Goal: Task Accomplishment & Management: Manage account settings

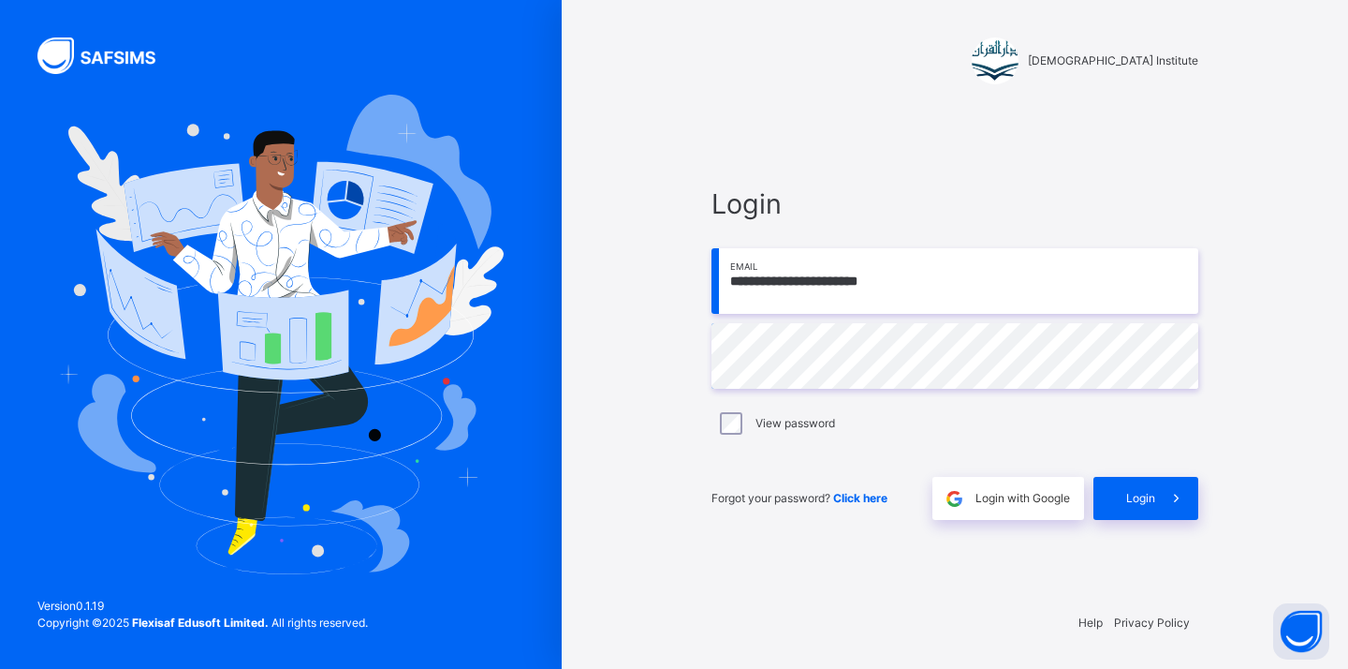
click at [1147, 522] on div "**********" at bounding box center [955, 352] width 524 height 488
click at [1140, 495] on span "Login" at bounding box center [1140, 498] width 29 height 17
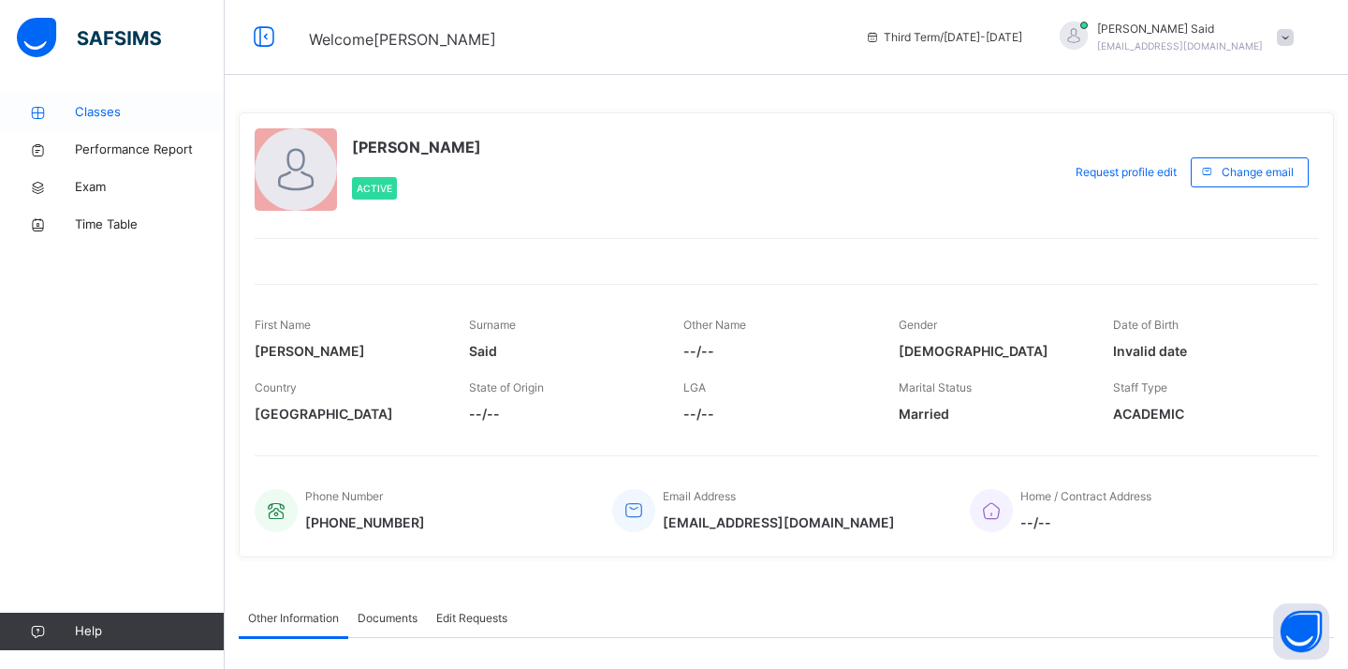
click at [97, 110] on span "Classes" at bounding box center [150, 112] width 150 height 19
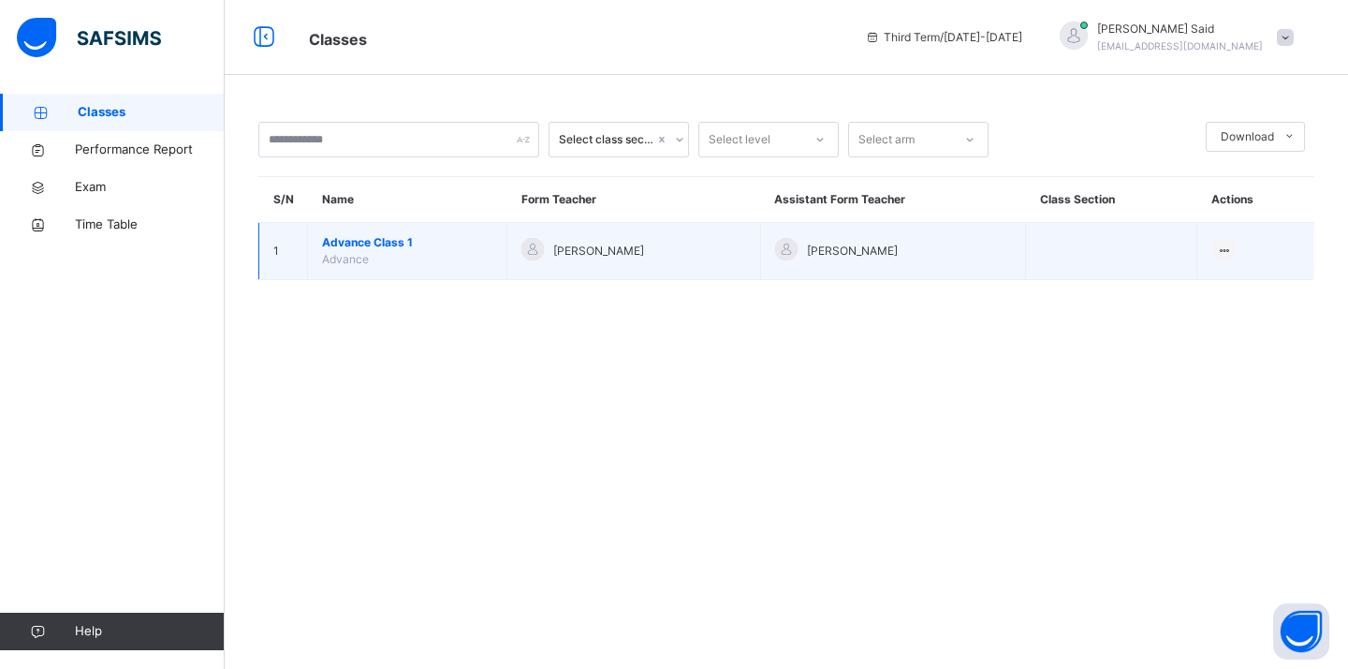
click at [390, 225] on td "Advance Class 1 Advance" at bounding box center [407, 251] width 199 height 57
click at [395, 244] on span "Advance Class 1" at bounding box center [407, 242] width 170 height 17
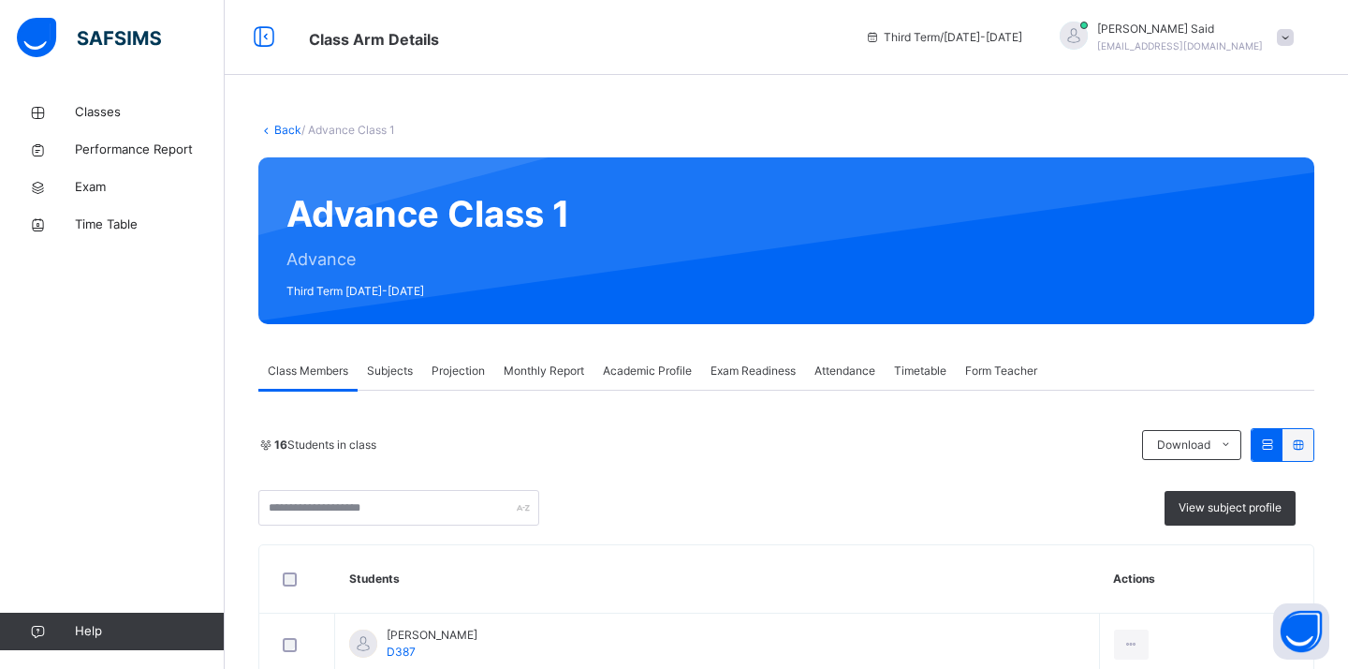
click at [524, 360] on div "Monthly Report" at bounding box center [543, 370] width 99 height 37
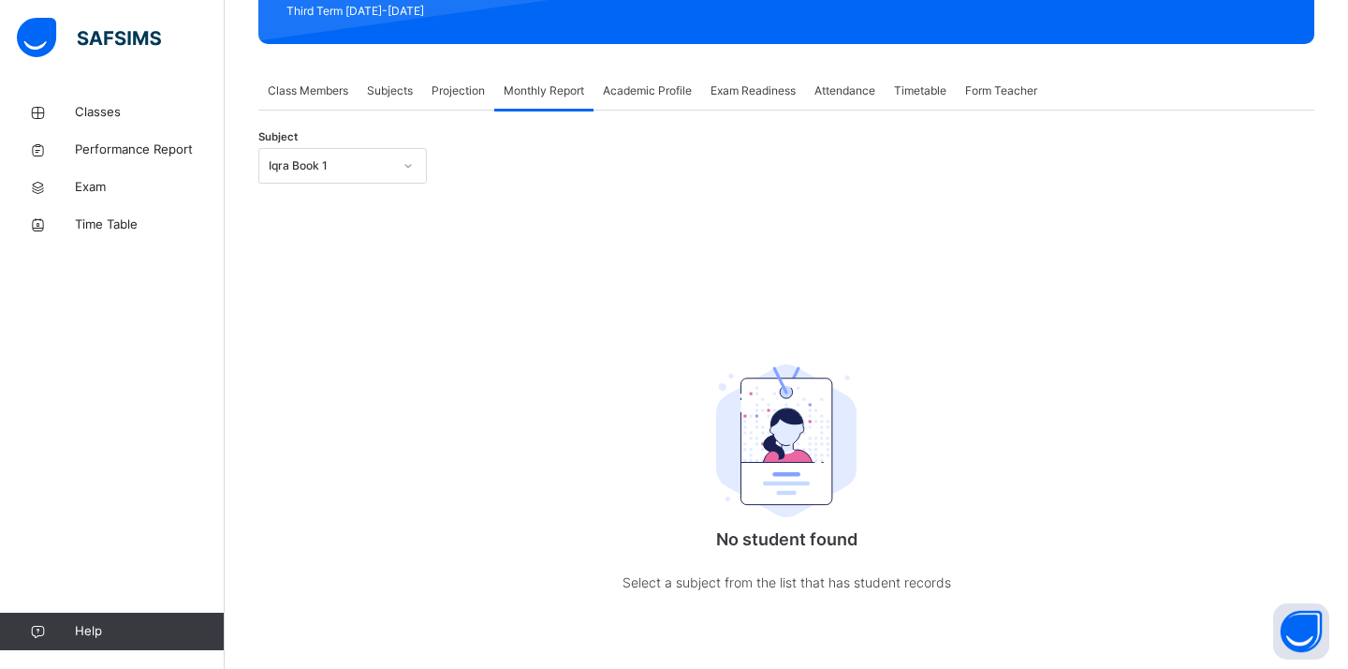
scroll to position [308, 0]
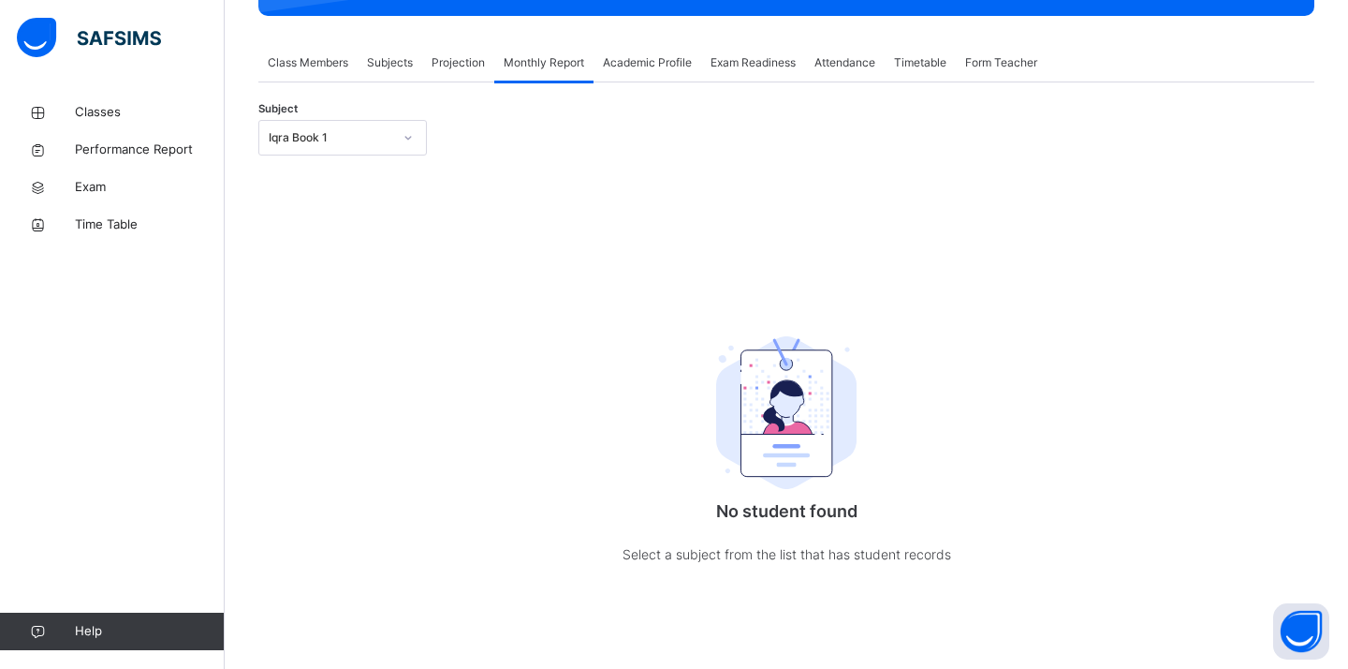
click at [319, 120] on div "Iqra Book 1" at bounding box center [342, 138] width 169 height 36
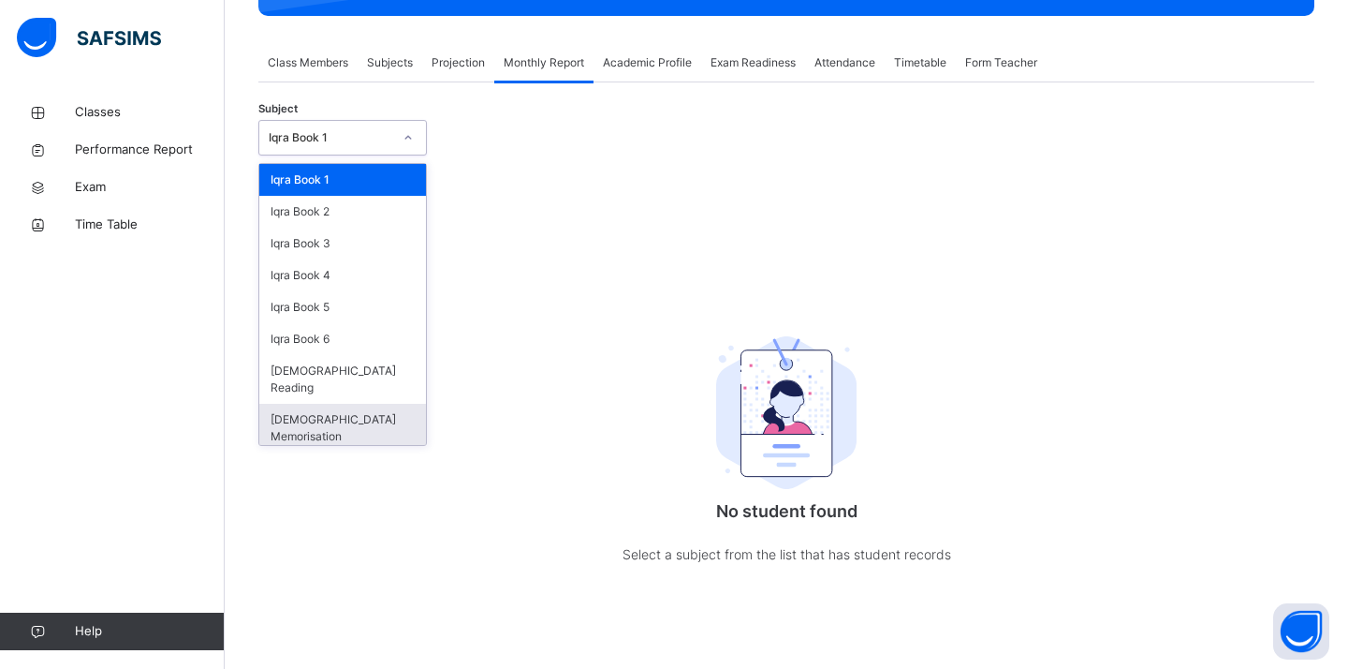
click at [332, 404] on div "[DEMOGRAPHIC_DATA] Memorisation" at bounding box center [342, 428] width 167 height 49
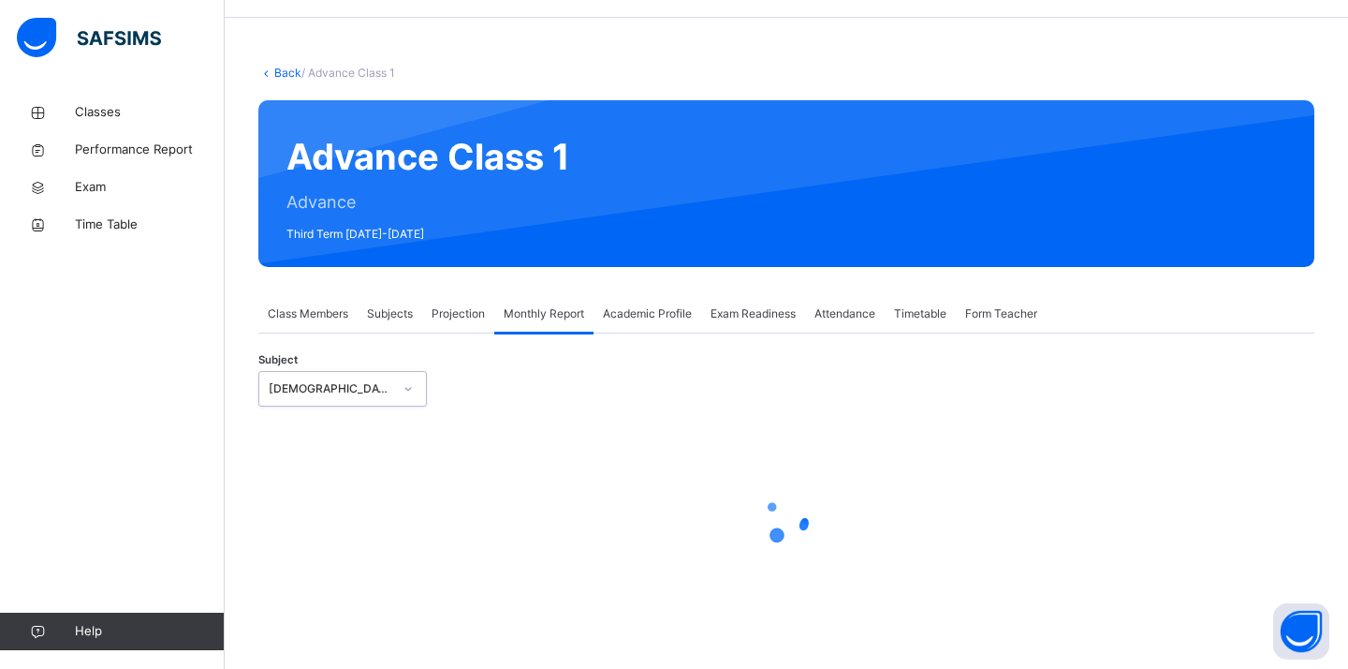
select select "****"
select select "*"
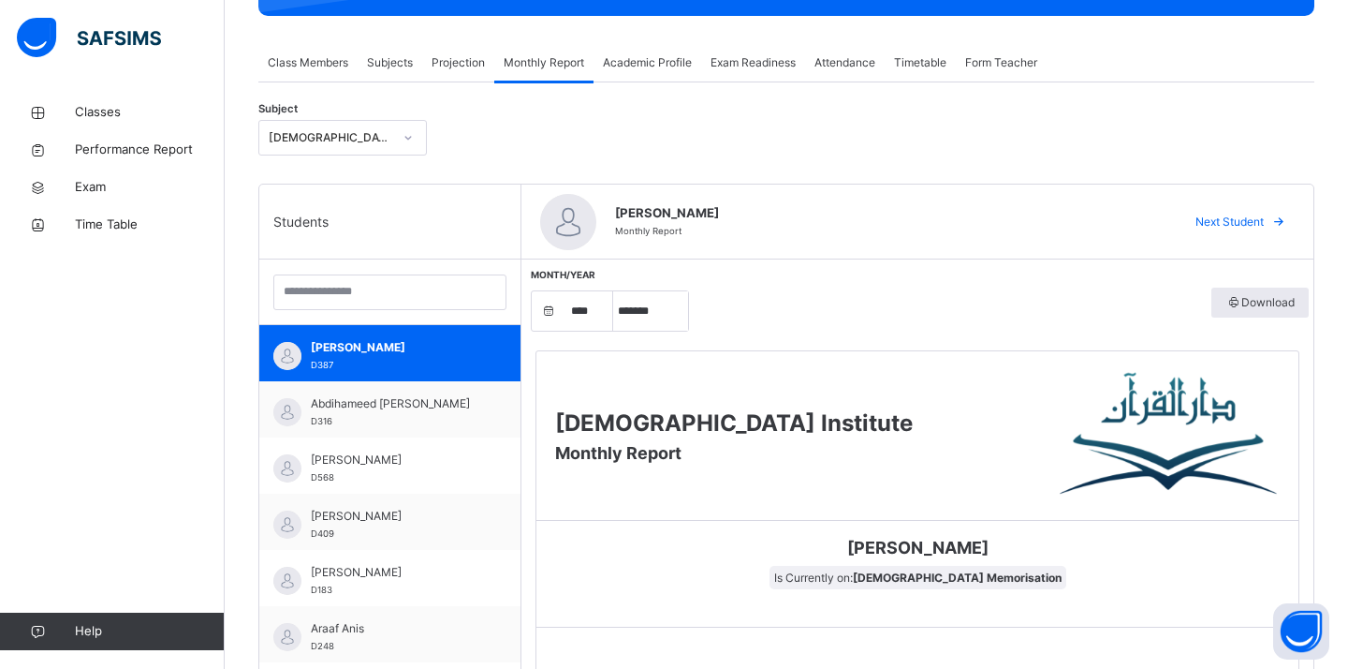
click at [842, 65] on span "Attendance" at bounding box center [845, 62] width 61 height 17
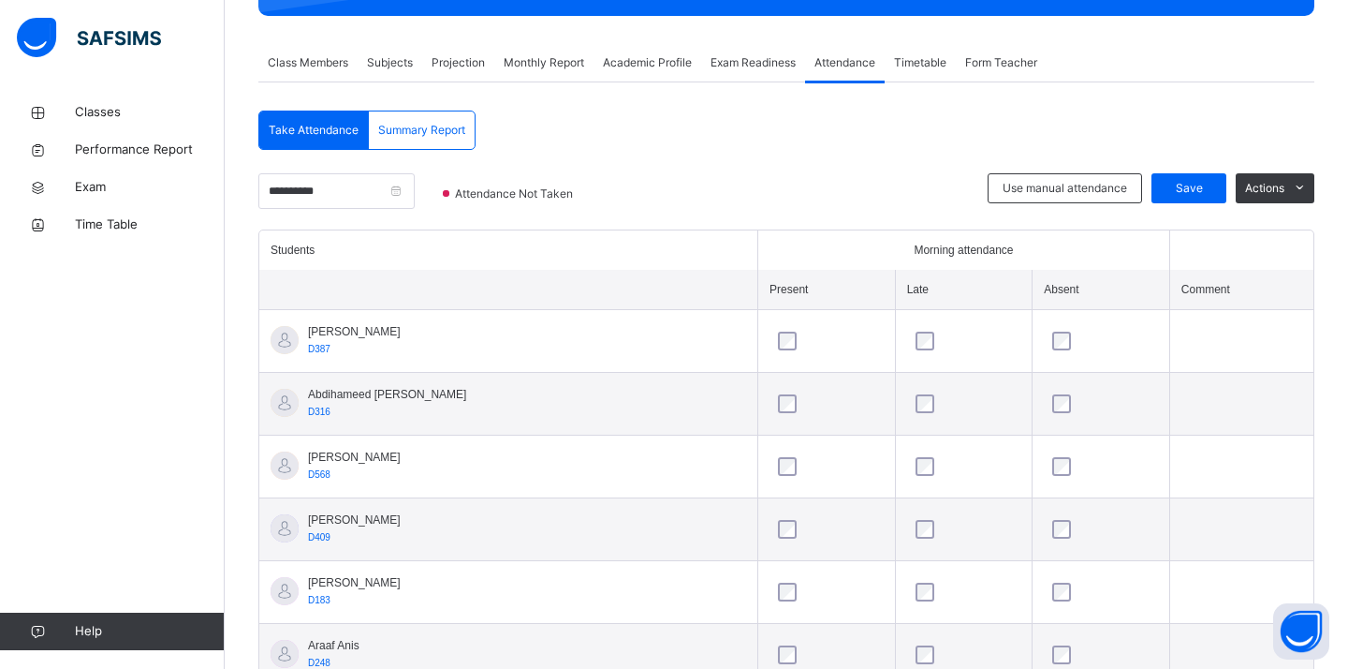
click at [324, 208] on div "**********" at bounding box center [336, 201] width 156 height 56
click at [324, 204] on input "**********" at bounding box center [336, 191] width 156 height 36
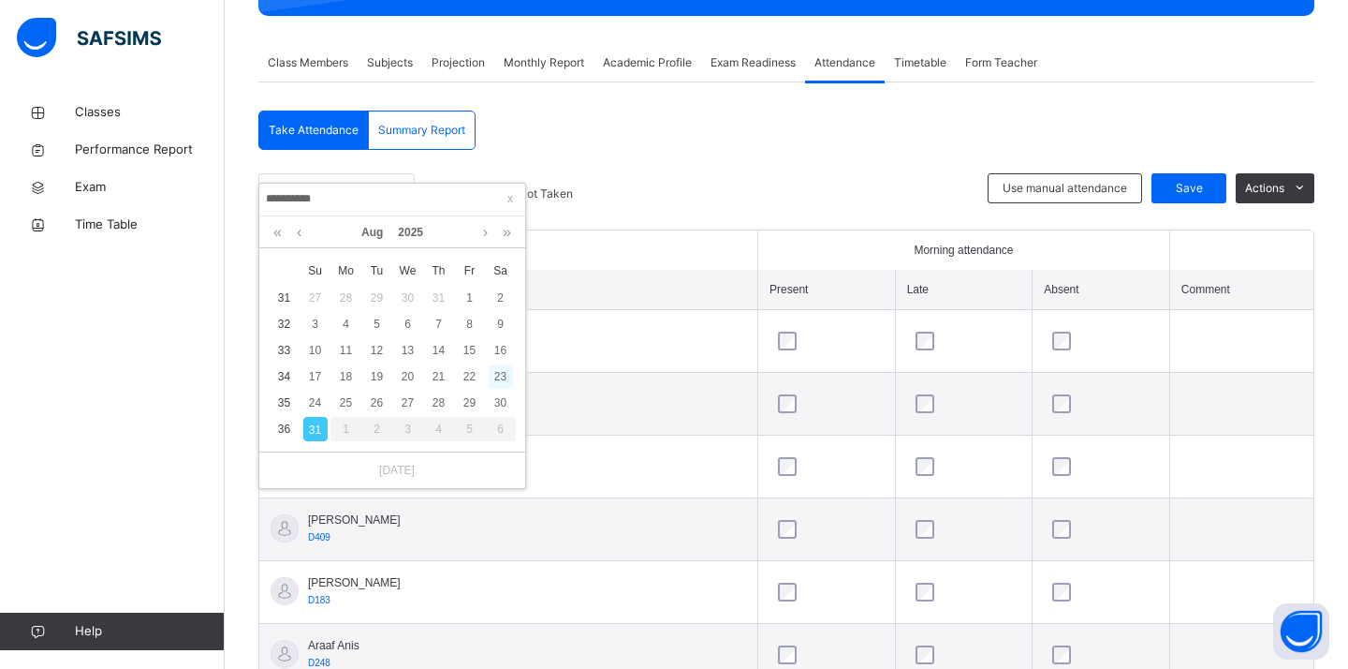
click at [499, 378] on div "23" at bounding box center [501, 376] width 24 height 24
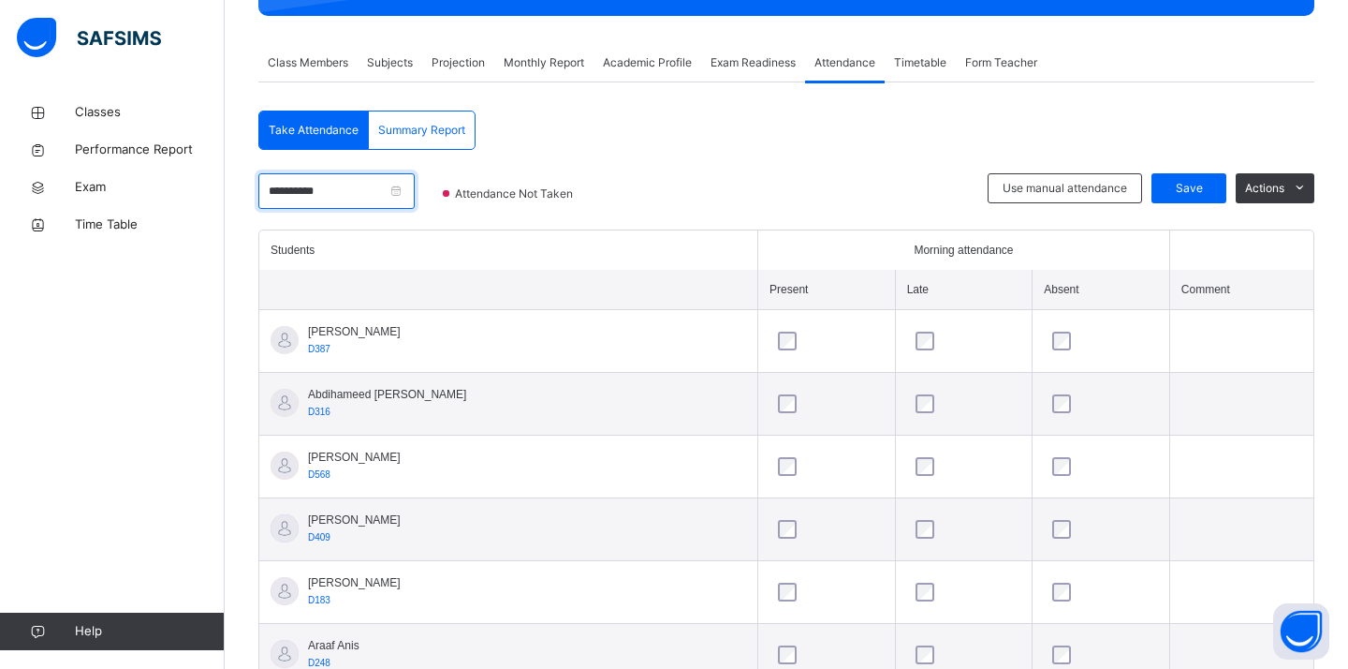
click at [379, 173] on input "**********" at bounding box center [336, 191] width 156 height 36
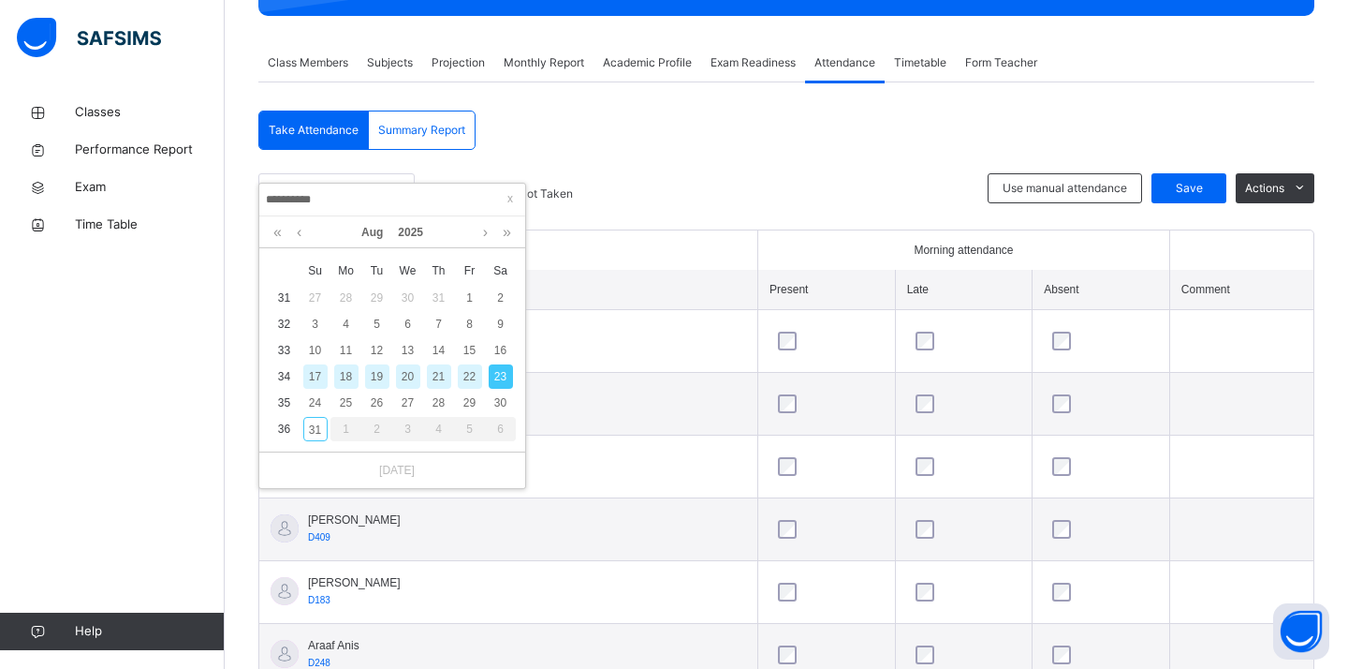
click at [379, 184] on div "**********" at bounding box center [392, 200] width 266 height 33
click at [440, 371] on div "21" at bounding box center [439, 376] width 24 height 24
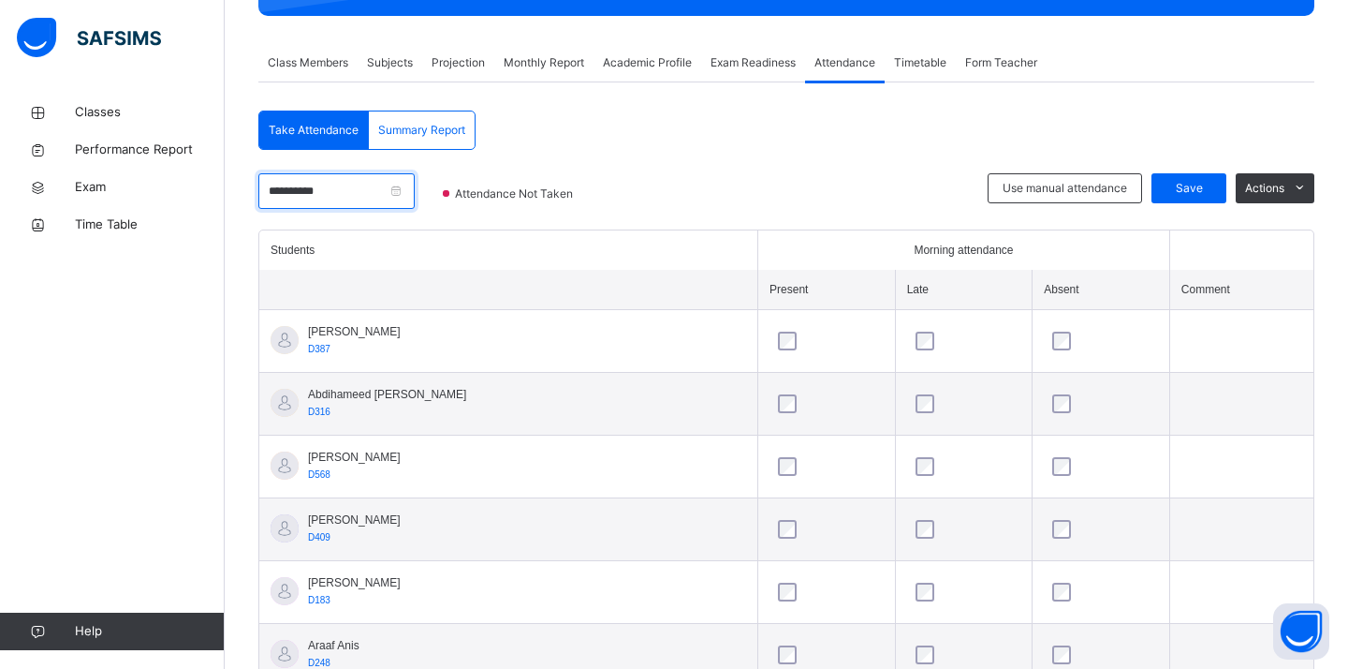
click at [340, 197] on input "**********" at bounding box center [336, 191] width 156 height 36
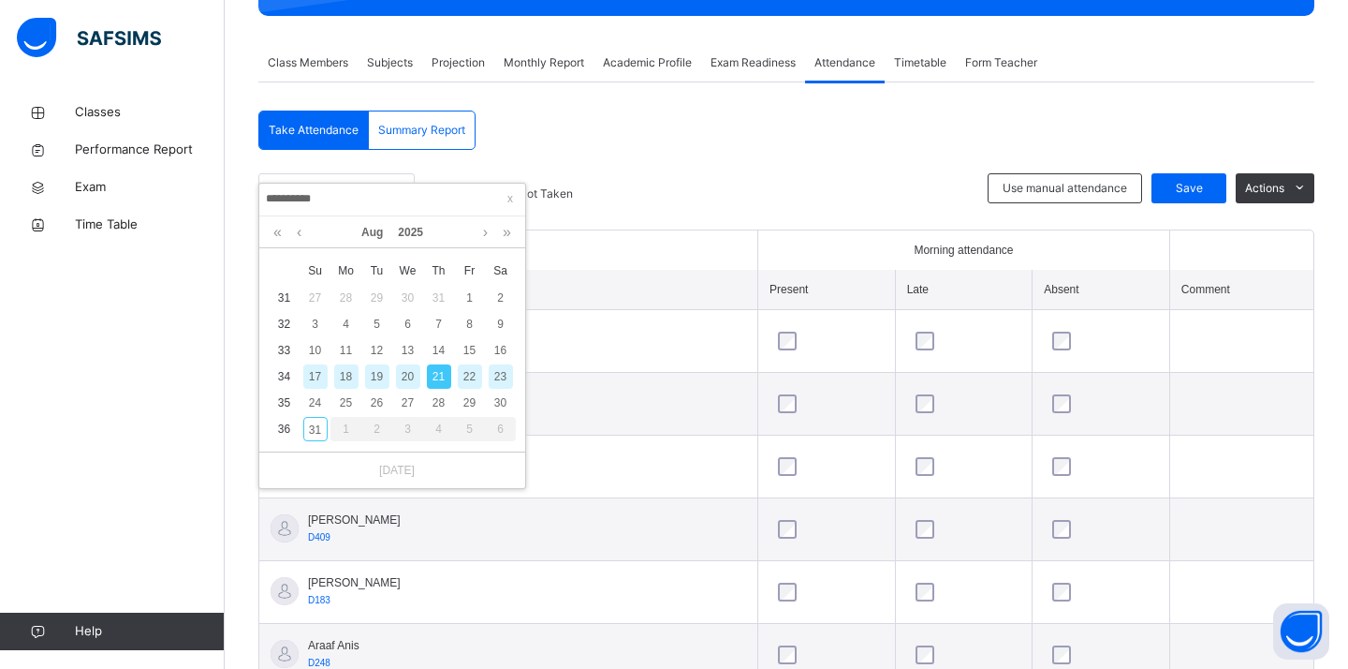
click at [378, 367] on div "19" at bounding box center [377, 376] width 24 height 24
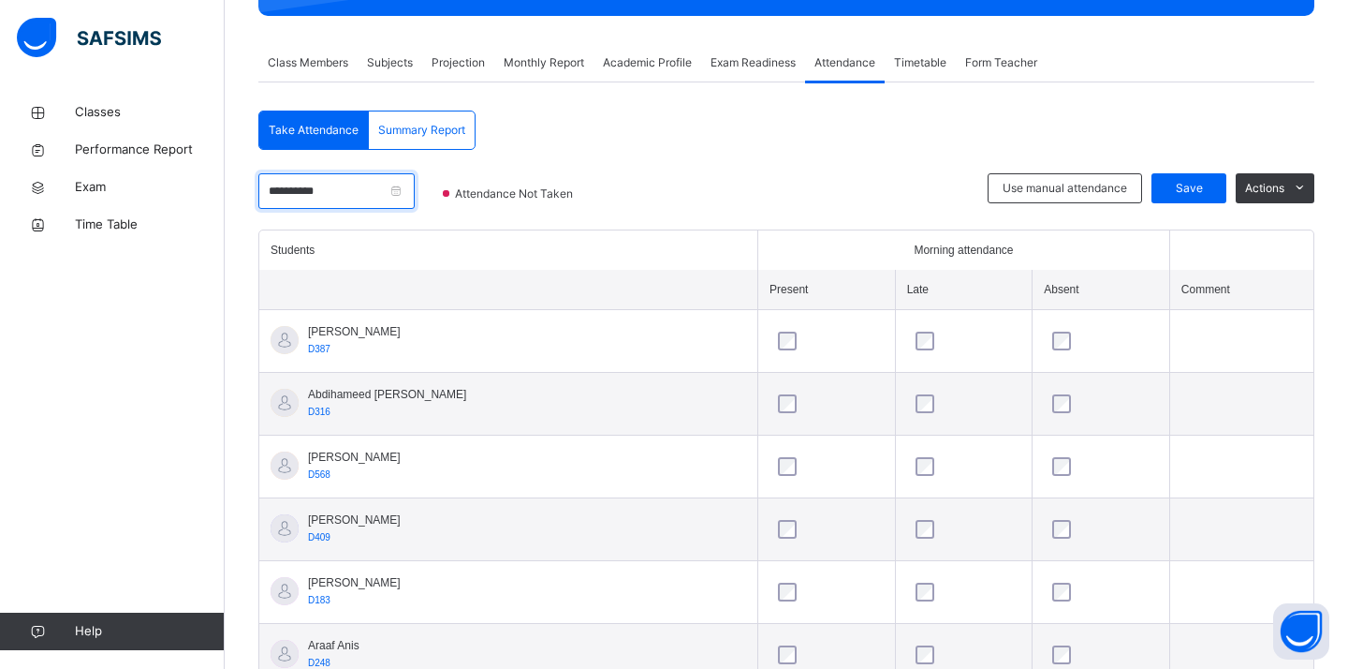
click at [376, 199] on input "**********" at bounding box center [336, 191] width 156 height 36
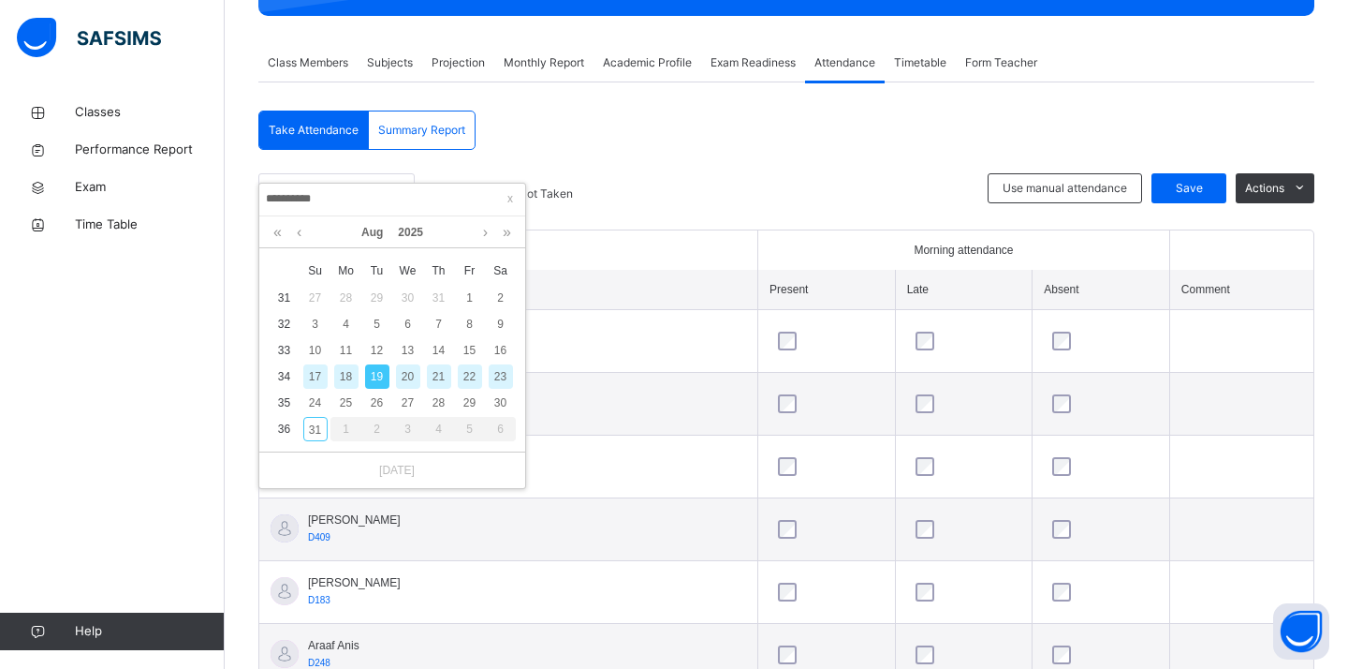
click at [316, 377] on div "17" at bounding box center [315, 376] width 24 height 24
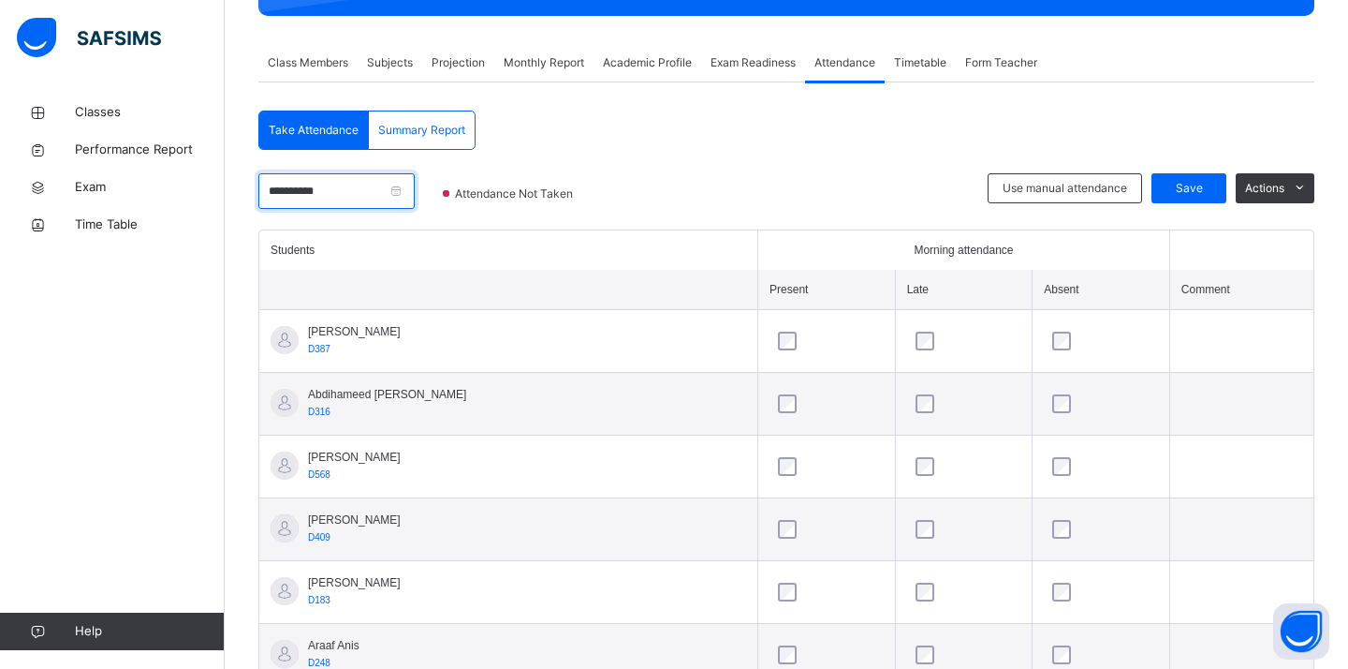
click at [312, 202] on input "**********" at bounding box center [336, 191] width 156 height 36
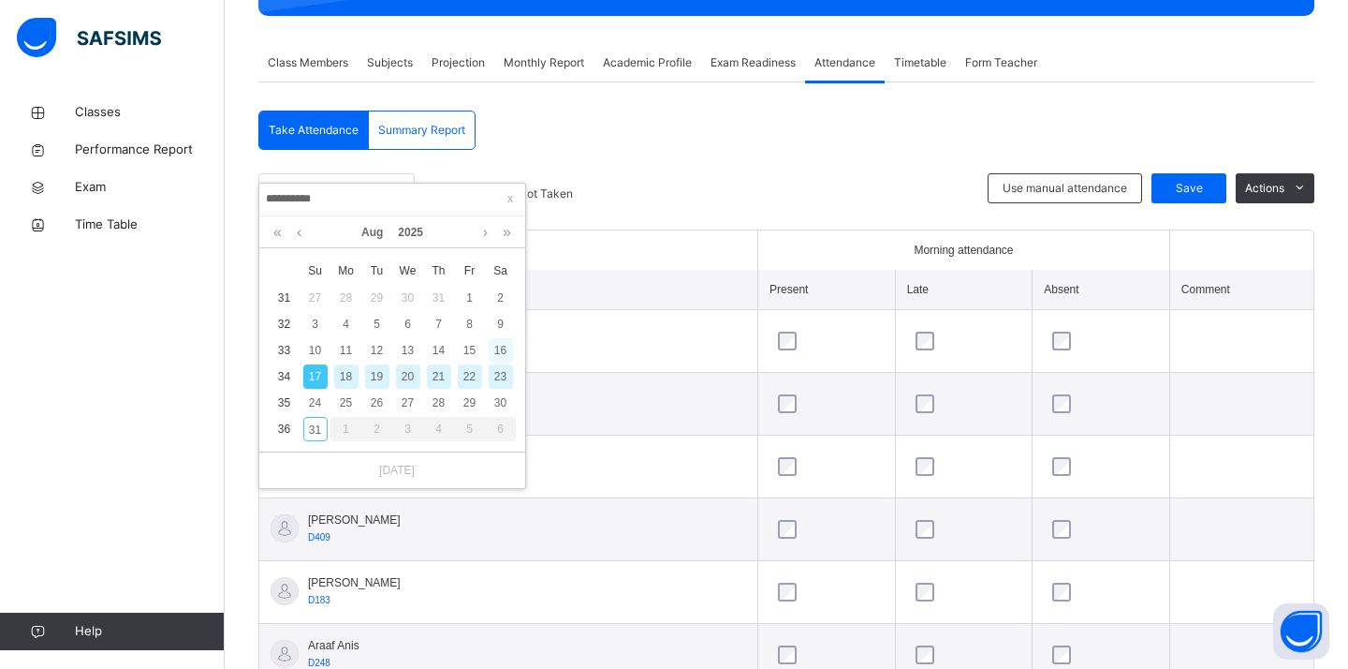
click at [494, 346] on div "16" at bounding box center [501, 350] width 24 height 24
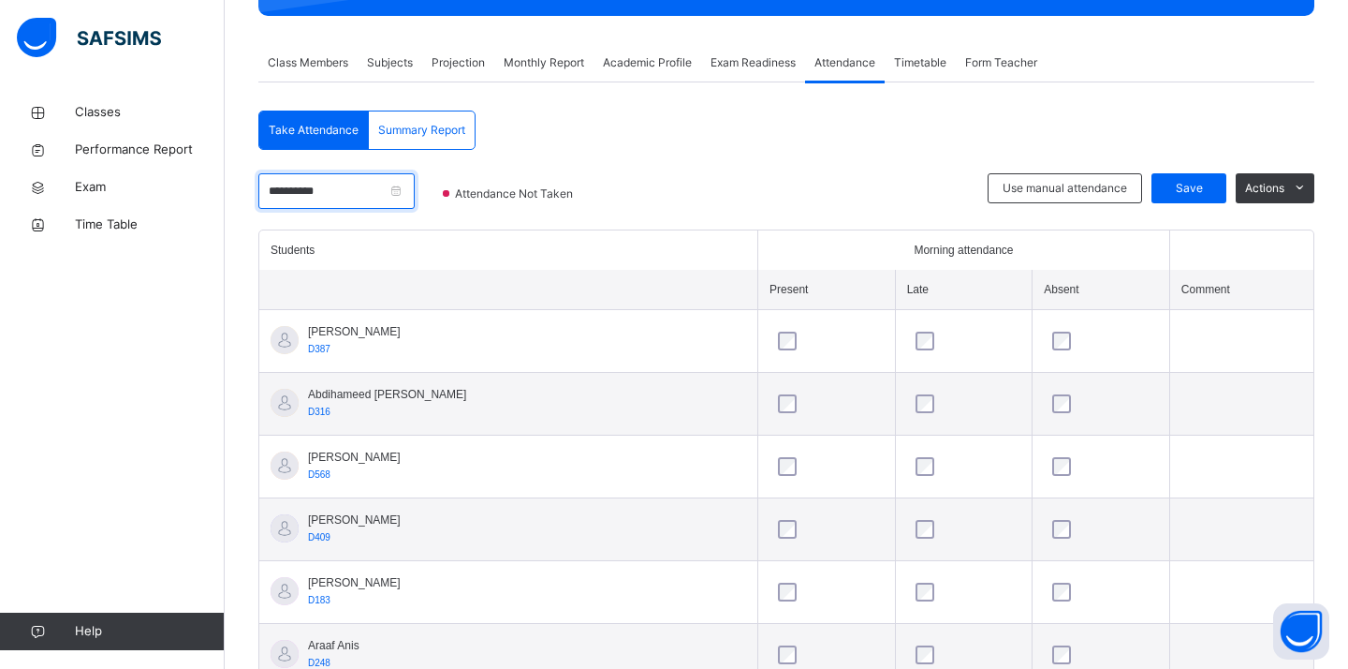
click at [381, 182] on input "**********" at bounding box center [336, 191] width 156 height 36
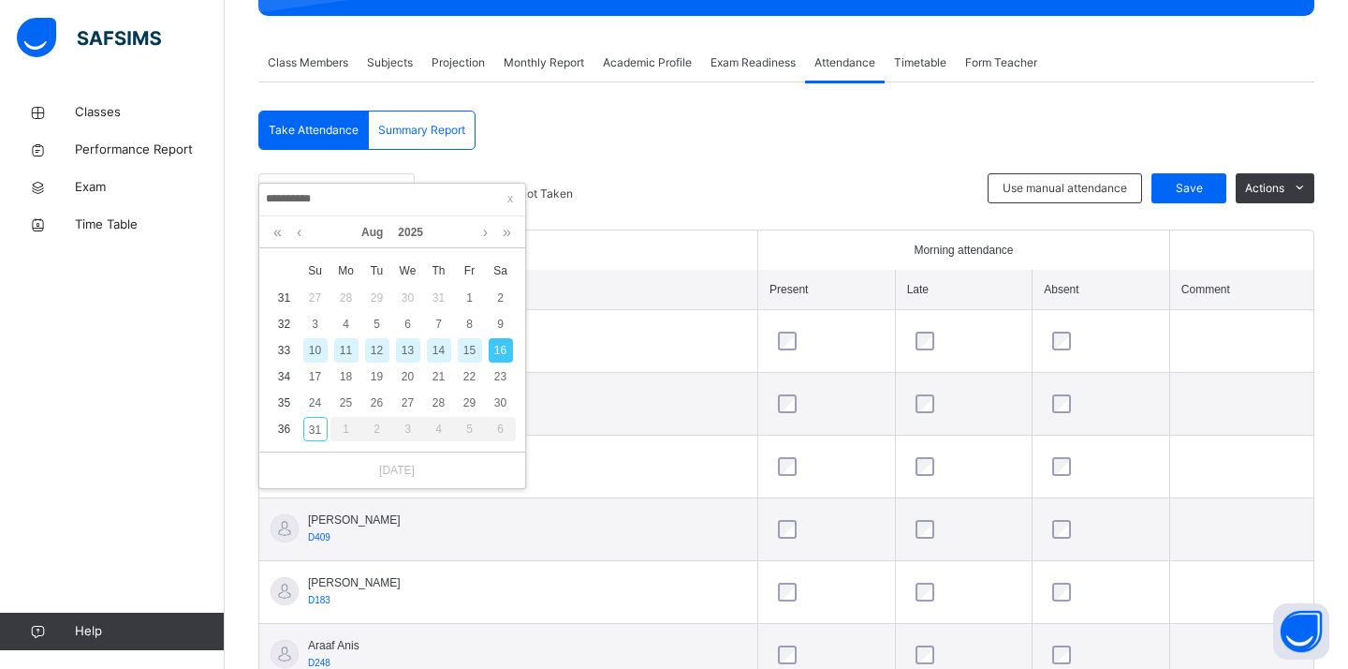
click at [447, 349] on div "14" at bounding box center [439, 350] width 24 height 24
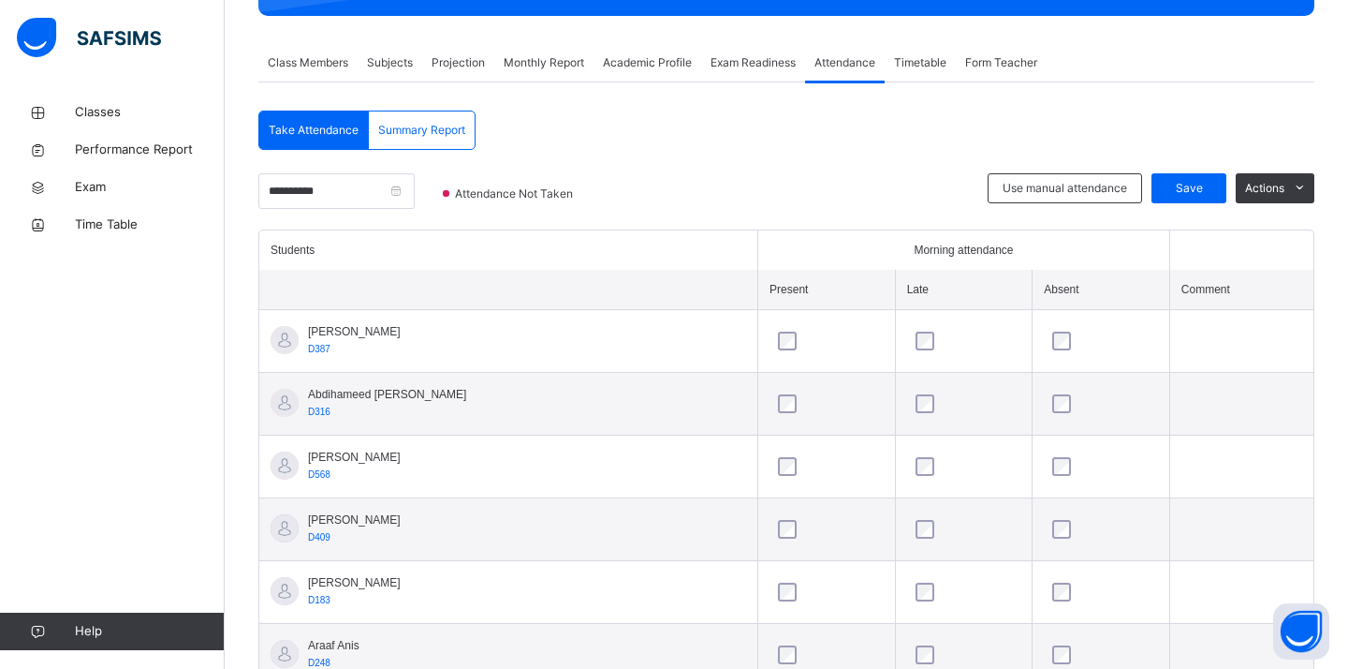
click at [361, 210] on div "**********" at bounding box center [336, 201] width 156 height 56
click at [360, 205] on input "**********" at bounding box center [336, 191] width 156 height 36
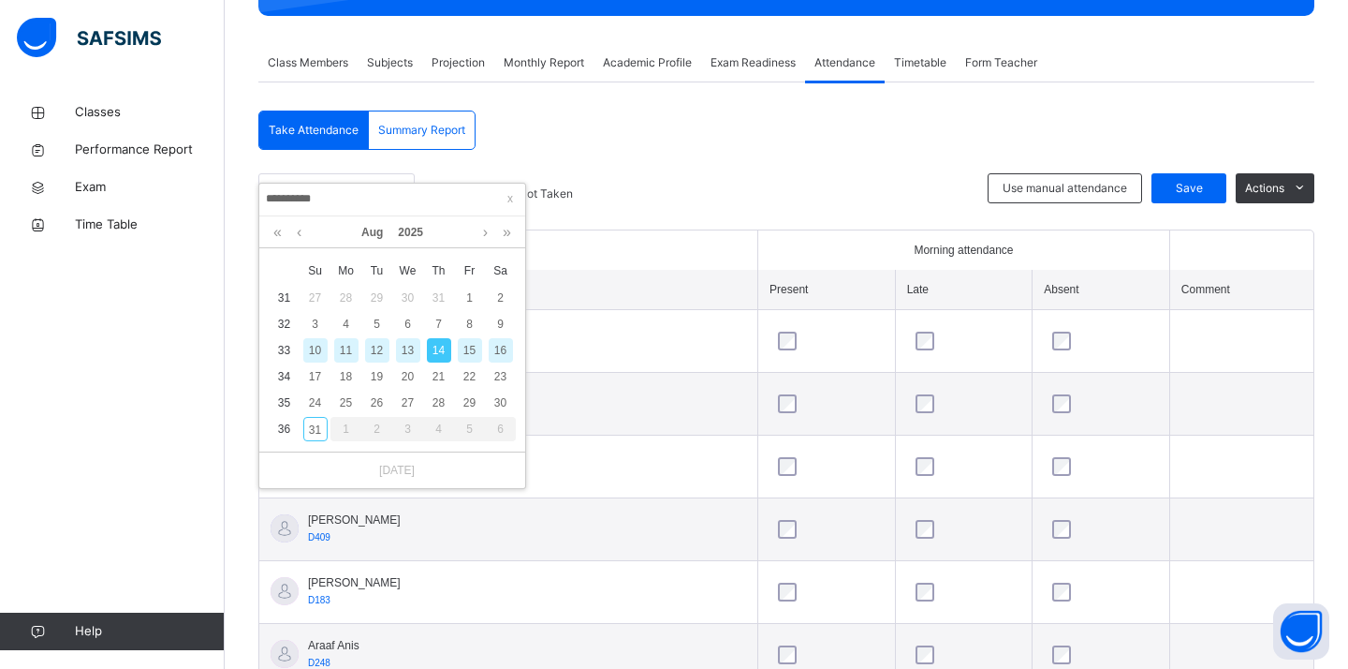
click at [378, 343] on div "12" at bounding box center [377, 350] width 24 height 24
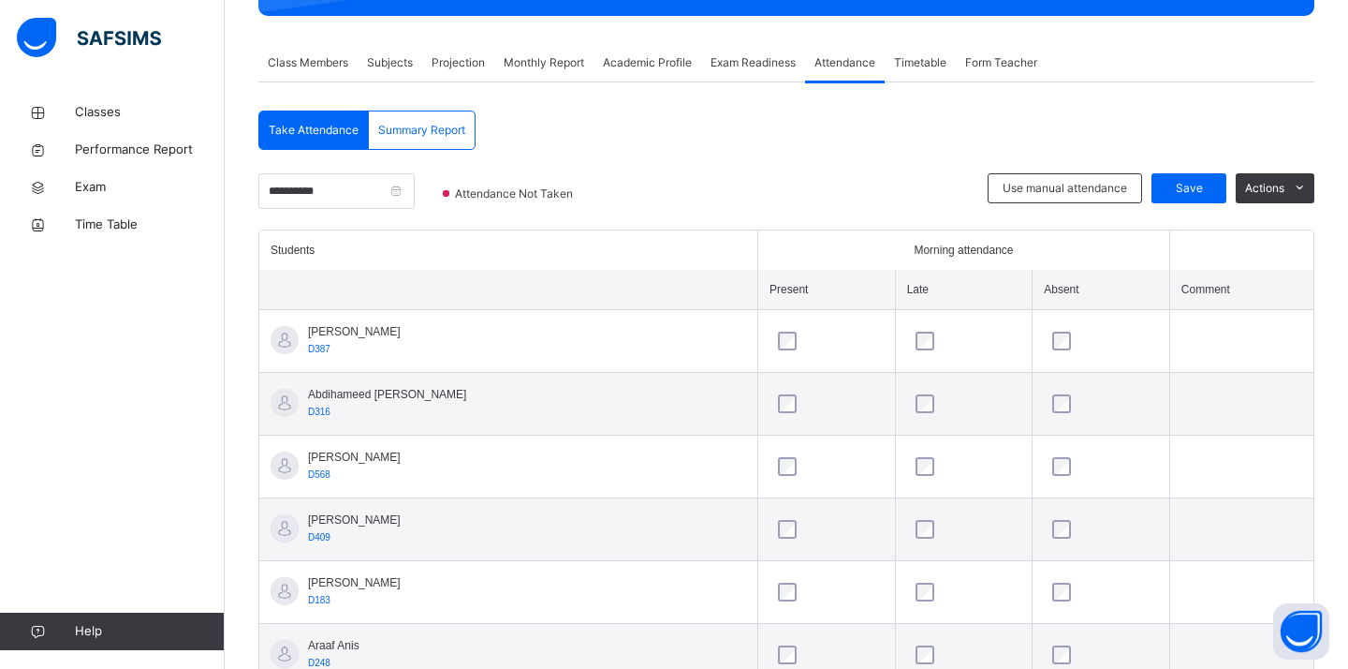
click at [344, 213] on div "**********" at bounding box center [336, 201] width 156 height 56
click at [344, 211] on div "**********" at bounding box center [336, 201] width 156 height 56
click at [344, 207] on input "**********" at bounding box center [336, 191] width 156 height 36
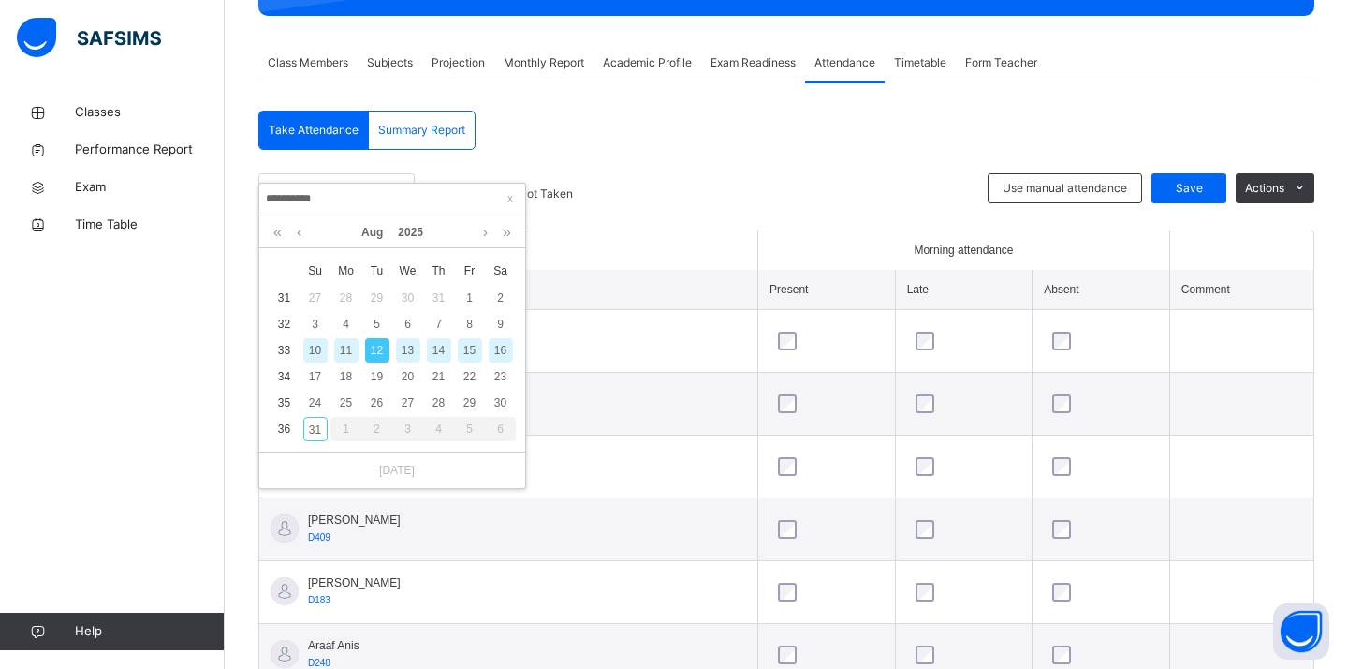
click at [319, 346] on div "10" at bounding box center [315, 350] width 24 height 24
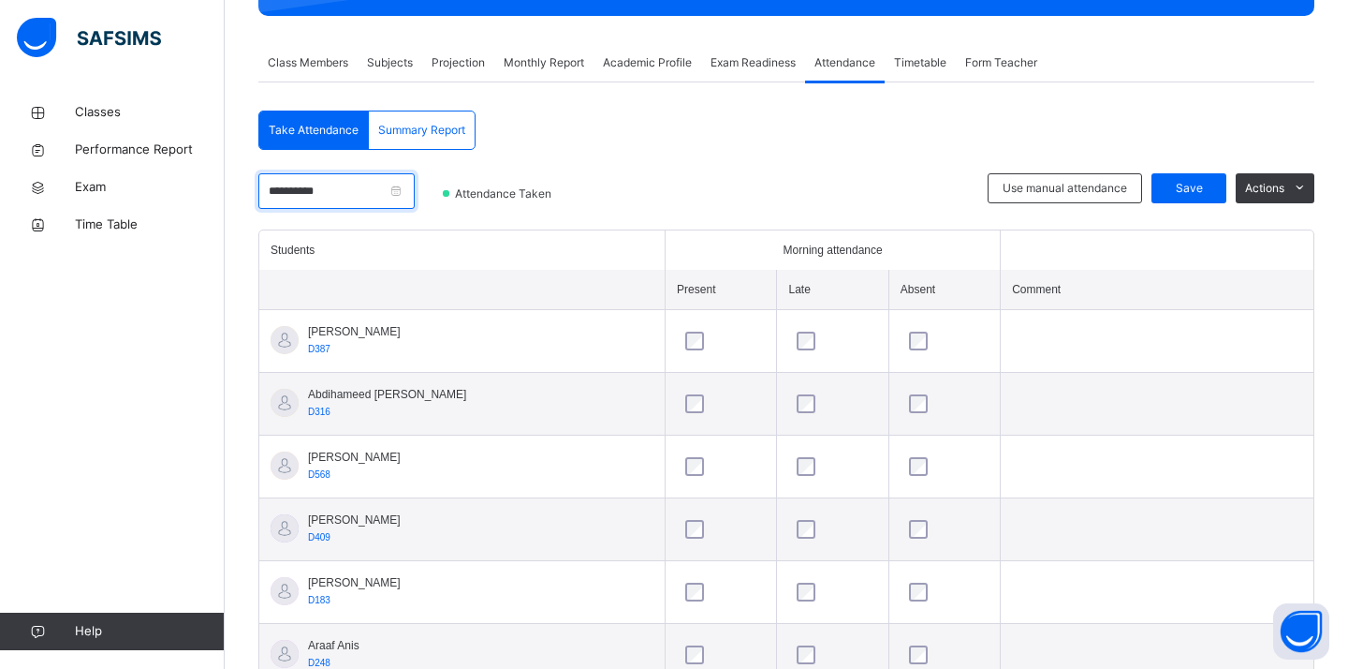
click at [377, 189] on input "**********" at bounding box center [336, 191] width 156 height 36
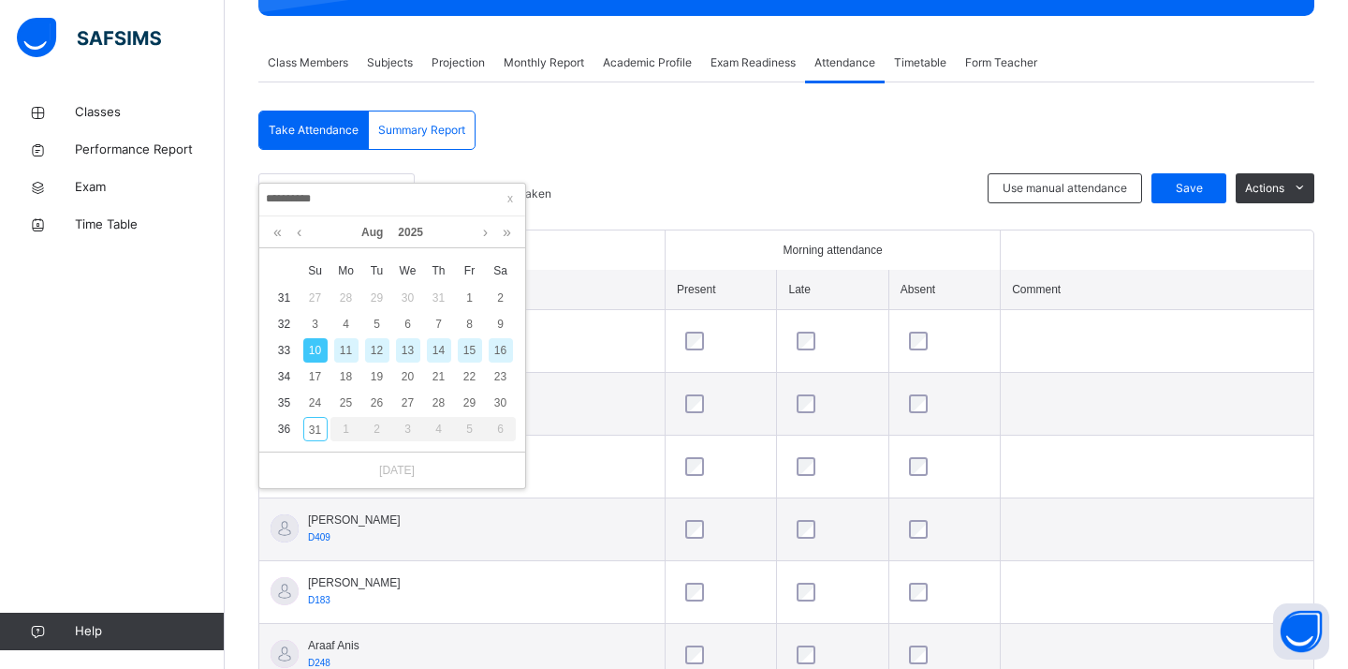
click at [382, 346] on div "12" at bounding box center [377, 350] width 24 height 24
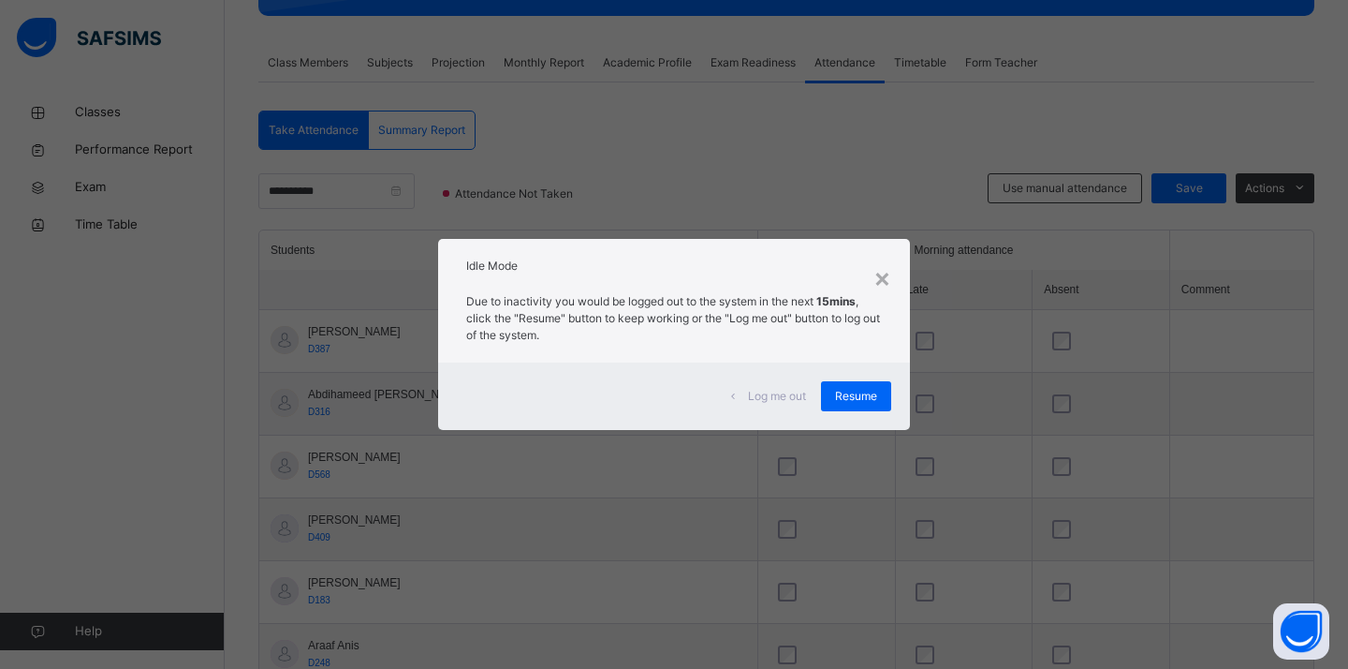
click at [865, 380] on div "Log me out Resume" at bounding box center [674, 395] width 472 height 67
click at [858, 401] on span "Resume" at bounding box center [856, 396] width 42 height 17
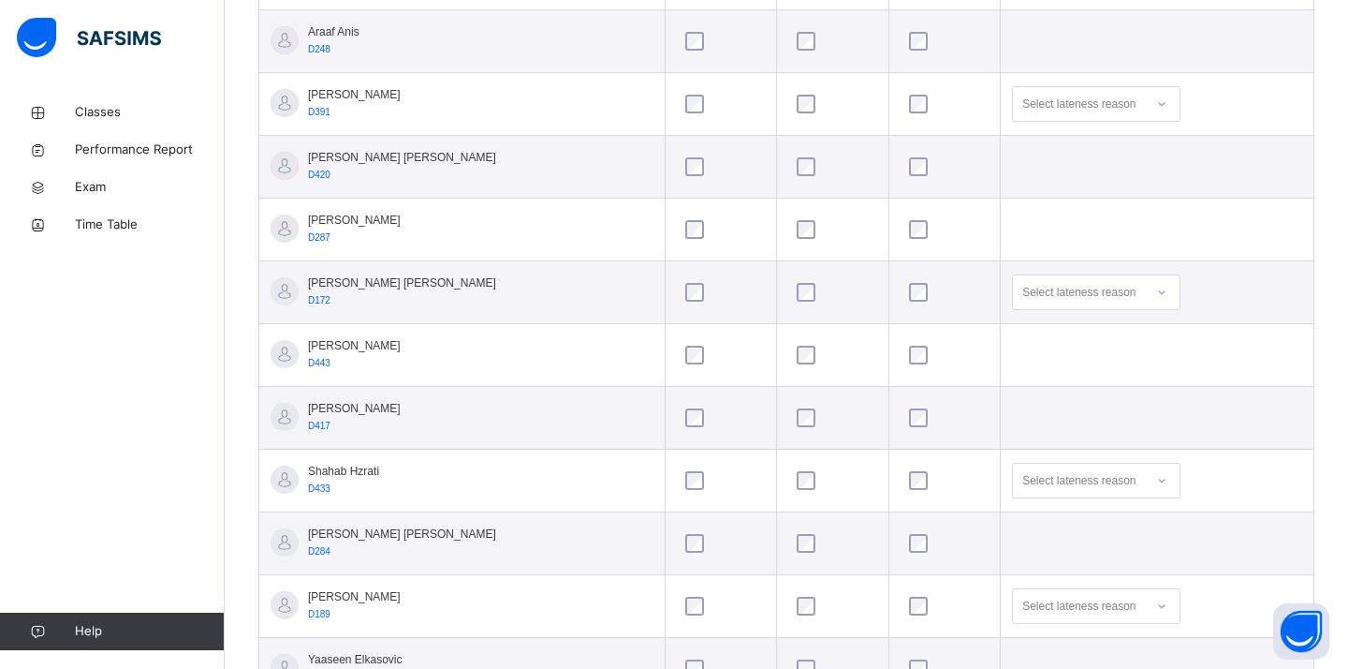
scroll to position [995, 0]
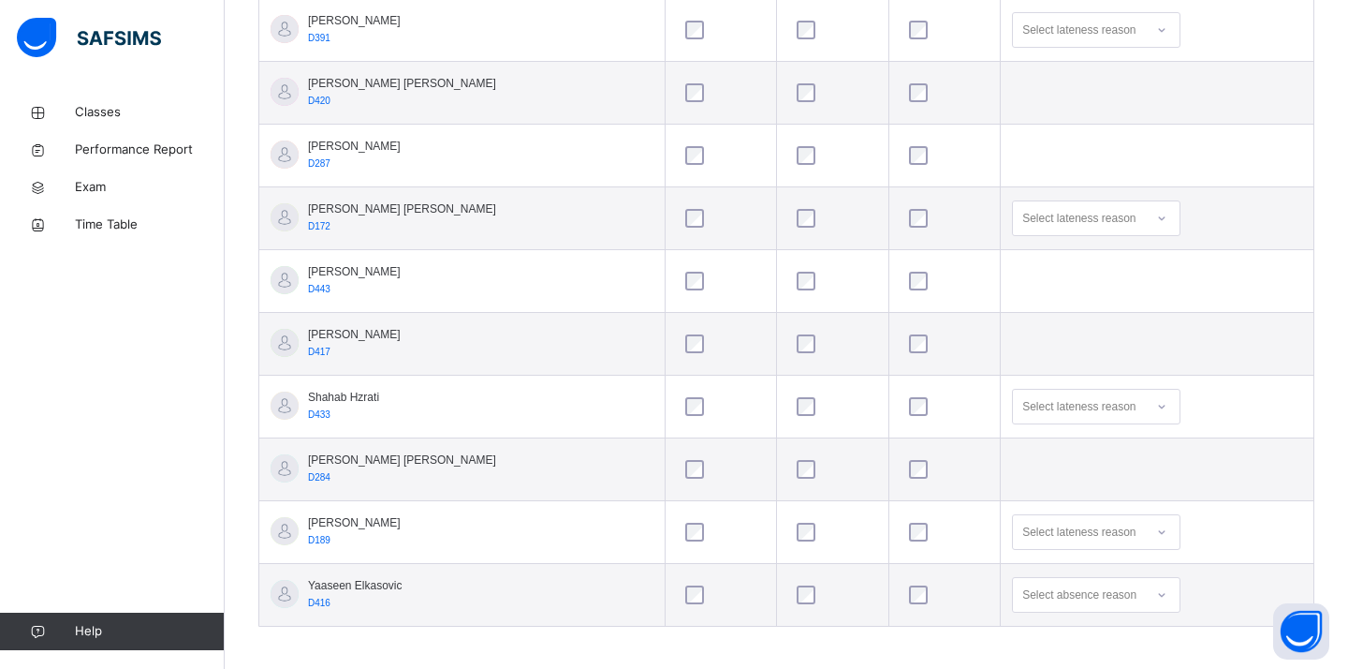
click at [808, 287] on div at bounding box center [832, 281] width 79 height 19
click at [806, 287] on div at bounding box center [832, 281] width 79 height 19
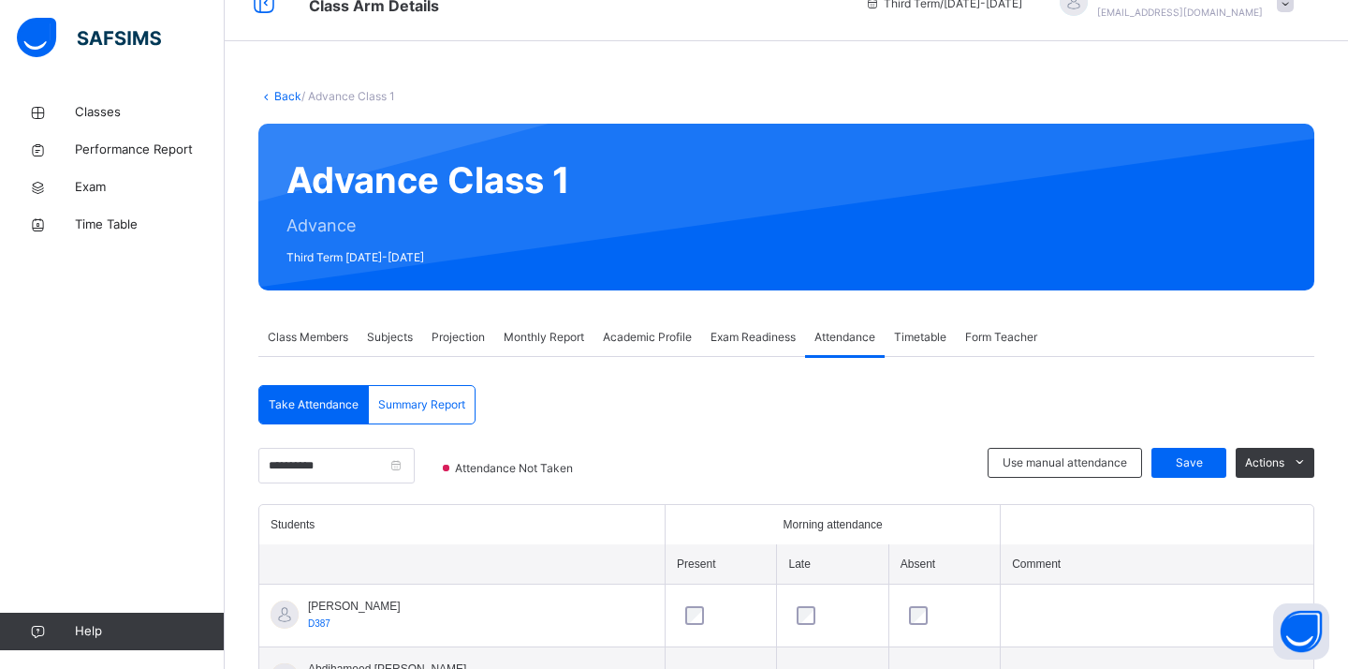
scroll to position [0, 0]
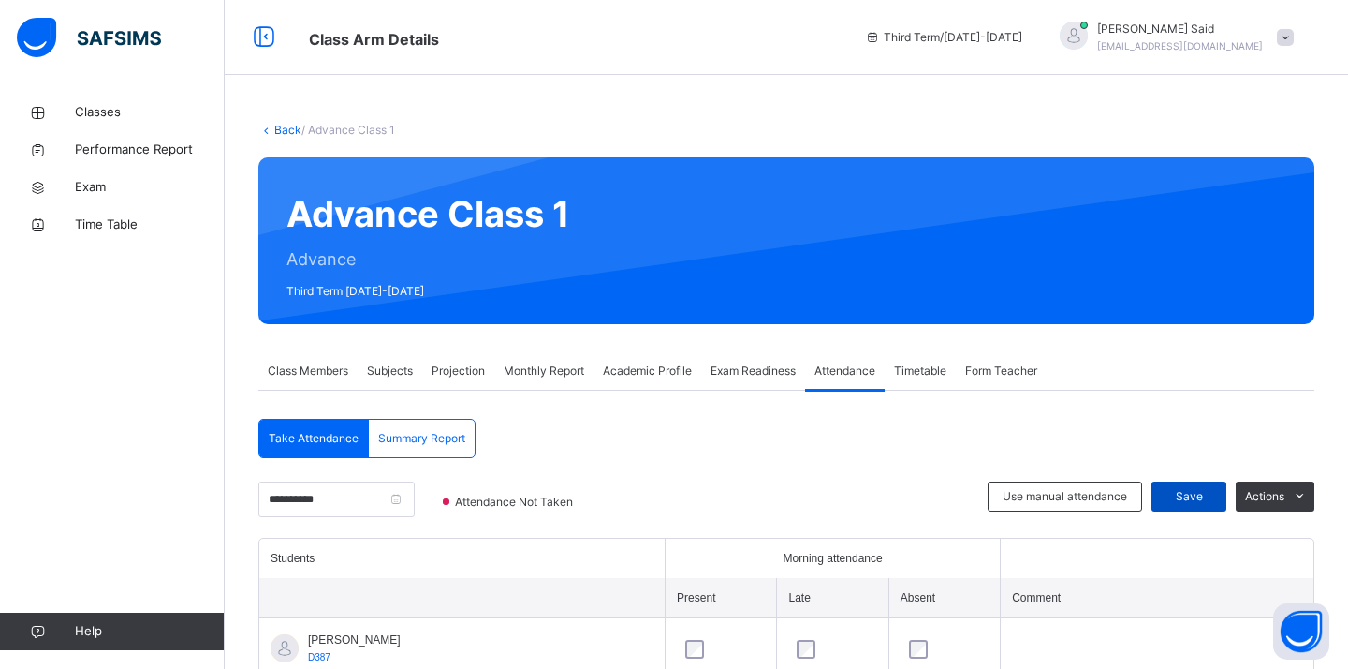
click at [1182, 491] on span "Save" at bounding box center [1189, 496] width 47 height 17
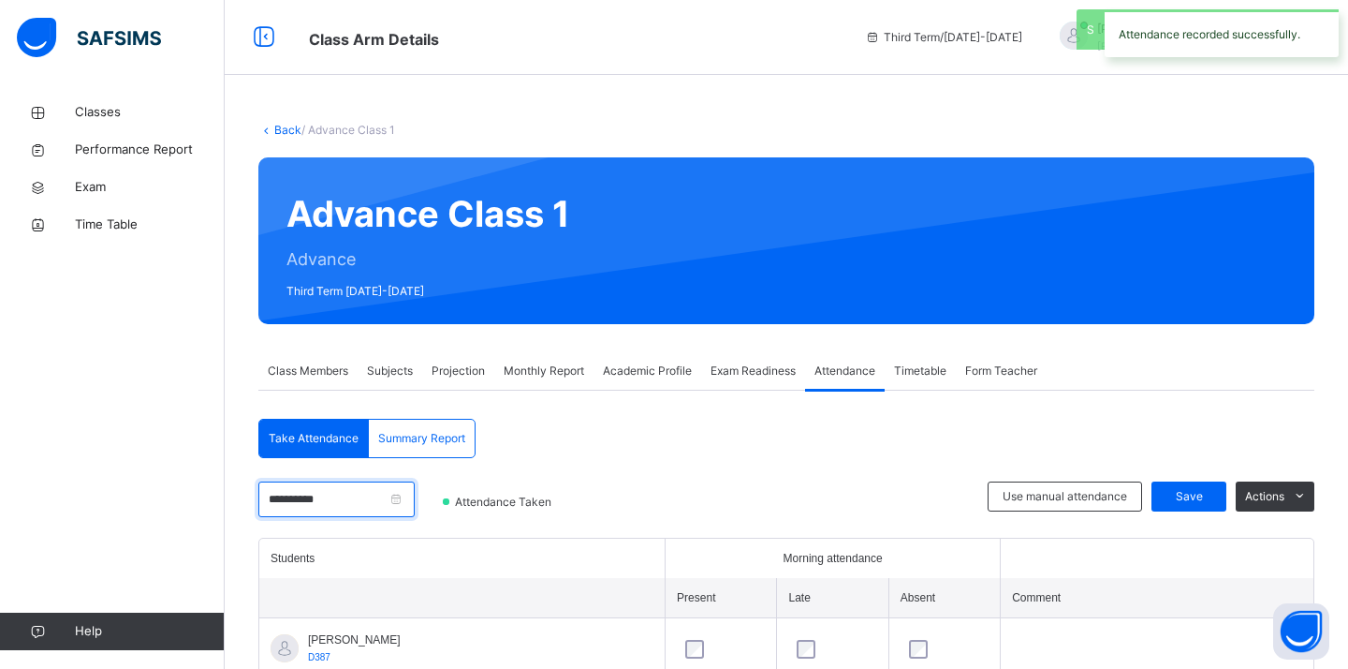
click at [346, 503] on input "**********" at bounding box center [336, 499] width 156 height 36
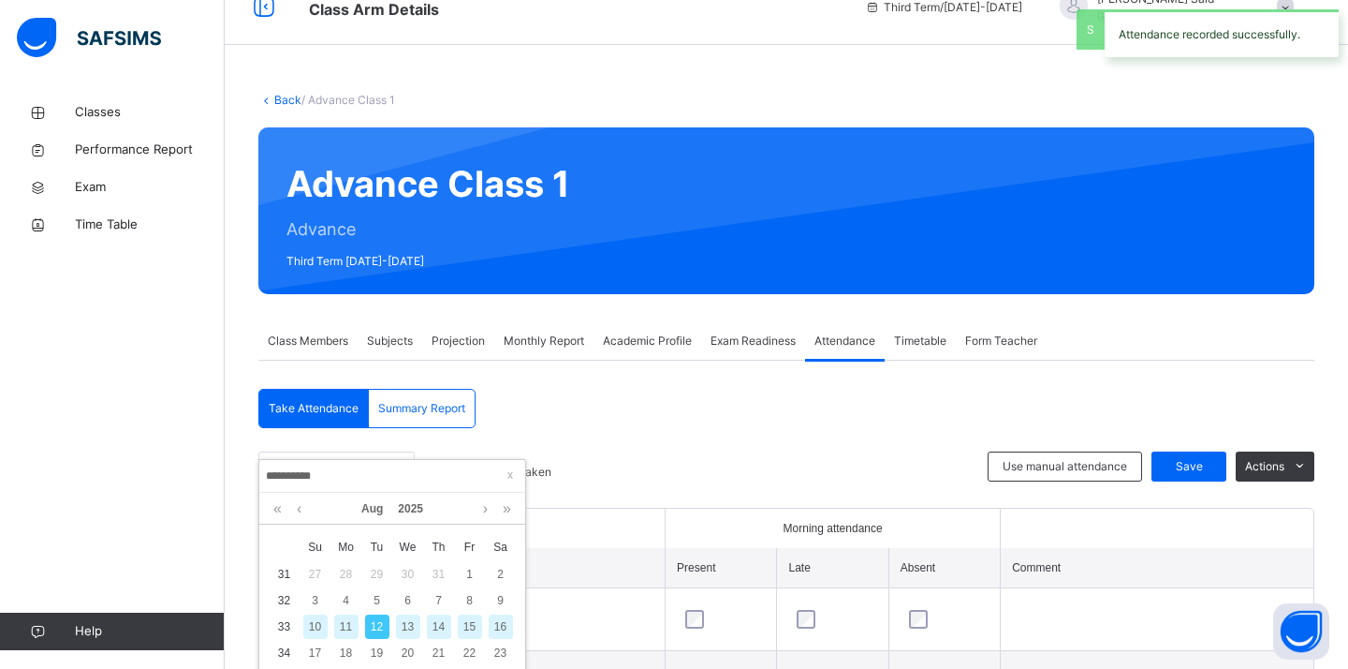
scroll to position [37, 0]
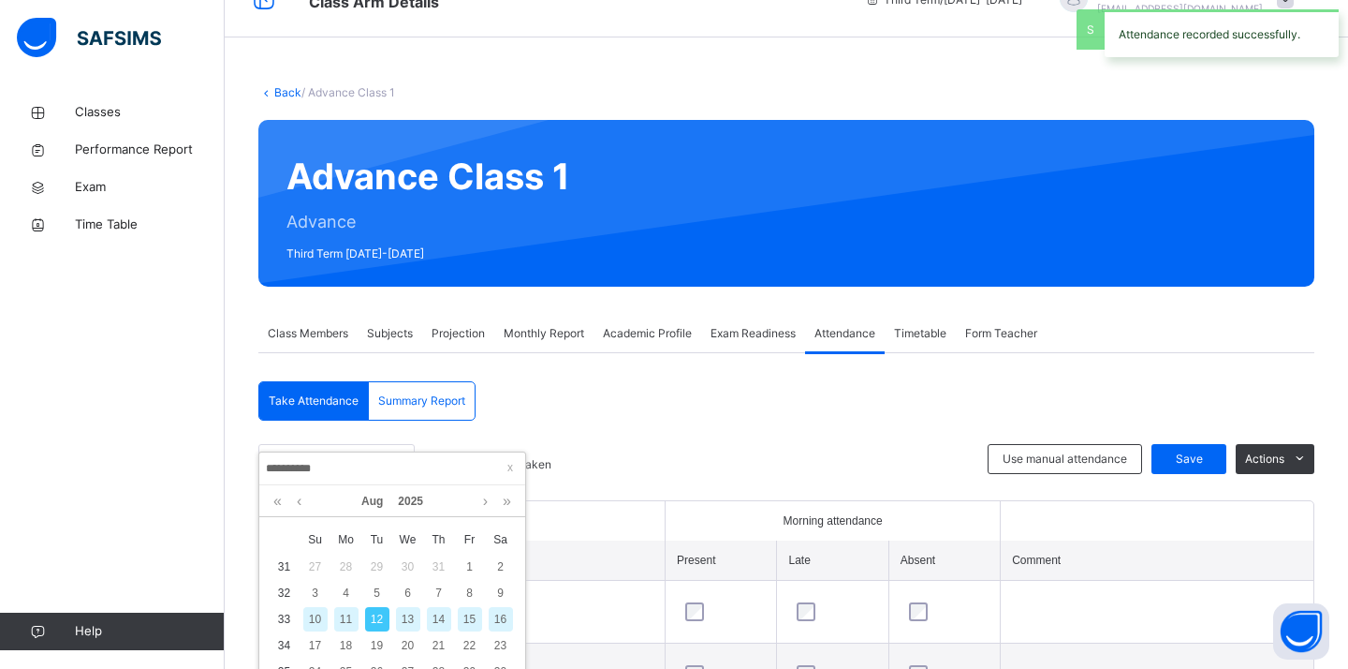
click at [444, 617] on div "14" at bounding box center [439, 619] width 24 height 24
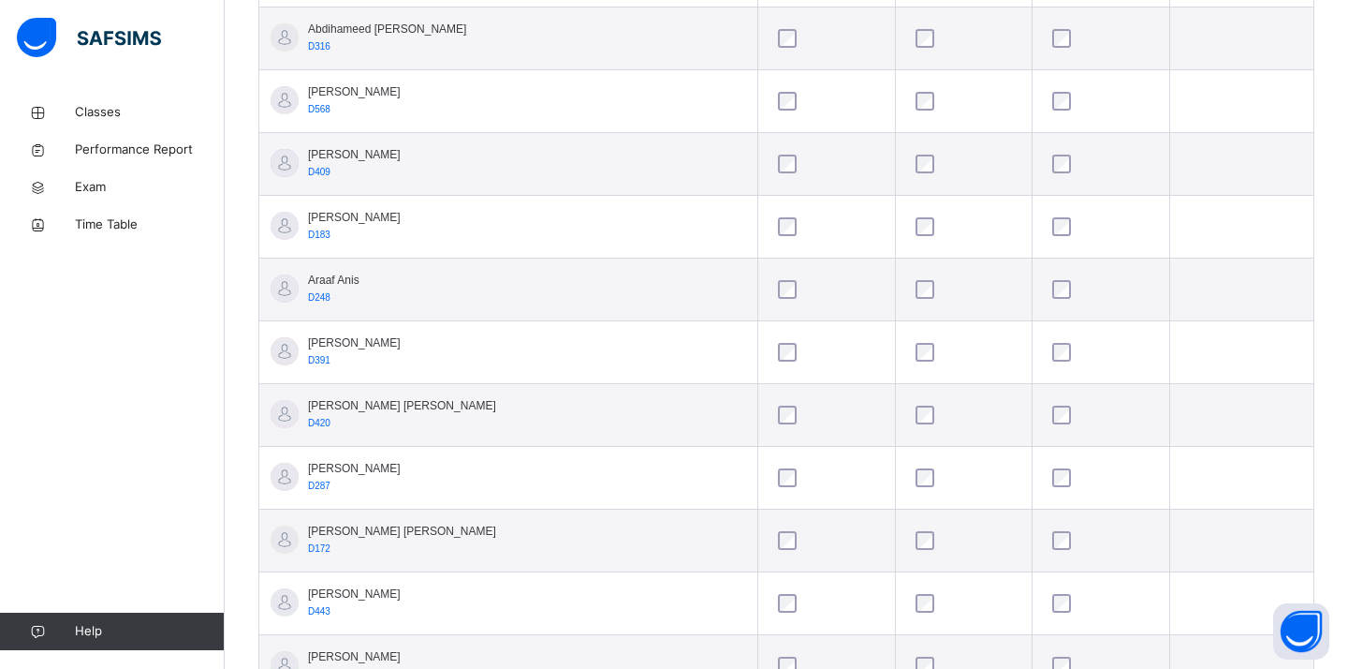
scroll to position [684, 0]
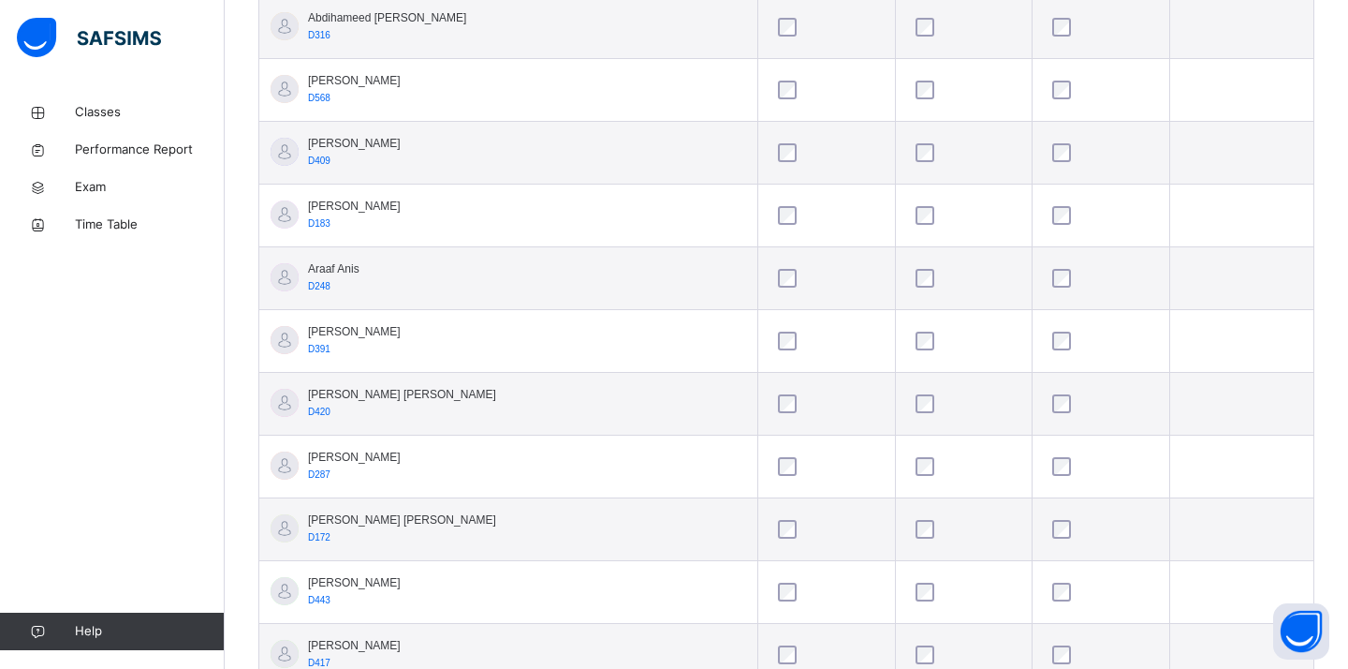
click at [1044, 201] on div at bounding box center [1101, 215] width 114 height 39
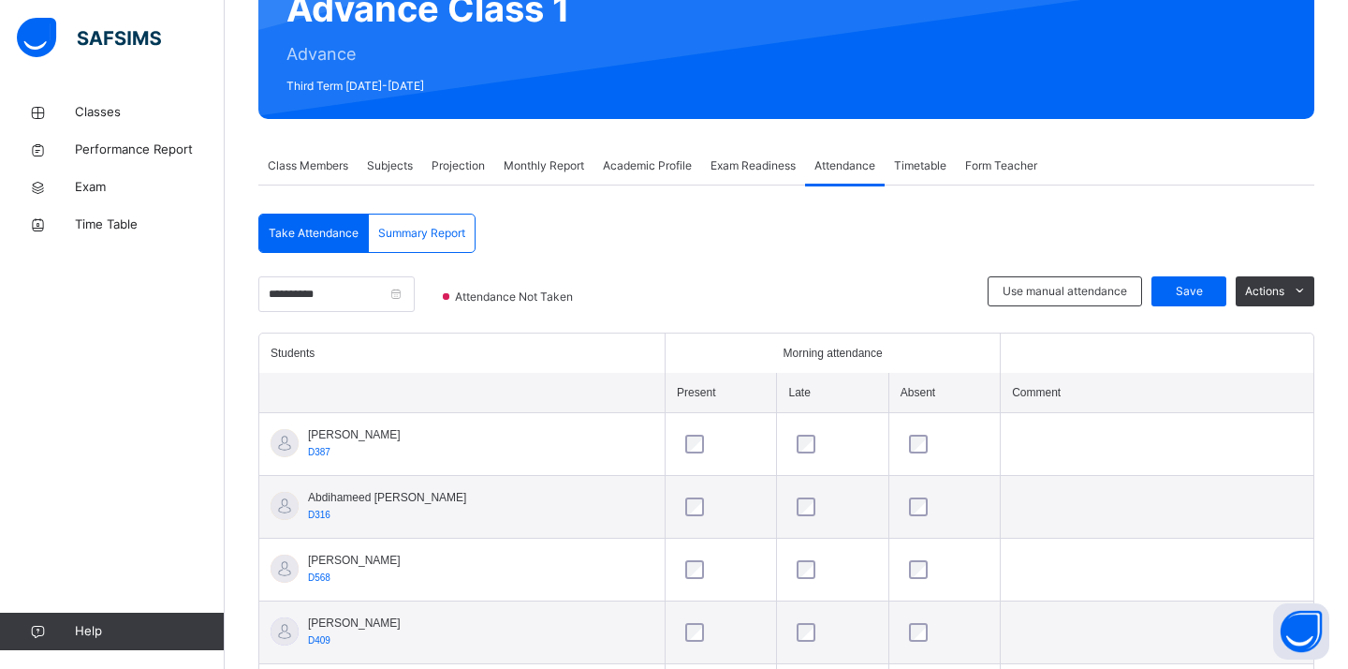
scroll to position [206, 0]
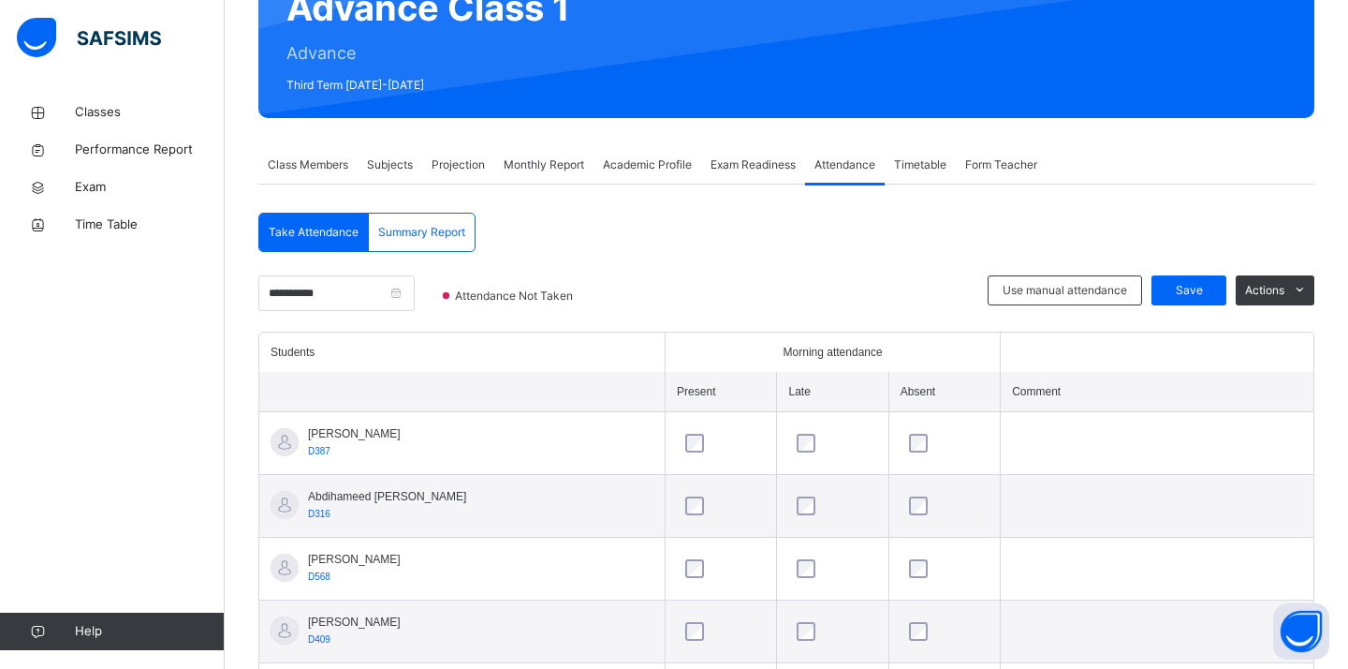
click at [1188, 316] on div "Use manual attendance Save Actions" at bounding box center [1151, 303] width 327 height 56
click at [1188, 300] on div "Save" at bounding box center [1189, 290] width 75 height 30
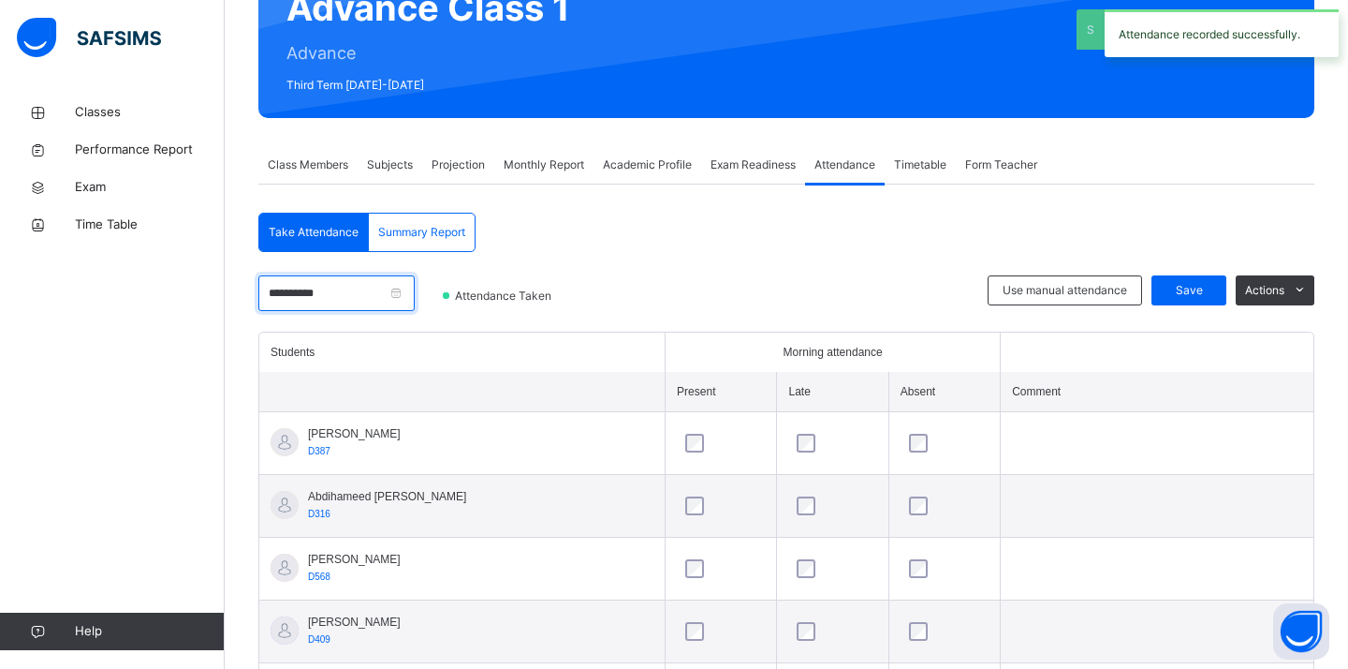
click at [371, 295] on input "**********" at bounding box center [336, 293] width 156 height 36
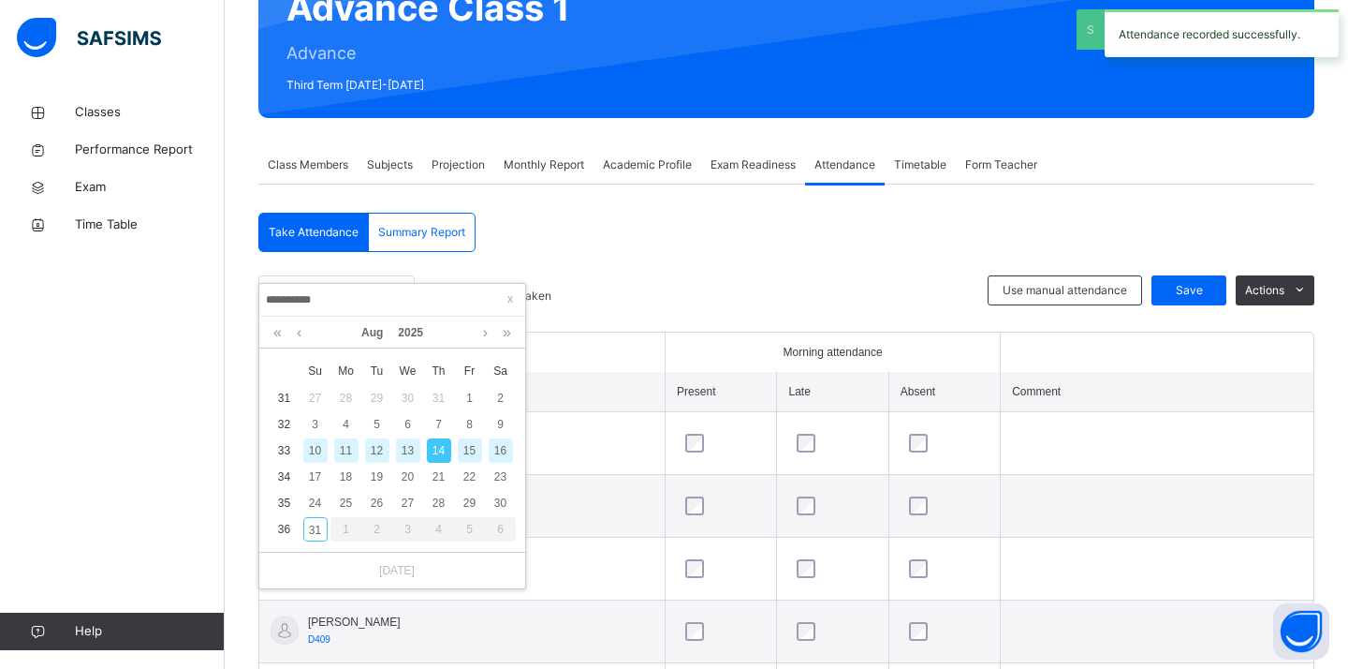
click at [496, 455] on div "16" at bounding box center [501, 450] width 24 height 24
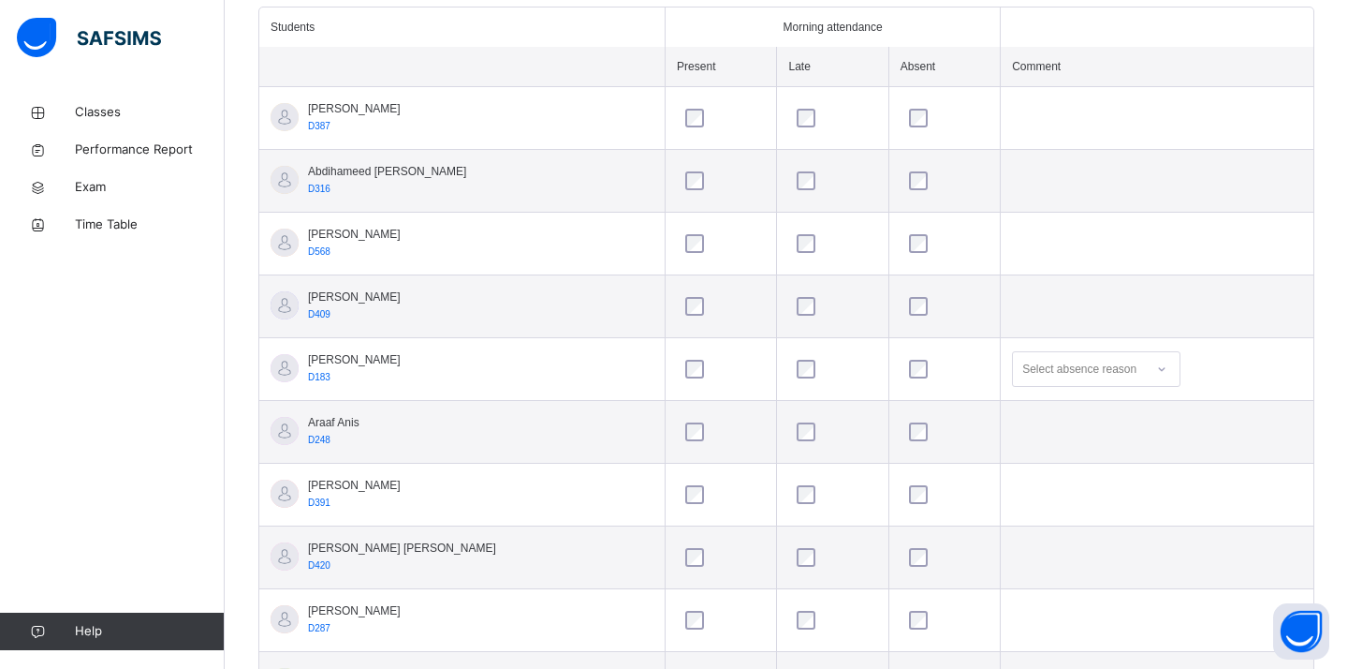
scroll to position [395, 0]
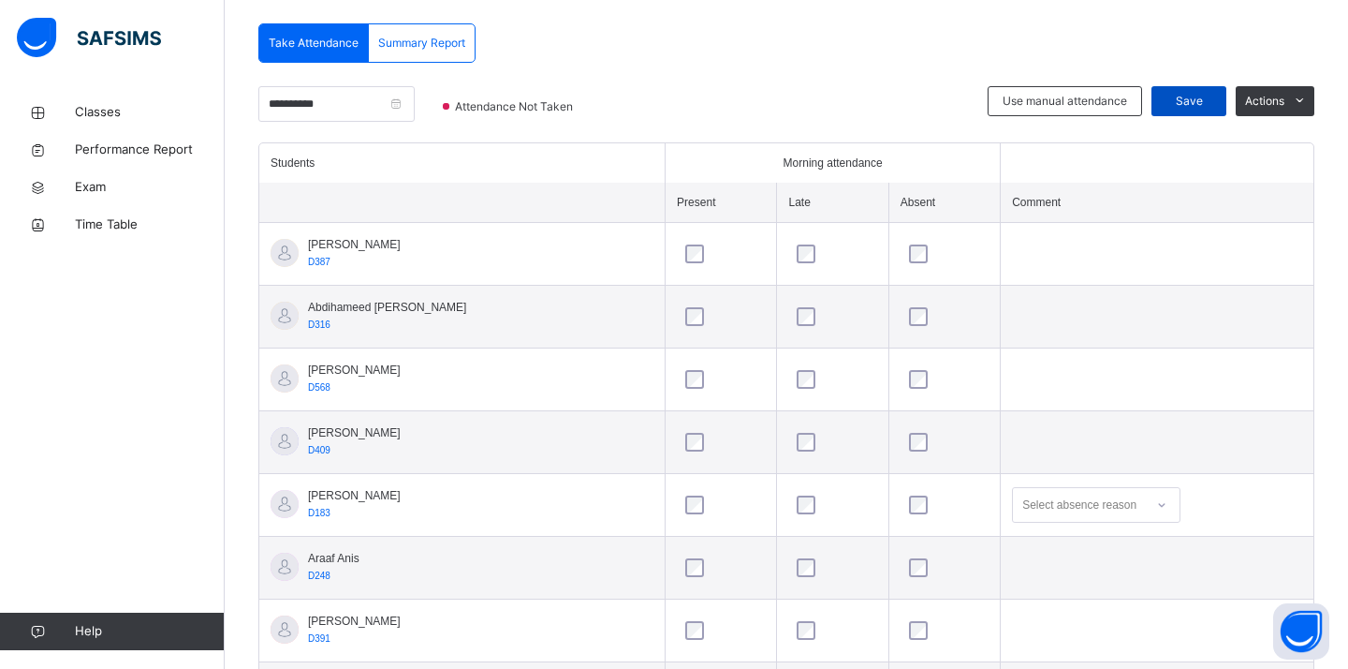
click at [1187, 115] on div "Save" at bounding box center [1189, 101] width 75 height 30
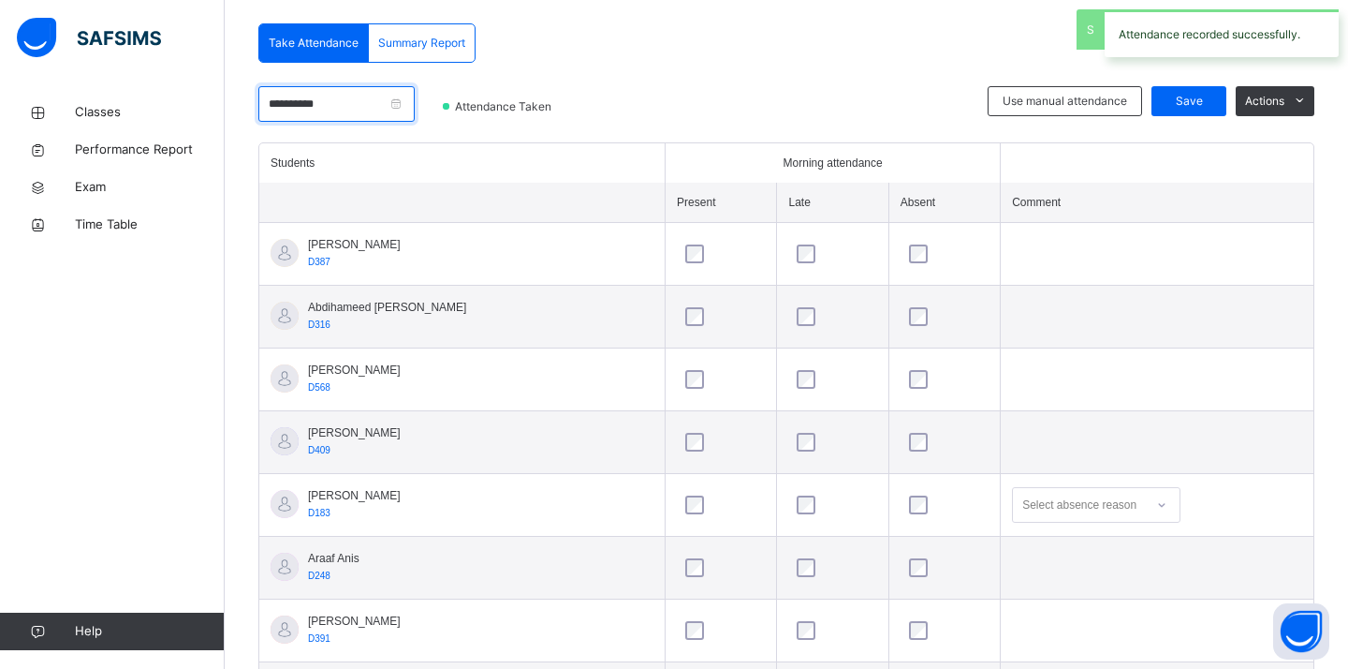
click at [356, 109] on input "**********" at bounding box center [336, 104] width 156 height 36
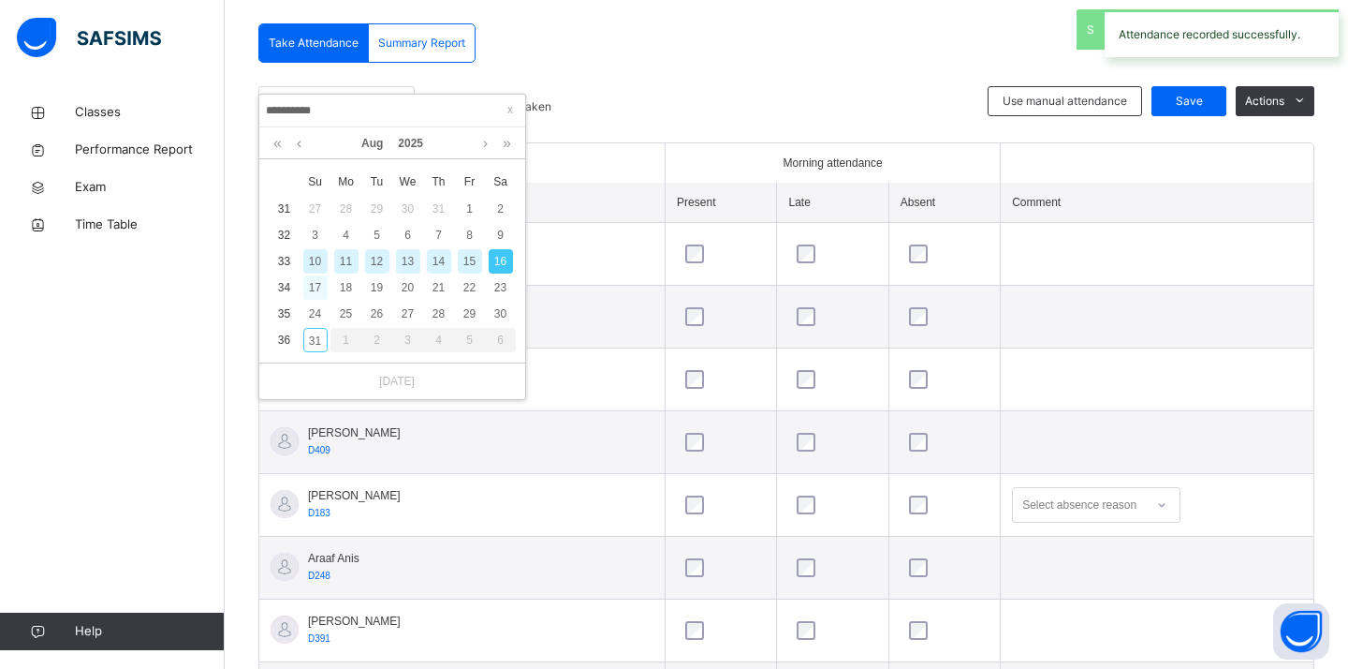
click at [313, 292] on div "17" at bounding box center [315, 287] width 24 height 24
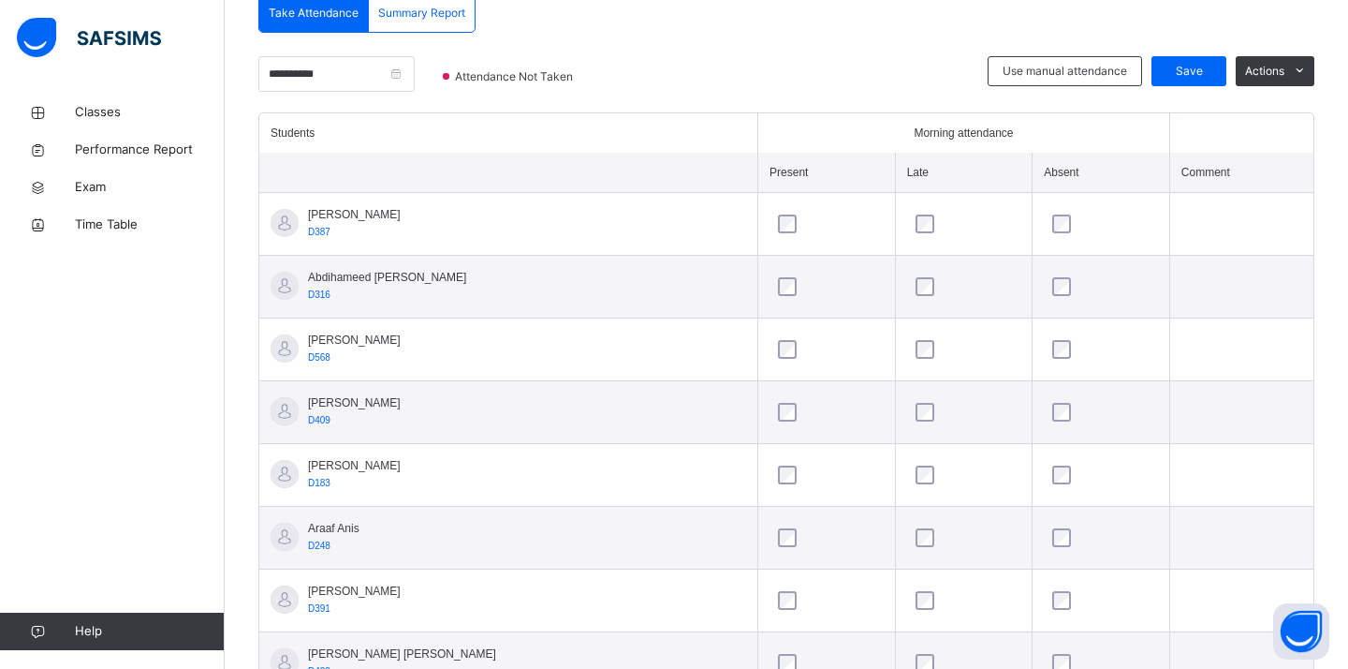
scroll to position [477, 0]
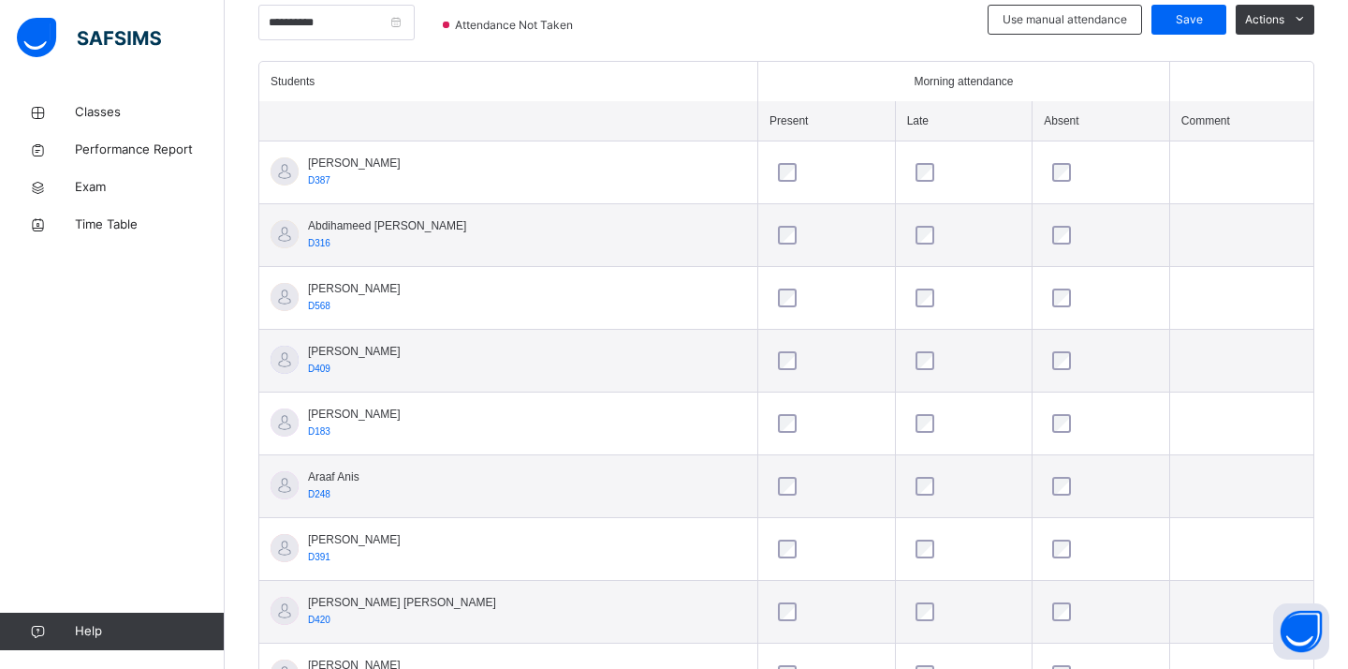
click at [1065, 299] on div at bounding box center [1101, 297] width 105 height 19
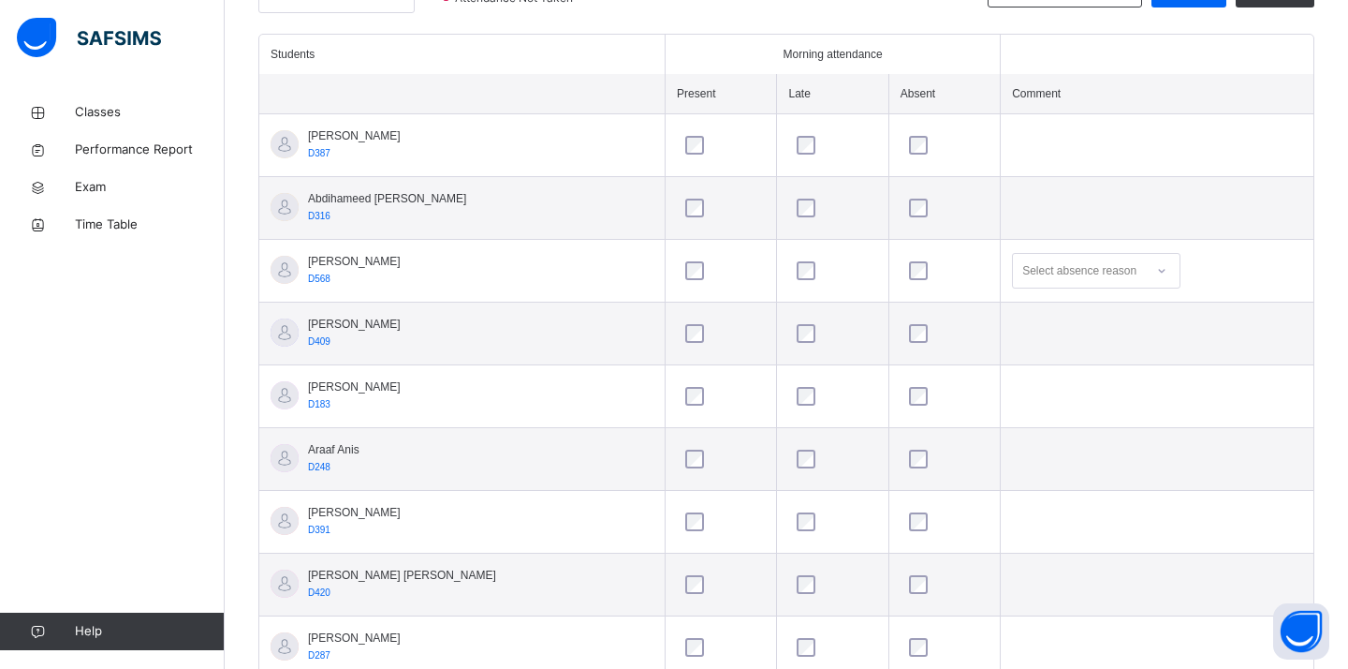
scroll to position [0, 0]
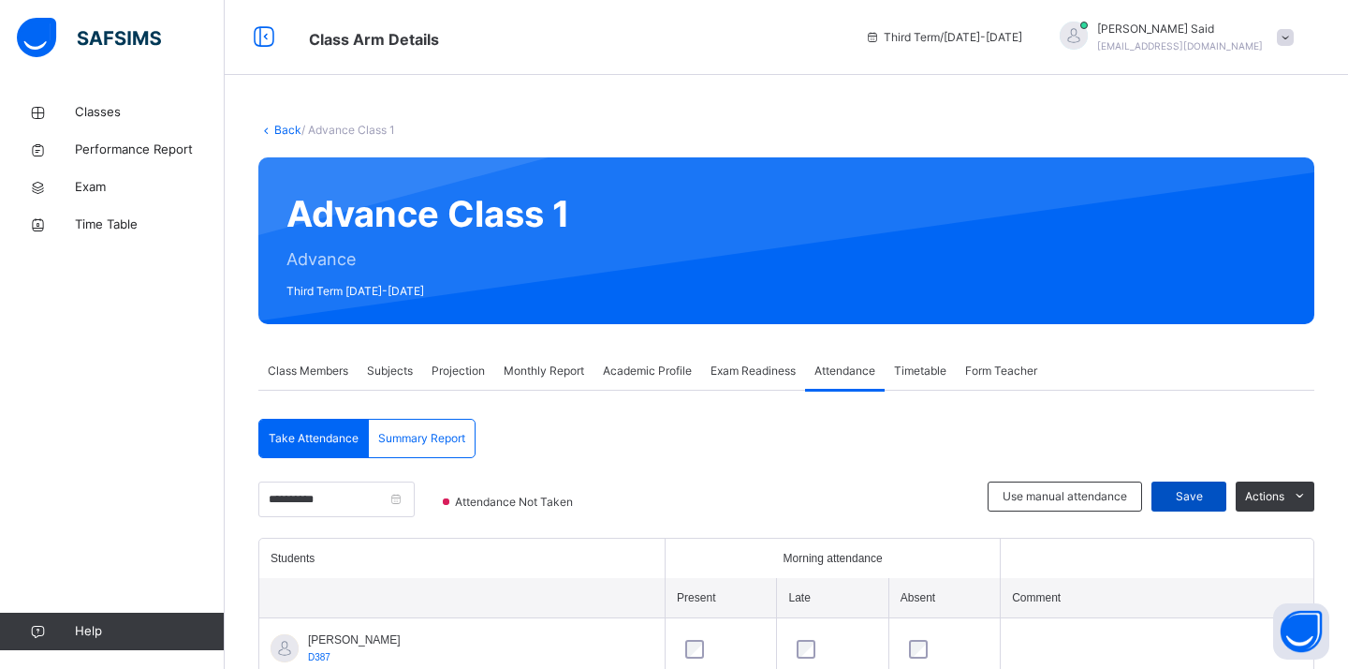
click at [1170, 497] on span "Save" at bounding box center [1189, 496] width 47 height 17
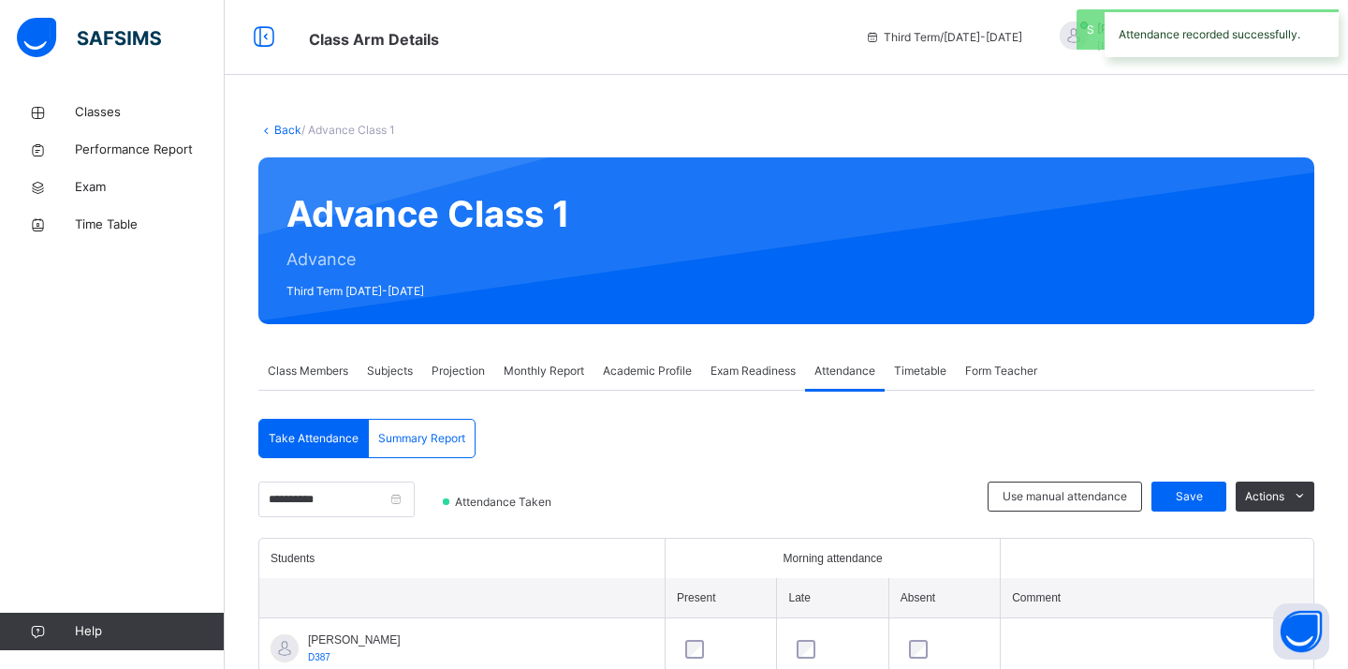
scroll to position [100, 0]
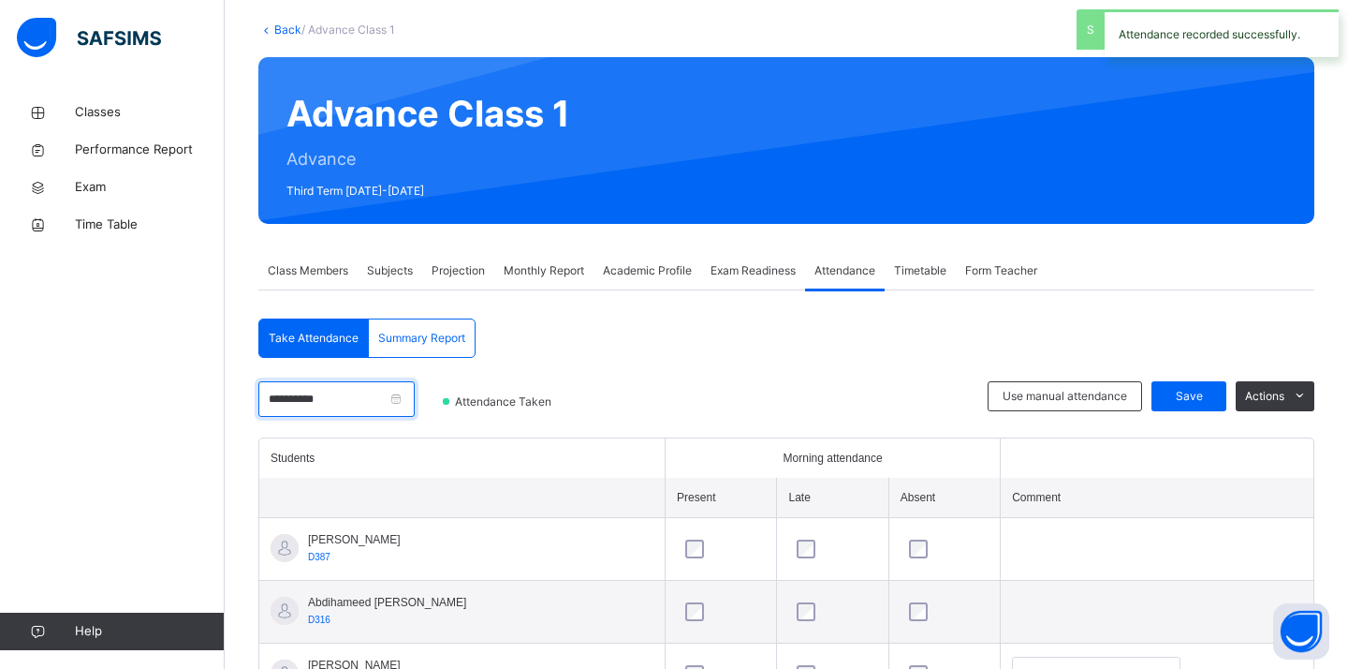
click at [360, 392] on input "**********" at bounding box center [336, 399] width 156 height 36
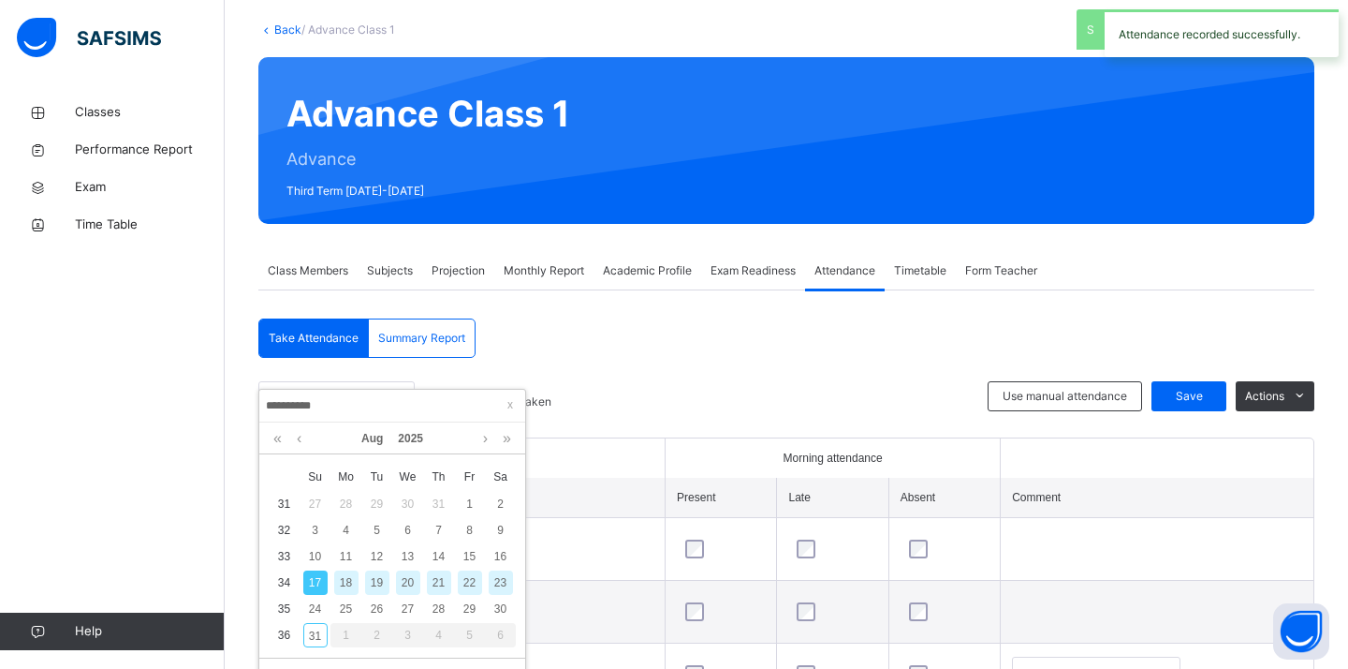
click at [374, 586] on div "19" at bounding box center [377, 582] width 24 height 24
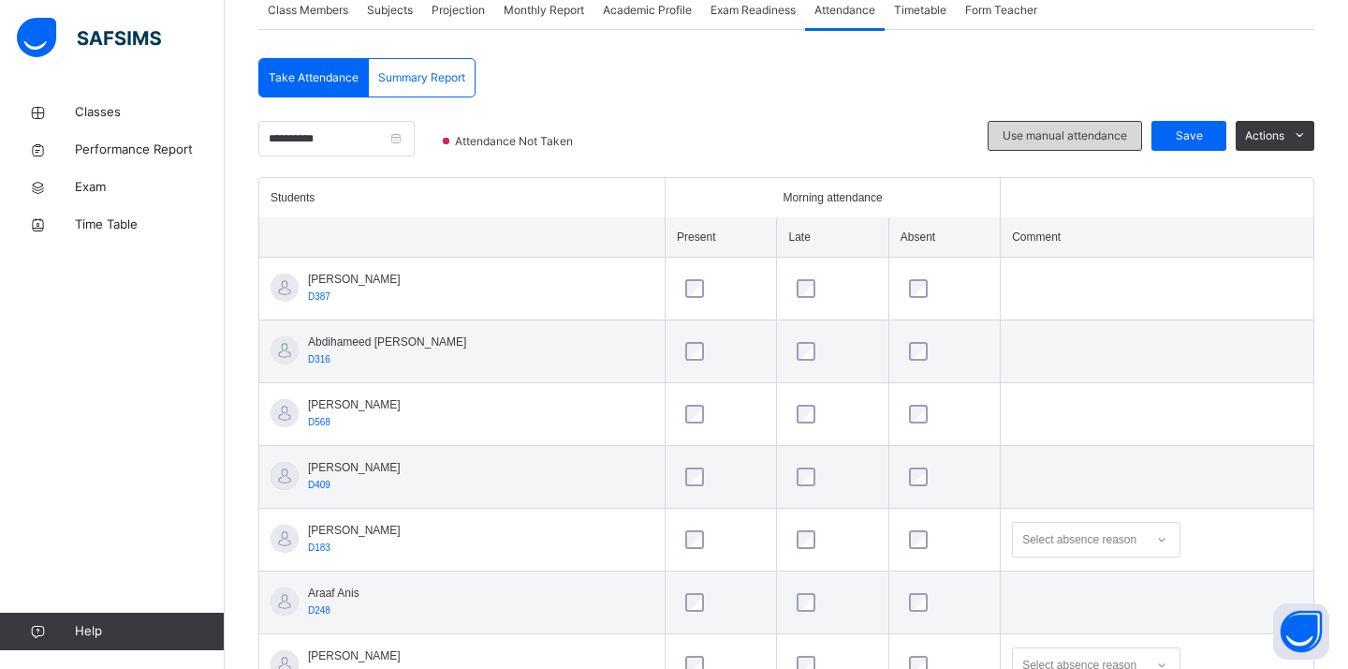
scroll to position [302, 0]
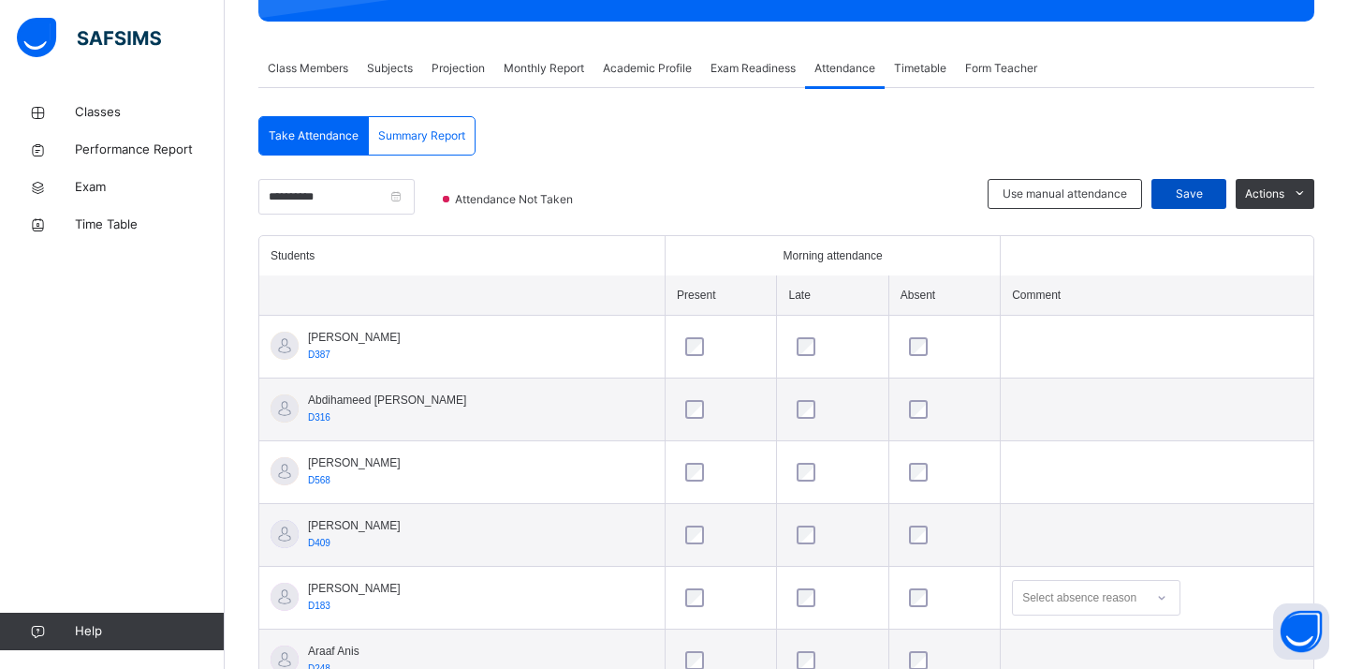
click at [1175, 185] on span "Save" at bounding box center [1189, 193] width 47 height 17
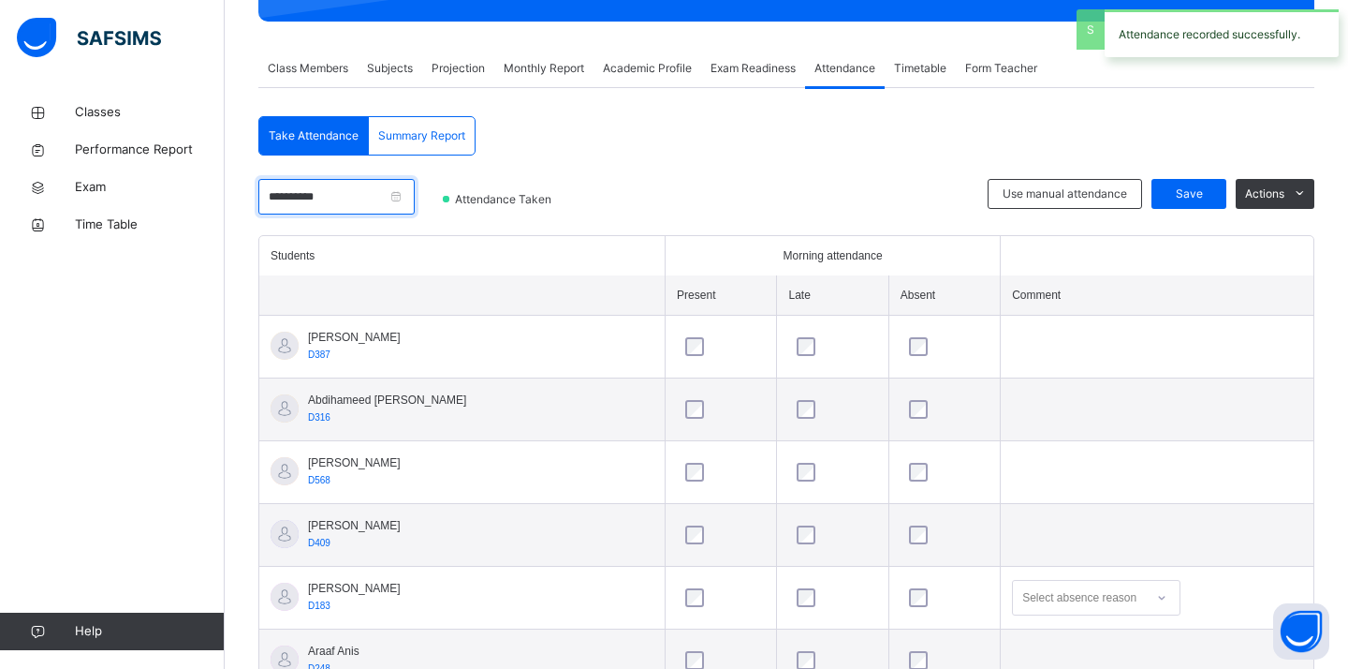
click at [378, 184] on input "**********" at bounding box center [336, 197] width 156 height 36
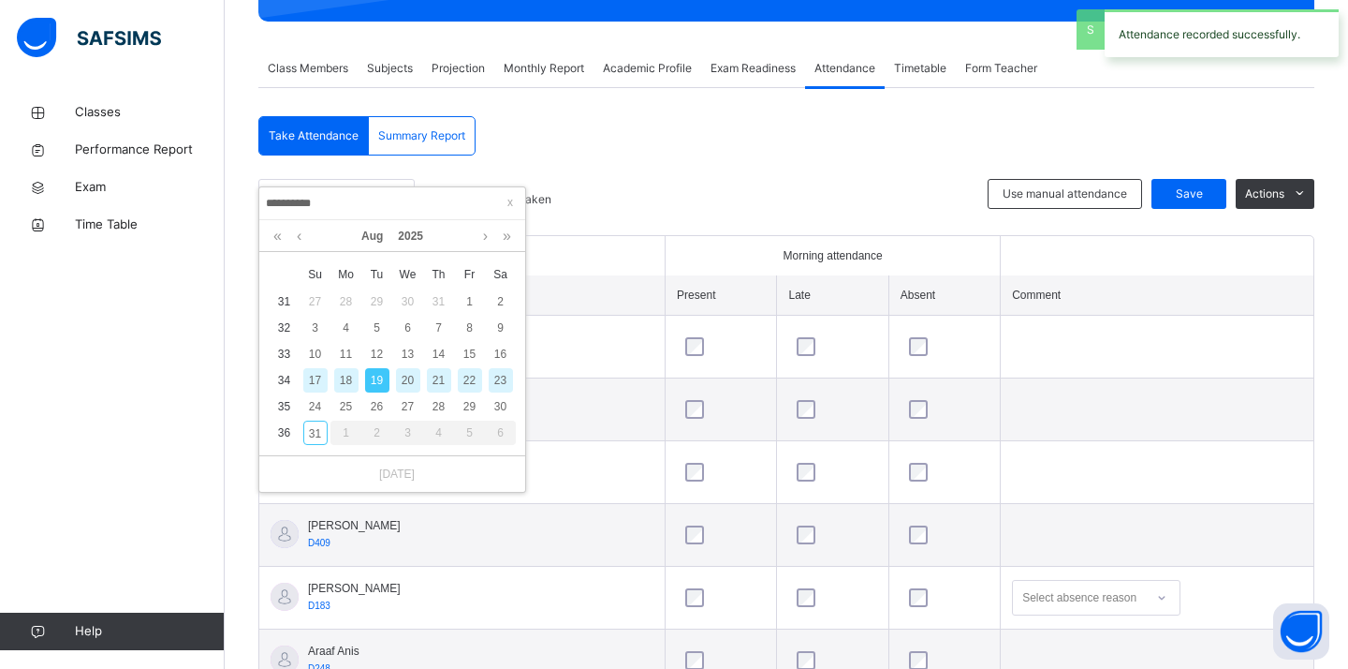
click at [436, 386] on div "21" at bounding box center [439, 380] width 24 height 24
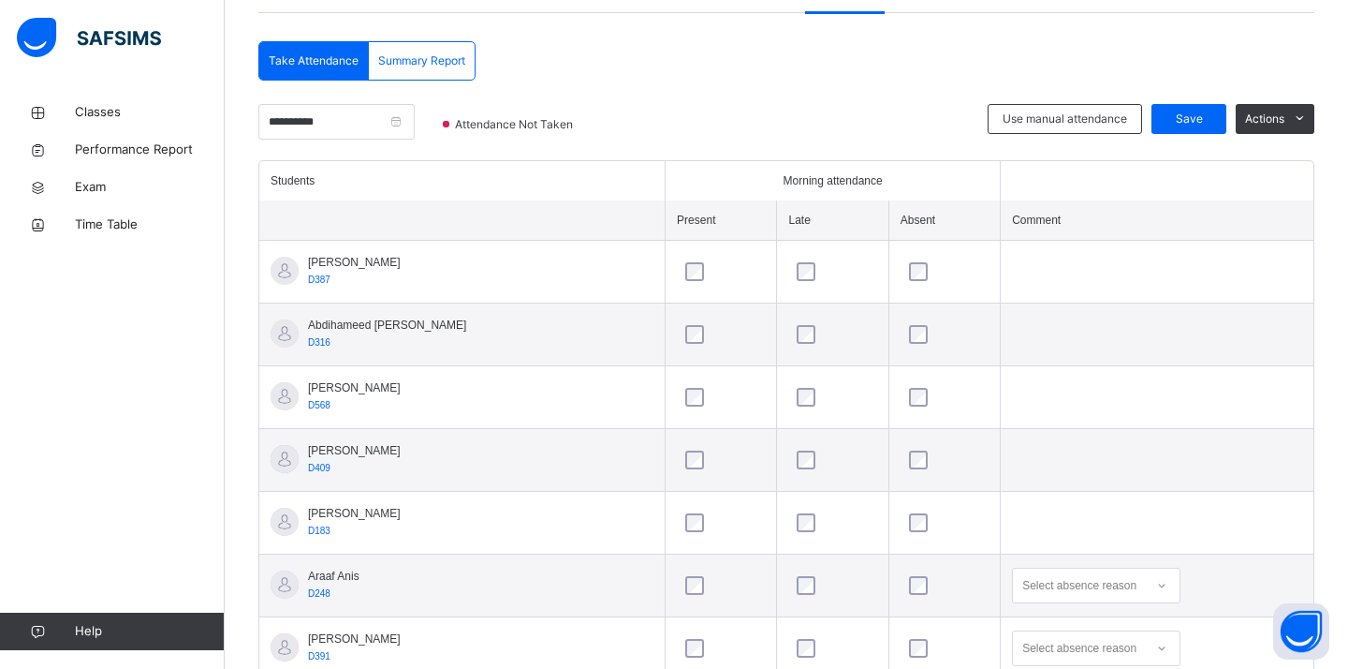
scroll to position [338, 0]
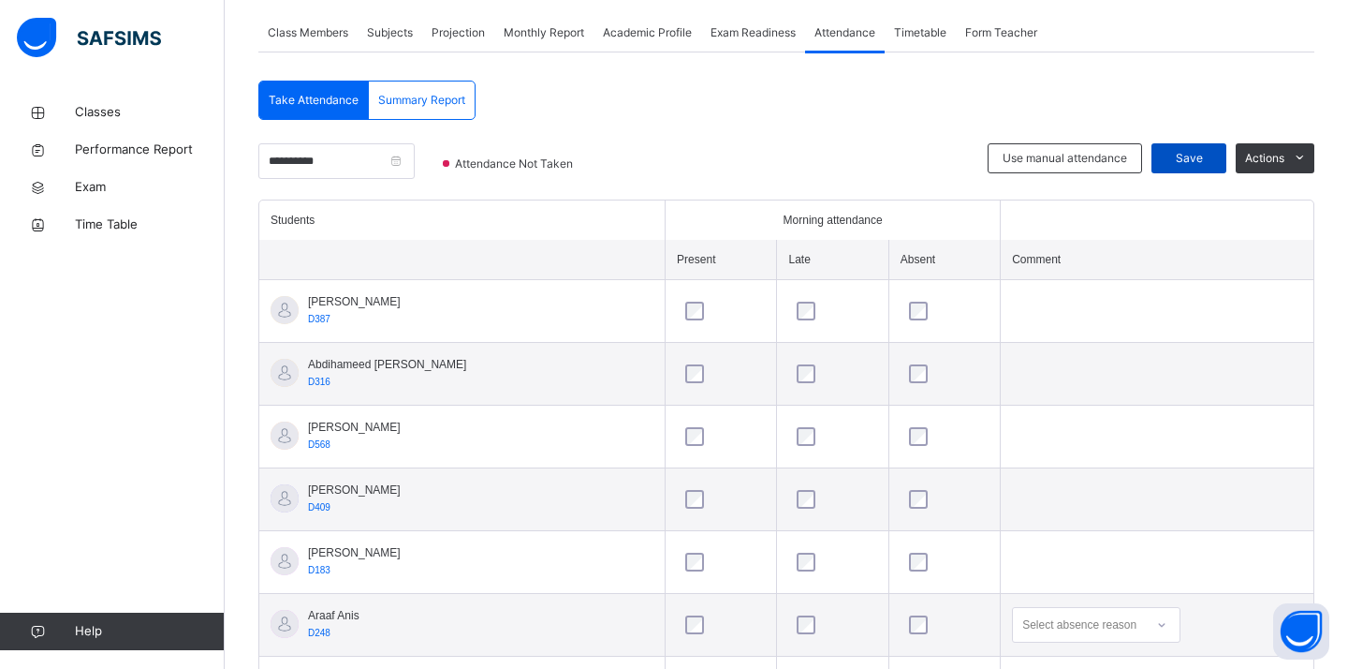
click at [1197, 164] on span "Save" at bounding box center [1189, 158] width 47 height 17
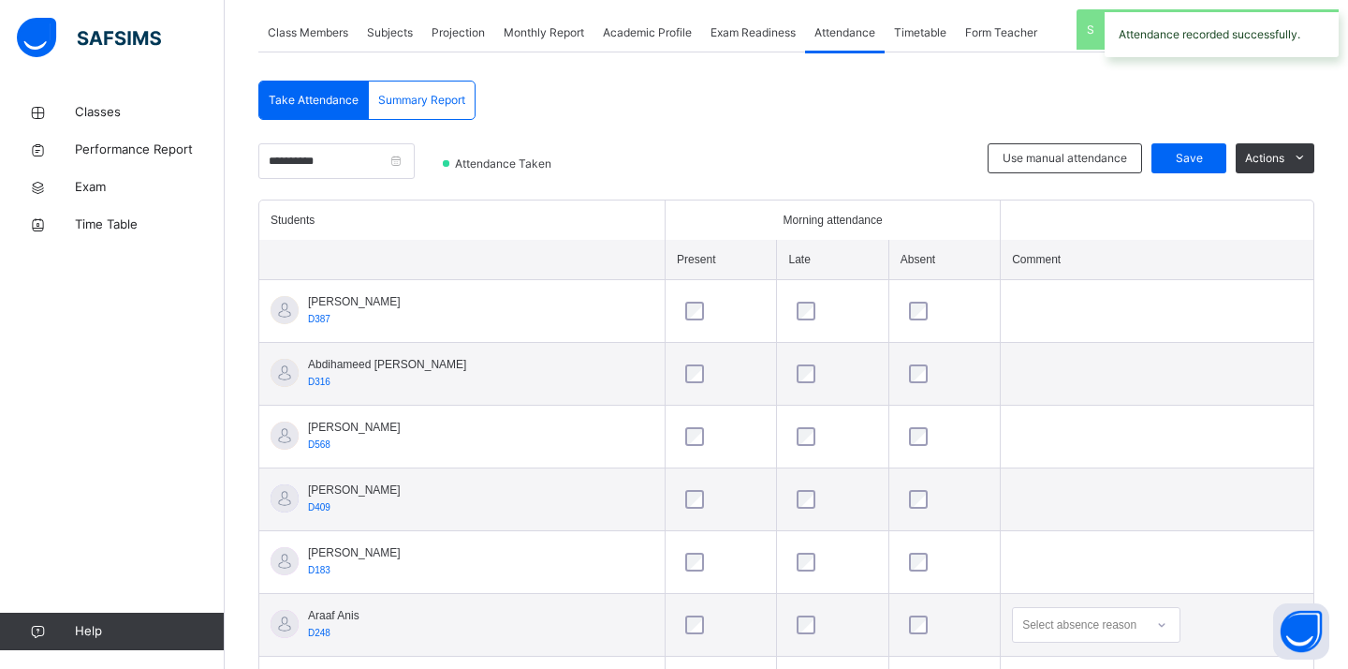
click at [297, 179] on div "**********" at bounding box center [336, 171] width 156 height 56
click at [297, 167] on input "**********" at bounding box center [336, 161] width 156 height 36
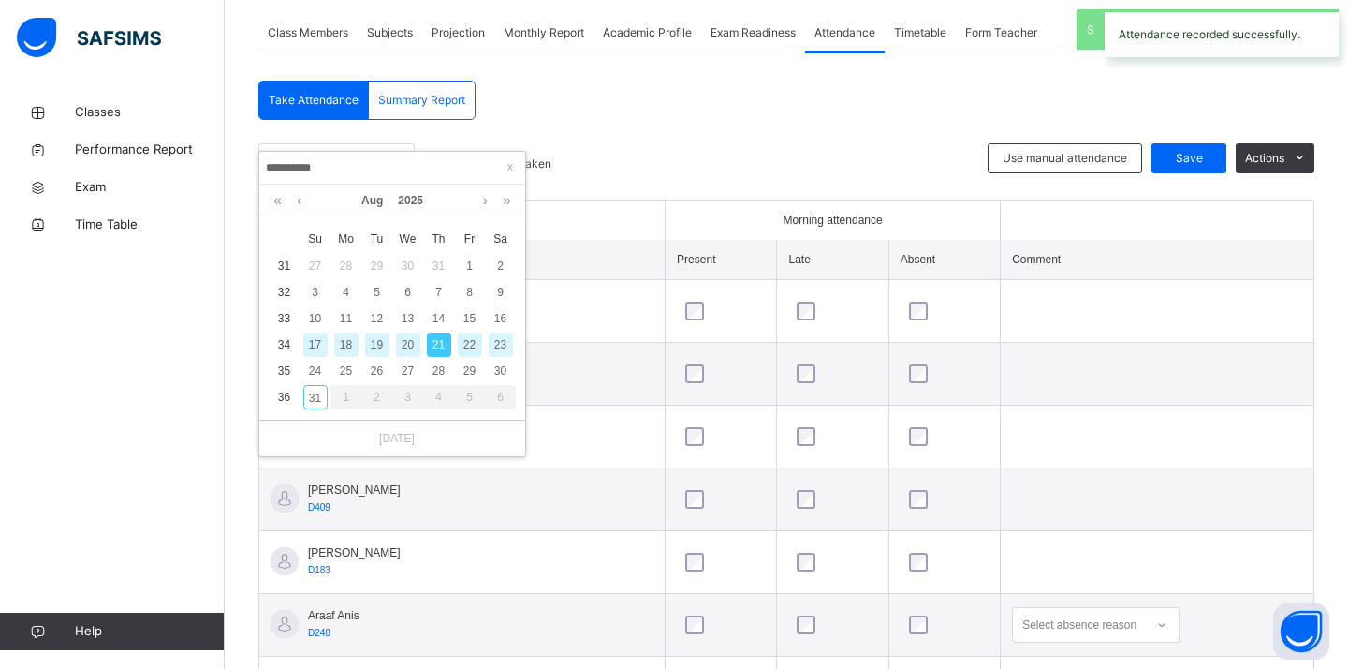
click at [492, 344] on div "23" at bounding box center [501, 344] width 24 height 24
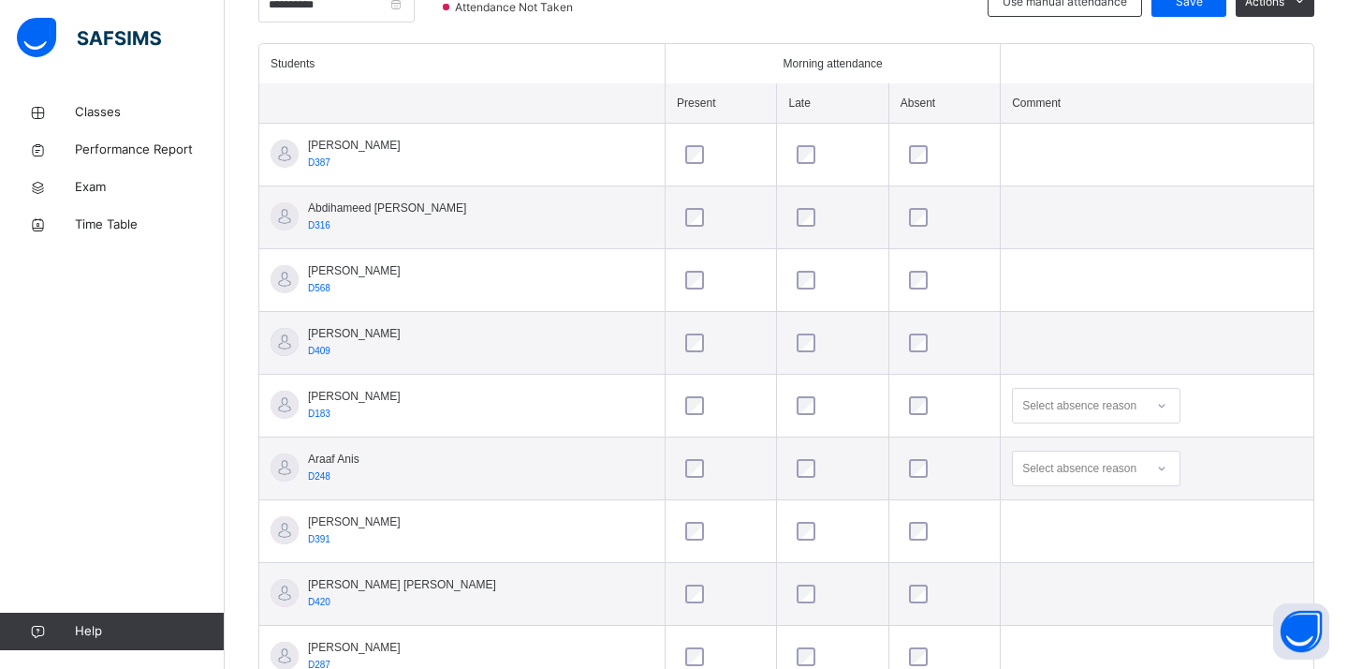
scroll to position [293, 0]
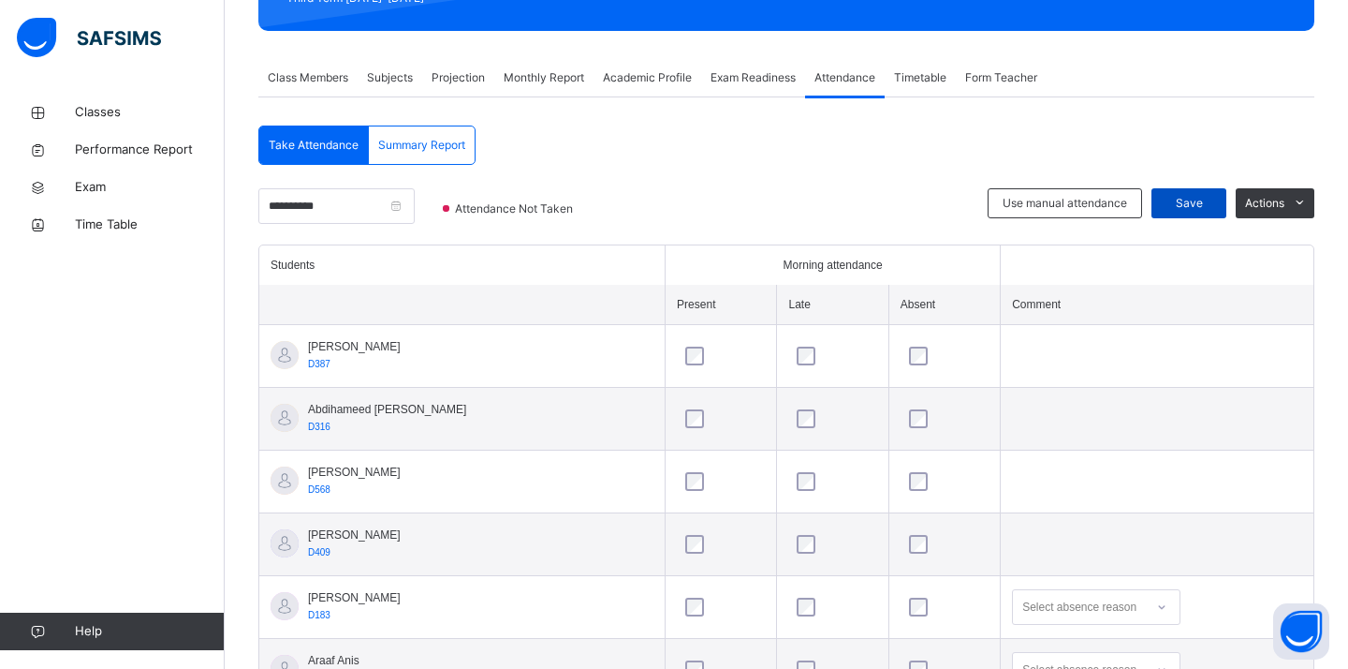
click at [1168, 206] on span "Save" at bounding box center [1189, 203] width 47 height 17
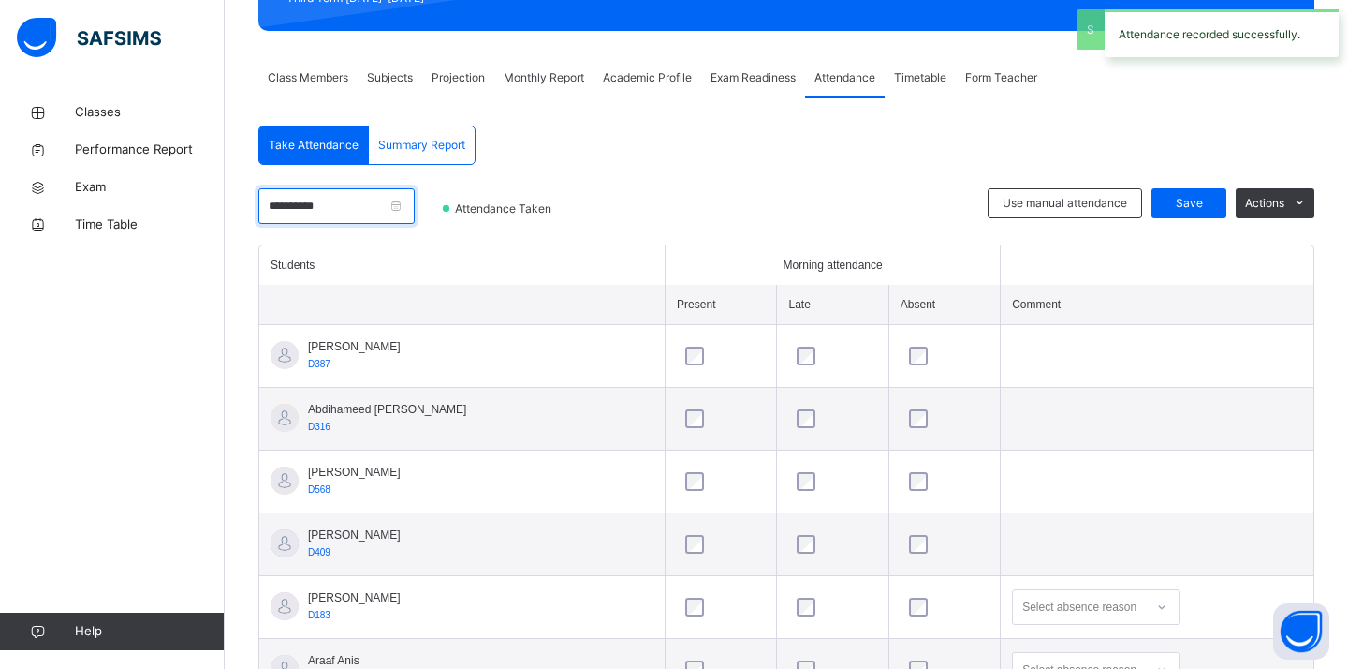
click at [315, 199] on input "**********" at bounding box center [336, 206] width 156 height 36
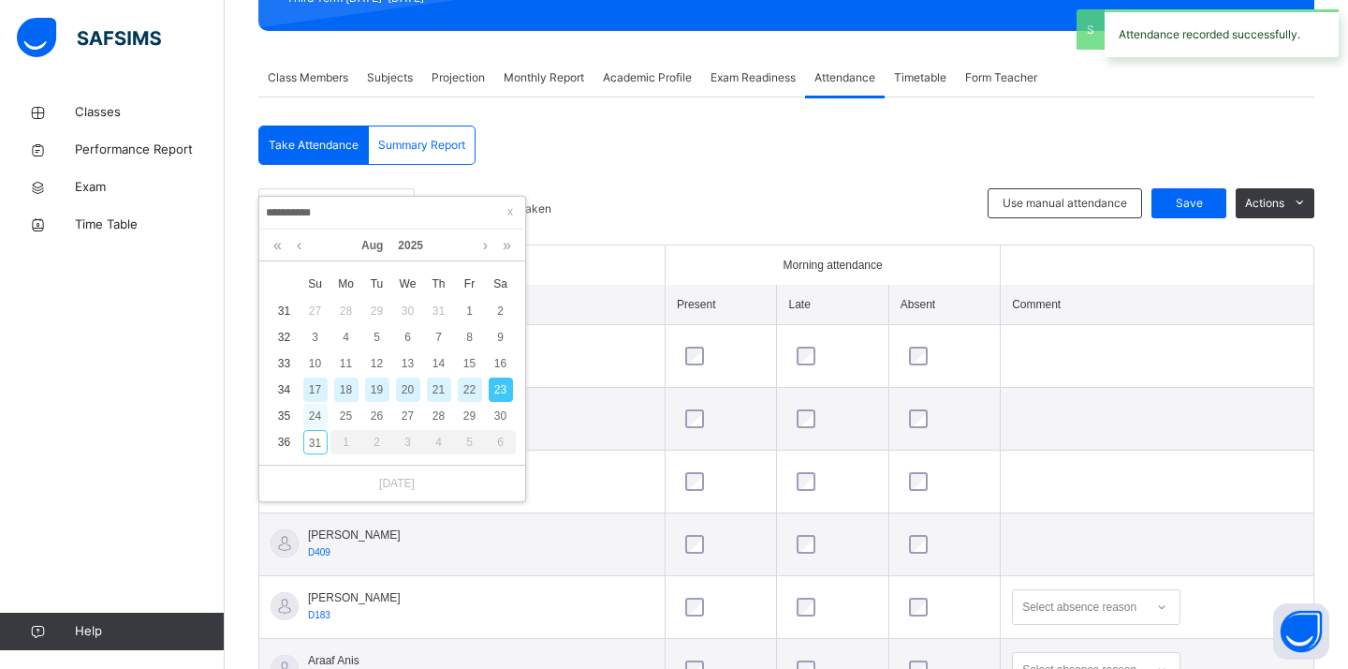
click at [315, 419] on div "24" at bounding box center [315, 416] width 24 height 24
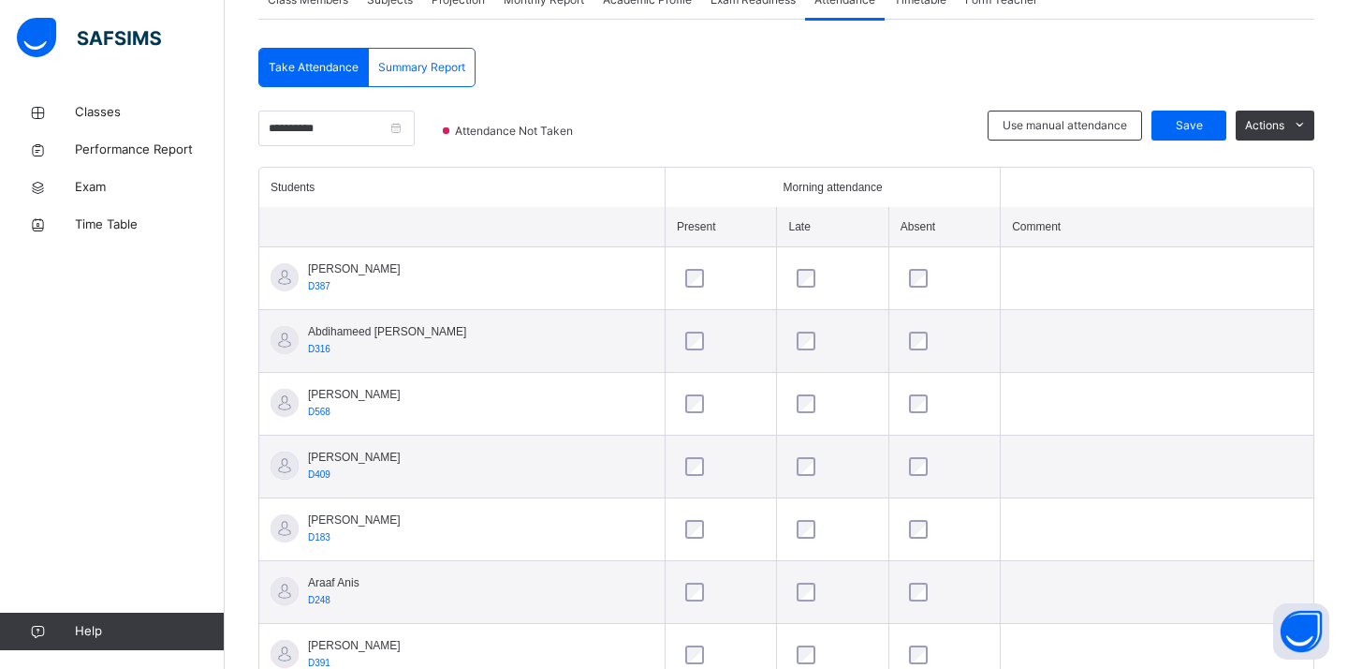
scroll to position [218, 0]
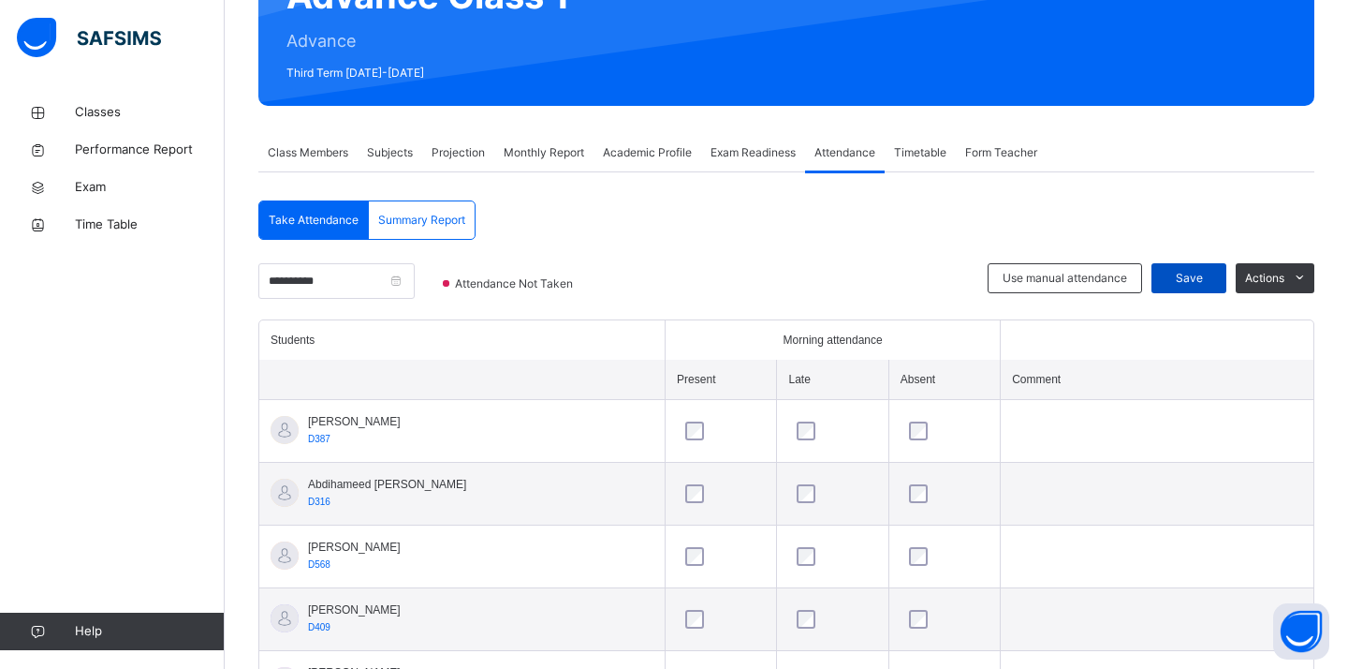
click at [1189, 267] on div "Save" at bounding box center [1189, 278] width 75 height 30
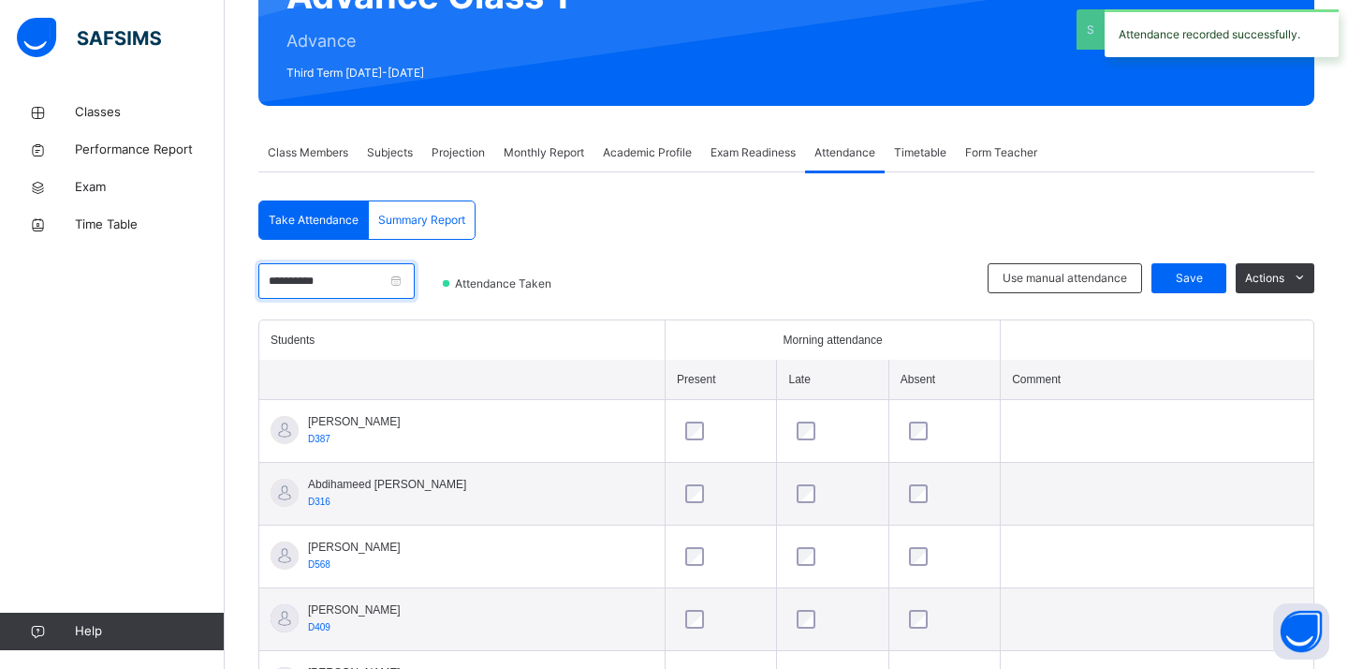
click at [317, 266] on input "**********" at bounding box center [336, 281] width 156 height 36
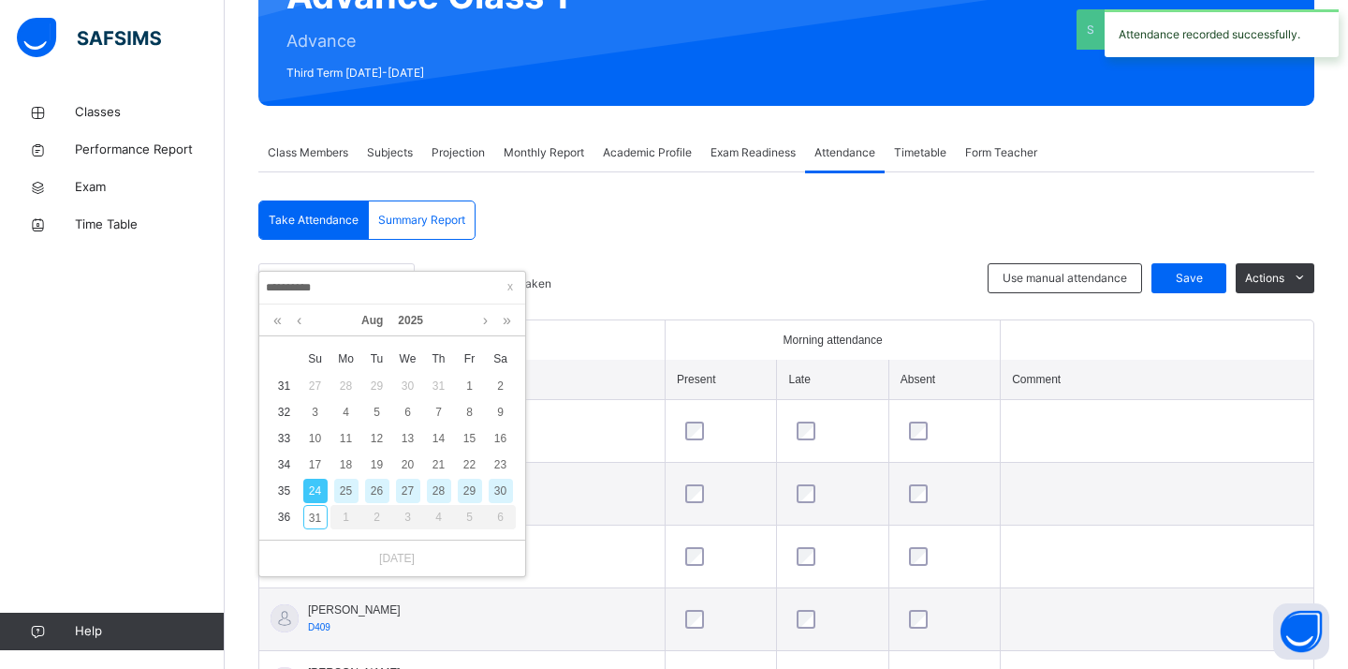
click at [378, 490] on div "26" at bounding box center [377, 490] width 24 height 24
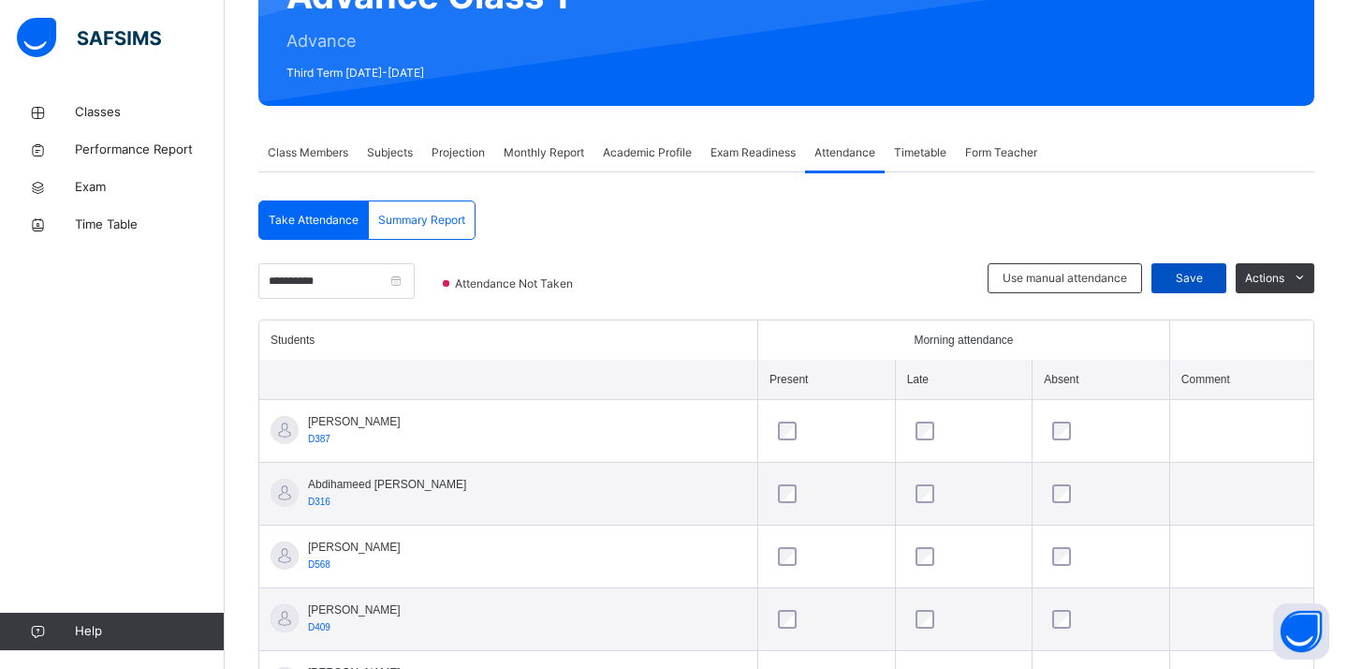
click at [1166, 275] on span "Save" at bounding box center [1189, 278] width 47 height 17
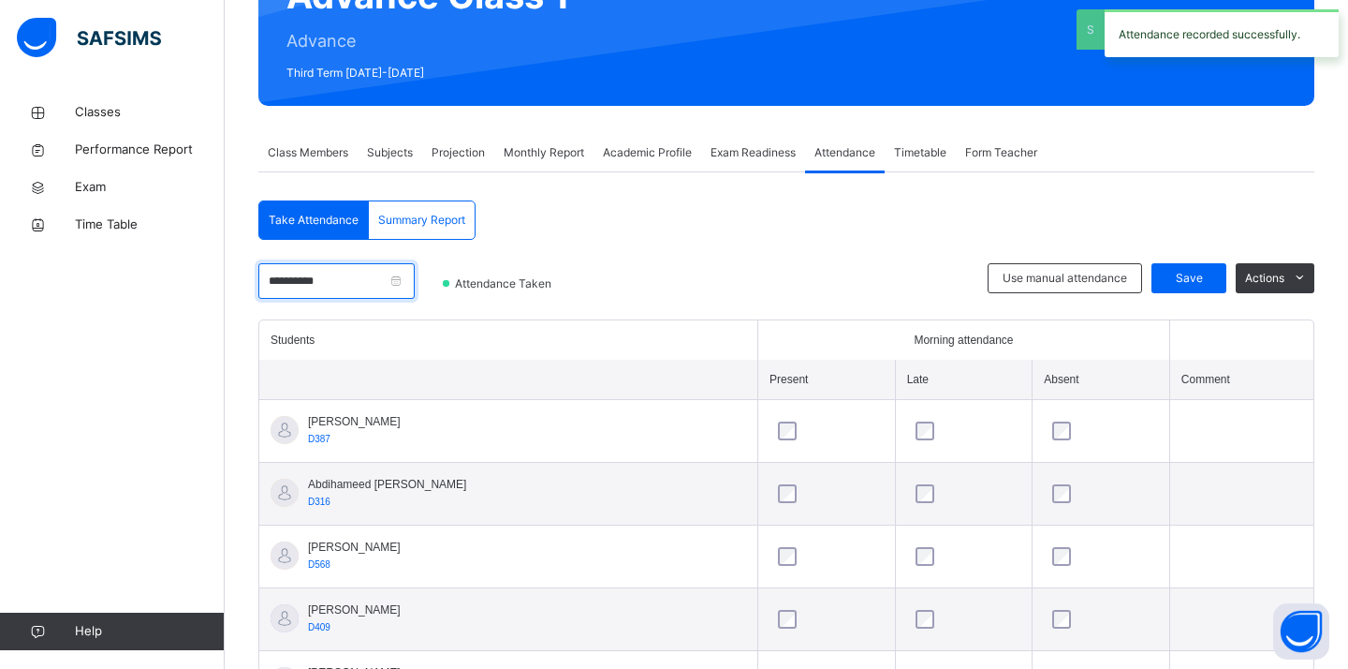
click at [384, 273] on input "**********" at bounding box center [336, 281] width 156 height 36
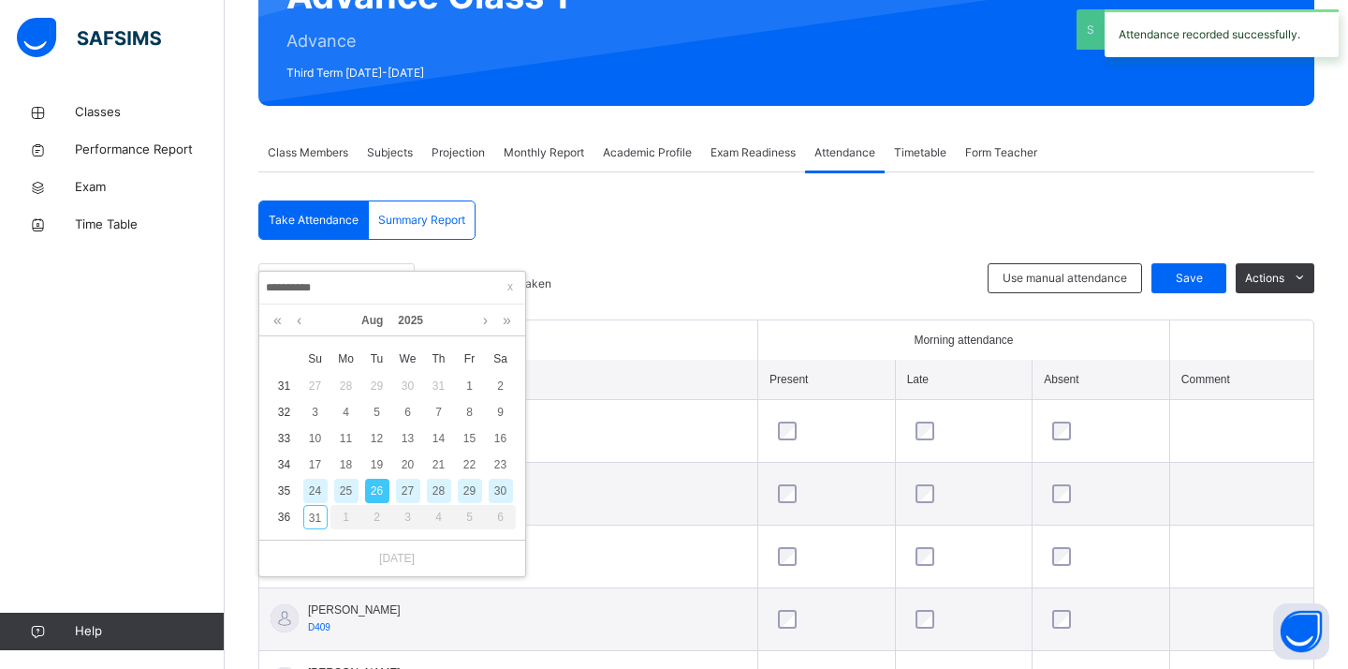
click at [435, 490] on div "28" at bounding box center [439, 490] width 24 height 24
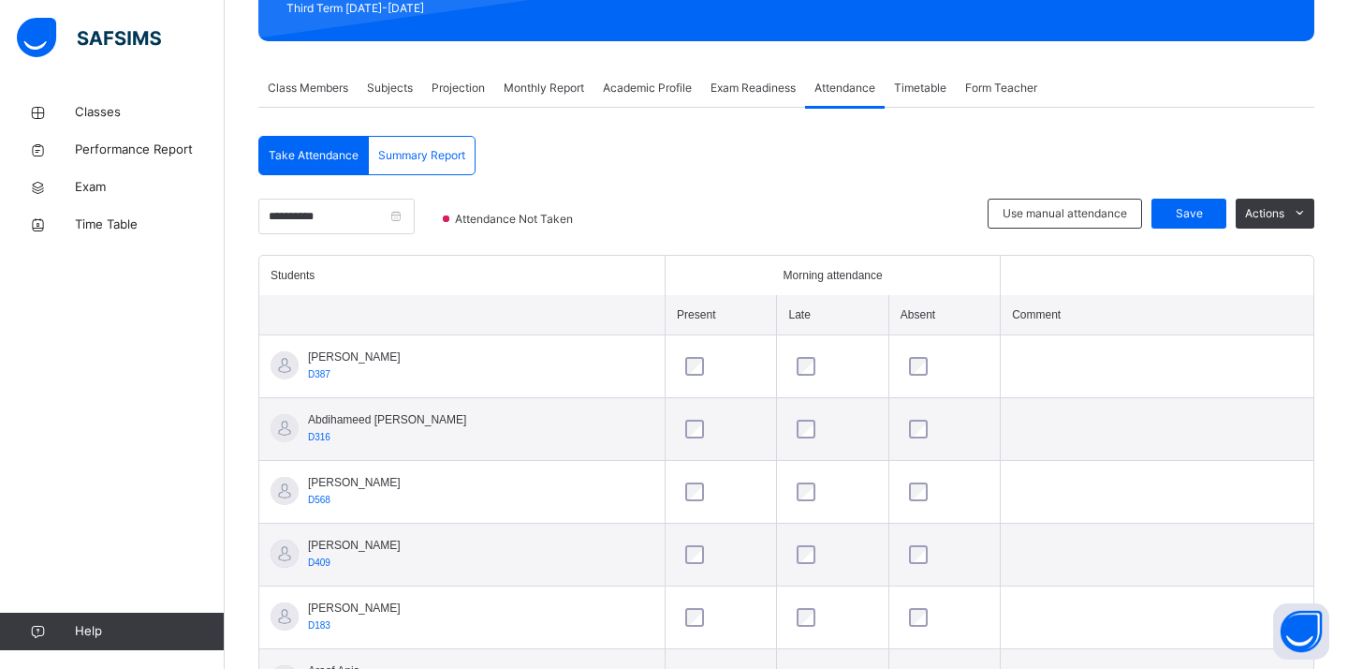
scroll to position [182, 0]
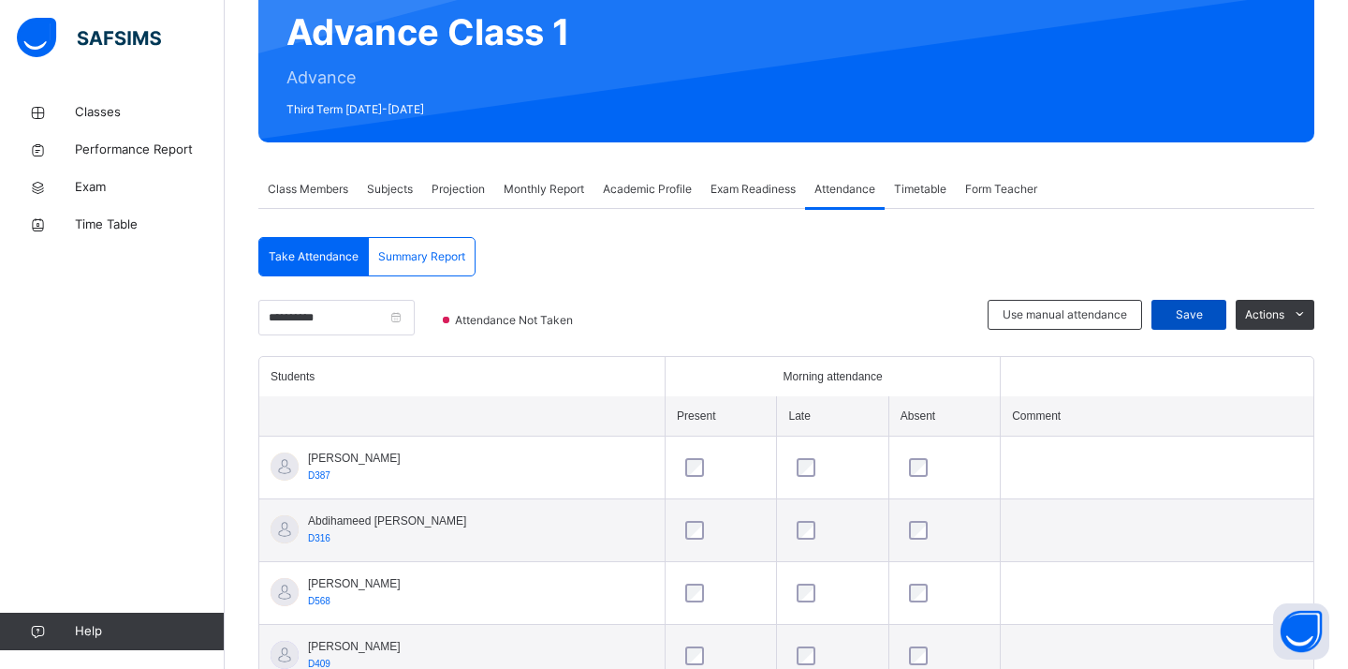
click at [1167, 307] on span "Save" at bounding box center [1189, 314] width 47 height 17
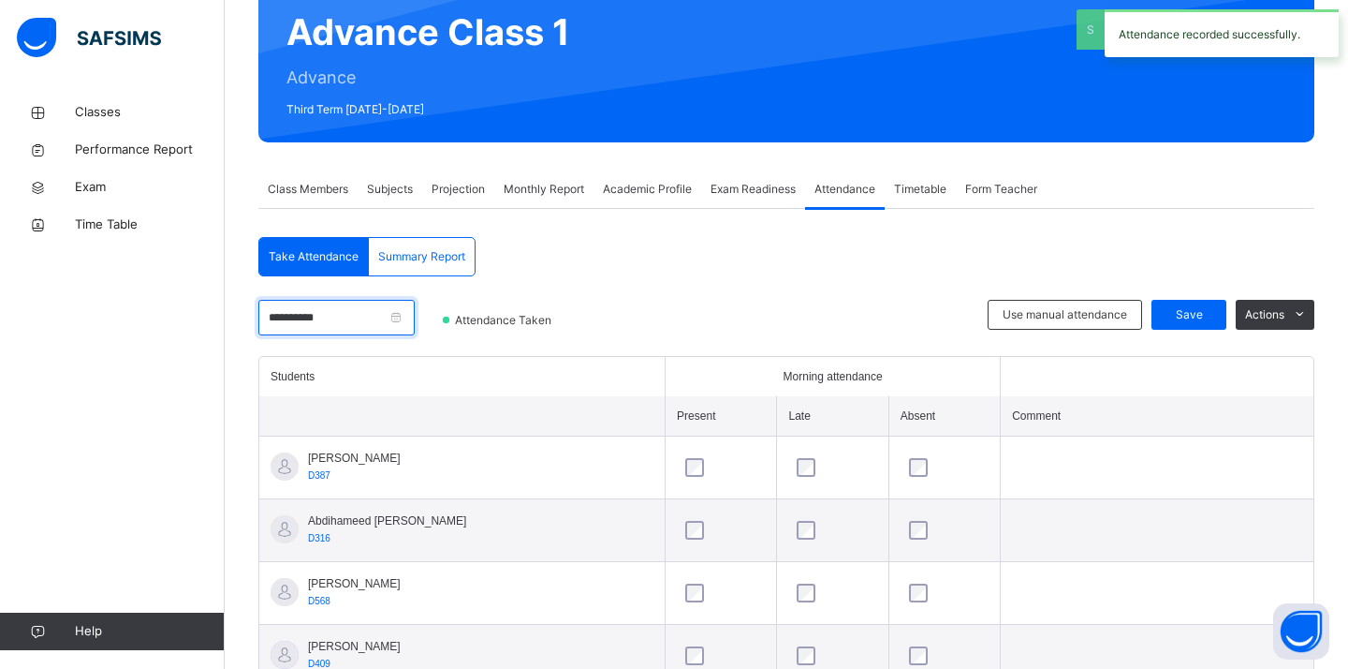
click at [310, 325] on input "**********" at bounding box center [336, 318] width 156 height 36
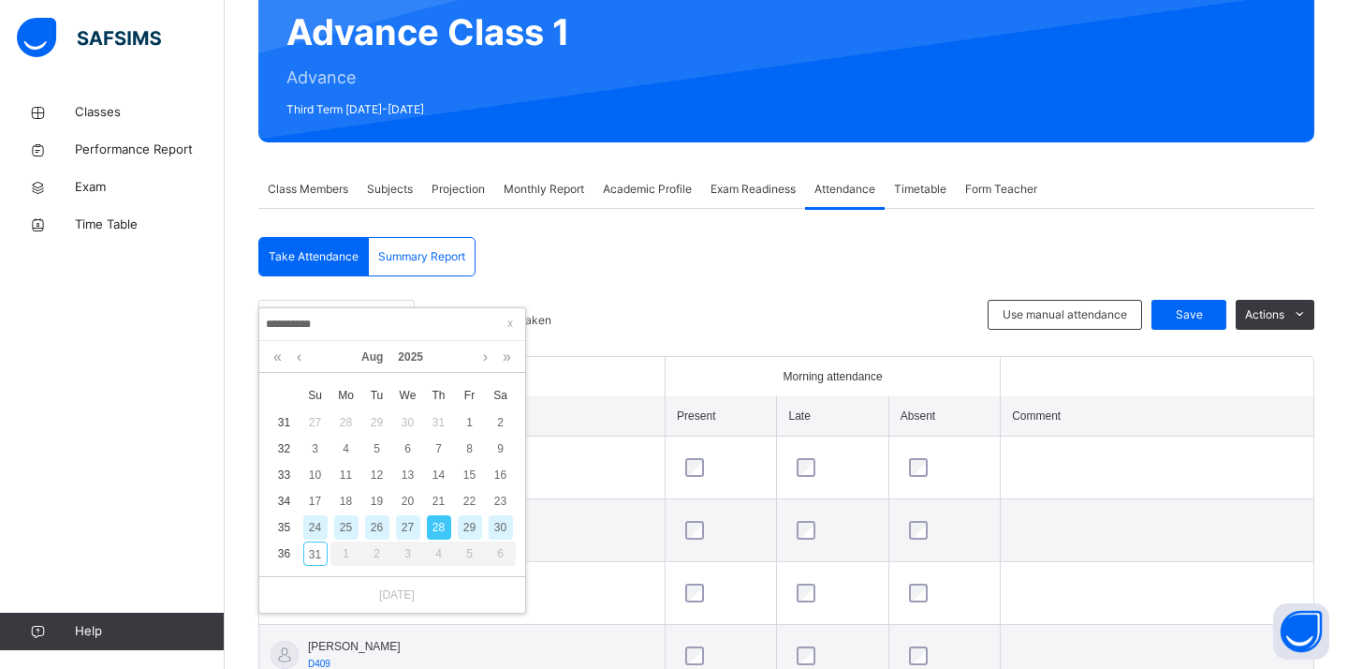
click at [496, 526] on div "30" at bounding box center [501, 527] width 24 height 24
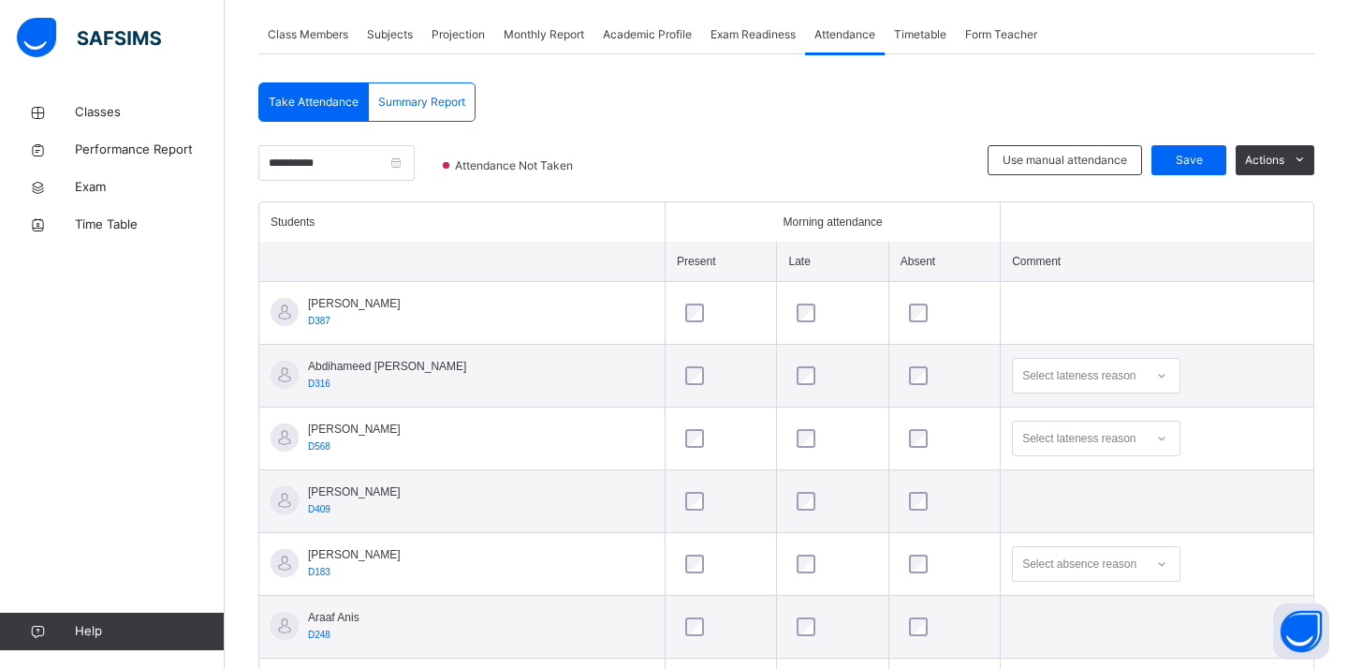
scroll to position [287, 0]
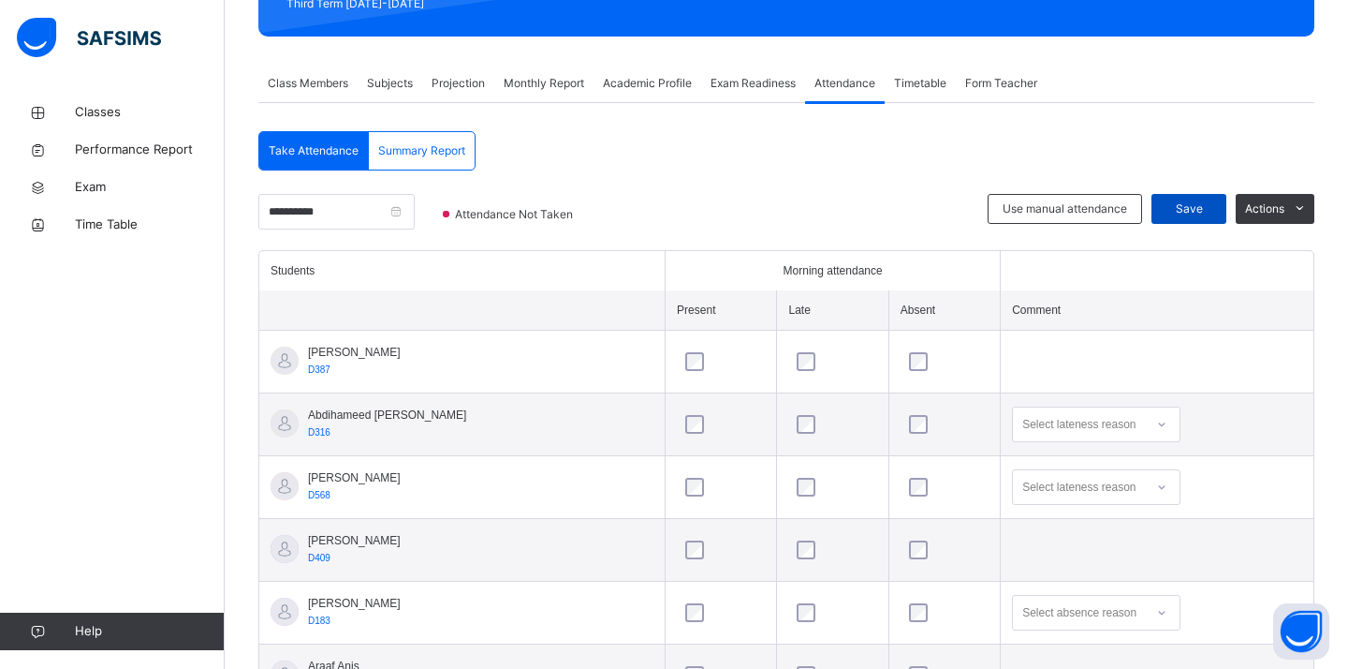
click at [1167, 216] on span "Save" at bounding box center [1189, 208] width 47 height 17
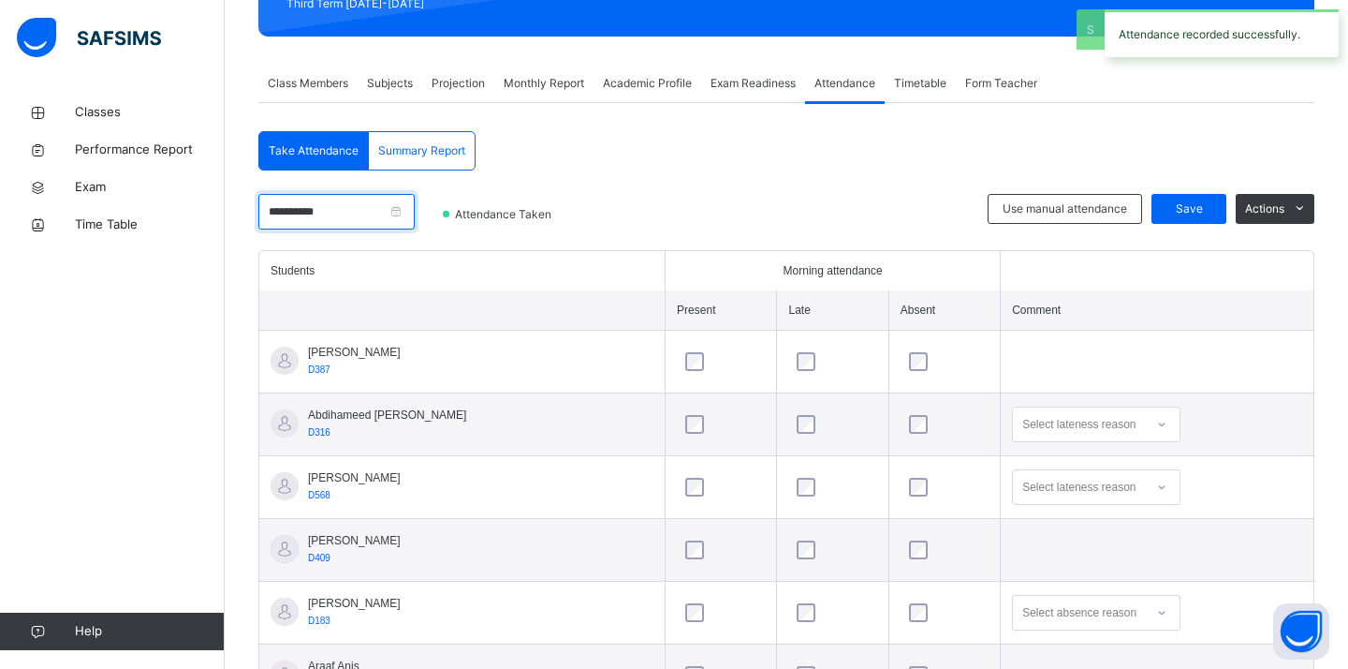
click at [360, 207] on input "**********" at bounding box center [336, 212] width 156 height 36
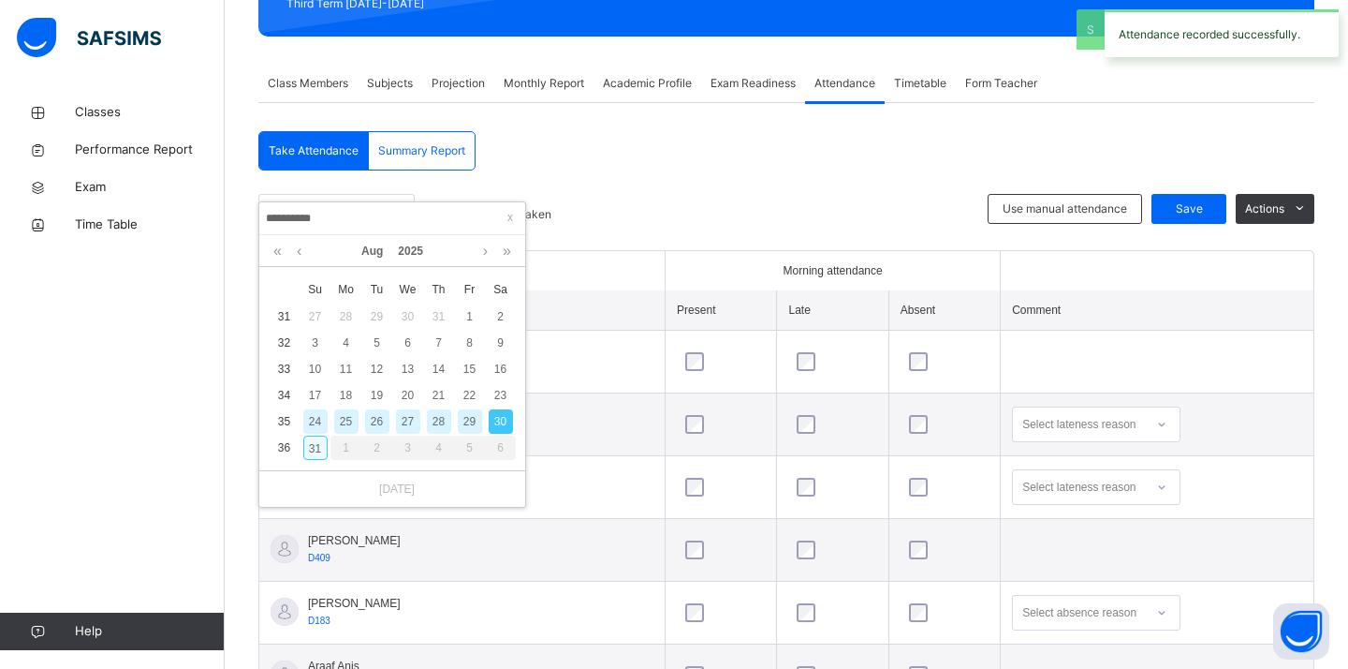
click at [311, 443] on div "31" at bounding box center [315, 447] width 24 height 24
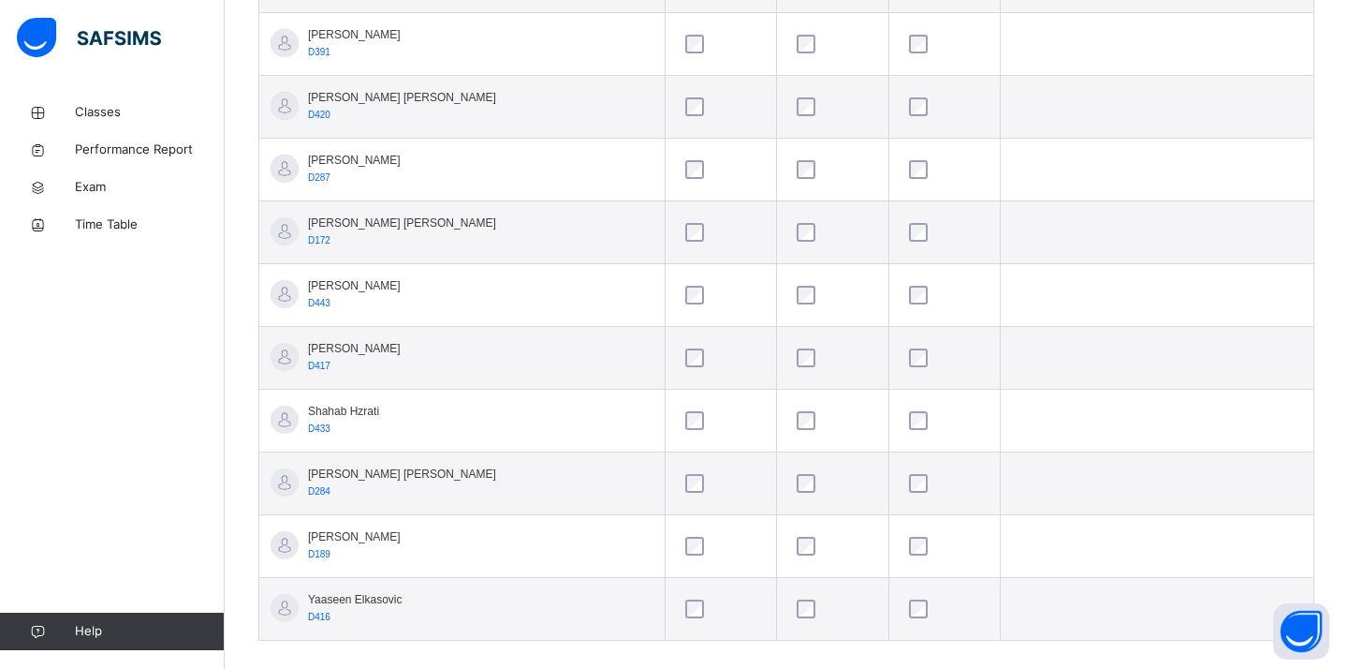
scroll to position [994, 0]
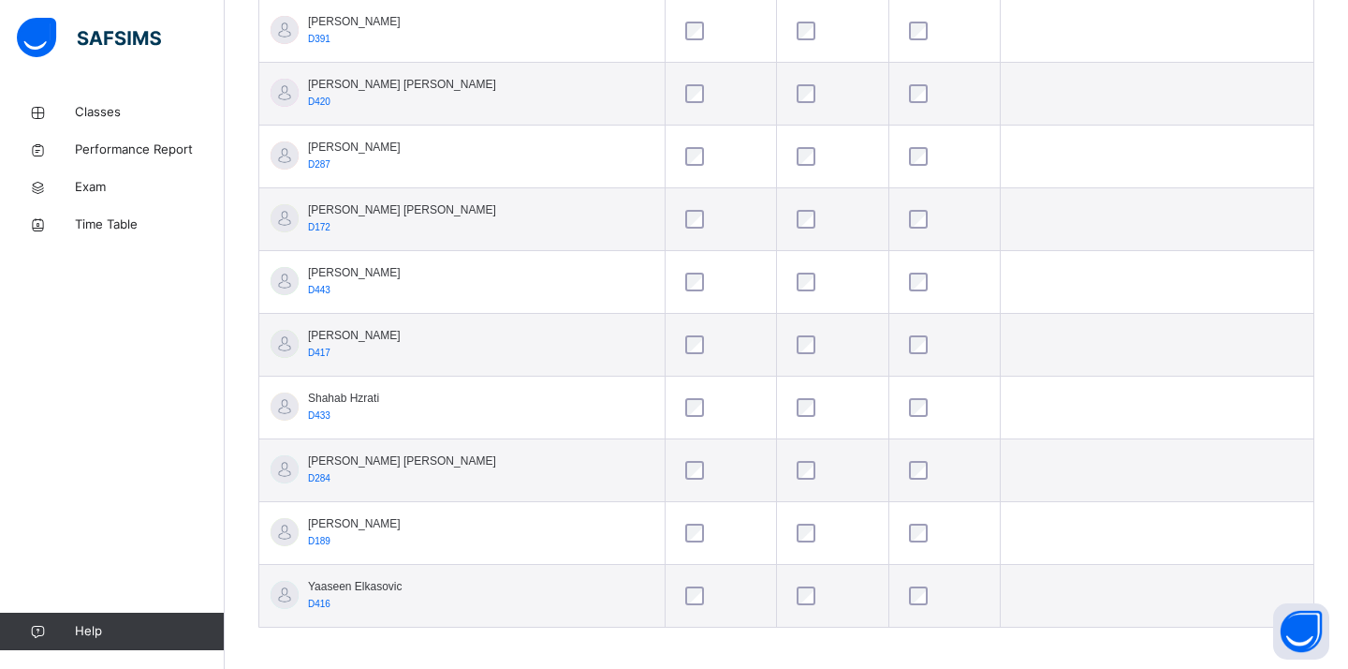
click at [905, 592] on div at bounding box center [944, 595] width 79 height 19
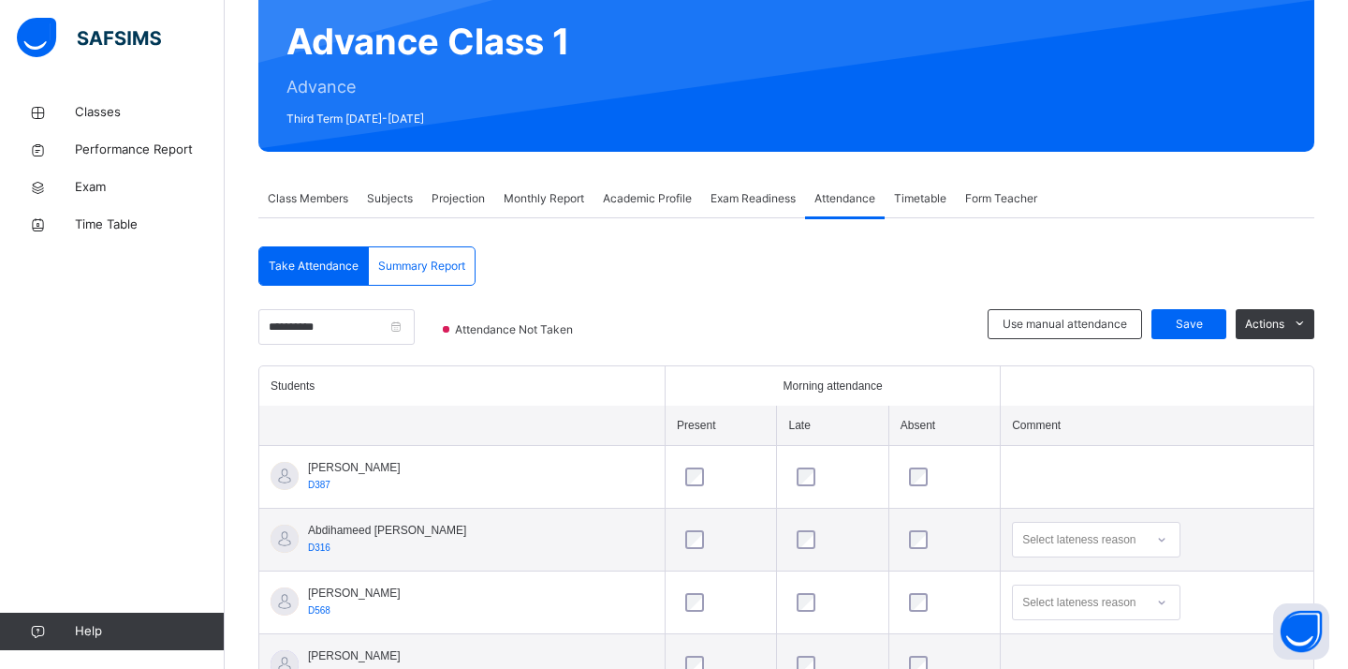
scroll to position [0, 0]
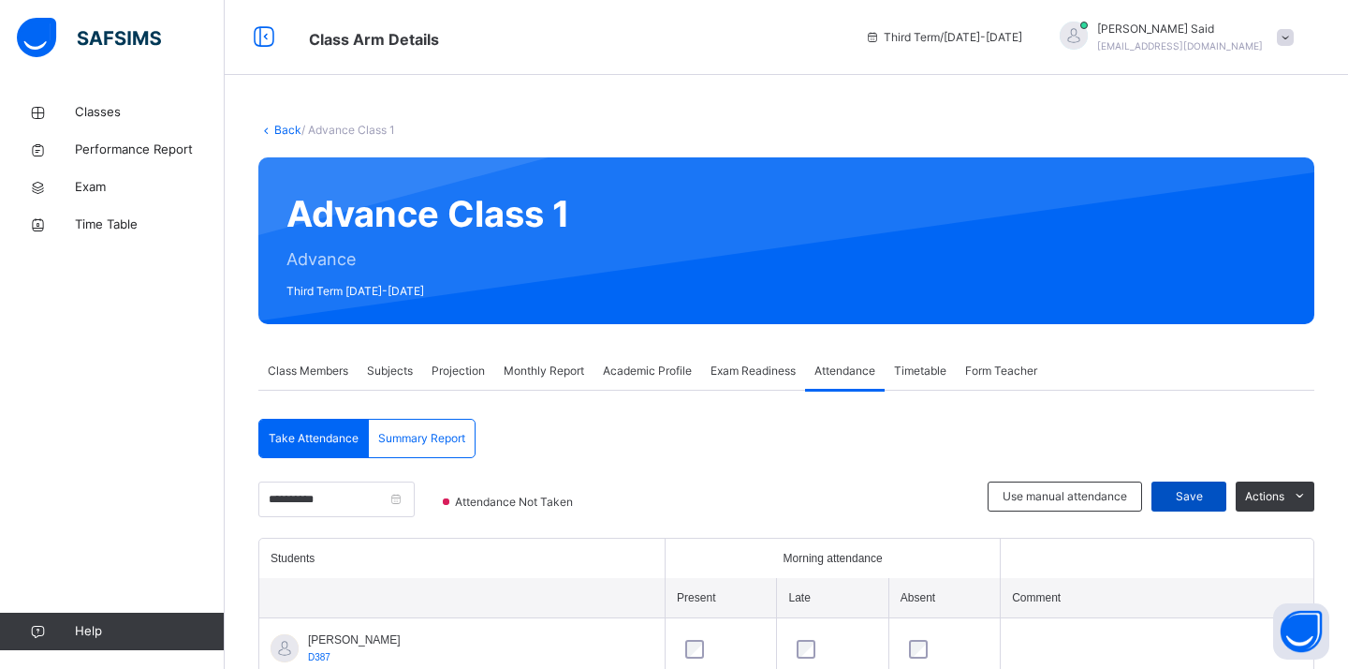
click at [1182, 499] on span "Save" at bounding box center [1189, 496] width 47 height 17
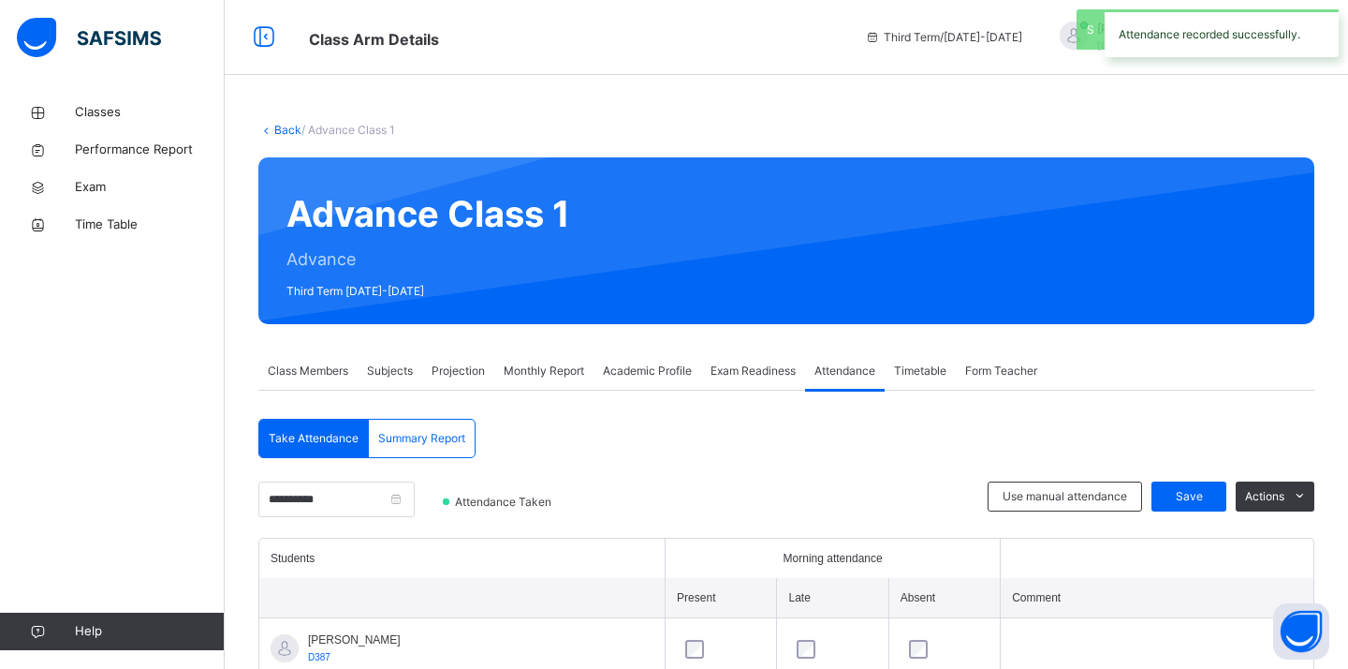
click at [297, 364] on span "Class Members" at bounding box center [308, 370] width 81 height 17
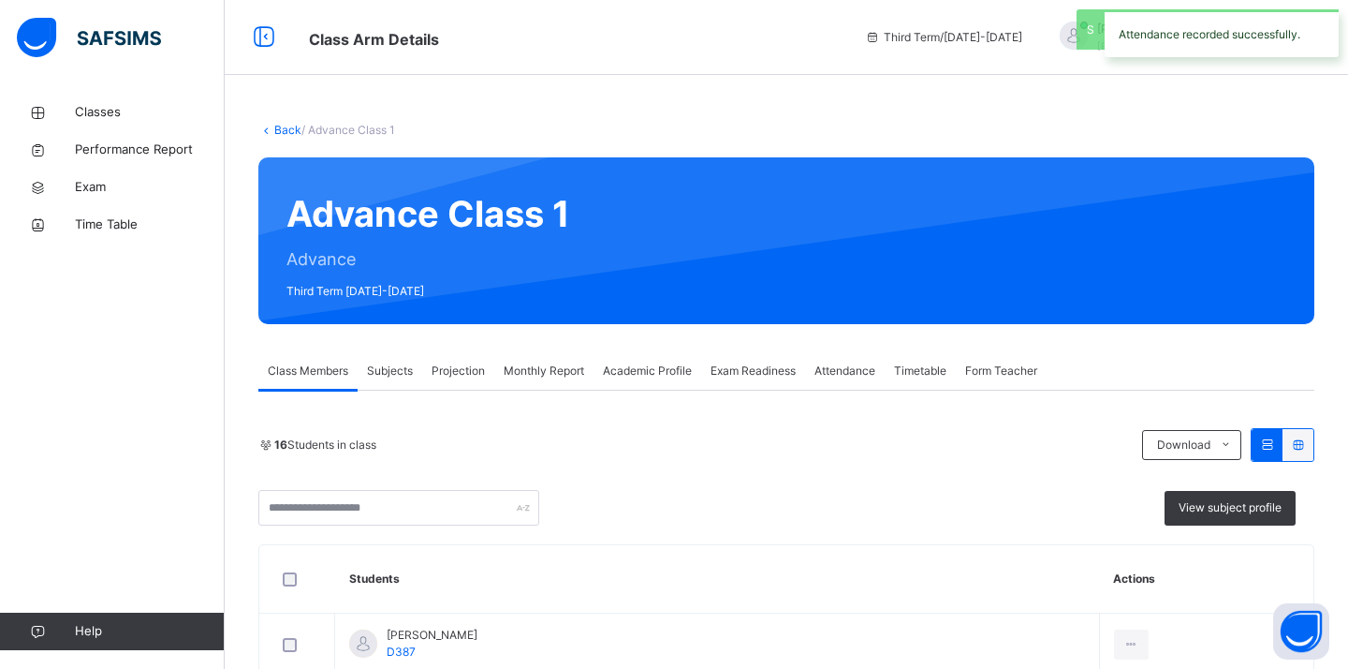
click at [395, 378] on span "Subjects" at bounding box center [390, 370] width 46 height 17
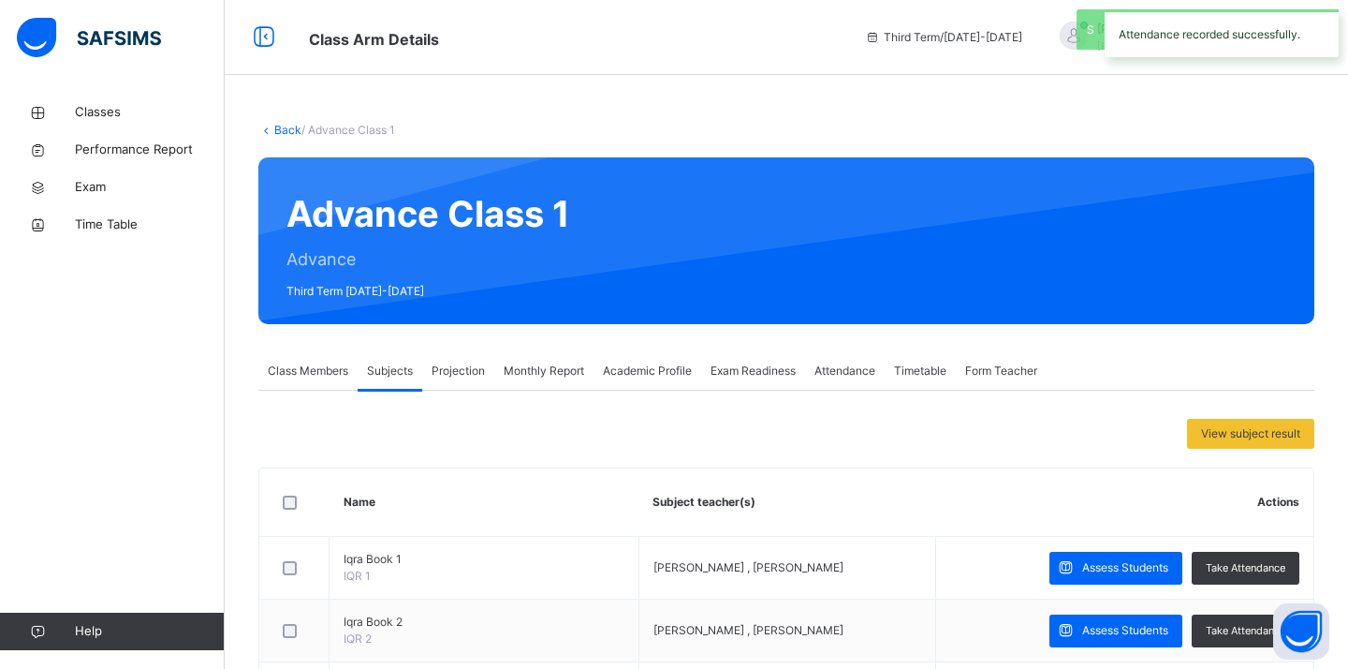
click at [438, 375] on span "Projection" at bounding box center [458, 370] width 53 height 17
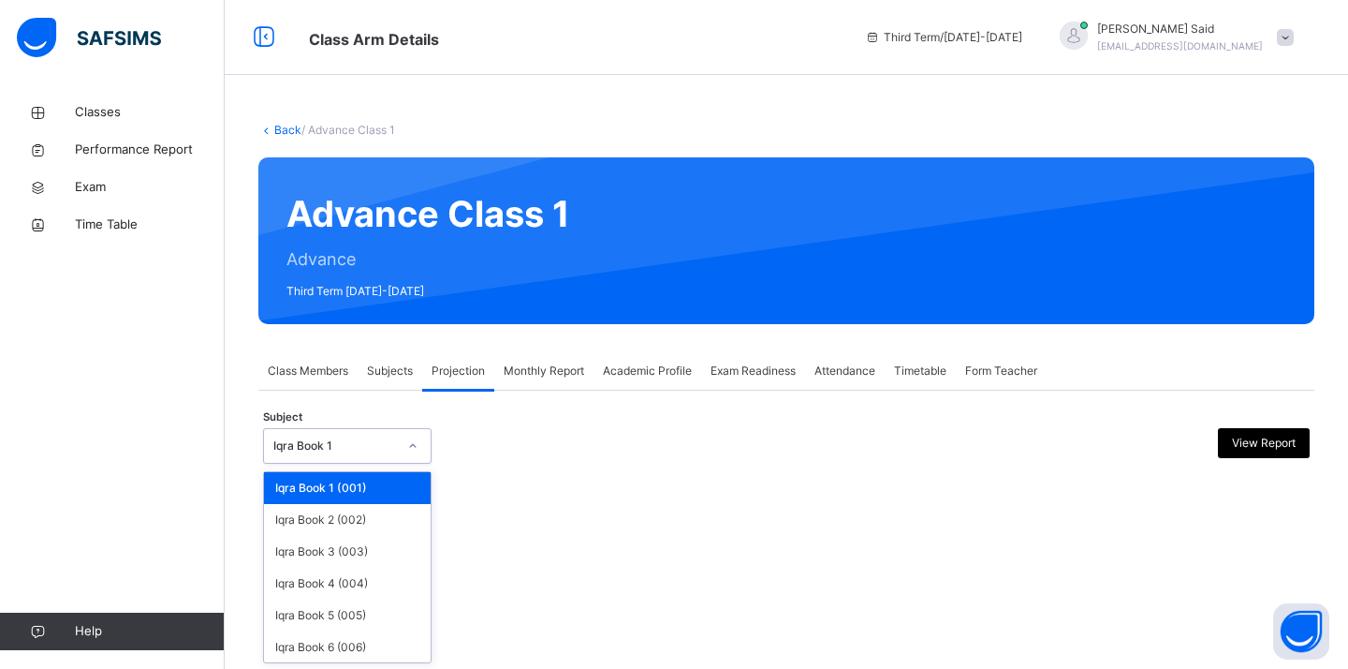
click at [388, 450] on div "Iqra Book 1" at bounding box center [335, 445] width 124 height 17
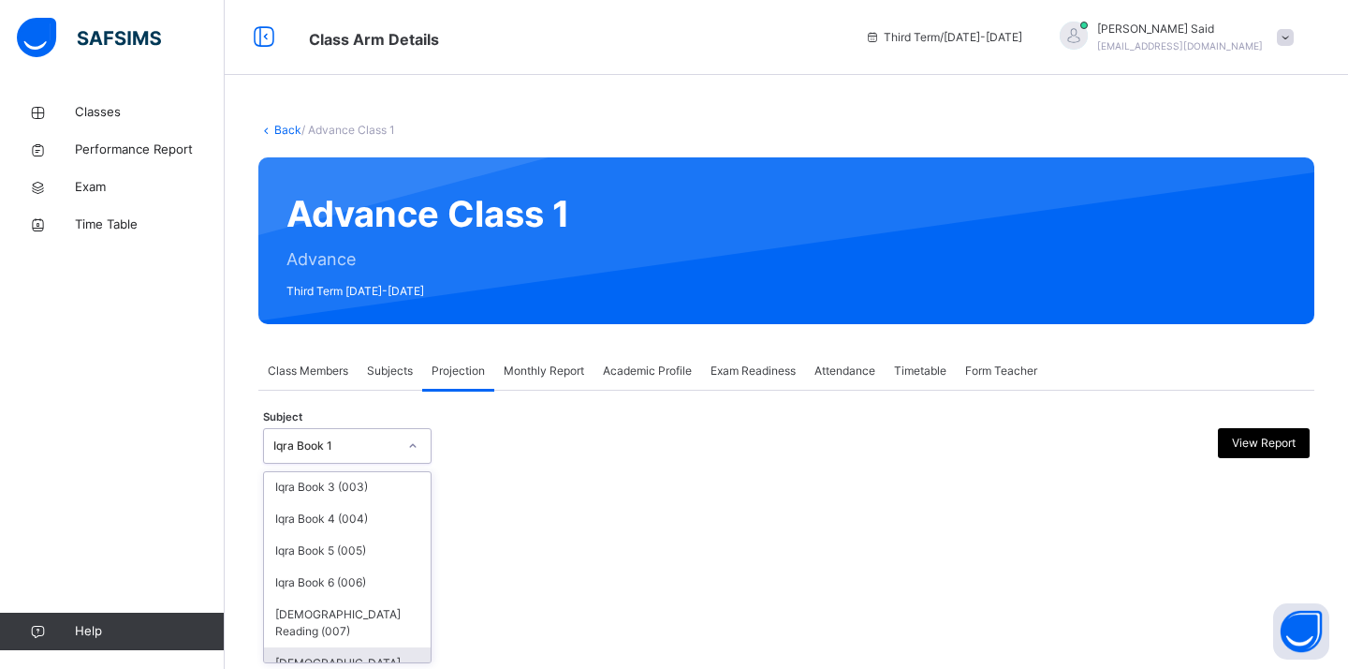
click at [353, 647] on div "[DEMOGRAPHIC_DATA] Memorisation (008)" at bounding box center [347, 671] width 167 height 49
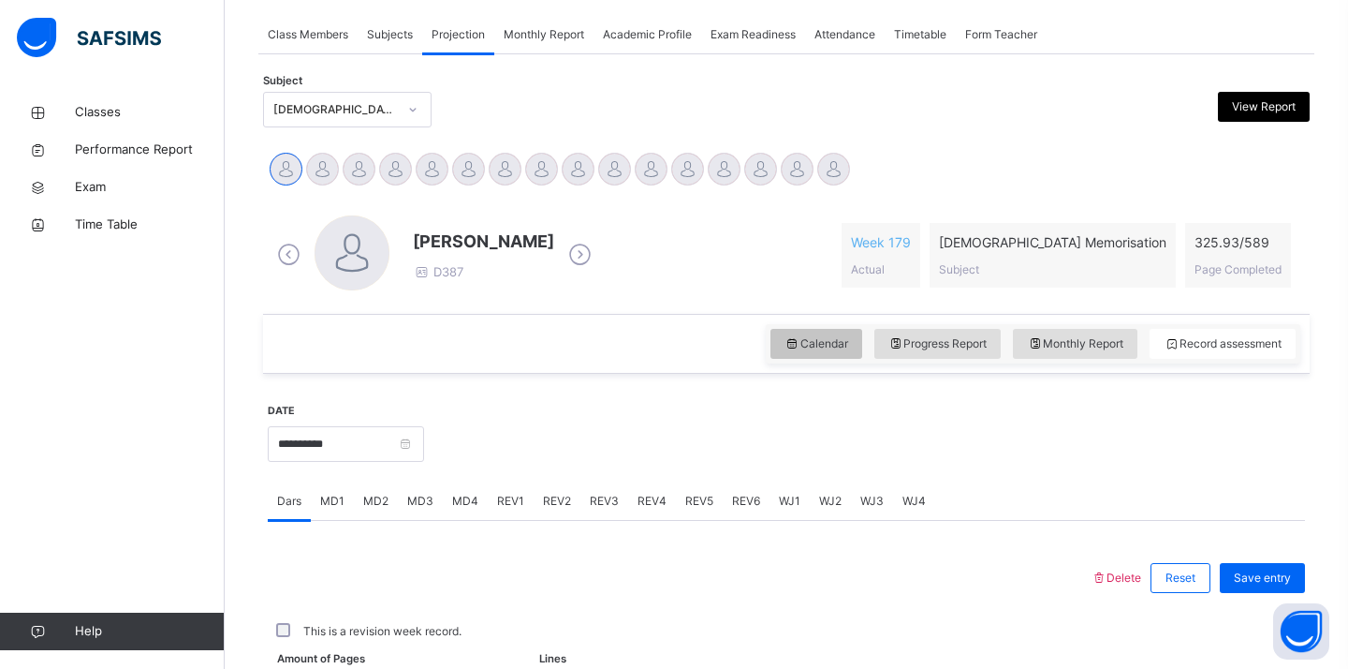
click at [797, 350] on span "Calendar" at bounding box center [817, 343] width 64 height 17
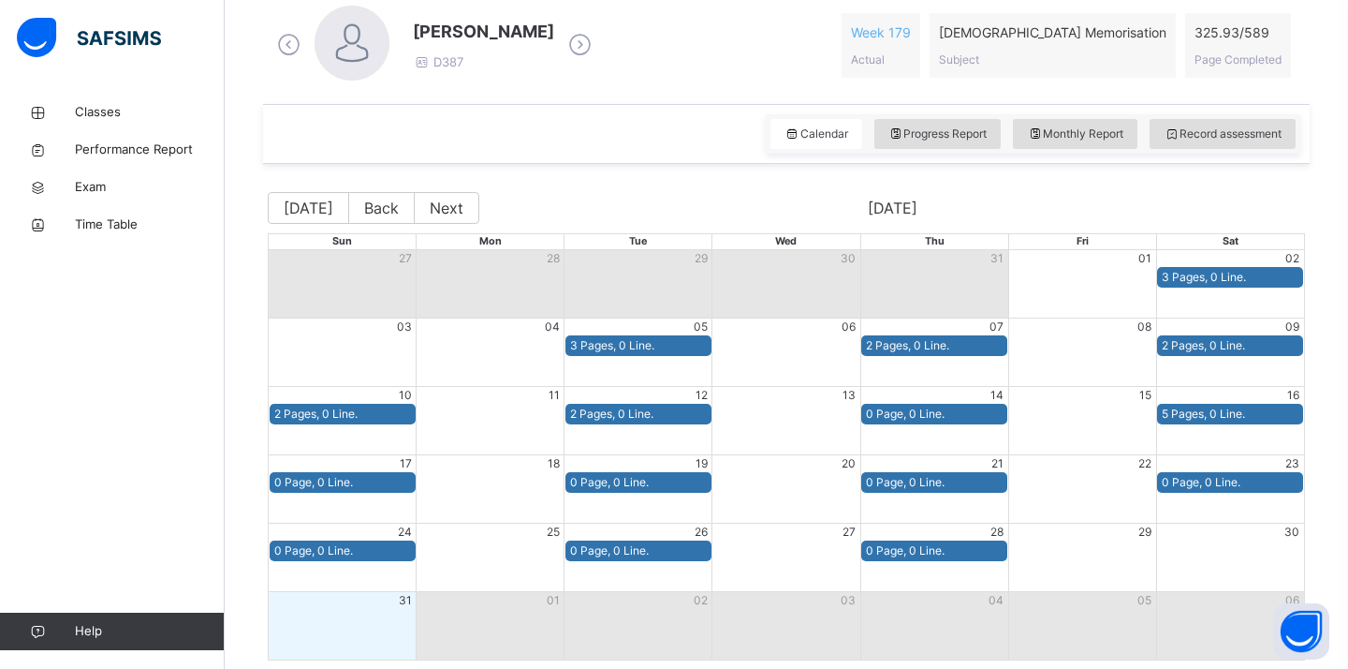
scroll to position [534, 0]
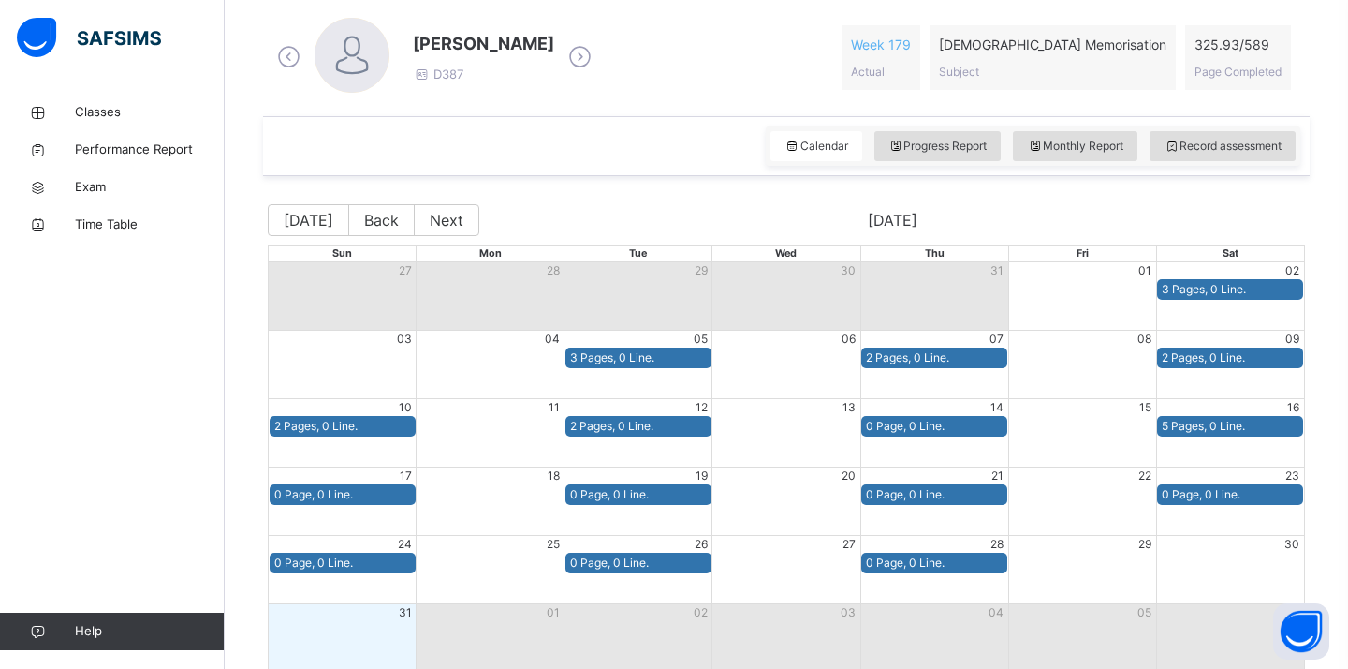
click at [582, 56] on icon at bounding box center [580, 57] width 33 height 28
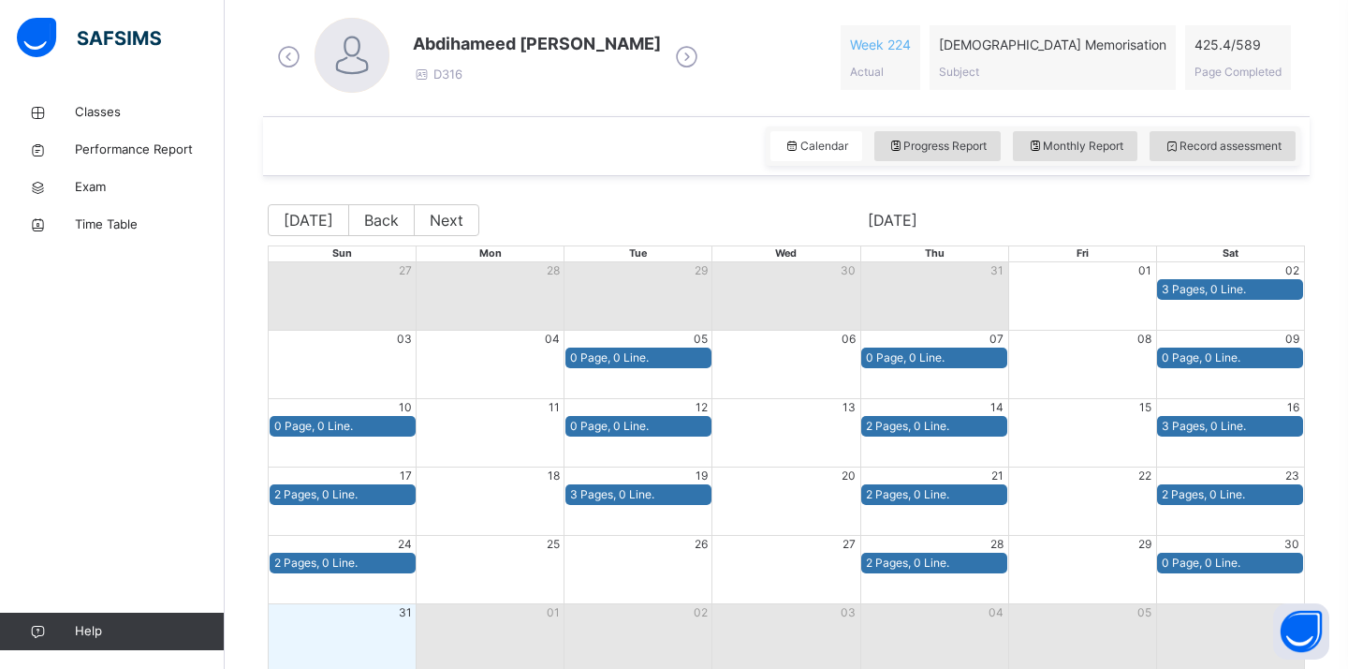
click at [670, 53] on icon at bounding box center [686, 57] width 33 height 28
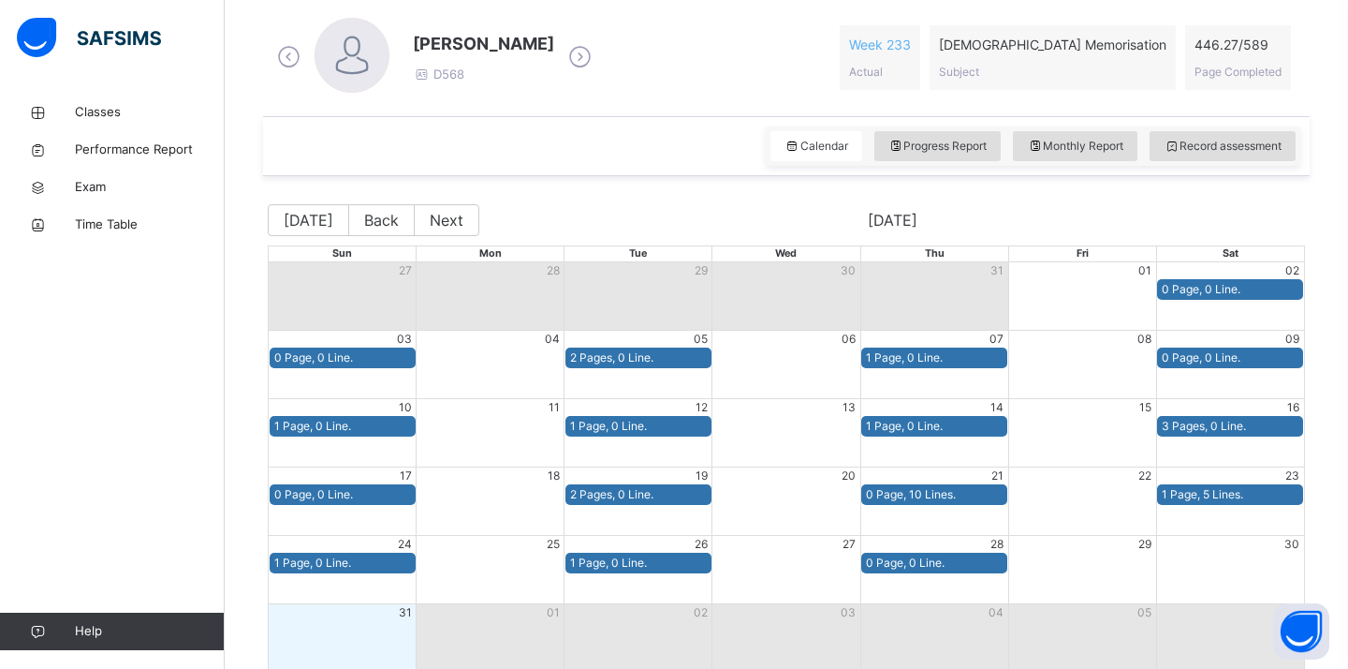
click at [596, 61] on icon at bounding box center [580, 57] width 33 height 28
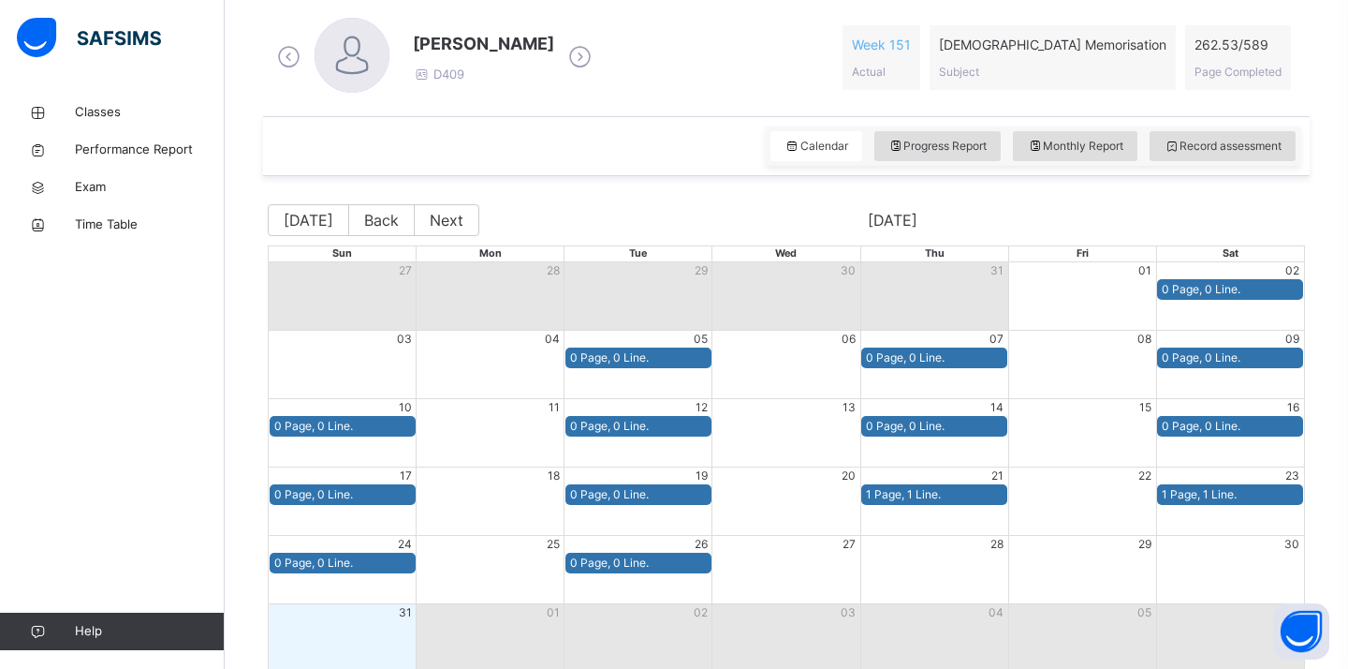
click at [596, 61] on icon at bounding box center [580, 57] width 33 height 28
click at [566, 65] on icon at bounding box center [580, 57] width 33 height 28
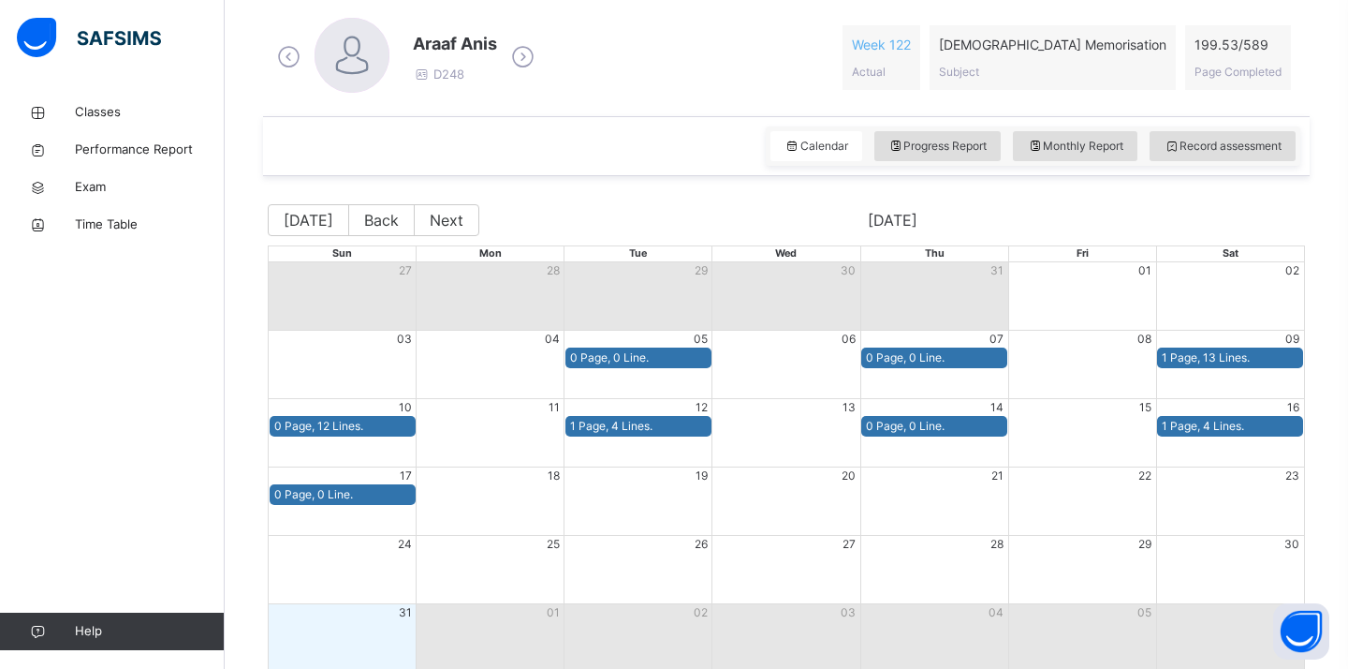
click at [529, 52] on icon at bounding box center [523, 57] width 33 height 28
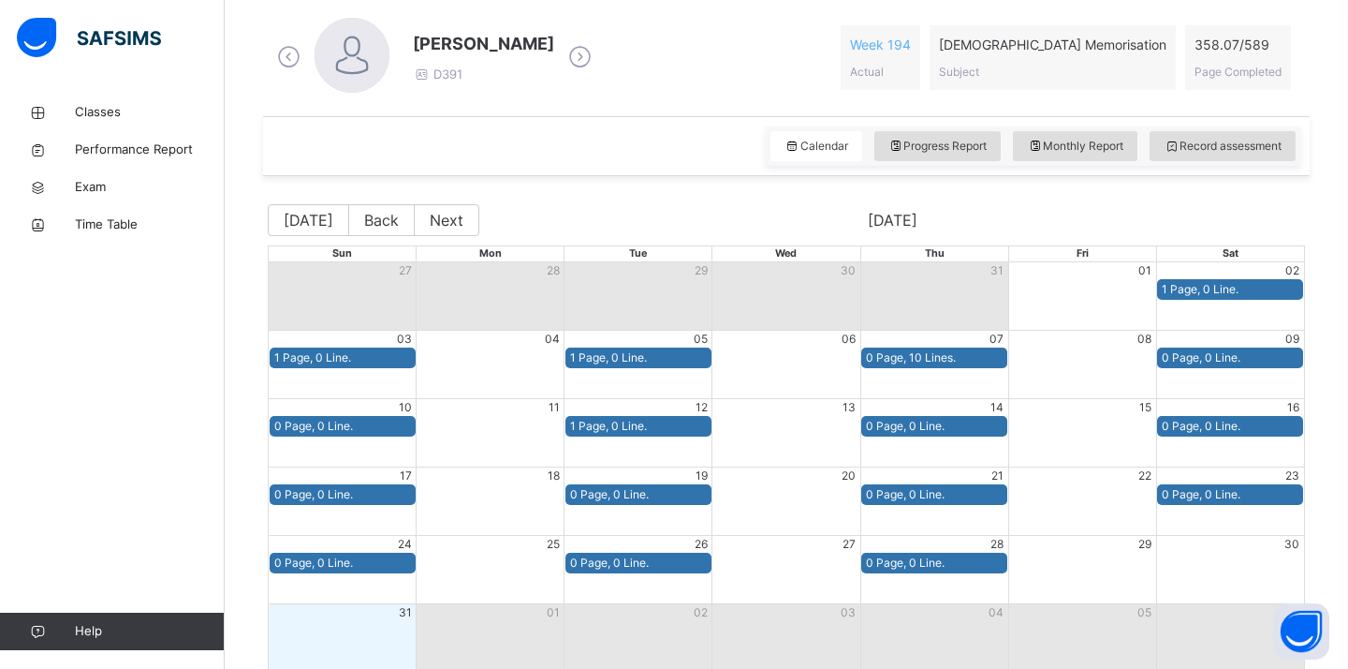
click at [564, 52] on icon at bounding box center [580, 57] width 33 height 28
click at [709, 56] on icon at bounding box center [725, 57] width 33 height 28
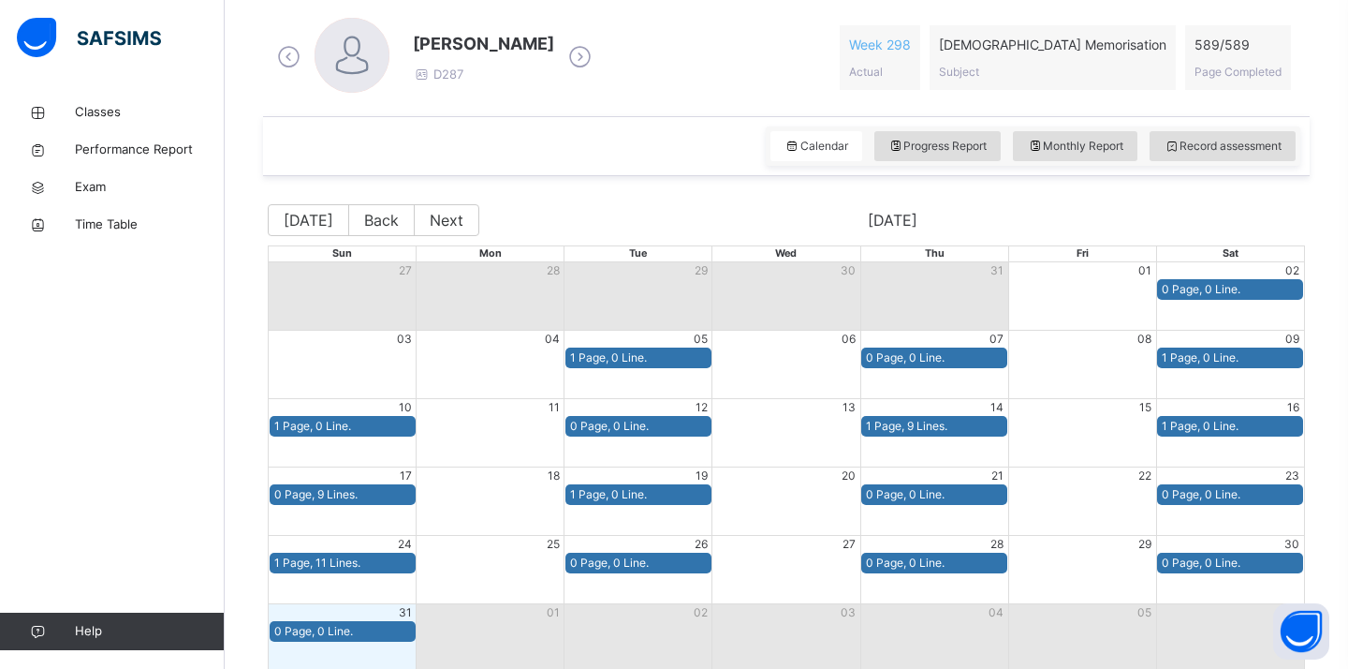
click at [581, 65] on icon at bounding box center [580, 57] width 33 height 28
click at [711, 61] on icon at bounding box center [725, 57] width 33 height 28
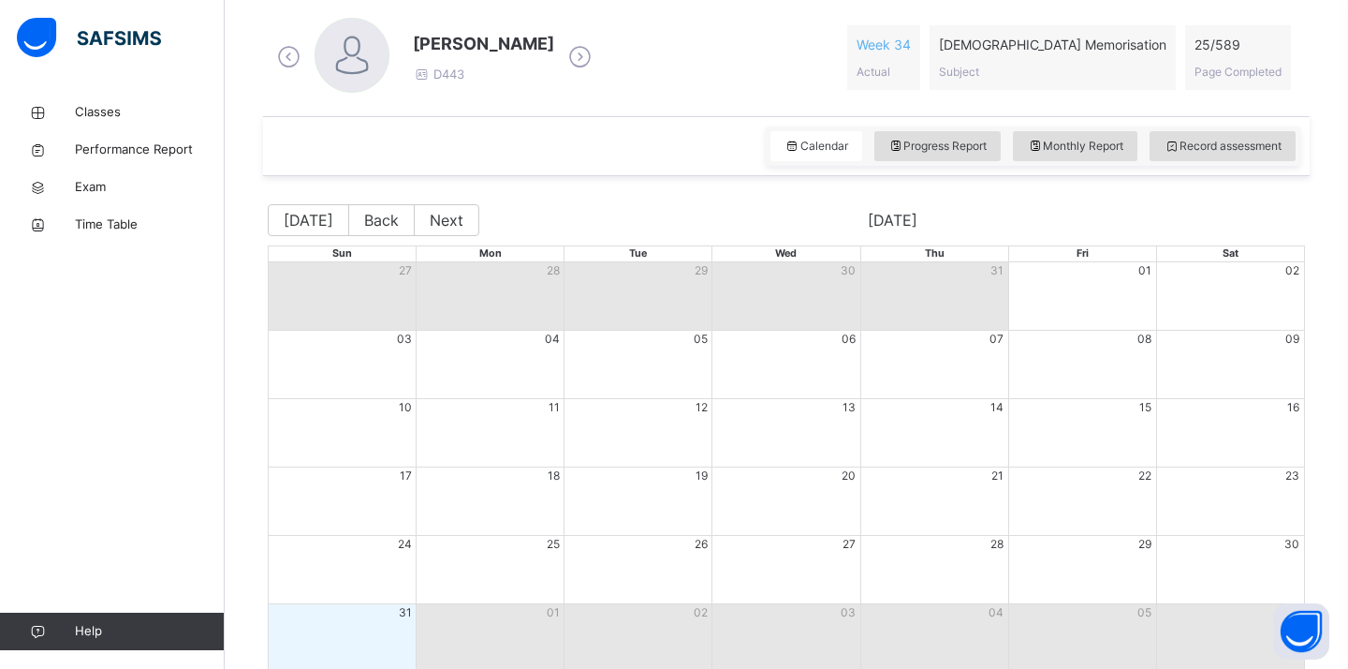
click at [564, 62] on icon at bounding box center [580, 57] width 33 height 28
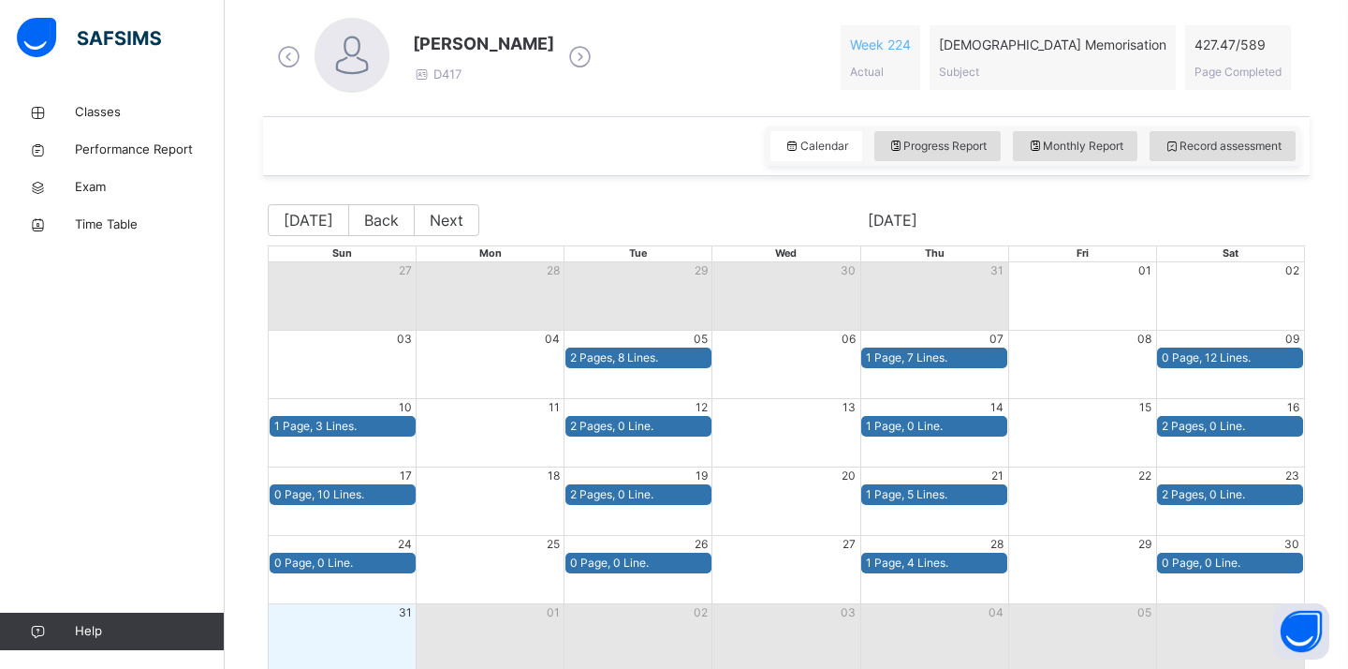
click at [564, 62] on icon at bounding box center [580, 57] width 33 height 28
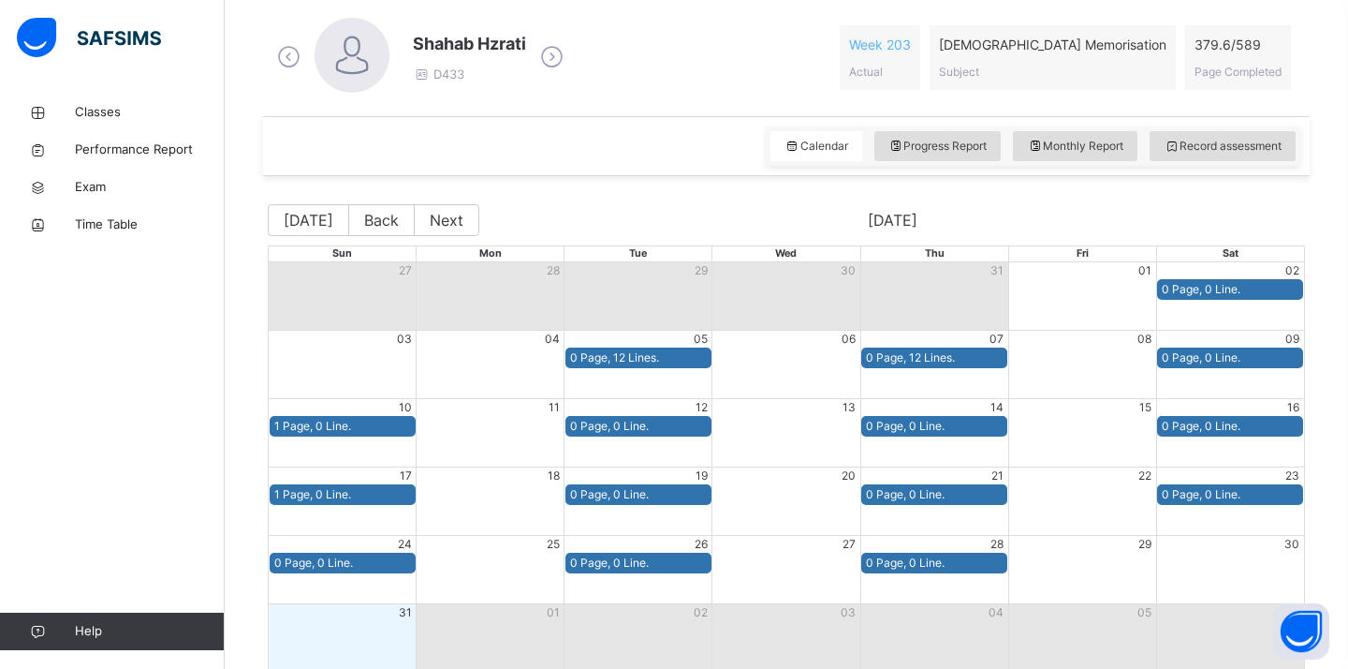
click at [552, 62] on icon at bounding box center [552, 57] width 33 height 28
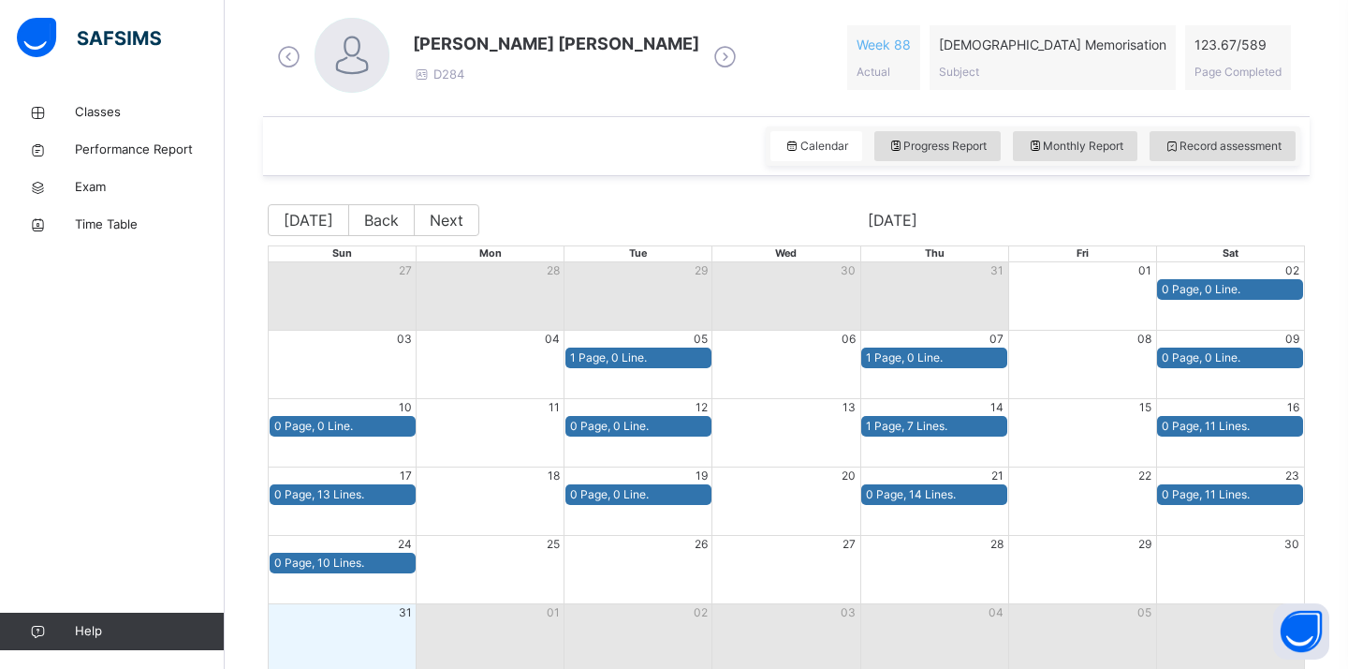
click at [717, 57] on icon at bounding box center [725, 57] width 33 height 28
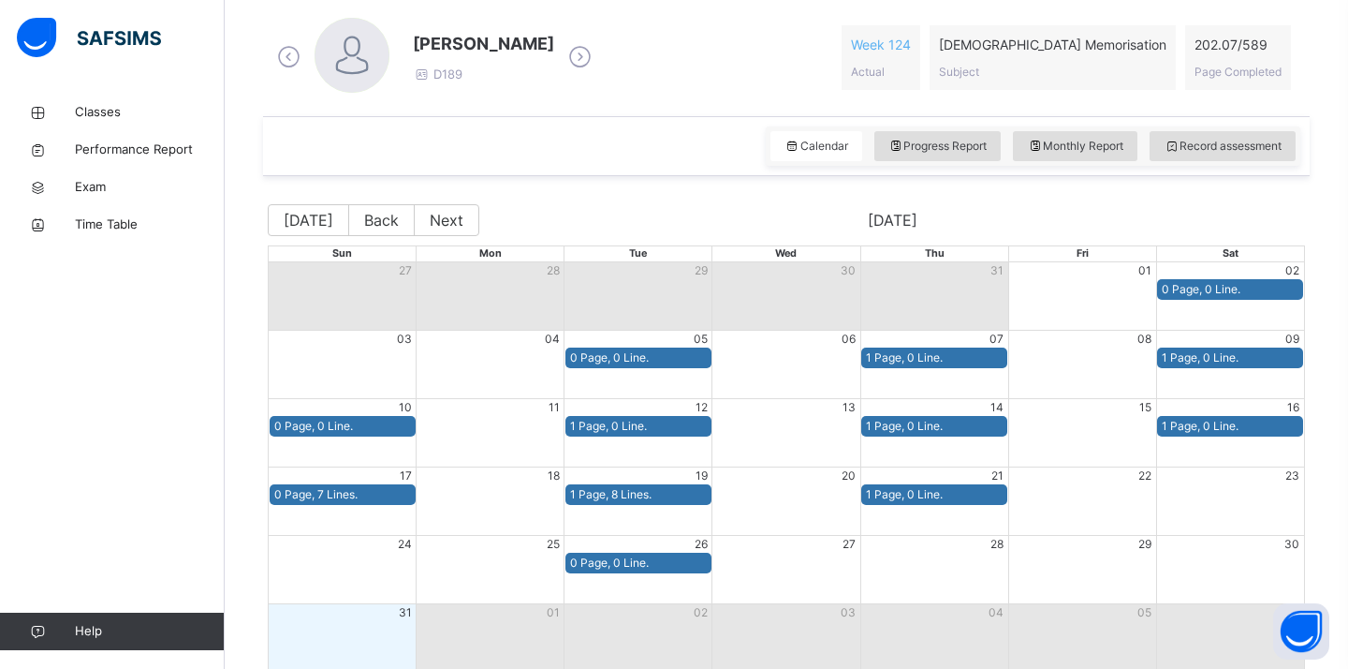
click at [596, 58] on icon at bounding box center [580, 57] width 33 height 28
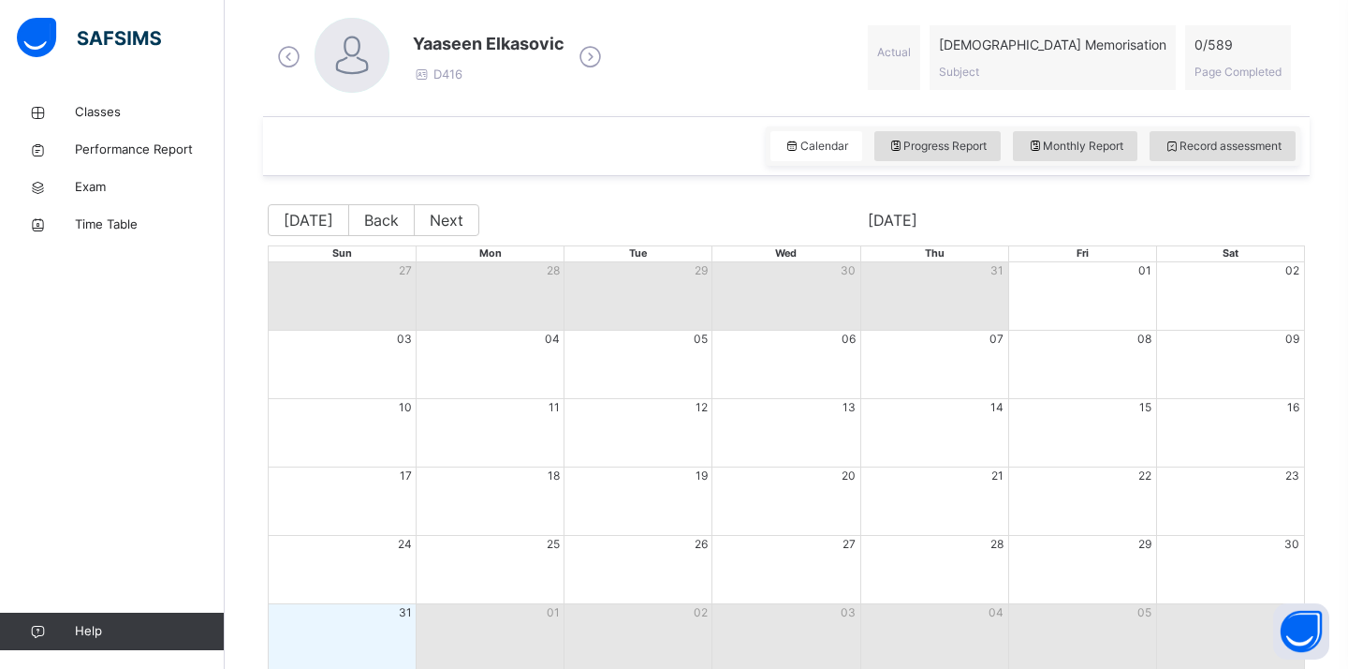
click at [591, 56] on icon at bounding box center [590, 57] width 33 height 28
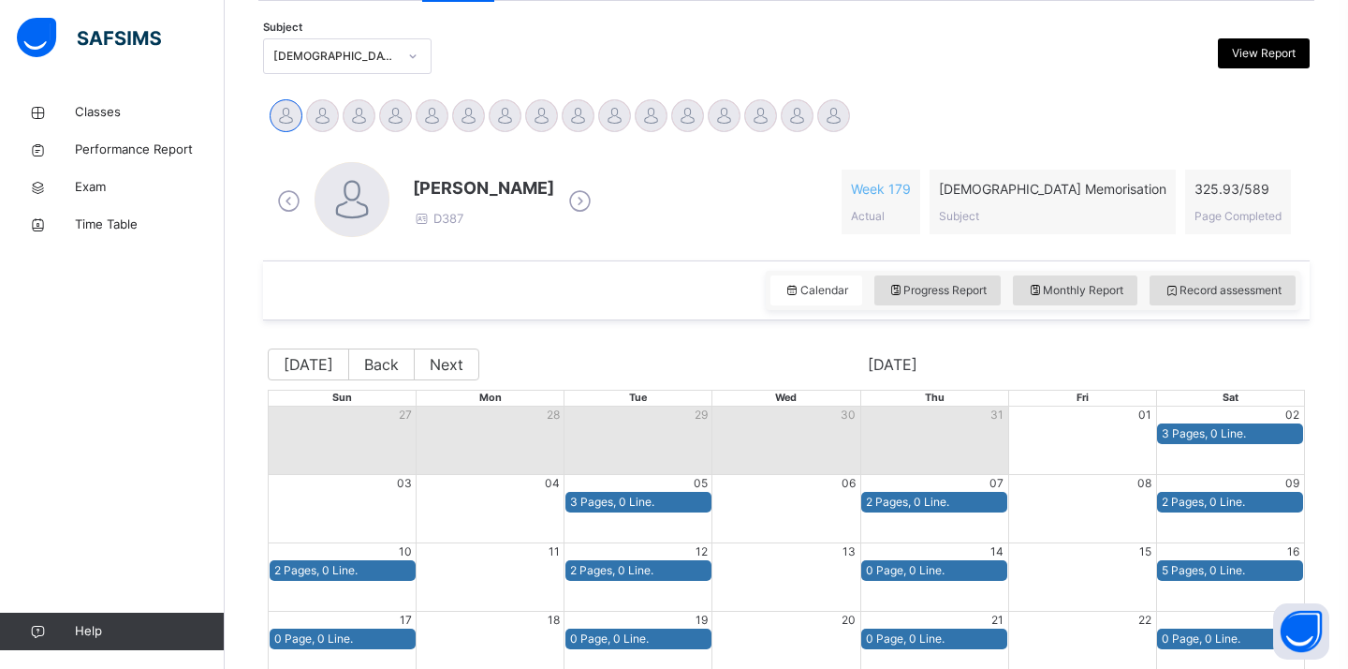
scroll to position [370, 0]
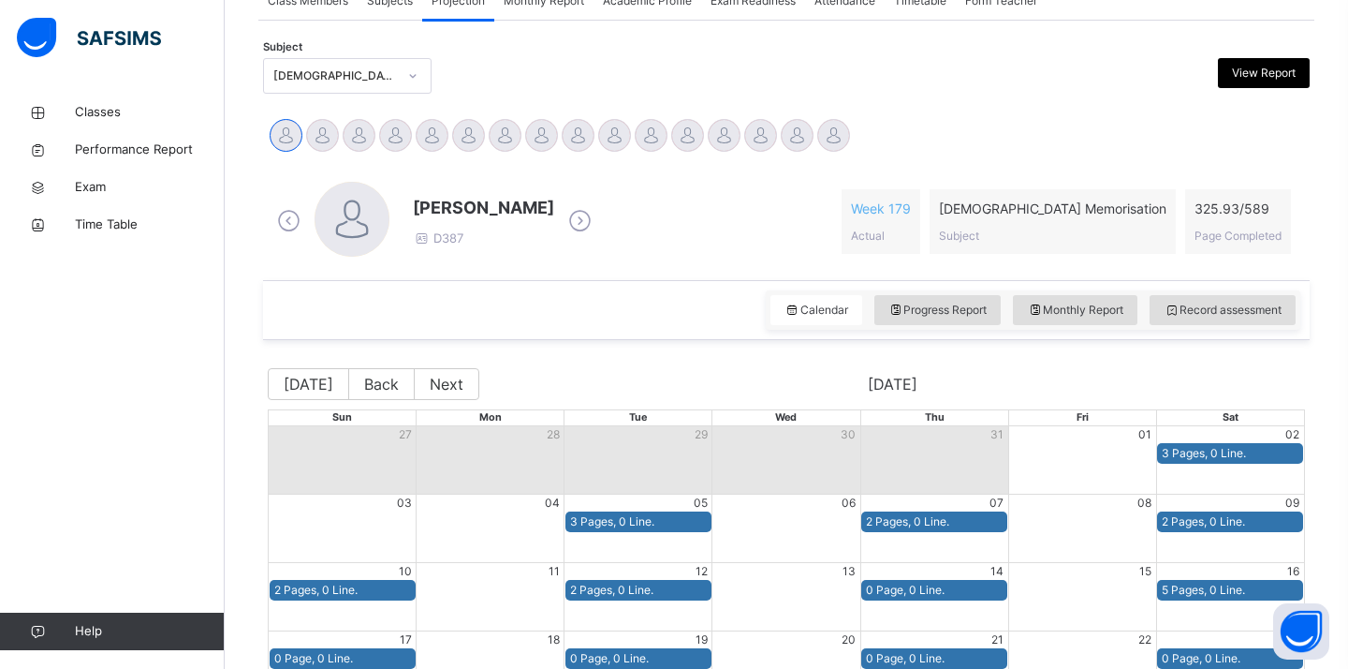
click at [763, 223] on div "[PERSON_NAME] salam D387 Week 179 Actual [DEMOGRAPHIC_DATA] Memorisation Subjec…" at bounding box center [786, 222] width 1028 height 80
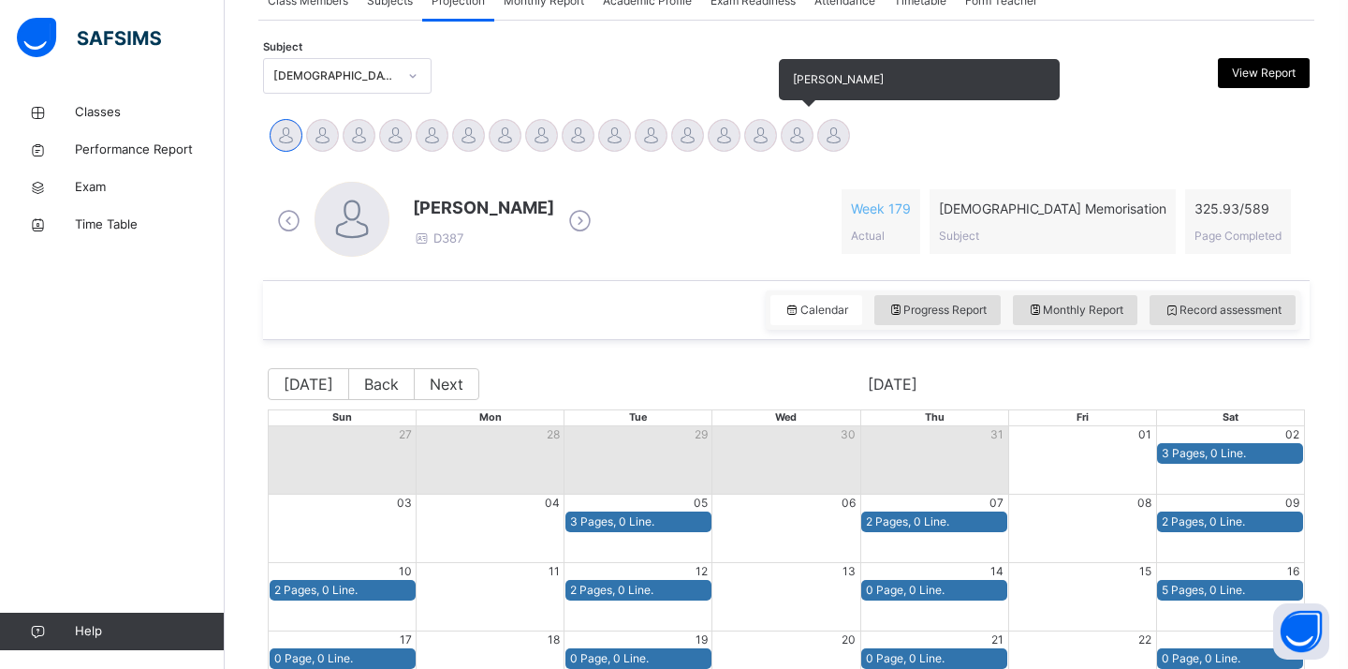
click at [801, 134] on div at bounding box center [797, 135] width 33 height 33
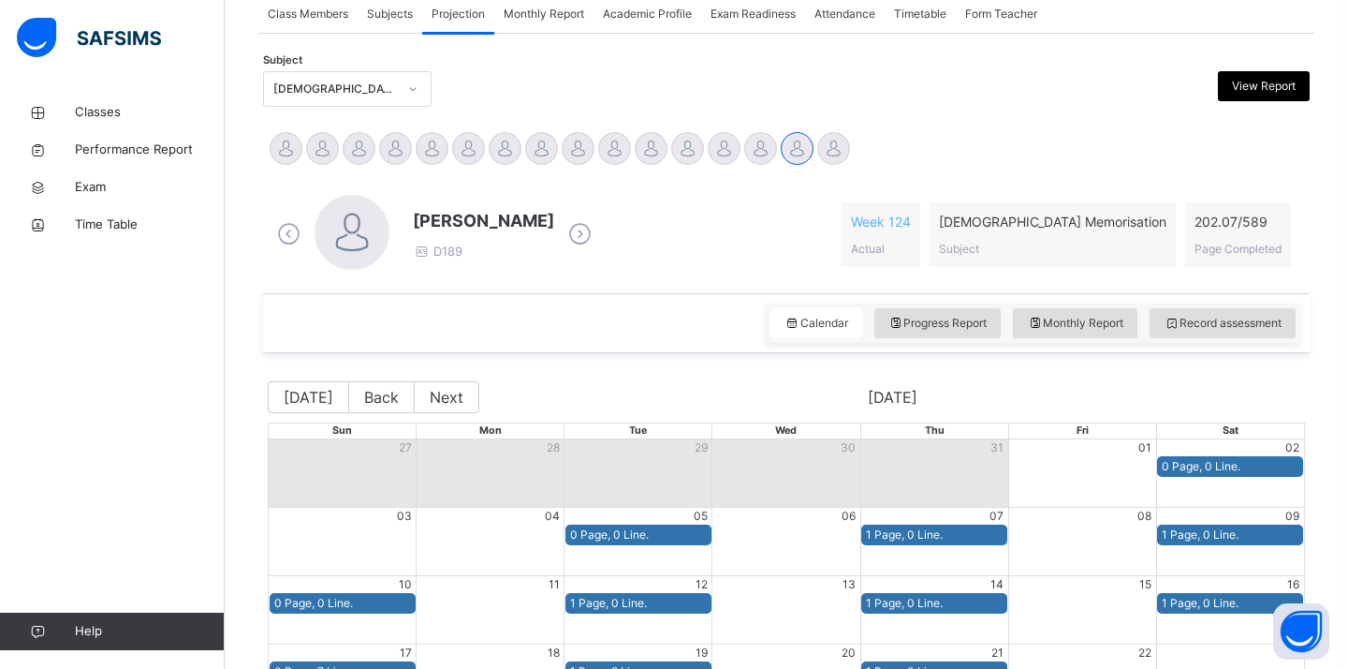
scroll to position [353, 0]
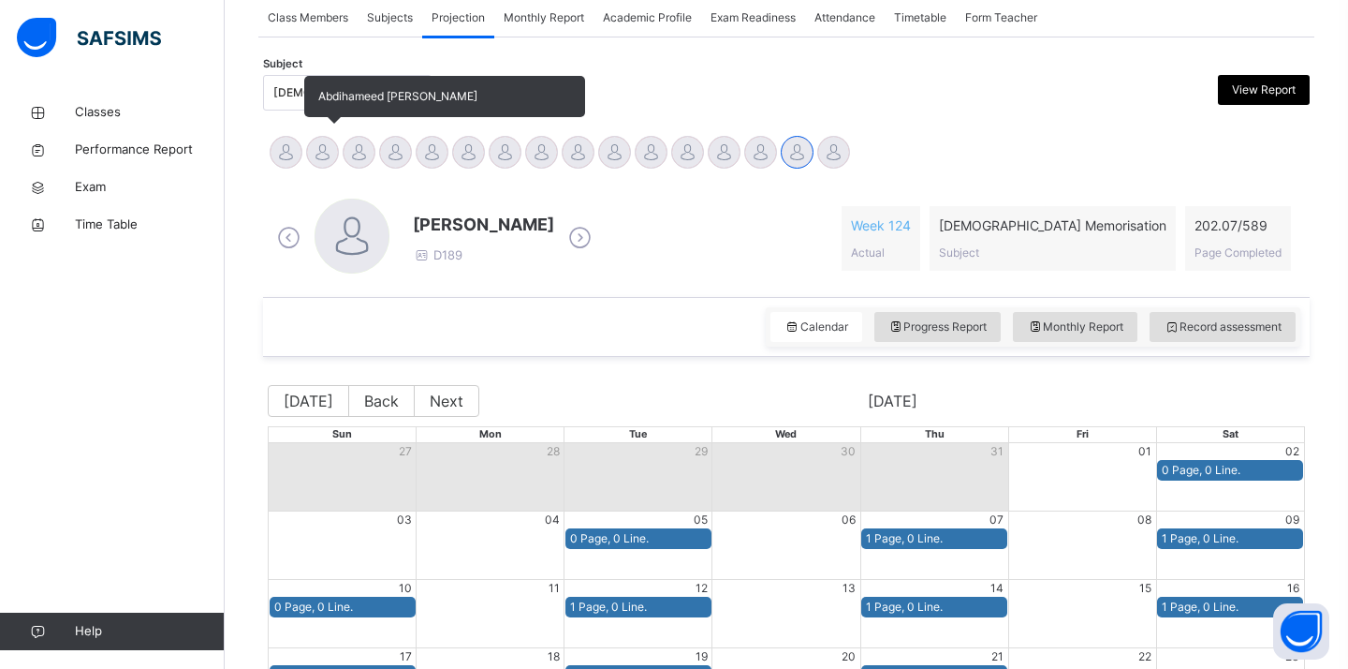
click at [327, 152] on div at bounding box center [322, 152] width 33 height 33
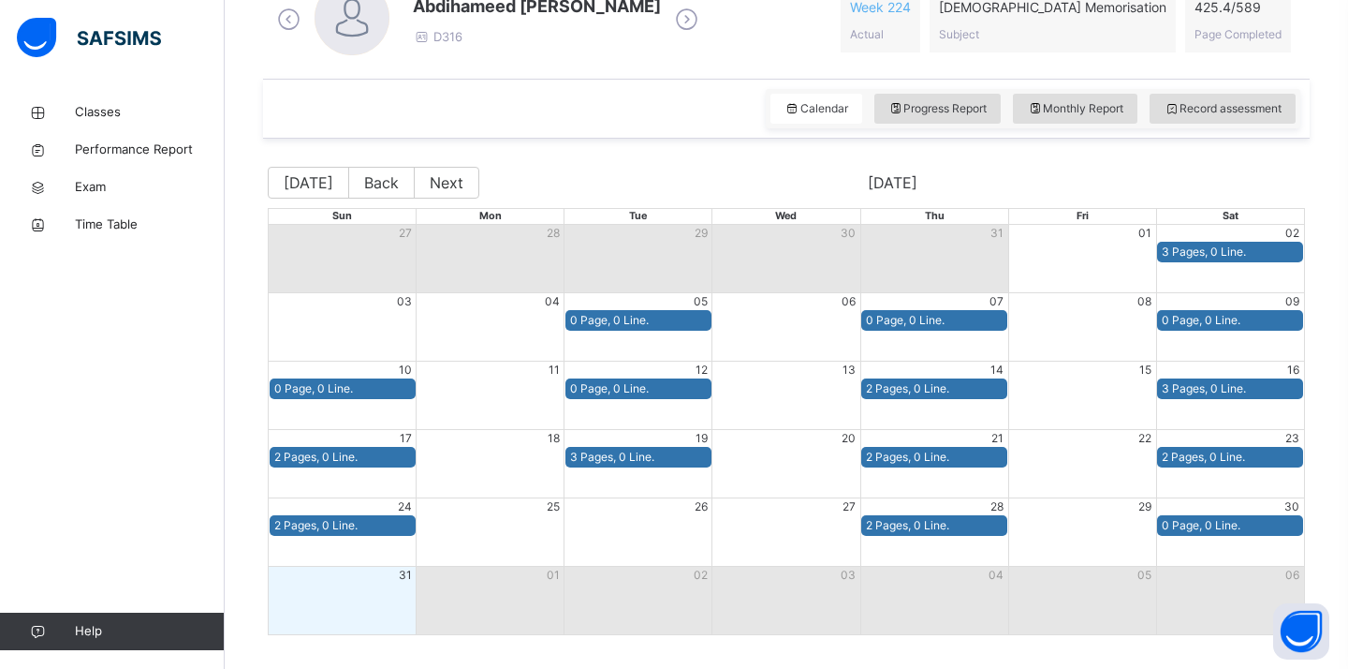
scroll to position [569, 0]
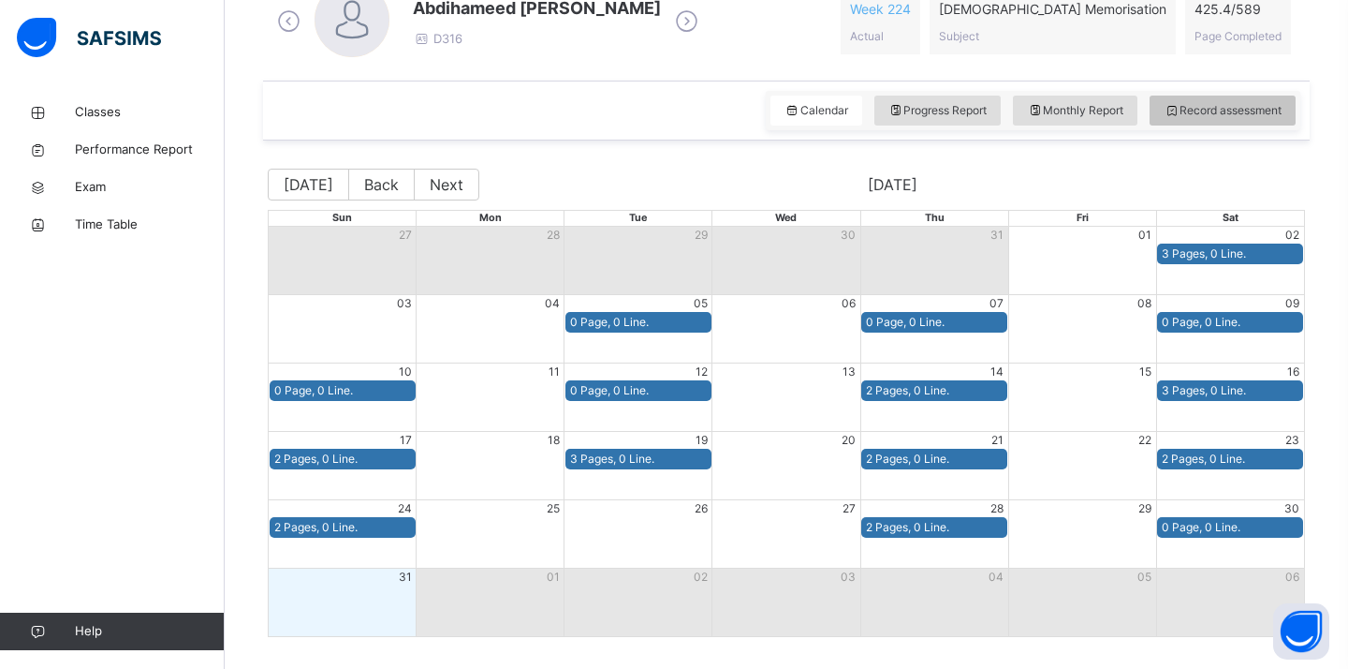
click at [1164, 119] on div "Record assessment" at bounding box center [1223, 111] width 146 height 30
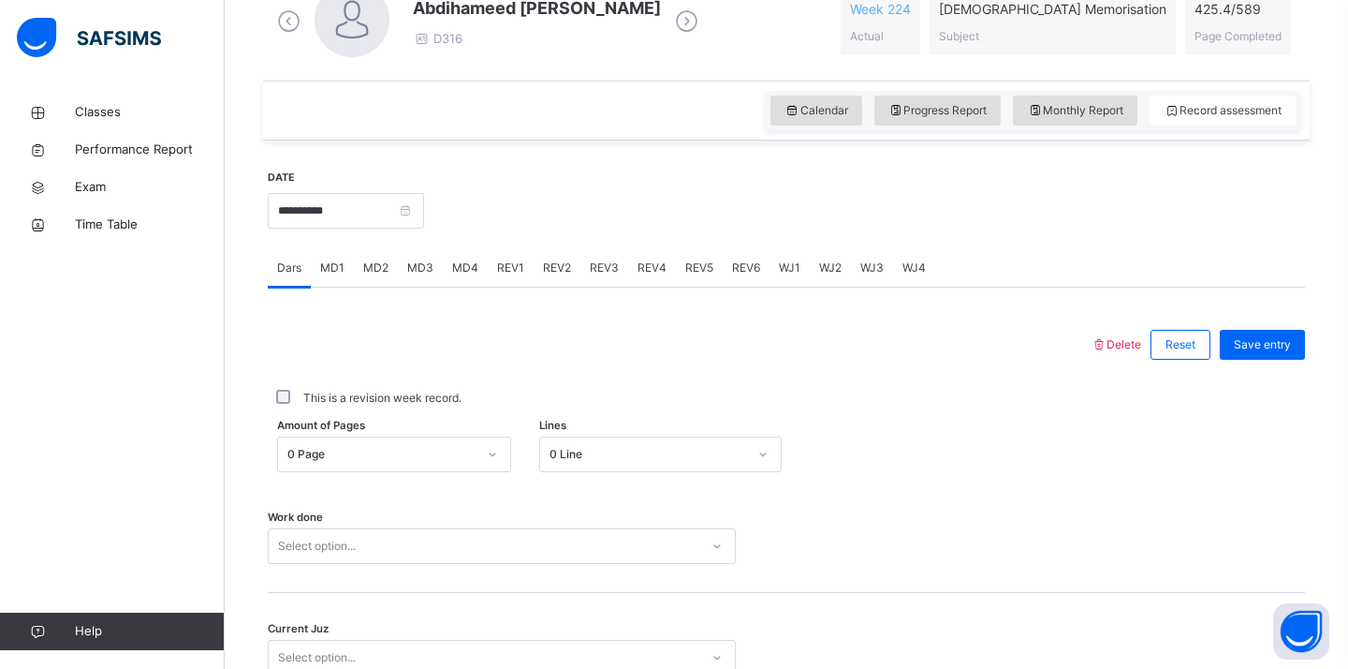
click at [434, 459] on div "Amount of Pages 0 Page Lines 0 Line" at bounding box center [786, 454] width 1037 height 54
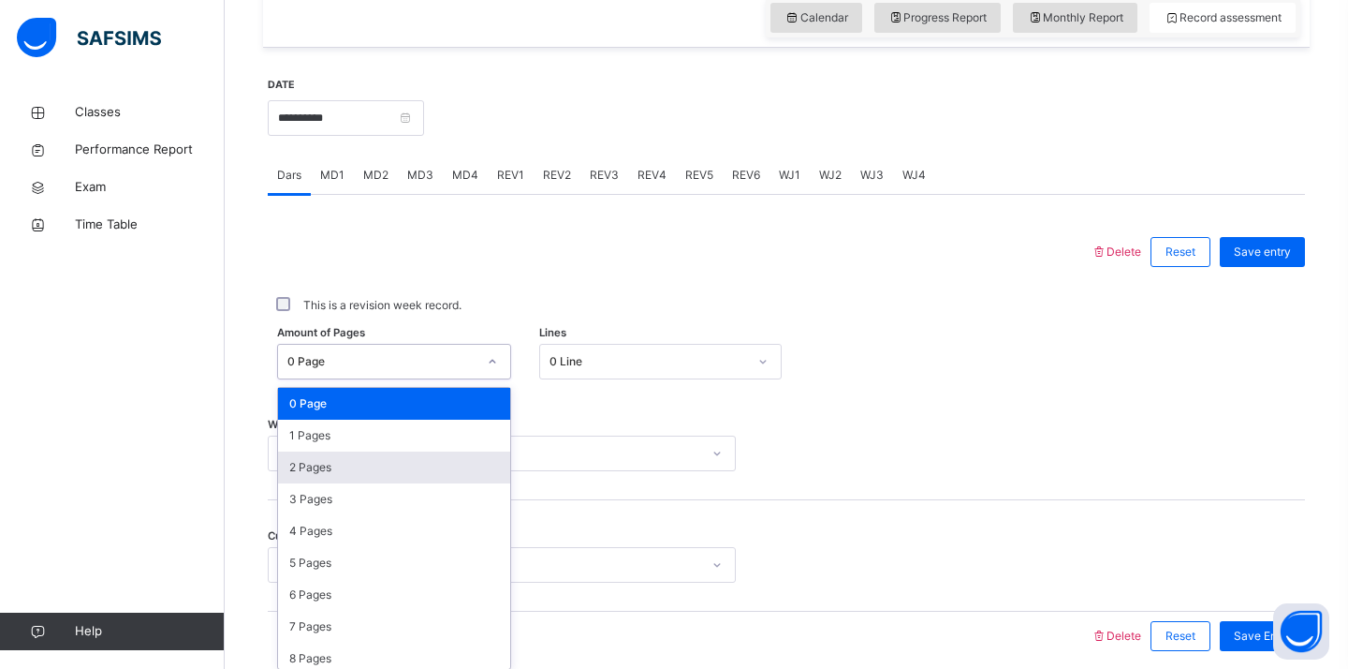
scroll to position [670, 0]
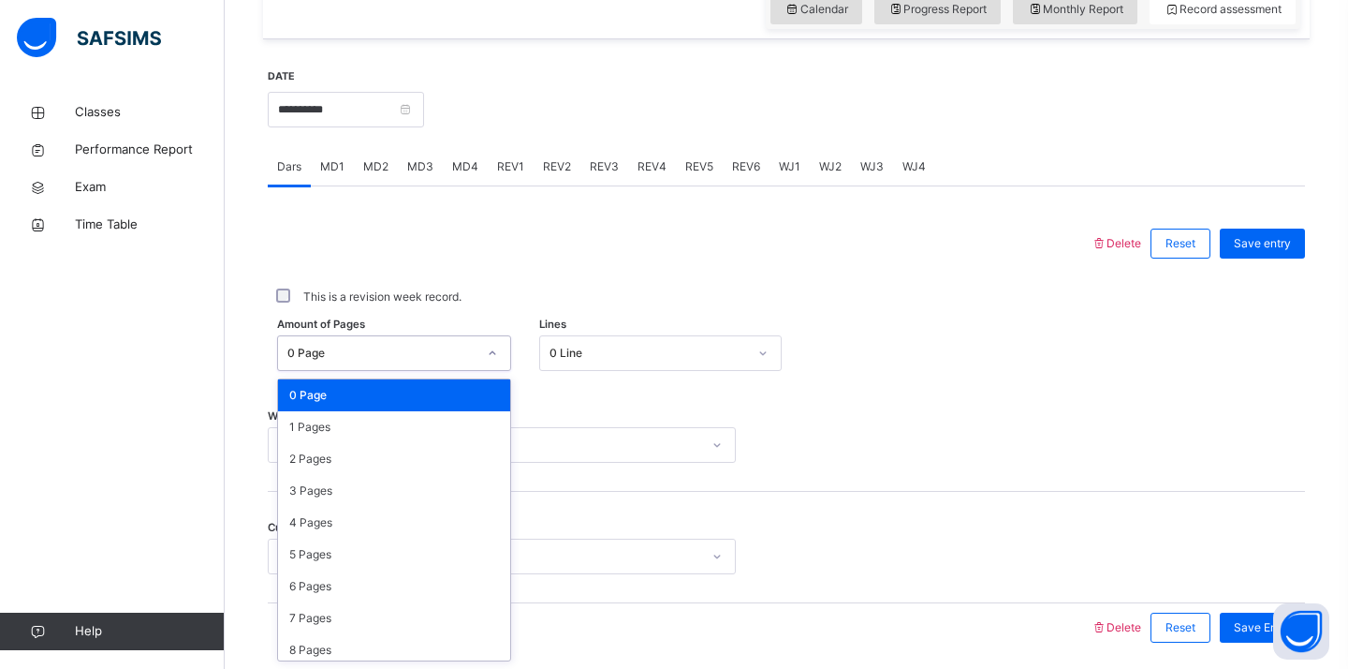
click at [434, 384] on div "0 Page" at bounding box center [394, 395] width 232 height 32
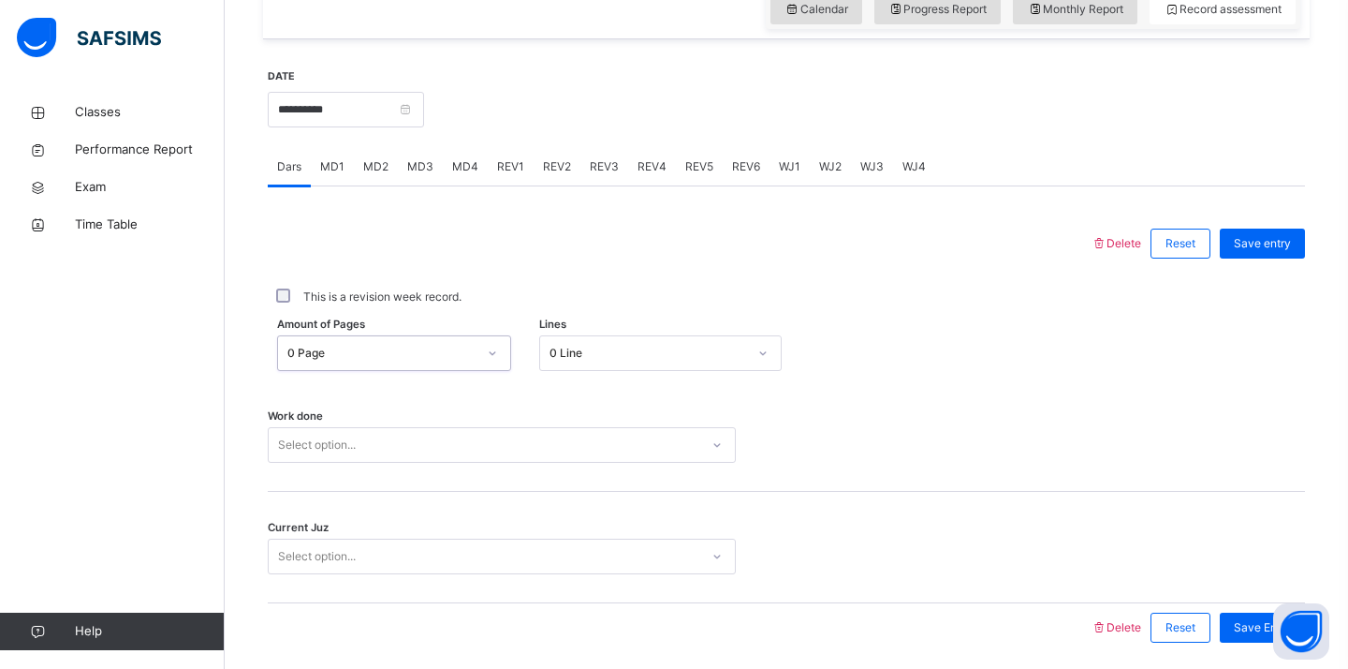
click at [414, 442] on div "Select option..." at bounding box center [502, 445] width 468 height 36
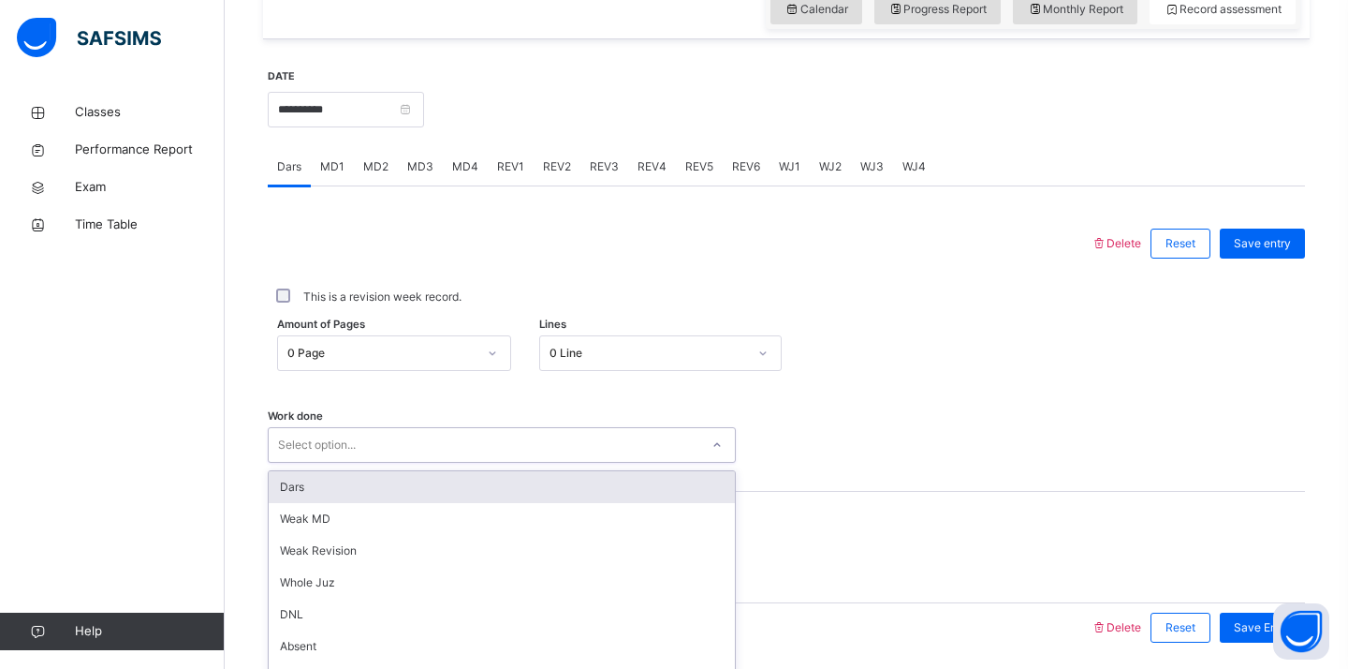
scroll to position [738, 0]
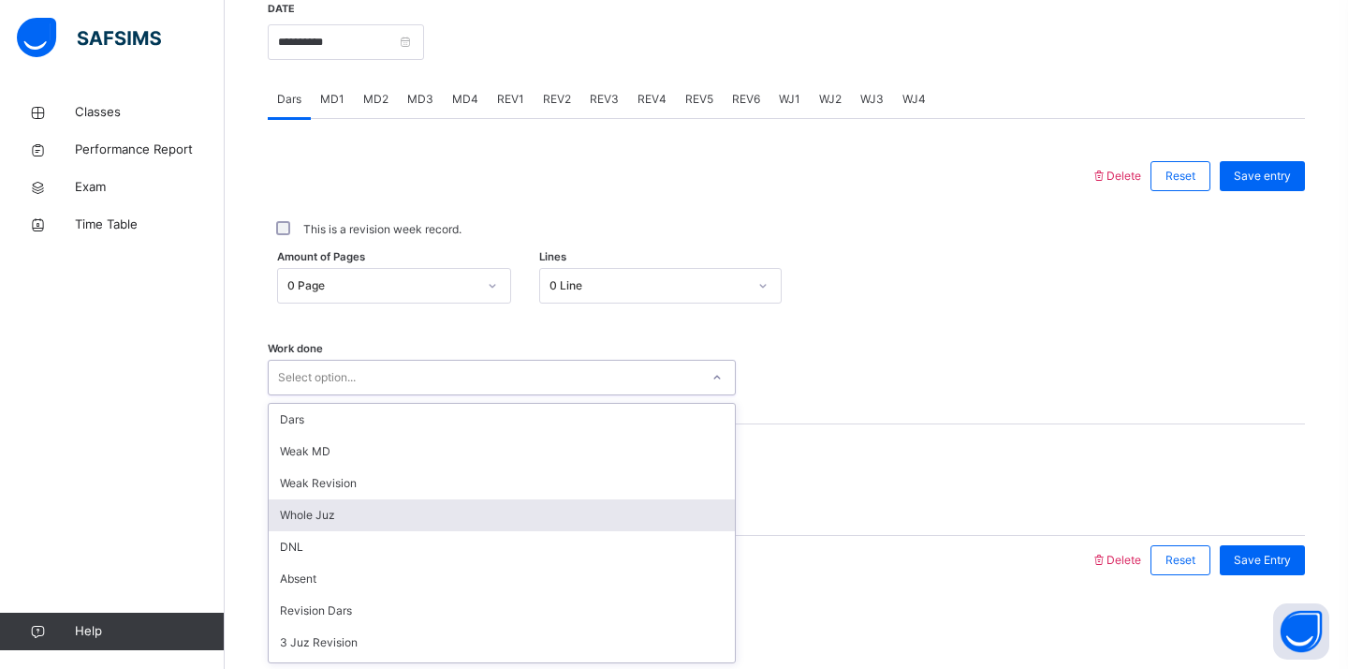
click at [367, 505] on div "Whole Juz" at bounding box center [502, 515] width 466 height 32
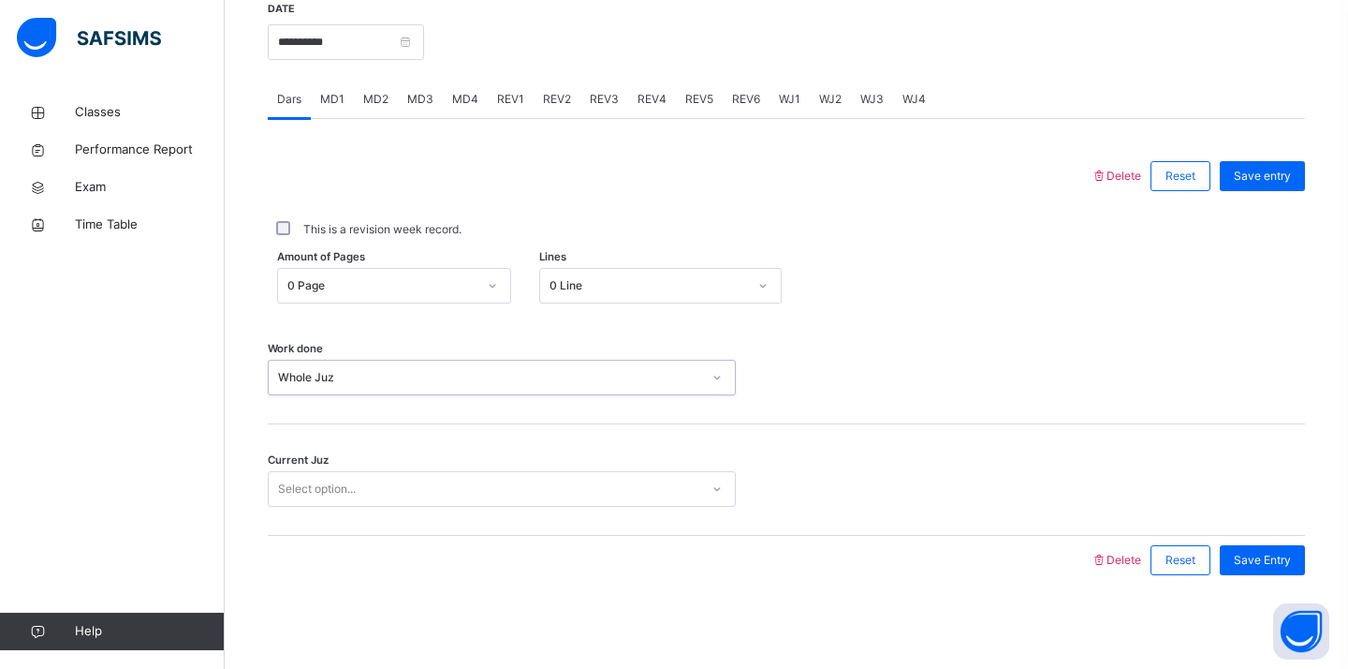
click at [367, 505] on div "Select option..." at bounding box center [502, 489] width 468 height 36
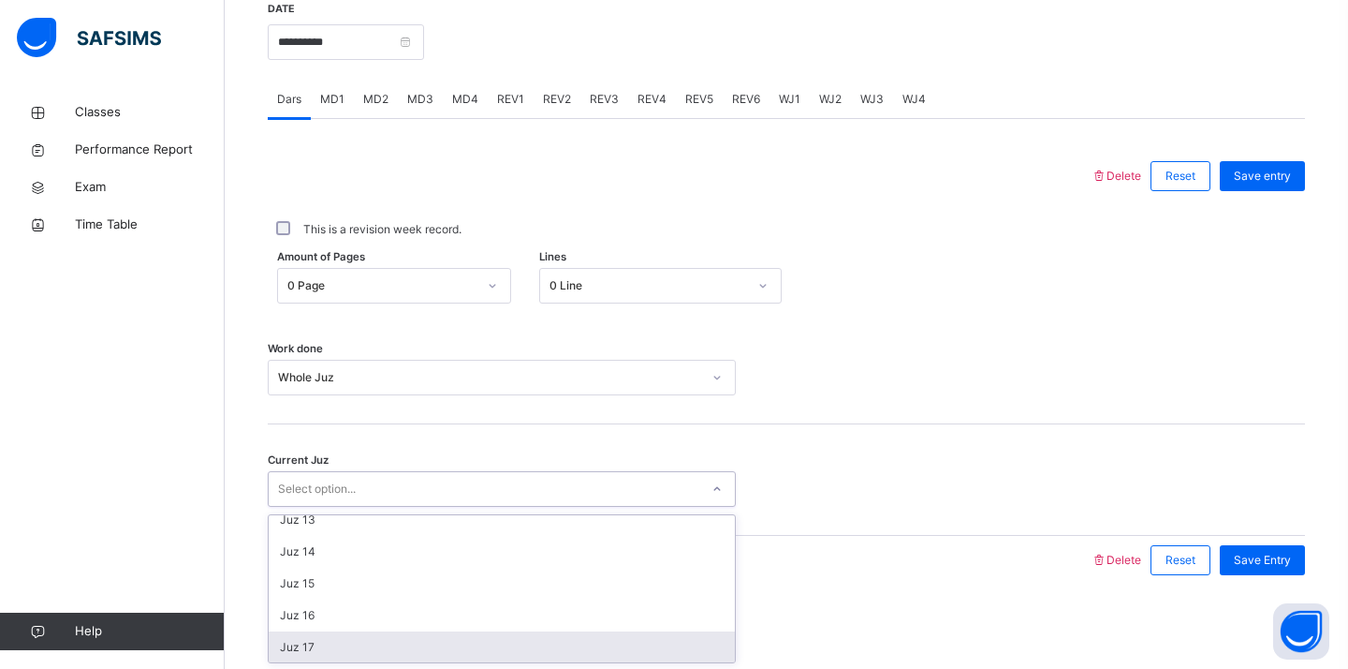
click at [356, 640] on div "Juz 17" at bounding box center [502, 647] width 466 height 32
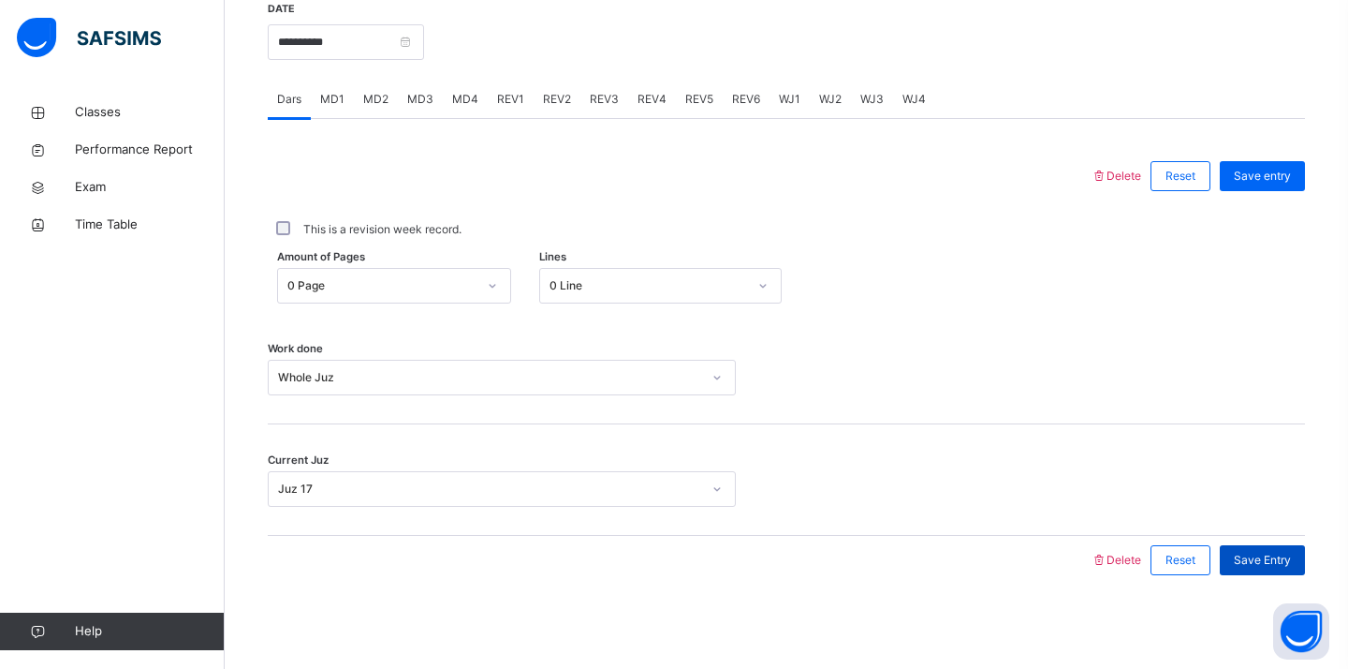
click at [1267, 552] on span "Save Entry" at bounding box center [1262, 560] width 57 height 17
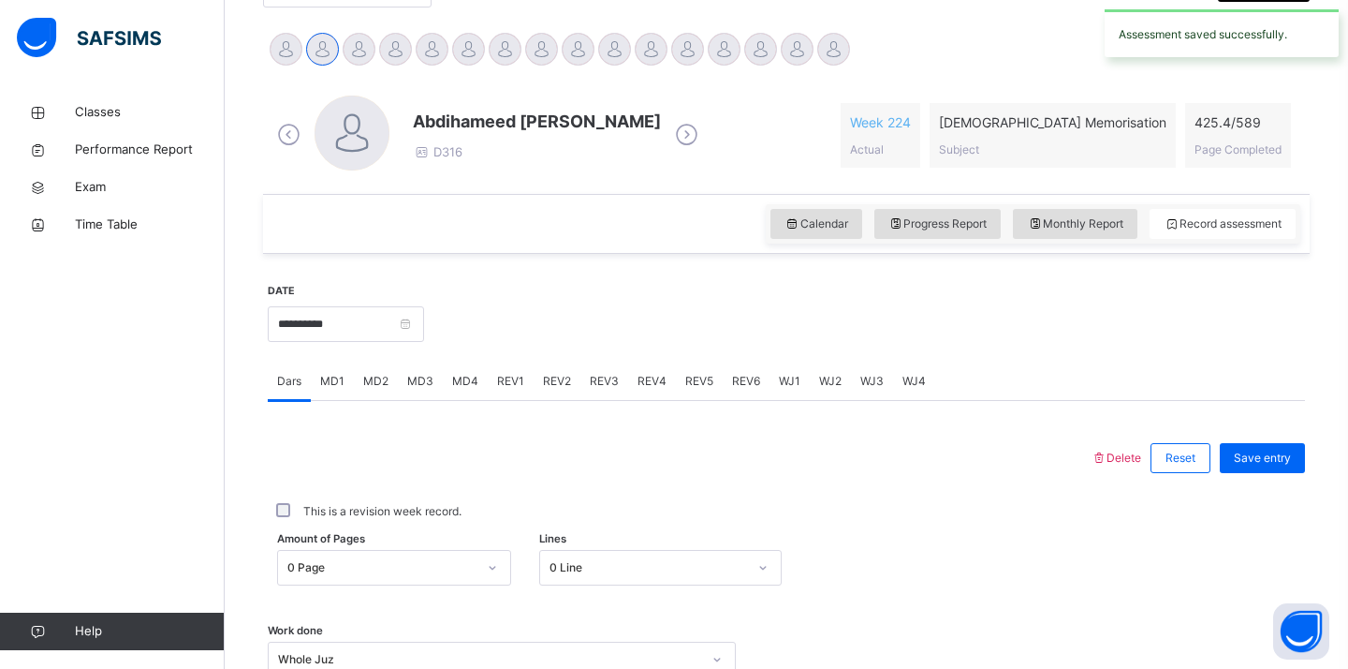
scroll to position [450, 0]
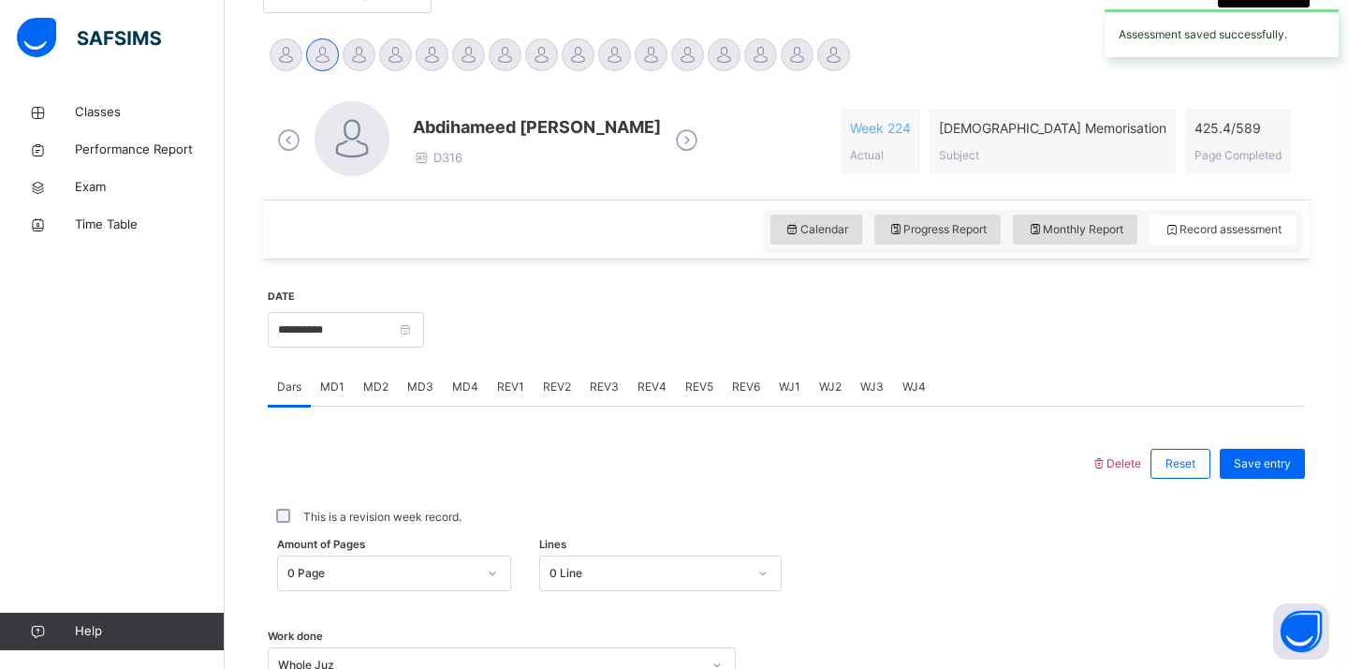
click at [795, 397] on div "WJ1" at bounding box center [790, 386] width 40 height 37
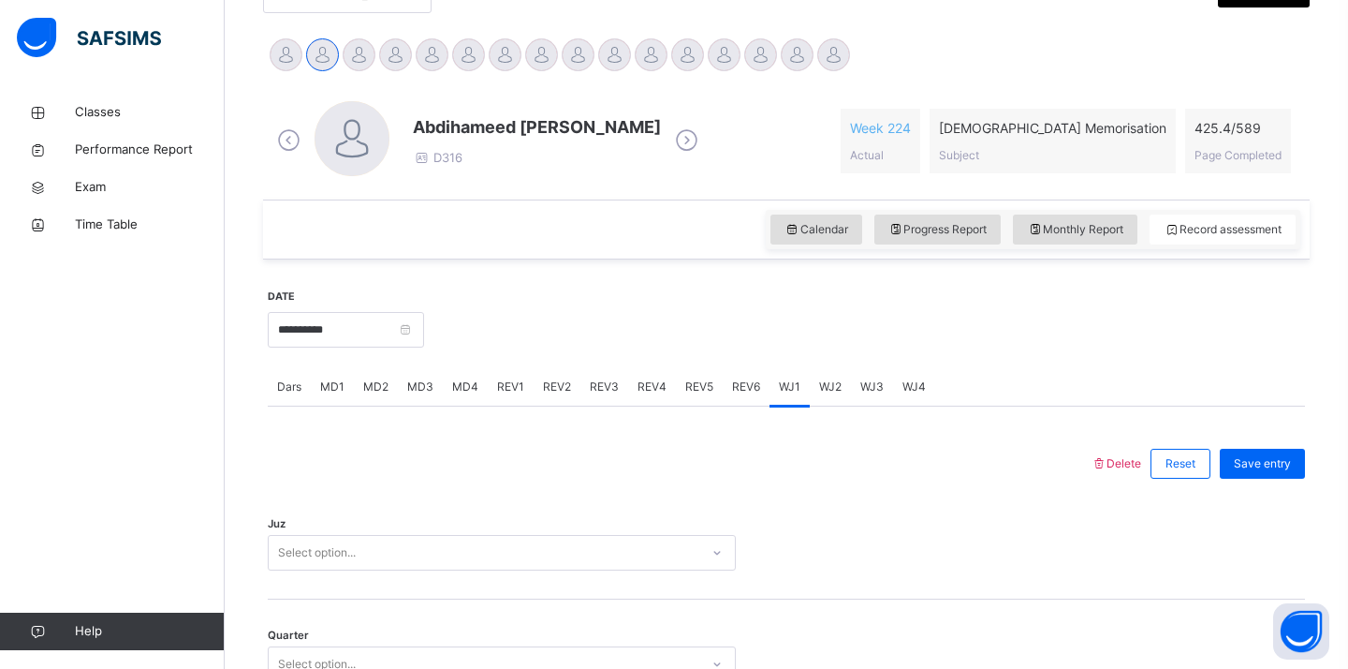
click at [549, 552] on div "Select option..." at bounding box center [502, 553] width 468 height 36
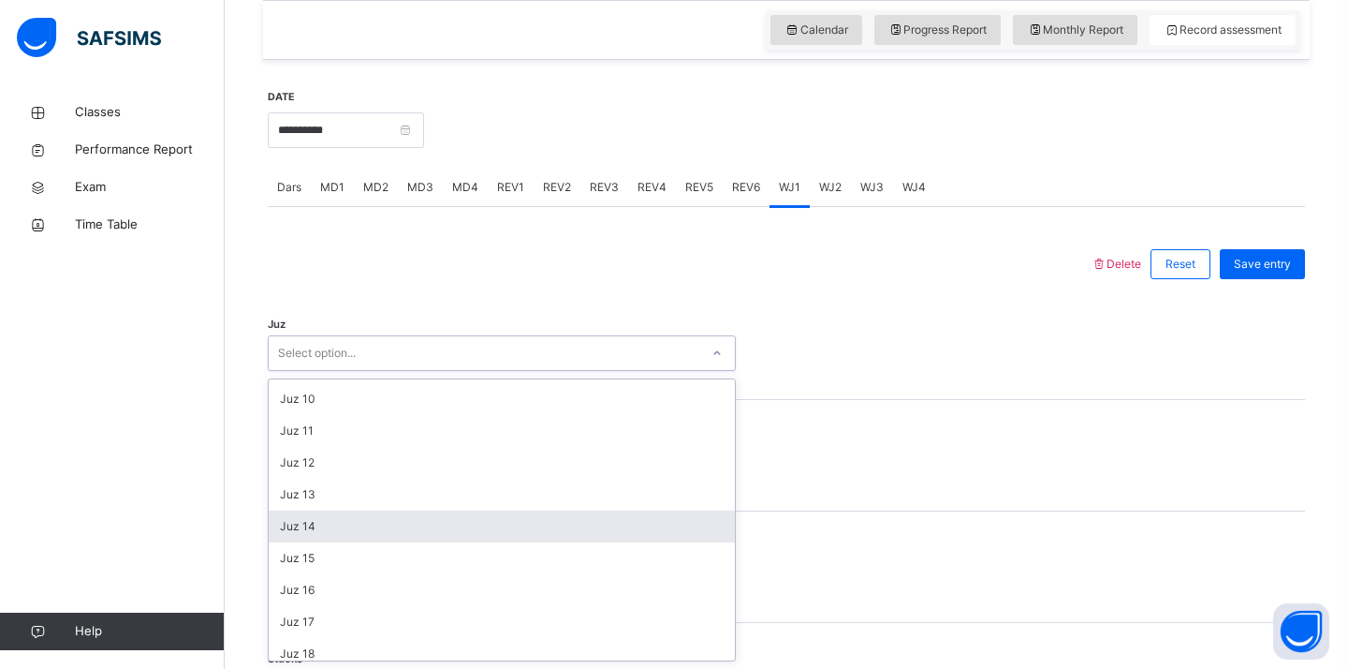
scroll to position [287, 0]
click at [829, 481] on div "Quarter Select option..." at bounding box center [786, 465] width 1037 height 36
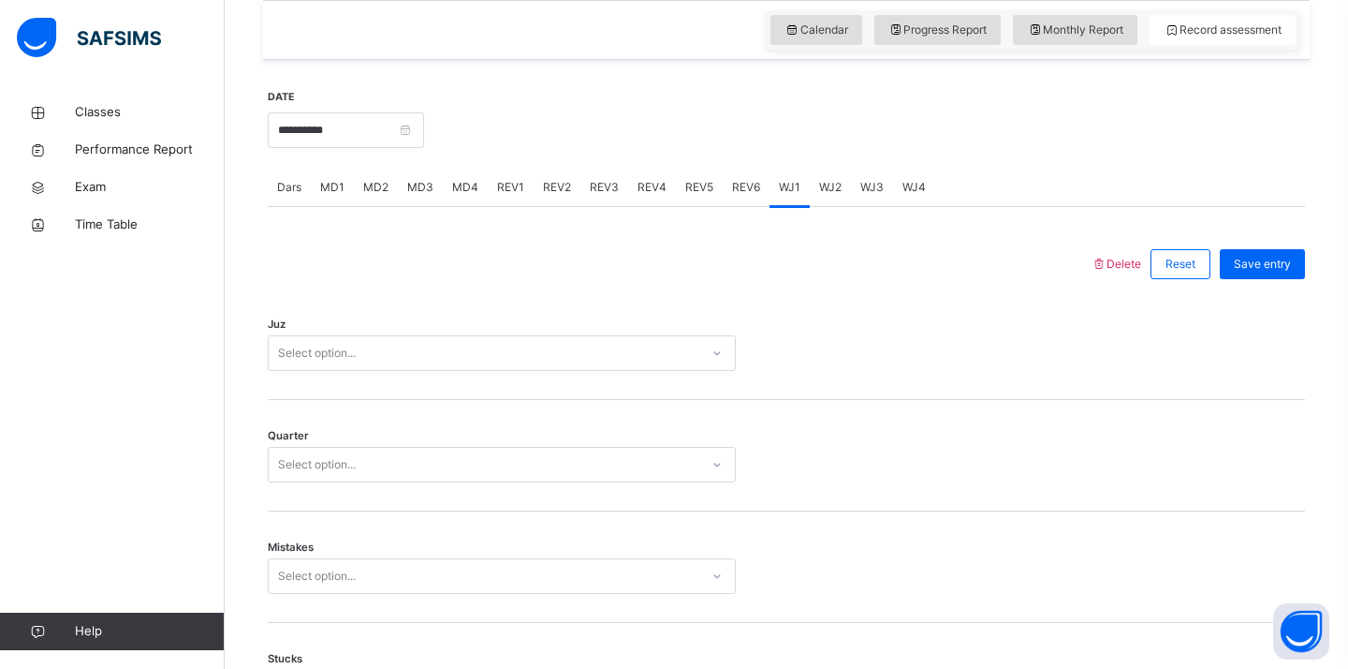
click at [832, 190] on span "WJ2" at bounding box center [830, 187] width 22 height 17
click at [580, 359] on div "Select option..." at bounding box center [484, 353] width 431 height 29
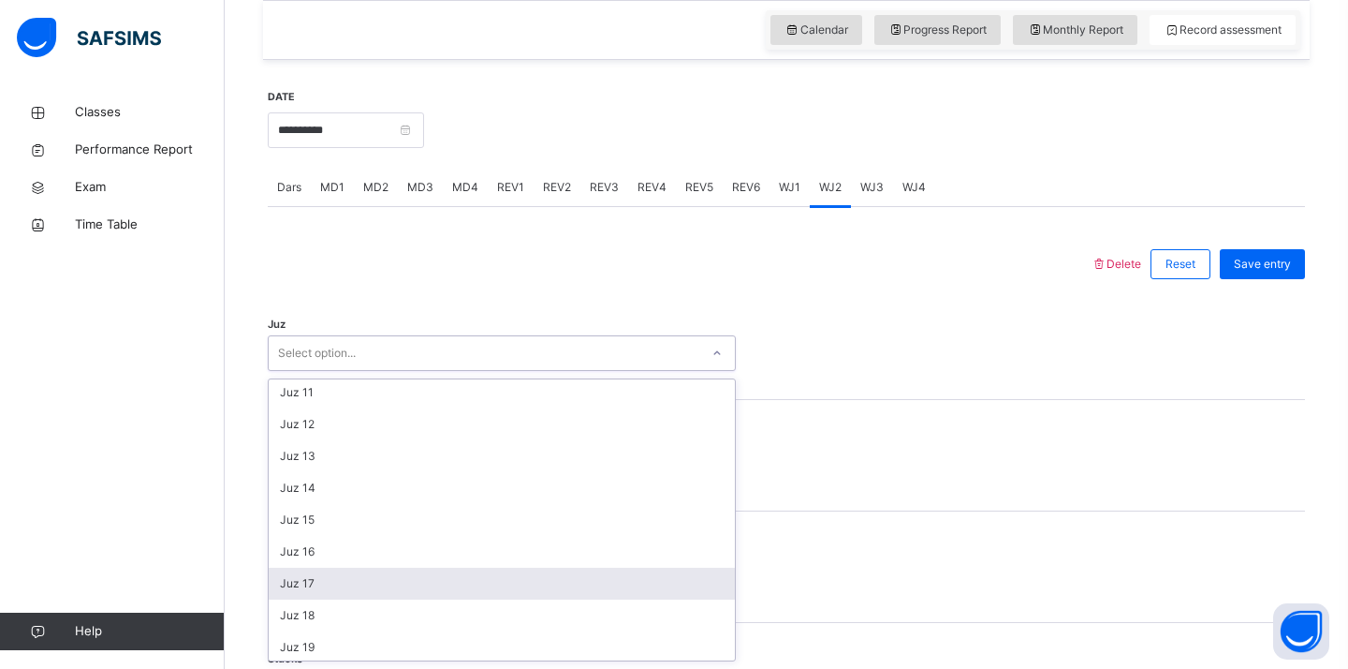
click at [415, 575] on div "Juz 17" at bounding box center [502, 583] width 466 height 32
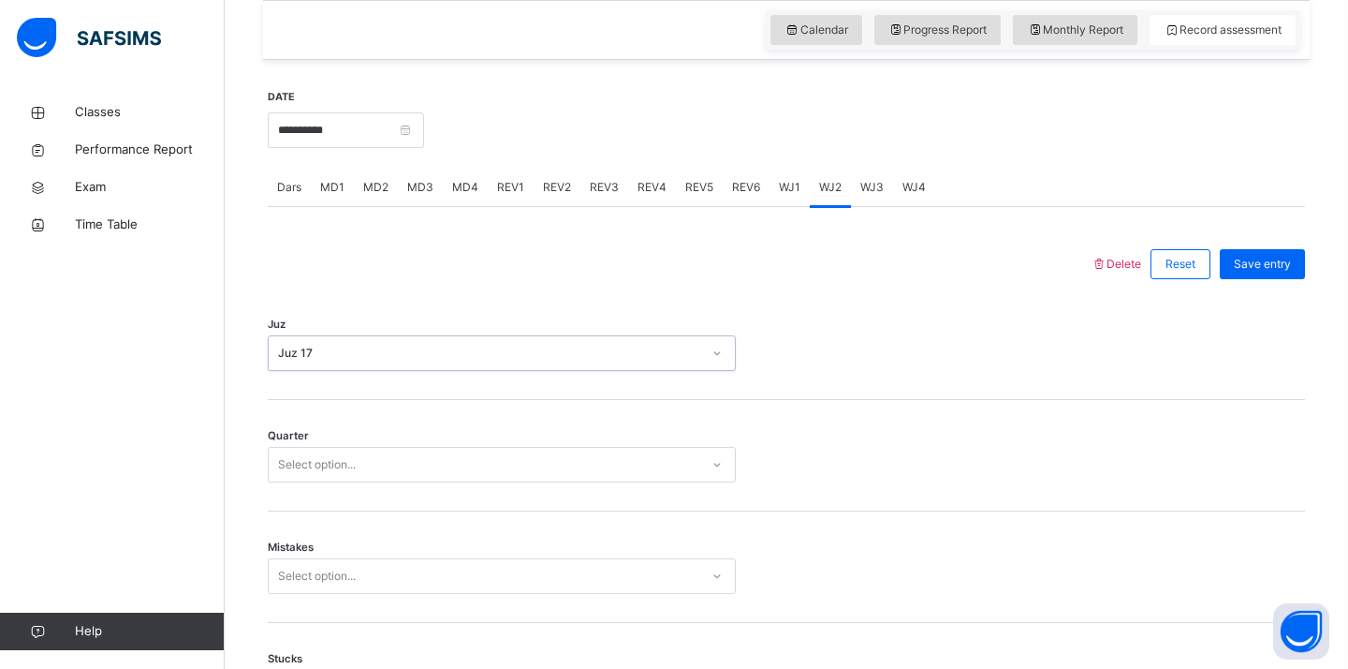
click at [431, 477] on div "Select option..." at bounding box center [484, 464] width 431 height 29
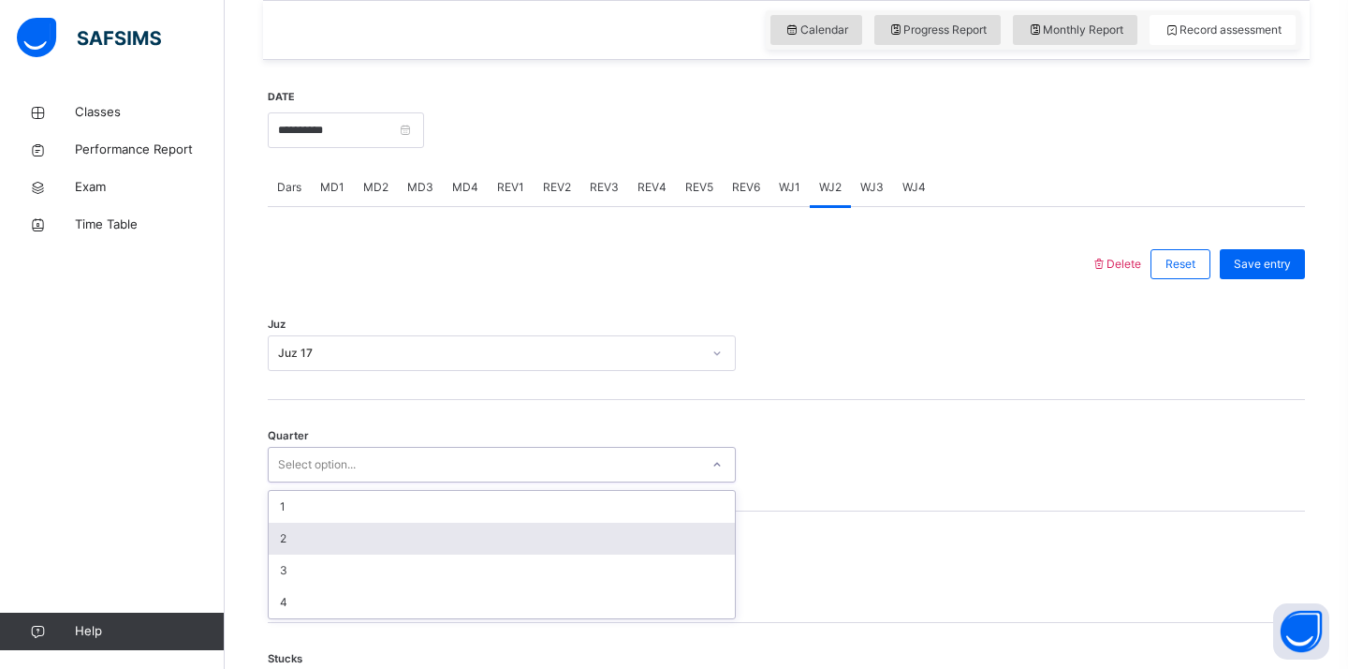
click at [393, 546] on div "2" at bounding box center [502, 538] width 466 height 32
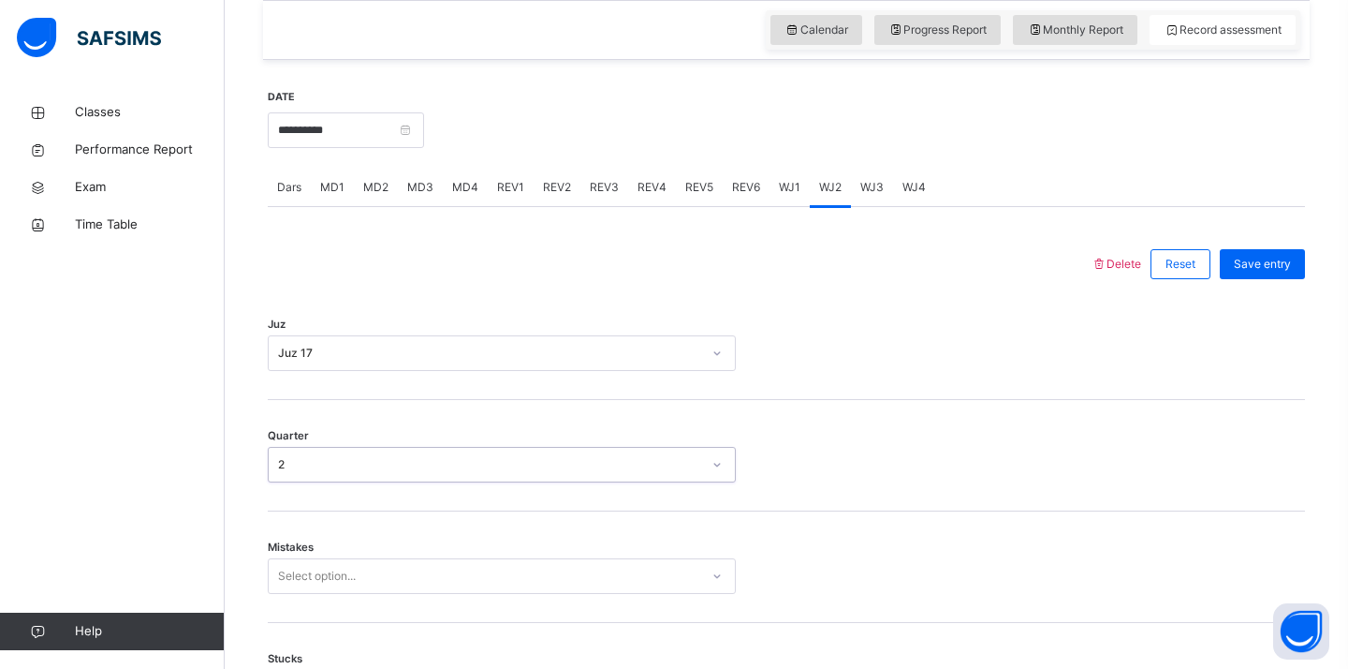
click at [391, 567] on div "Select option..." at bounding box center [502, 576] width 468 height 36
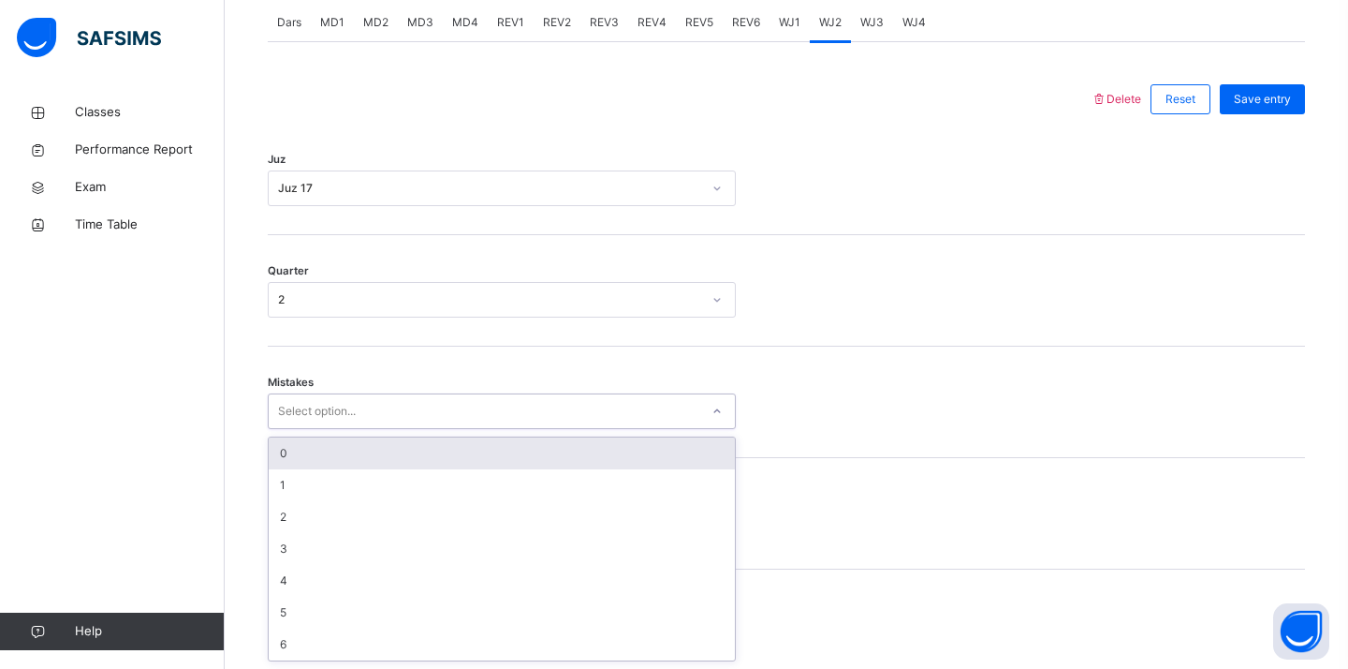
click at [381, 460] on div "0" at bounding box center [502, 453] width 466 height 32
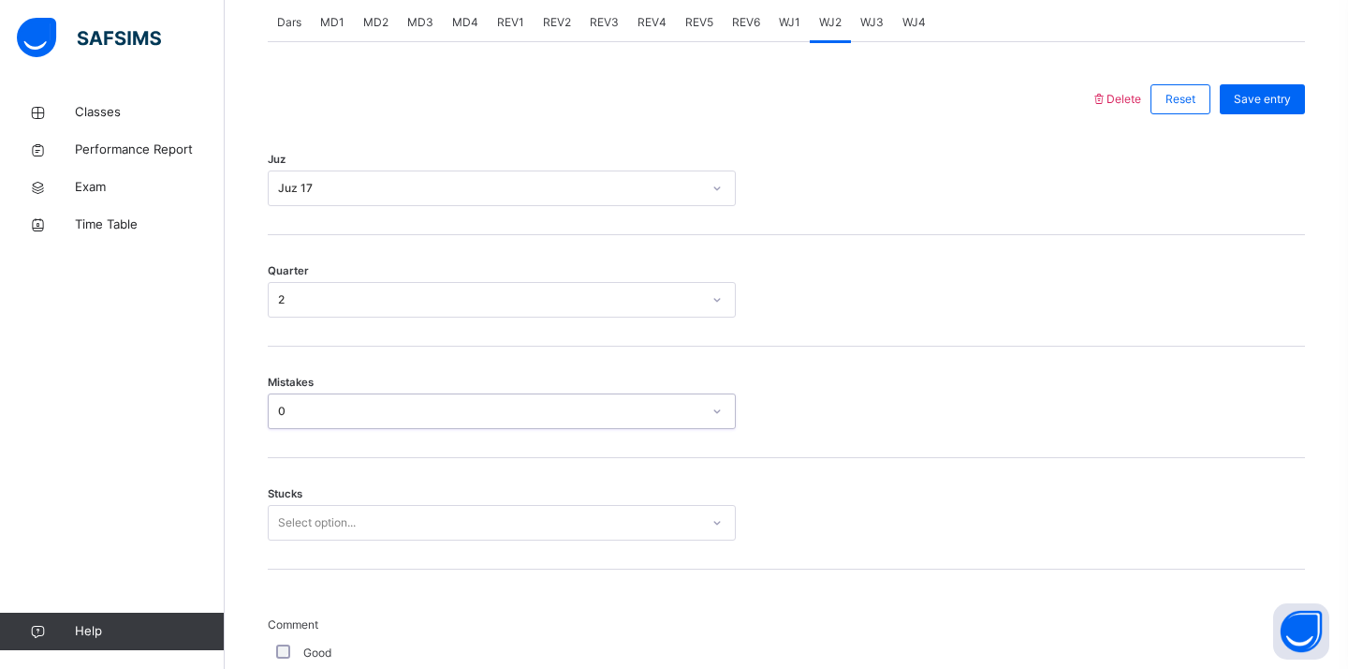
click at [363, 536] on div "Select option..." at bounding box center [502, 523] width 468 height 36
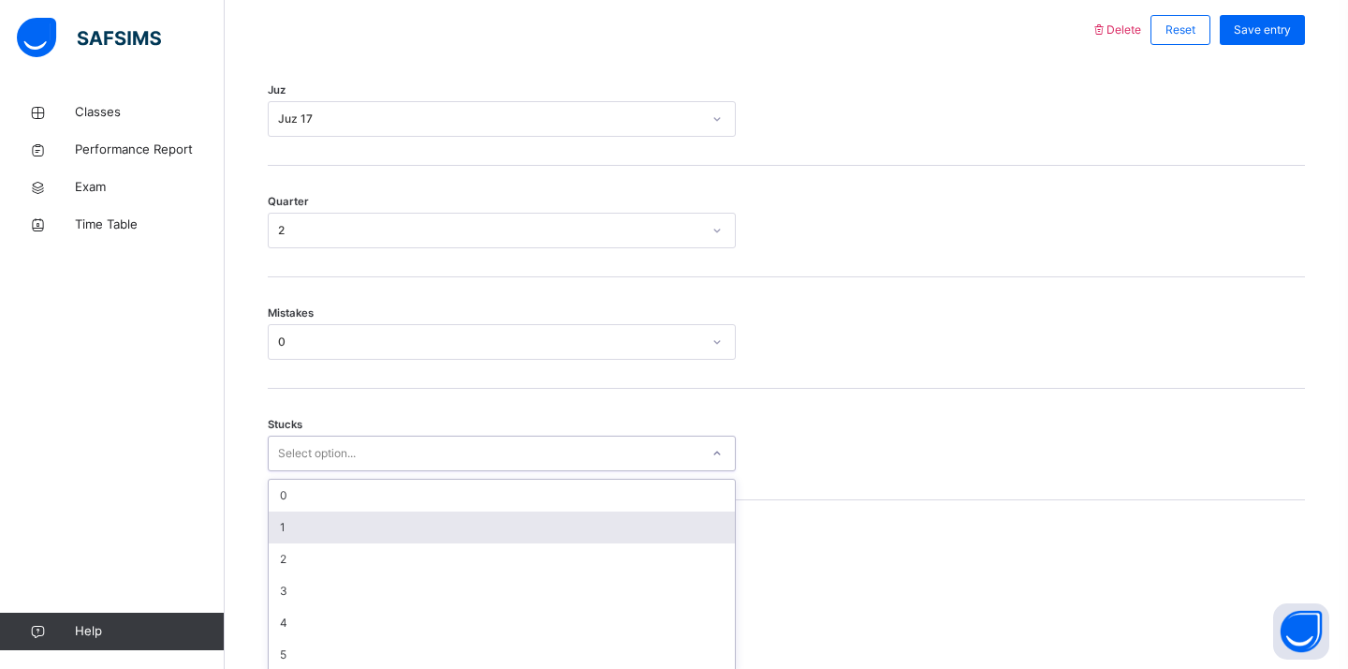
scroll to position [894, 0]
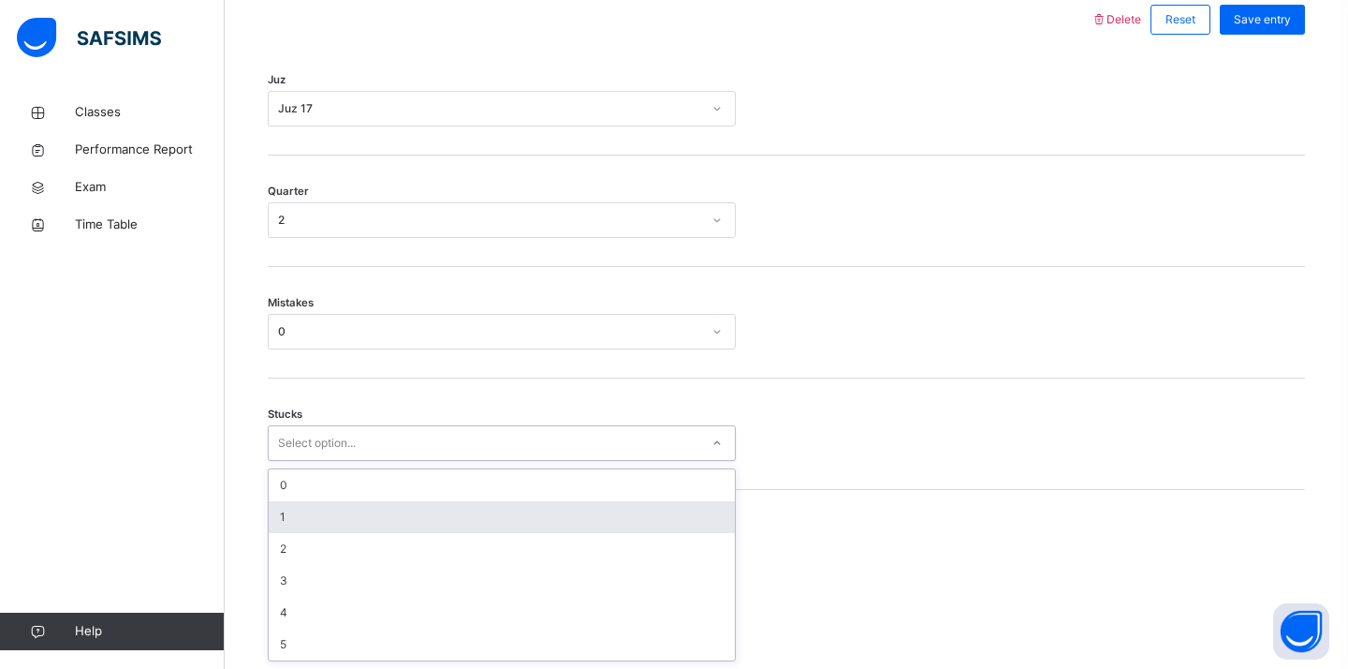
click at [365, 523] on div "1" at bounding box center [502, 517] width 466 height 32
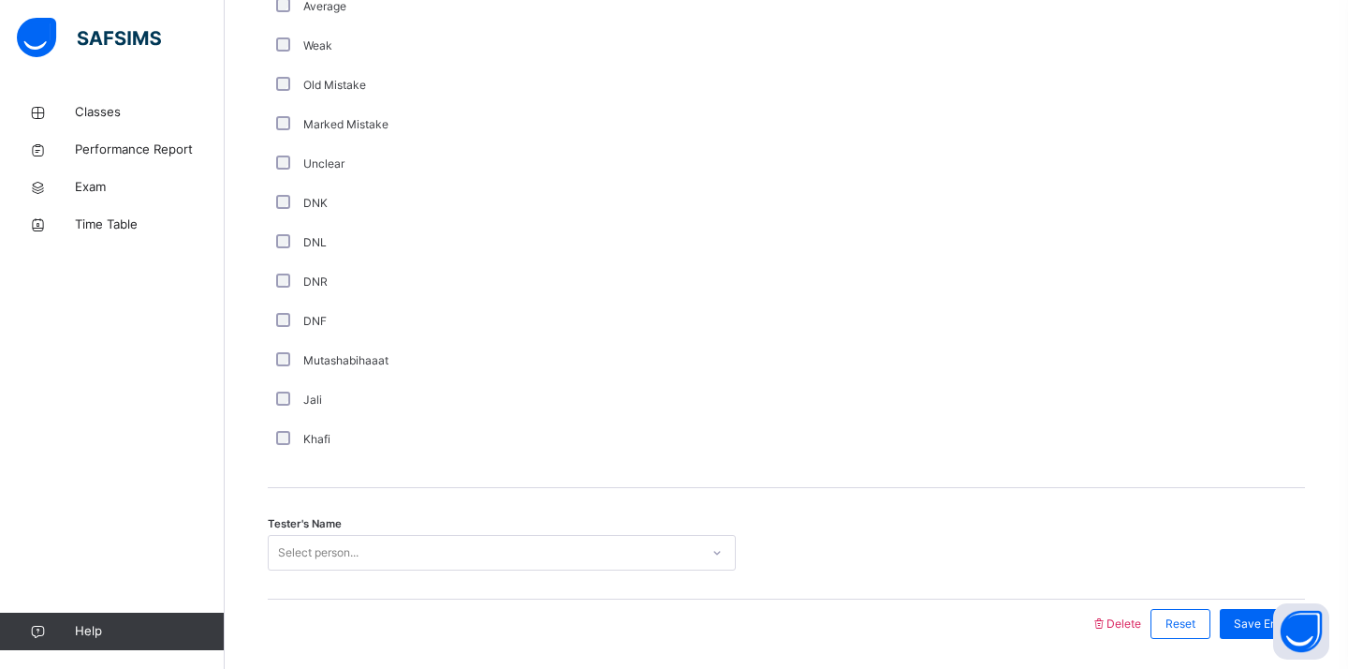
scroll to position [1564, 0]
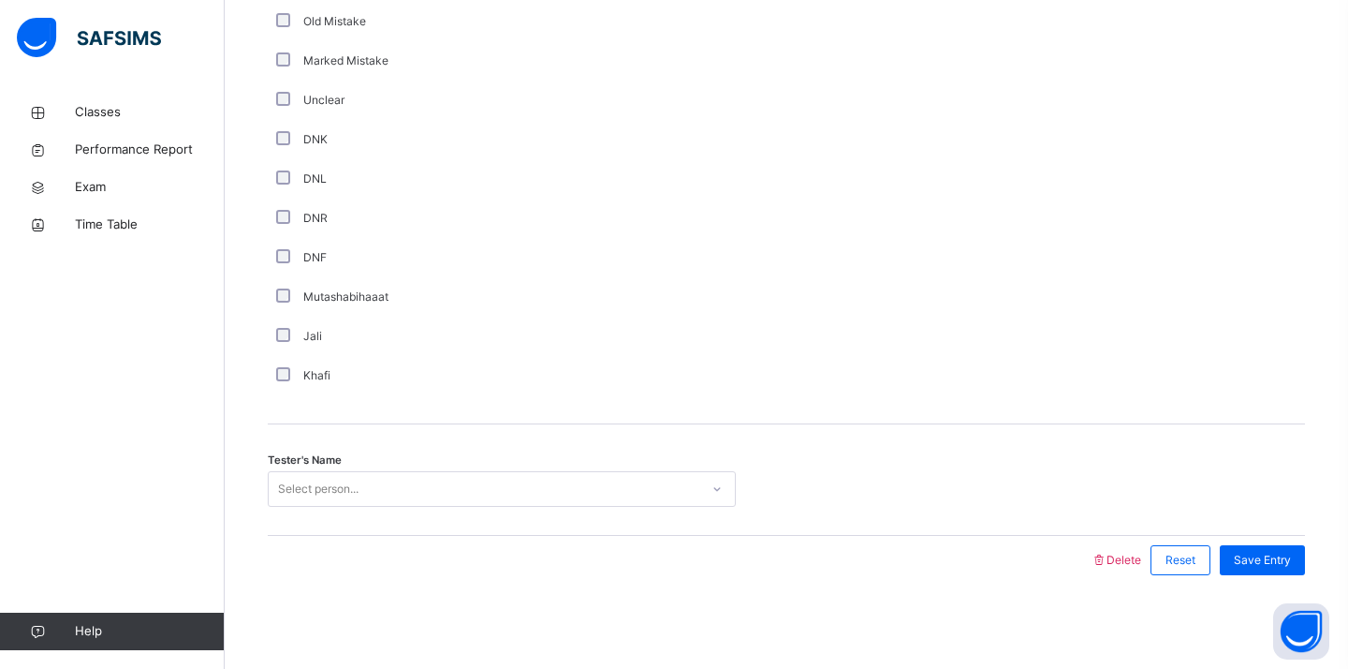
click at [302, 497] on div "Select person..." at bounding box center [318, 489] width 81 height 36
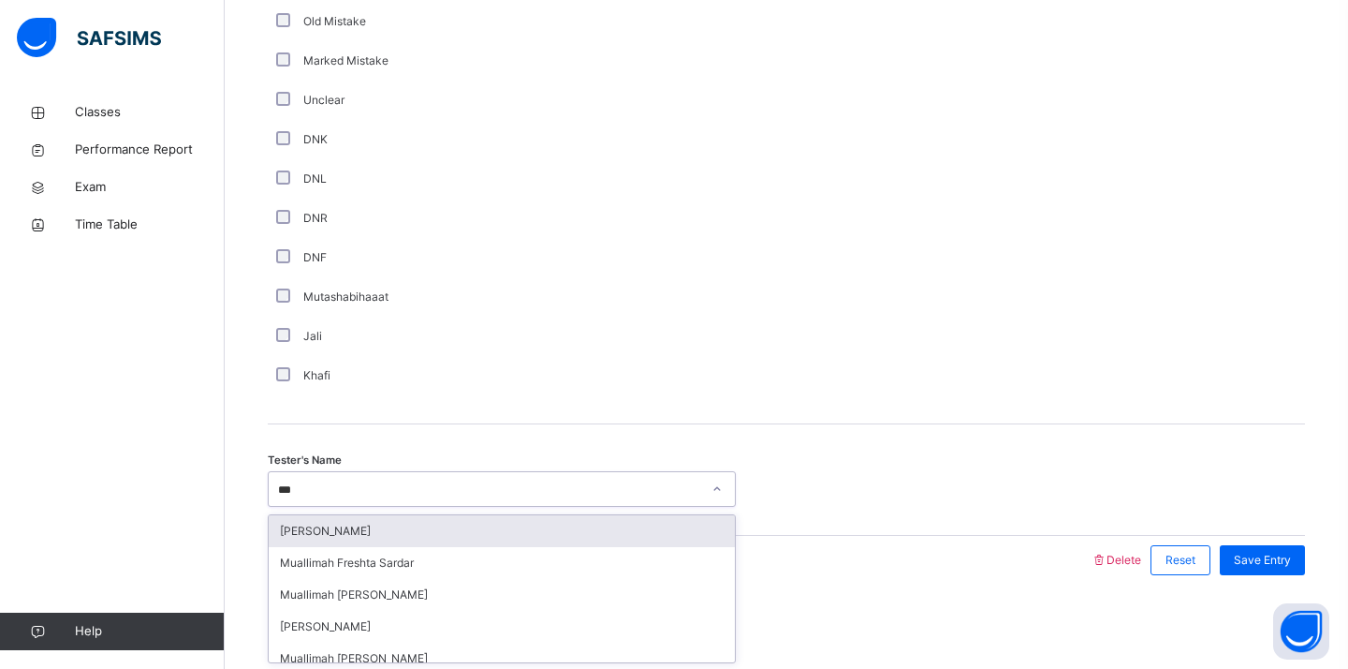
type input "****"
click at [346, 543] on div "[PERSON_NAME]" at bounding box center [502, 531] width 466 height 32
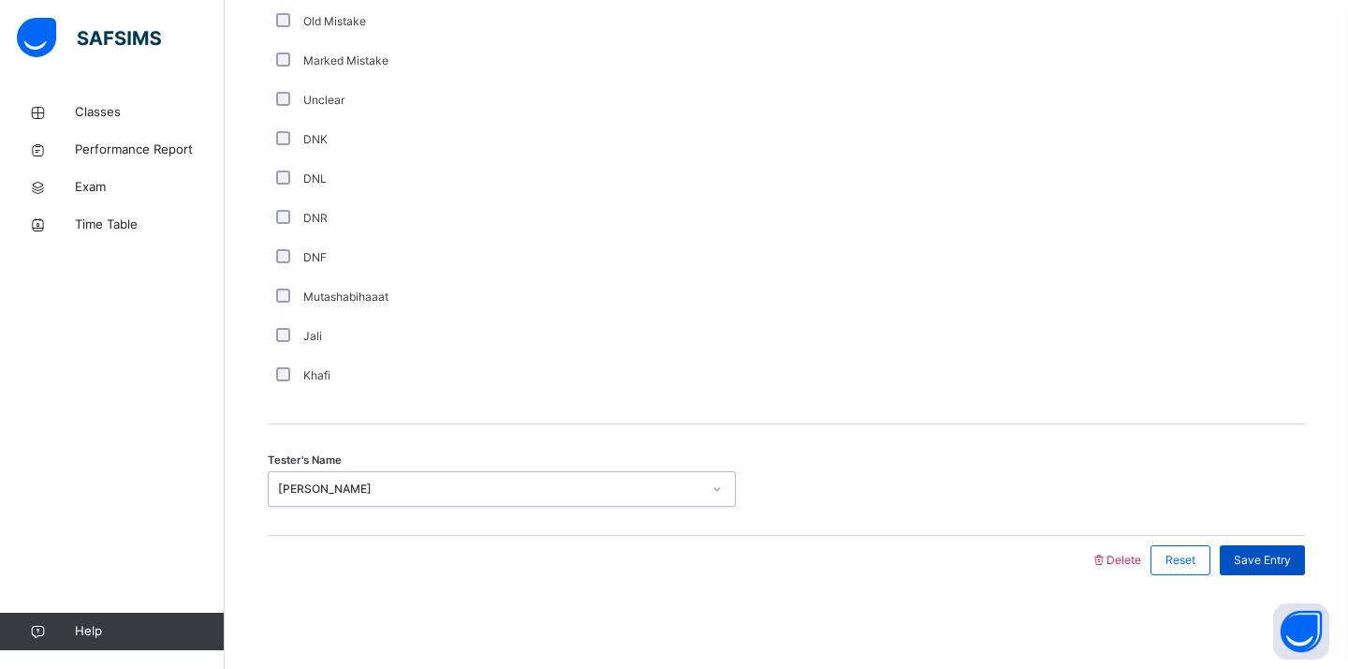
click at [1224, 561] on div "Save Entry" at bounding box center [1262, 560] width 85 height 30
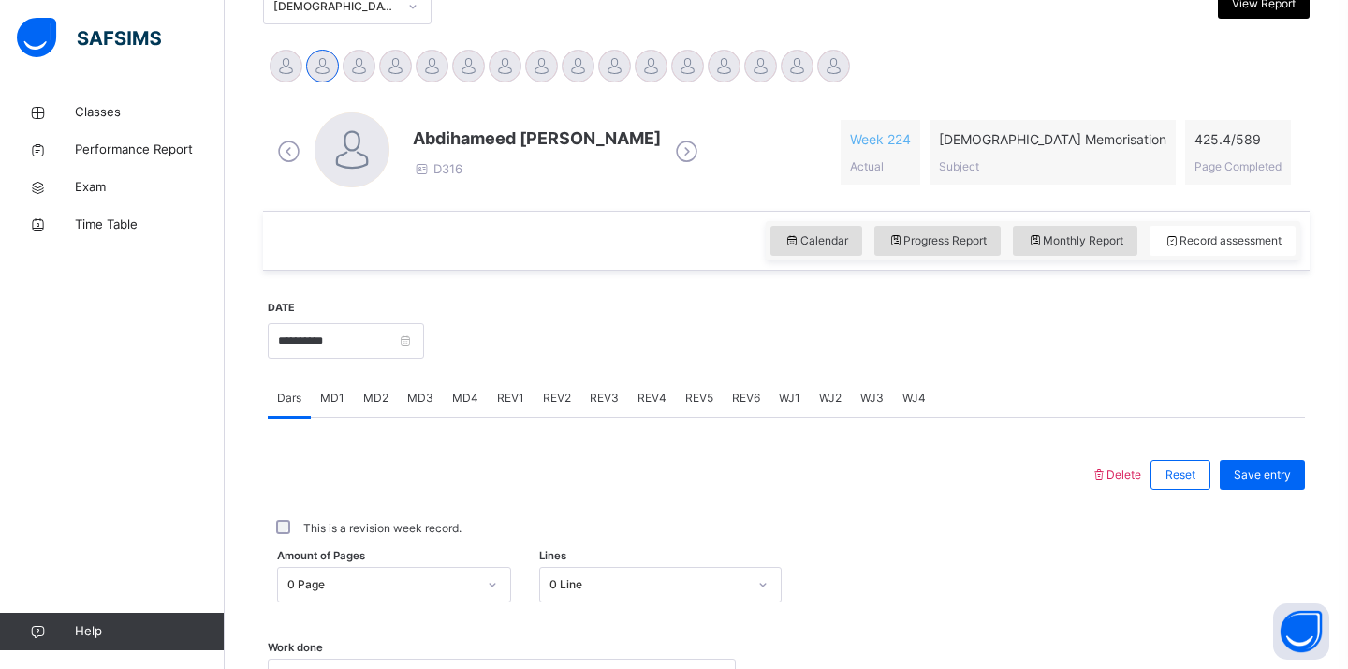
scroll to position [409, 0]
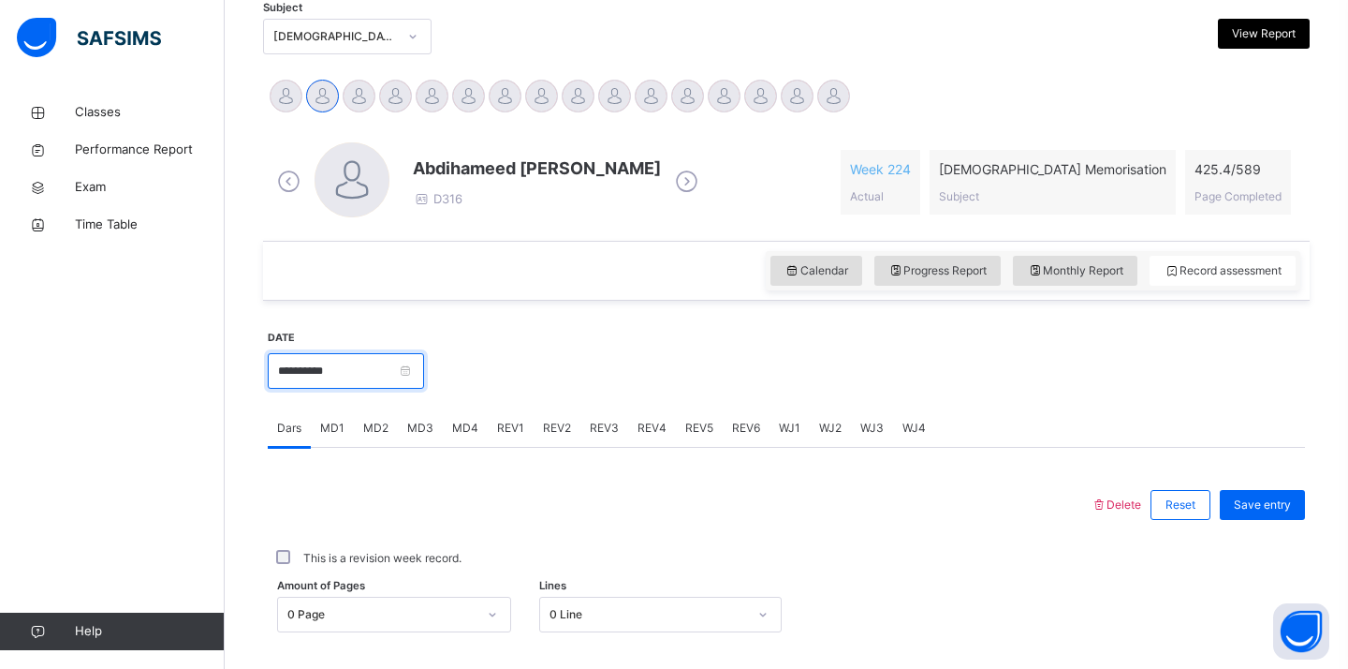
click at [363, 379] on input "**********" at bounding box center [346, 371] width 156 height 36
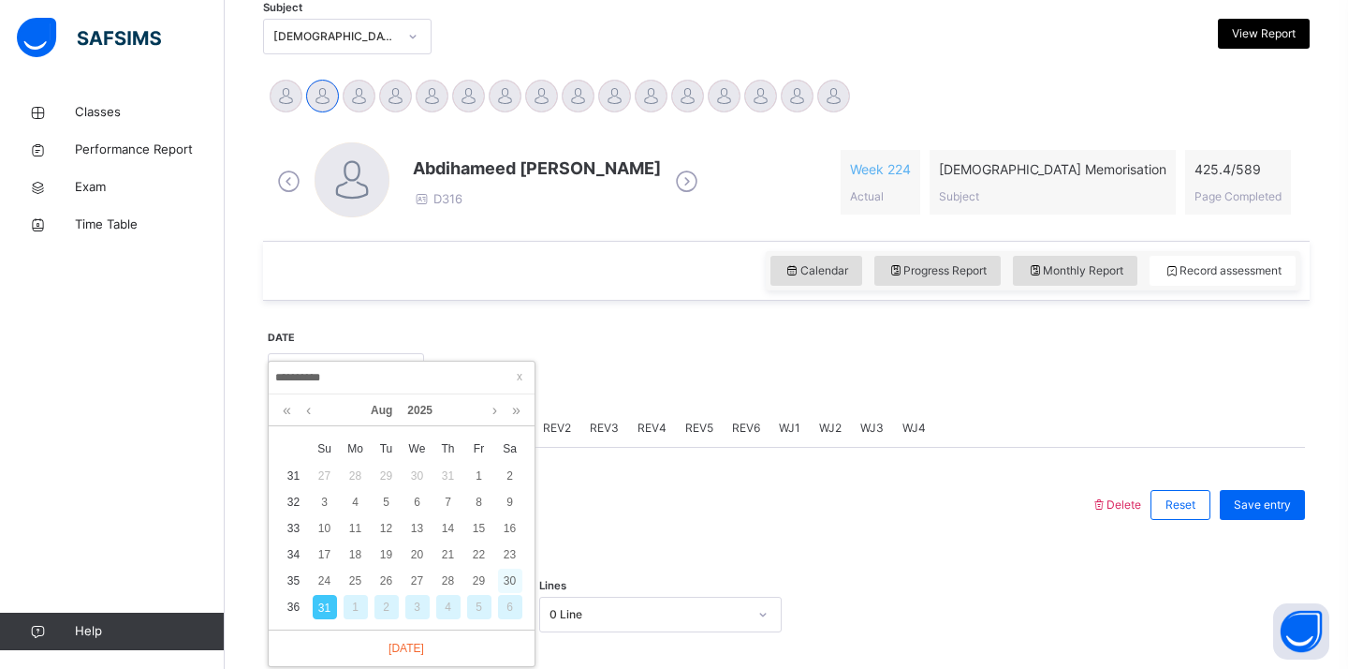
click at [521, 580] on div "30" at bounding box center [510, 580] width 24 height 24
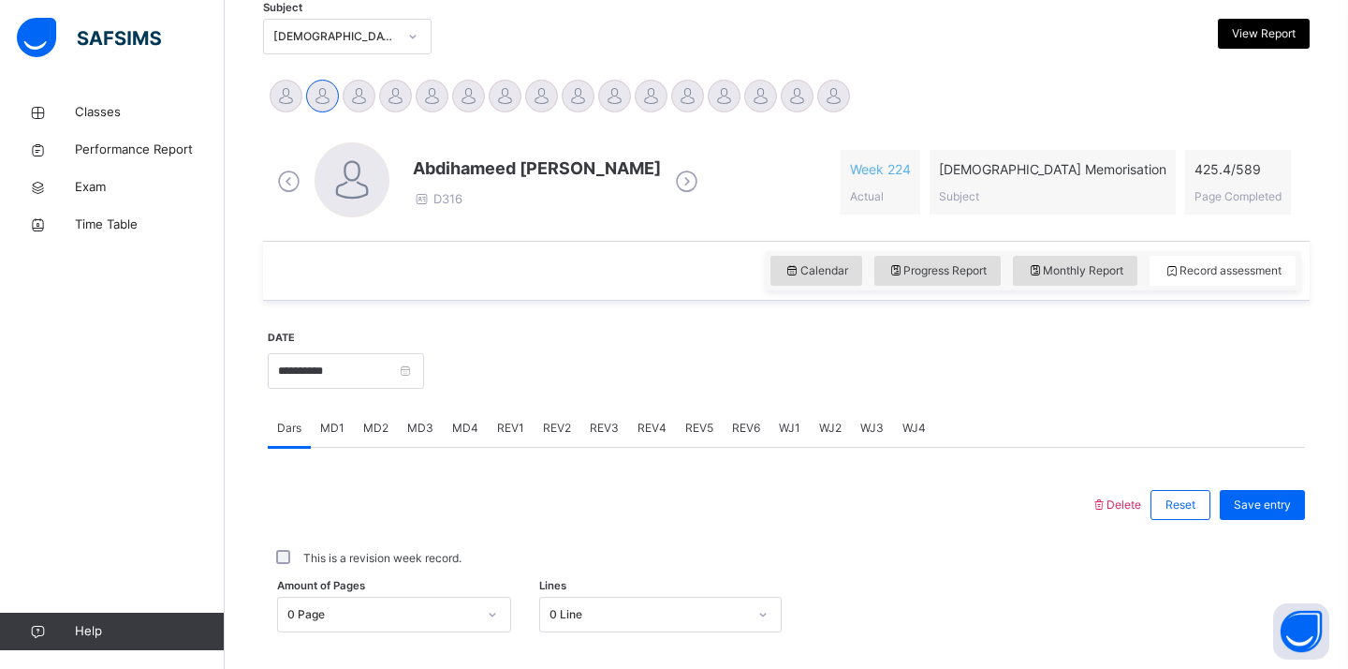
click at [797, 437] on div "WJ1" at bounding box center [790, 427] width 40 height 37
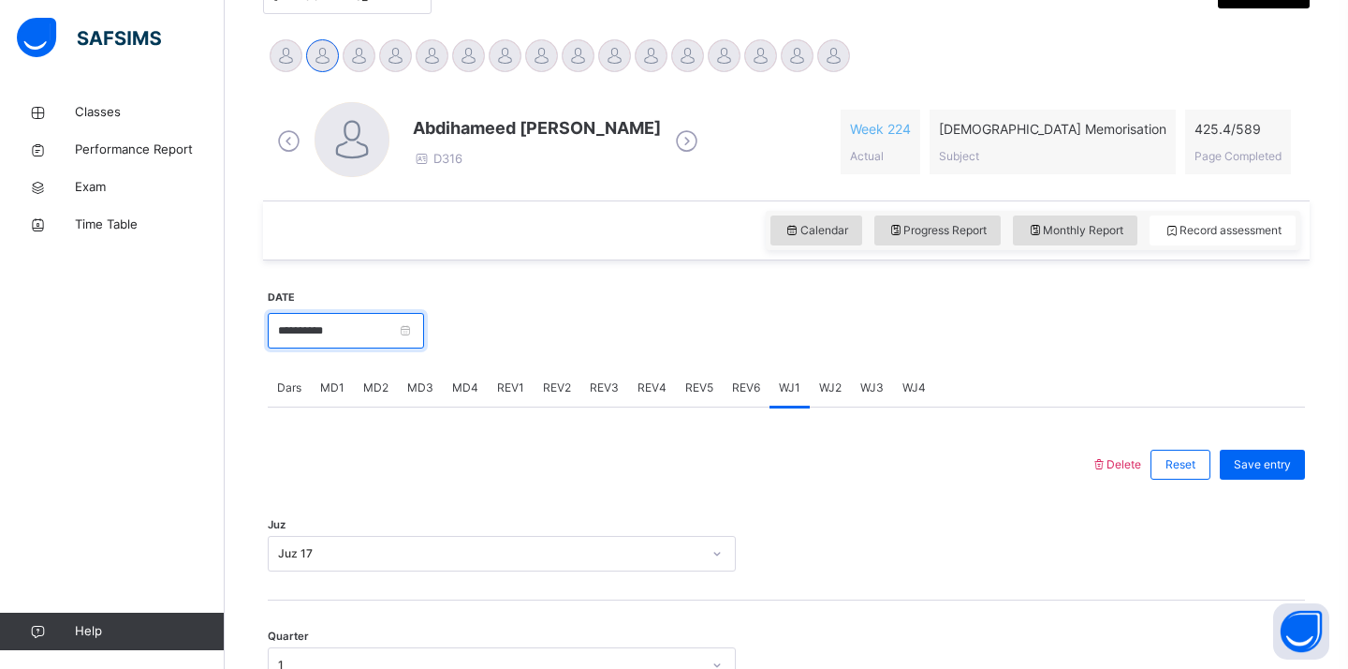
click at [378, 317] on input "**********" at bounding box center [346, 331] width 156 height 36
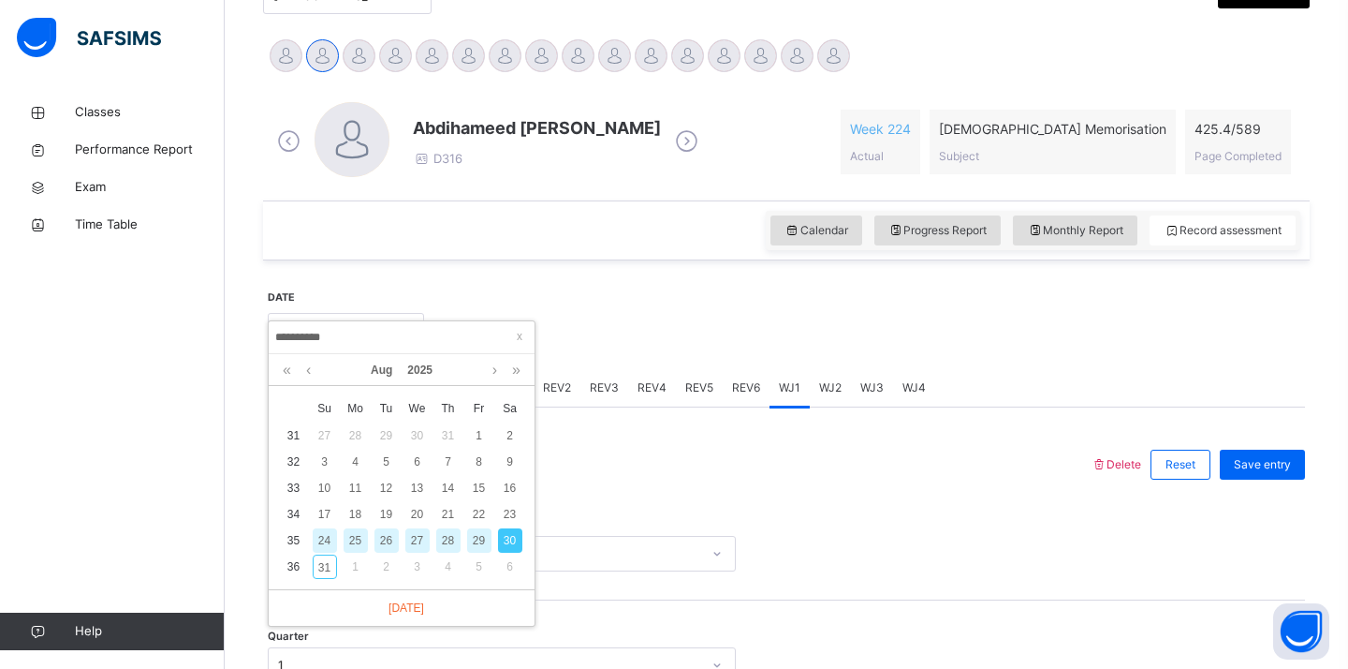
click at [672, 513] on div "Juz Juz 17" at bounding box center [786, 544] width 1037 height 111
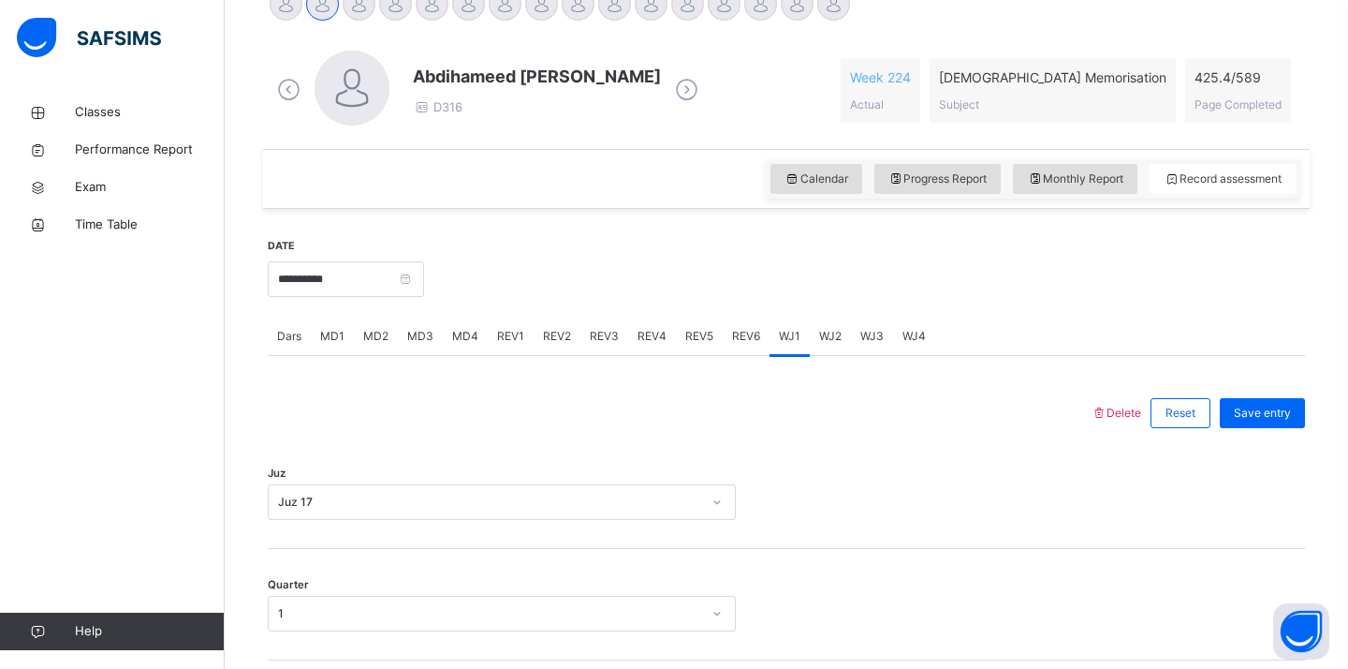
scroll to position [349, 0]
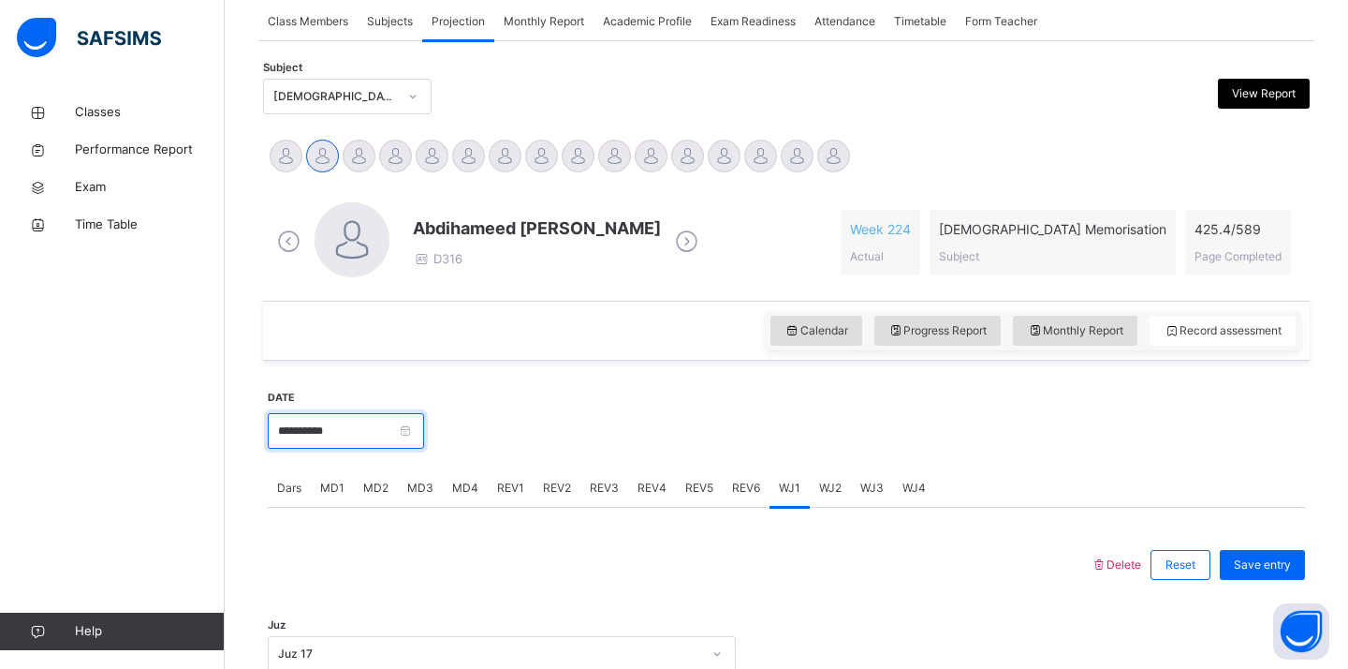
click at [340, 428] on input "**********" at bounding box center [346, 431] width 156 height 36
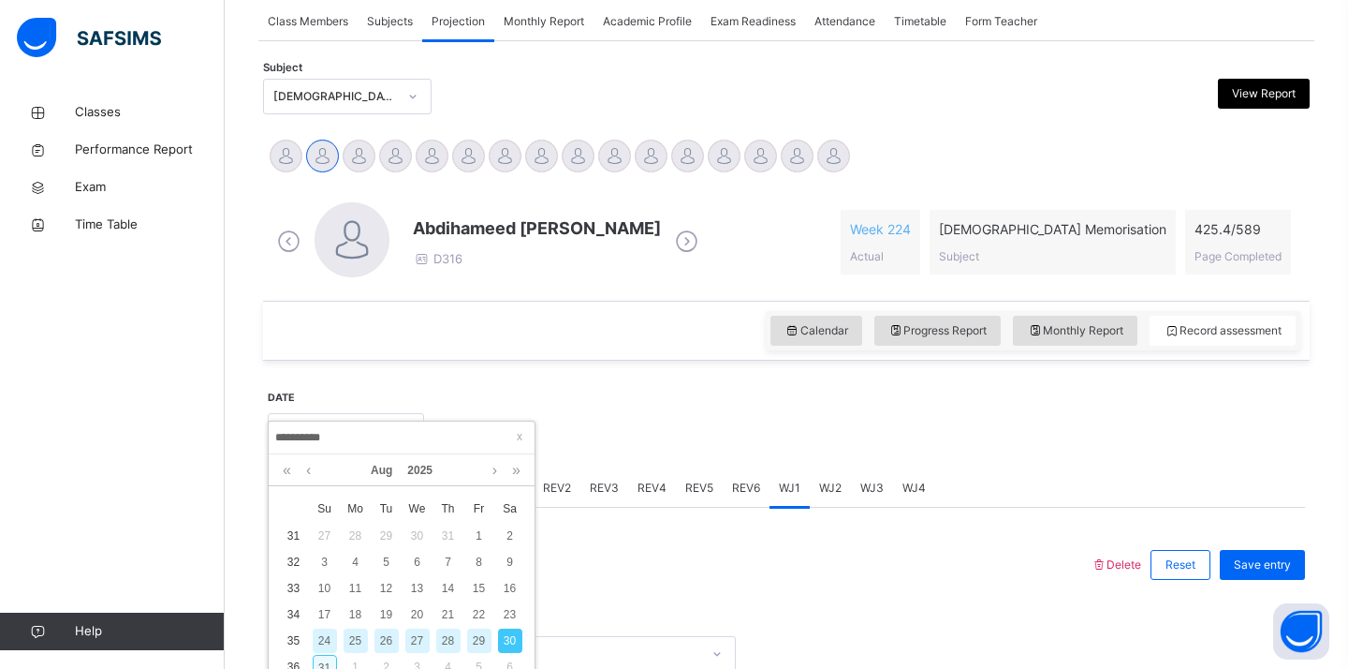
click at [319, 656] on div "31" at bounding box center [325, 667] width 24 height 24
type input "**********"
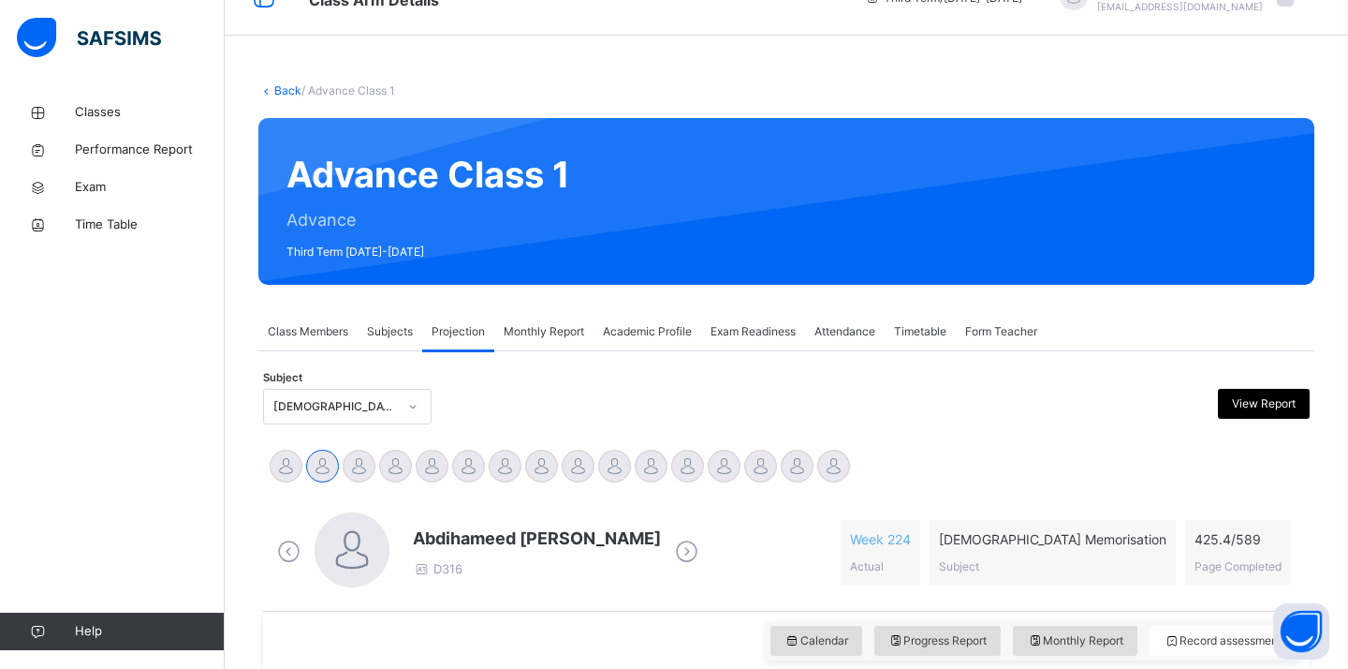
scroll to position [51, 0]
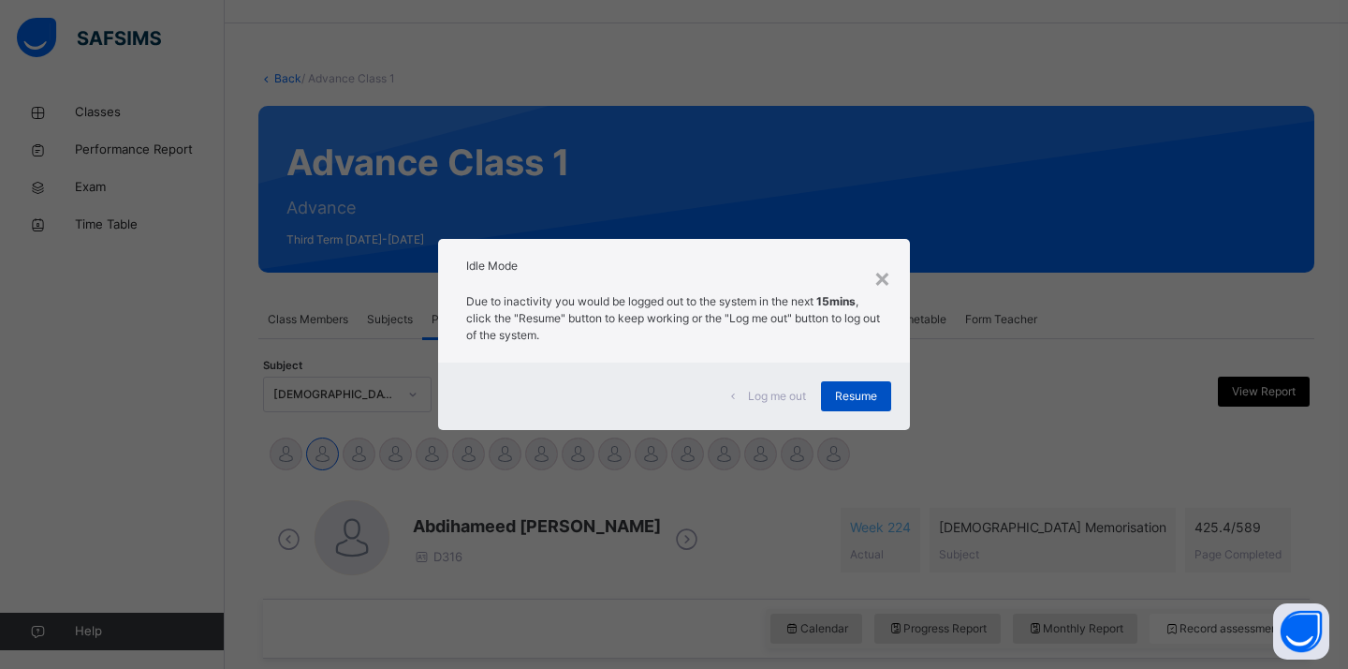
click at [823, 395] on div "Resume" at bounding box center [856, 396] width 70 height 30
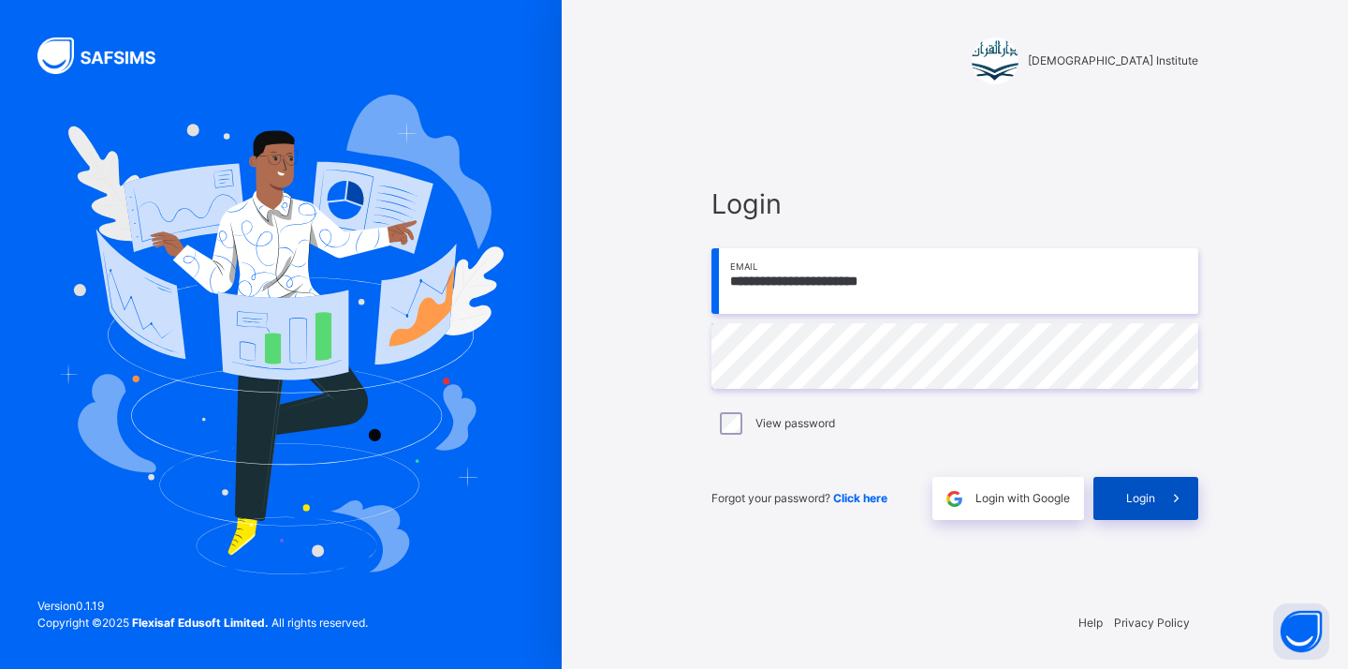
click at [1125, 511] on div "Login" at bounding box center [1146, 498] width 105 height 43
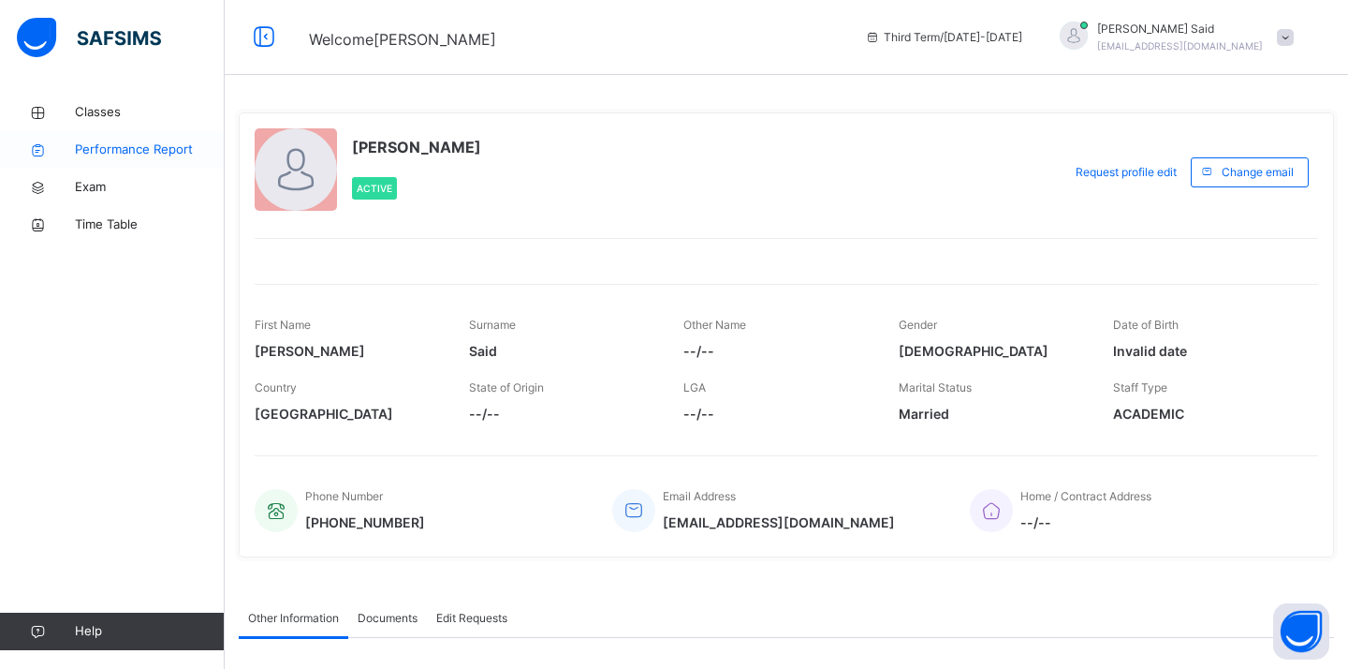
click at [139, 145] on span "Performance Report" at bounding box center [150, 149] width 150 height 19
select select "****"
select select "*"
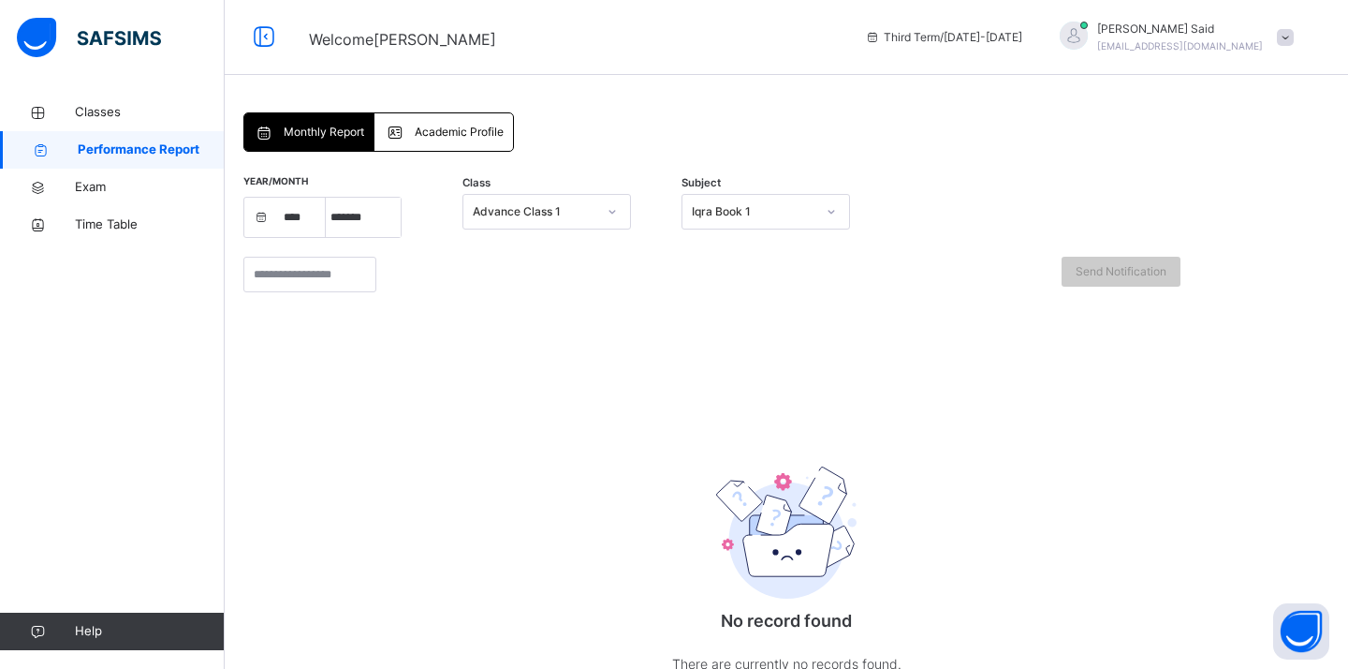
click at [423, 139] on span "Academic Profile" at bounding box center [459, 132] width 89 height 17
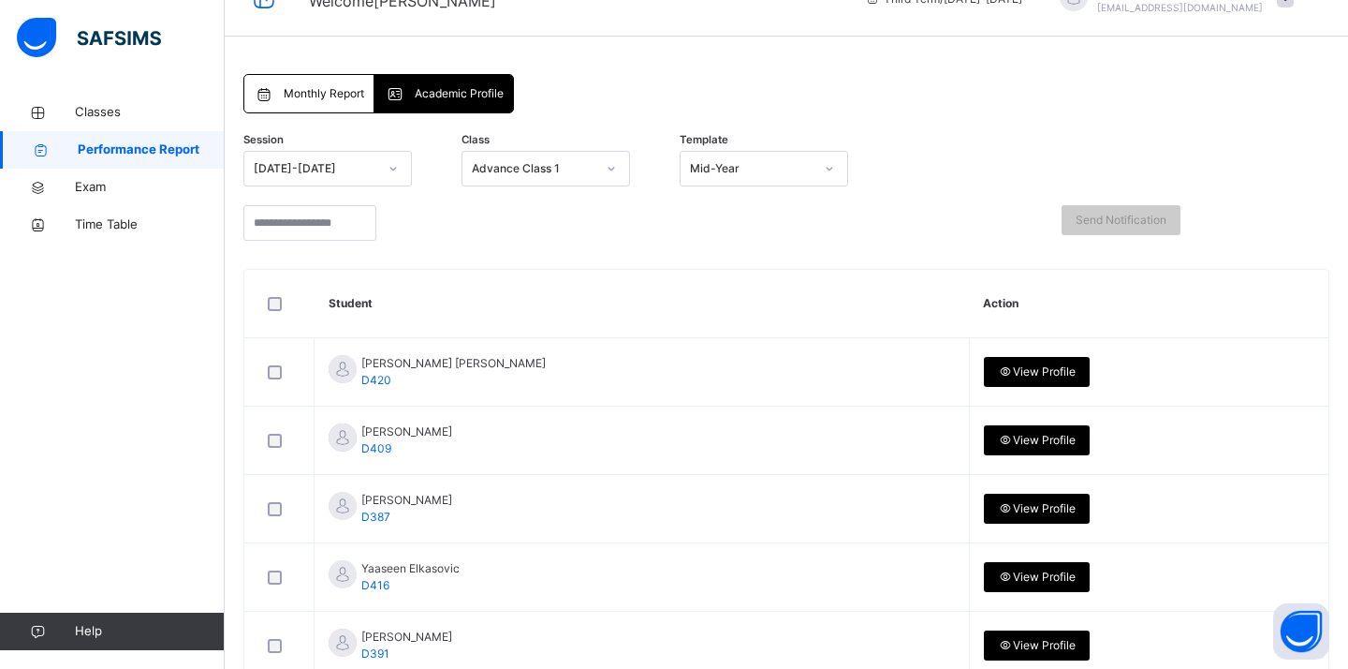
scroll to position [37, 0]
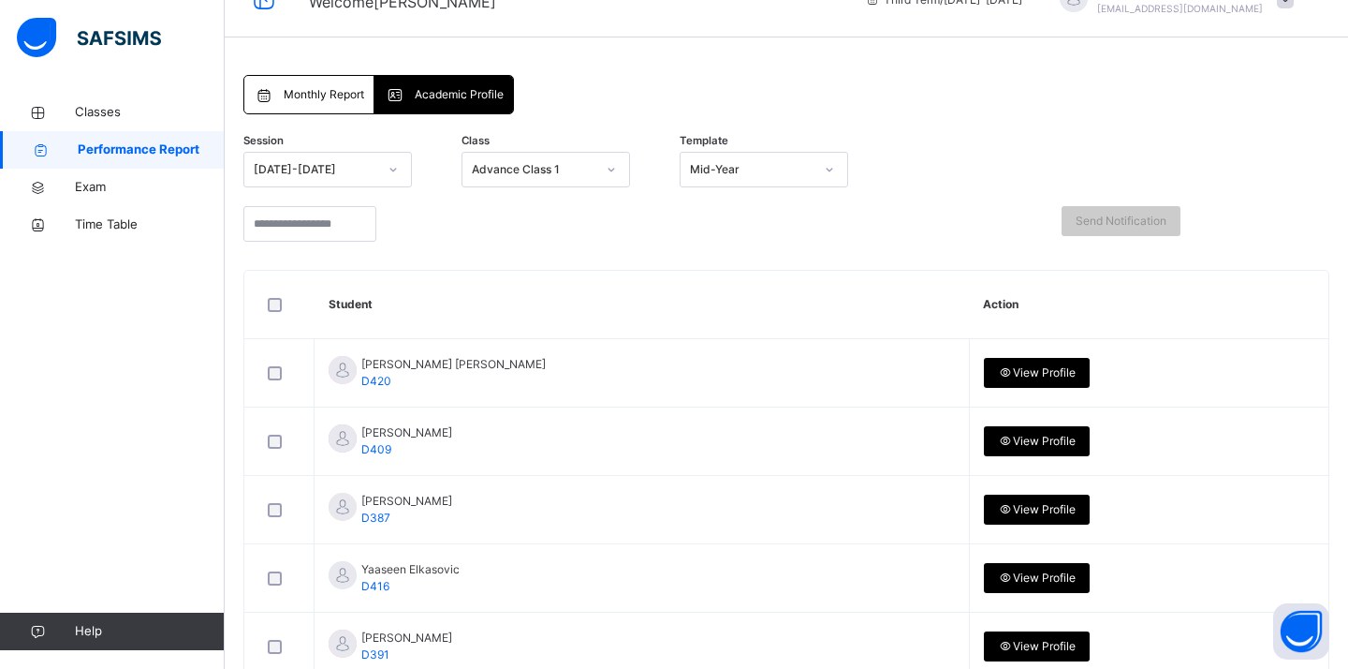
click at [314, 107] on div "Monthly Report" at bounding box center [309, 94] width 130 height 37
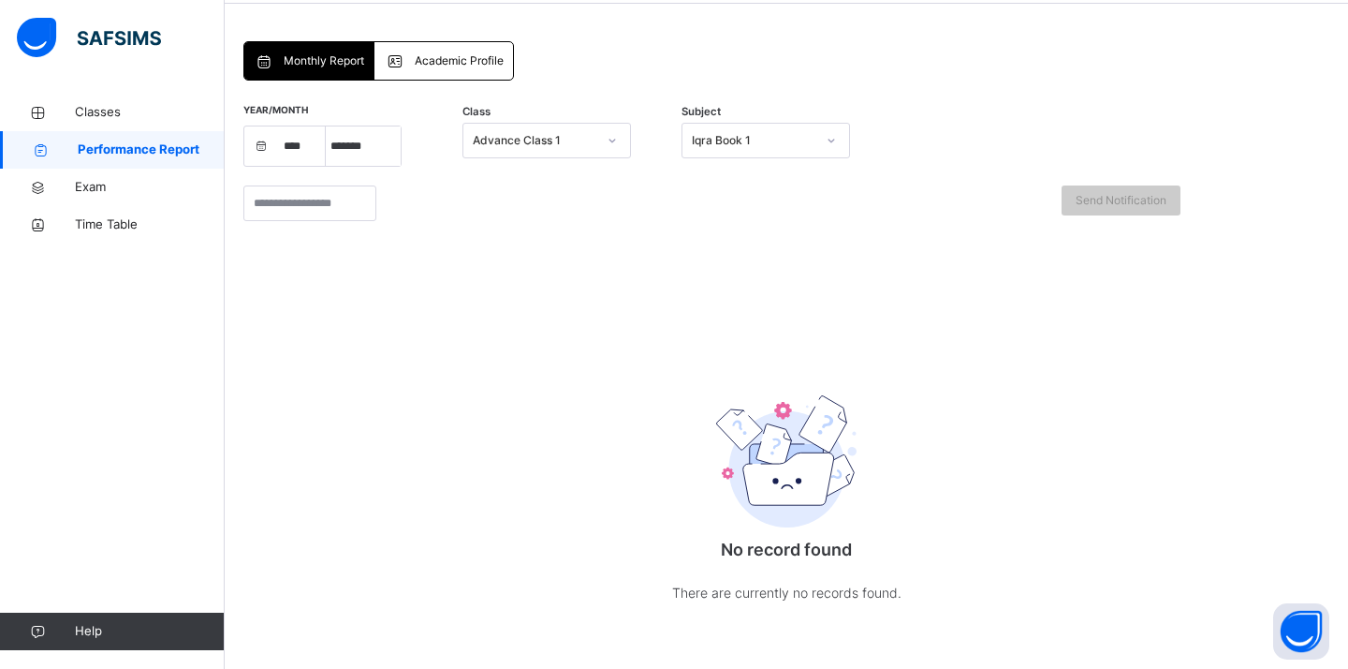
scroll to position [75, 0]
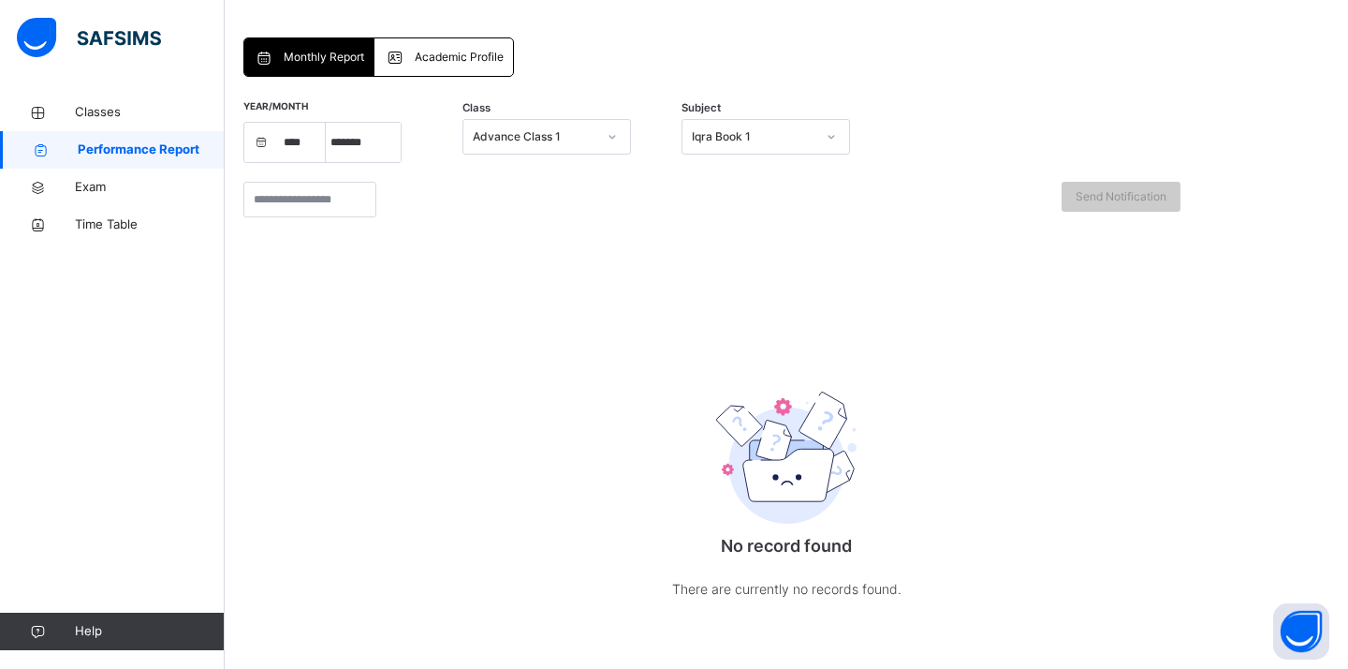
click at [716, 141] on div "Iqra Book 1" at bounding box center [754, 136] width 124 height 17
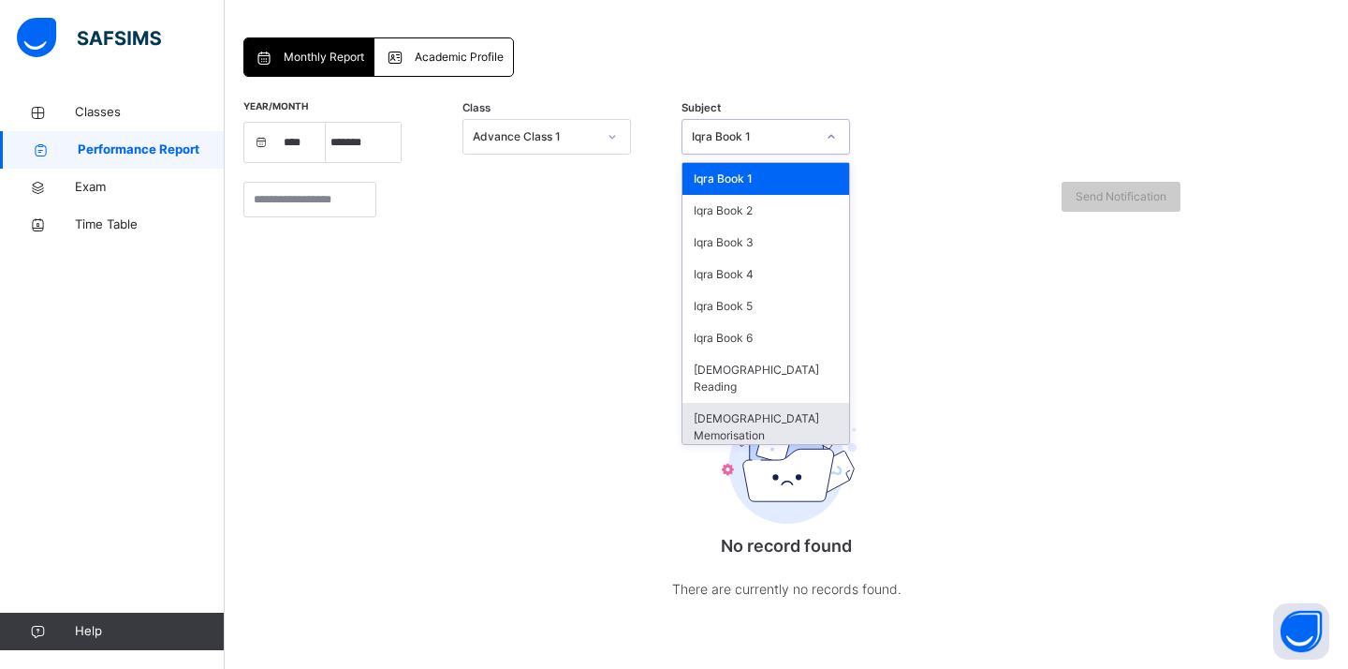
click at [739, 403] on div "[DEMOGRAPHIC_DATA] Memorisation" at bounding box center [766, 427] width 167 height 49
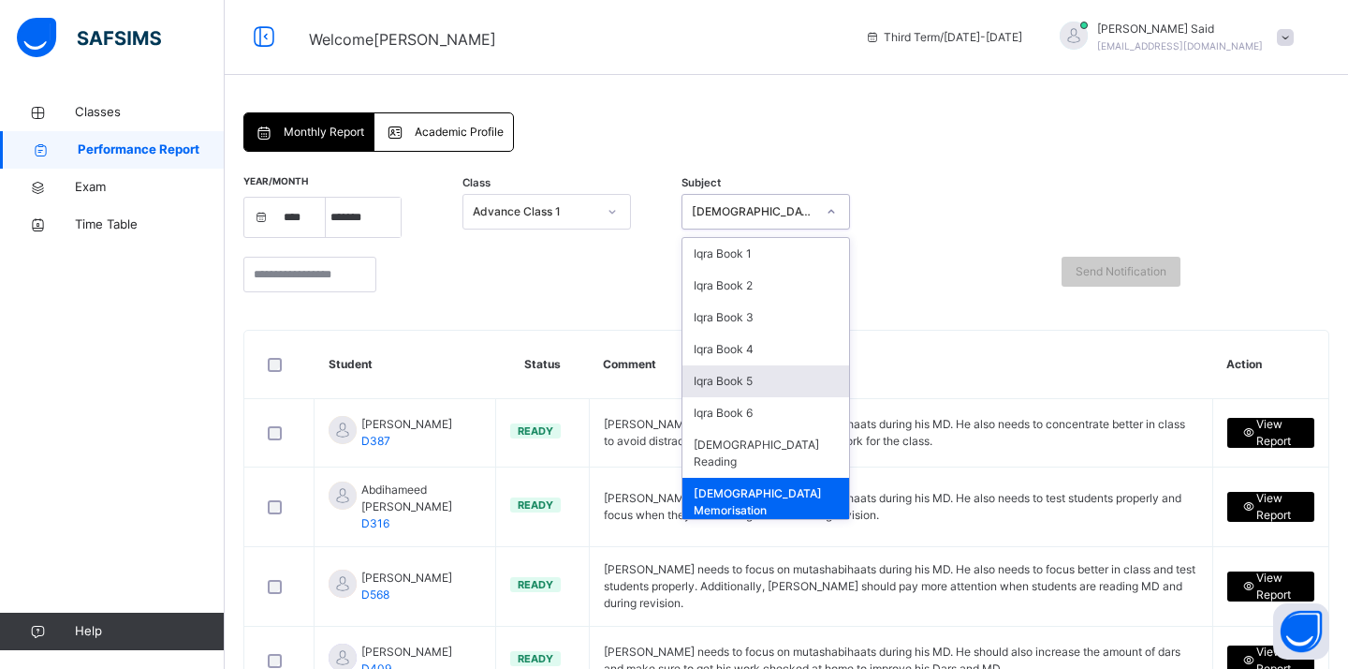
click at [546, 269] on div at bounding box center [650, 274] width 268 height 54
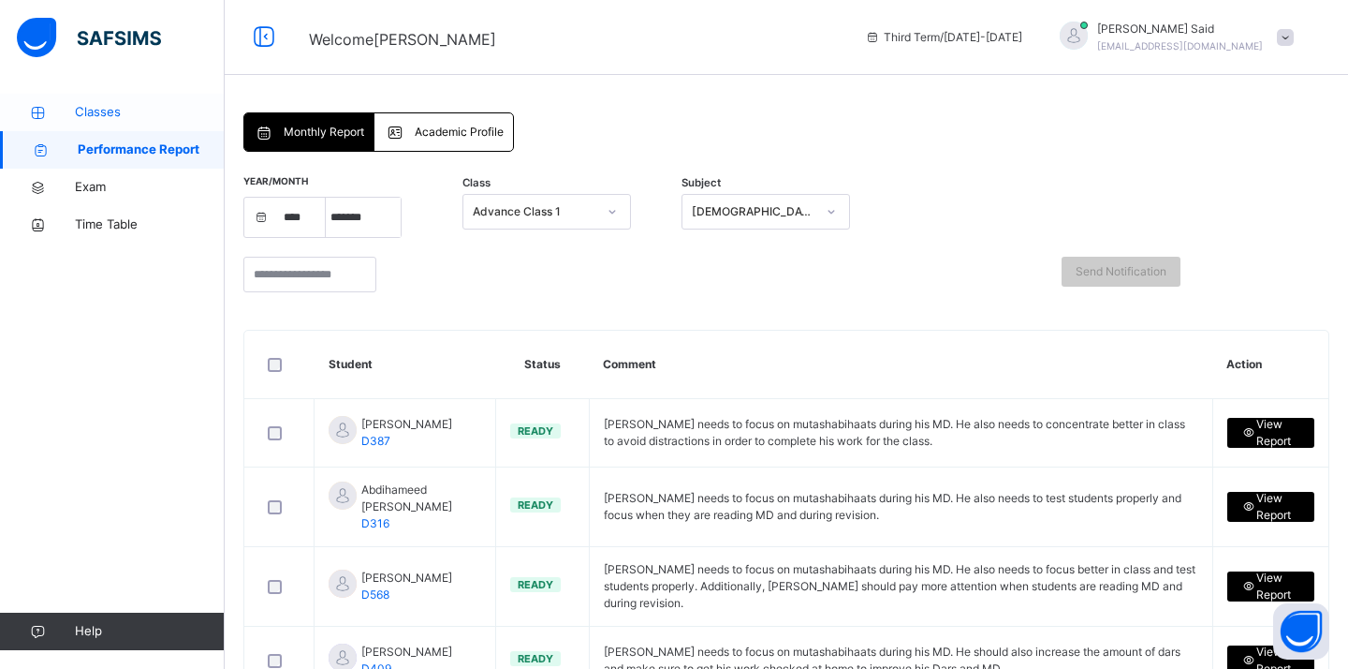
click at [146, 109] on span "Classes" at bounding box center [150, 112] width 150 height 19
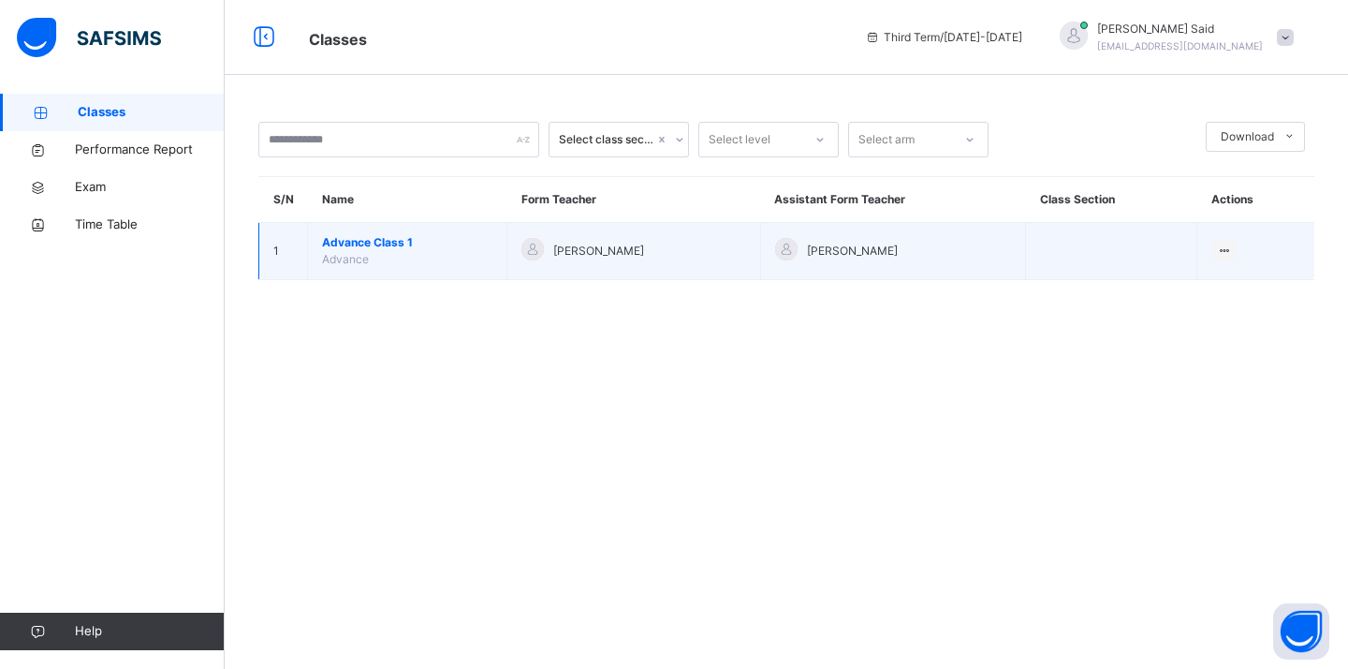
click at [409, 243] on span "Advance Class 1" at bounding box center [407, 242] width 170 height 17
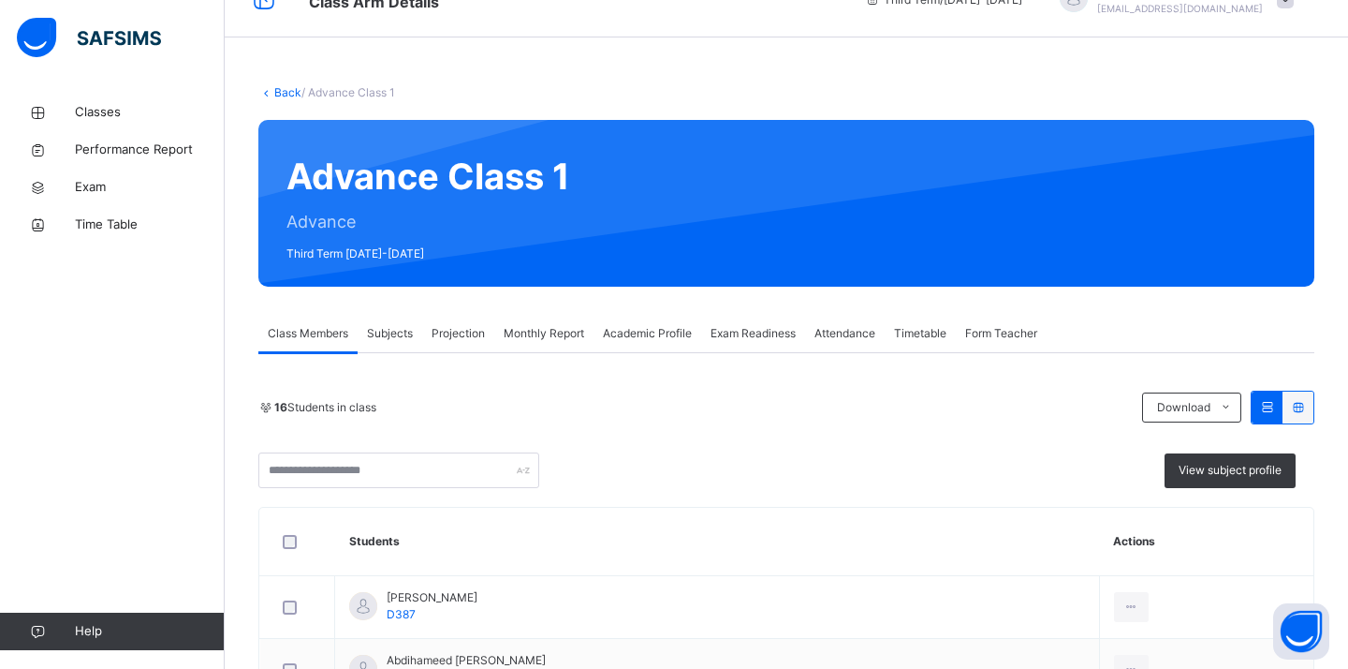
scroll to position [75, 0]
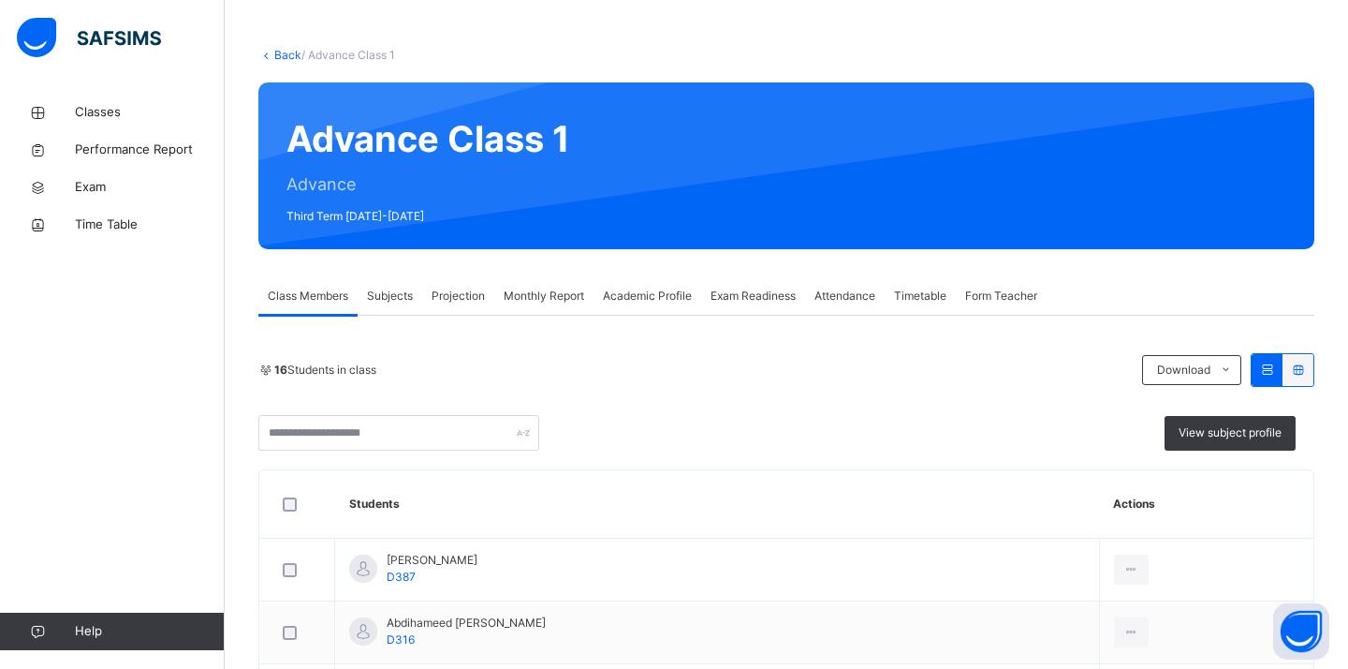
click at [463, 290] on span "Projection" at bounding box center [458, 295] width 53 height 17
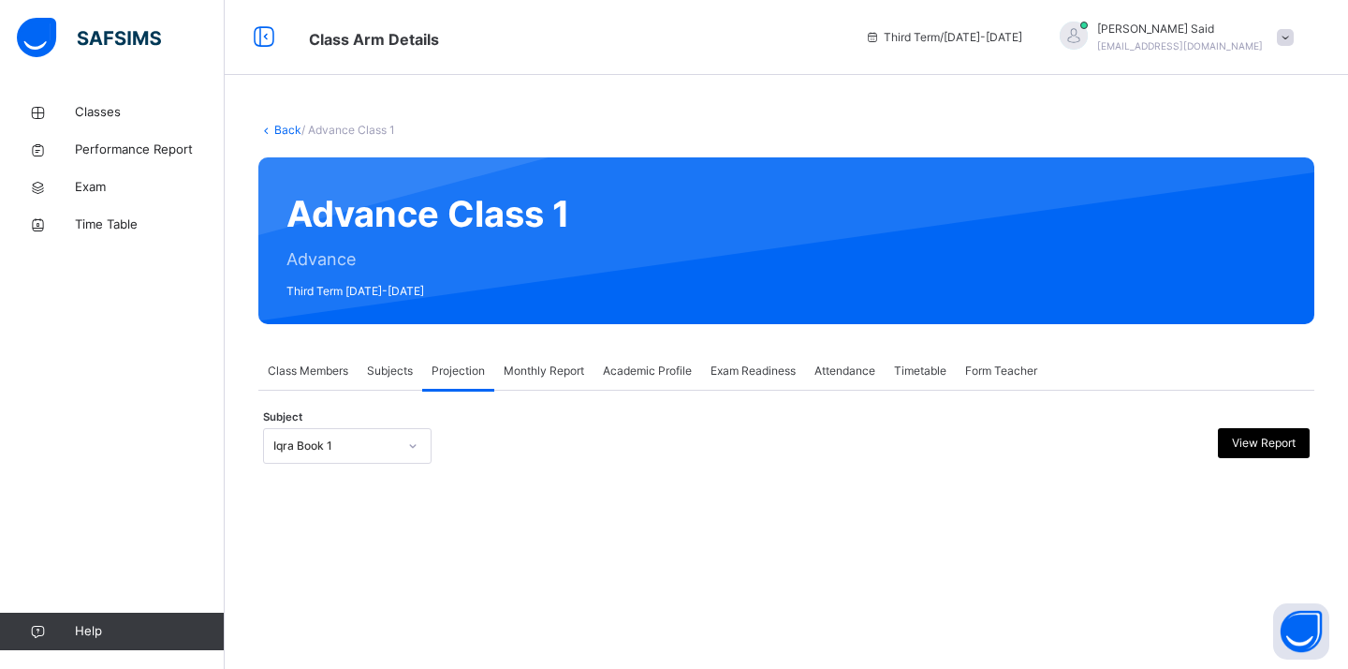
scroll to position [0, 0]
click at [363, 447] on div "Iqra Book 1" at bounding box center [335, 445] width 124 height 17
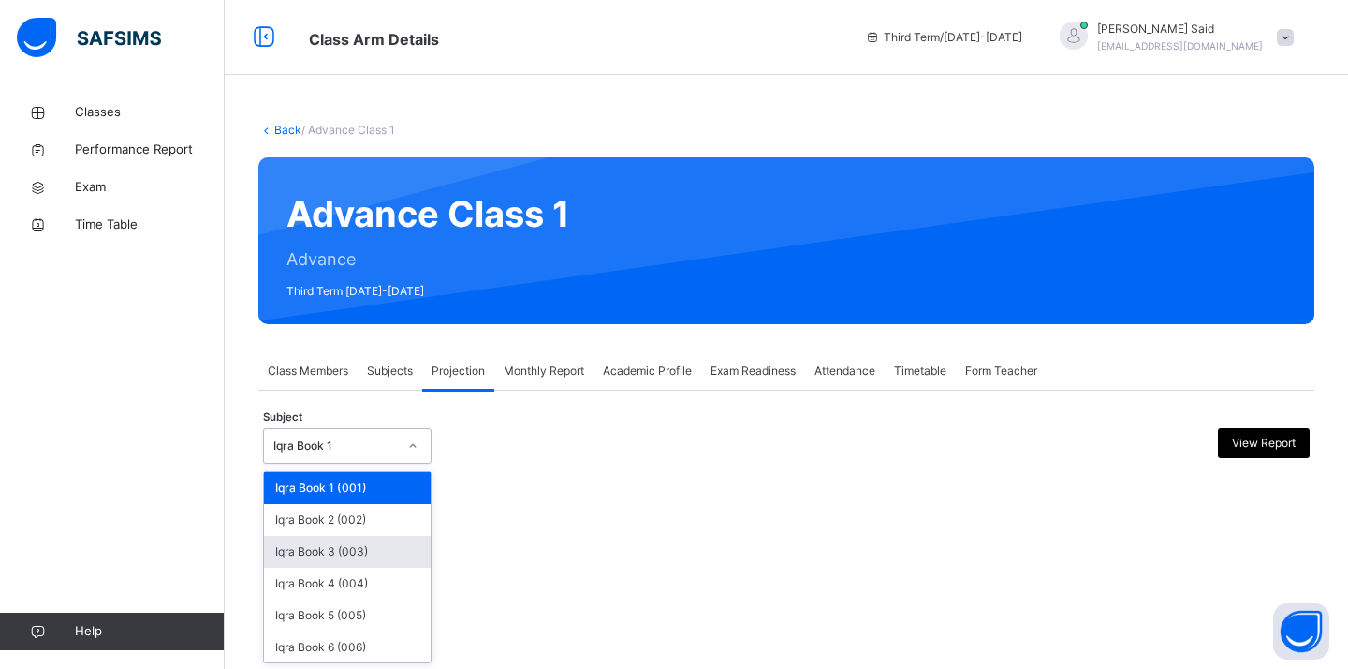
click at [375, 541] on div "Iqra Book 3 (003)" at bounding box center [347, 552] width 167 height 32
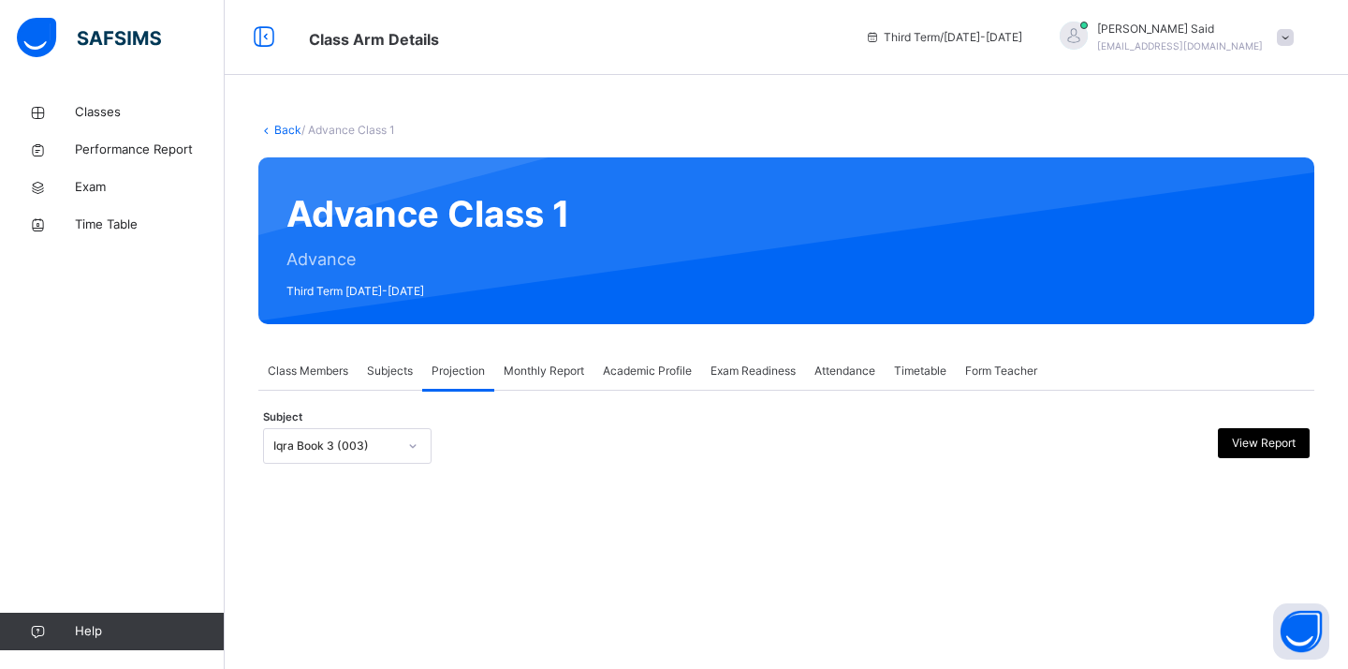
click at [522, 503] on div "Back / Advance Class 1 Advance Class 1 Advance Third Term [DATE]-[DATE] Class M…" at bounding box center [787, 311] width 1124 height 435
drag, startPoint x: 1321, startPoint y: 204, endPoint x: 1304, endPoint y: 174, distance: 34.4
click at [1304, 174] on div "Back / Advance Class 1 Advance Class 1 Advance Third Term [DATE]-[DATE] Class M…" at bounding box center [787, 311] width 1124 height 435
click at [352, 447] on div "Iqra Book 3 (003)" at bounding box center [335, 445] width 124 height 17
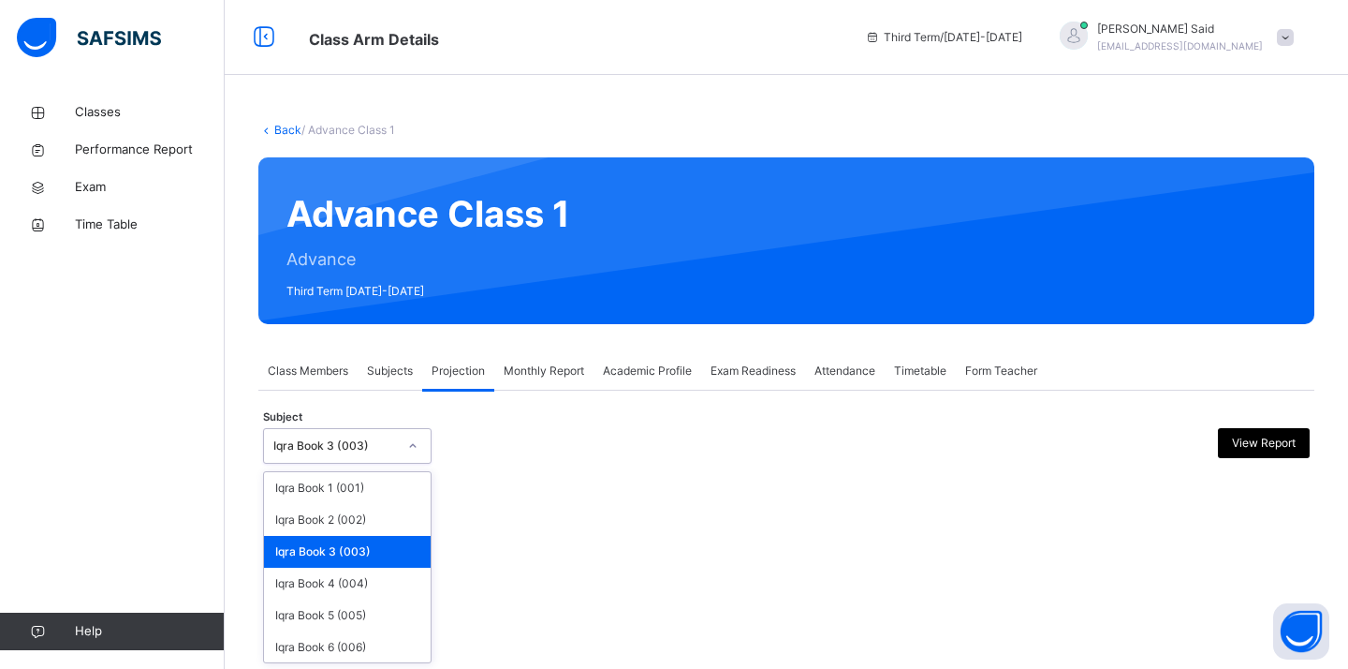
scroll to position [65, 0]
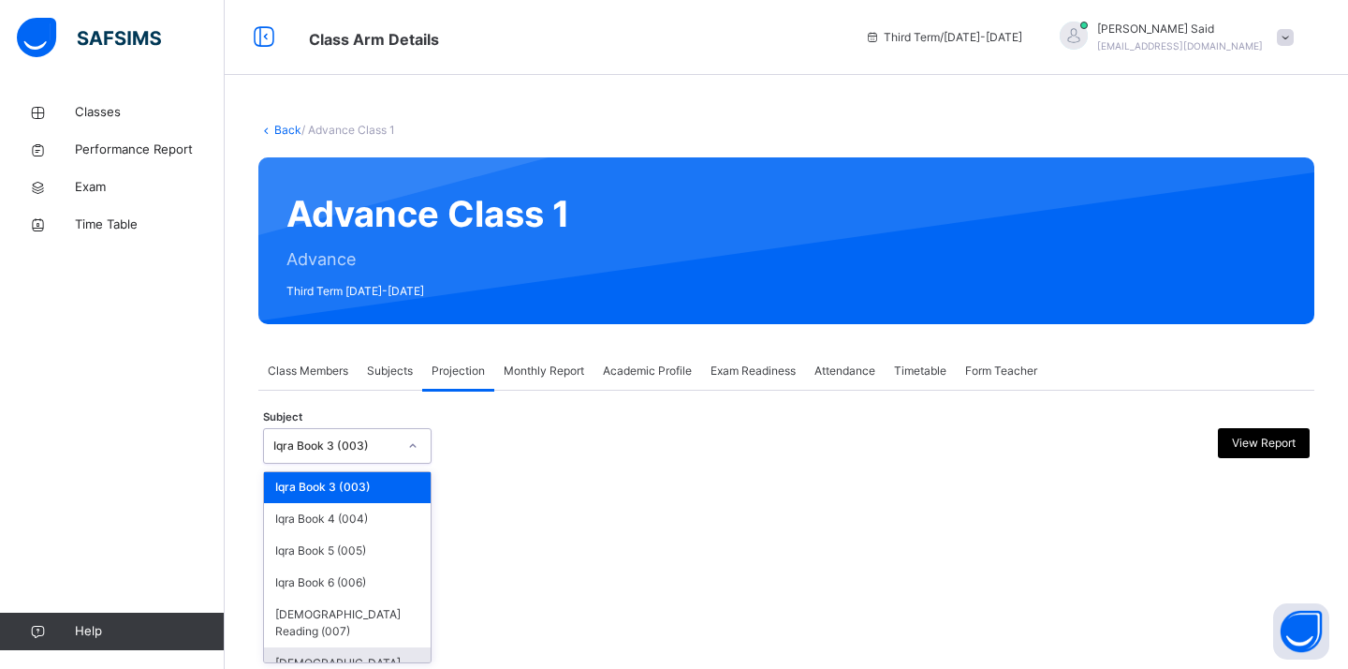
click at [361, 647] on div "[DEMOGRAPHIC_DATA] Memorisation (008)" at bounding box center [347, 671] width 167 height 49
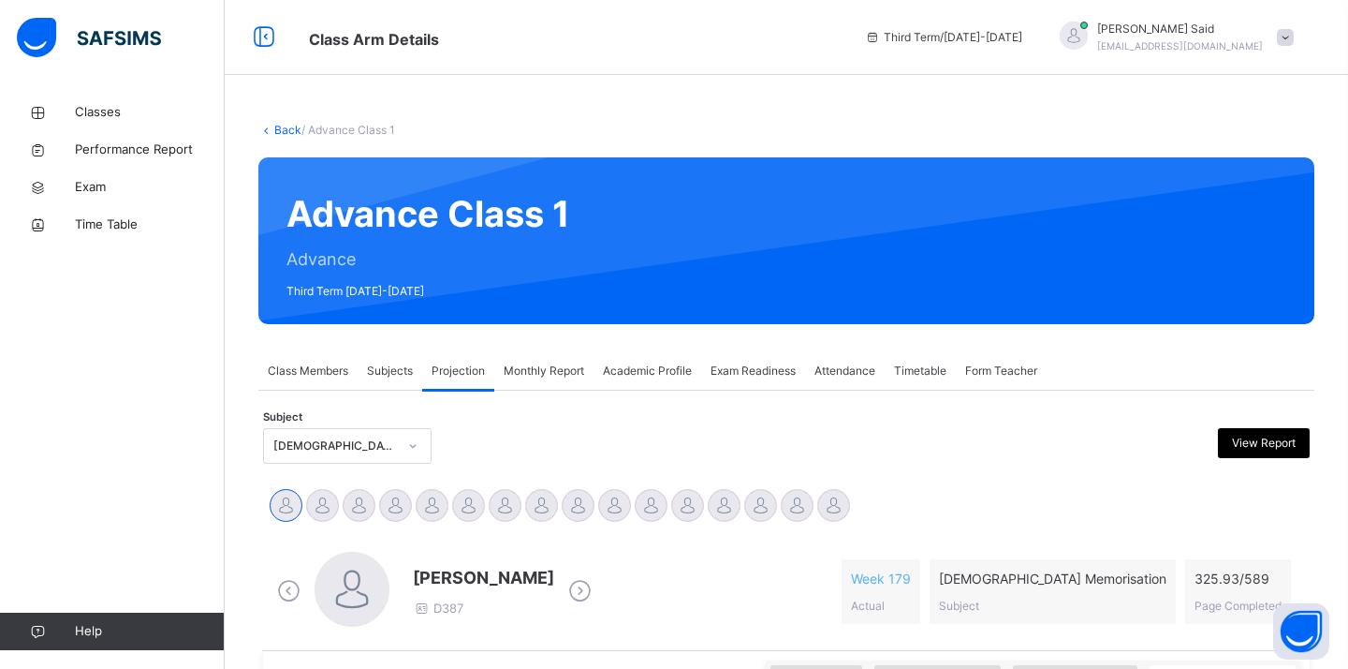
click at [863, 429] on span "[PERSON_NAME] [PERSON_NAME]" at bounding box center [736, 449] width 281 height 41
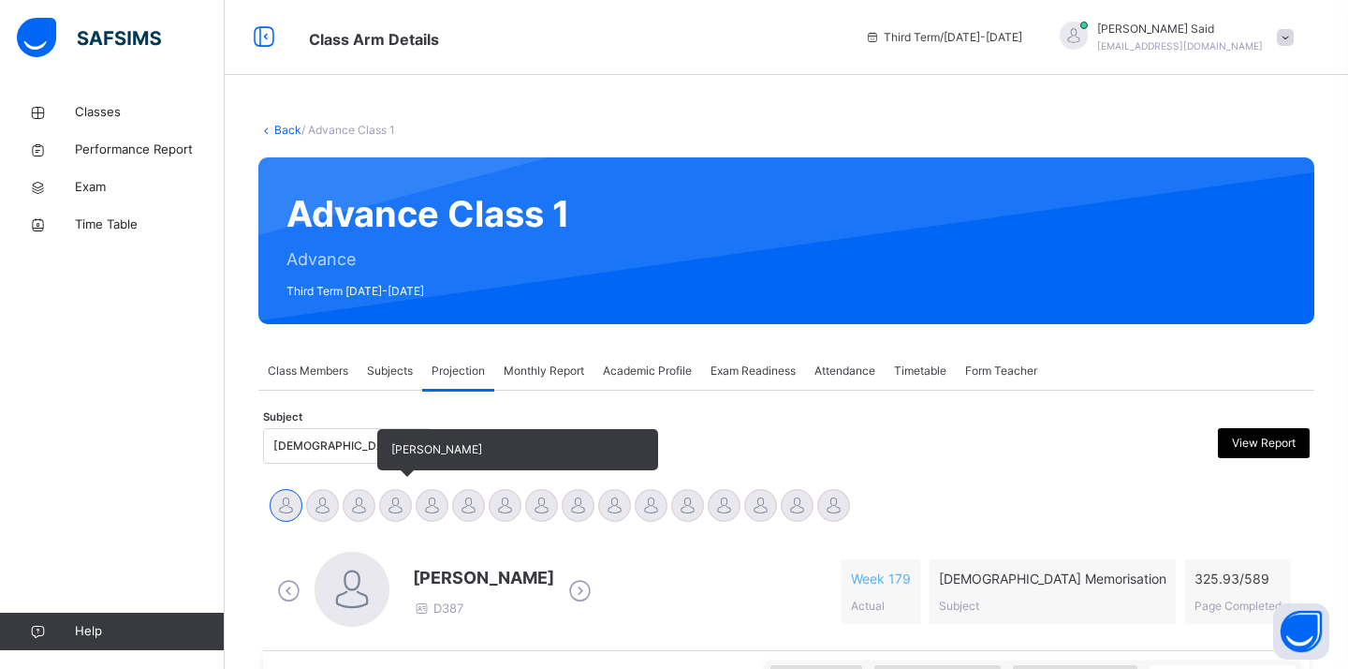
click at [402, 508] on div at bounding box center [395, 505] width 33 height 33
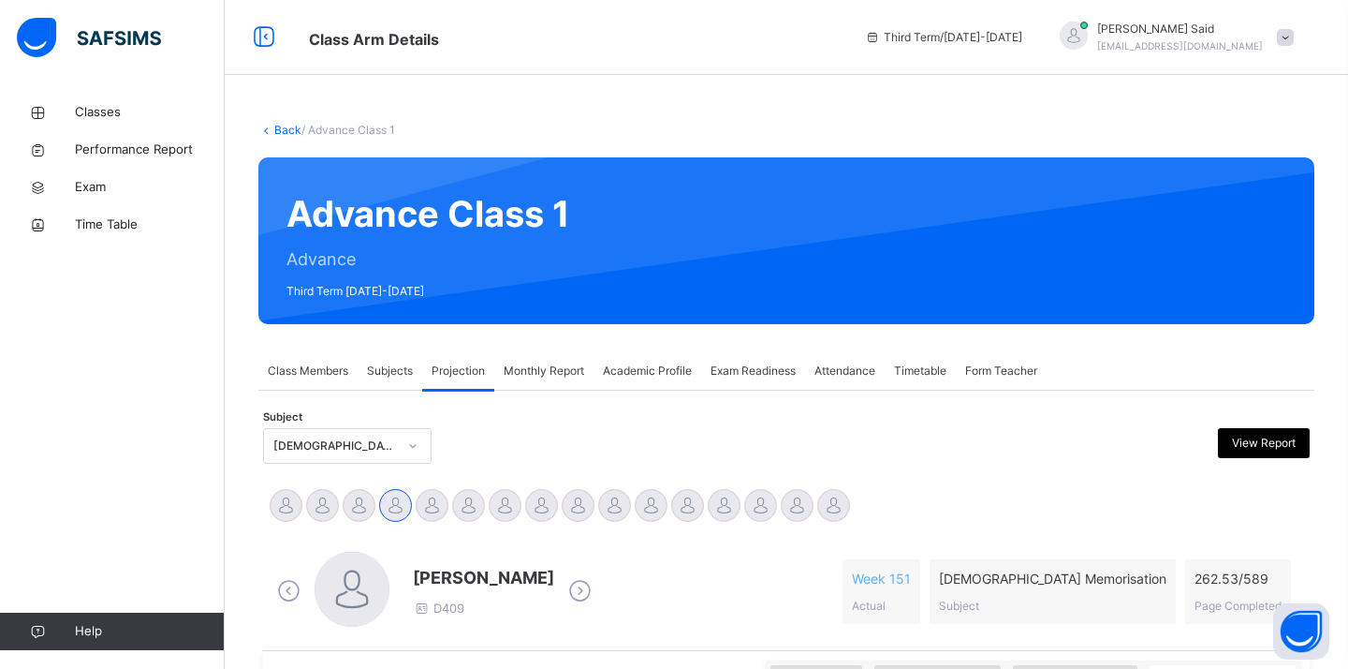
drag, startPoint x: 678, startPoint y: 583, endPoint x: 643, endPoint y: 557, distance: 43.4
click at [643, 557] on div "Ajmal Weerabangsa D409 Week 151 Actual [DEMOGRAPHIC_DATA] Memorisation Subject …" at bounding box center [786, 592] width 1028 height 80
click at [552, 361] on div "Monthly Report" at bounding box center [543, 370] width 99 height 37
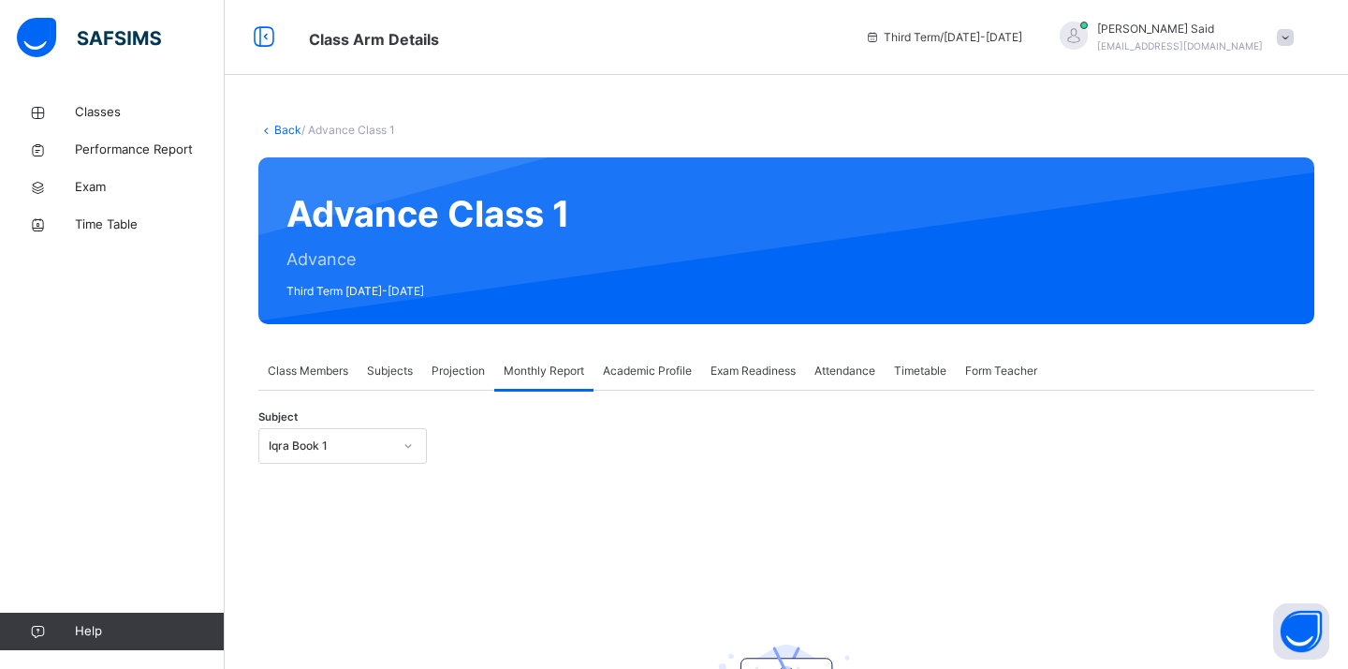
click at [364, 439] on div "Subject Iqra Book 1" at bounding box center [786, 446] width 1056 height 54
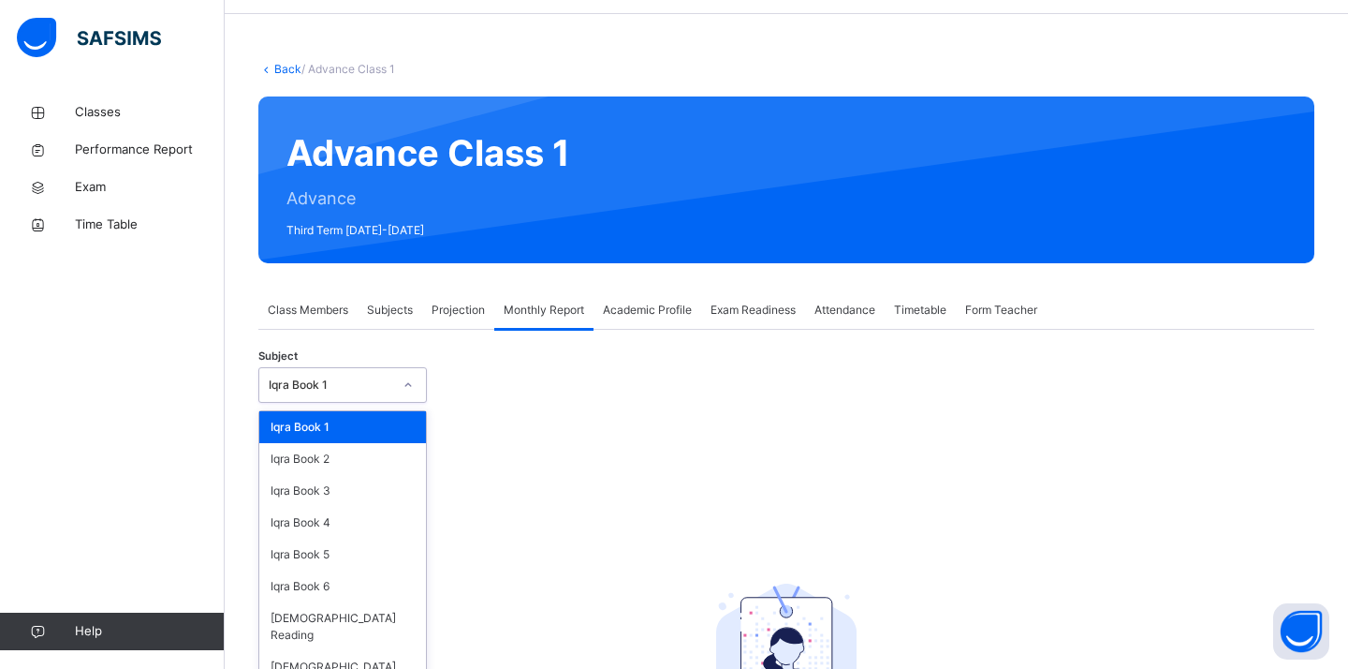
scroll to position [66, 0]
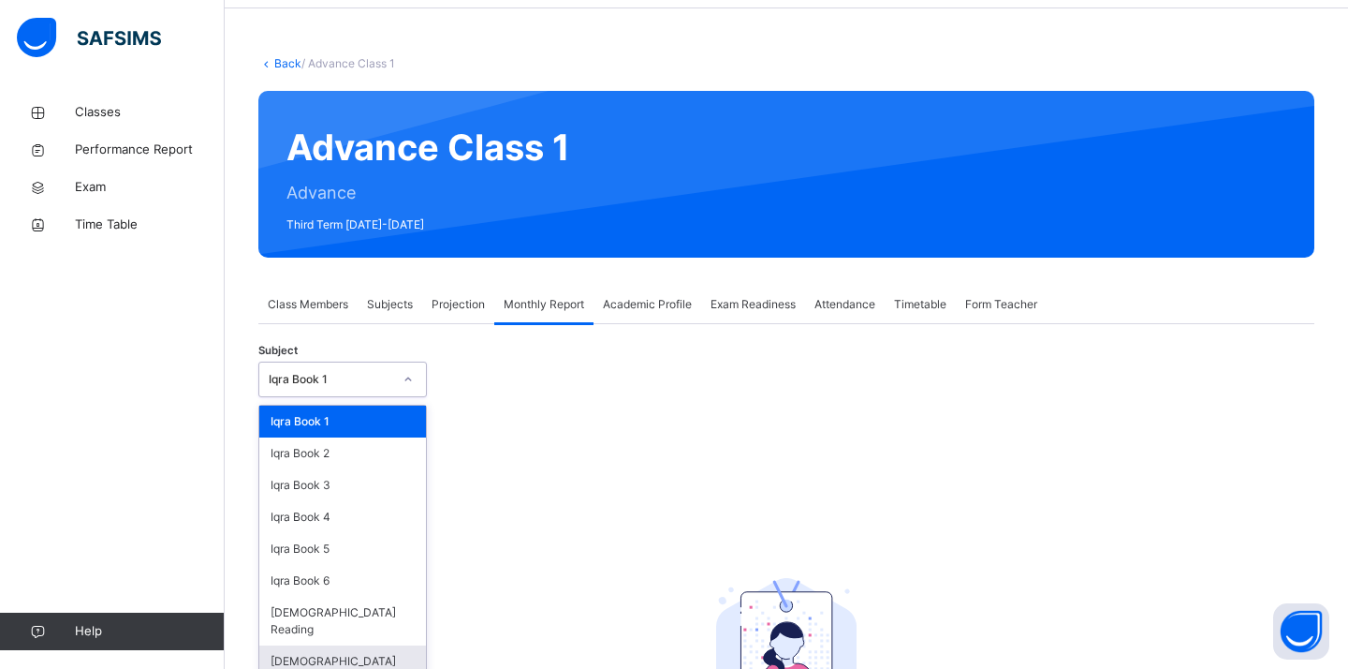
click at [371, 648] on div "[DEMOGRAPHIC_DATA] Memorisation" at bounding box center [342, 669] width 167 height 49
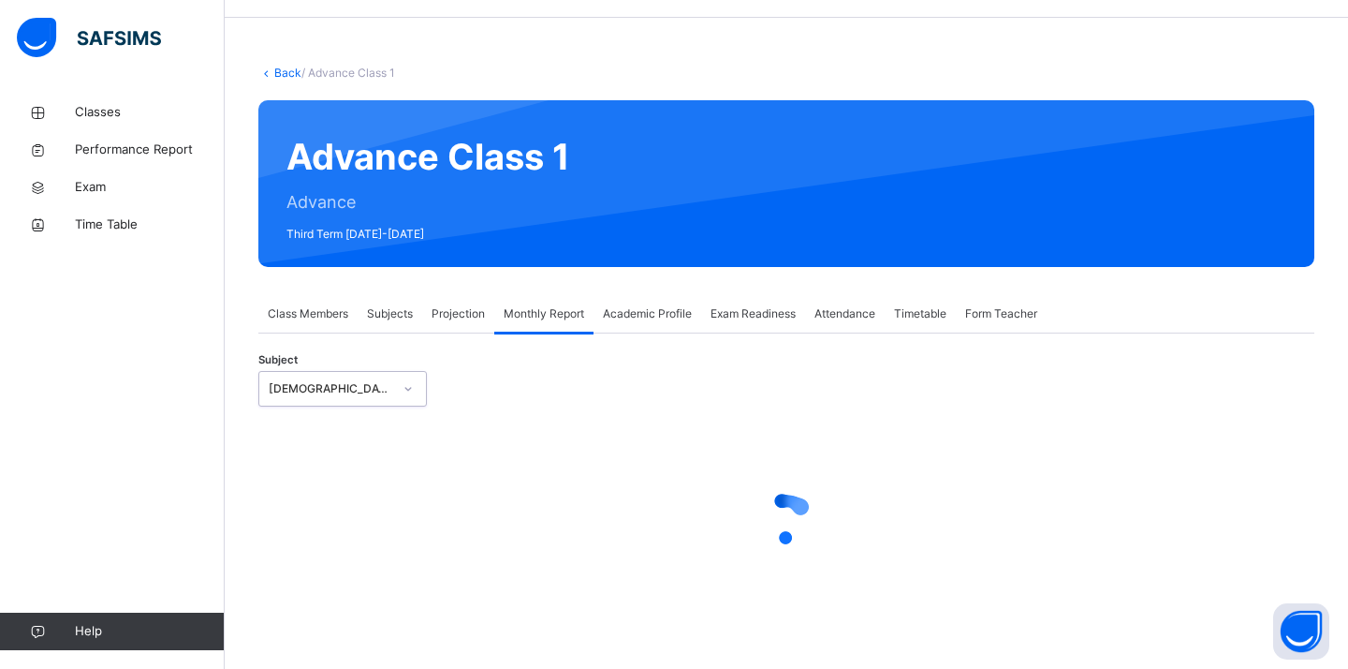
select select "****"
select select "*"
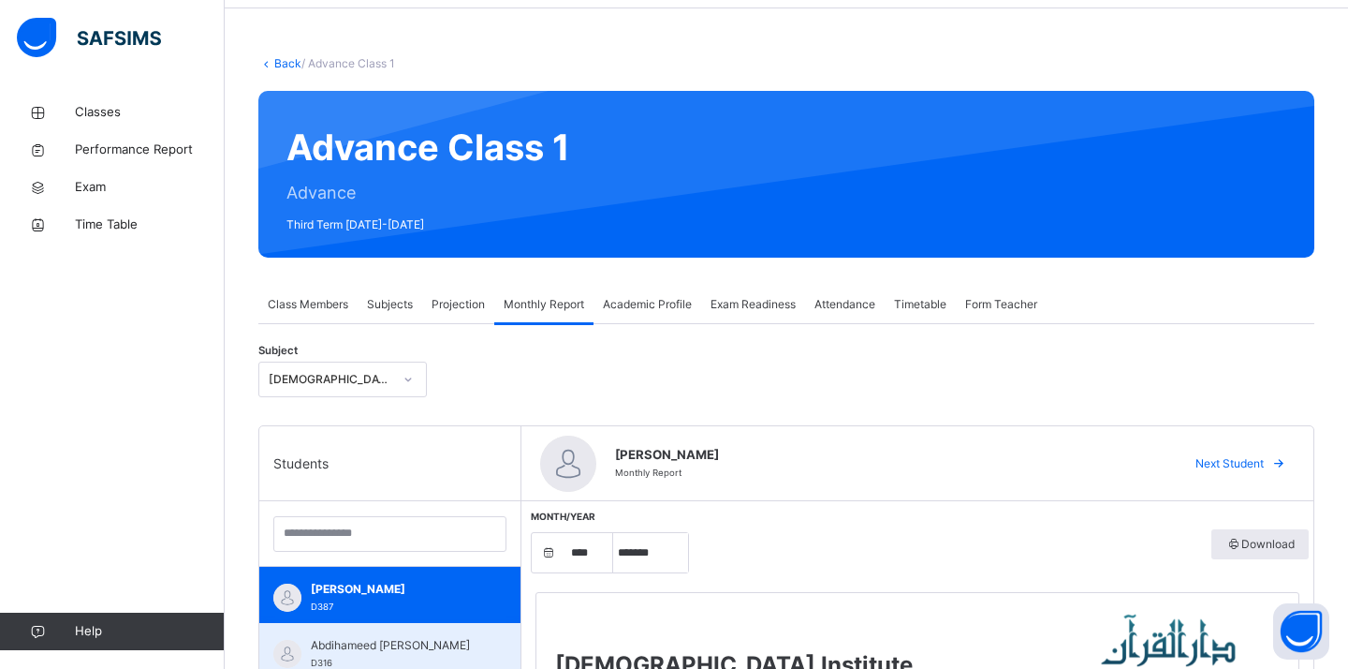
click at [453, 635] on div "Abdihameed [PERSON_NAME] D316" at bounding box center [389, 651] width 261 height 56
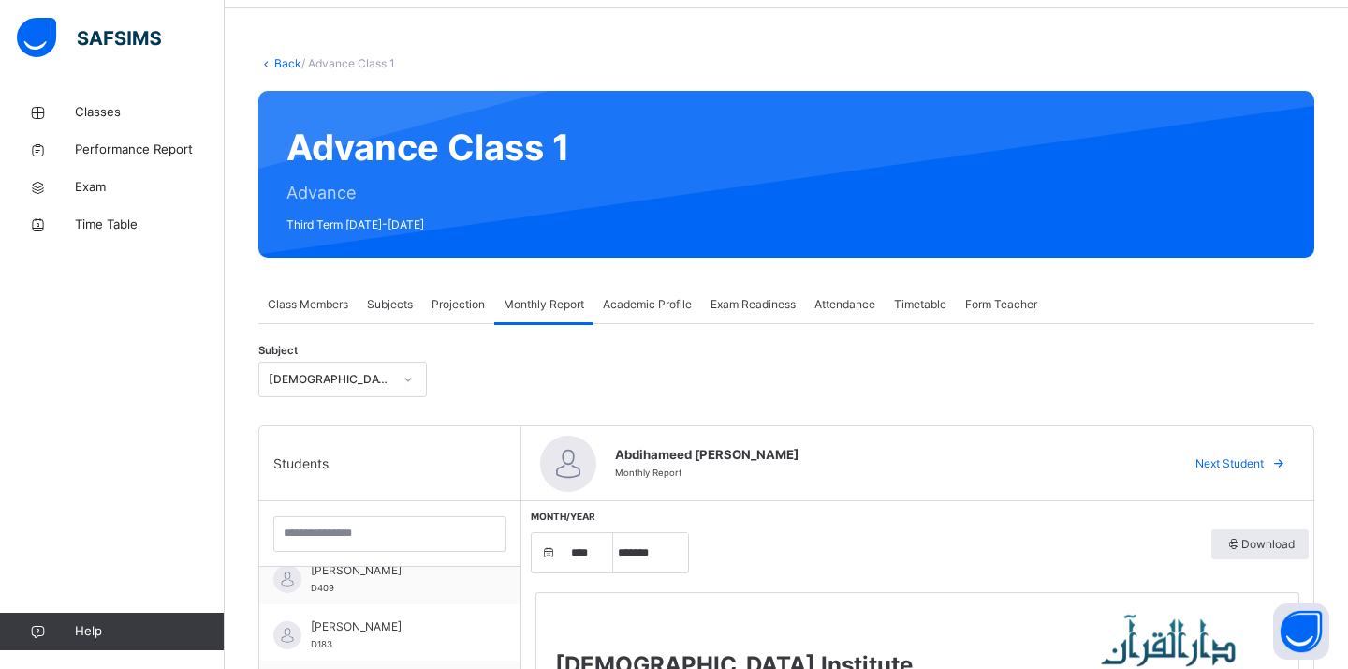
scroll to position [150, 0]
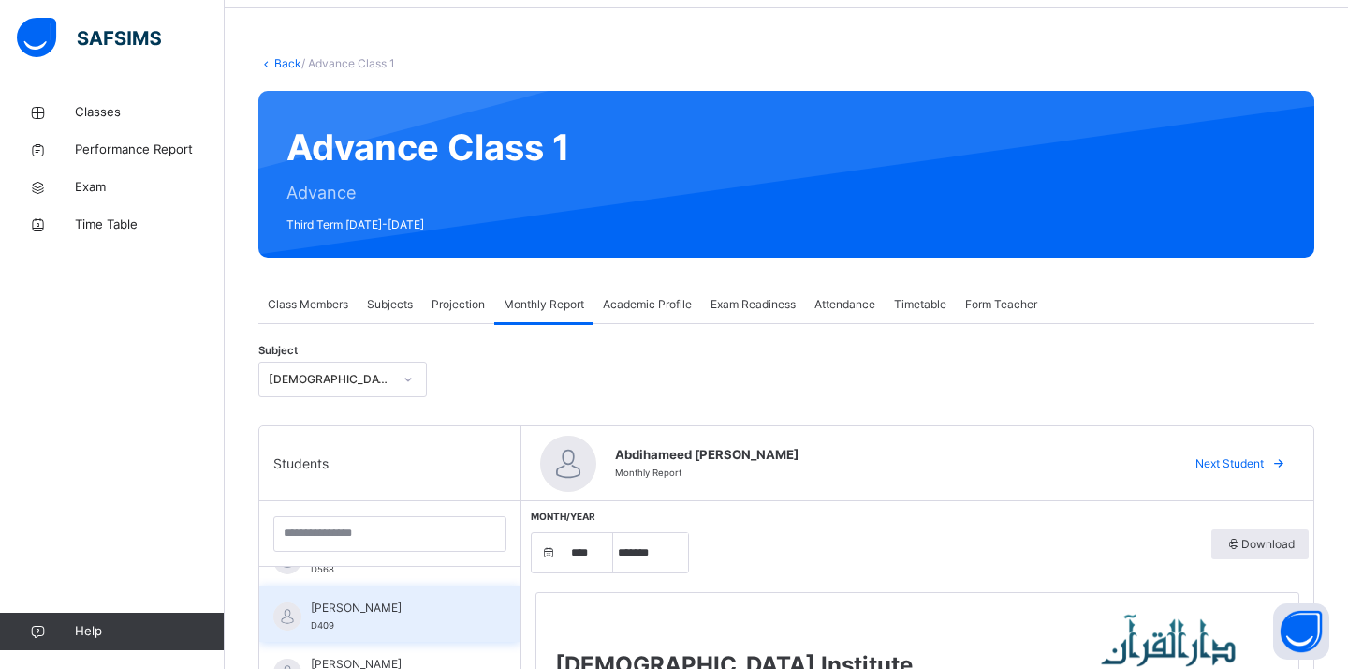
click at [430, 612] on span "[PERSON_NAME]" at bounding box center [395, 607] width 168 height 17
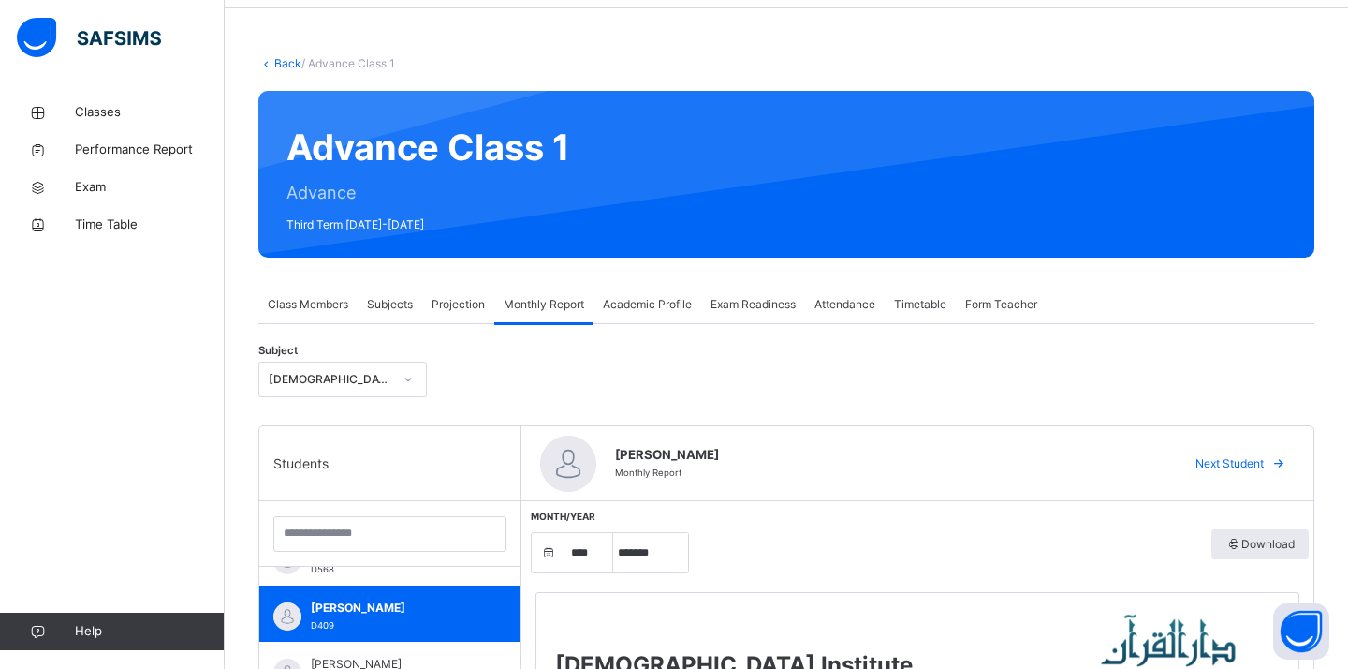
drag, startPoint x: 941, startPoint y: 462, endPoint x: 904, endPoint y: 399, distance: 73.1
click at [904, 399] on div "Subject [DEMOGRAPHIC_DATA] Memorisation" at bounding box center [786, 379] width 1056 height 54
drag, startPoint x: 855, startPoint y: 450, endPoint x: 853, endPoint y: 487, distance: 36.6
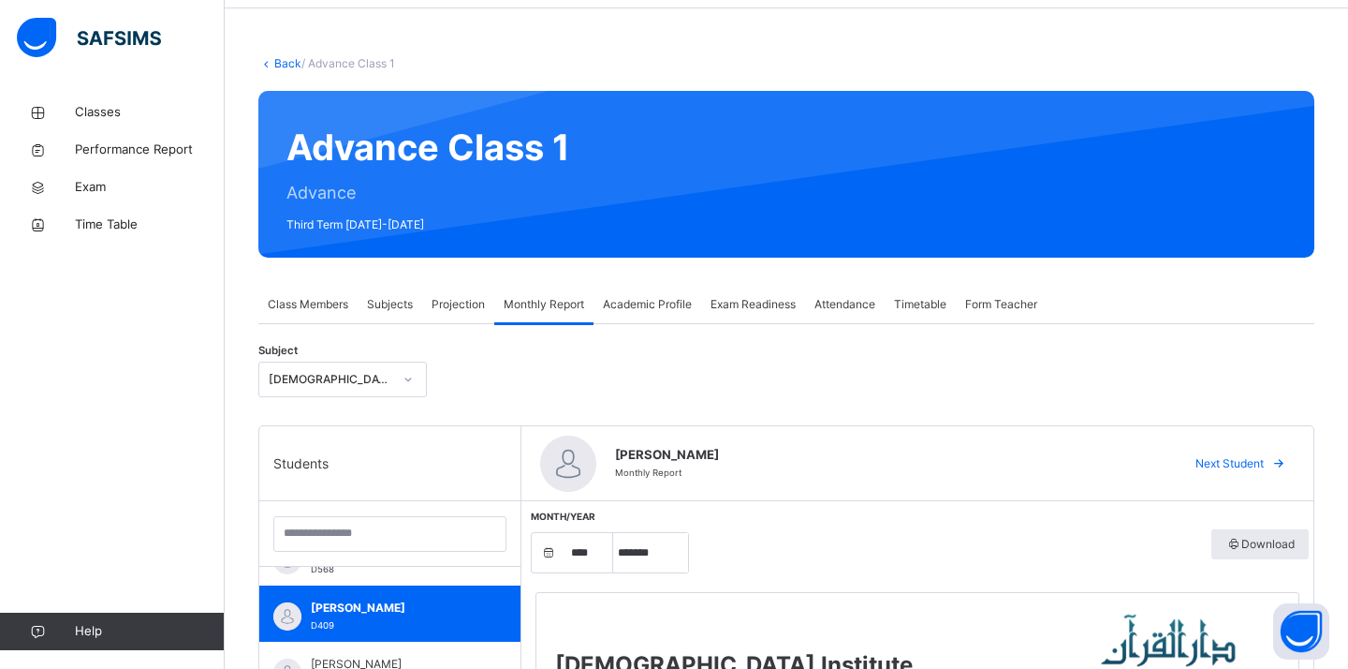
click at [855, 453] on span "[PERSON_NAME]" at bounding box center [888, 455] width 547 height 19
drag, startPoint x: 868, startPoint y: 541, endPoint x: 853, endPoint y: 513, distance: 31.8
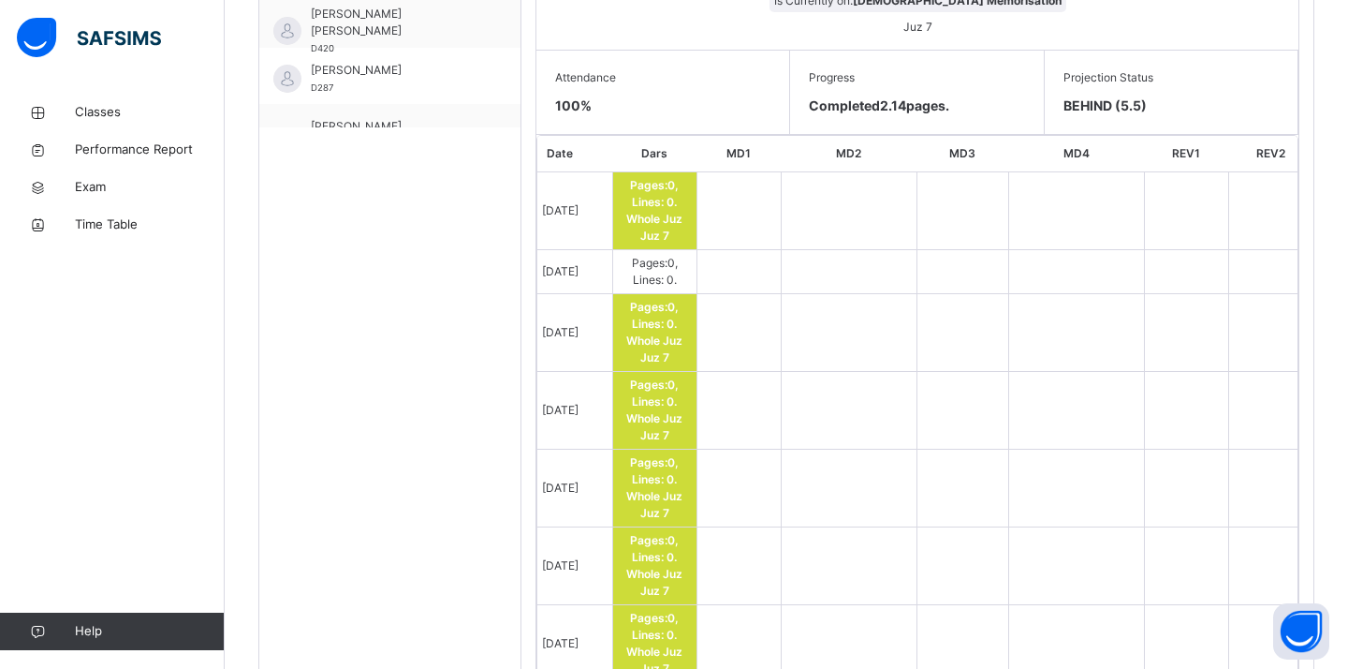
scroll to position [886, 0]
click at [945, 354] on td at bounding box center [963, 332] width 92 height 78
click at [1096, 100] on span "BEHIND (5.5)" at bounding box center [1171, 105] width 215 height 20
click at [1147, 96] on span "BEHIND (5.5)" at bounding box center [1171, 105] width 215 height 20
click at [1145, 96] on span "BEHIND (5.5)" at bounding box center [1171, 105] width 215 height 20
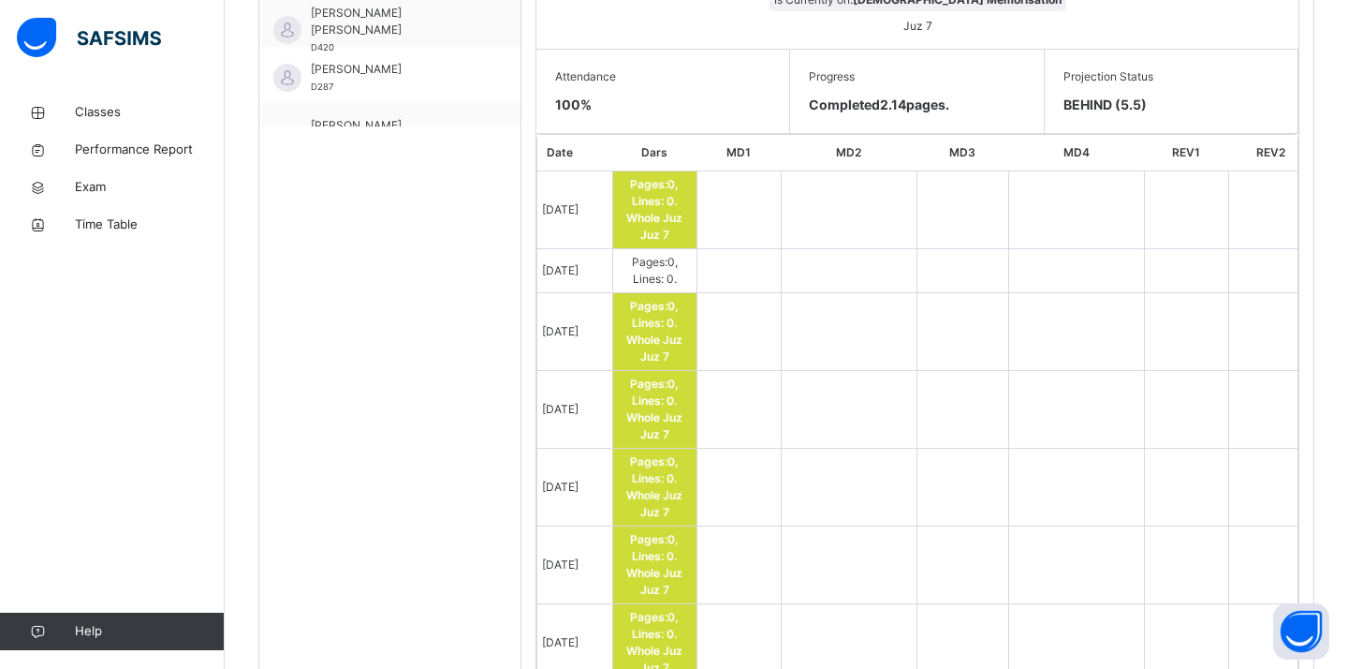
click at [1147, 95] on span "BEHIND (5.5)" at bounding box center [1171, 105] width 215 height 20
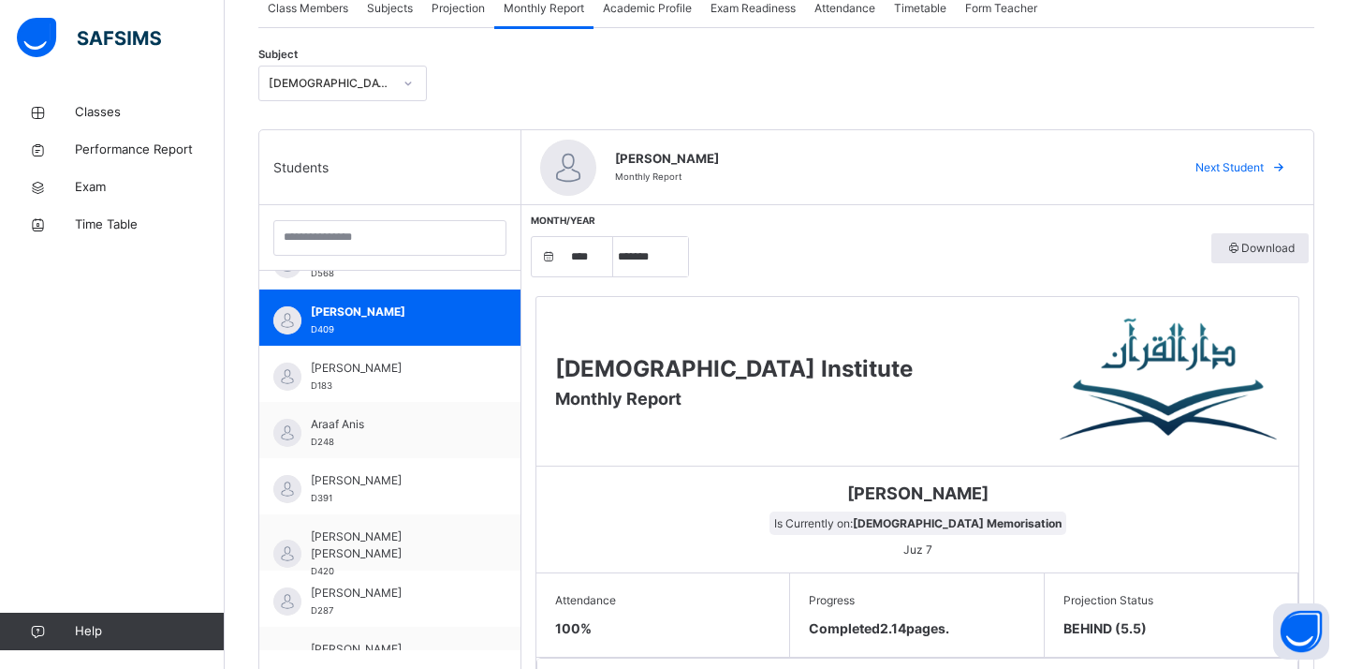
scroll to position [361, 0]
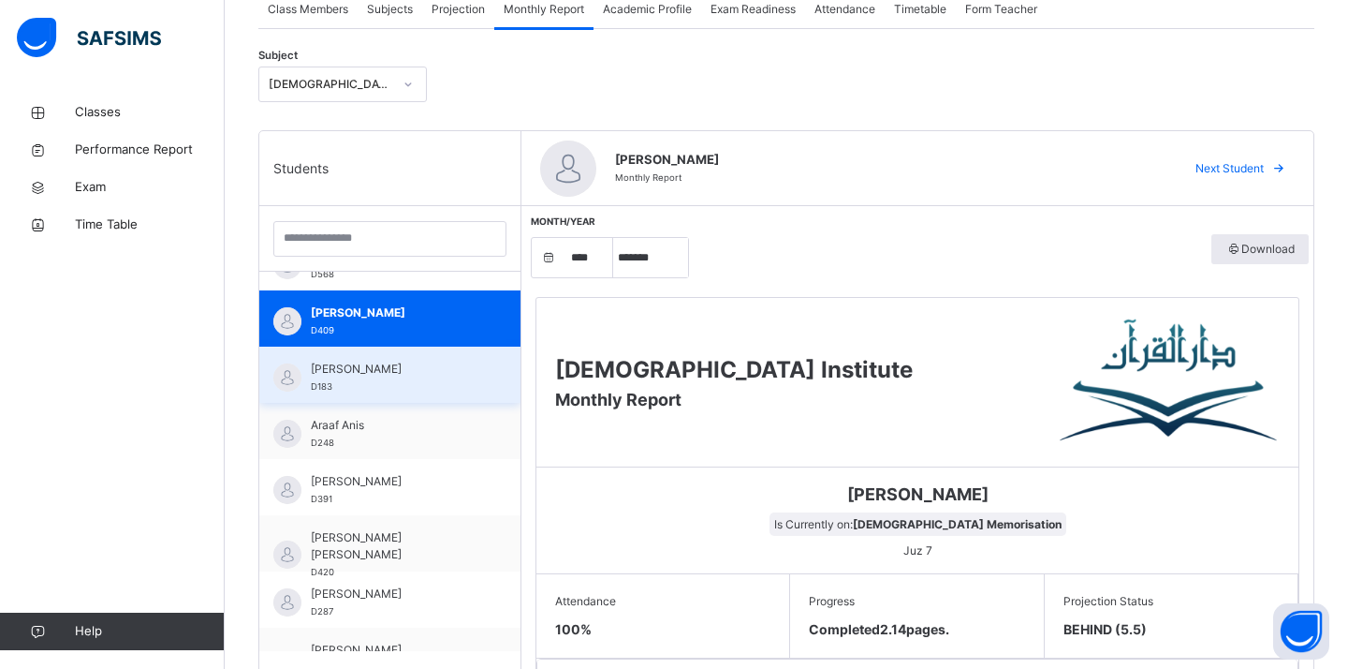
click at [435, 387] on div "[PERSON_NAME] D183" at bounding box center [395, 377] width 168 height 34
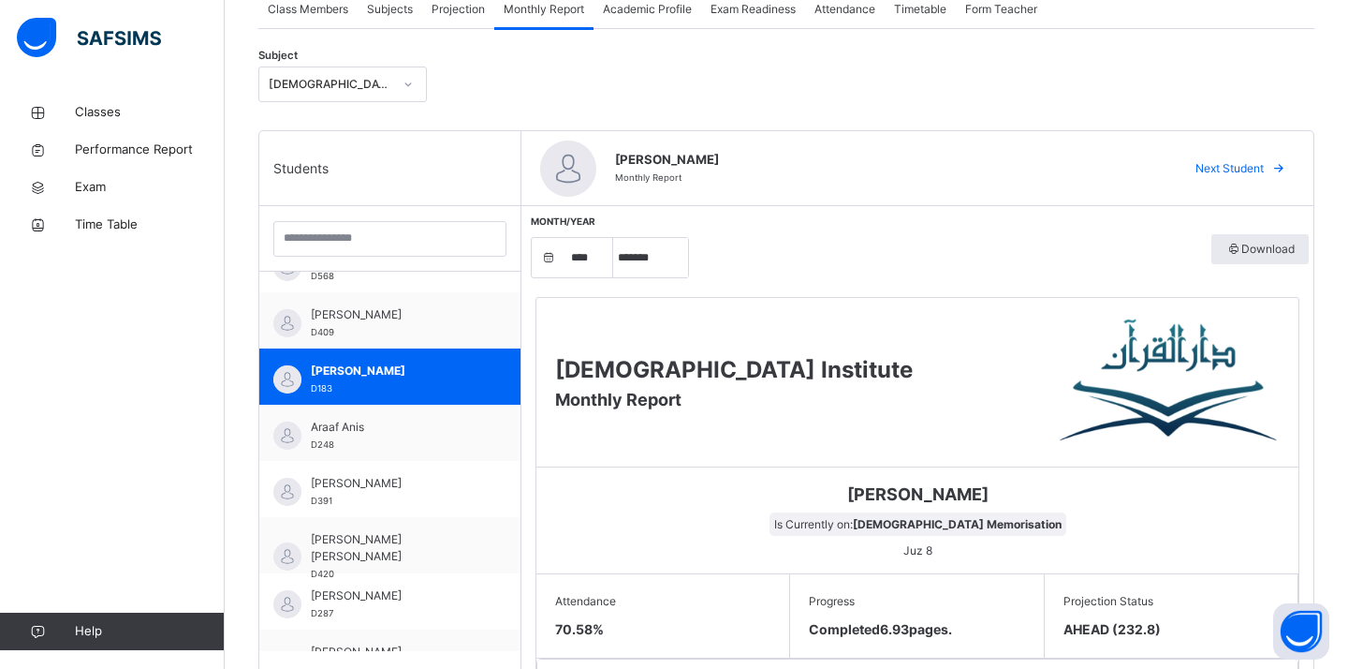
scroll to position [150, 0]
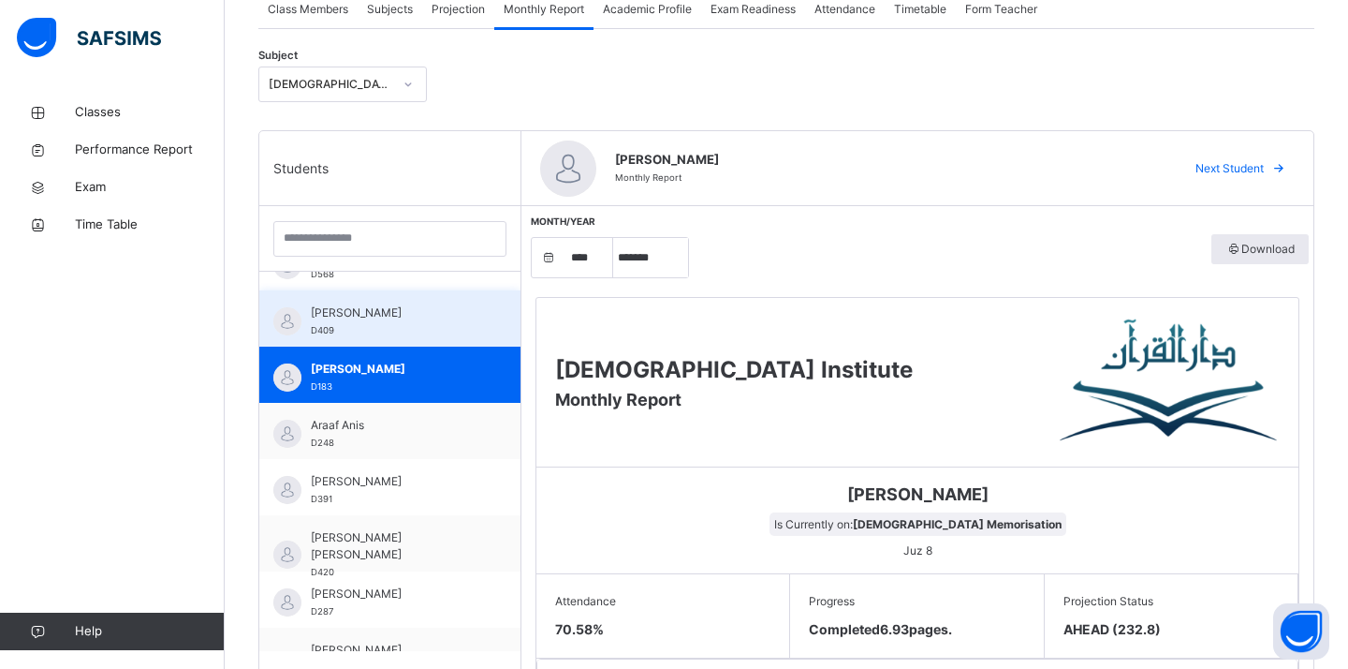
click at [459, 308] on span "[PERSON_NAME]" at bounding box center [395, 312] width 168 height 17
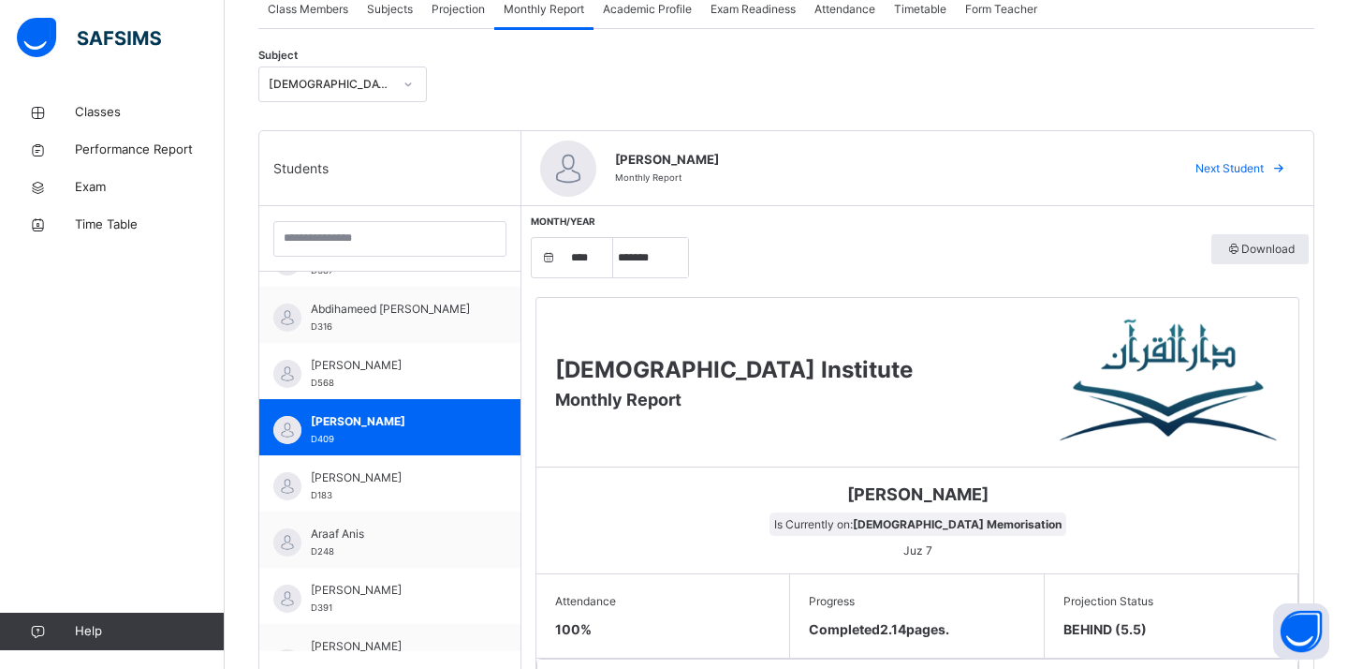
scroll to position [37, 0]
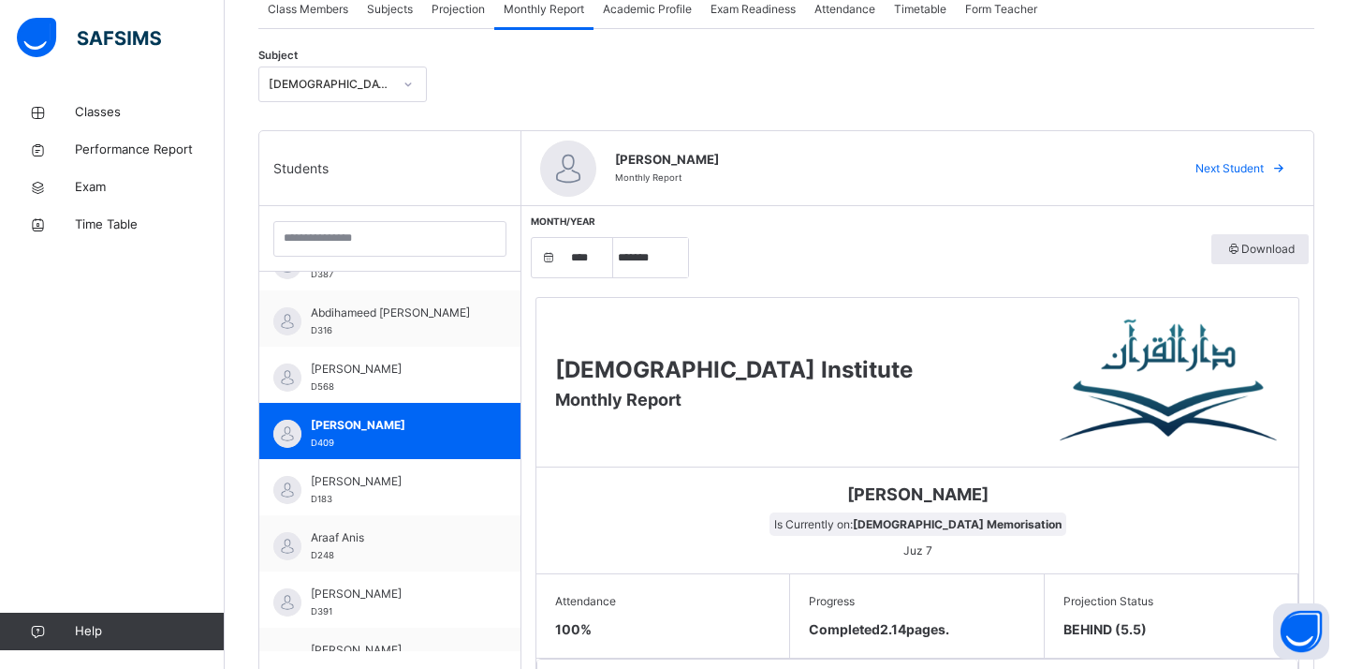
click at [401, 4] on span "Subjects" at bounding box center [390, 9] width 46 height 17
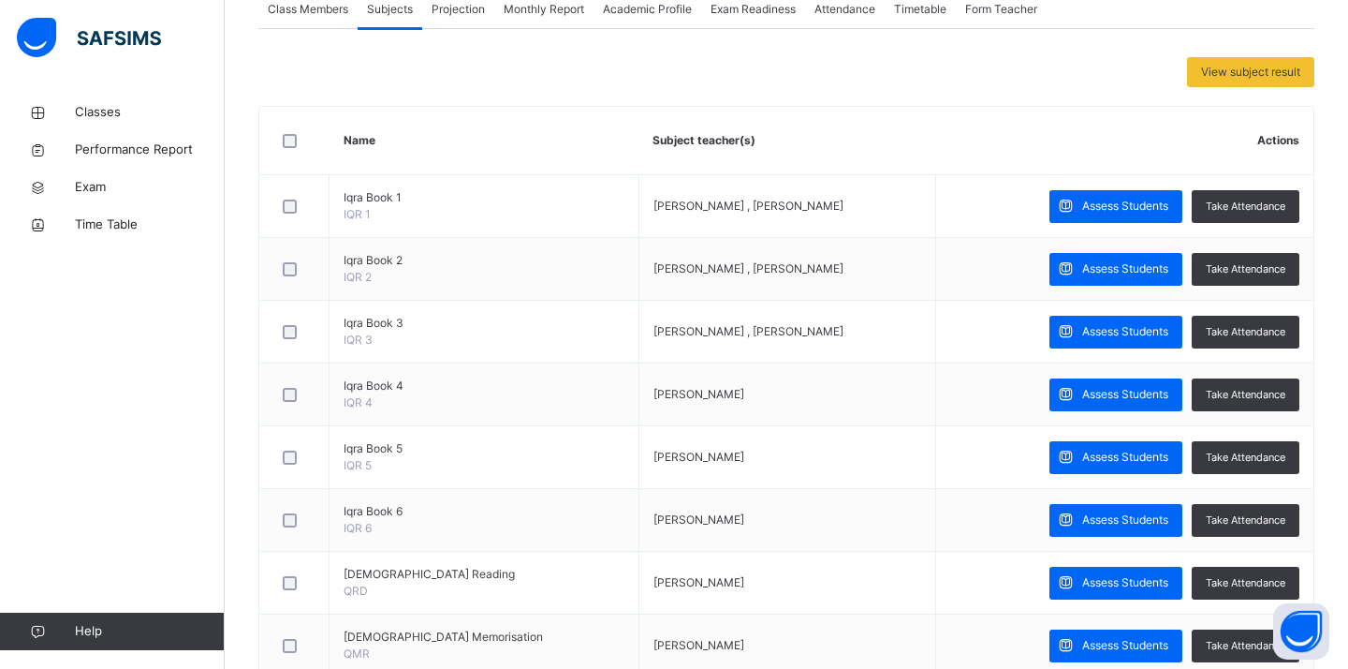
click at [443, 18] on div "Projection" at bounding box center [458, 9] width 72 height 37
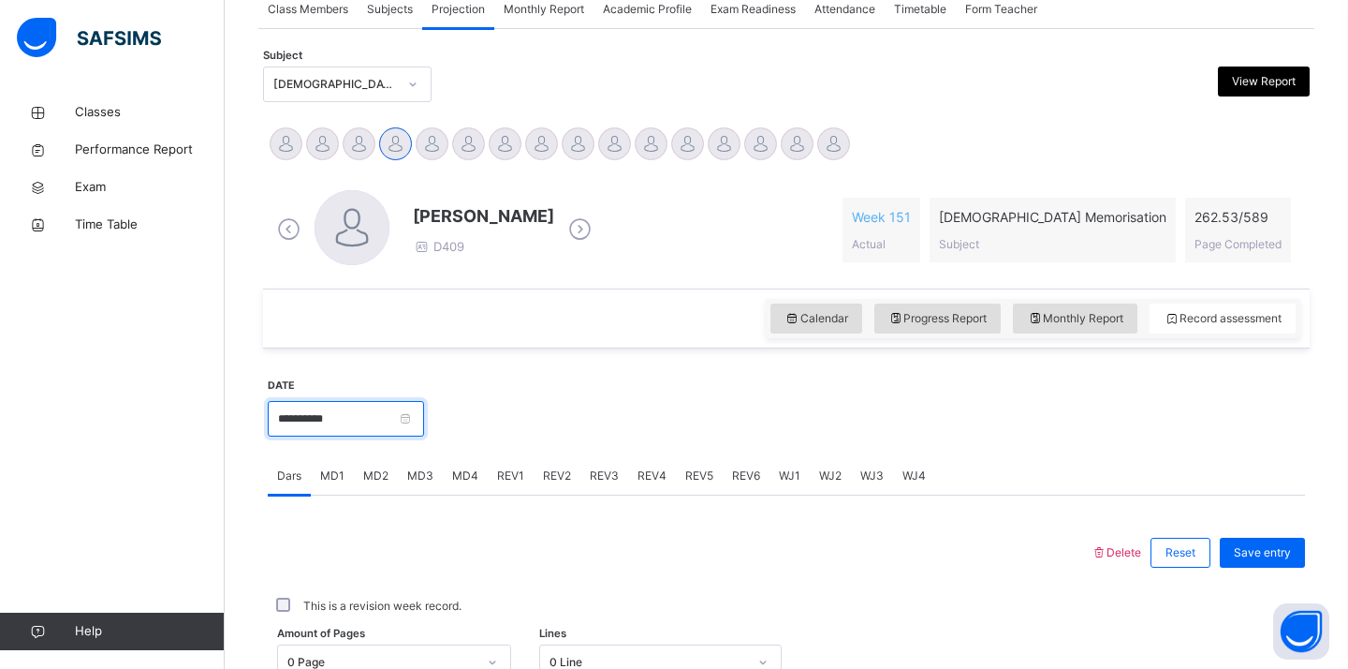
click at [414, 428] on input "**********" at bounding box center [346, 419] width 156 height 36
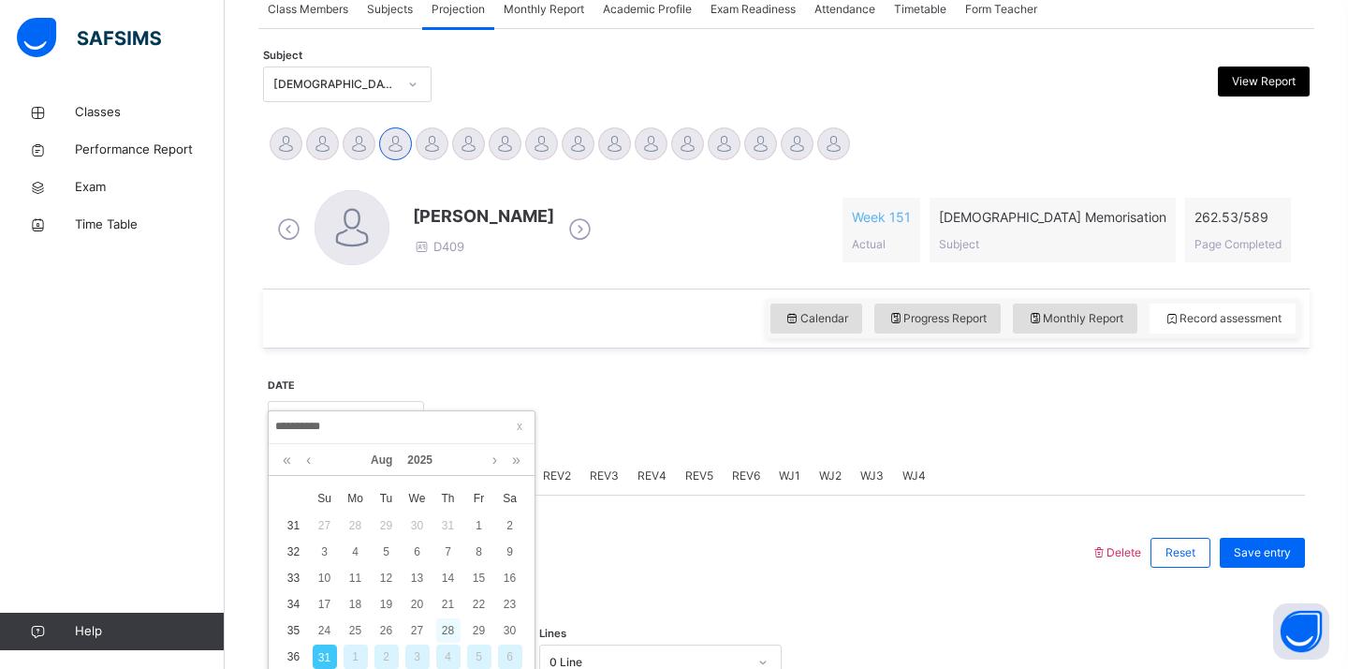
click at [446, 625] on div "28" at bounding box center [448, 630] width 24 height 24
type input "**********"
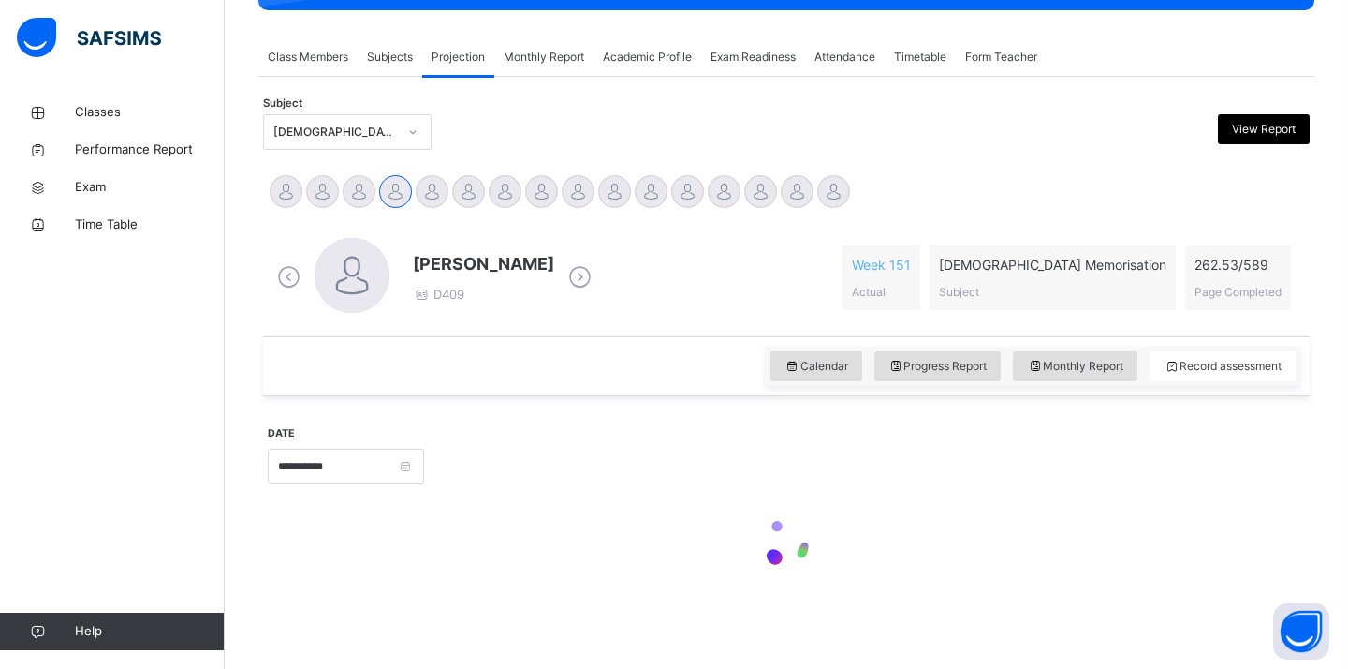
scroll to position [314, 0]
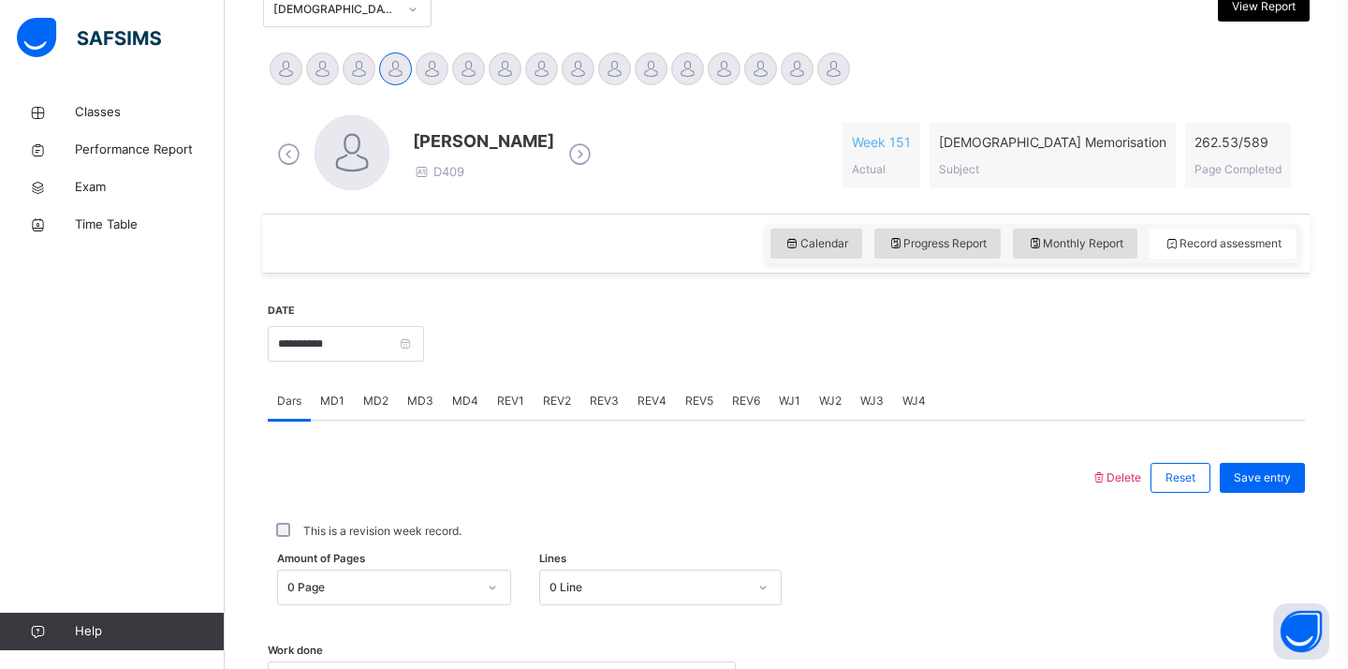
click at [454, 597] on div "0 Page" at bounding box center [394, 587] width 234 height 36
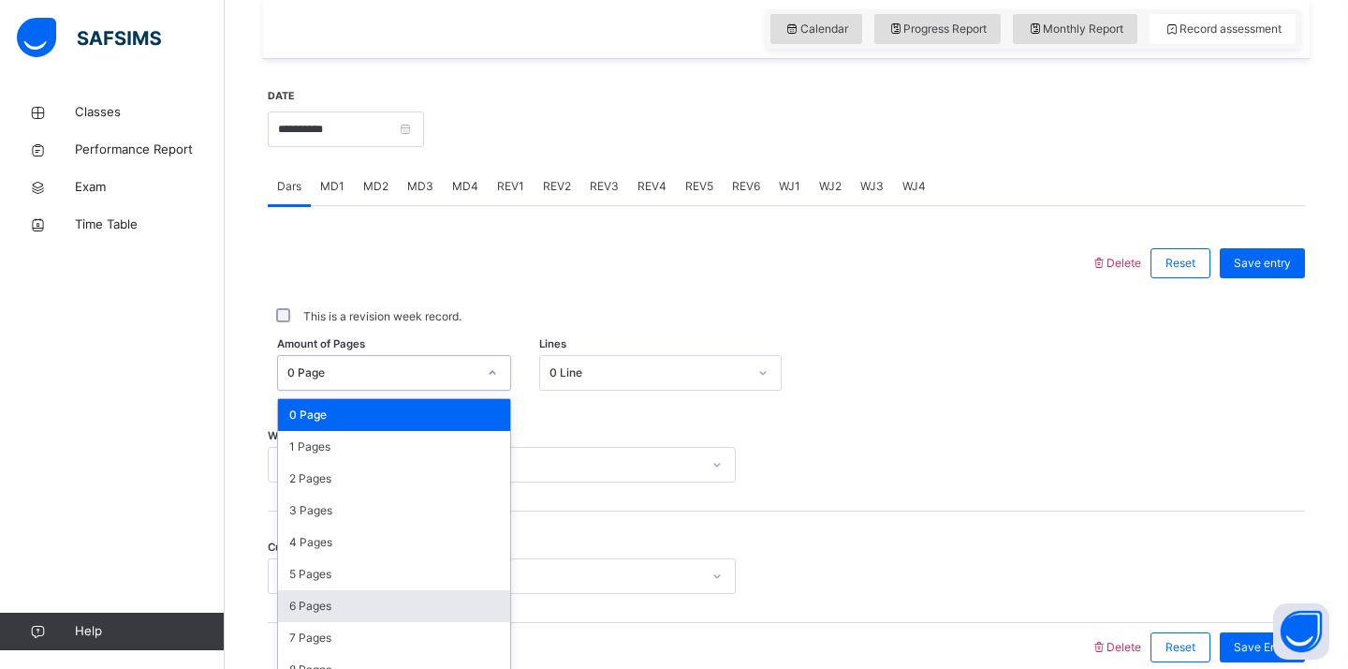
scroll to position [670, 0]
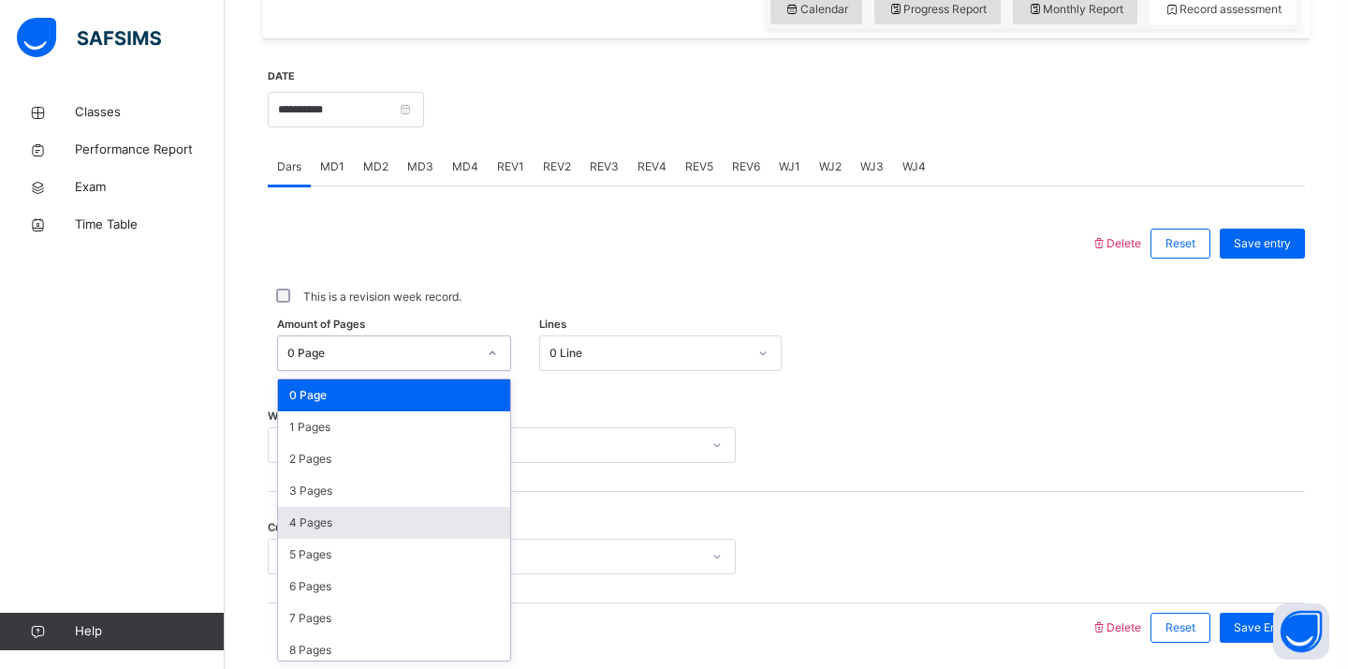
click at [417, 523] on div "4 Pages" at bounding box center [394, 523] width 232 height 32
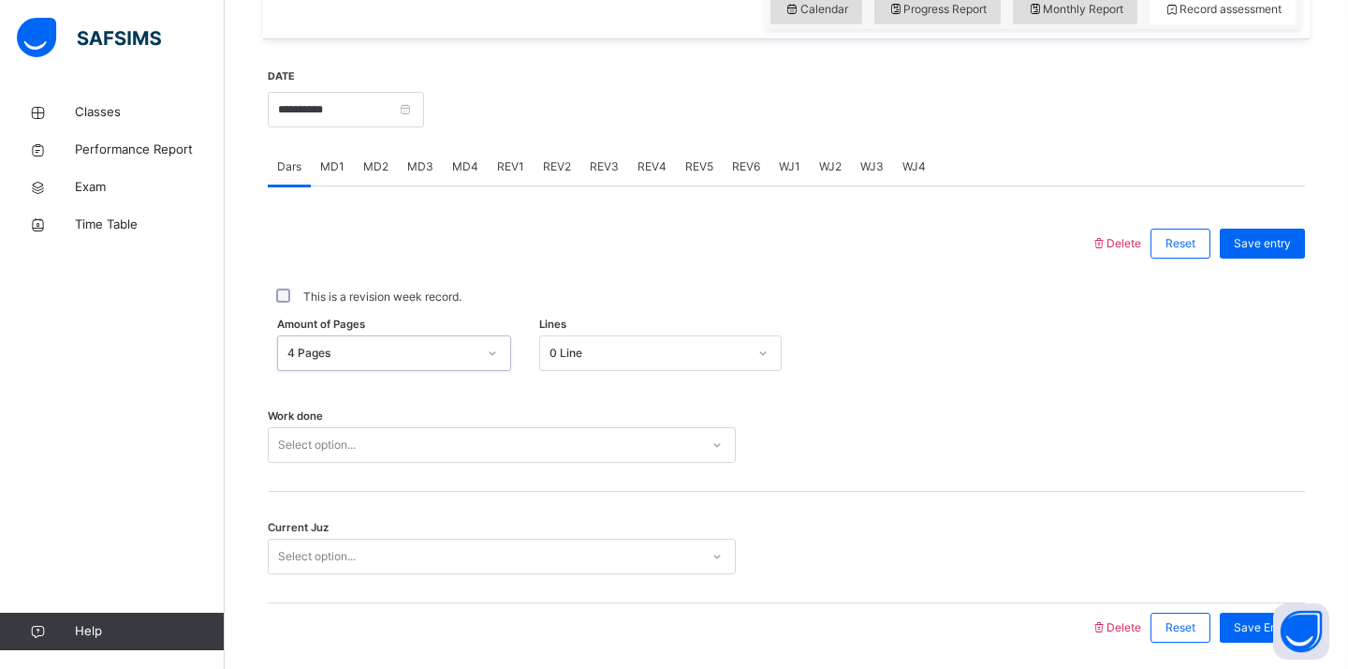
click at [390, 449] on div "Select option..." at bounding box center [502, 445] width 468 height 36
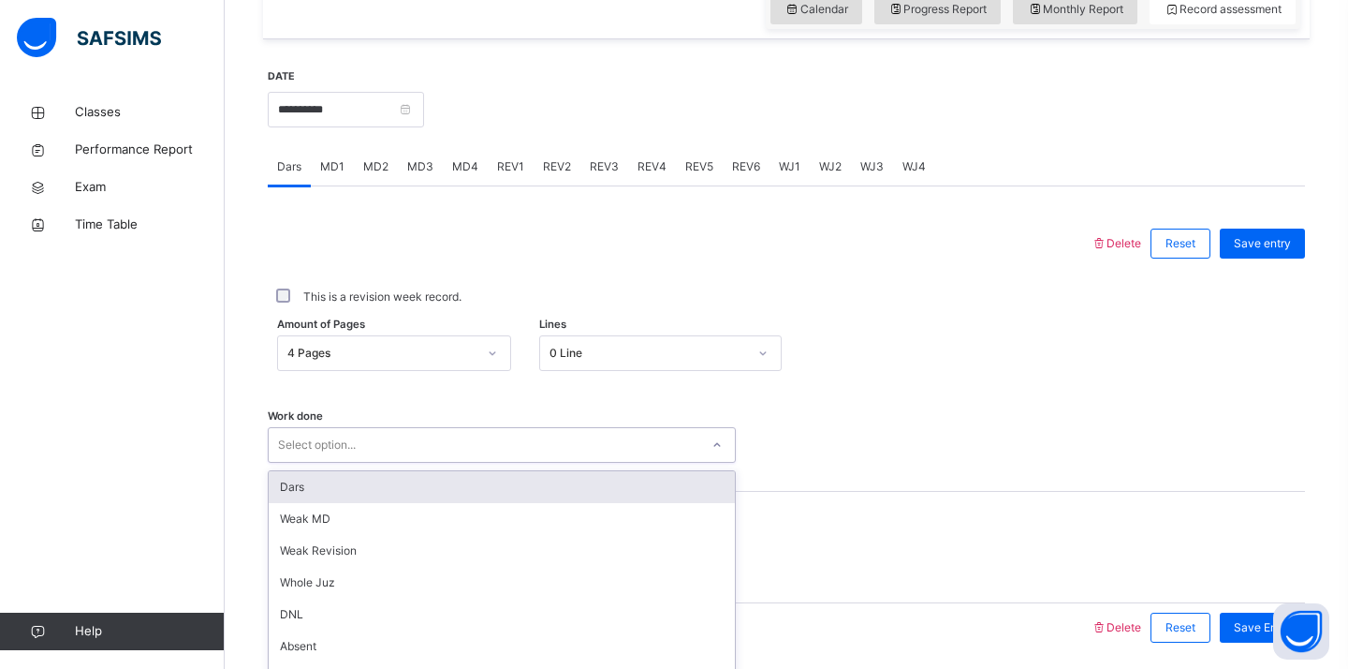
scroll to position [738, 0]
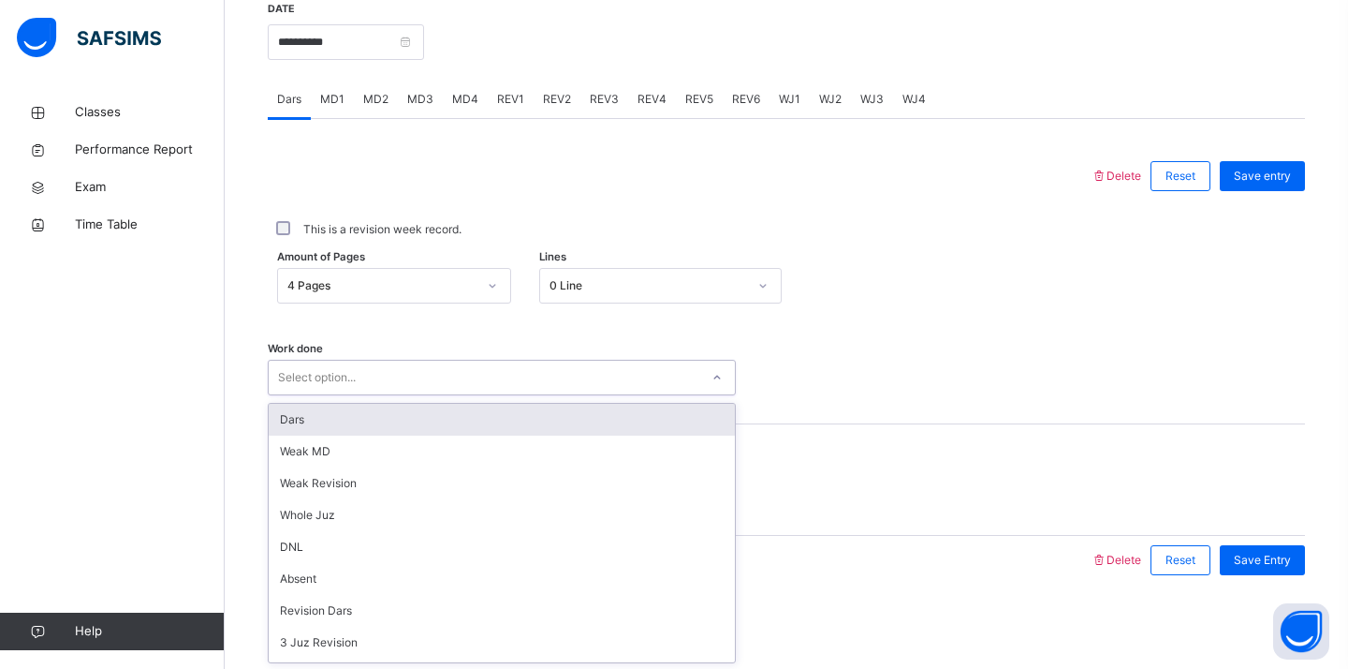
click at [347, 427] on div "Dars" at bounding box center [502, 420] width 466 height 32
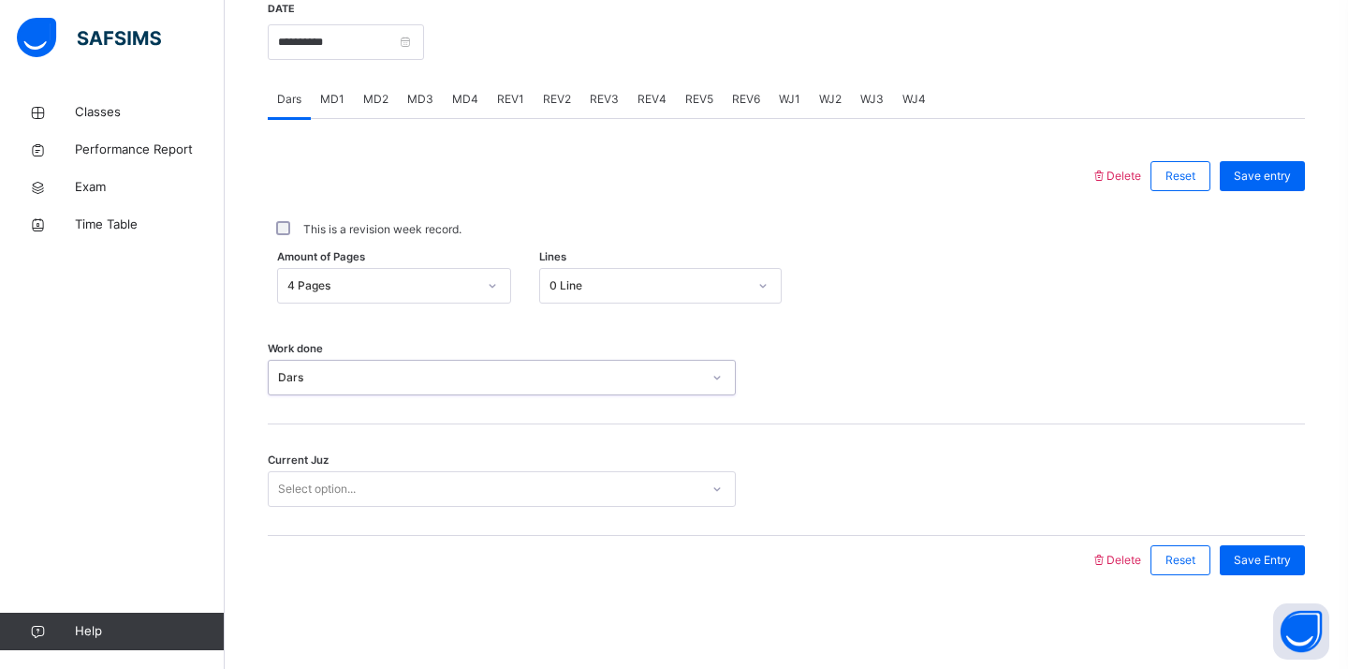
click at [630, 292] on div "0 Line" at bounding box center [649, 285] width 199 height 17
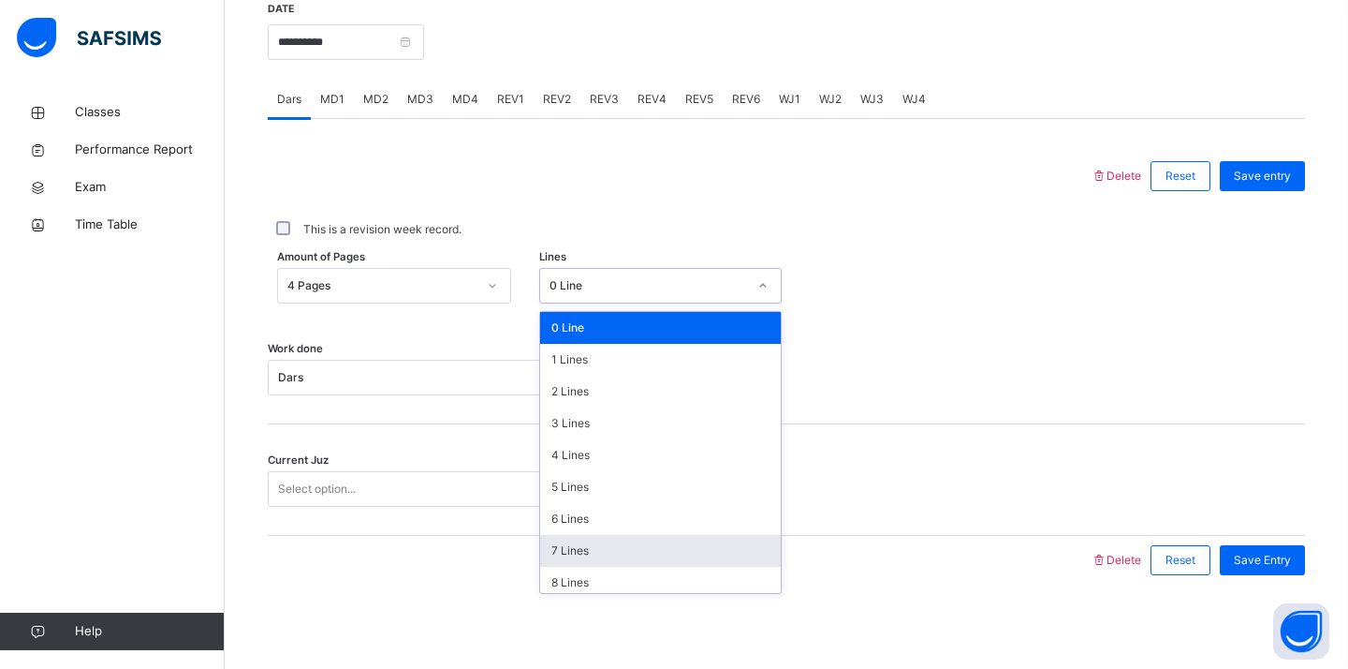
click at [618, 552] on div "7 Lines" at bounding box center [661, 551] width 242 height 32
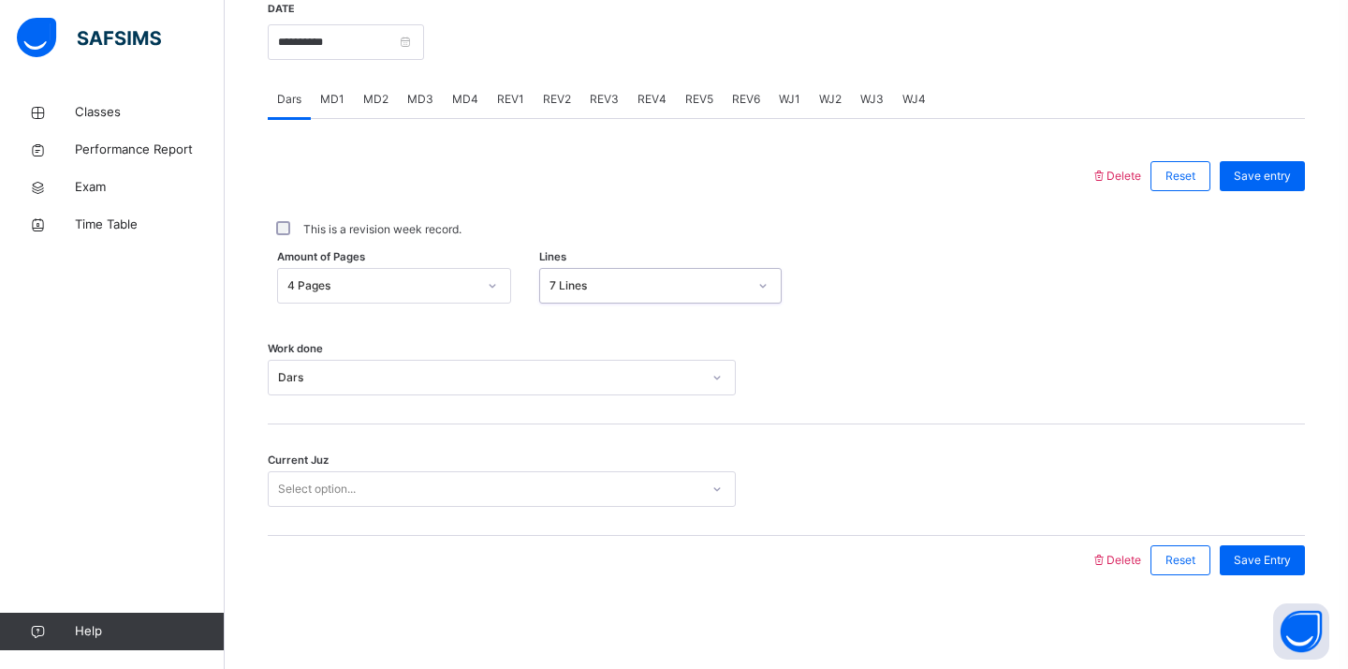
click at [564, 508] on div "Current Juz Select option..." at bounding box center [786, 479] width 1037 height 111
click at [541, 502] on div "Select option..." at bounding box center [484, 489] width 431 height 29
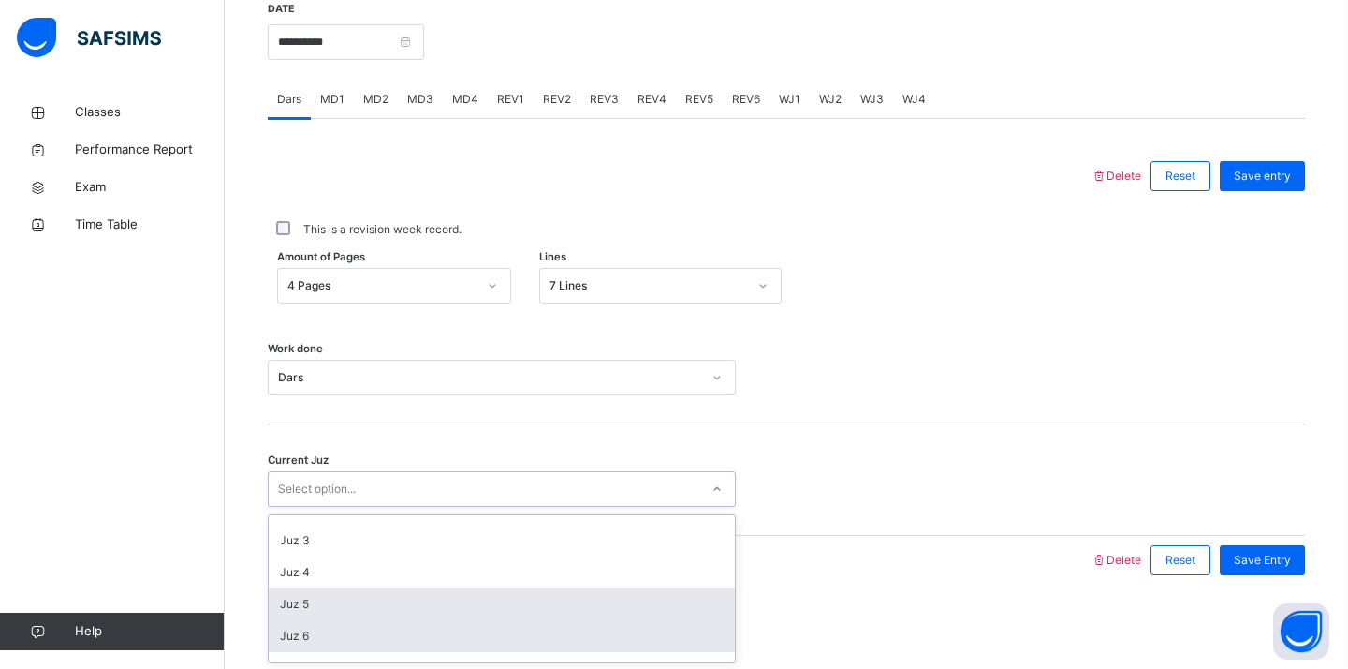
scroll to position [86, 0]
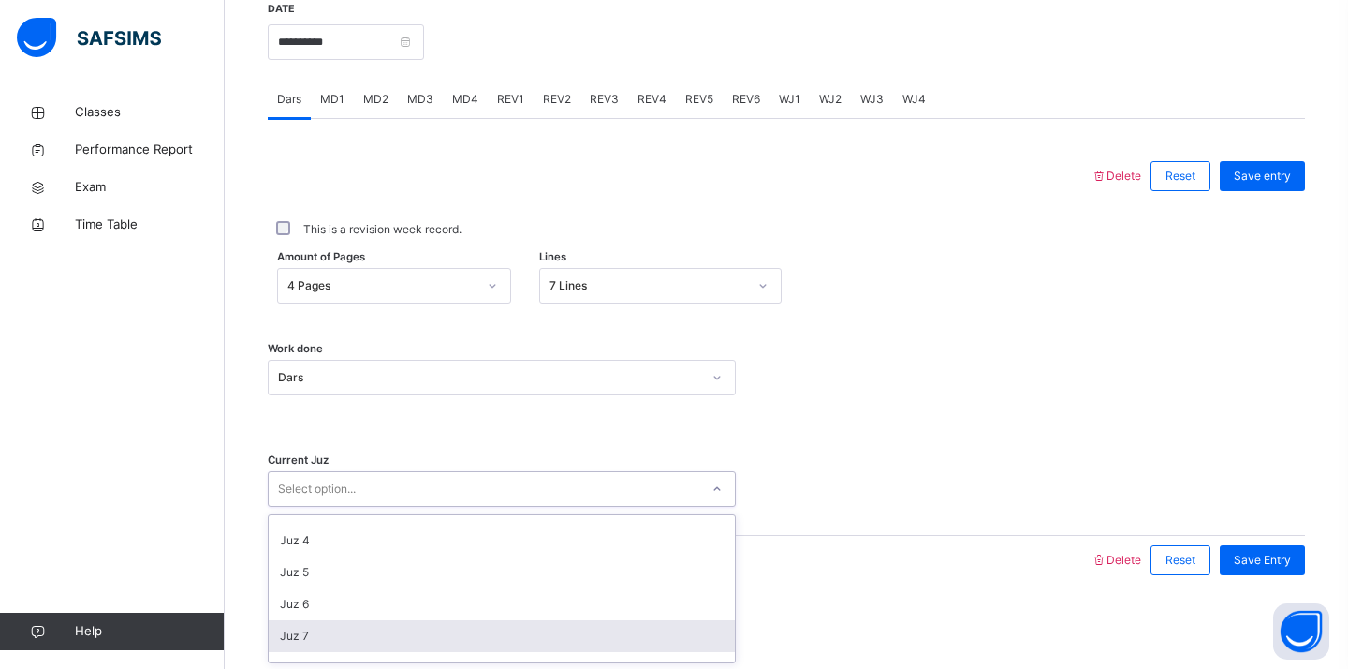
click at [424, 637] on div "Juz 7" at bounding box center [502, 636] width 466 height 32
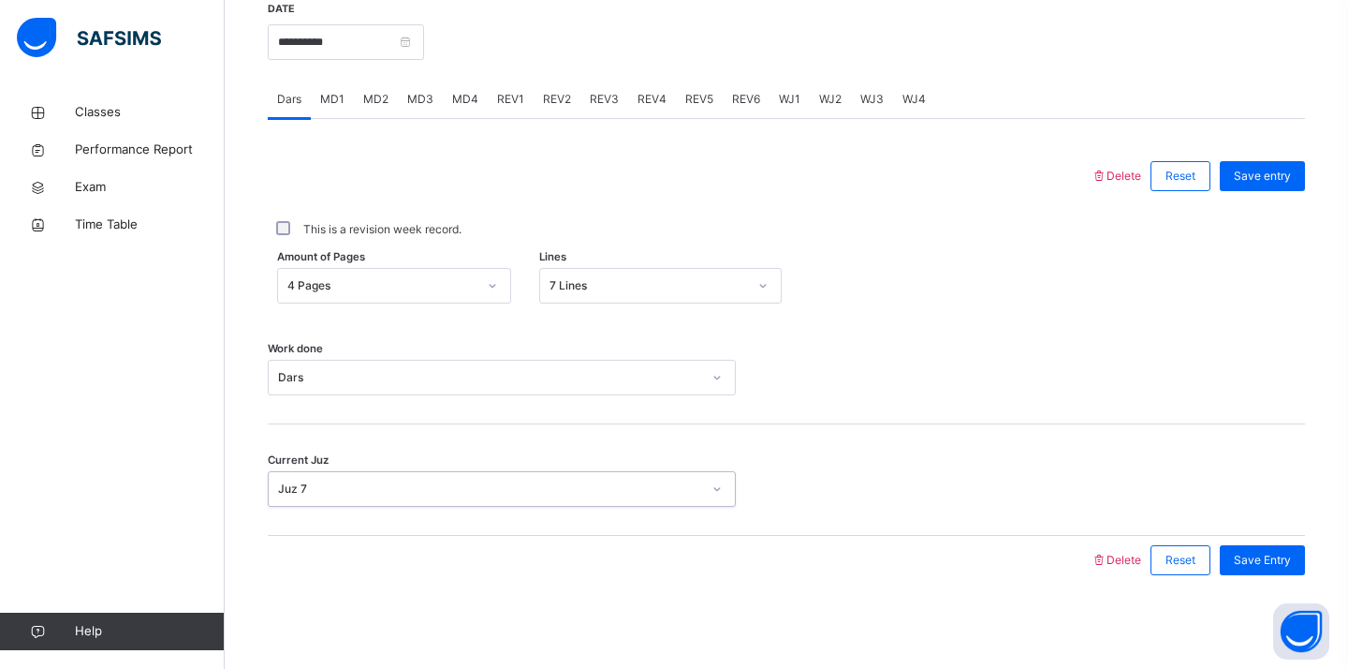
click at [718, 596] on div "**********" at bounding box center [786, 292] width 1037 height 622
click at [1288, 174] on span "Save entry" at bounding box center [1262, 176] width 57 height 17
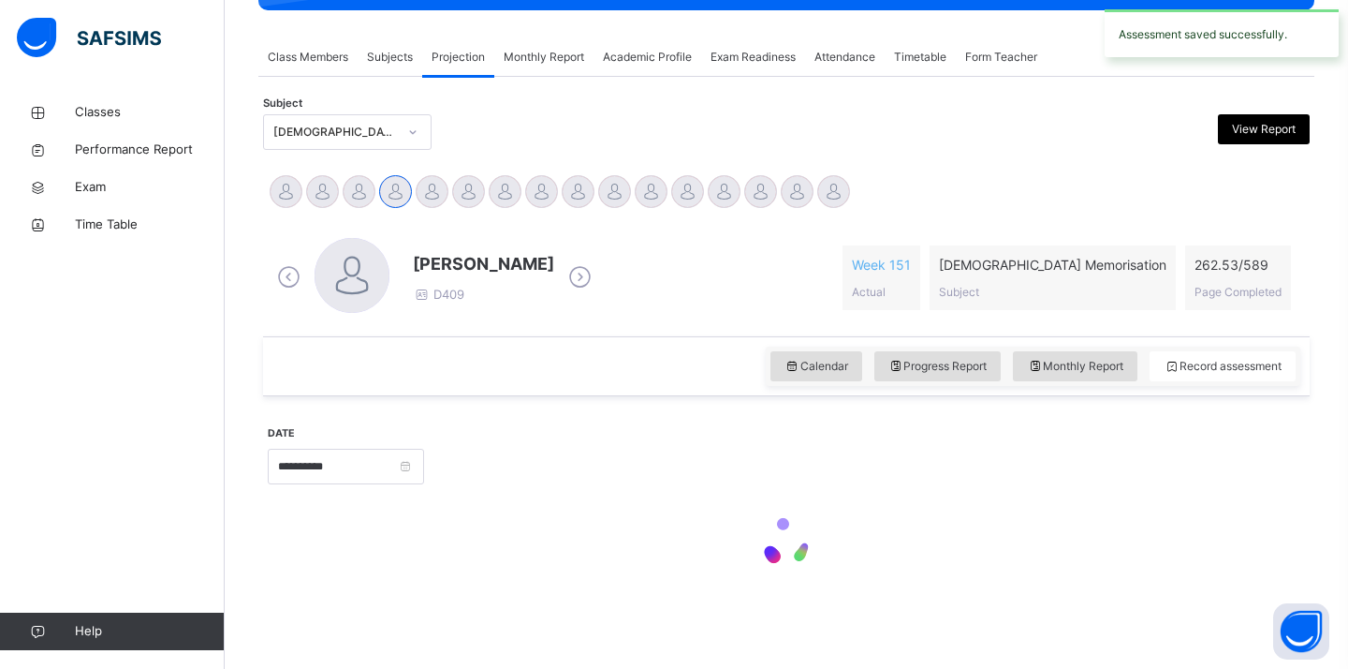
scroll to position [738, 0]
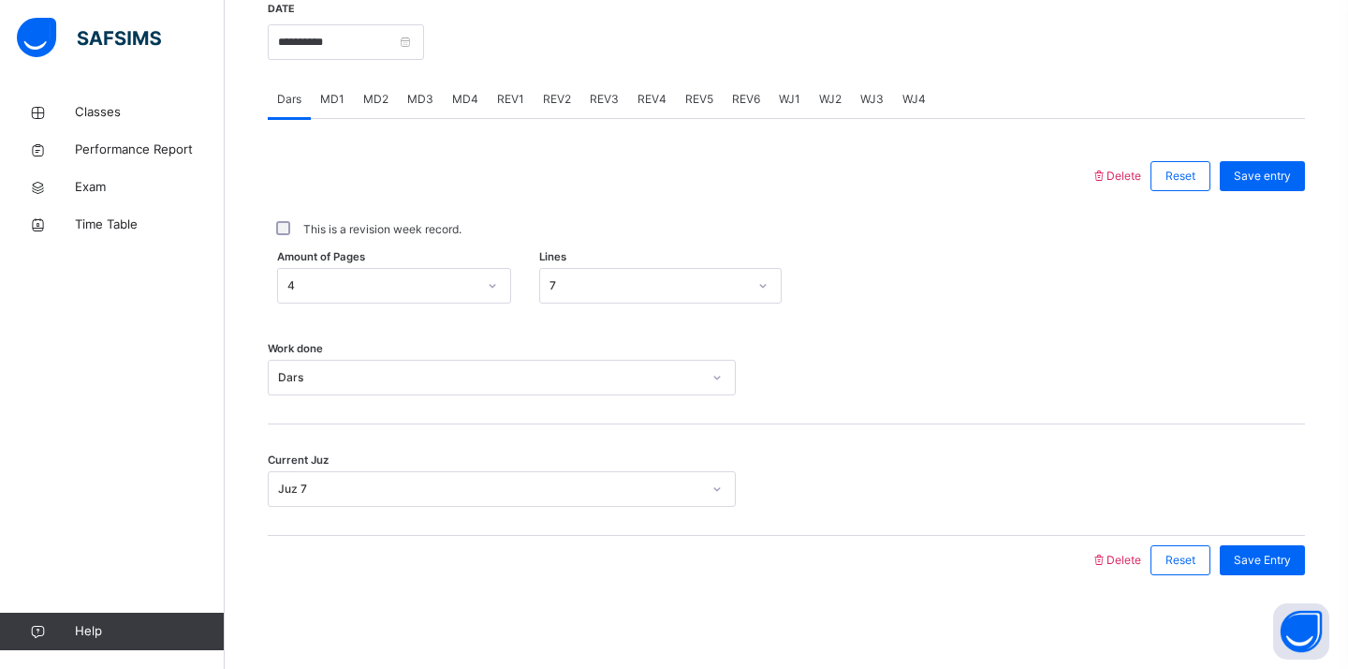
click at [475, 96] on span "MD4" at bounding box center [465, 99] width 26 height 17
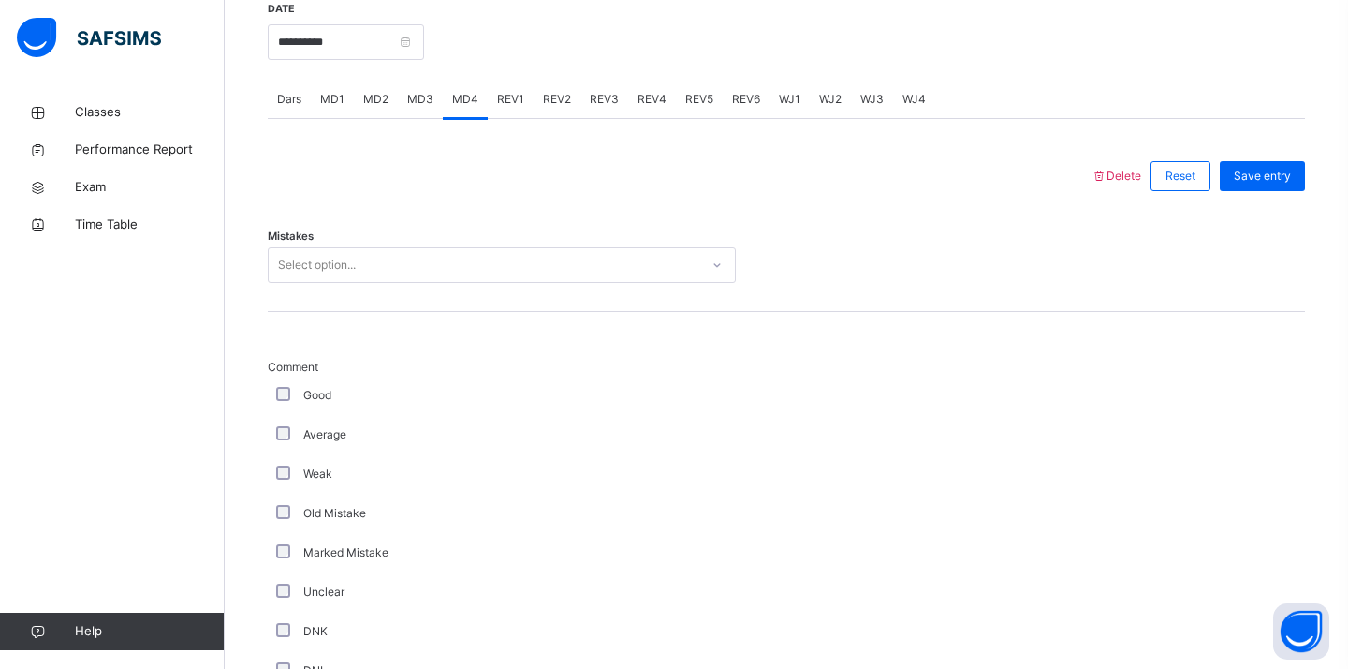
click at [373, 272] on div "Select option..." at bounding box center [484, 265] width 431 height 29
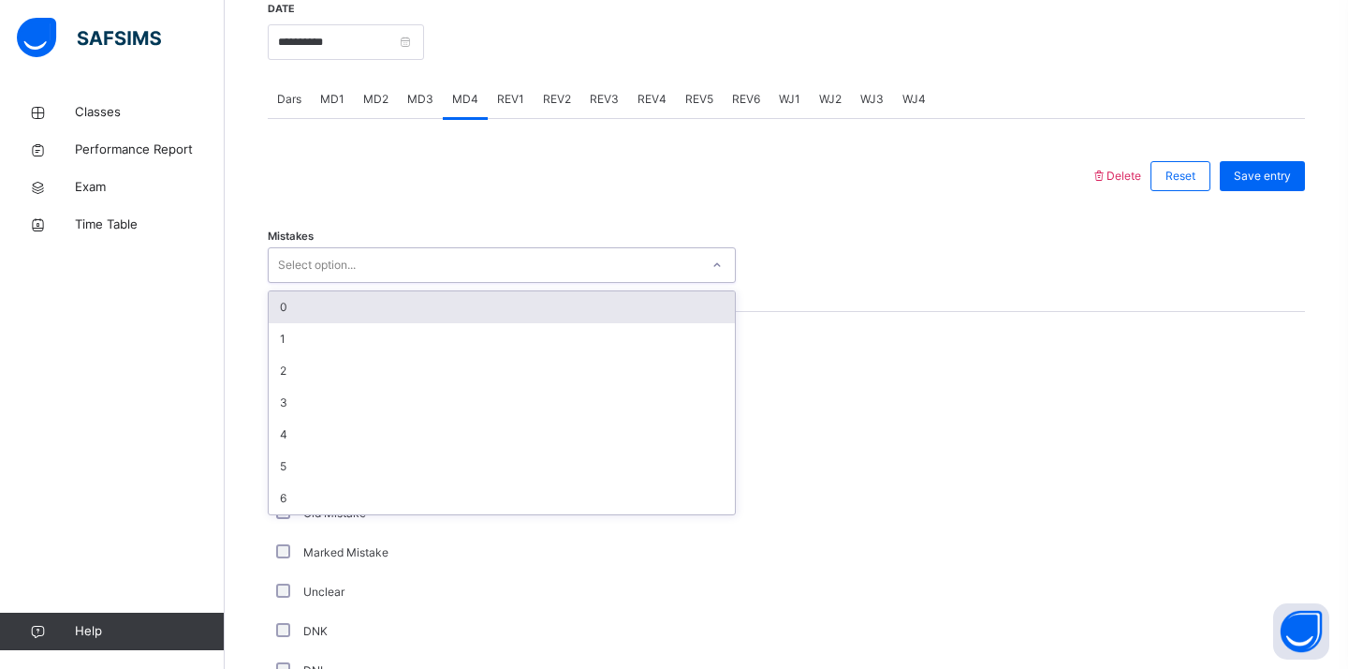
click at [376, 313] on div "0" at bounding box center [502, 307] width 466 height 32
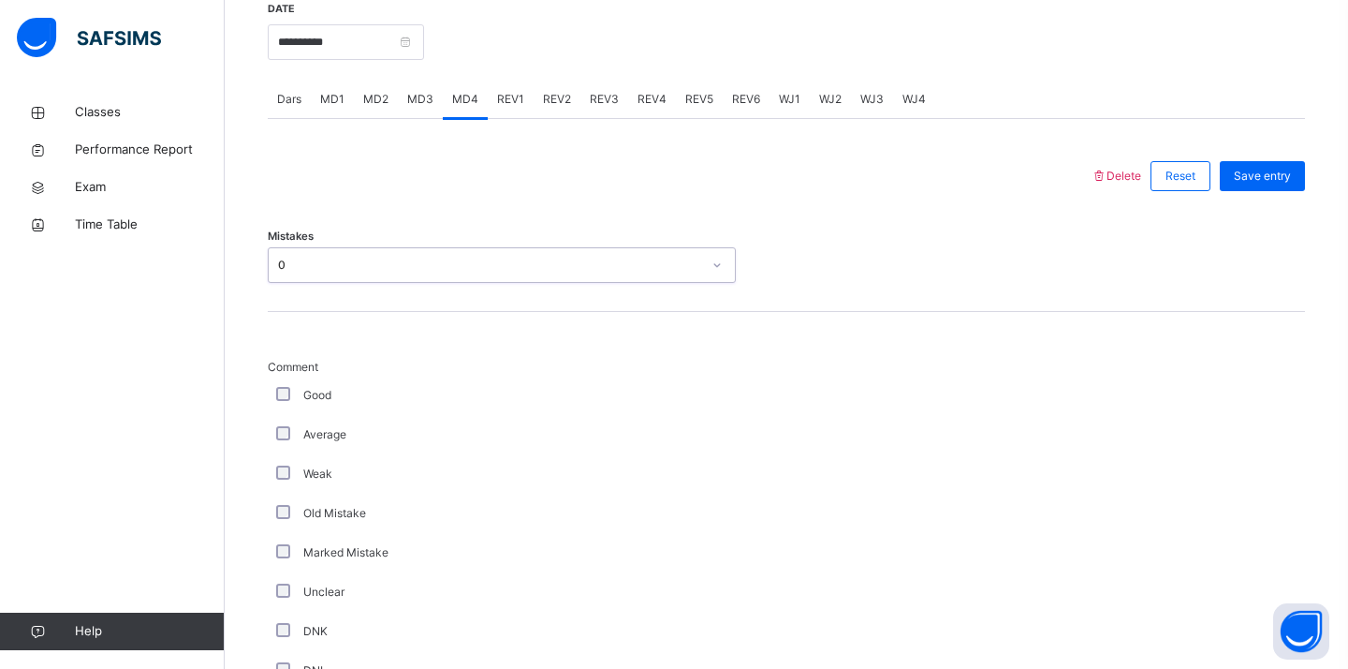
click at [376, 313] on div "Comment Good Average Weak Old Mistake Marked Mistake Unclear DNK DNL DNR DNF Mu…" at bounding box center [786, 614] width 1037 height 604
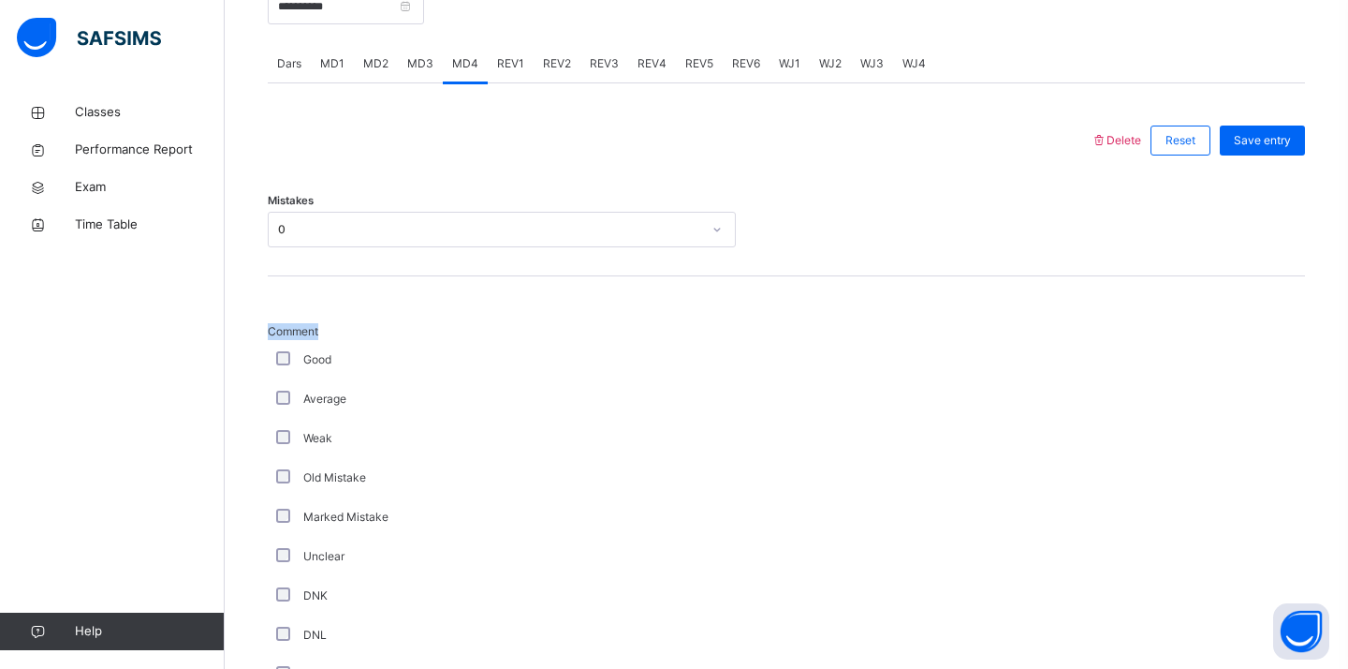
scroll to position [775, 0]
click at [376, 321] on span "Comment" at bounding box center [502, 329] width 468 height 17
click at [553, 388] on div "Average" at bounding box center [502, 396] width 468 height 39
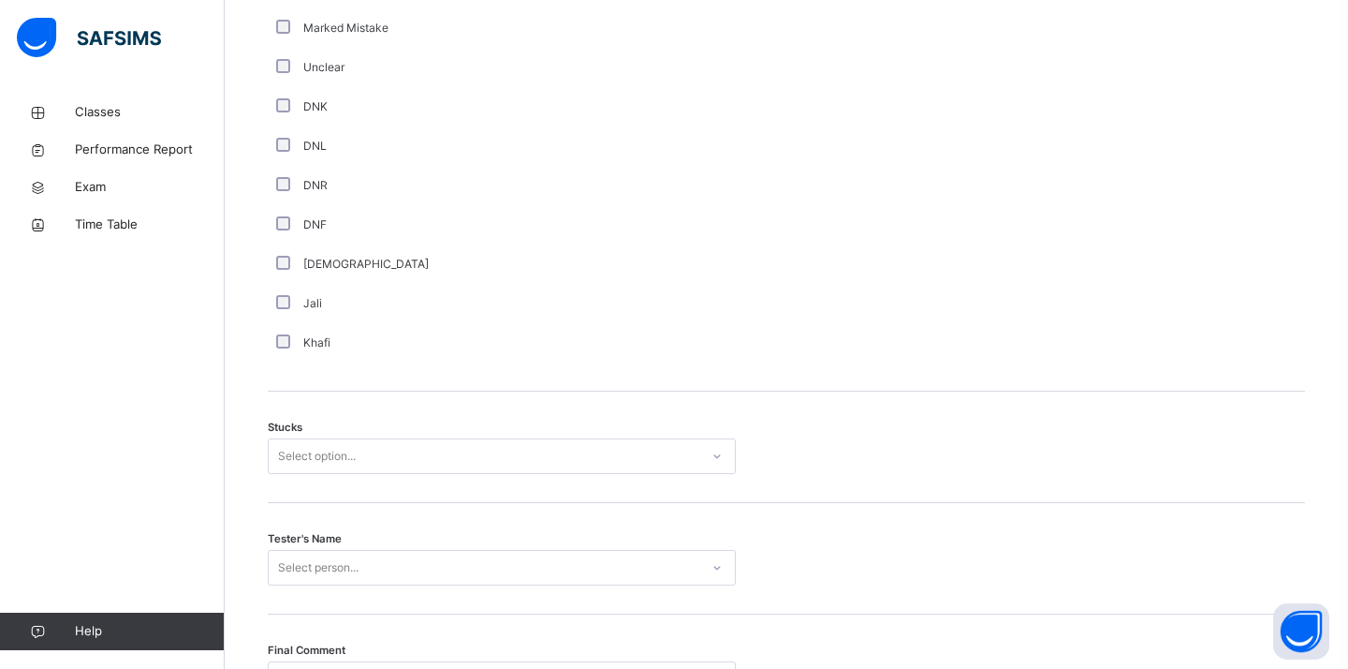
click at [423, 451] on div "Select option..." at bounding box center [484, 456] width 431 height 29
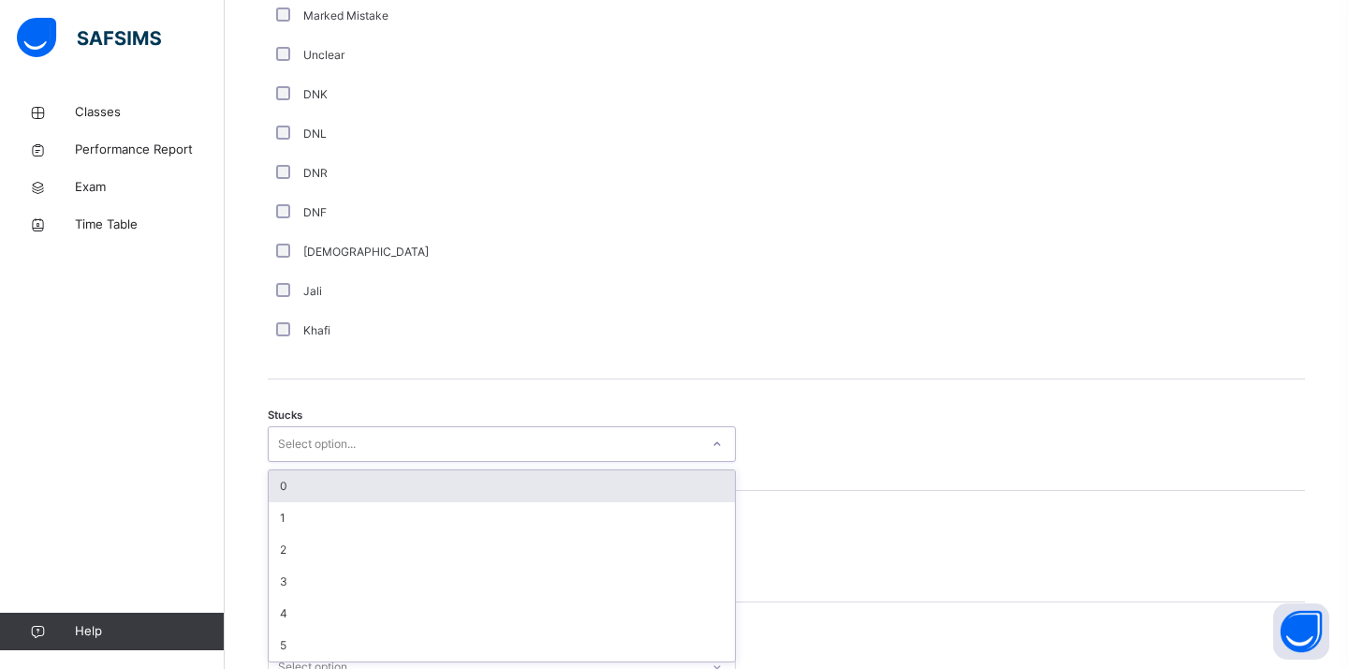
scroll to position [1275, 0]
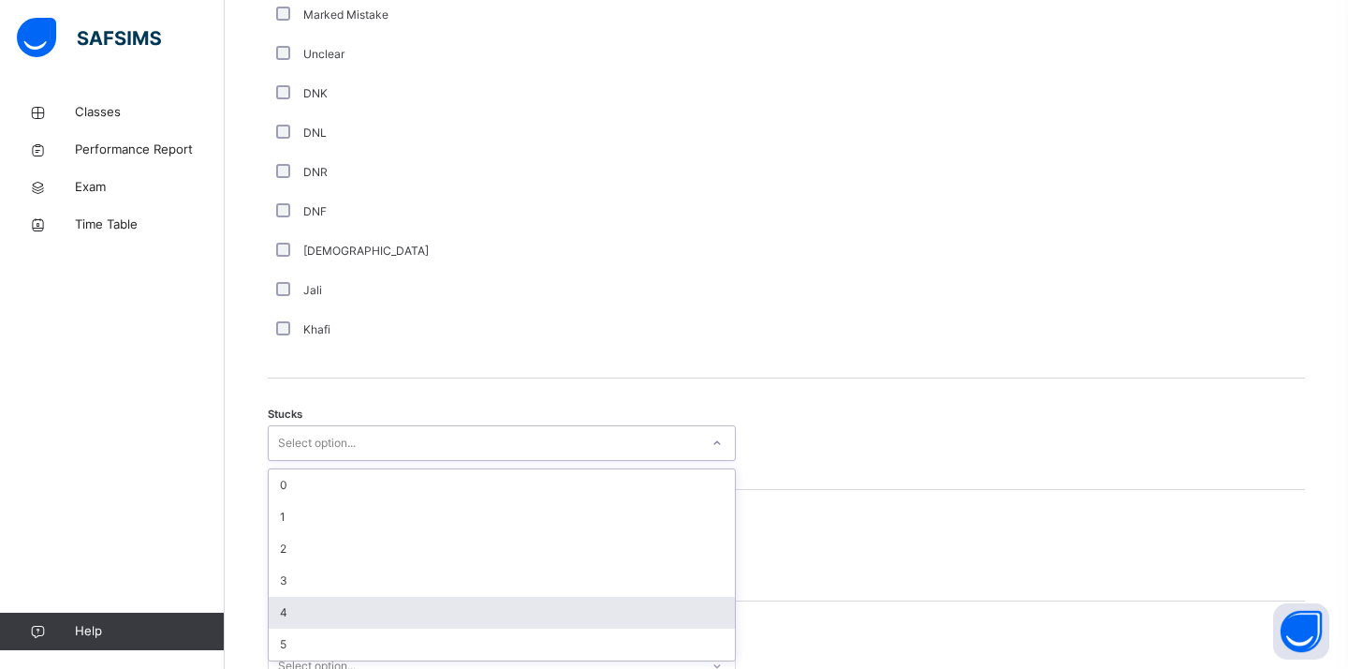
click at [309, 612] on div "4" at bounding box center [502, 612] width 466 height 32
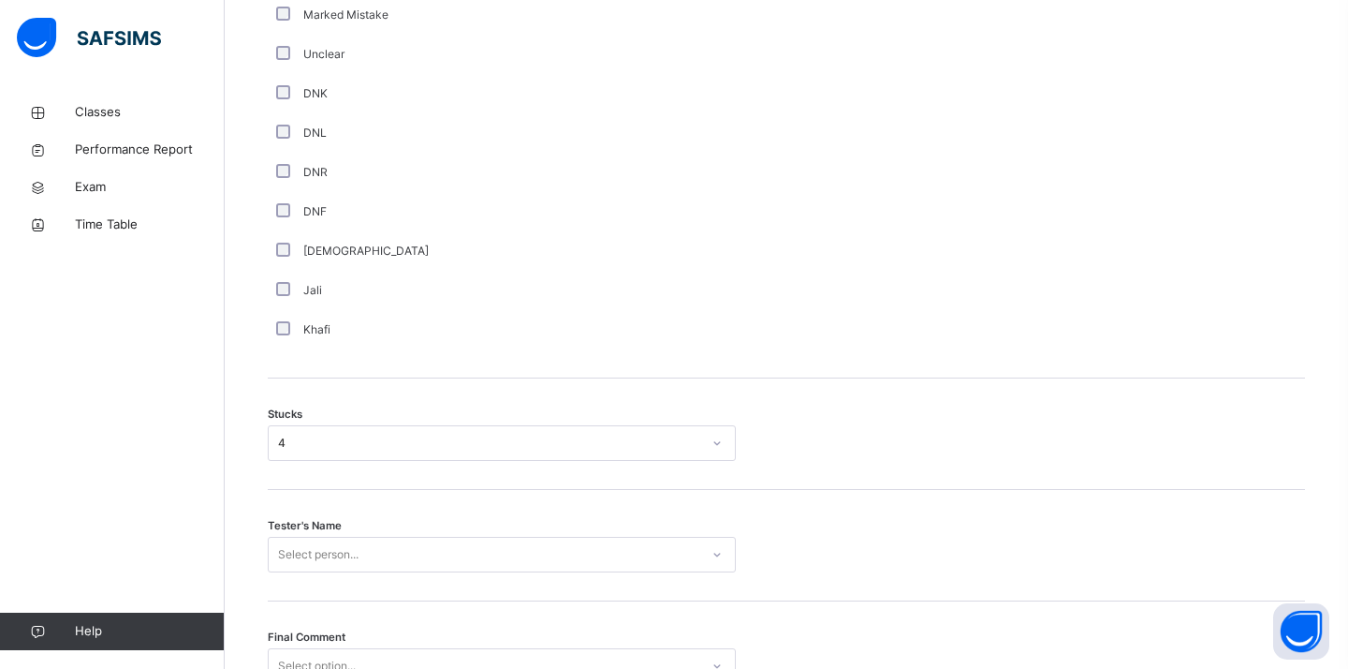
click at [341, 575] on div "Tester's Name Select person..." at bounding box center [786, 545] width 1037 height 111
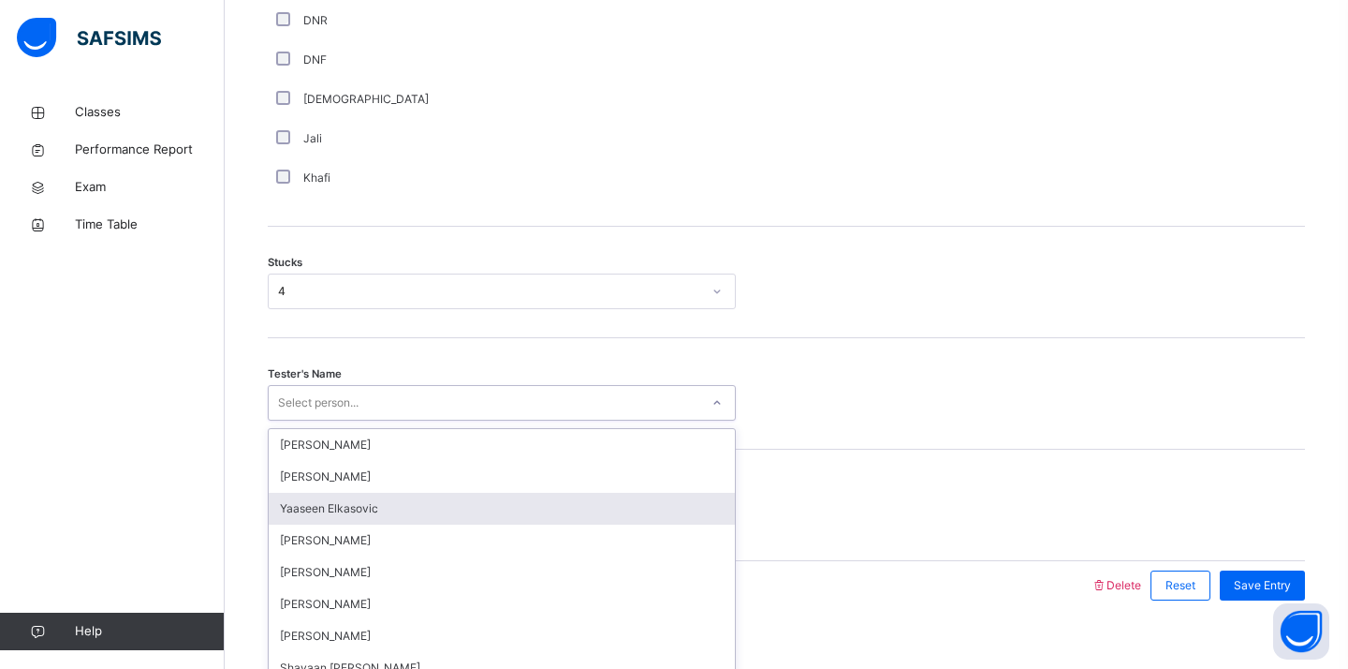
scroll to position [1452, 0]
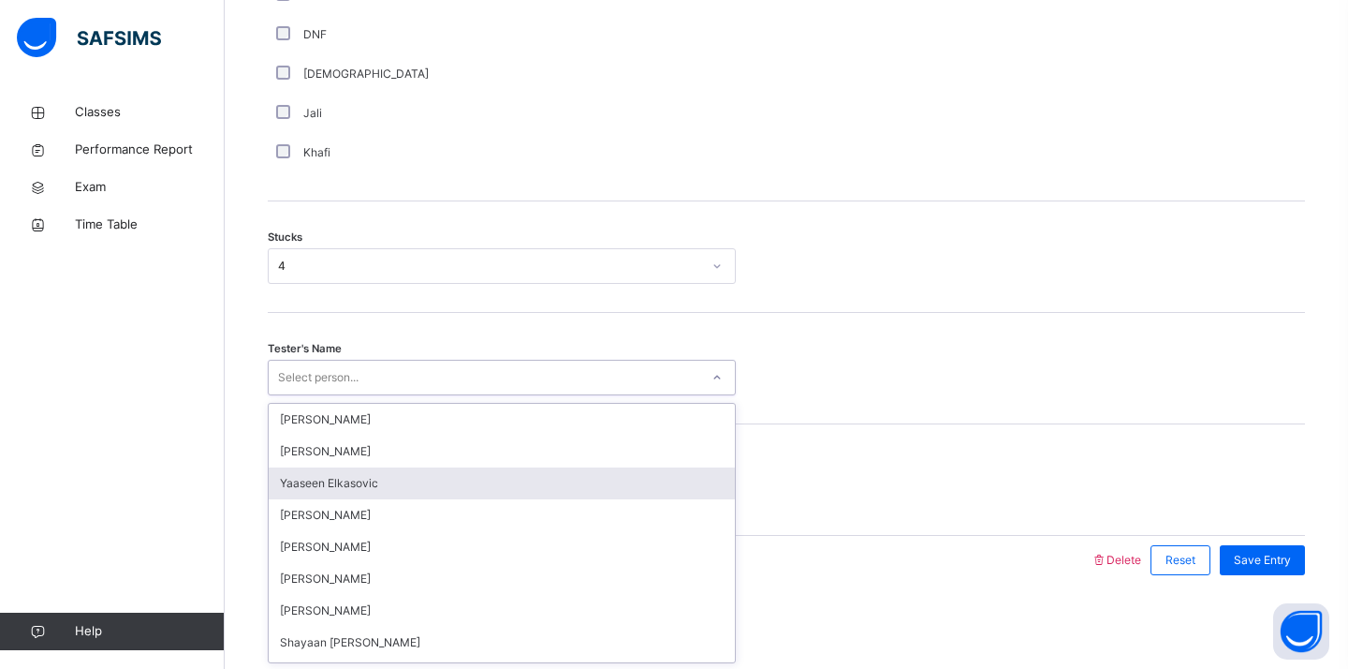
click at [340, 395] on div "option [PERSON_NAME] focused, 3 of 91. 91 results available. Use Up and Down to…" at bounding box center [502, 378] width 468 height 36
type input "***"
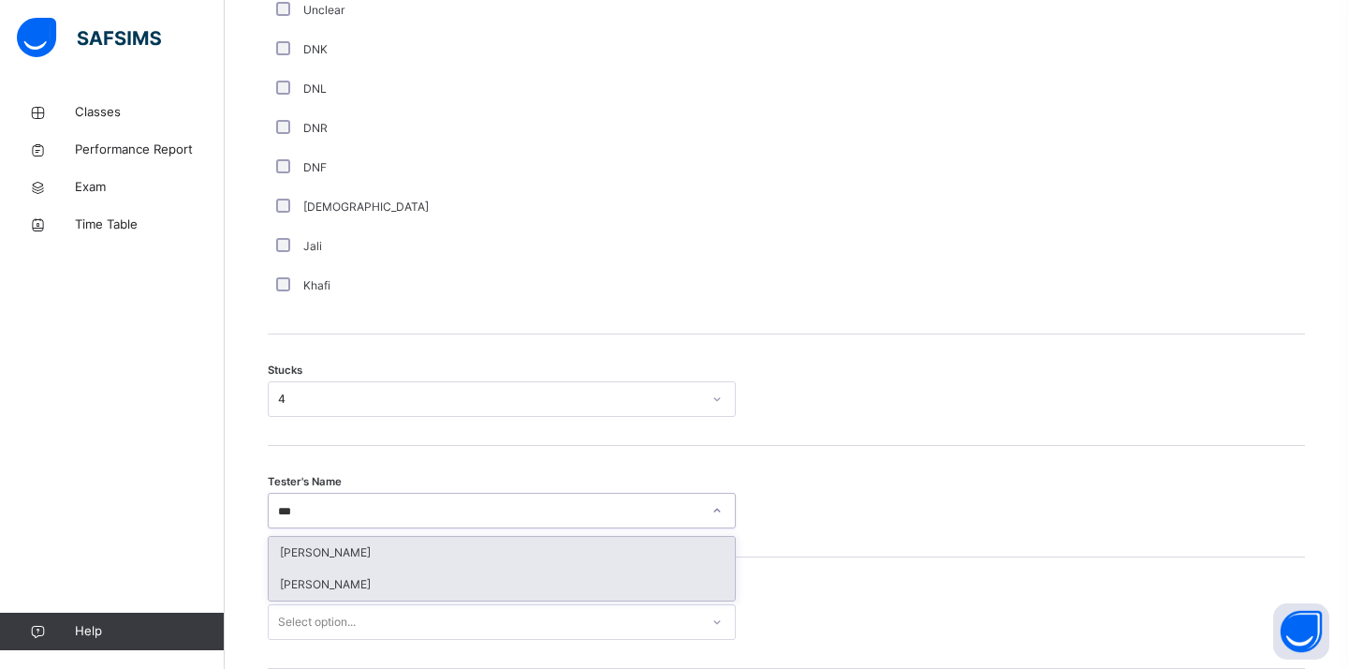
scroll to position [1316, 0]
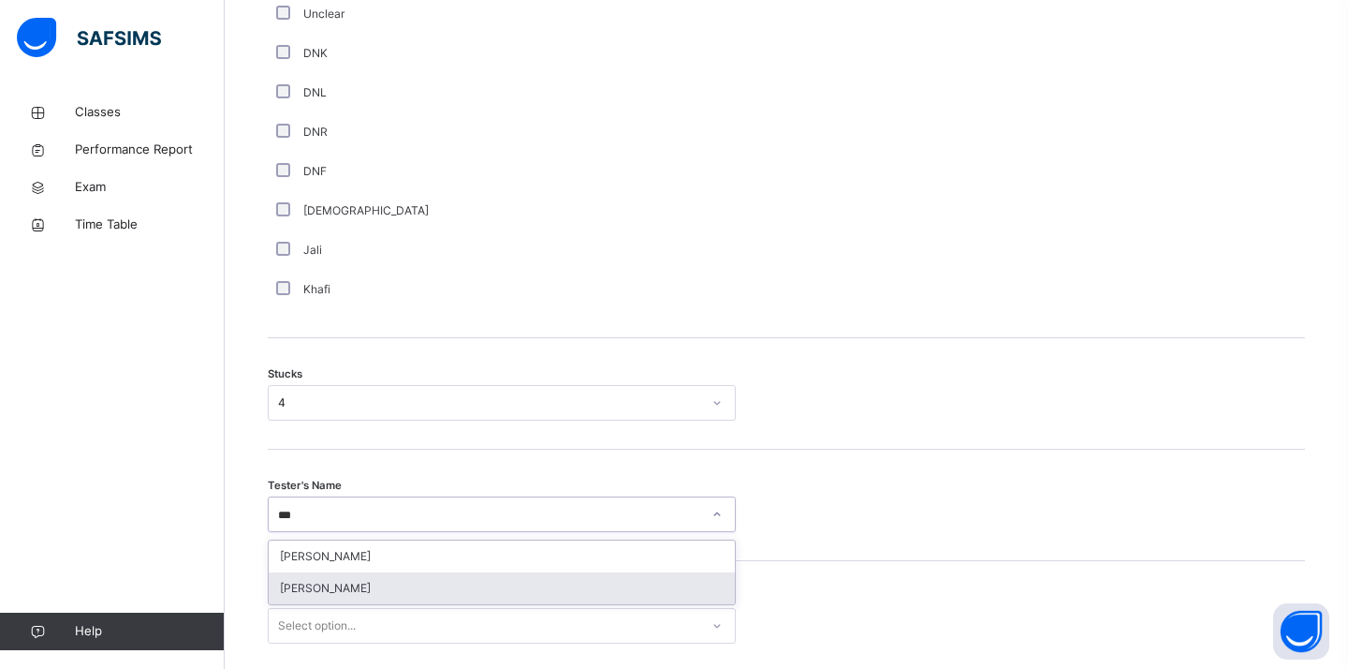
click at [360, 596] on div "[PERSON_NAME]" at bounding box center [502, 588] width 466 height 32
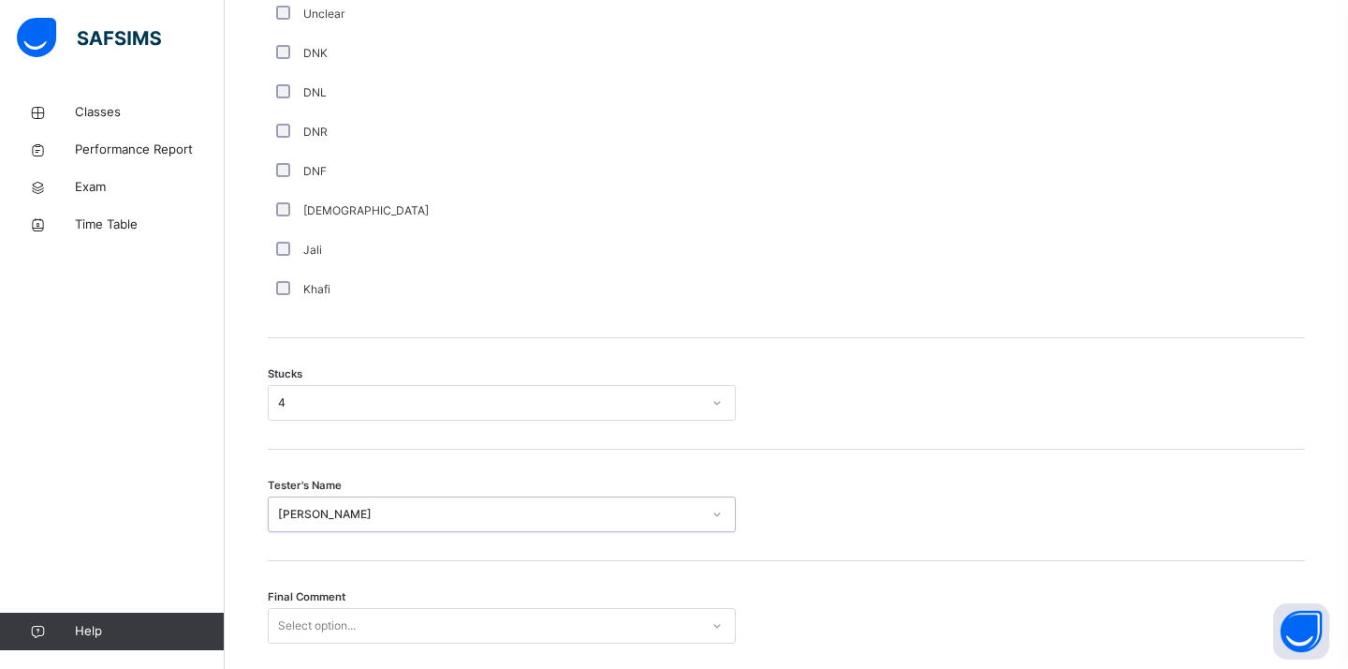
scroll to position [1452, 0]
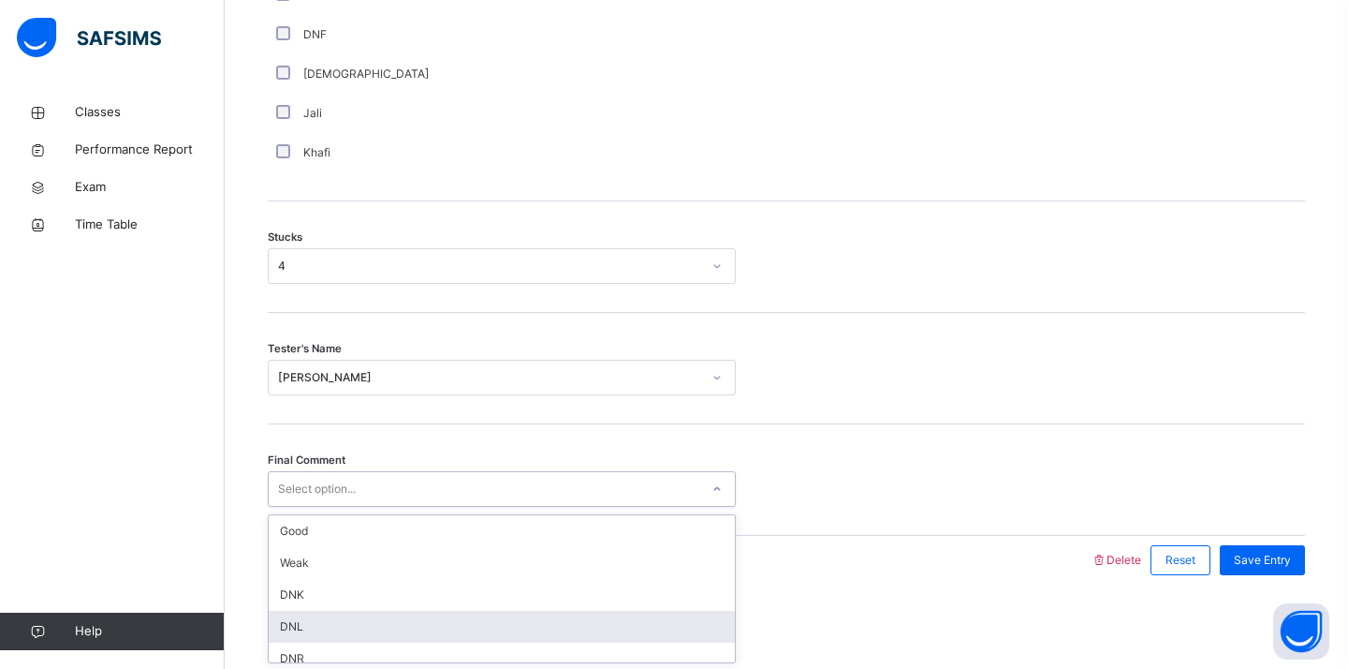
click at [384, 507] on div "option DNL focused, 4 of 6. 6 results available. Use Up and Down to choose opti…" at bounding box center [502, 489] width 468 height 36
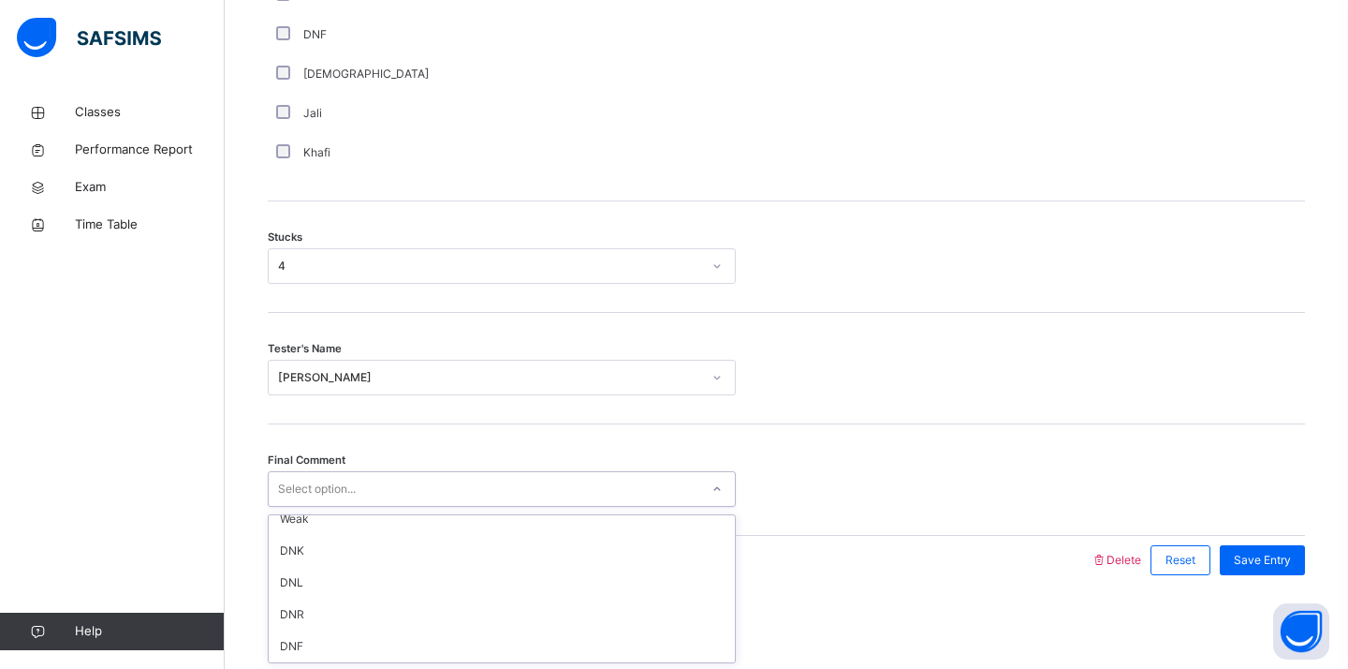
scroll to position [0, 0]
click at [715, 486] on icon at bounding box center [717, 488] width 11 height 19
click at [1283, 553] on span "Save Entry" at bounding box center [1262, 560] width 57 height 17
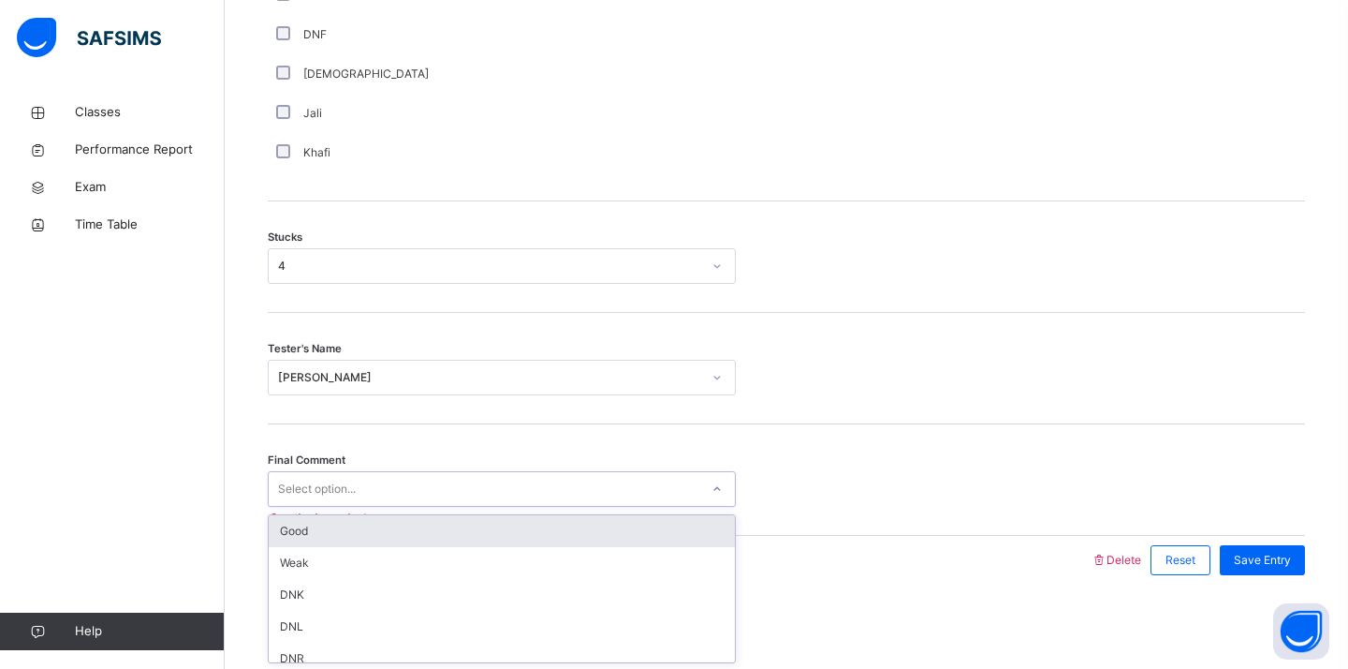
click at [642, 485] on div "Select option..." at bounding box center [484, 489] width 431 height 29
click at [651, 525] on div "Good" at bounding box center [502, 531] width 466 height 32
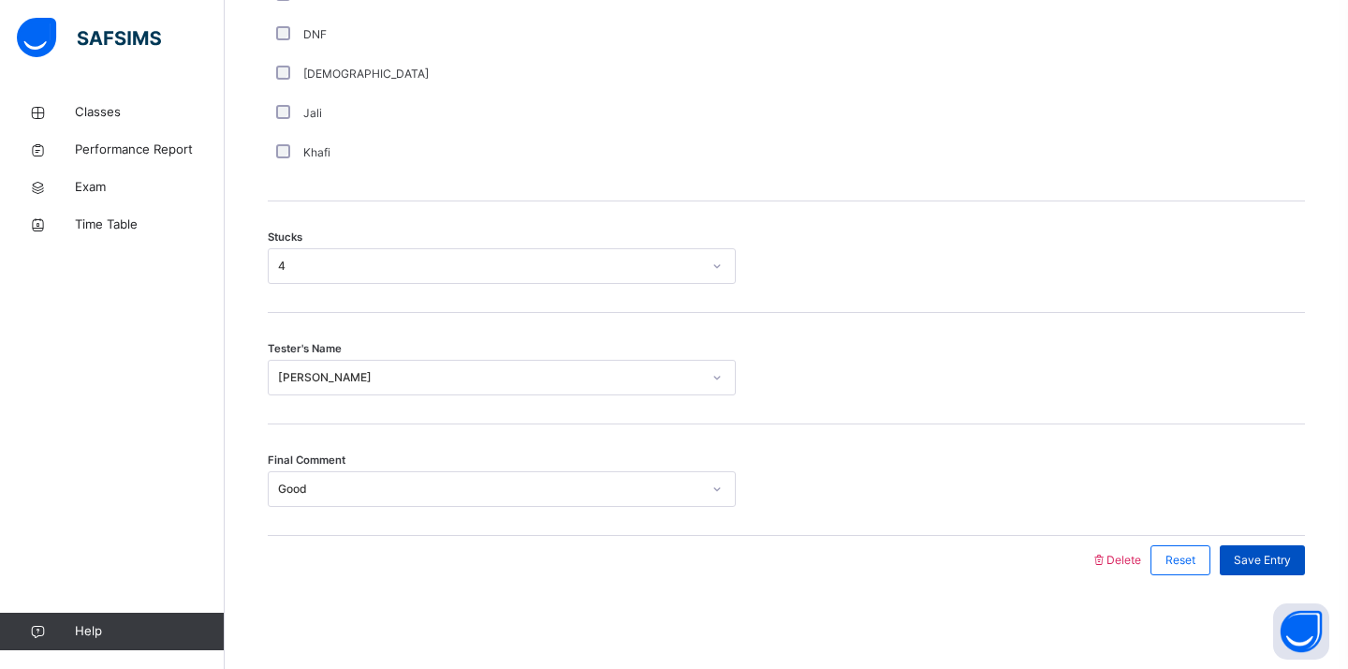
click at [1245, 557] on span "Save Entry" at bounding box center [1262, 560] width 57 height 17
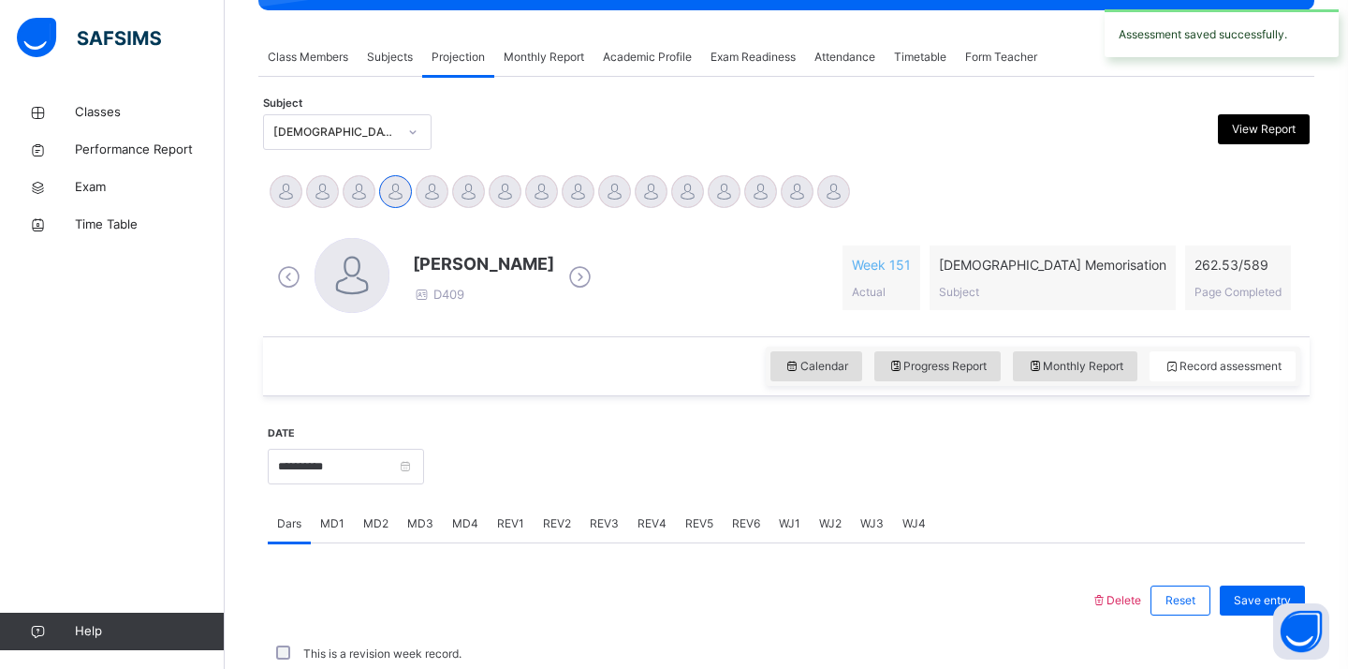
scroll to position [738, 0]
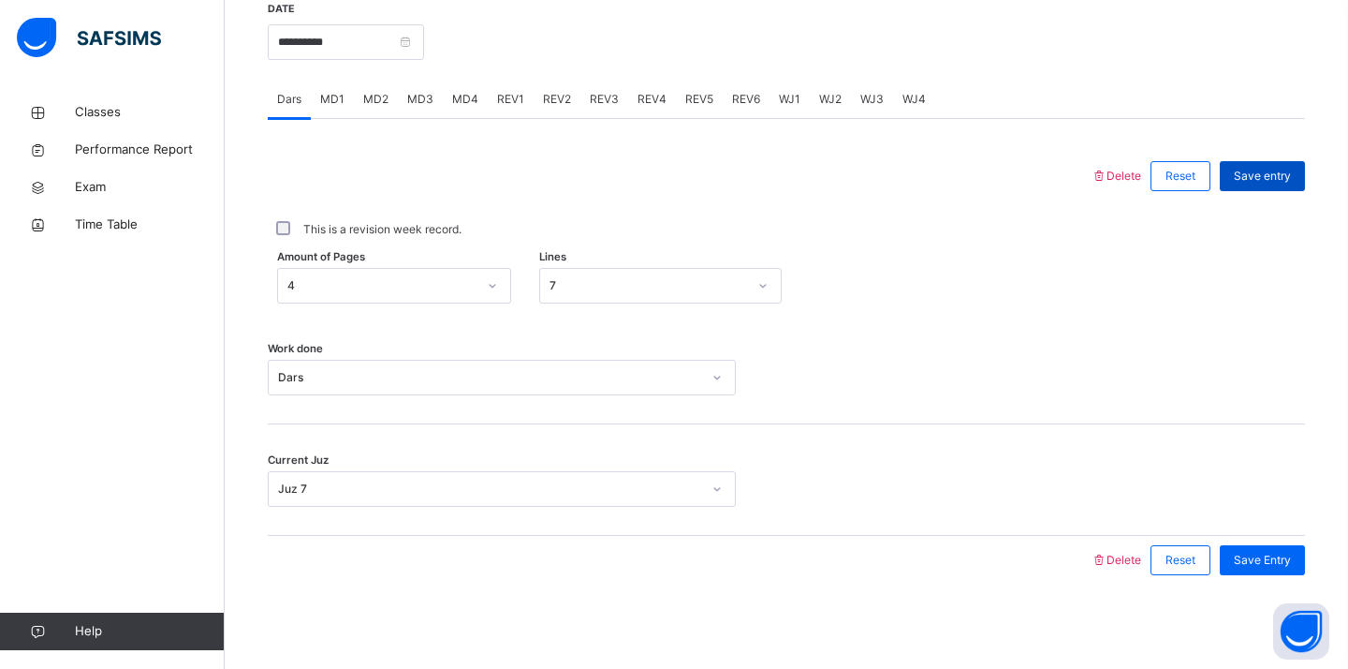
click at [1255, 170] on span "Save entry" at bounding box center [1262, 176] width 57 height 17
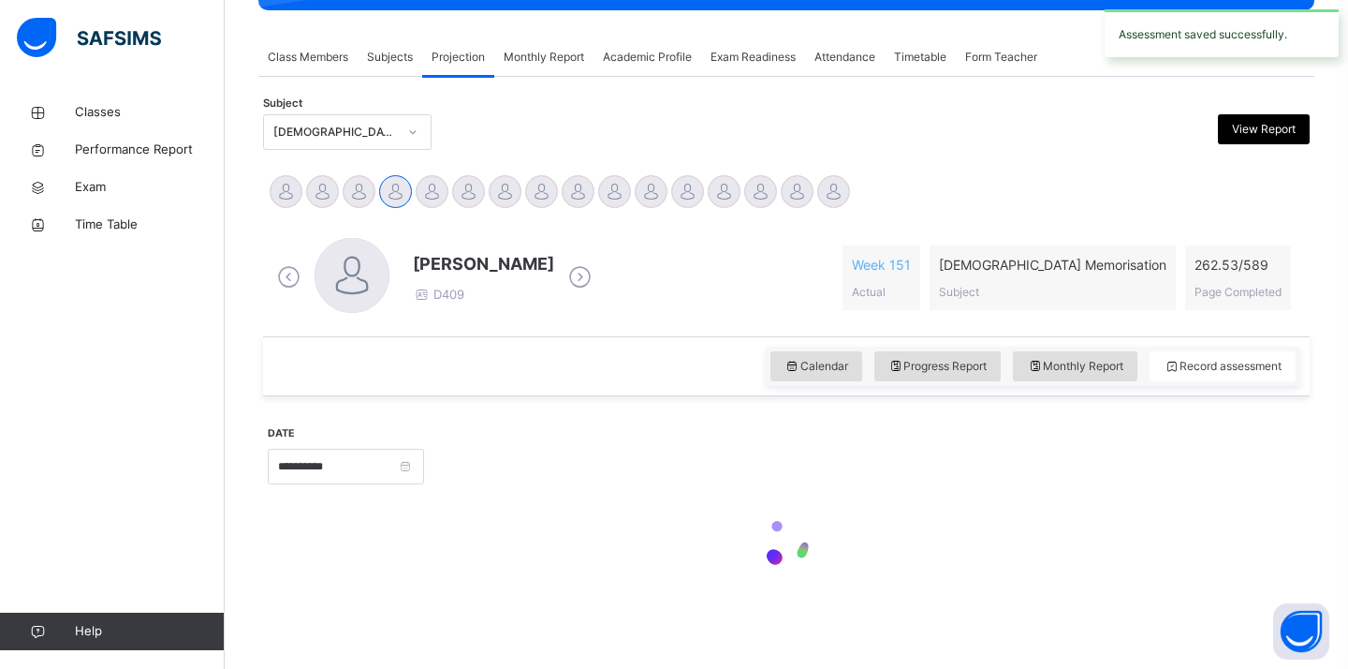
scroll to position [314, 0]
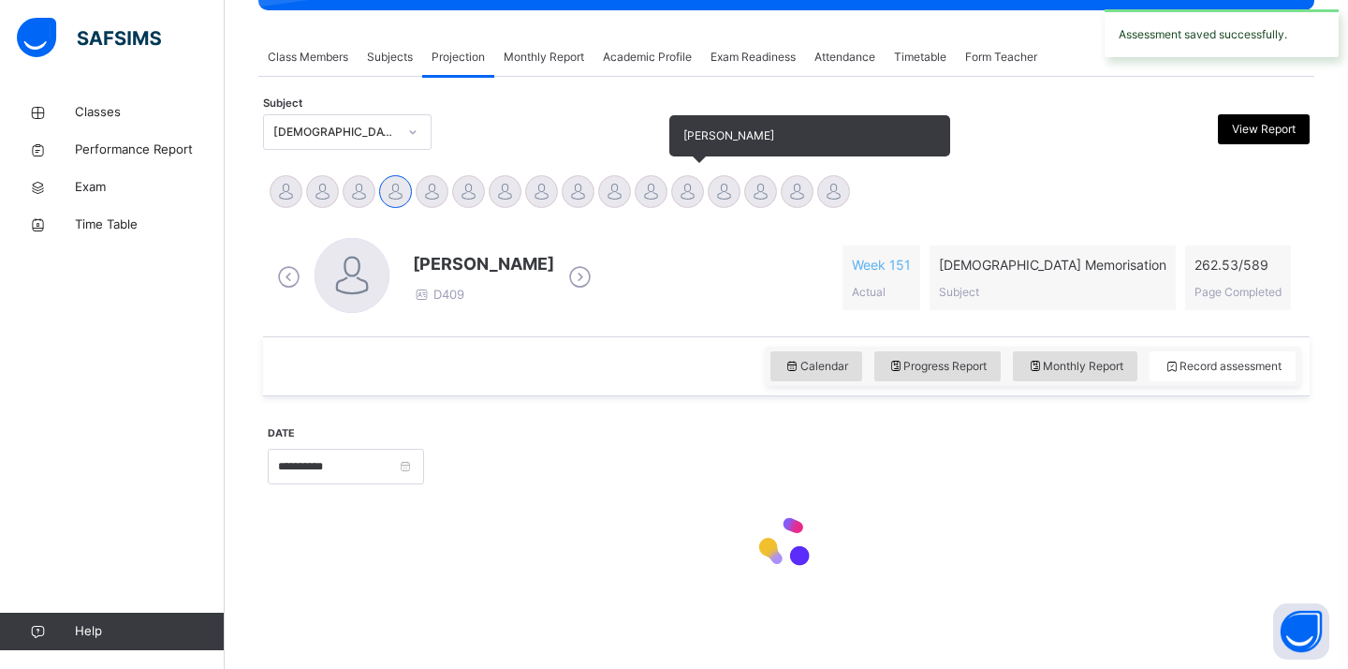
click at [689, 193] on div at bounding box center [687, 191] width 33 height 33
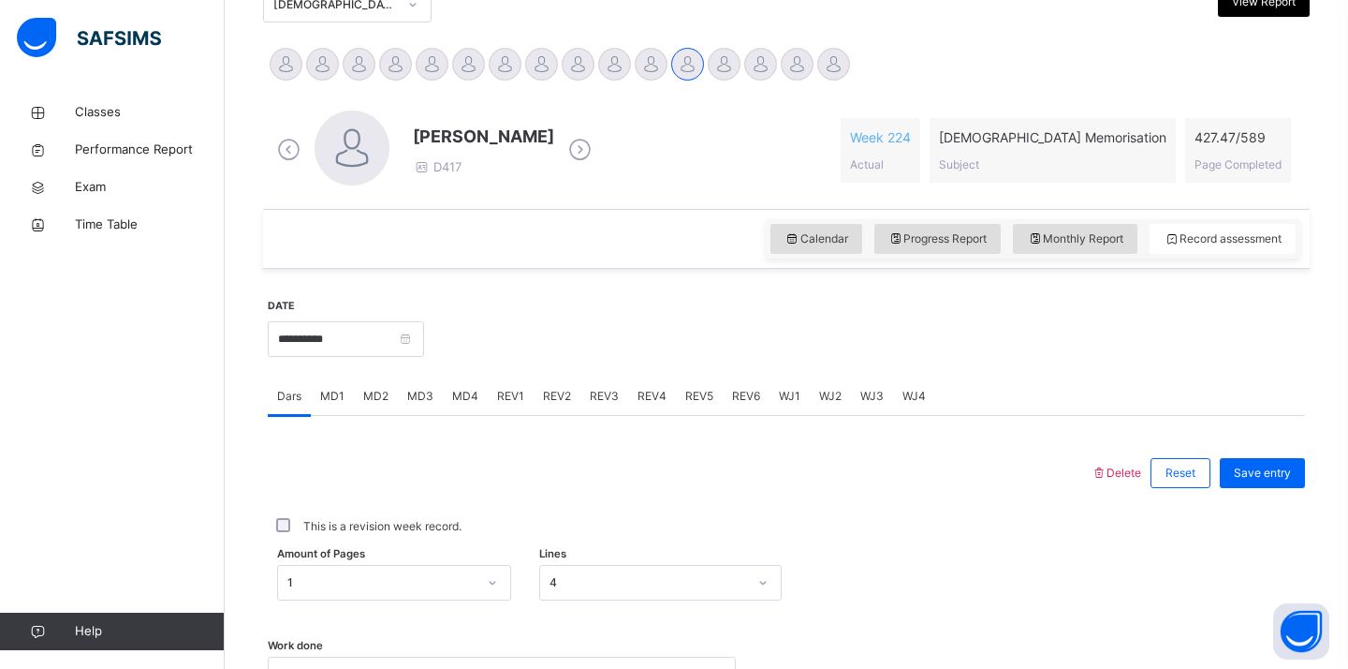
scroll to position [438, 0]
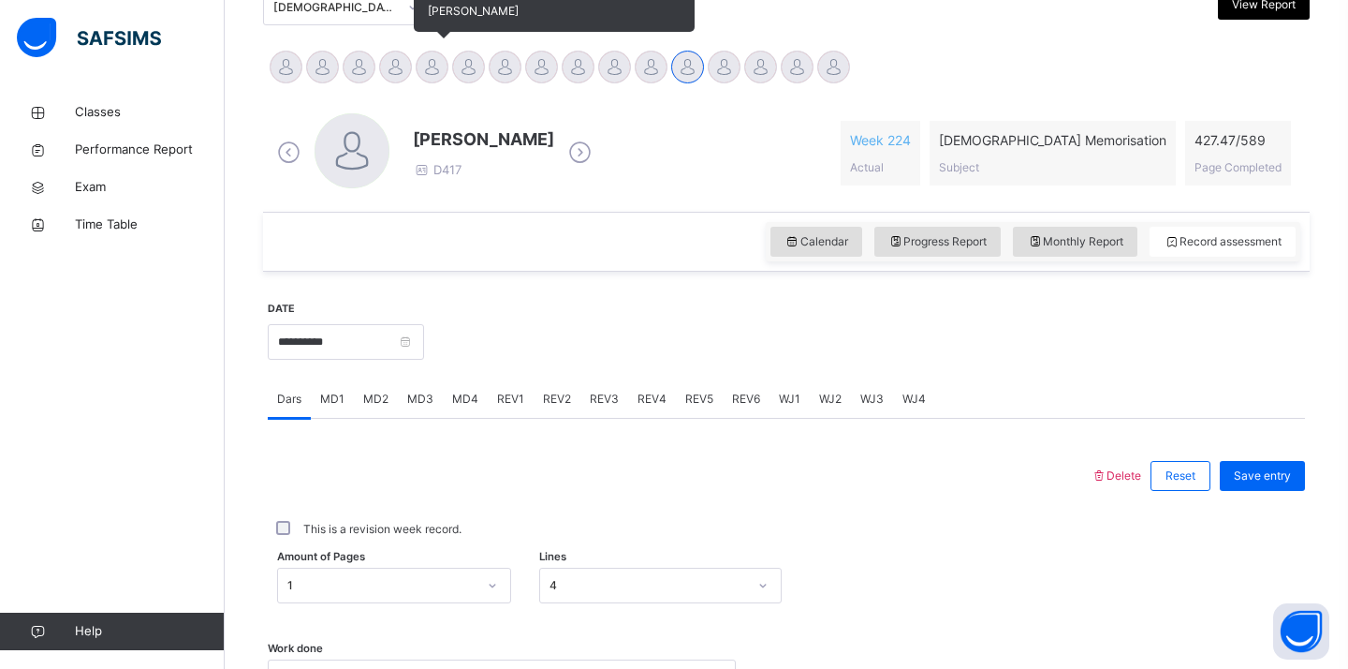
click at [429, 71] on div at bounding box center [432, 67] width 33 height 33
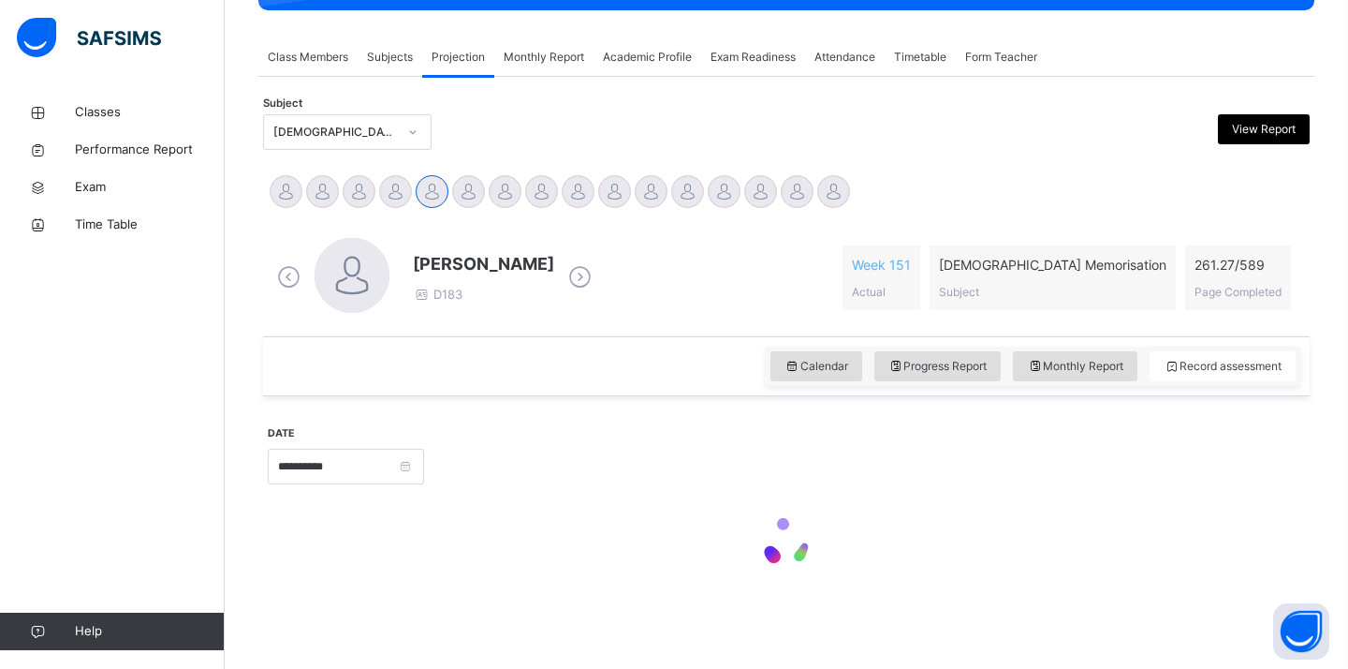
scroll to position [314, 0]
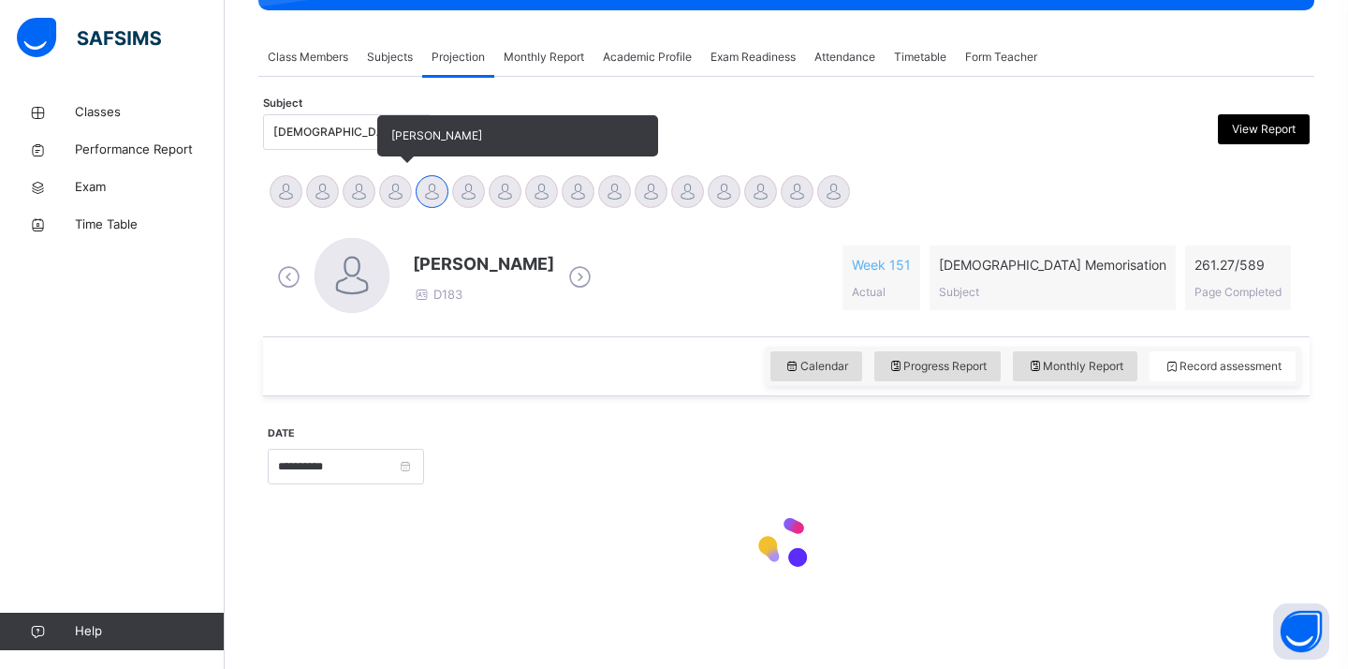
click at [389, 201] on div "**********" at bounding box center [786, 390] width 1047 height 453
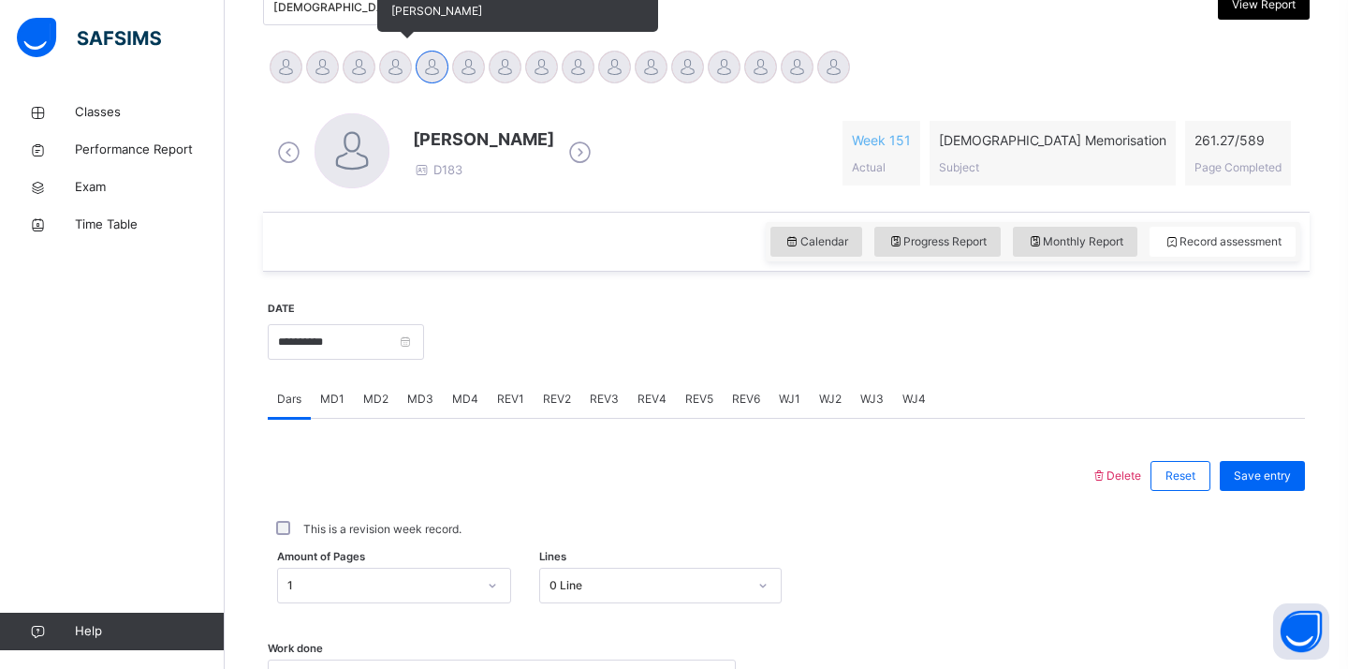
click at [394, 75] on div at bounding box center [395, 67] width 33 height 33
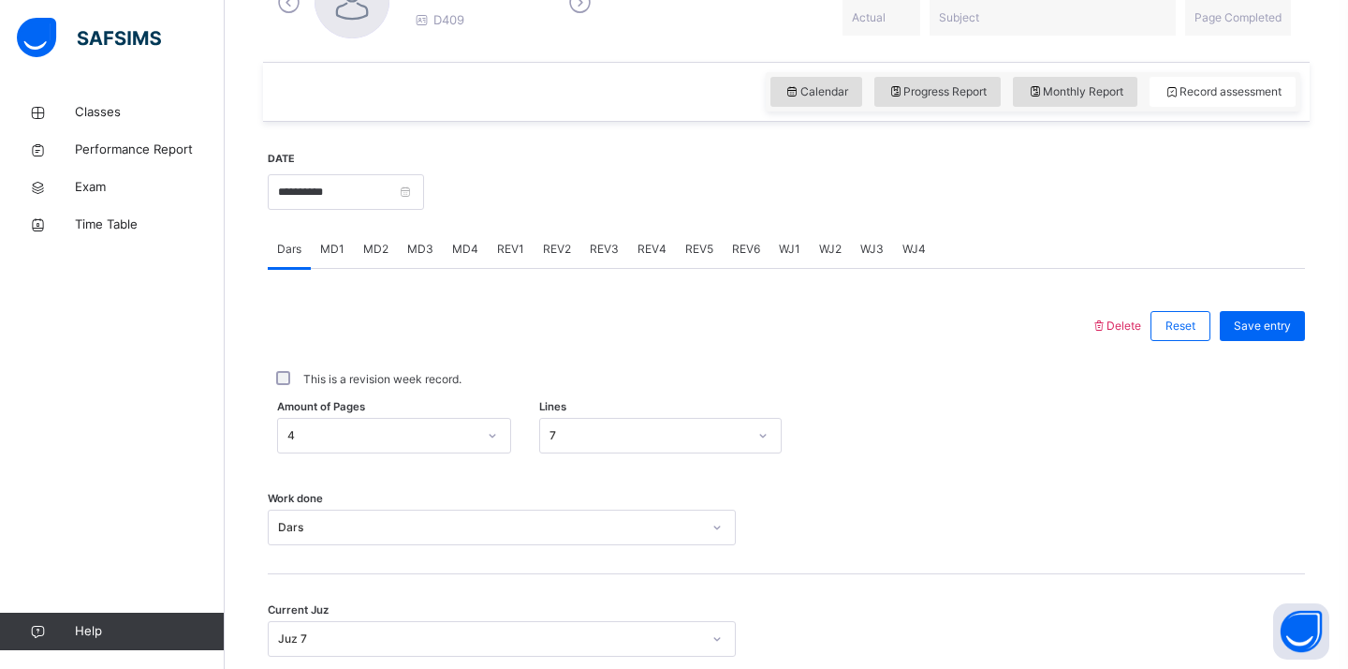
scroll to position [625, 0]
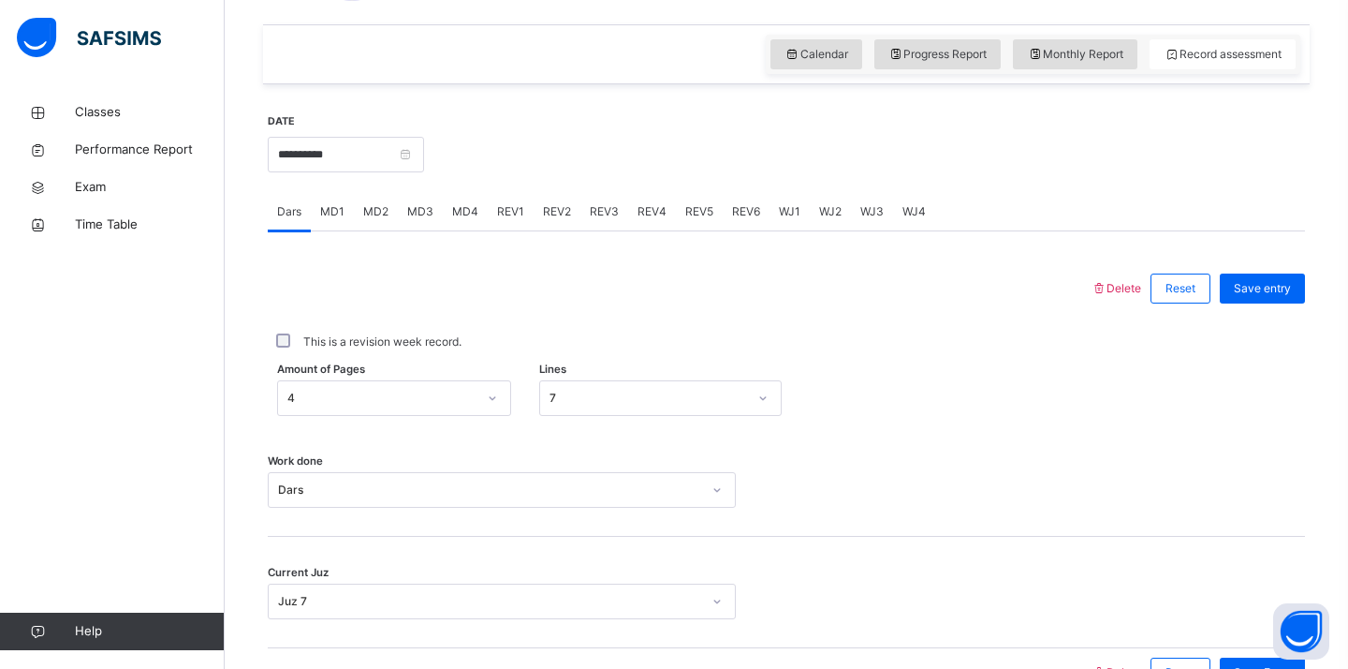
click at [424, 212] on span "MD3" at bounding box center [420, 211] width 26 height 17
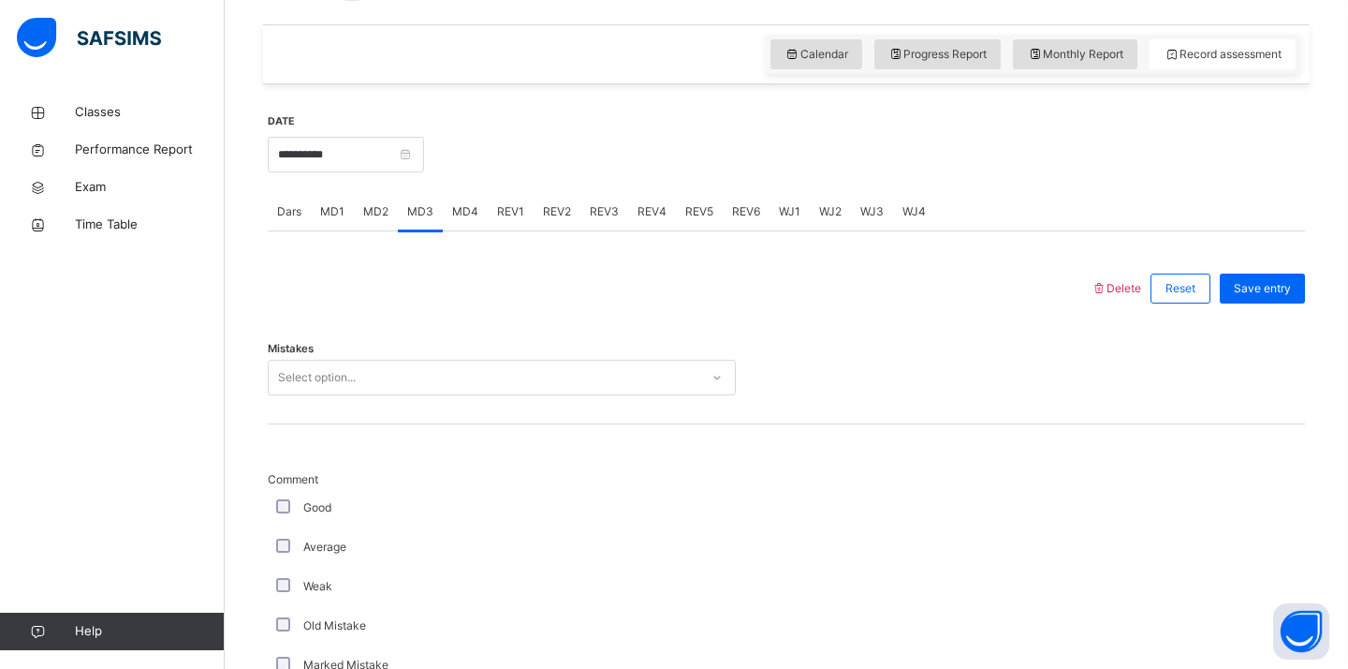
click at [361, 403] on div "Mistakes Select option..." at bounding box center [786, 368] width 1037 height 111
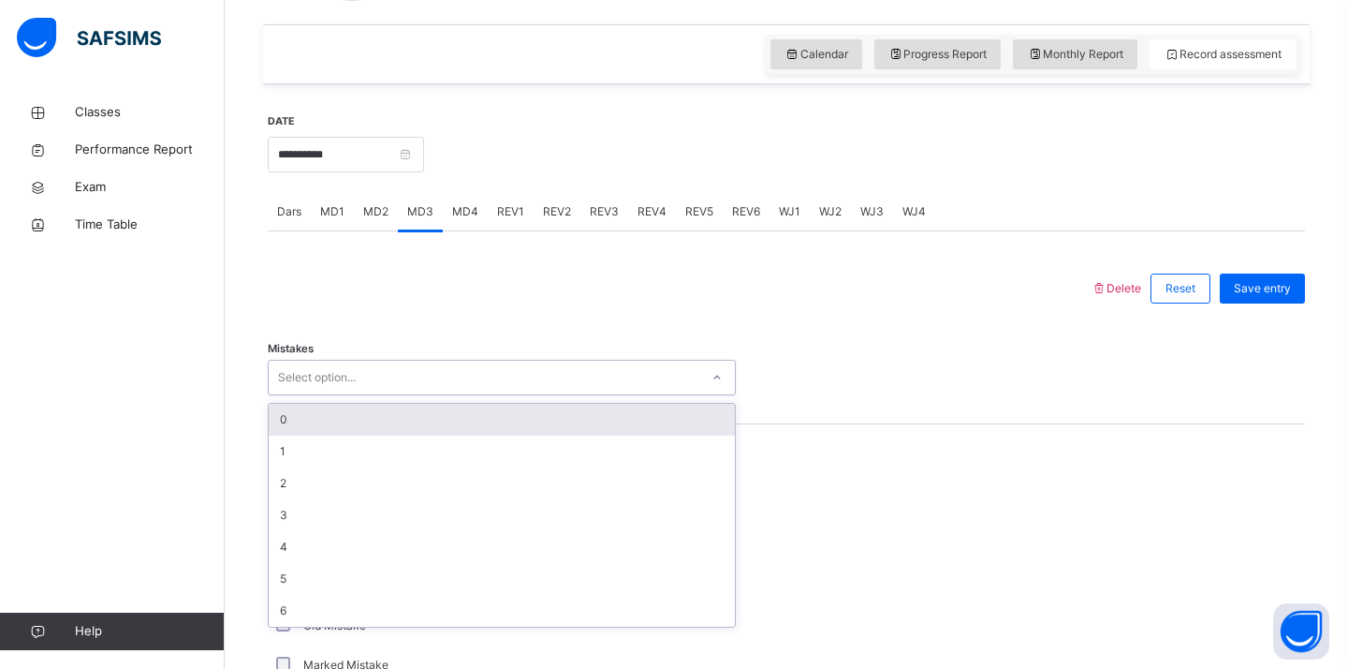
click at [360, 384] on div "Select option..." at bounding box center [484, 377] width 431 height 29
click at [376, 415] on div "0" at bounding box center [502, 420] width 466 height 32
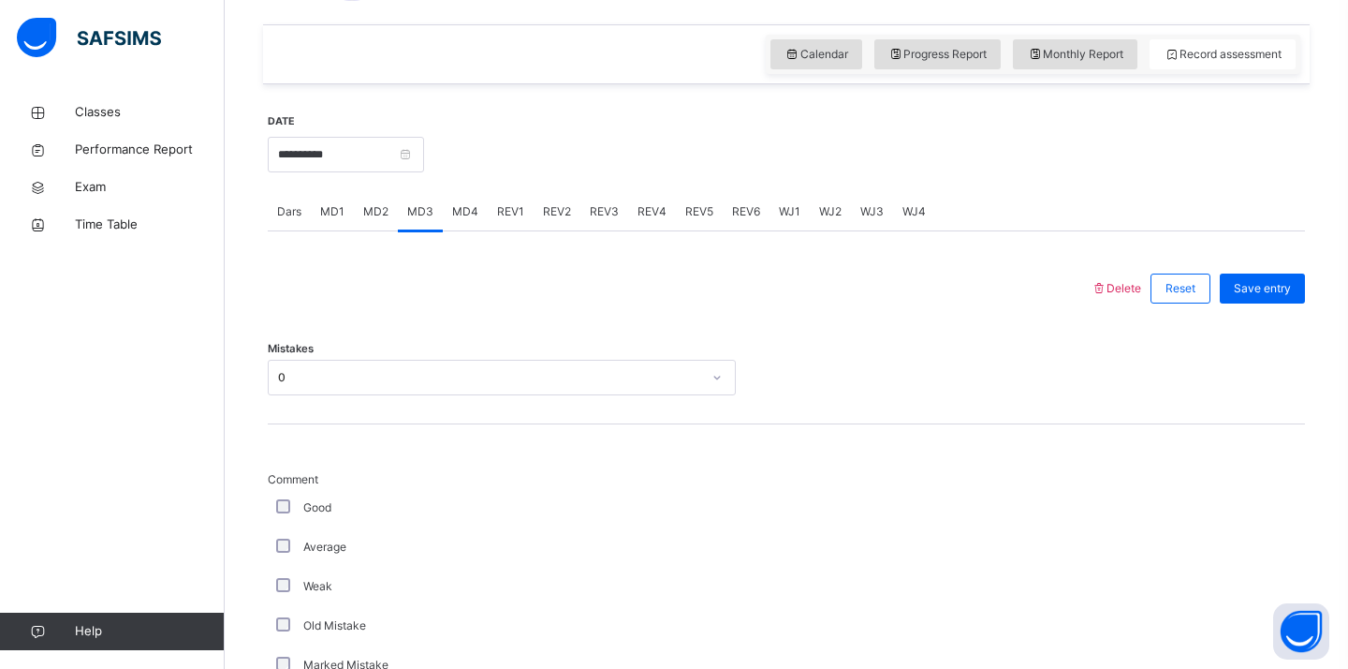
click at [364, 314] on div "Mistakes 0" at bounding box center [786, 368] width 1037 height 111
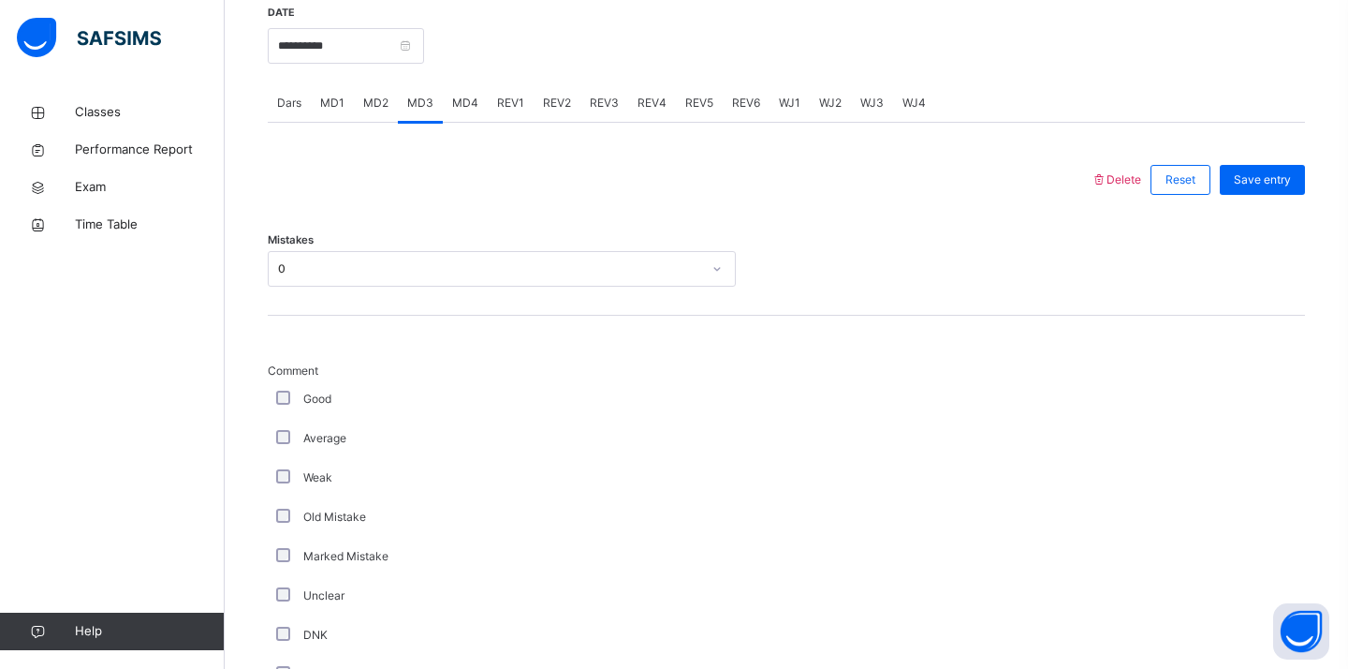
scroll to position [775, 0]
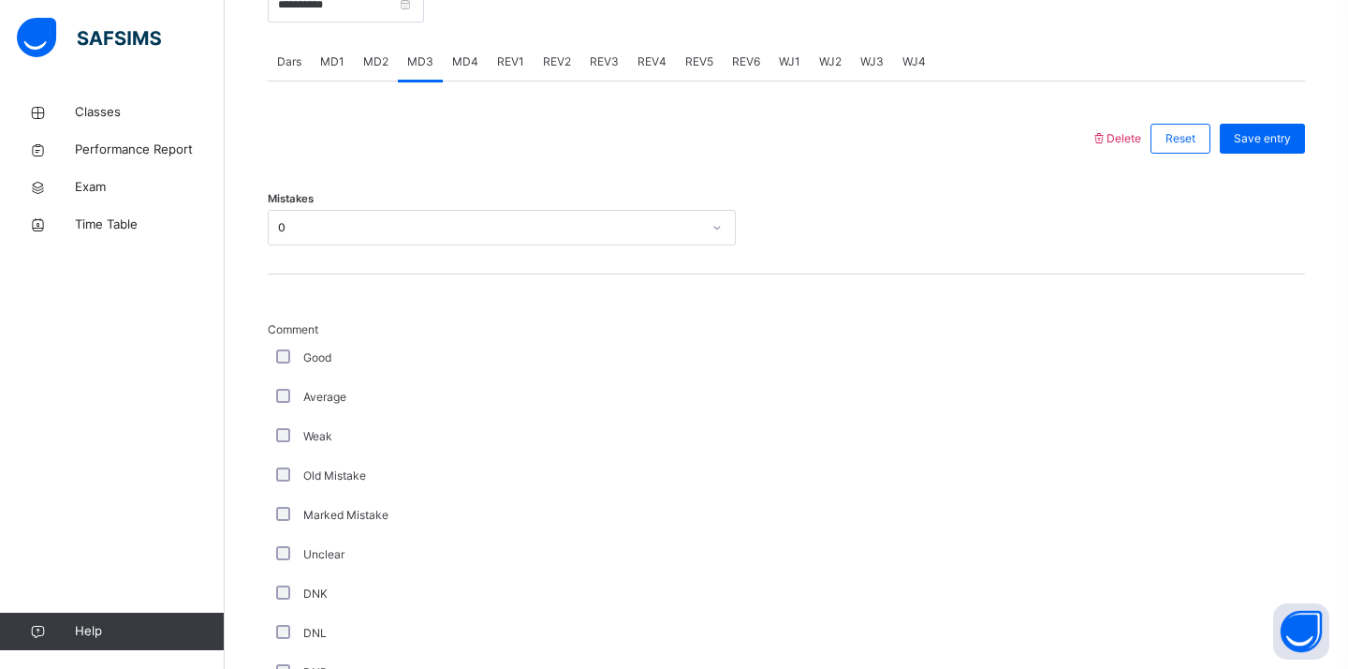
drag, startPoint x: 516, startPoint y: 508, endPoint x: 538, endPoint y: 463, distance: 50.2
click at [519, 494] on div "Comment Good Average Weak Old Mistake Marked Mistake Unclear DNK DNL DNR DNF Mu…" at bounding box center [502, 585] width 468 height 528
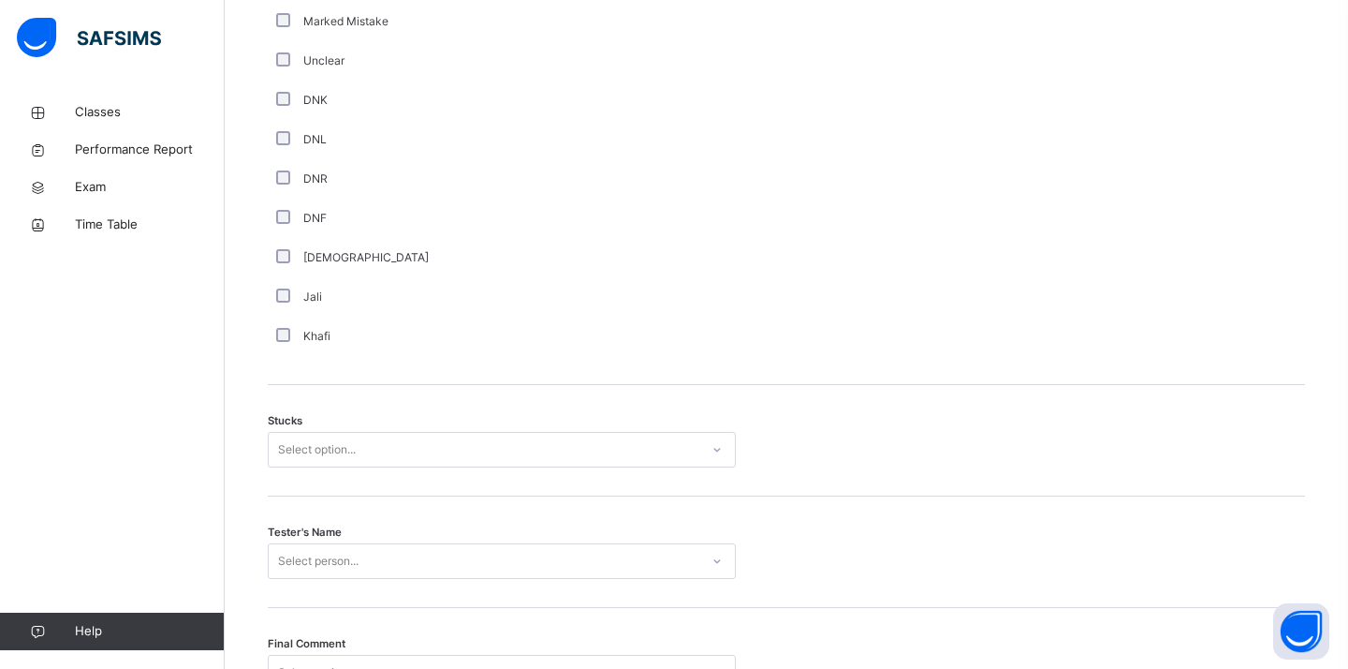
click at [539, 467] on div "Select option..." at bounding box center [502, 450] width 468 height 36
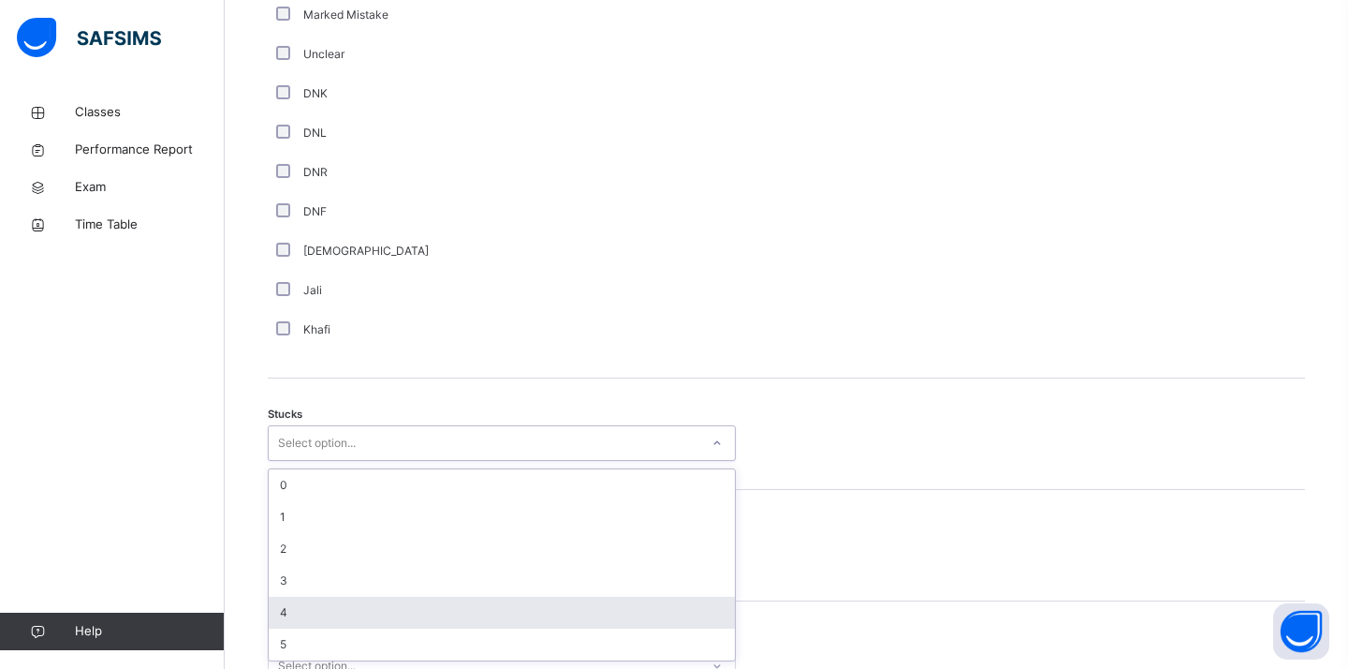
click at [462, 609] on div "4" at bounding box center [502, 612] width 466 height 32
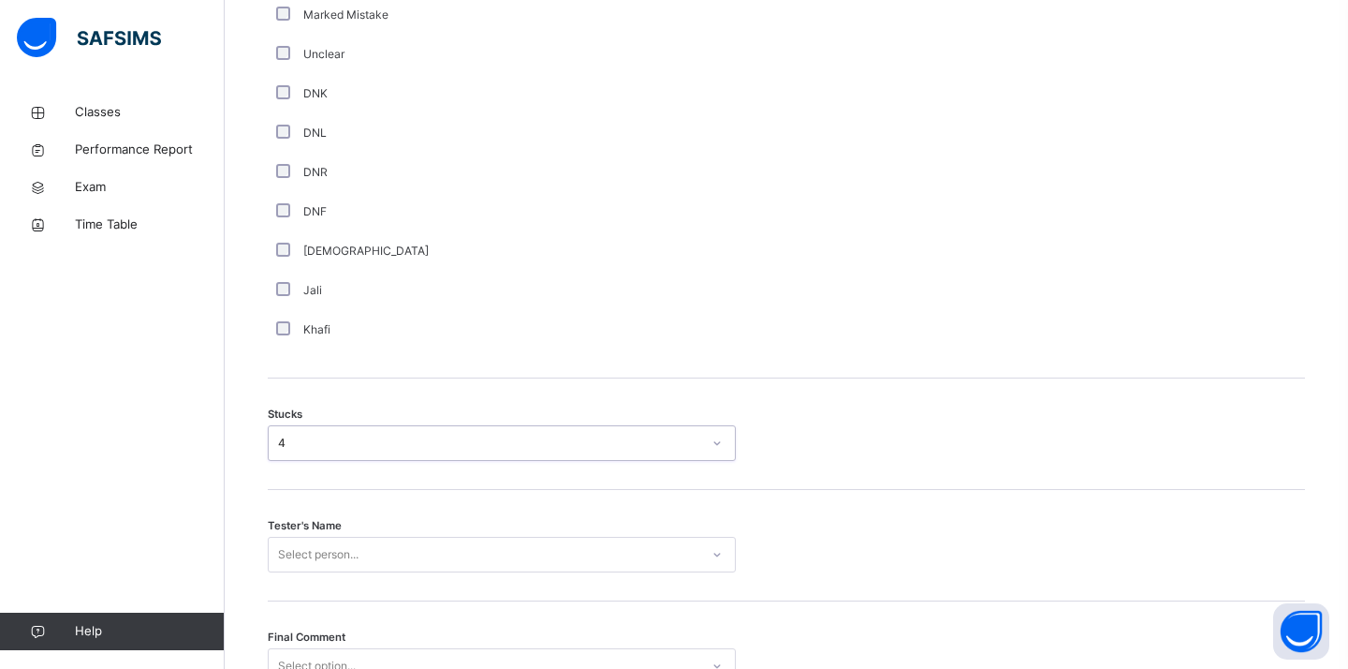
scroll to position [1452, 0]
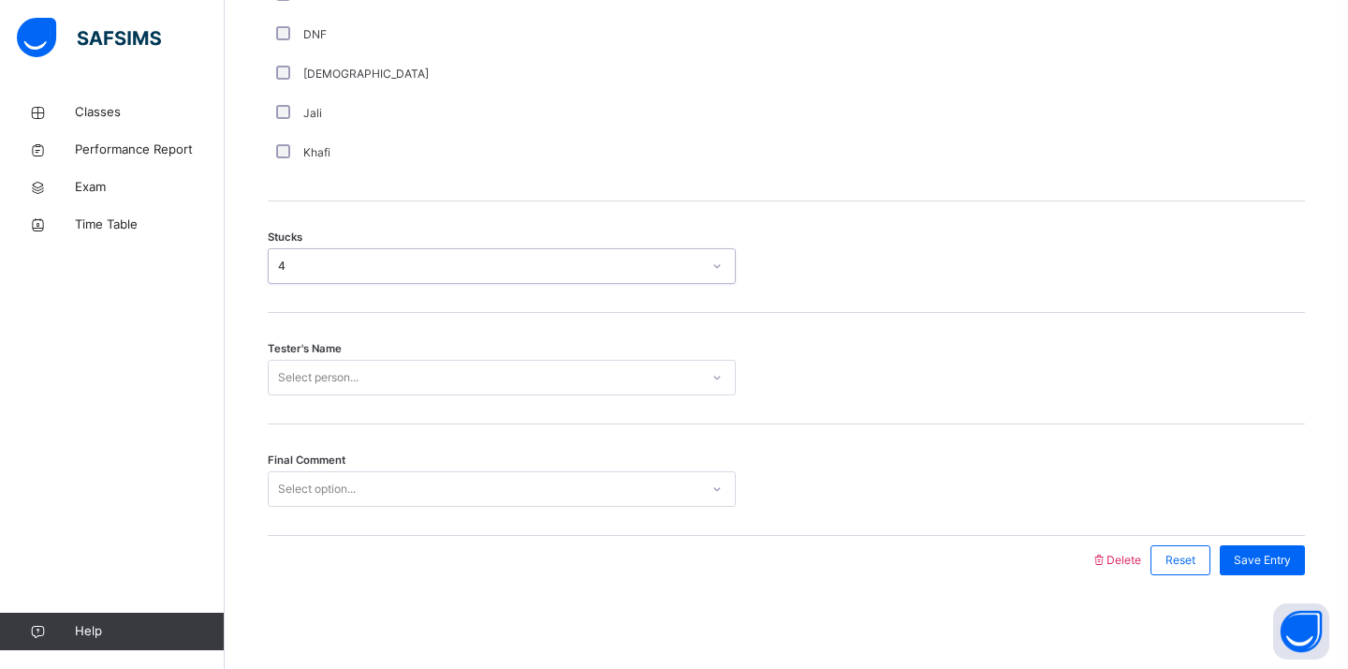
click at [436, 395] on div "Select person..." at bounding box center [502, 378] width 468 height 36
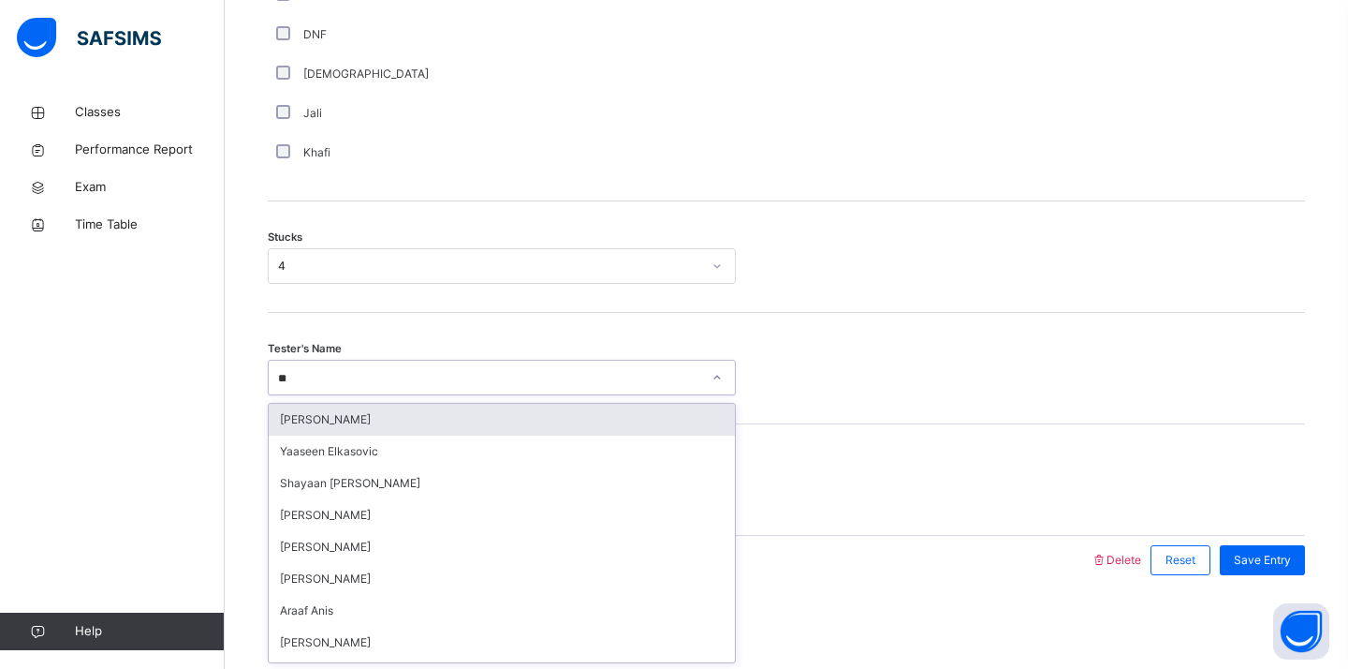
type input "***"
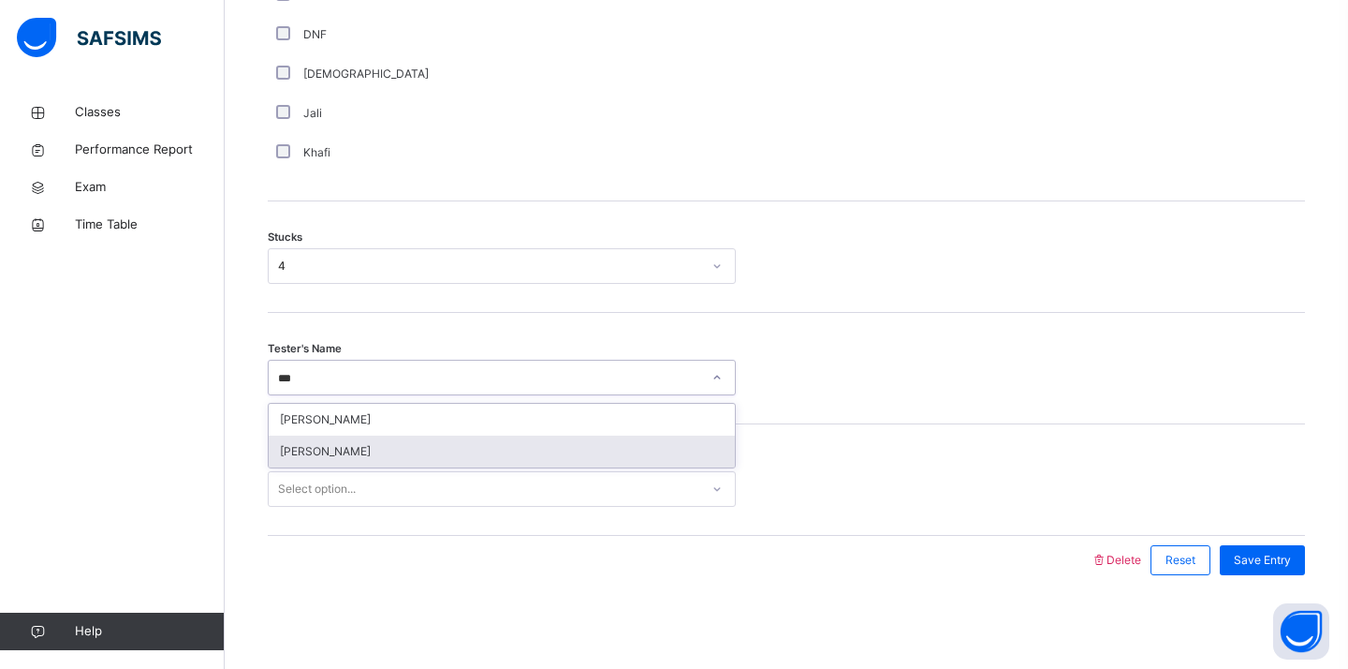
click at [419, 455] on div "[PERSON_NAME]" at bounding box center [502, 451] width 466 height 32
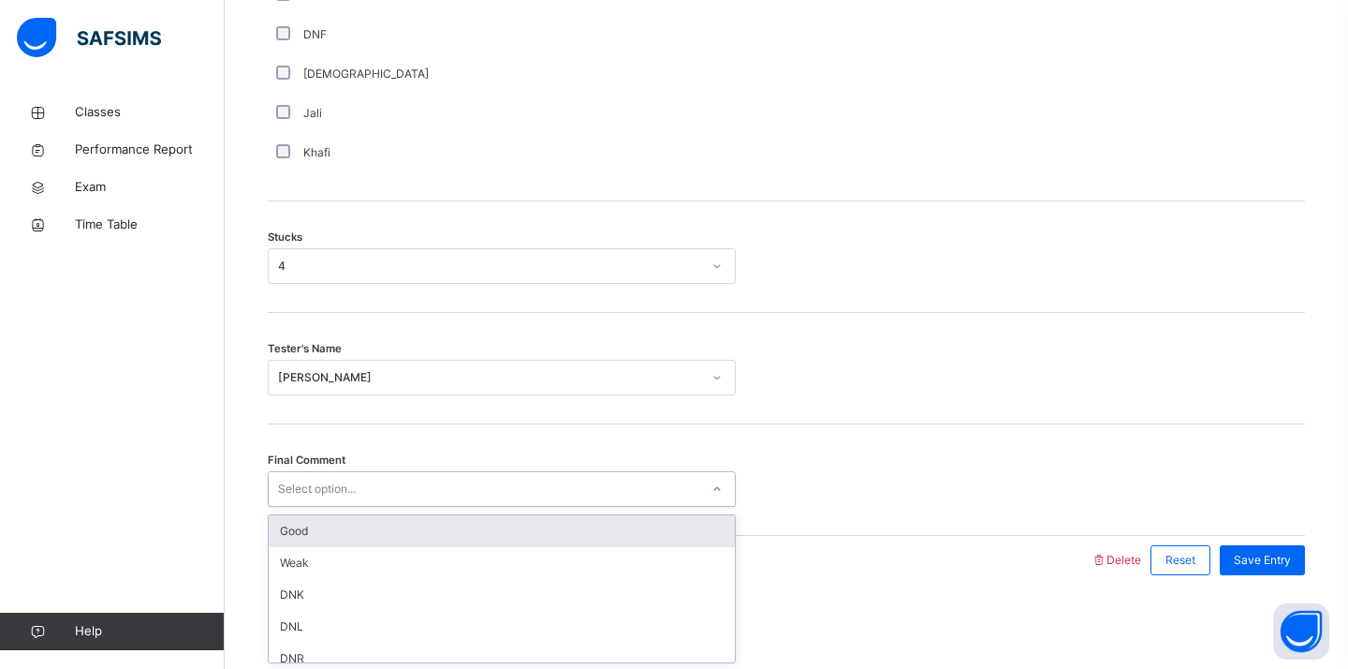
click at [411, 491] on div "Select option..." at bounding box center [484, 489] width 431 height 29
click at [402, 531] on div "Good" at bounding box center [502, 531] width 466 height 32
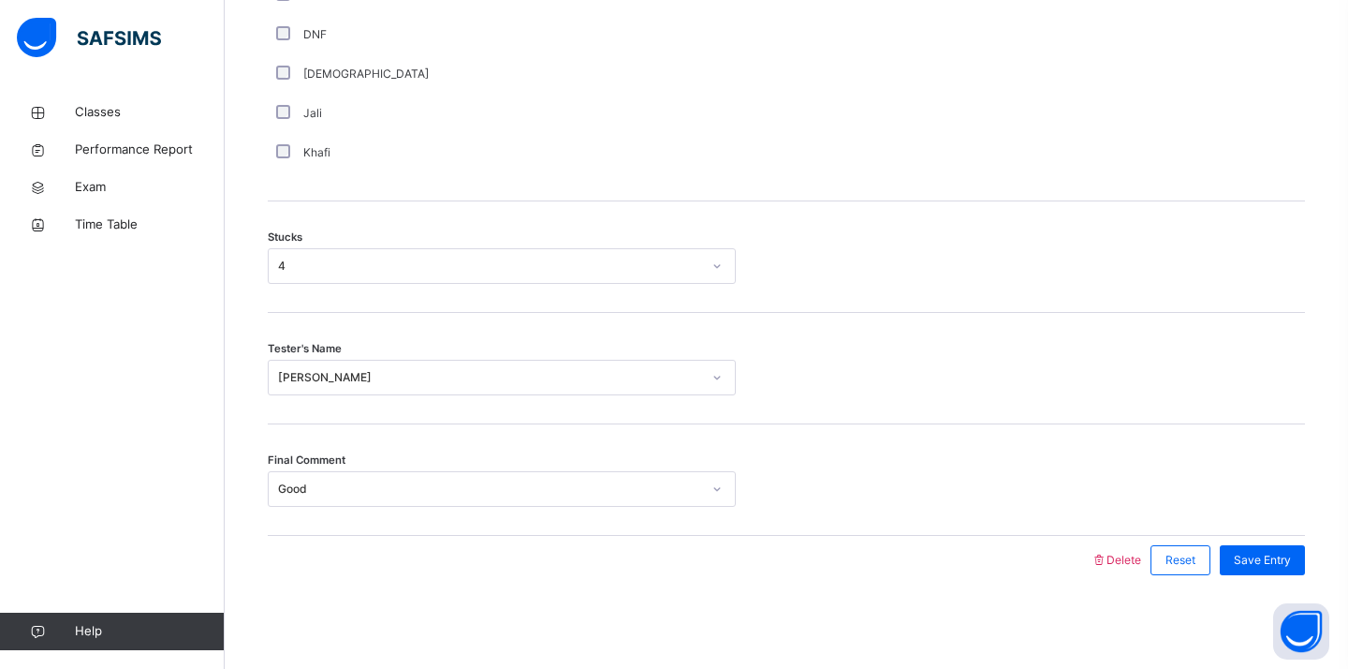
click at [974, 579] on div at bounding box center [679, 560] width 804 height 49
click at [1298, 559] on div "Save Entry" at bounding box center [1262, 560] width 85 height 30
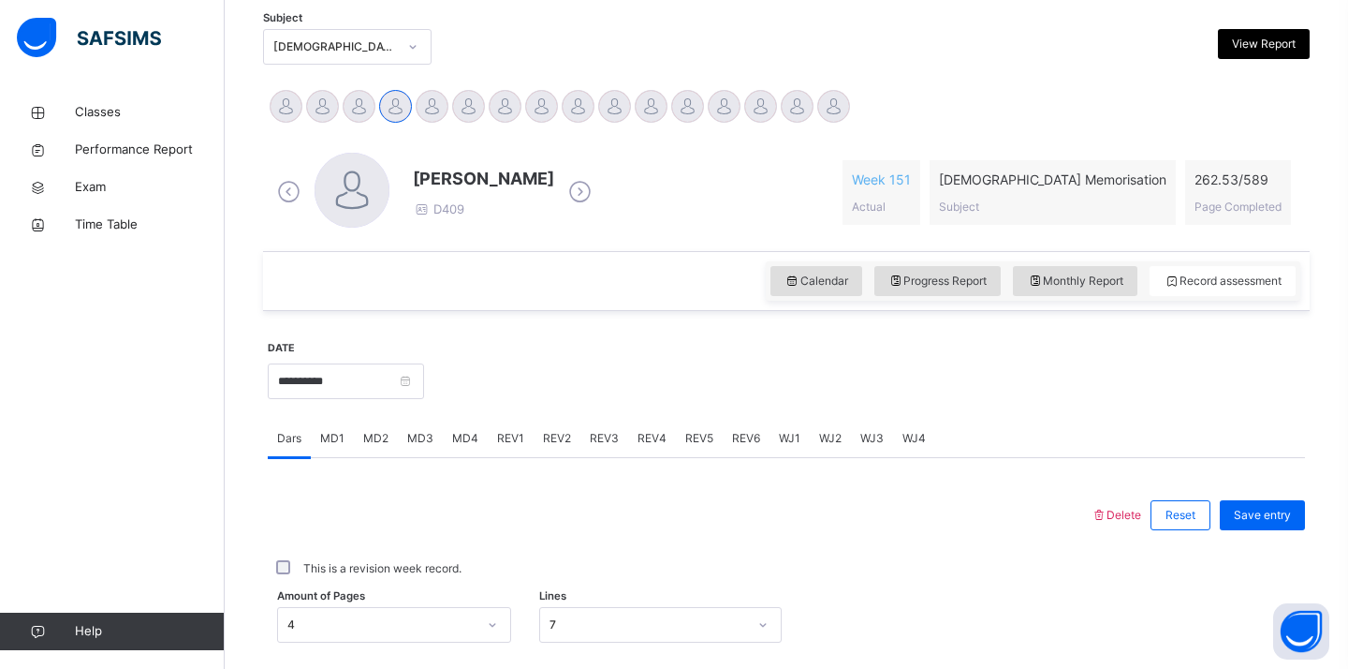
scroll to position [393, 0]
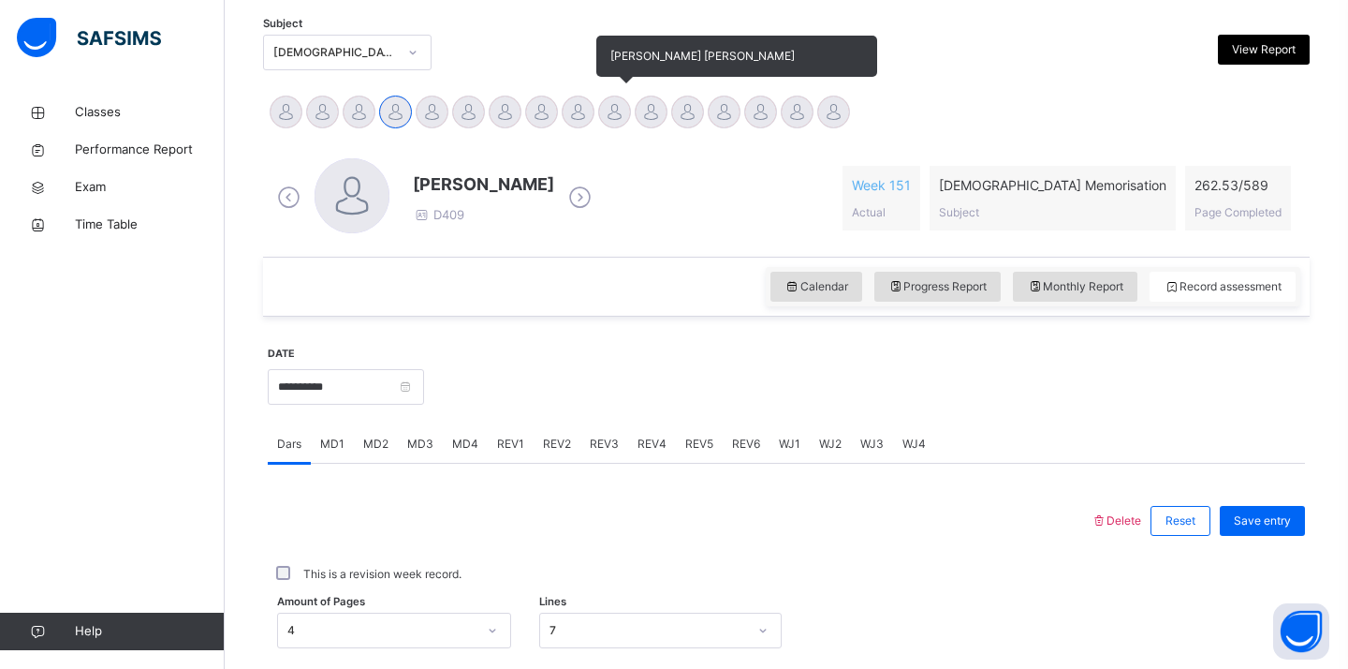
click at [611, 100] on div at bounding box center [614, 112] width 33 height 33
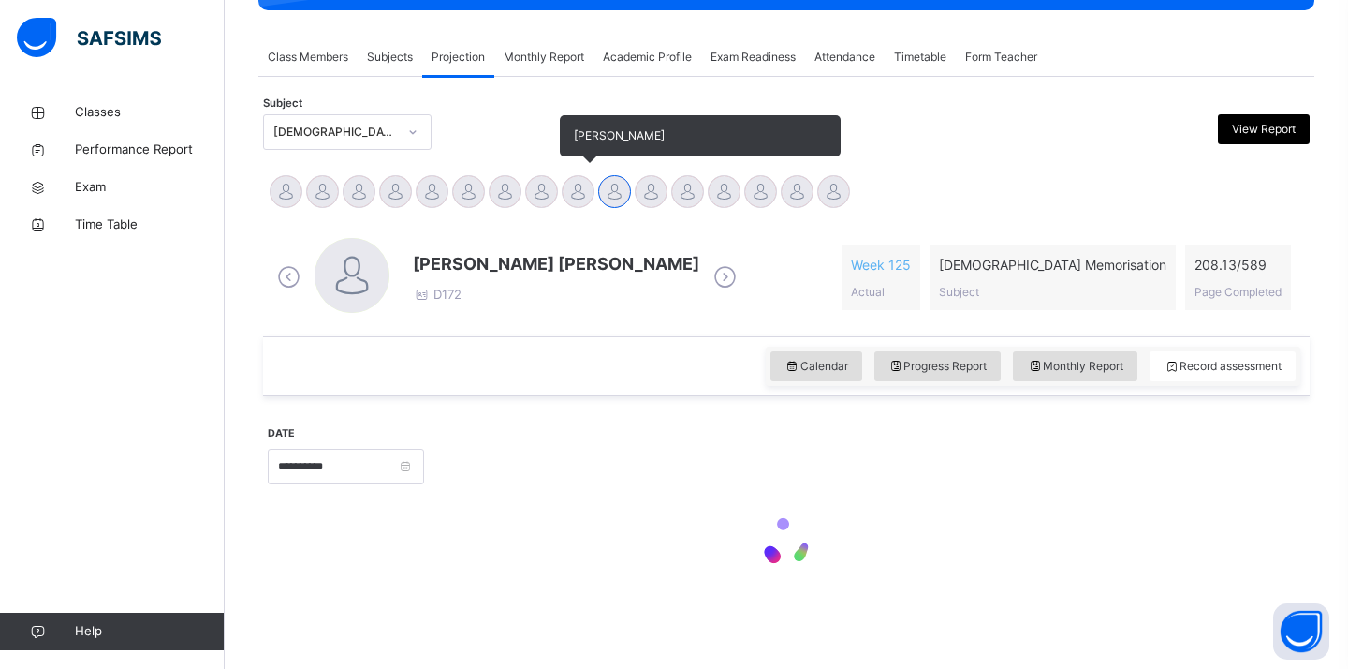
click at [575, 179] on div "**********" at bounding box center [786, 390] width 1047 height 453
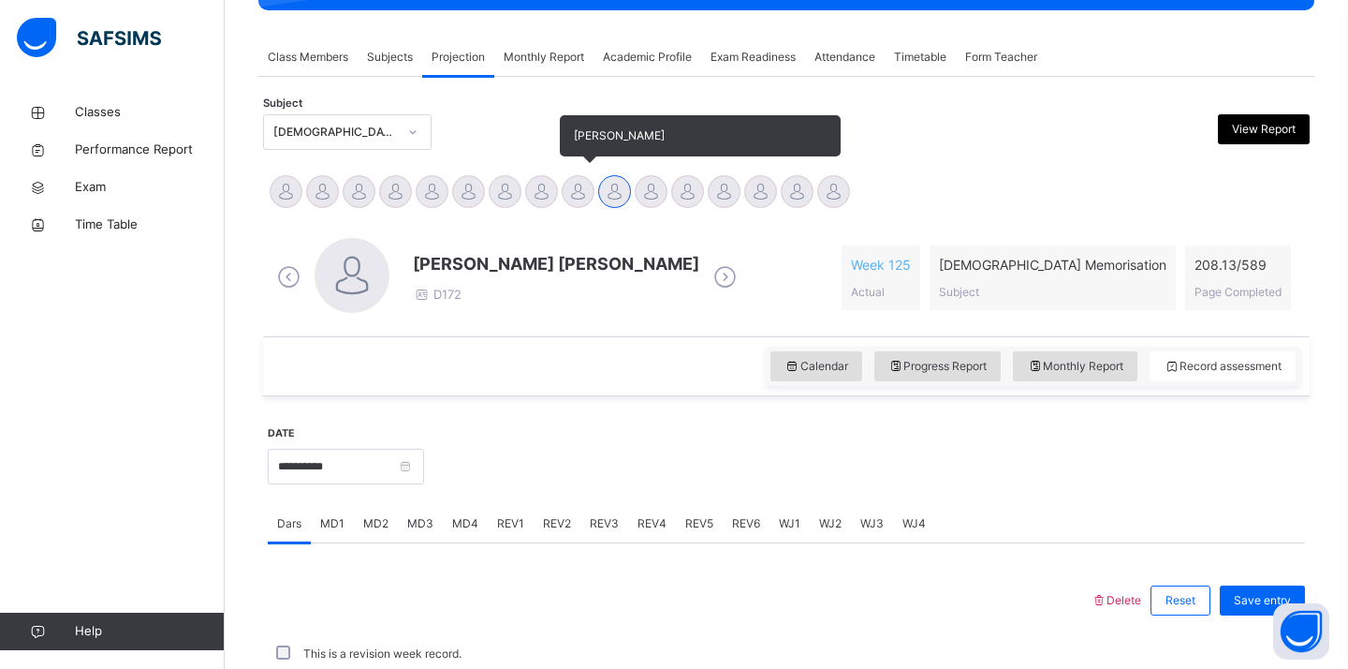
scroll to position [393, 0]
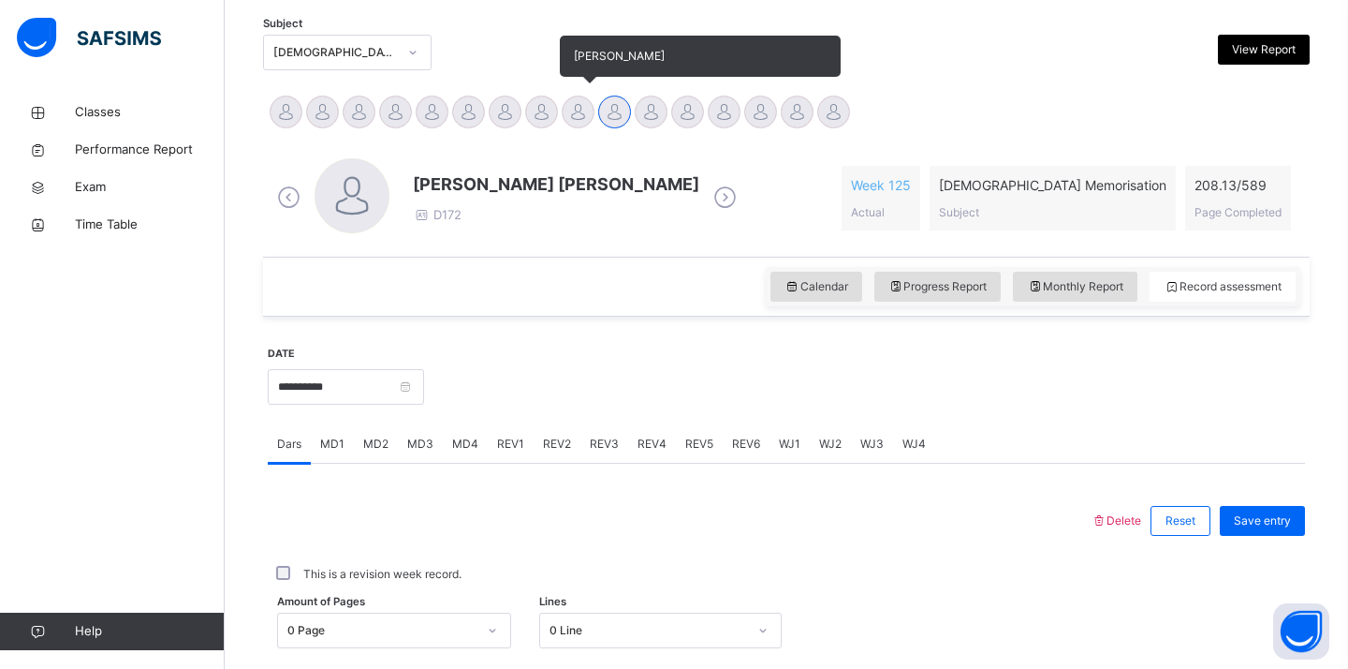
click at [570, 110] on div at bounding box center [578, 112] width 33 height 33
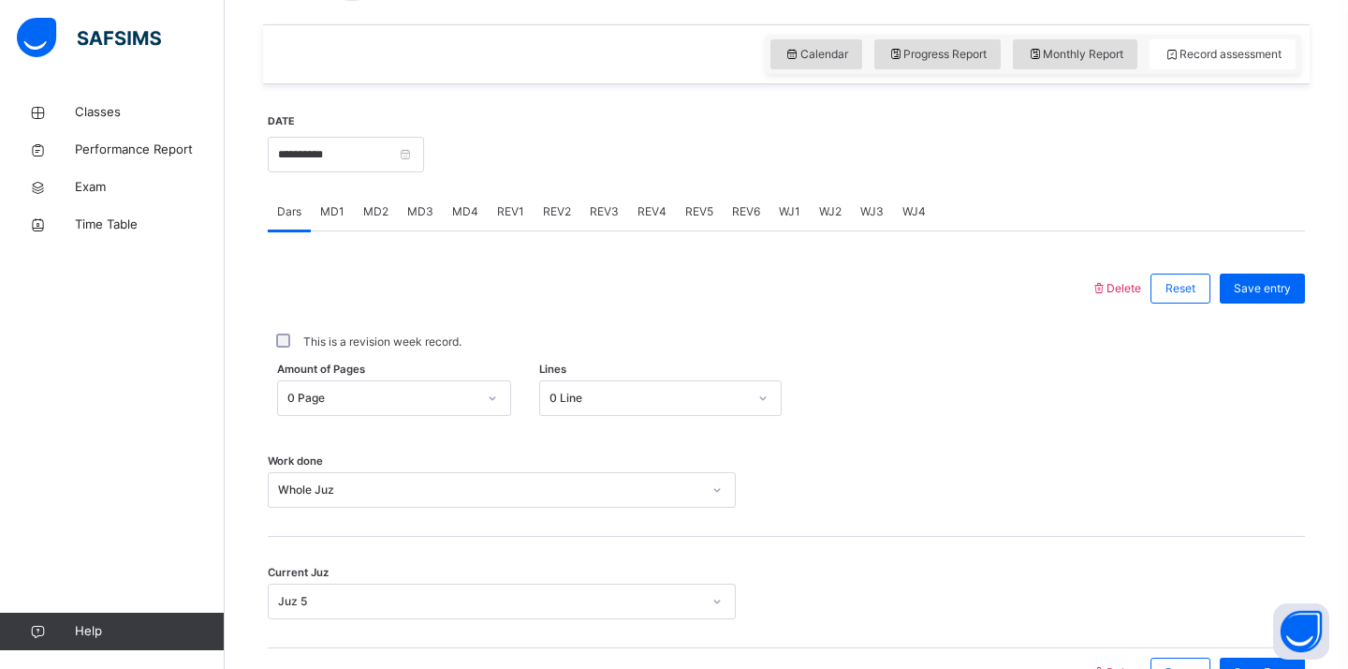
scroll to position [614, 0]
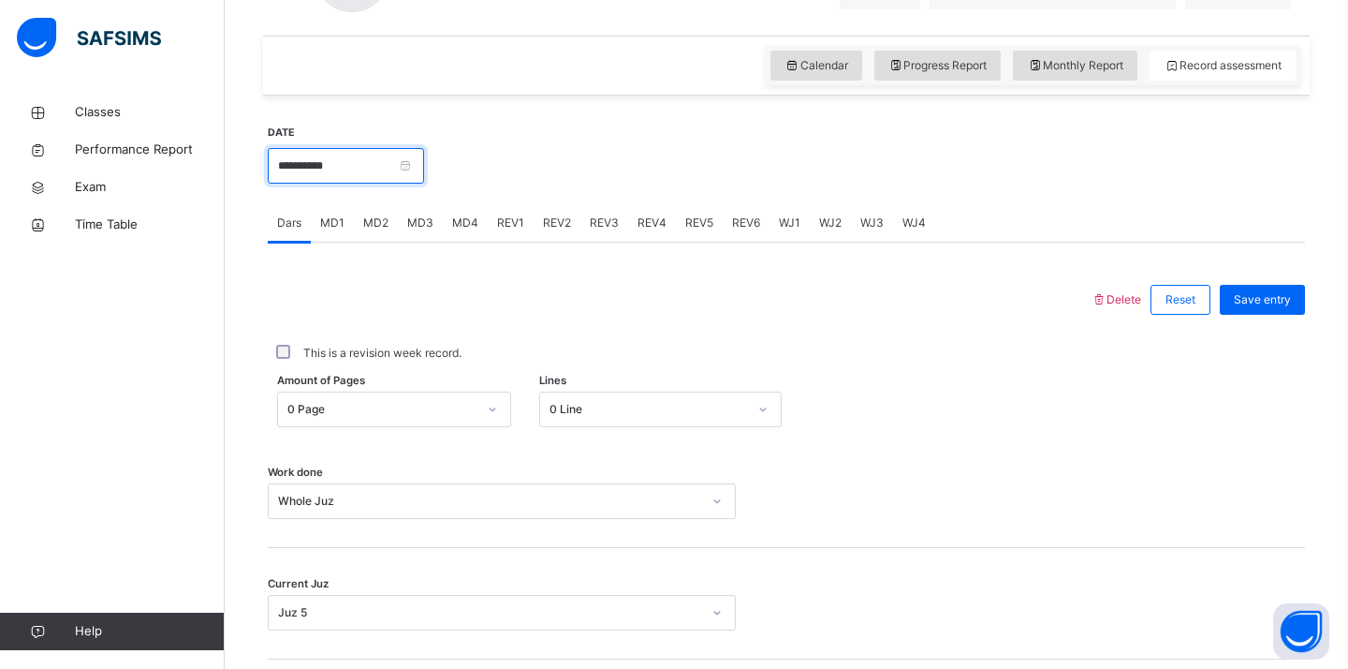
click at [356, 164] on input "**********" at bounding box center [346, 166] width 156 height 36
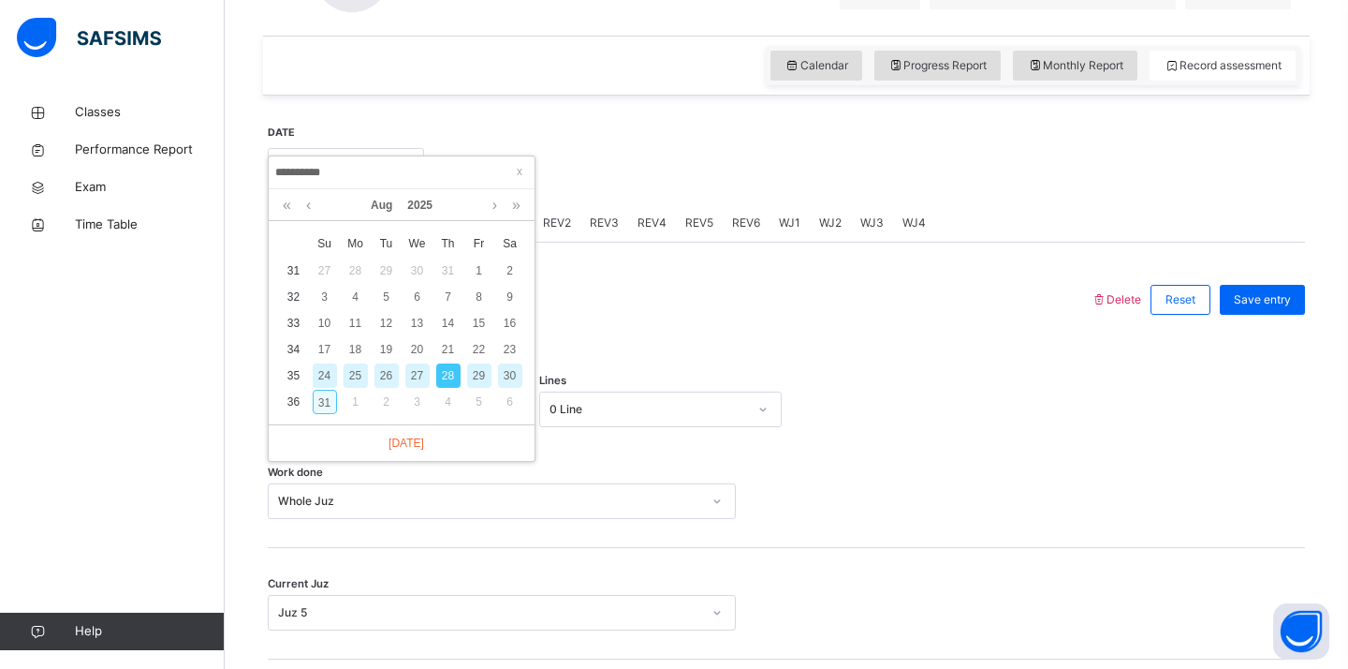
click at [327, 402] on div "31" at bounding box center [325, 402] width 24 height 24
type input "**********"
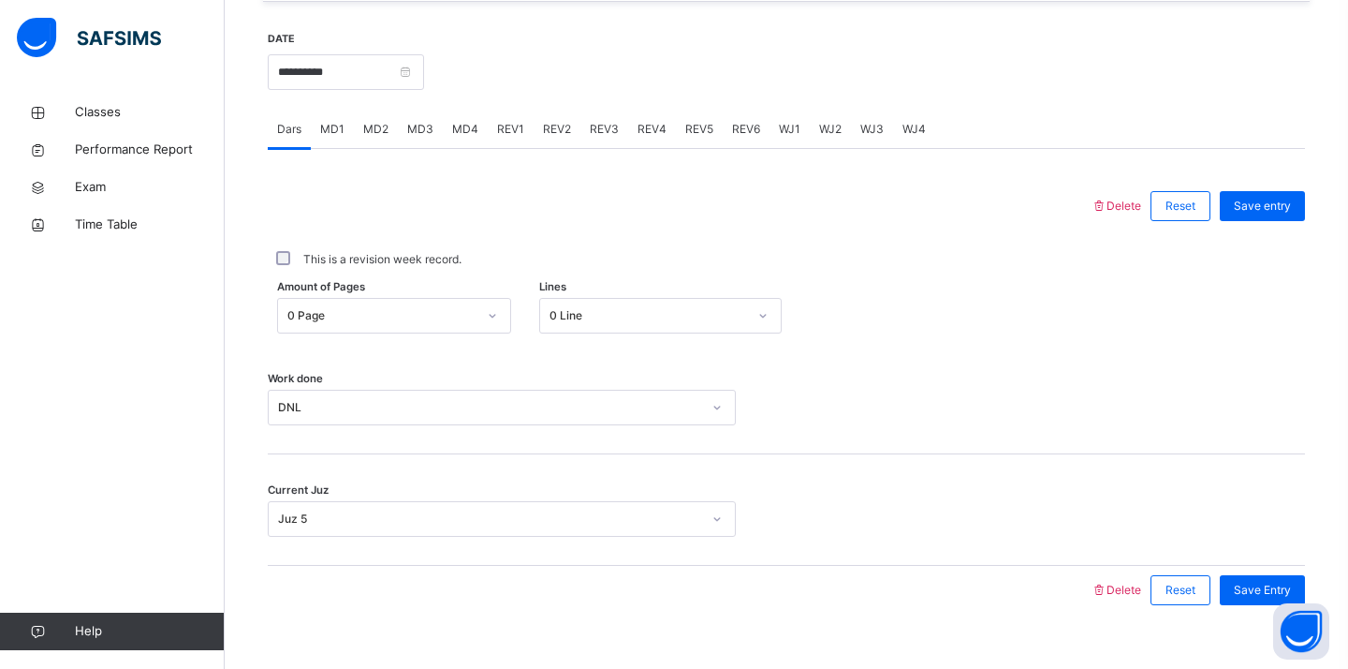
click at [496, 397] on div "DNL" at bounding box center [484, 407] width 431 height 29
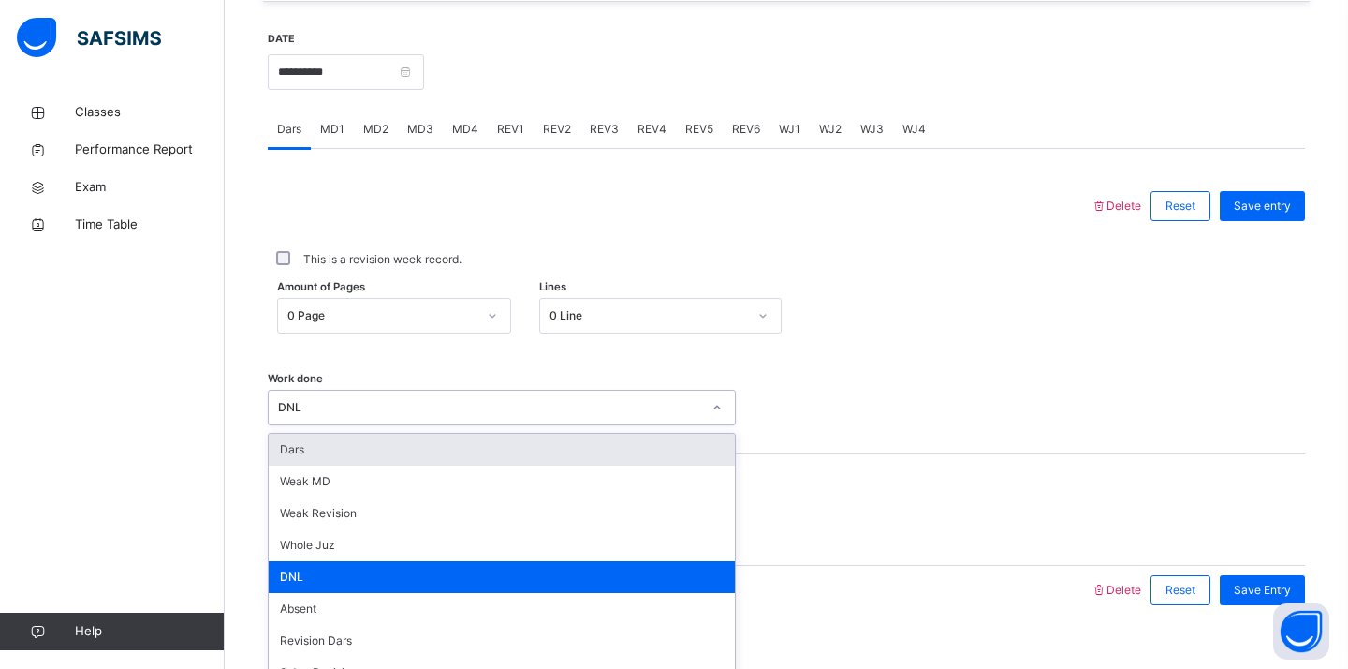
scroll to position [738, 0]
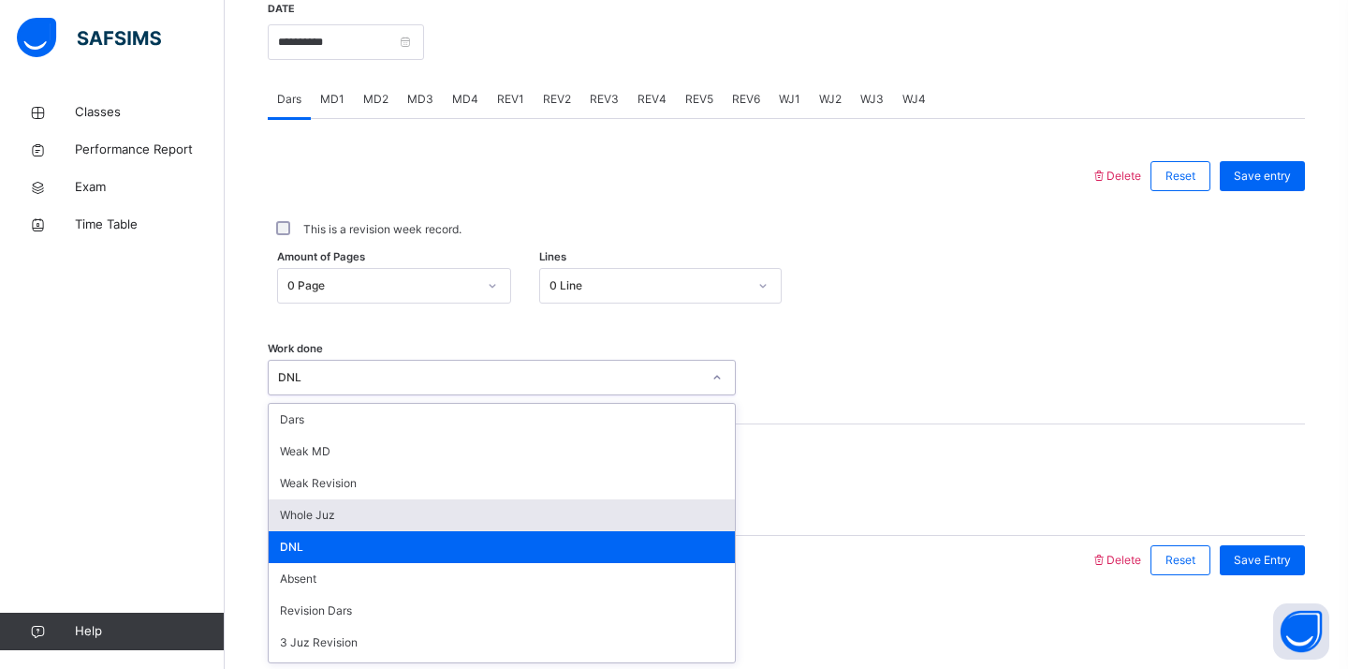
click at [394, 518] on div "Whole Juz" at bounding box center [502, 515] width 466 height 32
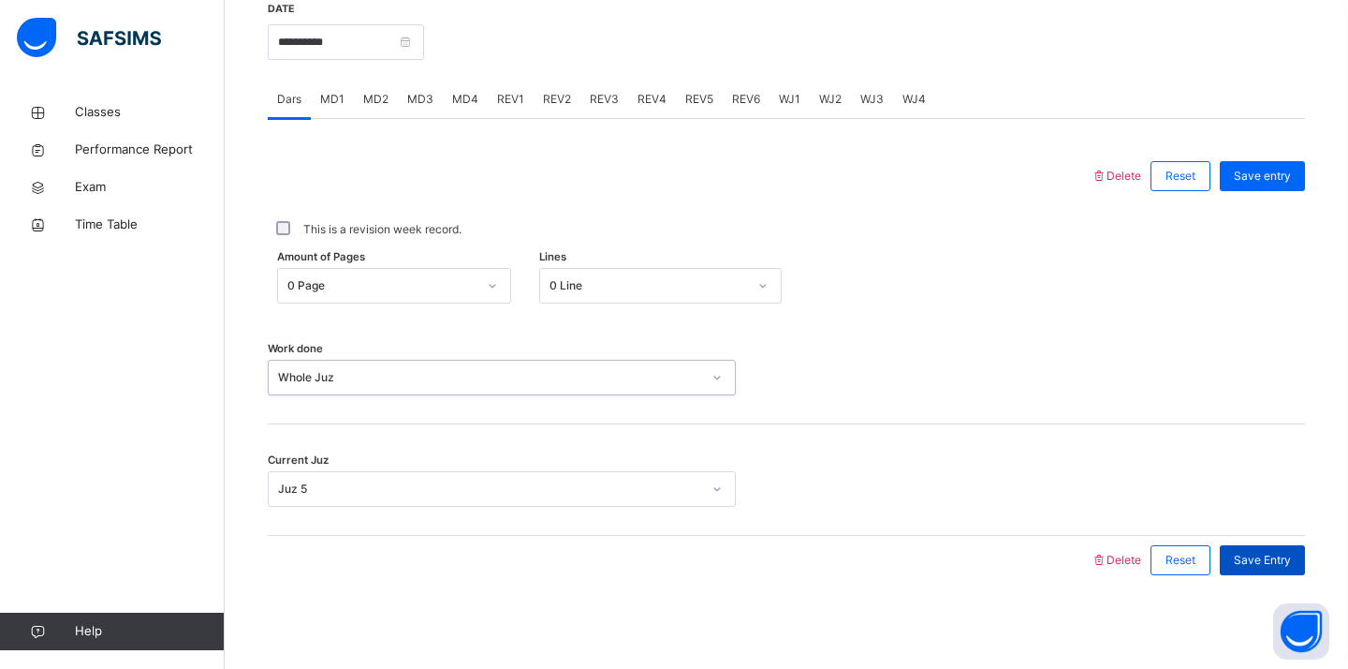
click at [1251, 557] on span "Save Entry" at bounding box center [1262, 560] width 57 height 17
click at [784, 106] on span "WJ1" at bounding box center [790, 99] width 22 height 17
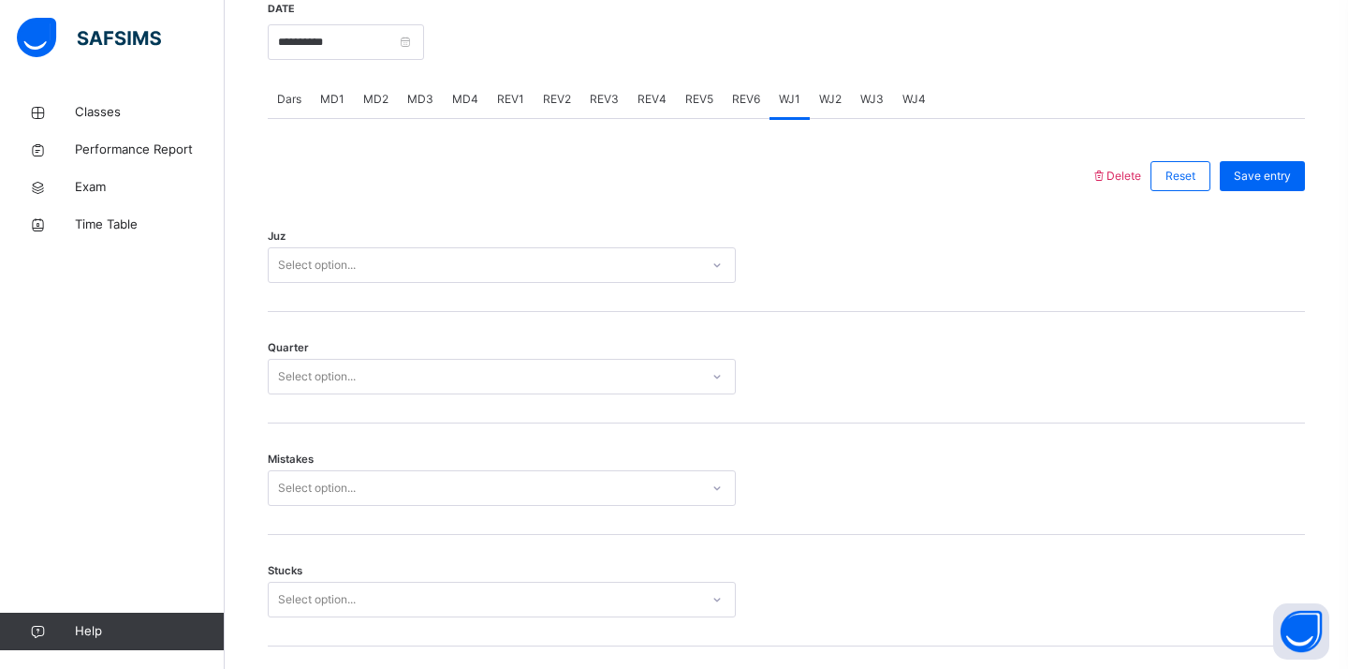
click at [502, 272] on div "Select option..." at bounding box center [484, 265] width 431 height 29
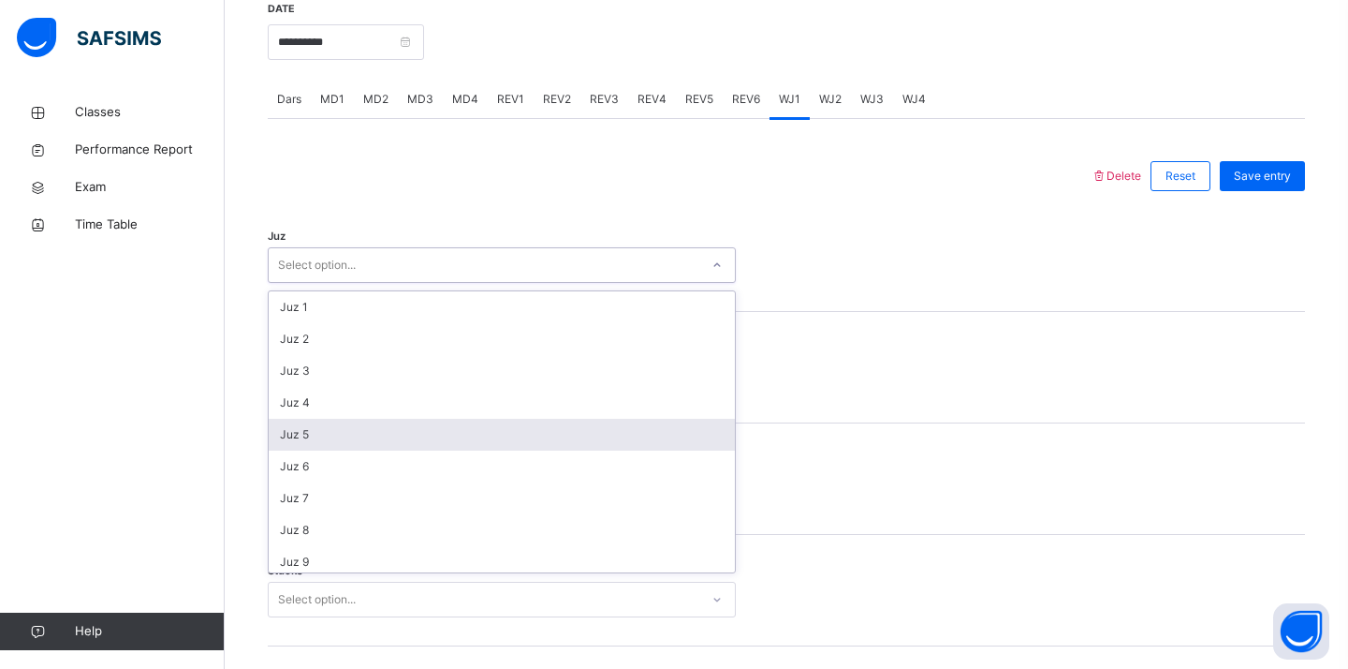
click at [369, 428] on div "Juz 5" at bounding box center [502, 435] width 466 height 32
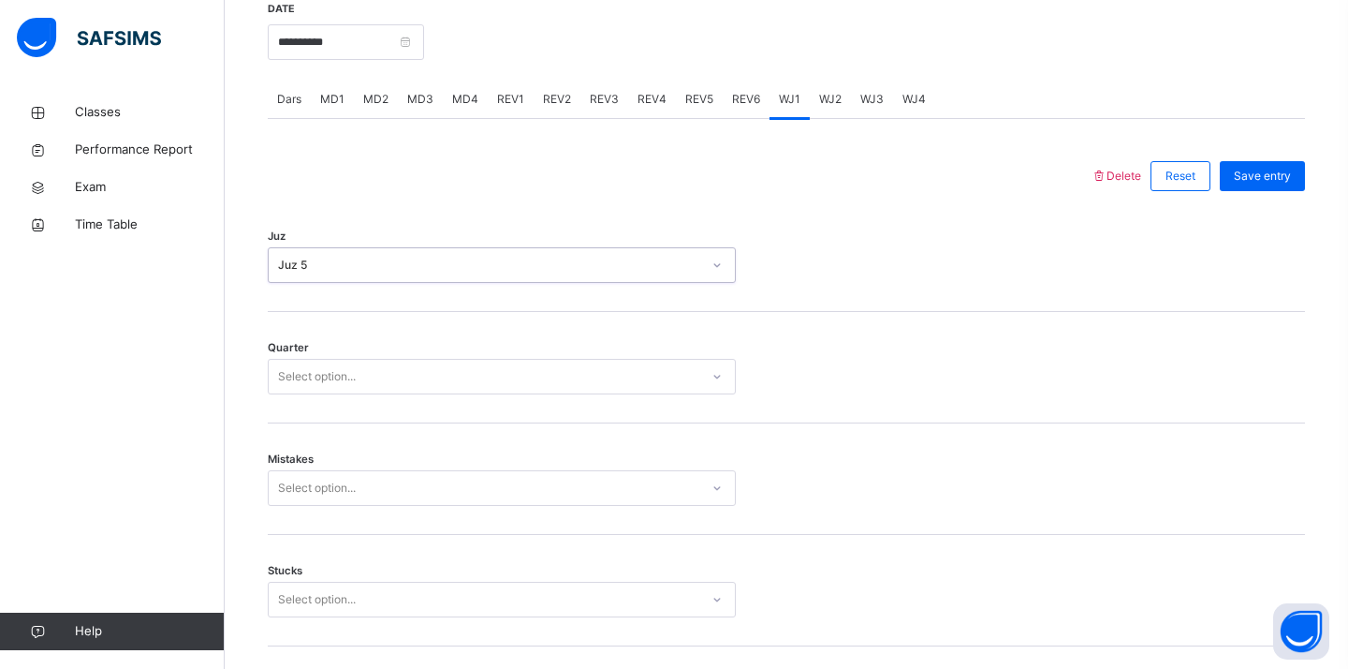
click at [371, 390] on div "Select option..." at bounding box center [502, 377] width 468 height 36
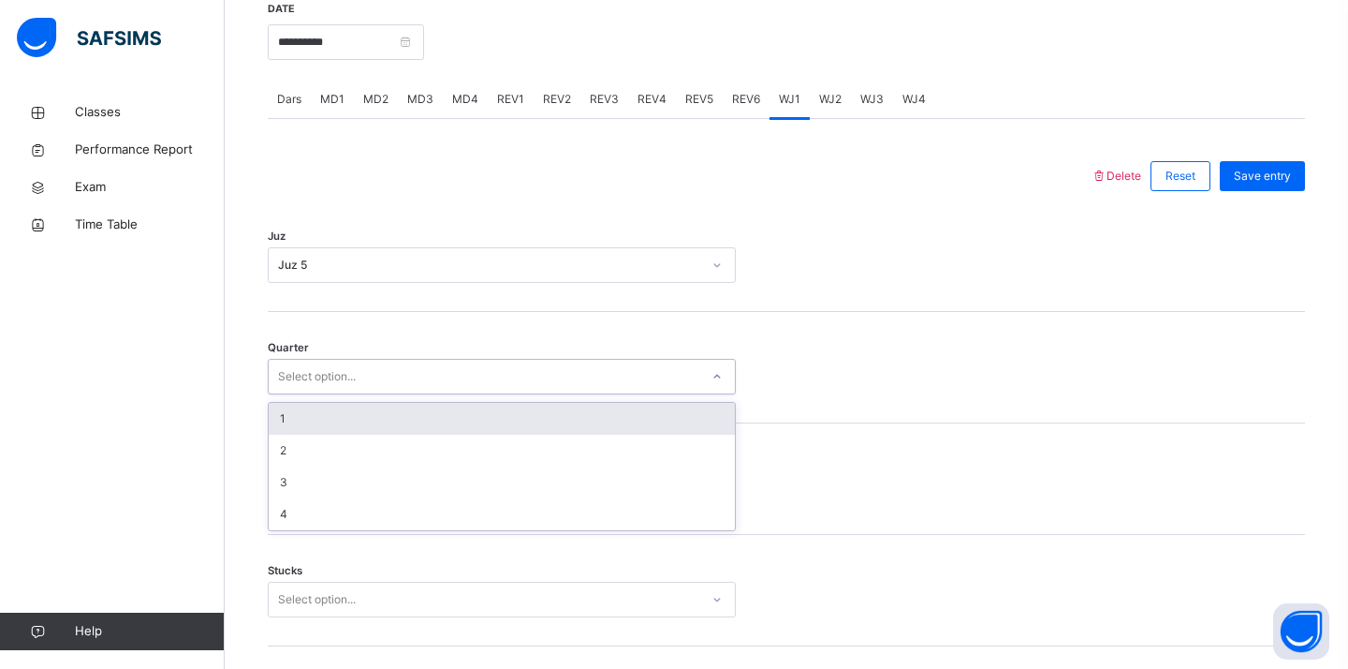
click at [358, 431] on div "1" at bounding box center [502, 419] width 466 height 32
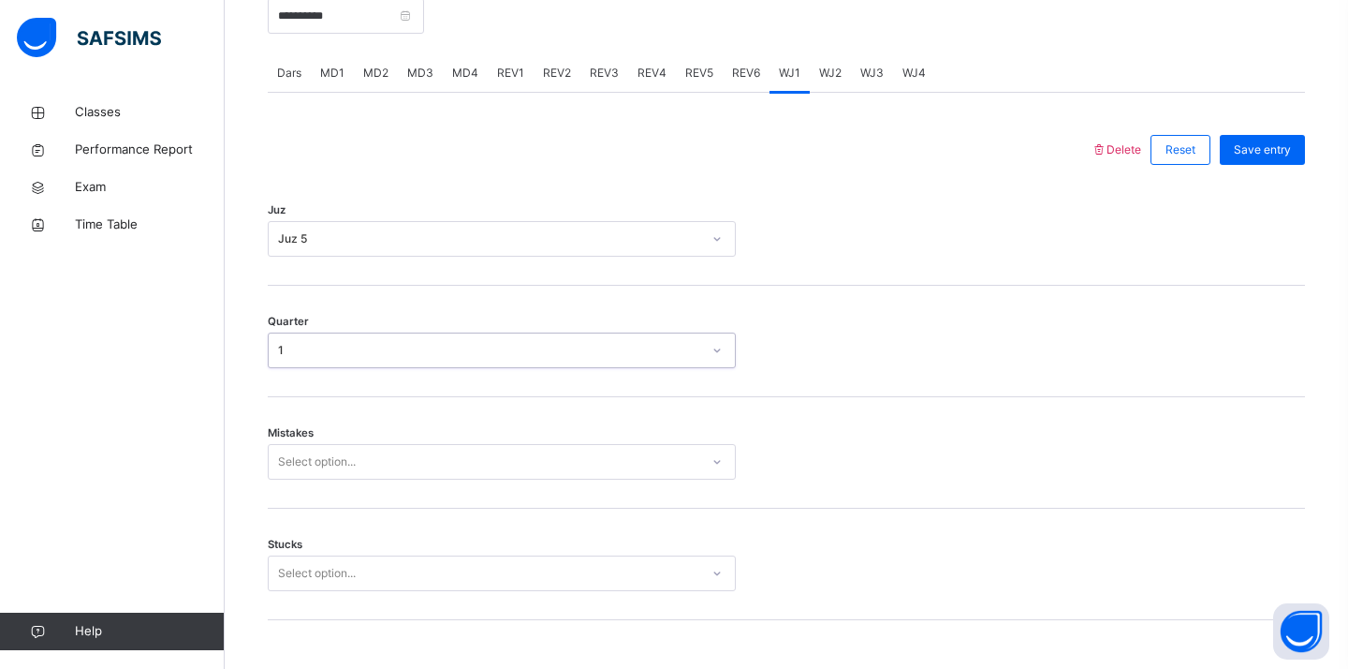
click at [338, 479] on div "Select option..." at bounding box center [502, 462] width 468 height 36
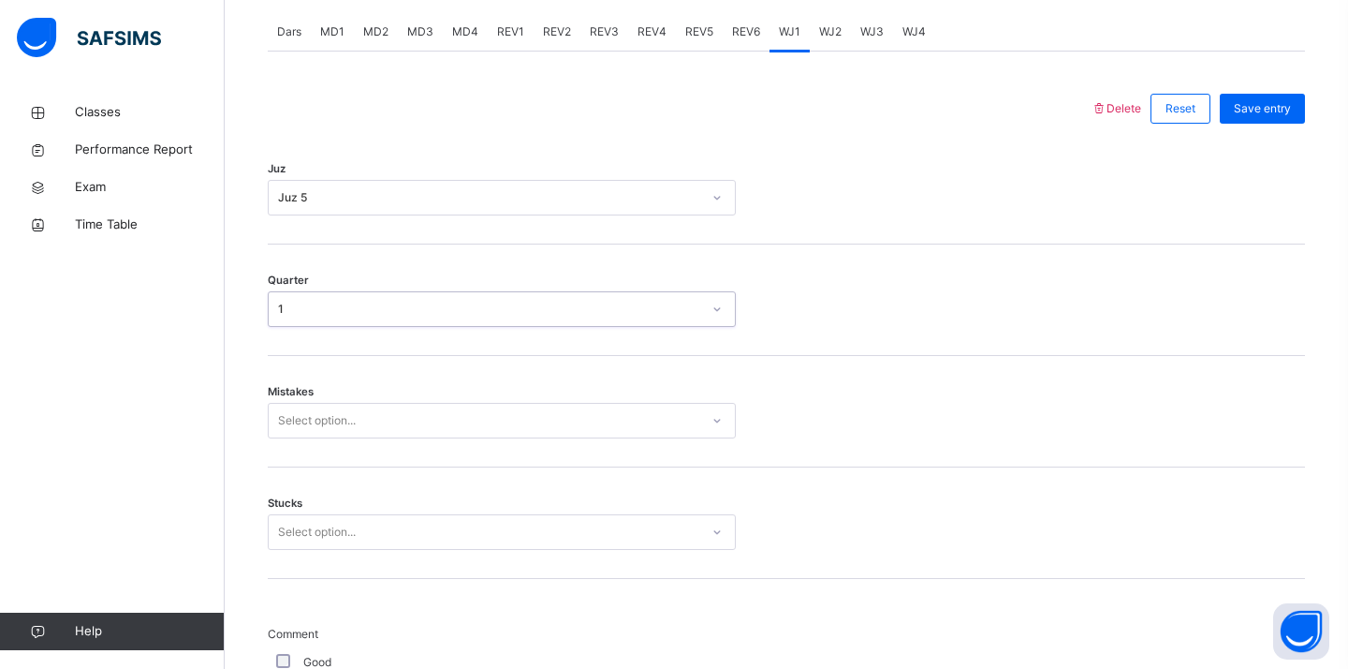
scroll to position [815, 0]
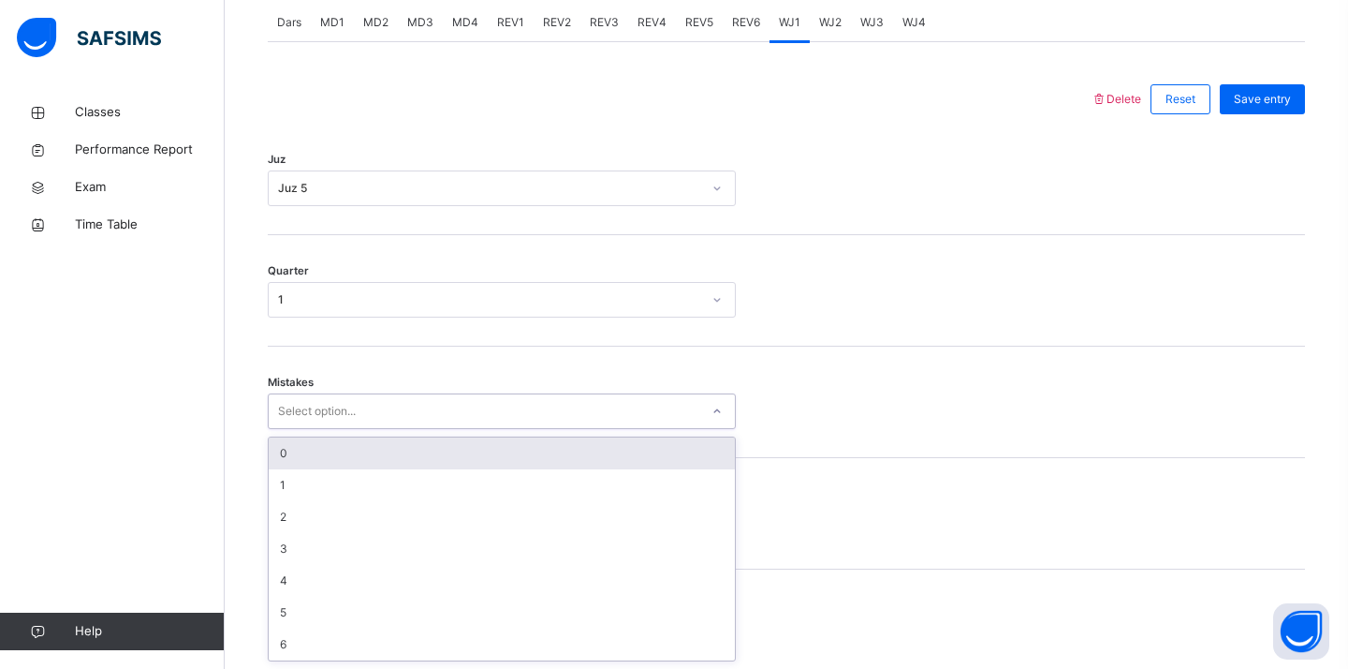
click at [330, 452] on div "0" at bounding box center [502, 453] width 466 height 32
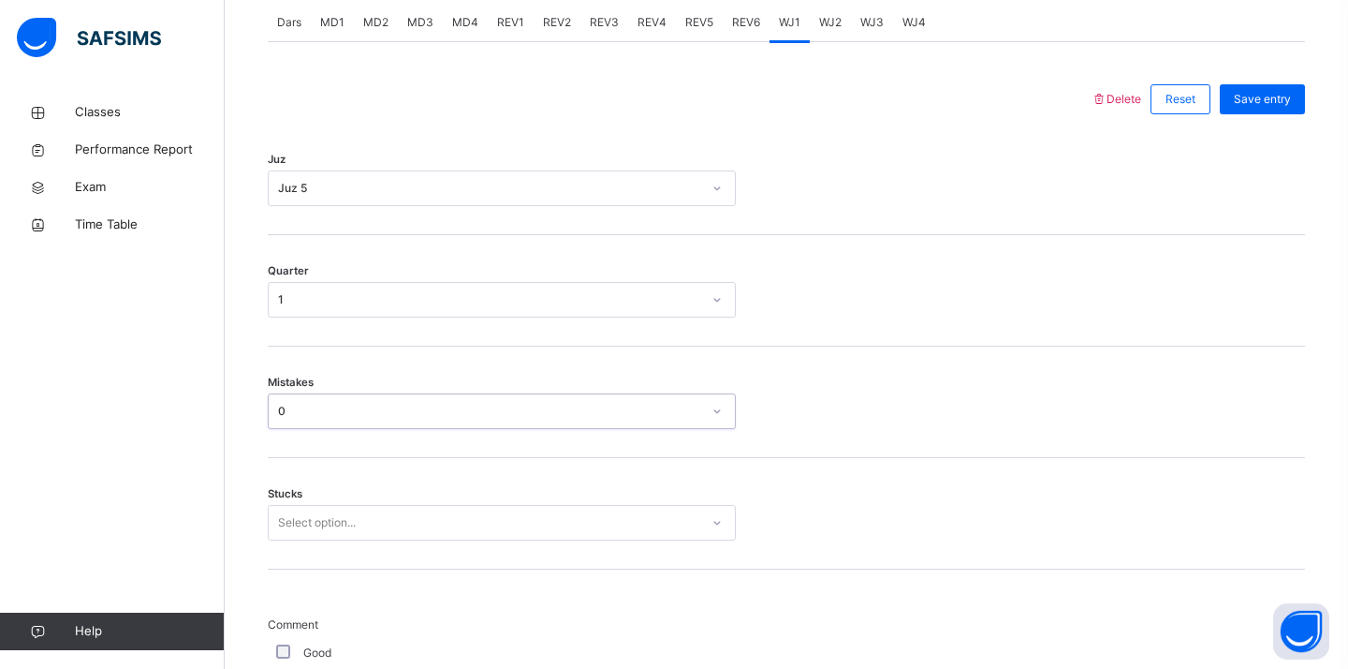
click at [326, 520] on div "Select option..." at bounding box center [317, 523] width 78 height 36
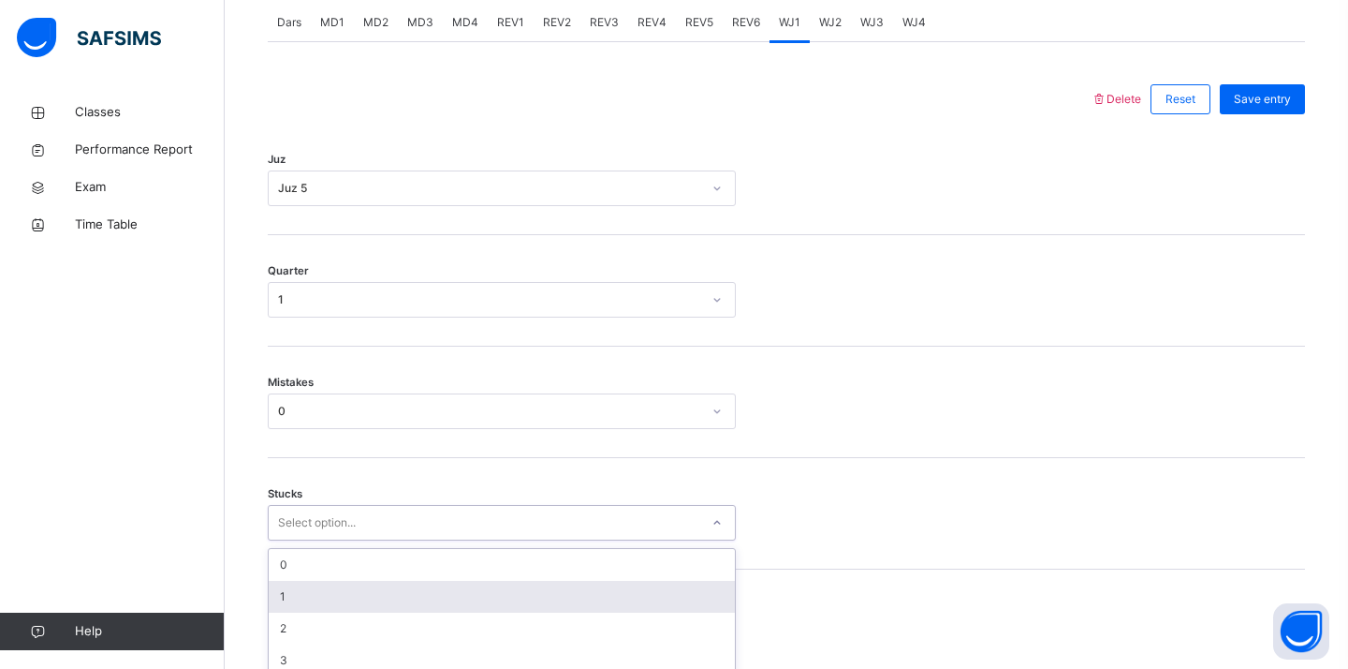
scroll to position [894, 0]
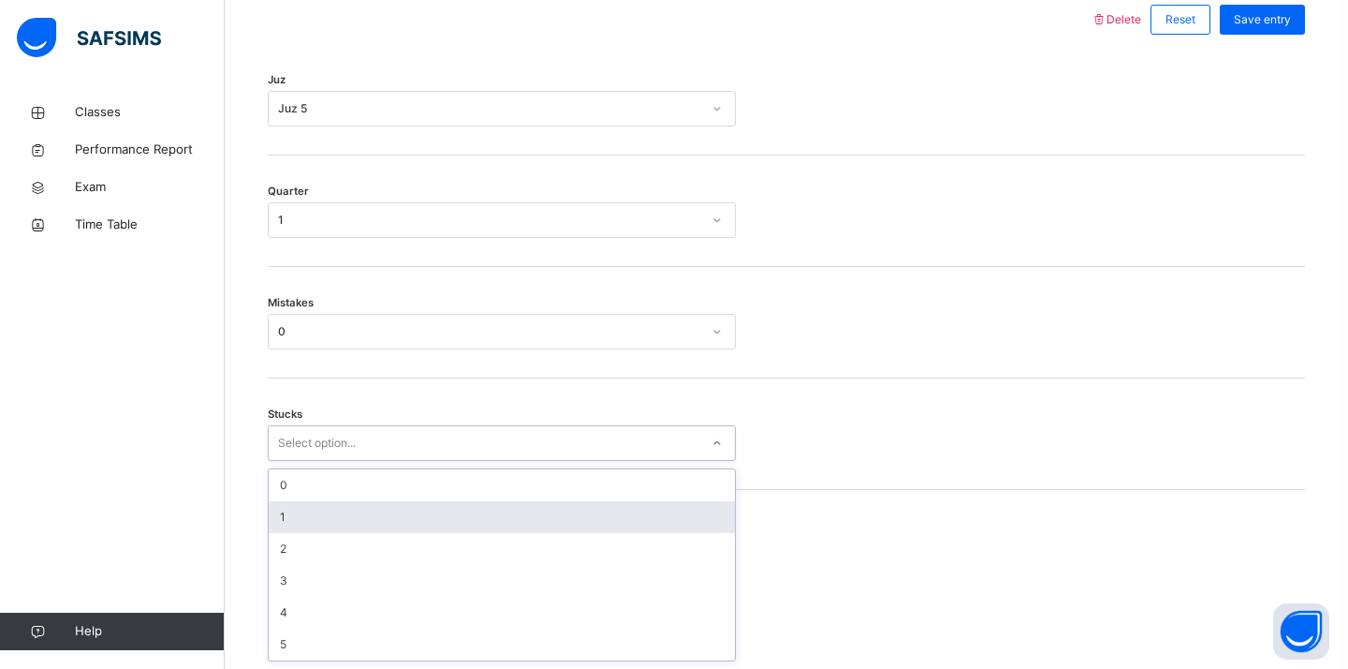
click at [321, 526] on div "1" at bounding box center [502, 517] width 466 height 32
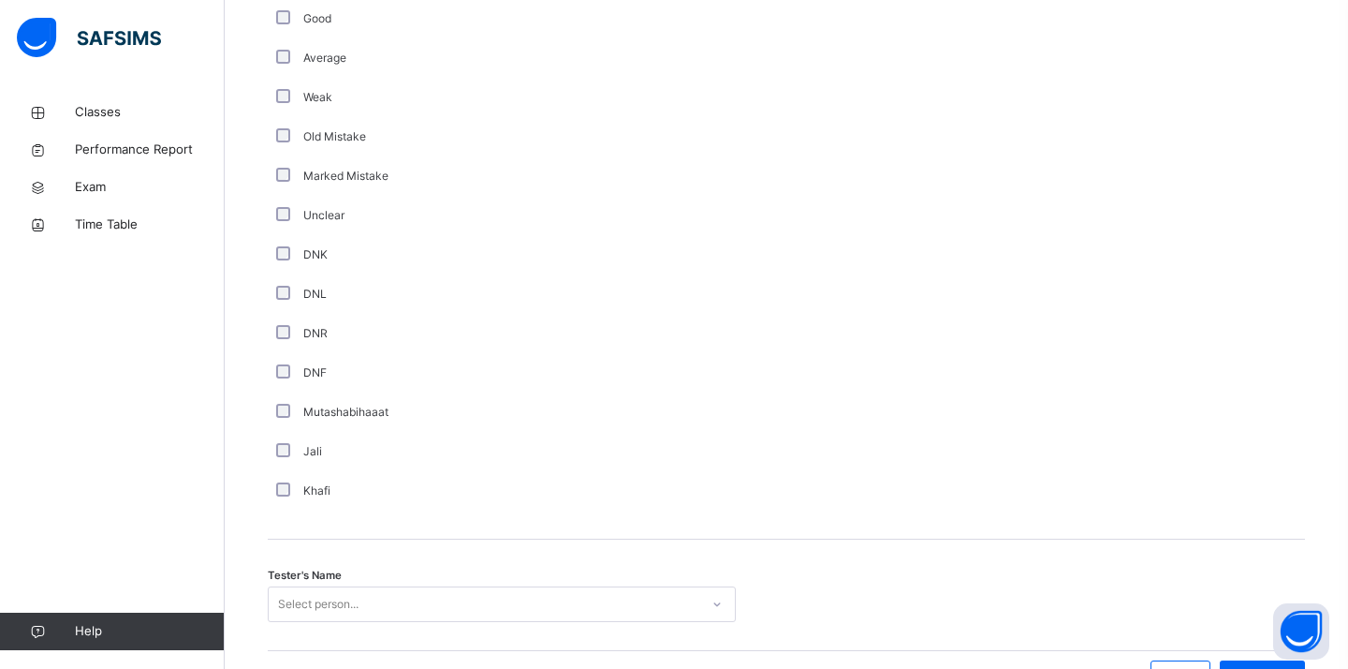
scroll to position [1564, 0]
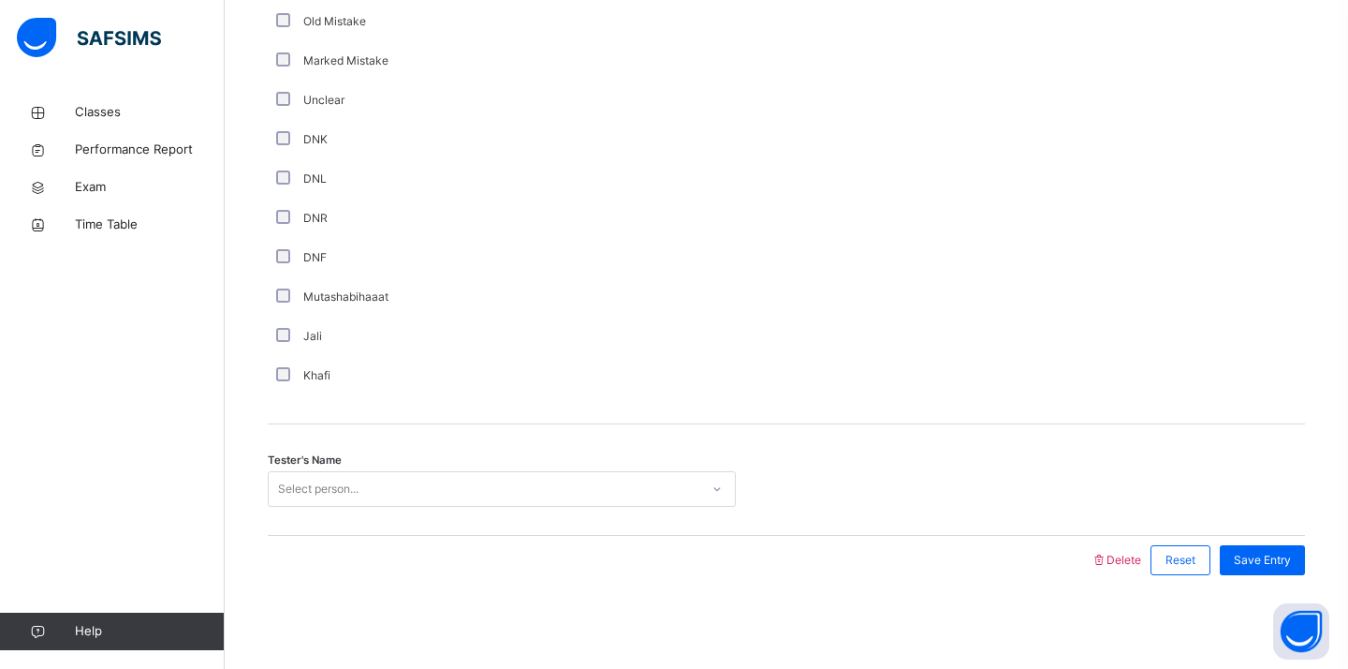
click at [281, 493] on div "Select person..." at bounding box center [318, 489] width 81 height 36
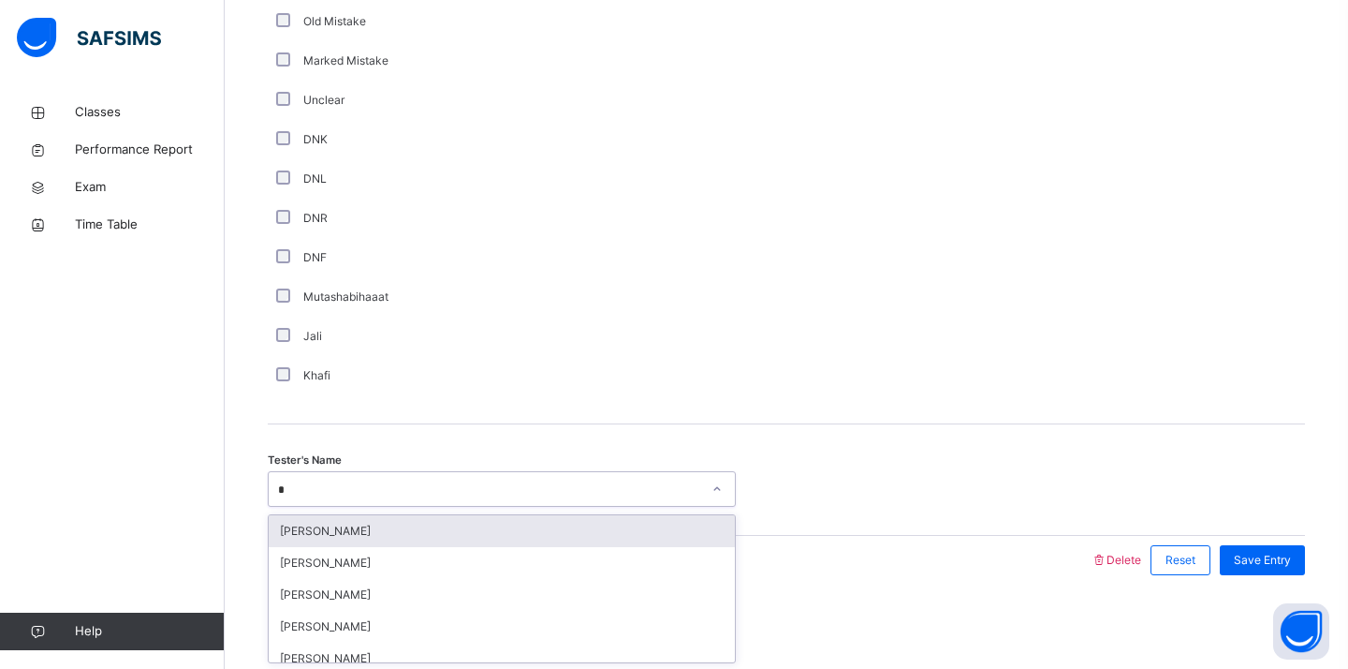
type input "**"
click at [291, 515] on div "[PERSON_NAME]" at bounding box center [502, 531] width 466 height 32
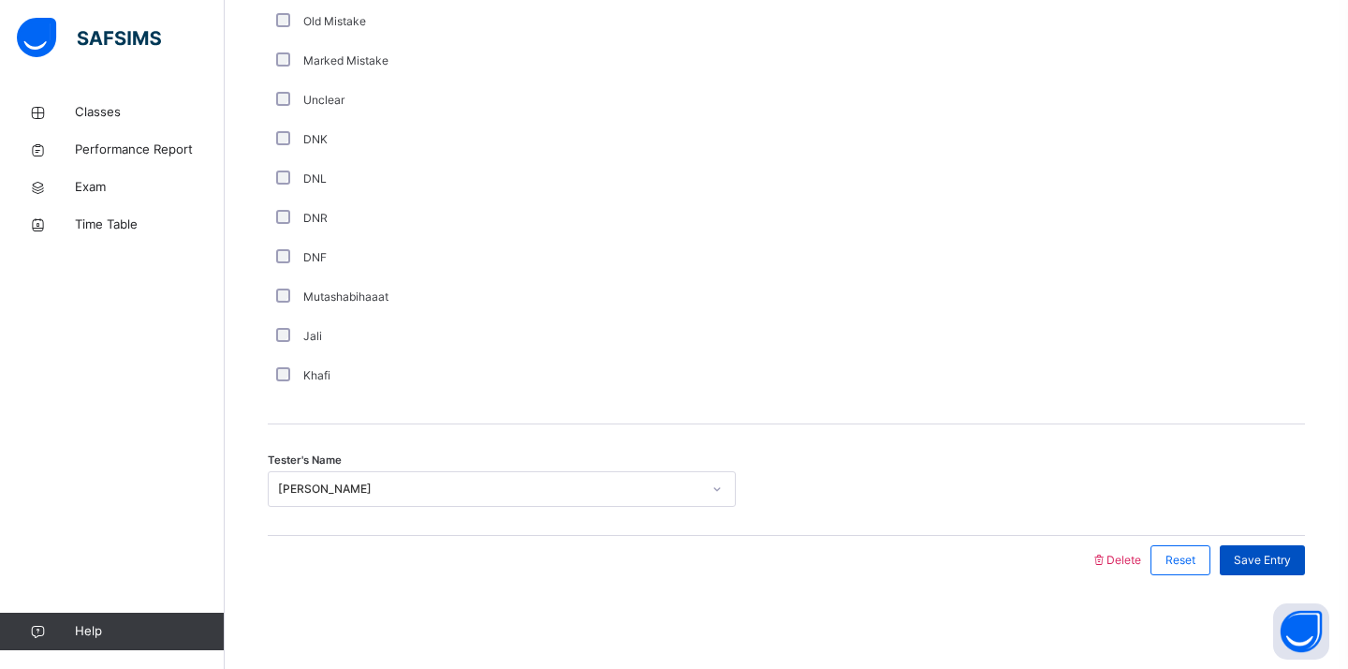
click at [1241, 552] on span "Save Entry" at bounding box center [1262, 560] width 57 height 17
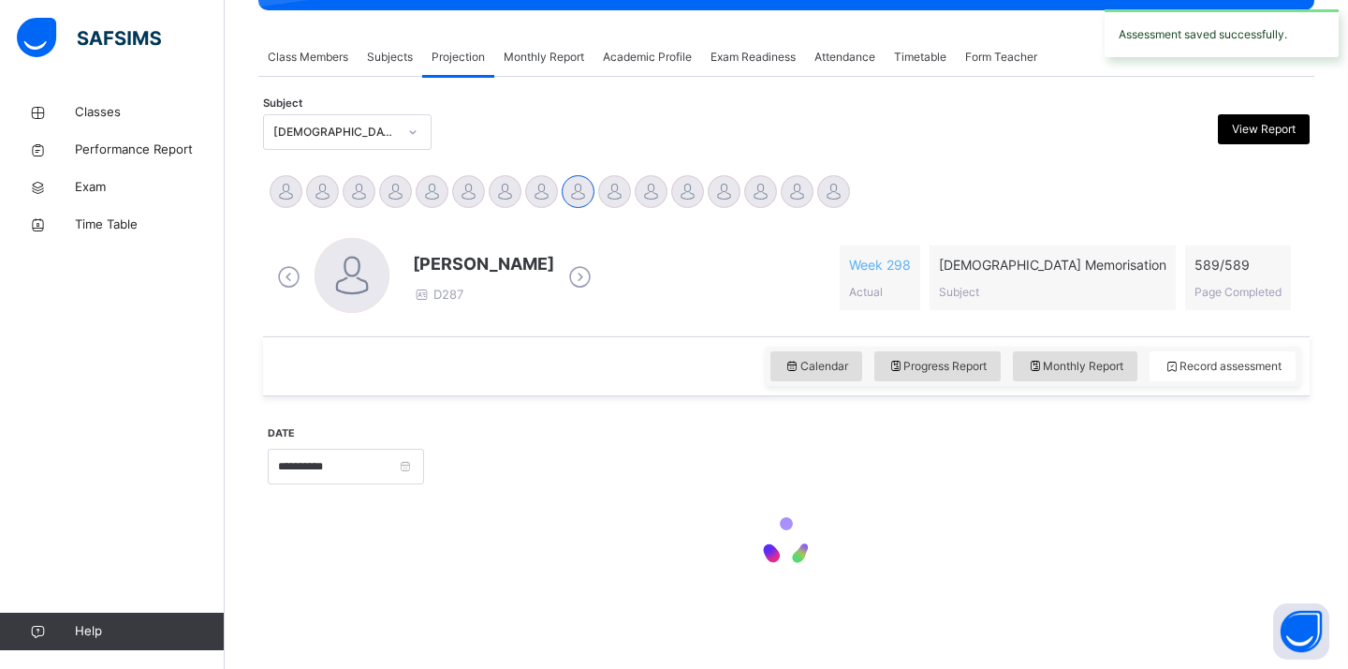
scroll to position [738, 0]
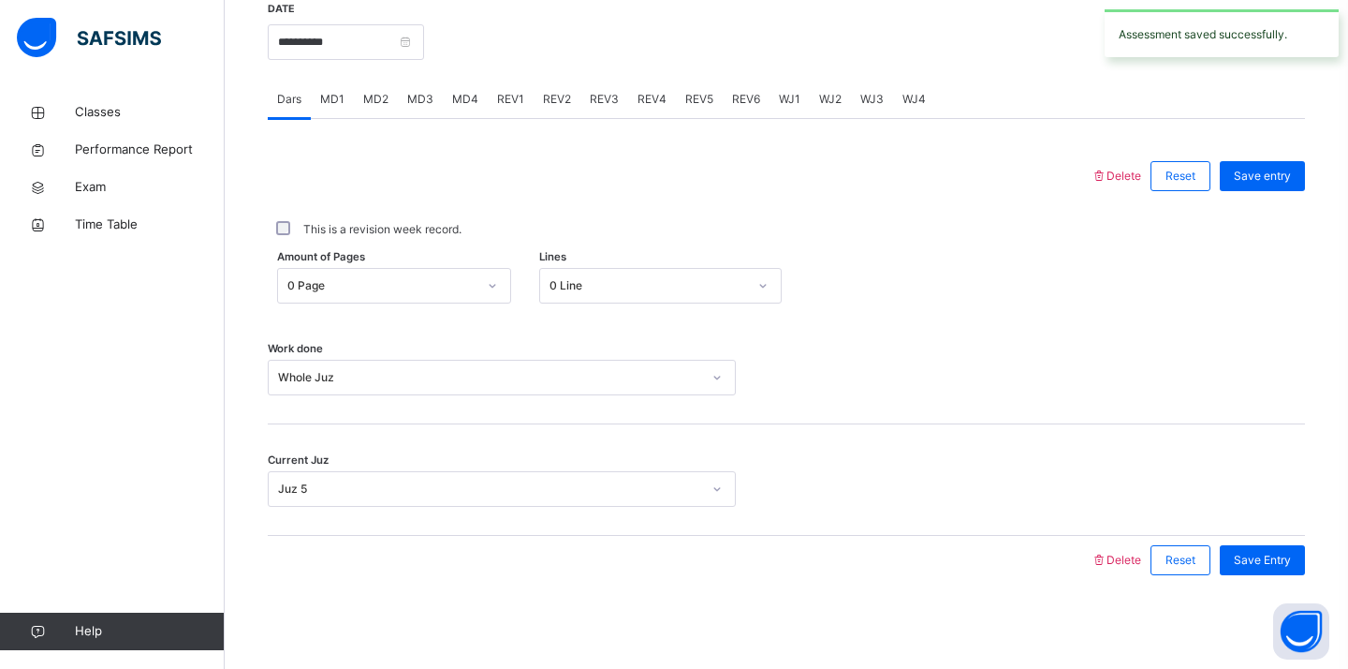
click at [821, 96] on span "WJ2" at bounding box center [830, 99] width 22 height 17
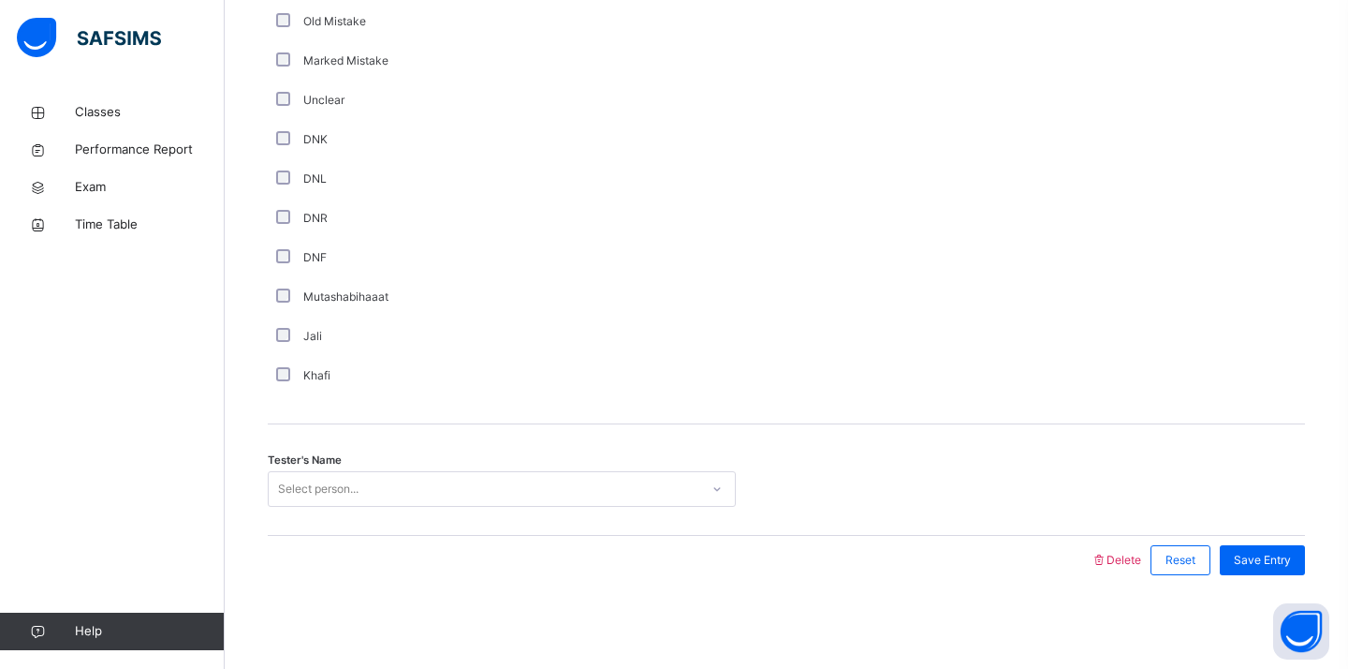
click at [392, 494] on div "Select person..." at bounding box center [484, 489] width 431 height 29
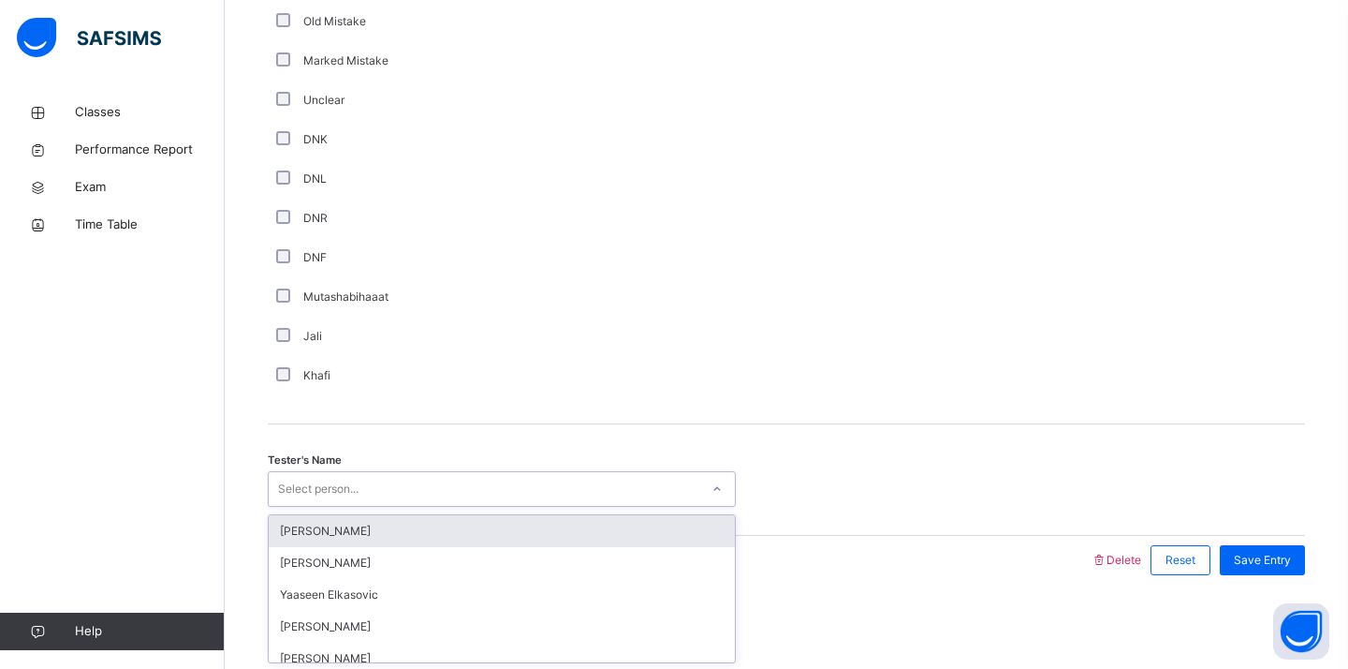
type input "*"
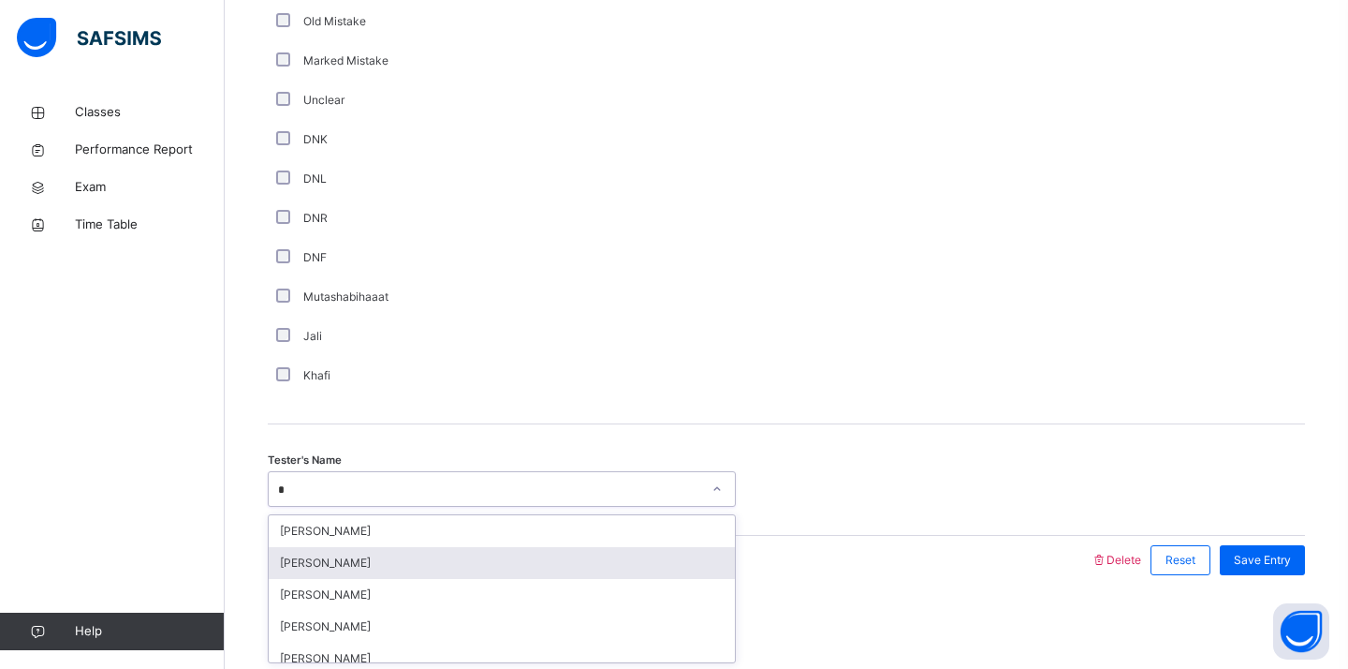
click at [329, 566] on div "[PERSON_NAME]" at bounding box center [502, 563] width 466 height 32
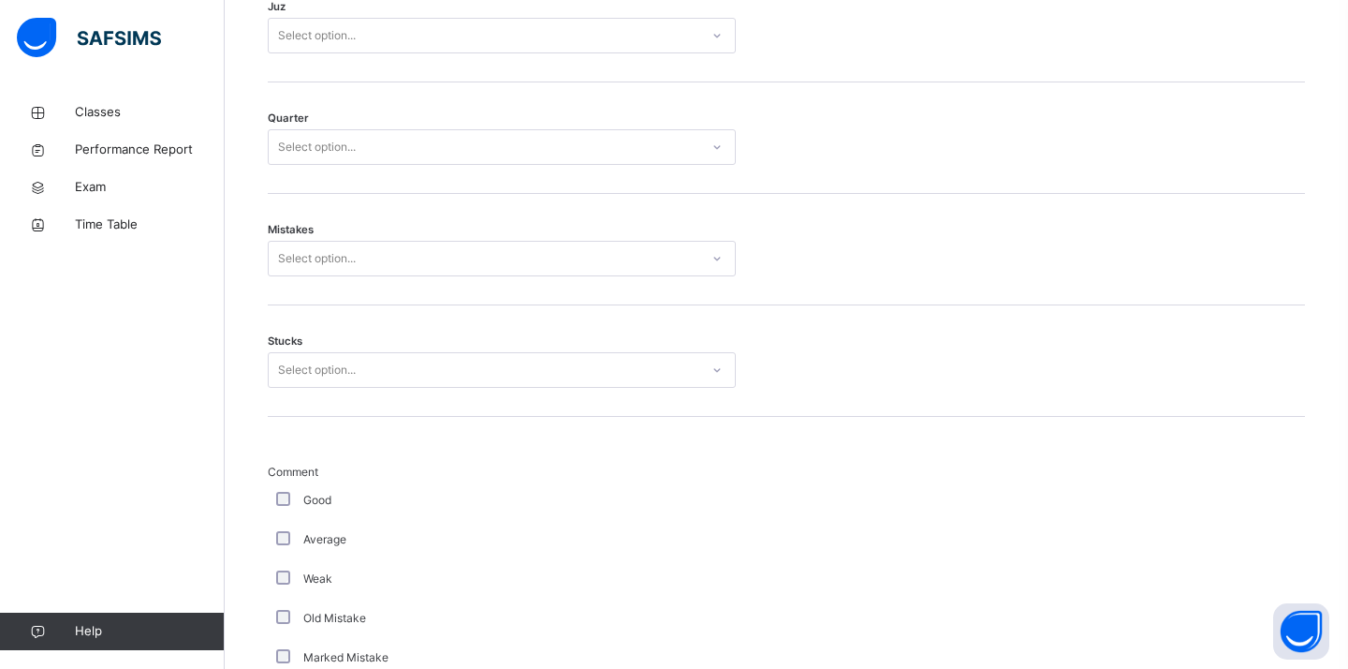
scroll to position [1084, 0]
click at [430, 257] on div "Select option..." at bounding box center [484, 253] width 431 height 29
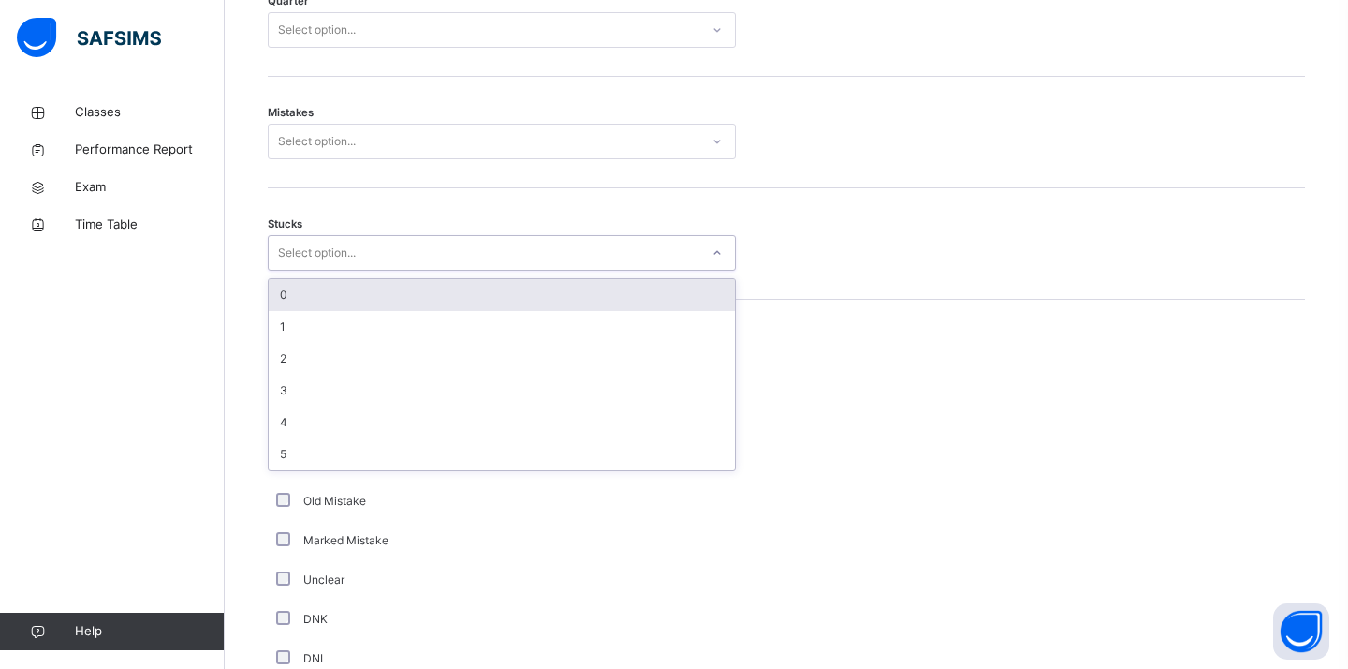
click at [424, 299] on div "0" at bounding box center [502, 295] width 466 height 32
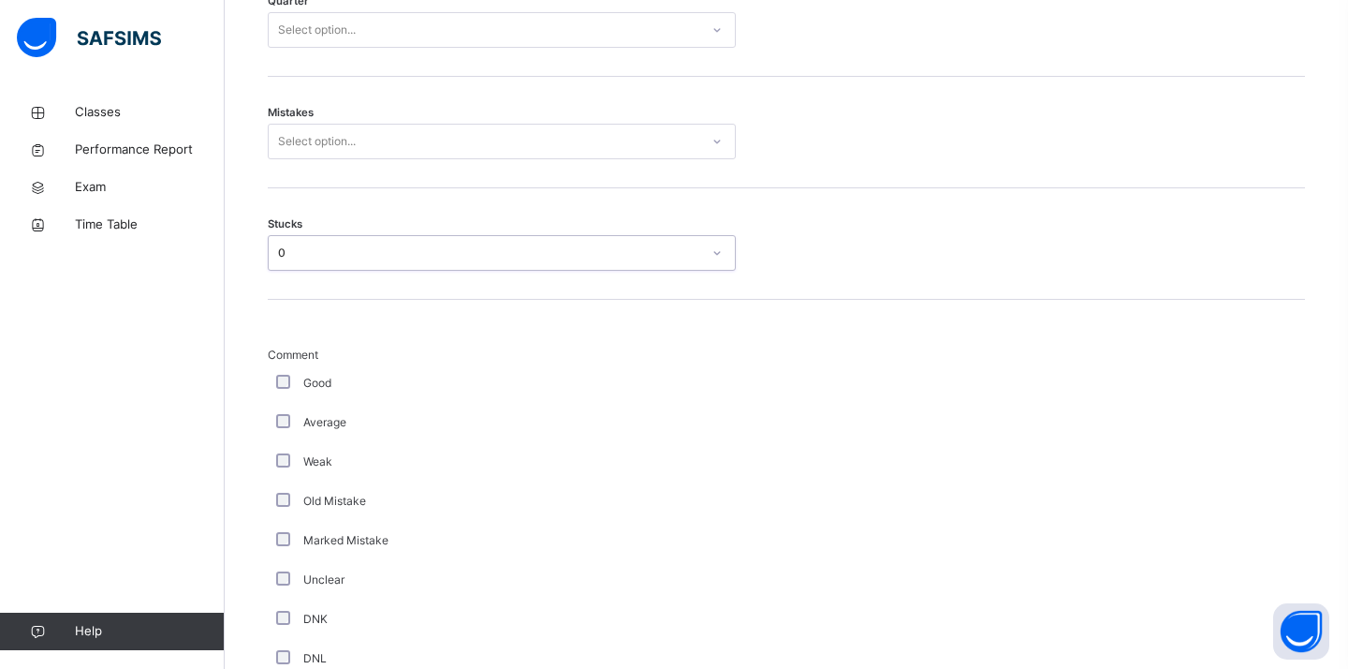
click at [450, 144] on div "Select option..." at bounding box center [484, 141] width 431 height 29
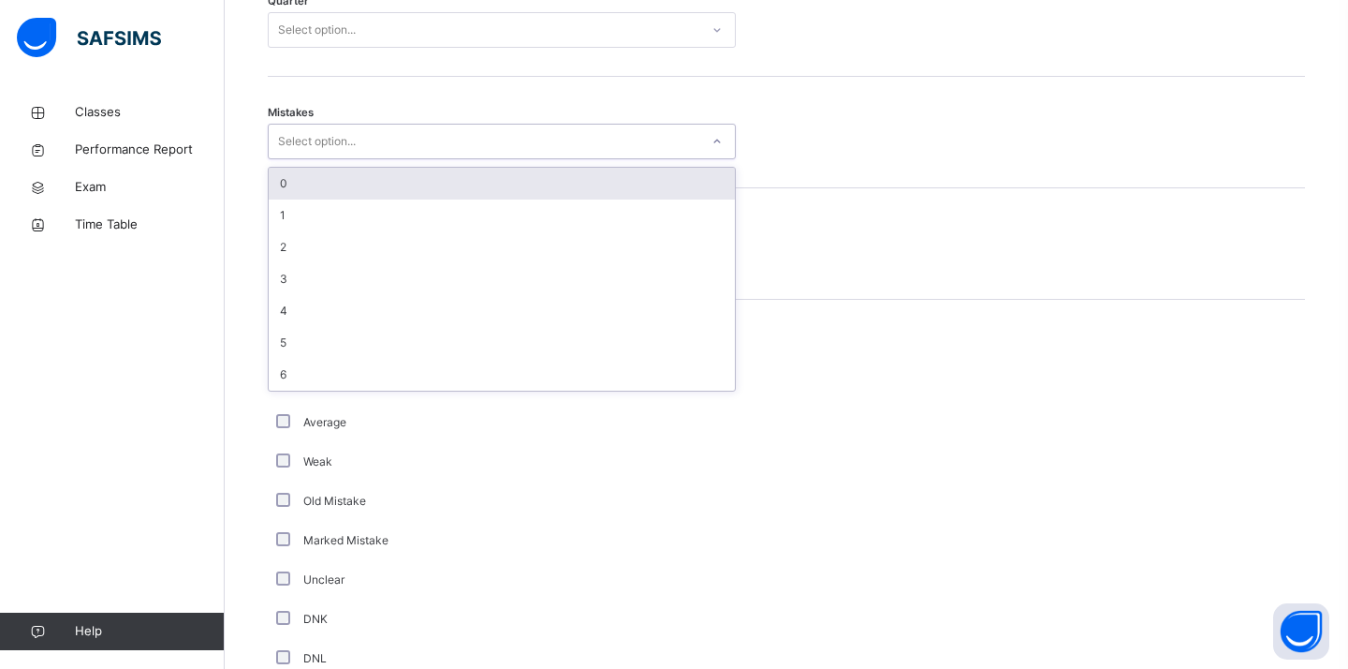
click at [387, 187] on div "0" at bounding box center [502, 184] width 466 height 32
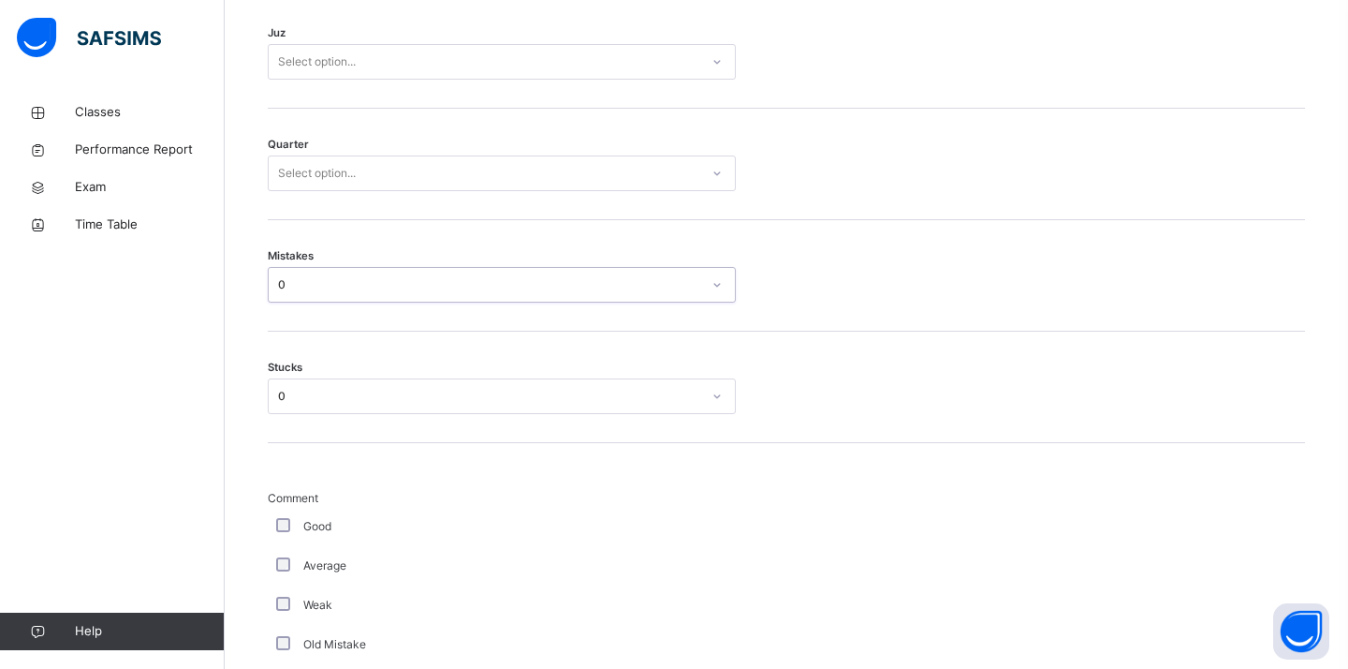
scroll to position [937, 0]
click at [386, 180] on div "Select option..." at bounding box center [484, 177] width 431 height 29
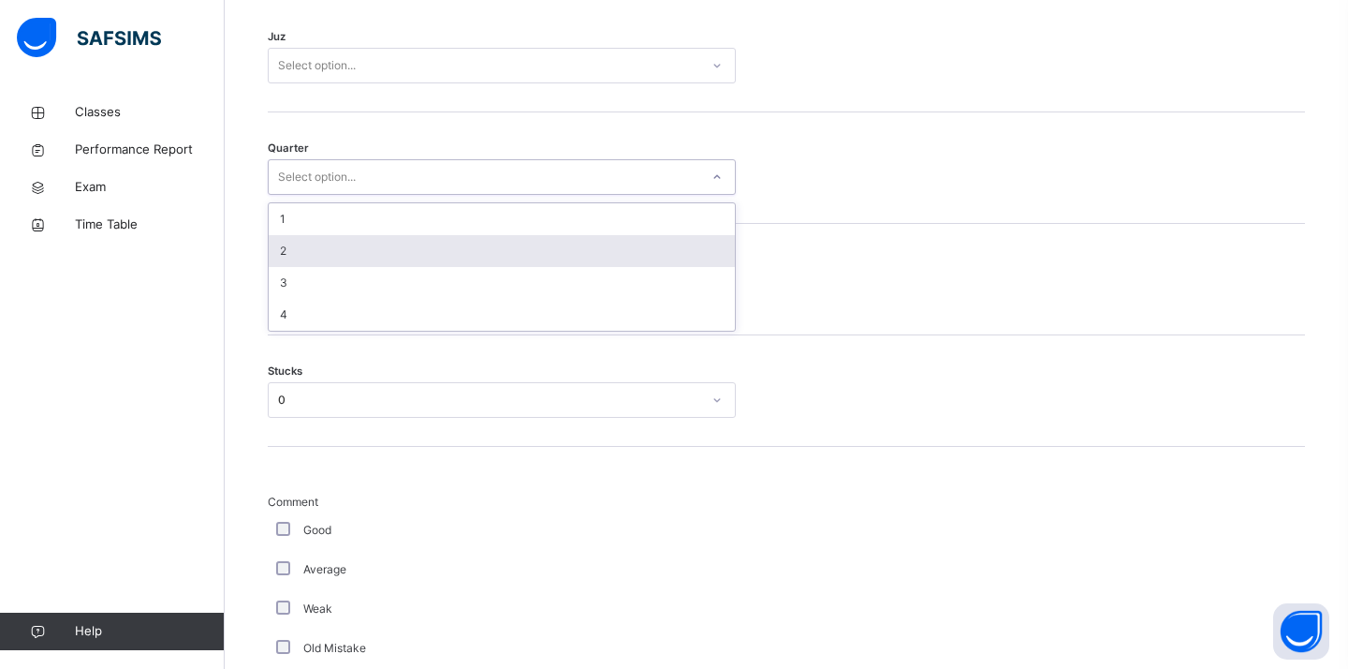
click at [360, 243] on div "2" at bounding box center [502, 251] width 466 height 32
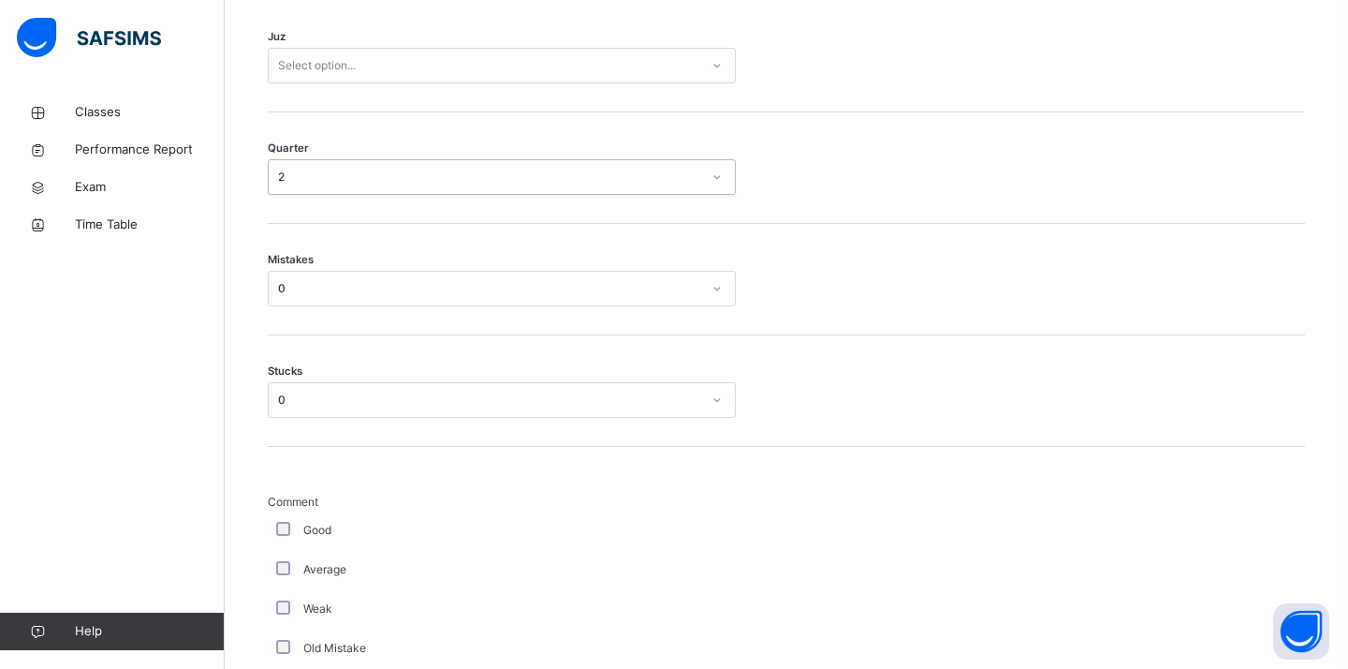
click at [388, 78] on div "Select option..." at bounding box center [484, 65] width 431 height 29
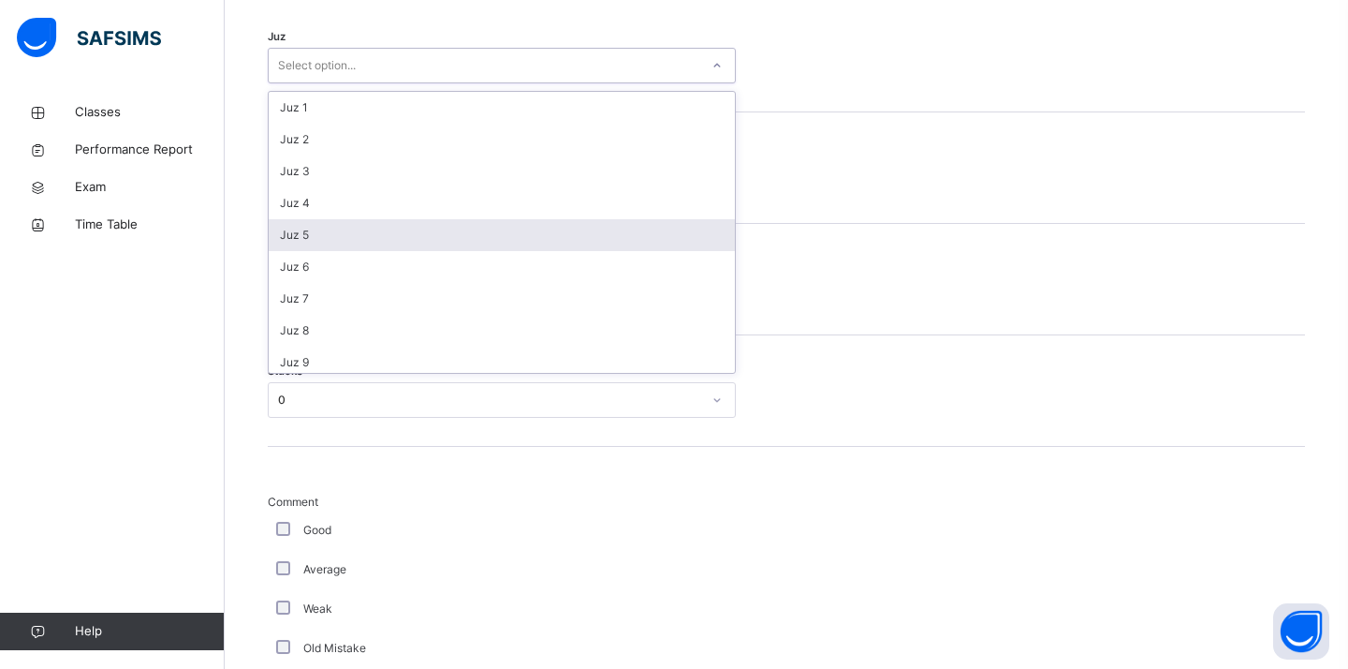
click at [327, 244] on div "Juz 5" at bounding box center [502, 235] width 466 height 32
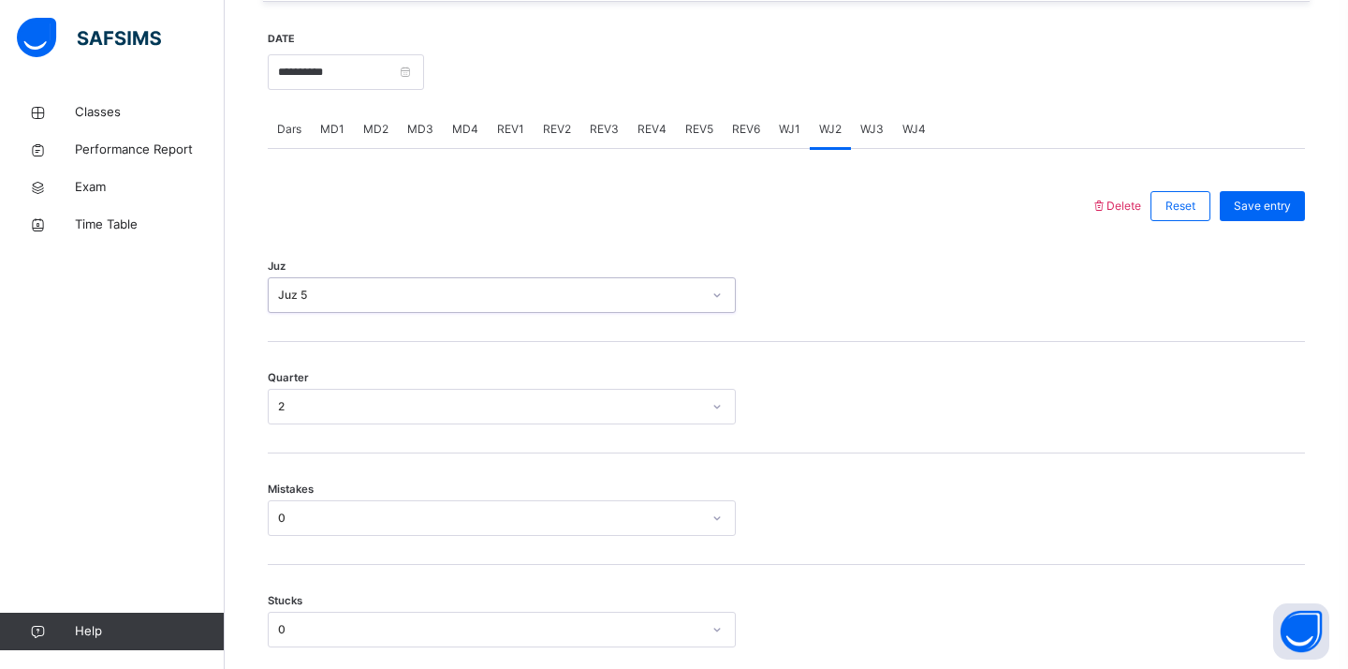
scroll to position [700, 0]
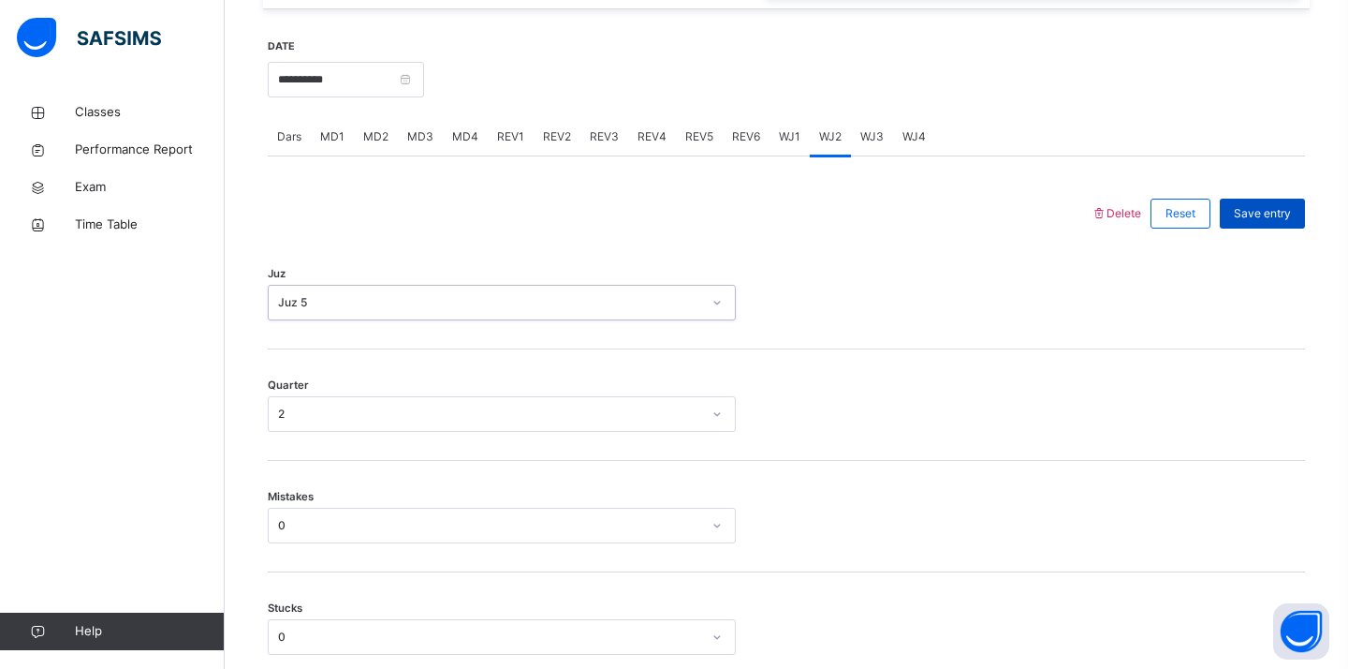
click at [1286, 213] on span "Save entry" at bounding box center [1262, 213] width 57 height 17
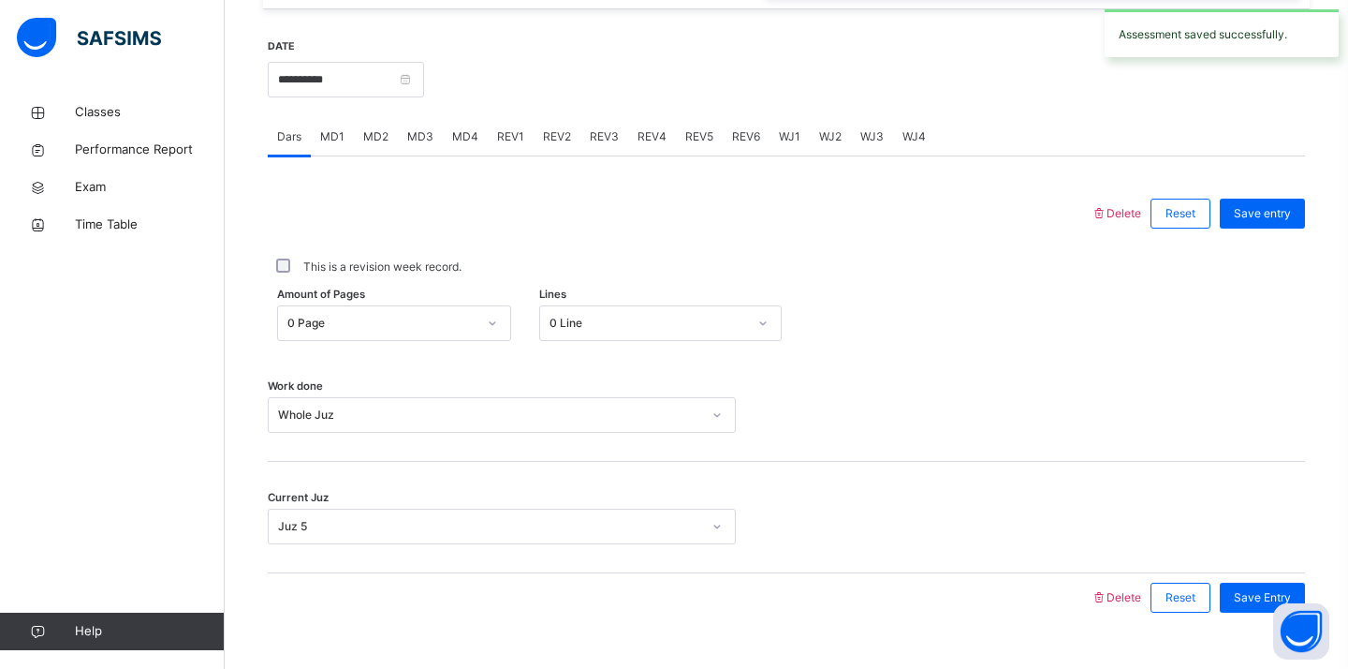
click at [870, 130] on span "WJ3" at bounding box center [872, 136] width 23 height 17
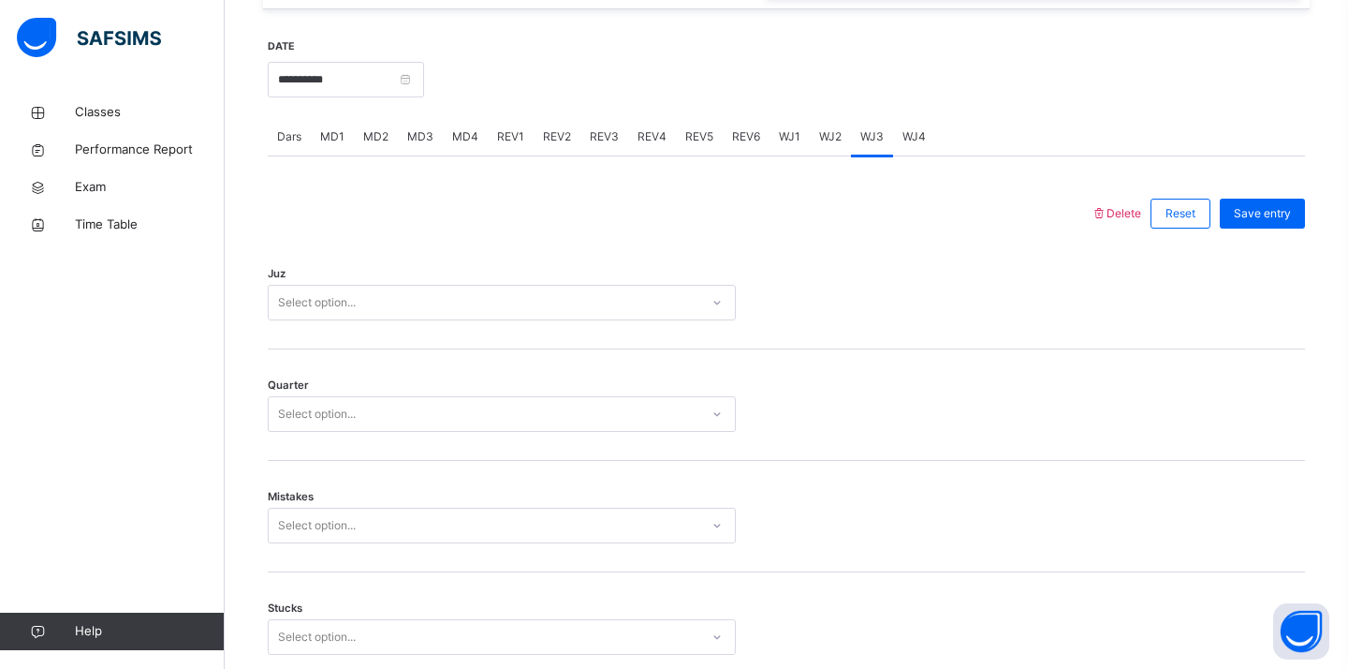
click at [908, 140] on span "WJ4" at bounding box center [914, 136] width 23 height 17
click at [605, 314] on div "Select option..." at bounding box center [484, 302] width 431 height 29
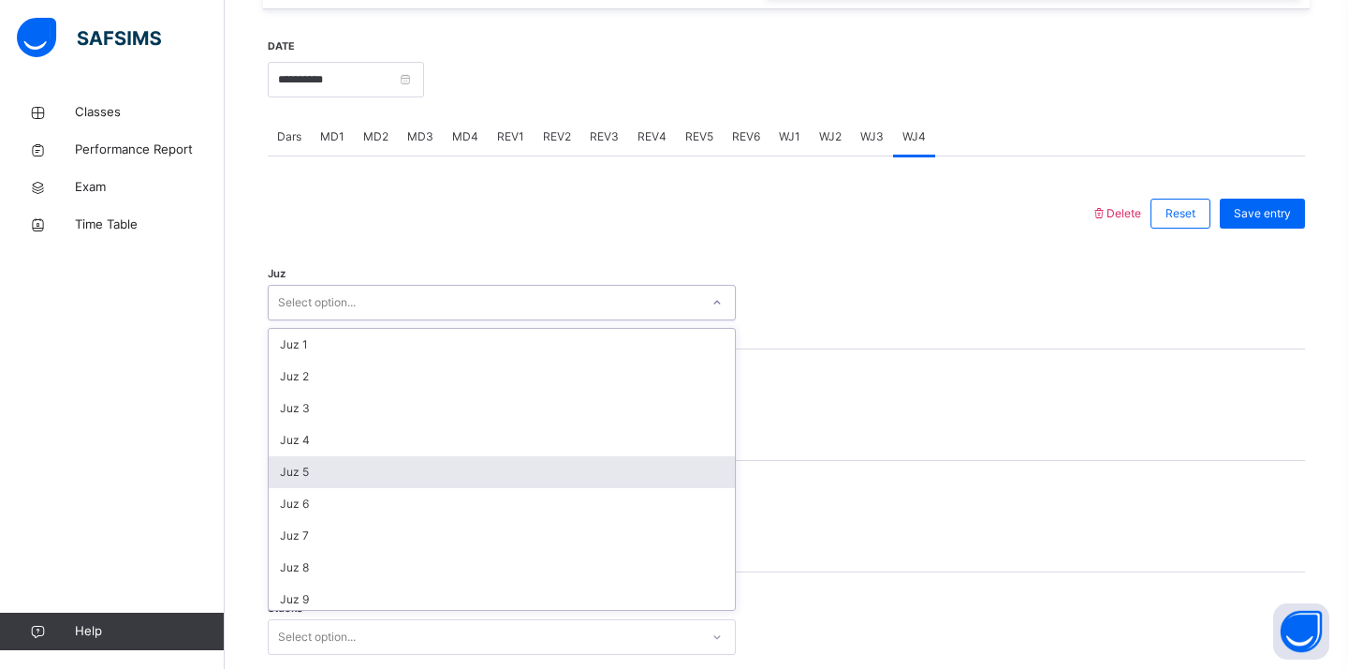
click at [471, 479] on div "Juz 5" at bounding box center [502, 472] width 466 height 32
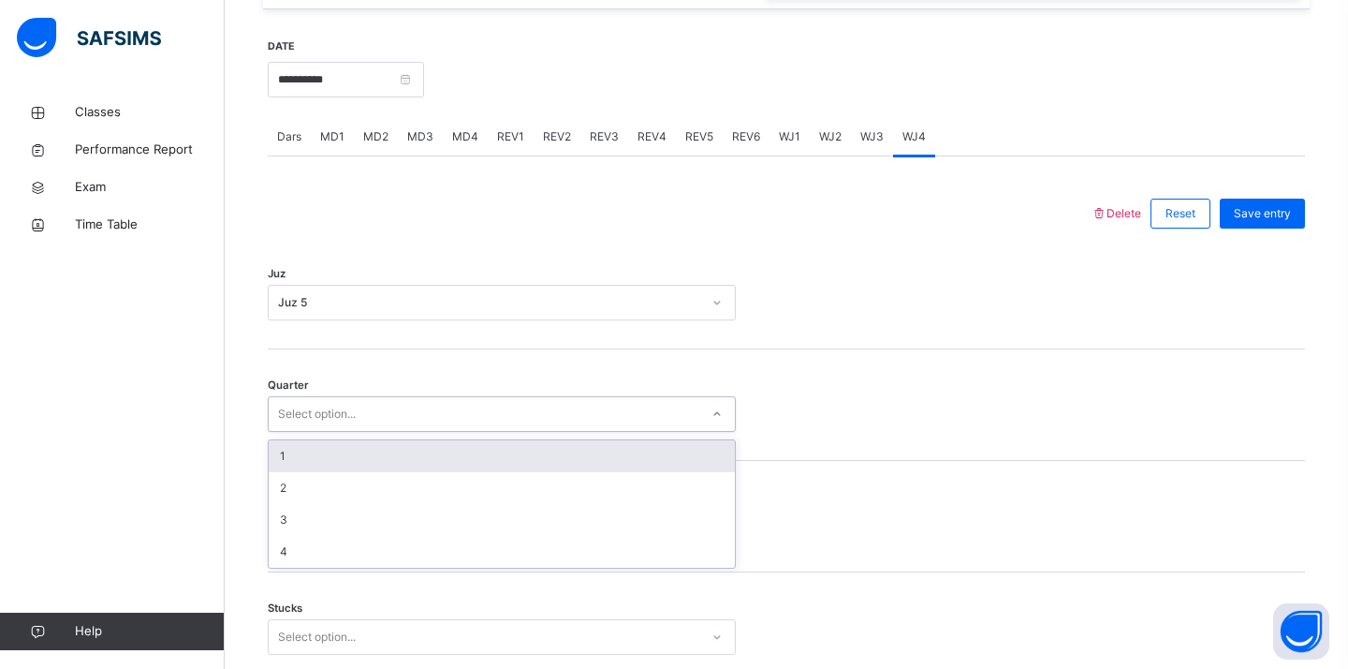
drag, startPoint x: 481, startPoint y: 418, endPoint x: 470, endPoint y: 427, distance: 14.6
click at [481, 419] on div "Select option..." at bounding box center [484, 414] width 431 height 29
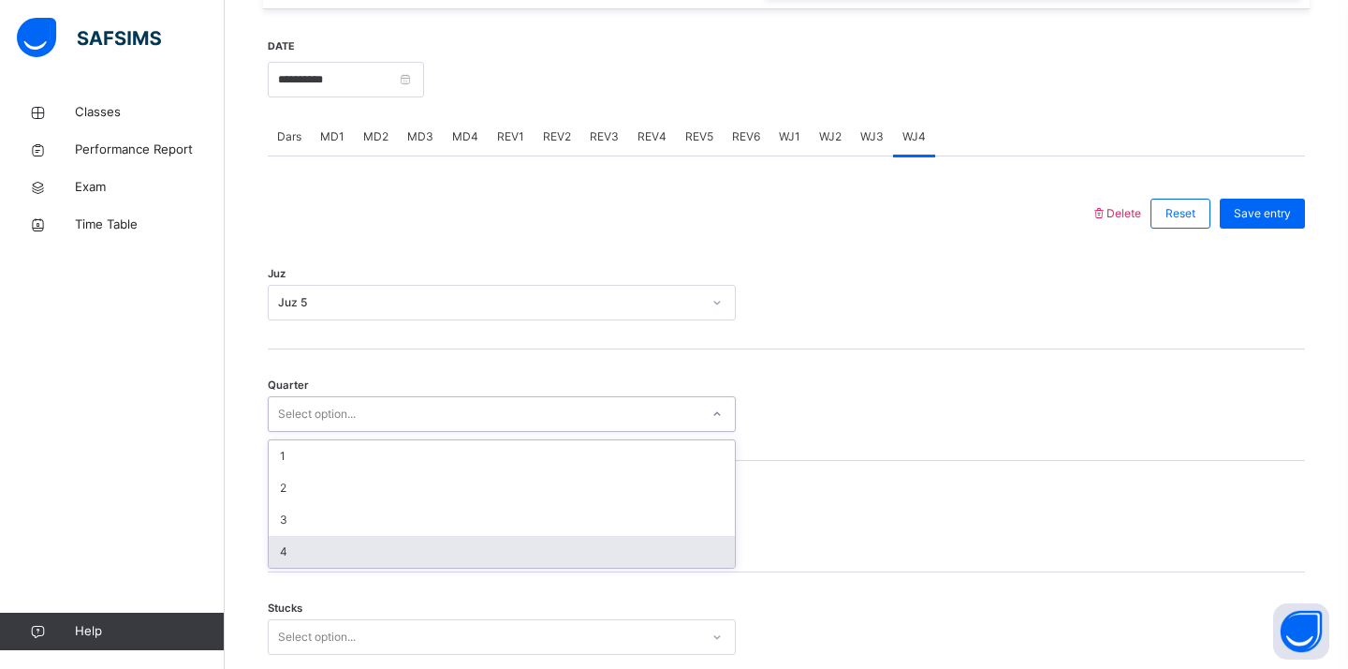
click at [382, 542] on div "4" at bounding box center [502, 552] width 466 height 32
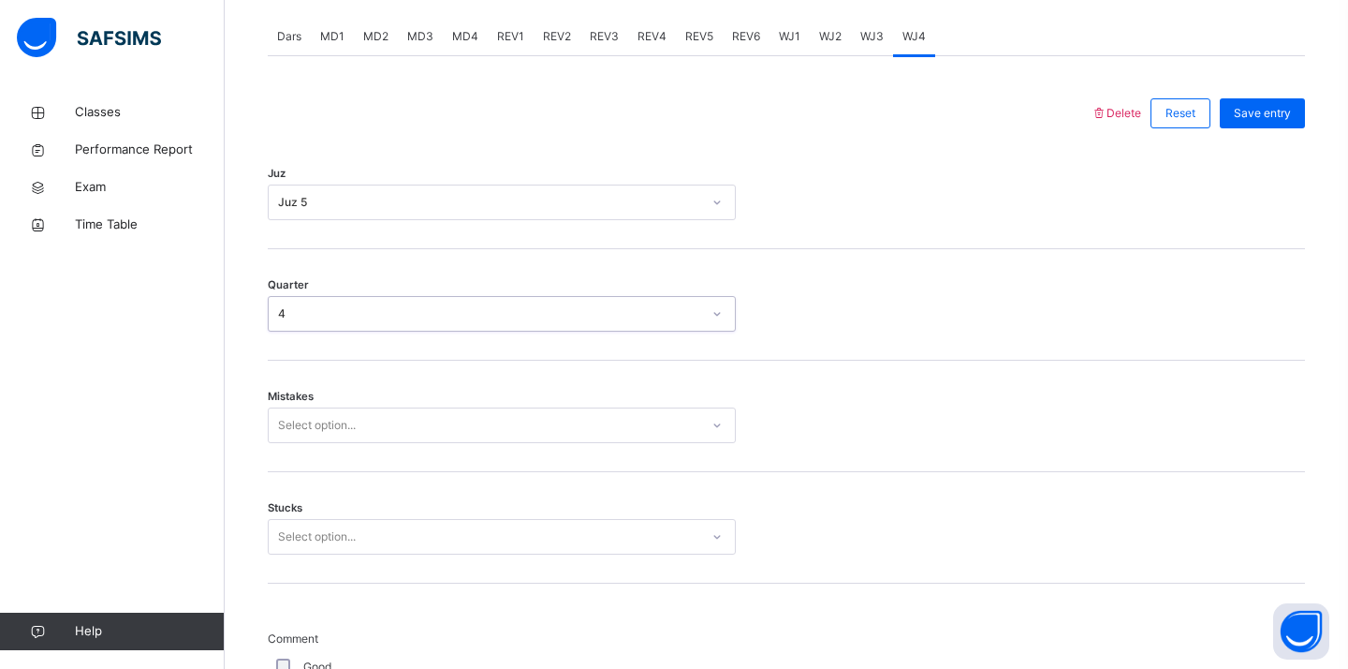
scroll to position [815, 0]
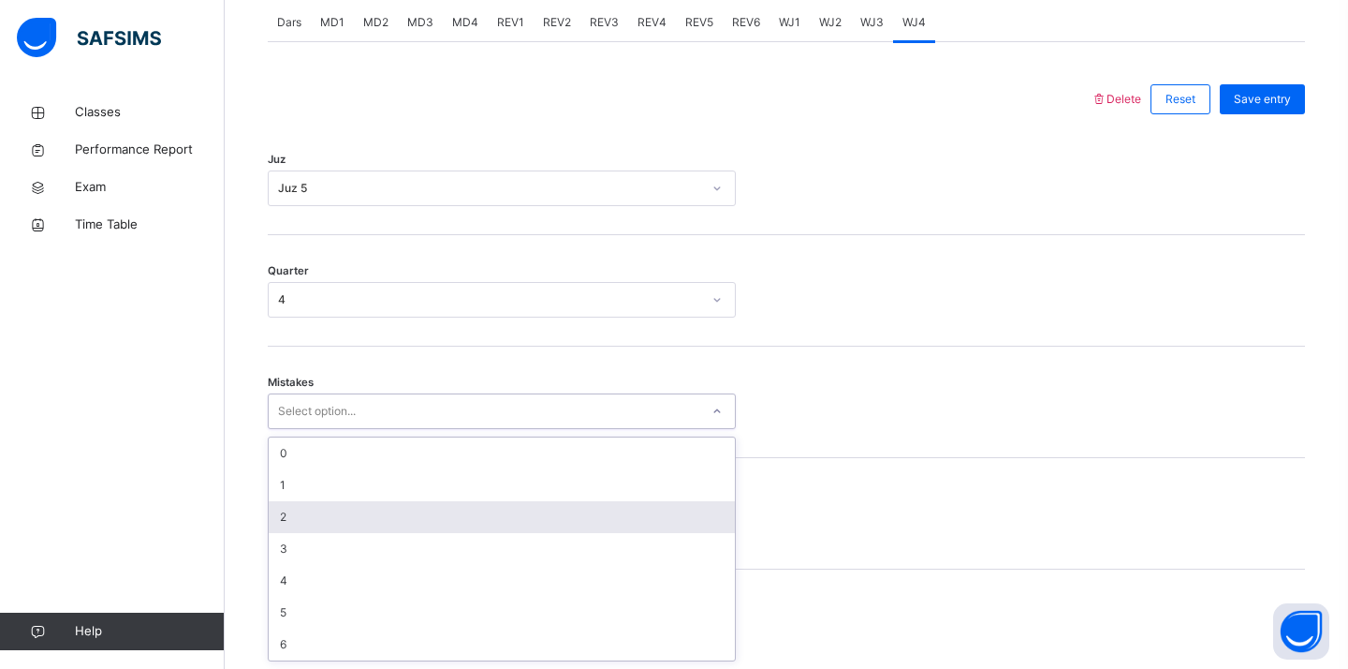
click at [382, 429] on div "option 2 focused, 3 of 7. 7 results available. Use Up and Down to choose option…" at bounding box center [502, 411] width 468 height 36
click at [359, 528] on div "2" at bounding box center [502, 517] width 466 height 32
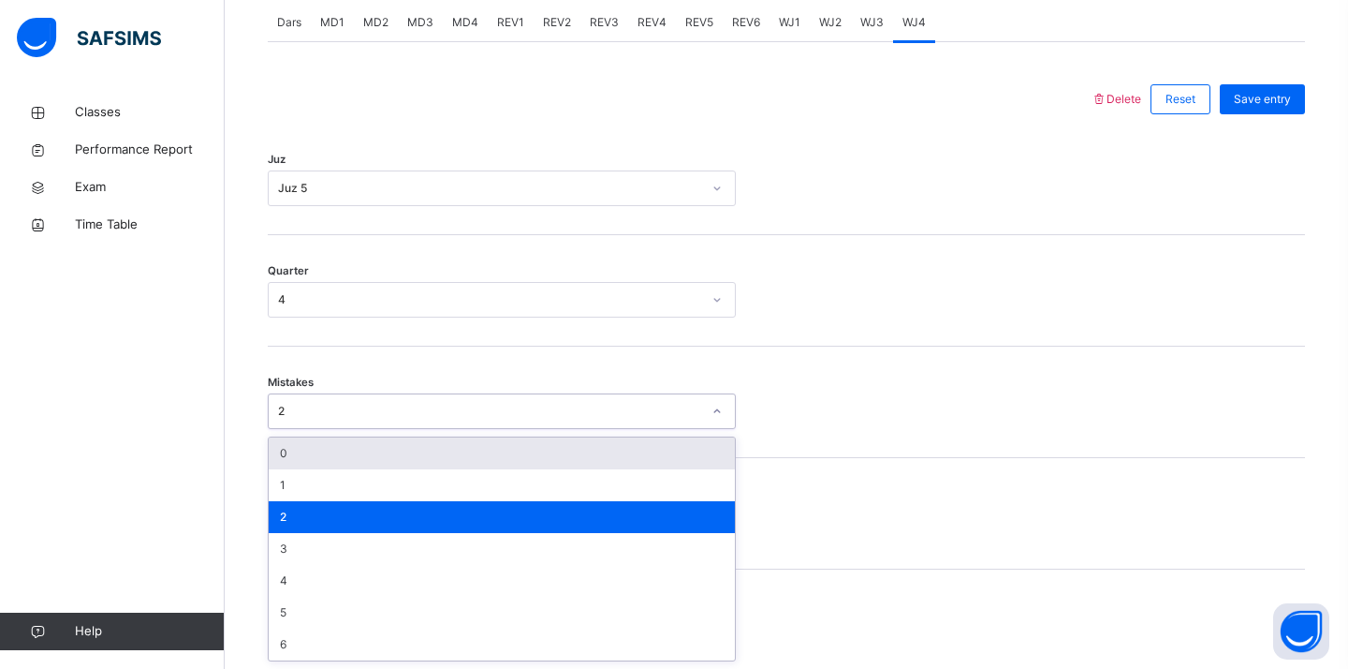
click at [420, 411] on div "2" at bounding box center [489, 411] width 423 height 17
click at [390, 459] on div "0" at bounding box center [502, 453] width 466 height 32
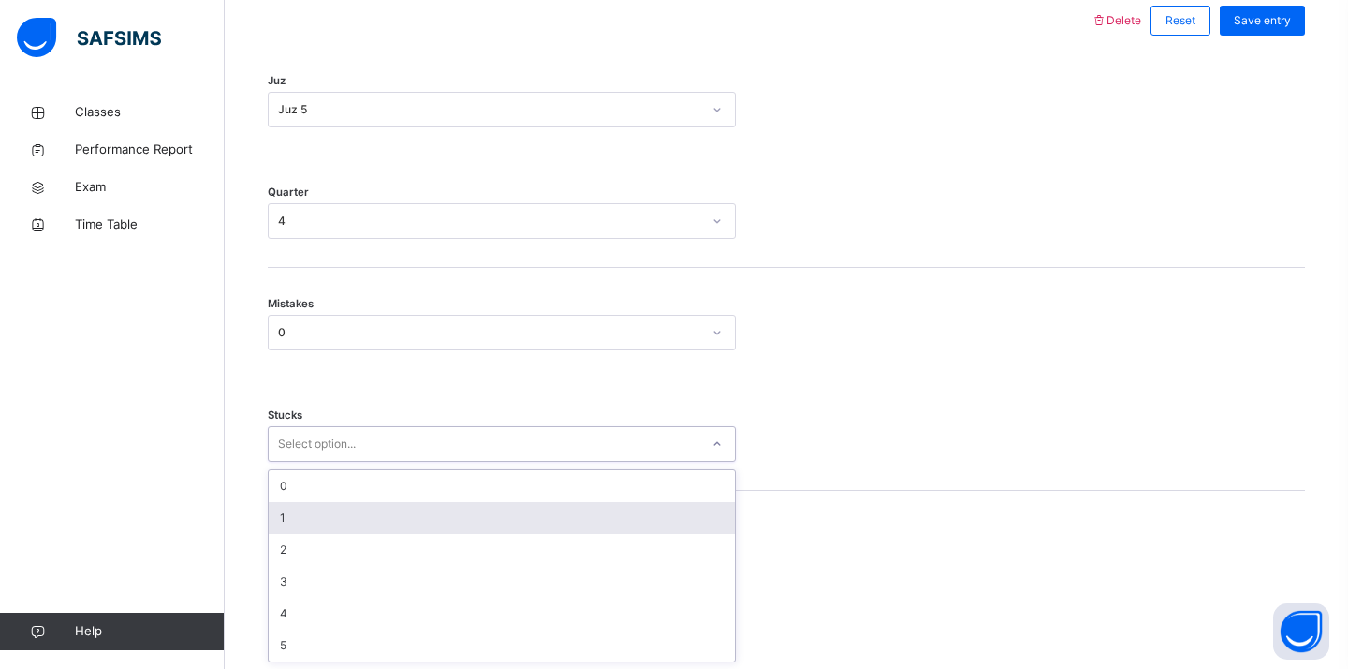
click at [386, 462] on div "option 1 focused, 2 of 6. 6 results available. Use Up and Down to choose option…" at bounding box center [502, 444] width 468 height 36
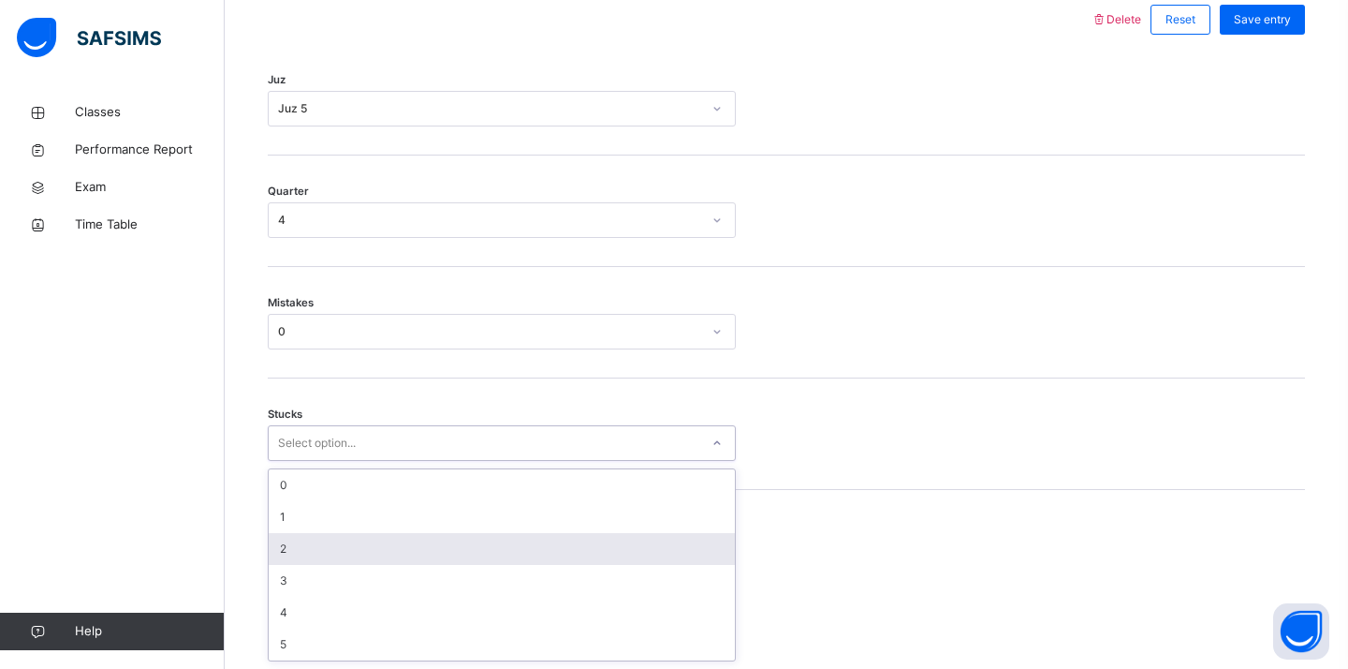
click at [367, 557] on div "2" at bounding box center [502, 549] width 466 height 32
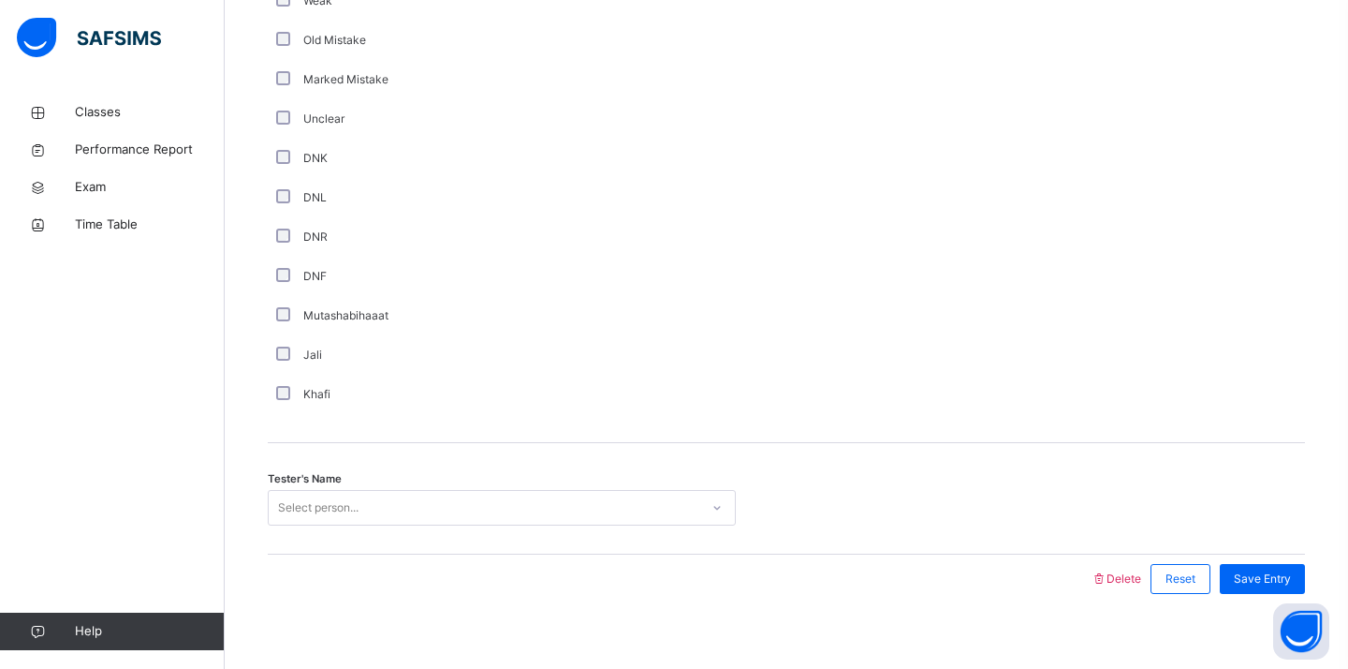
scroll to position [1564, 0]
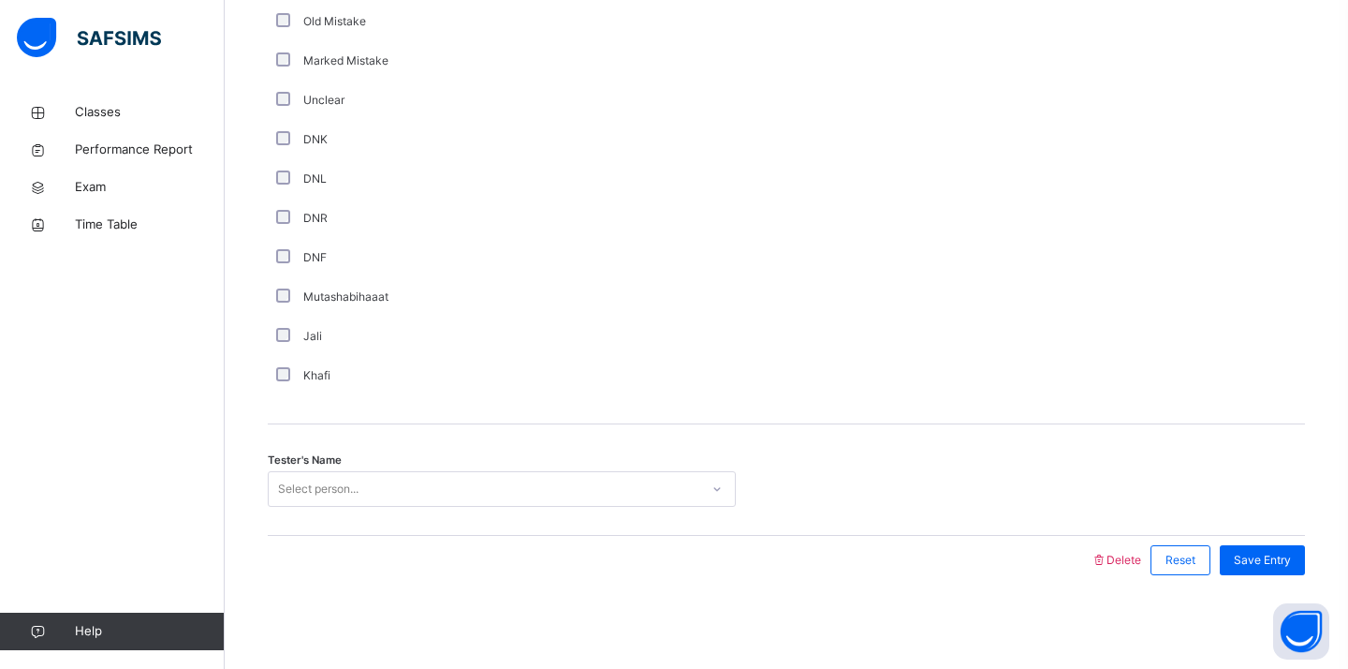
click at [310, 492] on div "Select person..." at bounding box center [318, 489] width 81 height 36
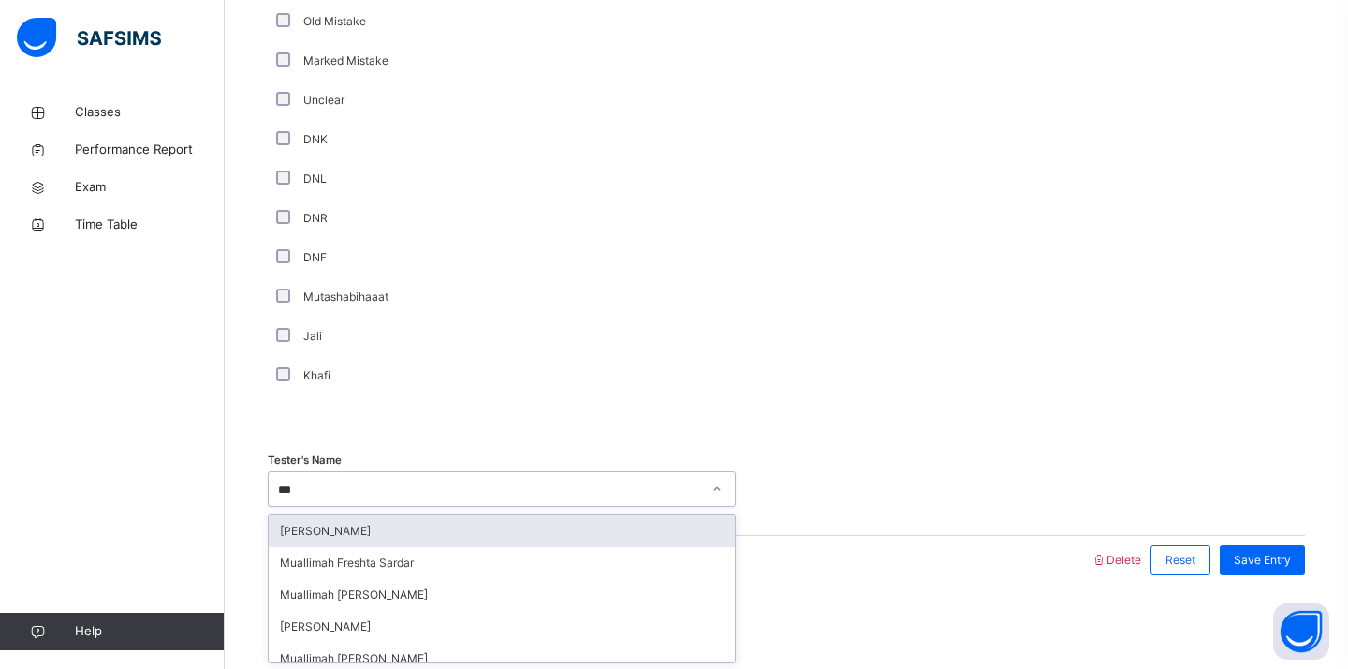
type input "****"
click at [334, 543] on div "[PERSON_NAME]" at bounding box center [502, 531] width 466 height 32
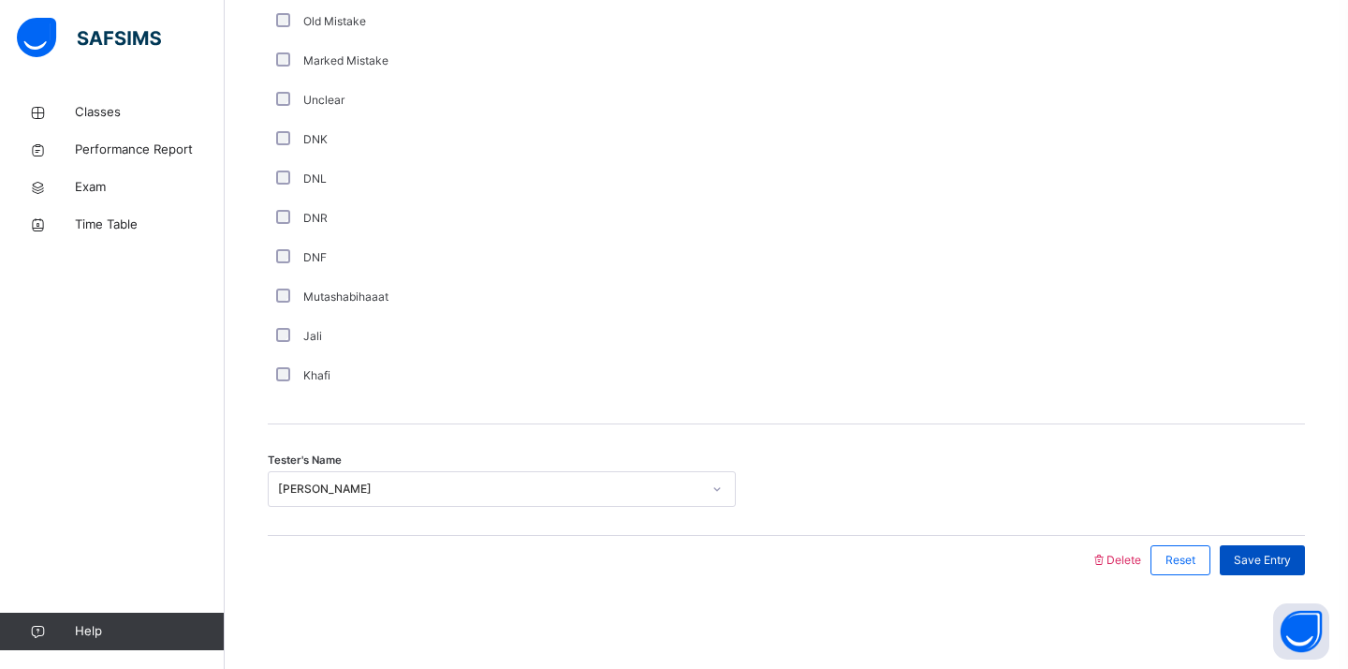
click at [1248, 554] on span "Save Entry" at bounding box center [1262, 560] width 57 height 17
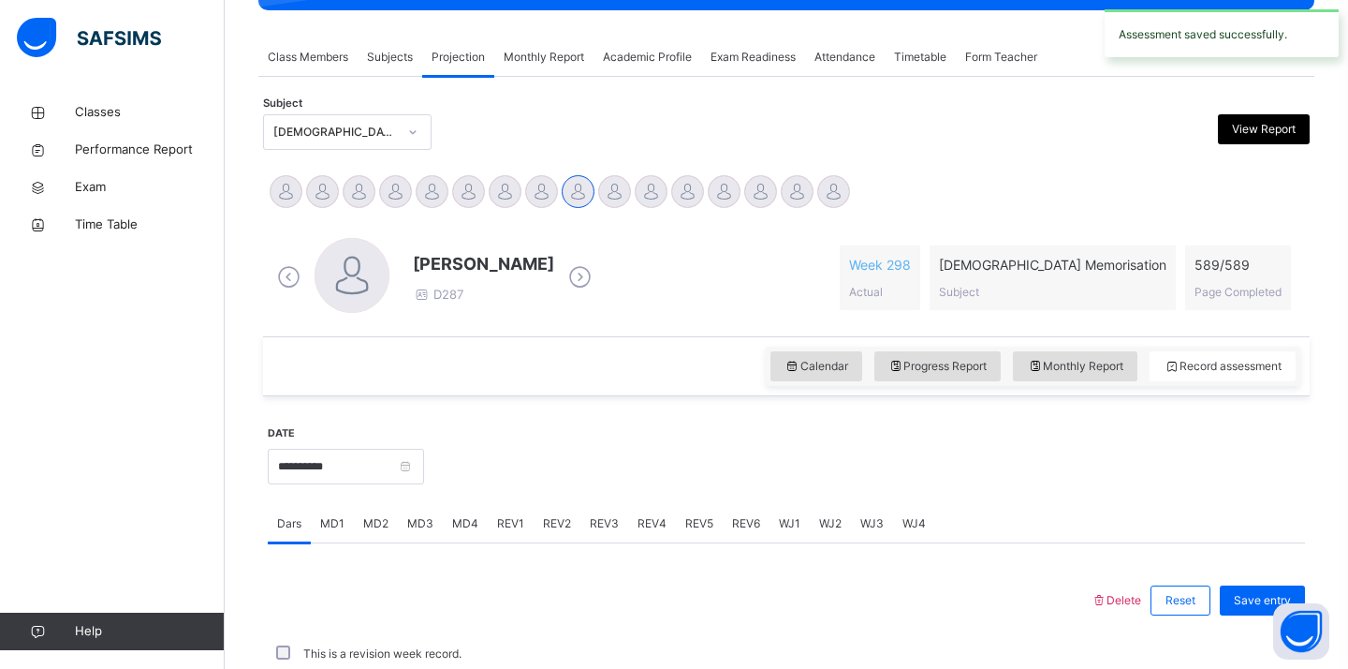
scroll to position [738, 0]
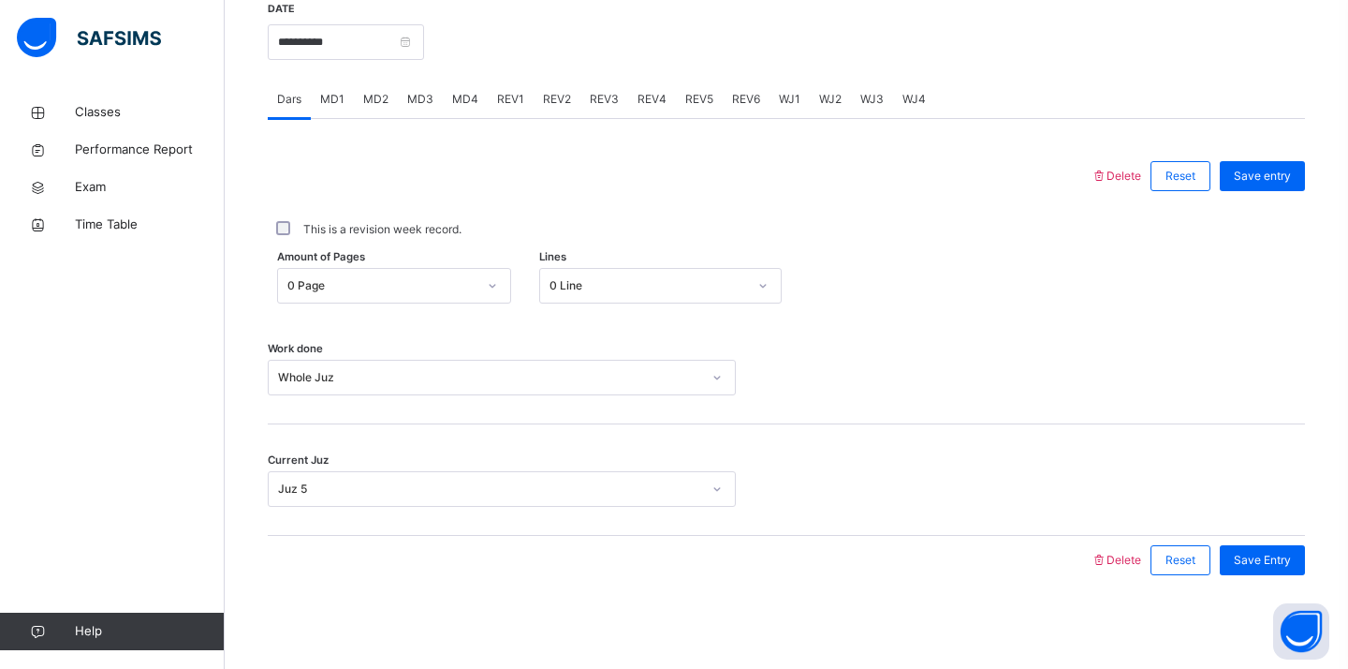
click at [503, 103] on span "REV1" at bounding box center [510, 99] width 27 height 17
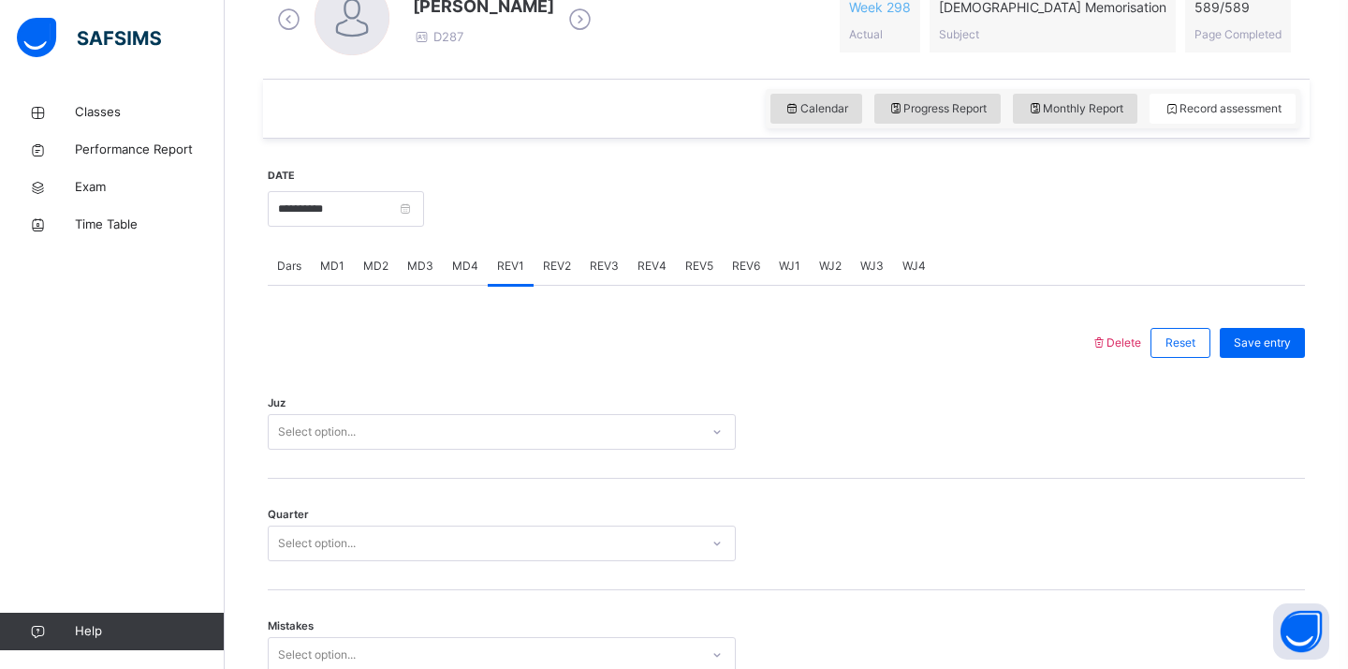
scroll to position [580, 0]
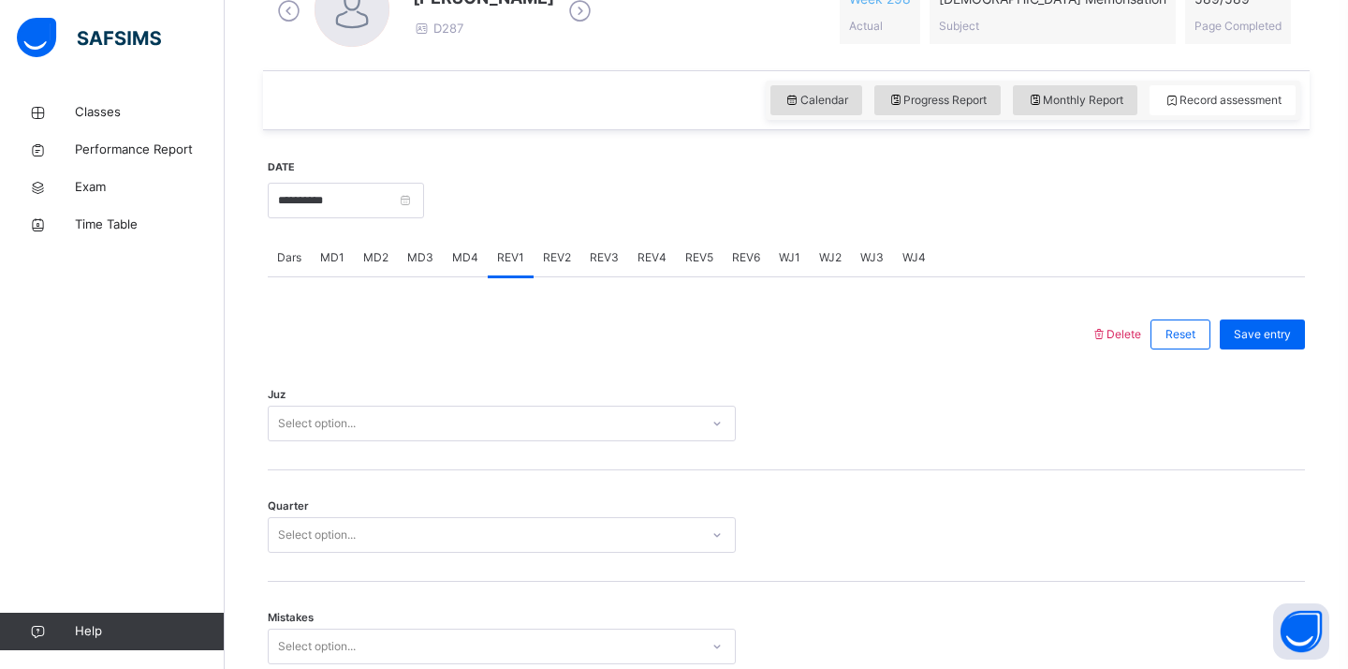
click at [375, 419] on div "Select option..." at bounding box center [484, 423] width 431 height 29
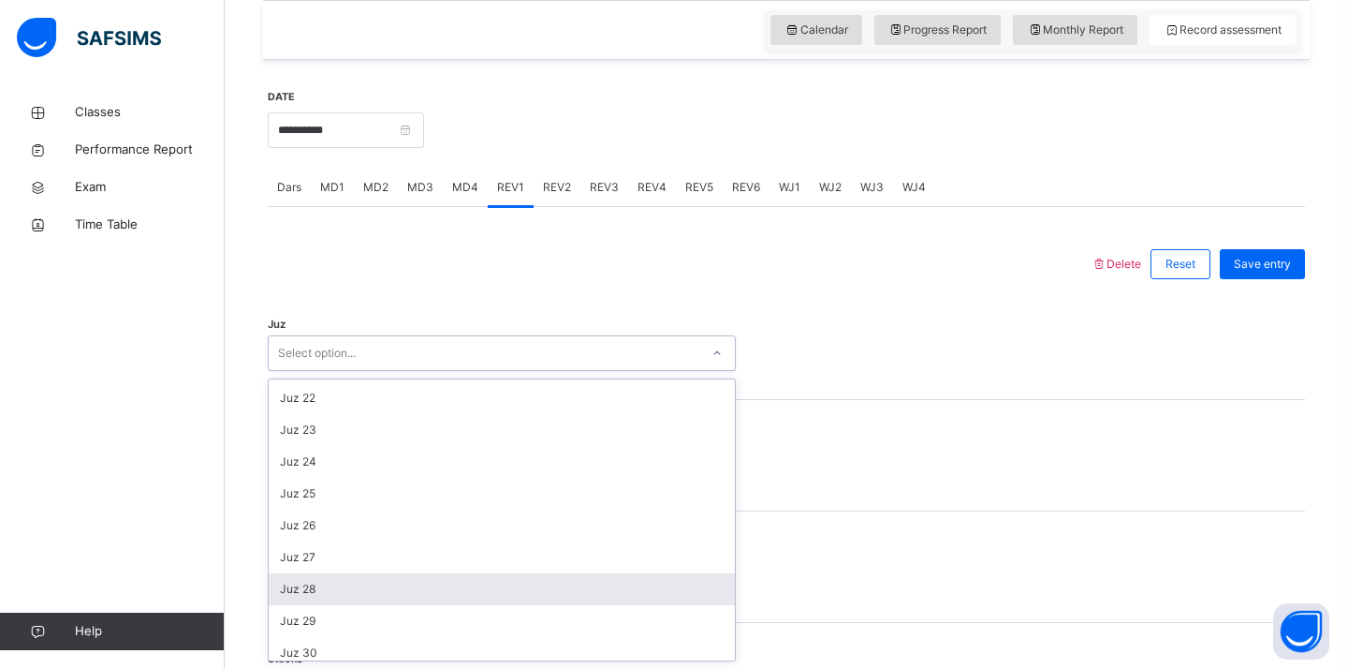
scroll to position [674, 0]
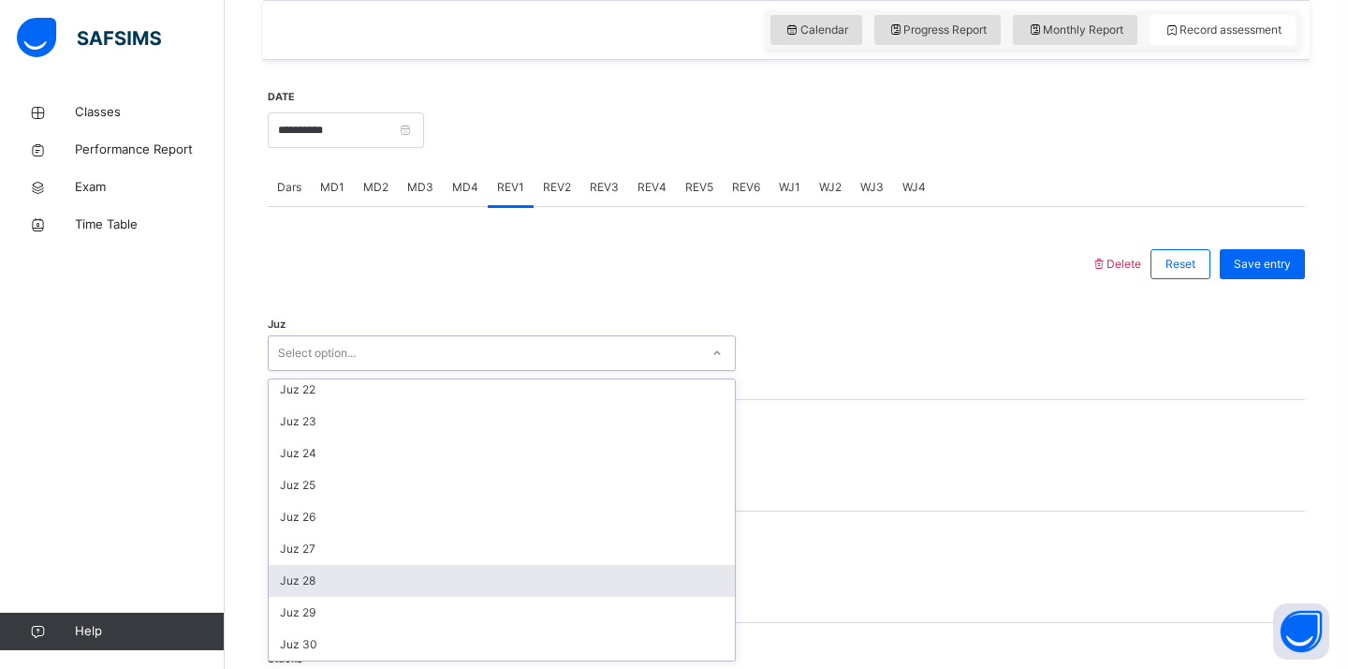
click at [338, 586] on div "Juz 28" at bounding box center [502, 581] width 466 height 32
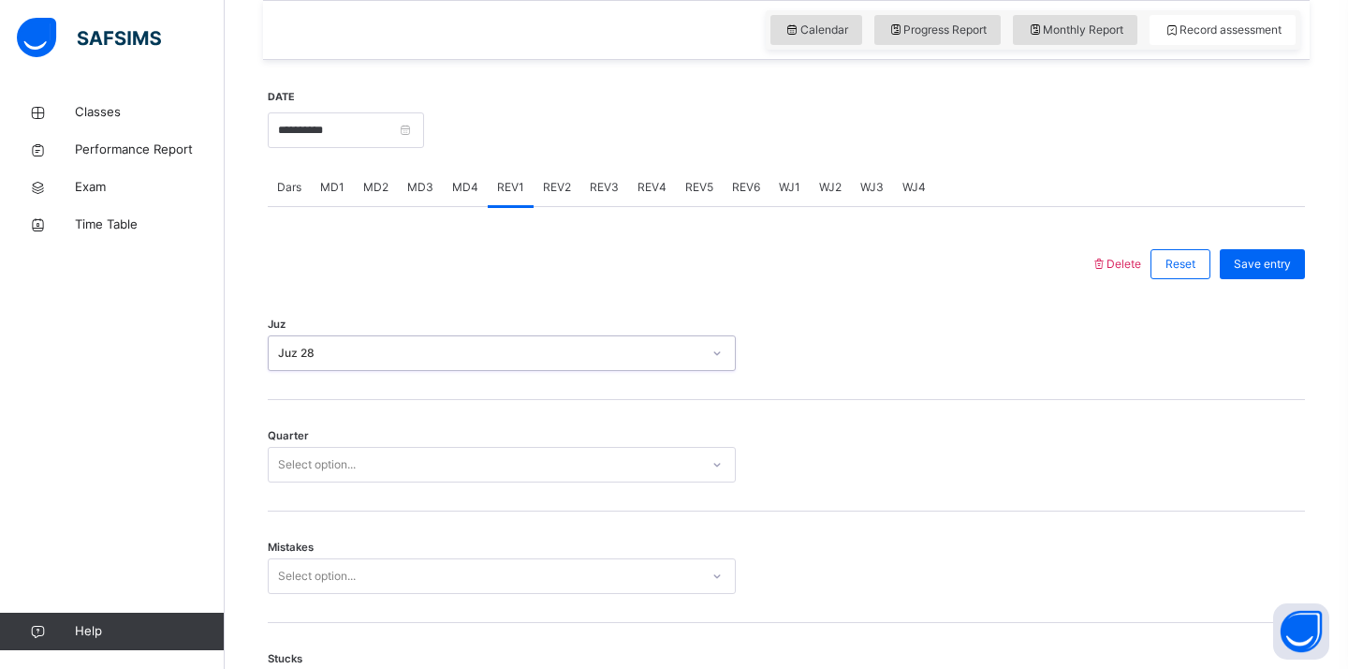
click at [340, 457] on div "Select option..." at bounding box center [317, 465] width 78 height 36
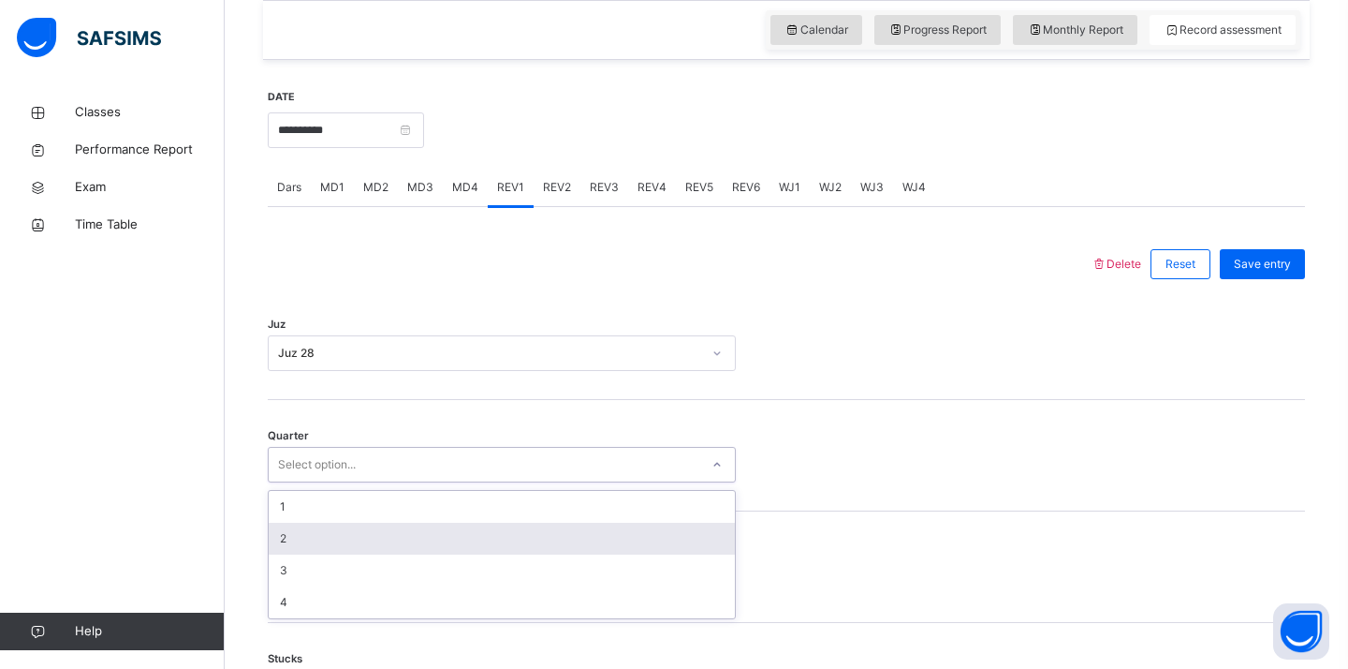
click at [332, 552] on div "2" at bounding box center [502, 538] width 466 height 32
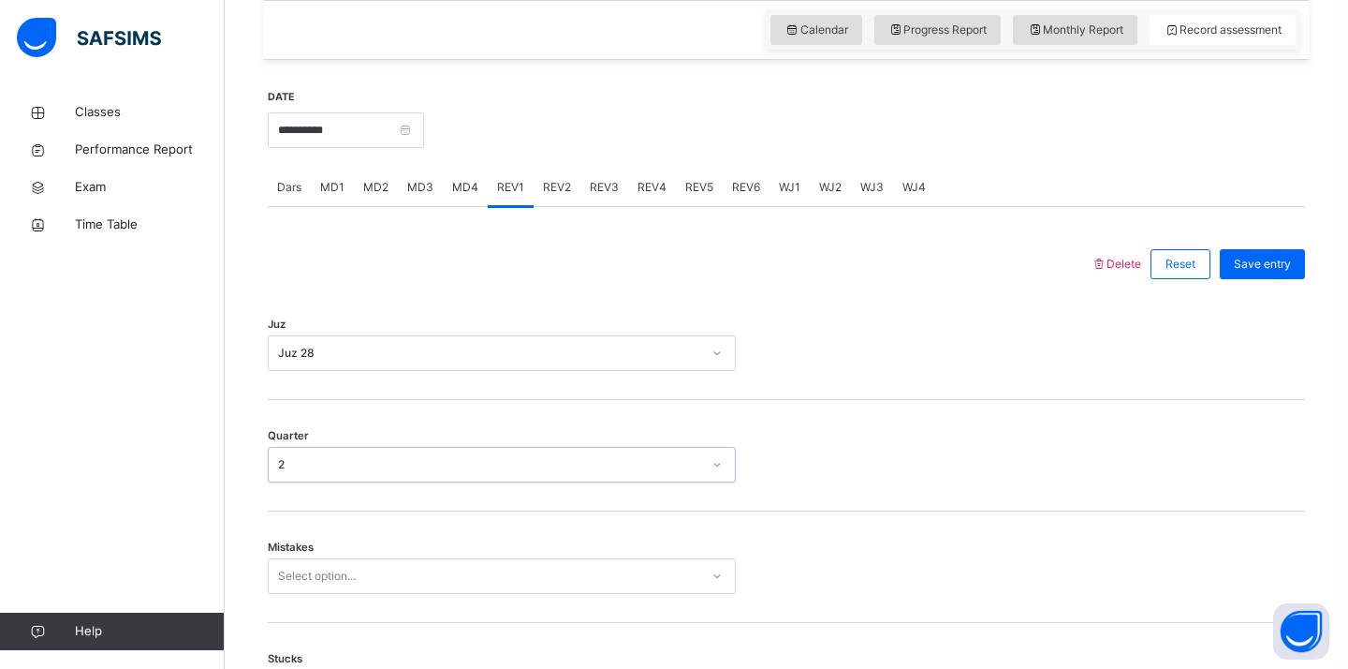
click at [330, 575] on div "Select option..." at bounding box center [502, 576] width 468 height 36
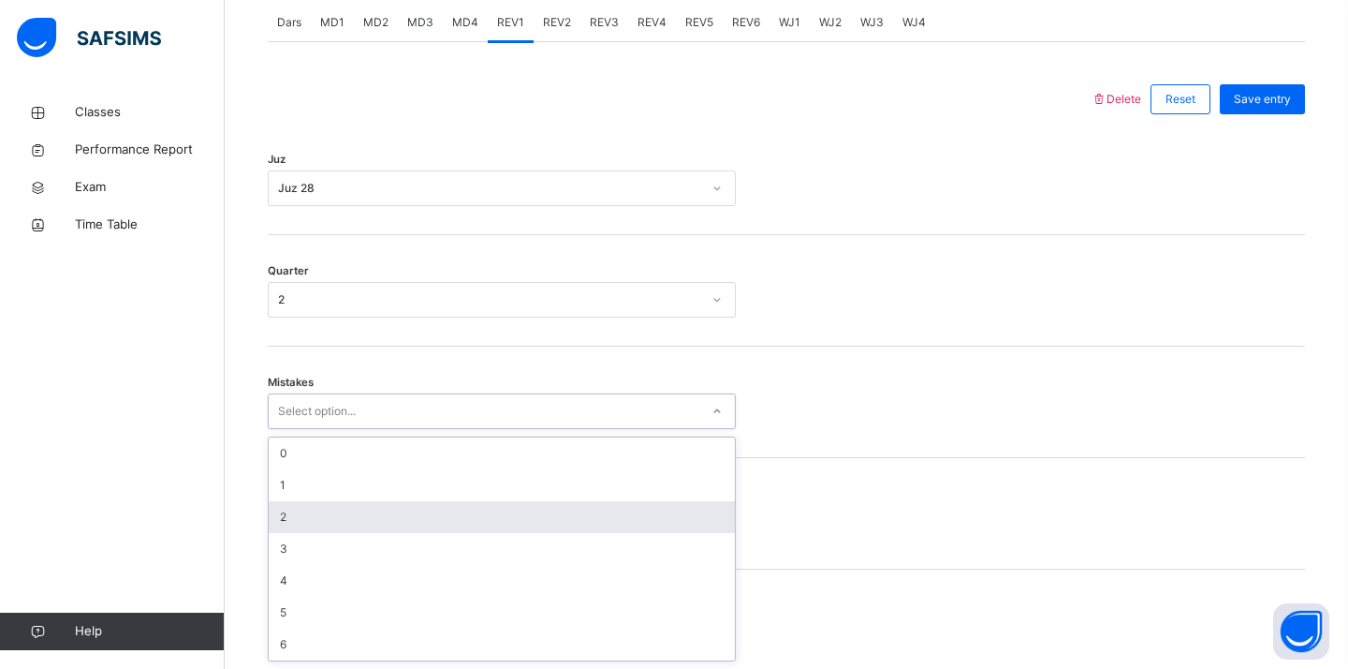
click at [329, 504] on div "2" at bounding box center [502, 517] width 466 height 32
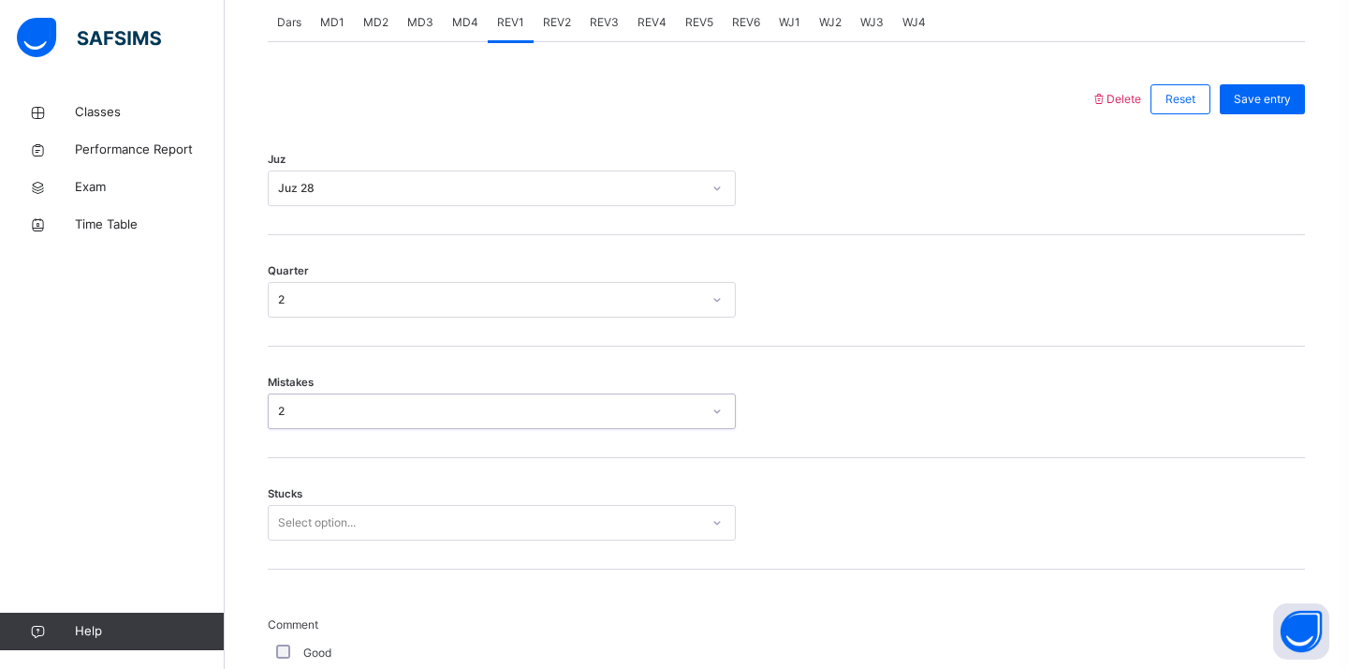
click at [326, 530] on div "Select option..." at bounding box center [502, 523] width 468 height 36
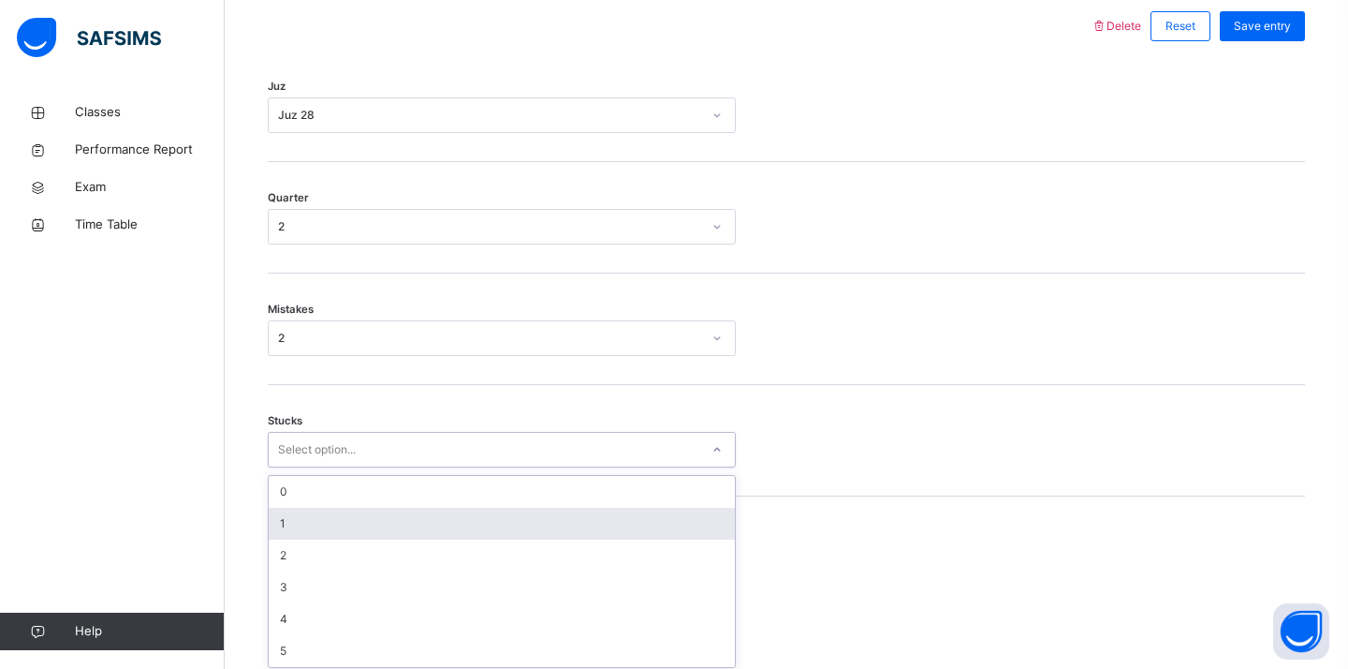
scroll to position [894, 0]
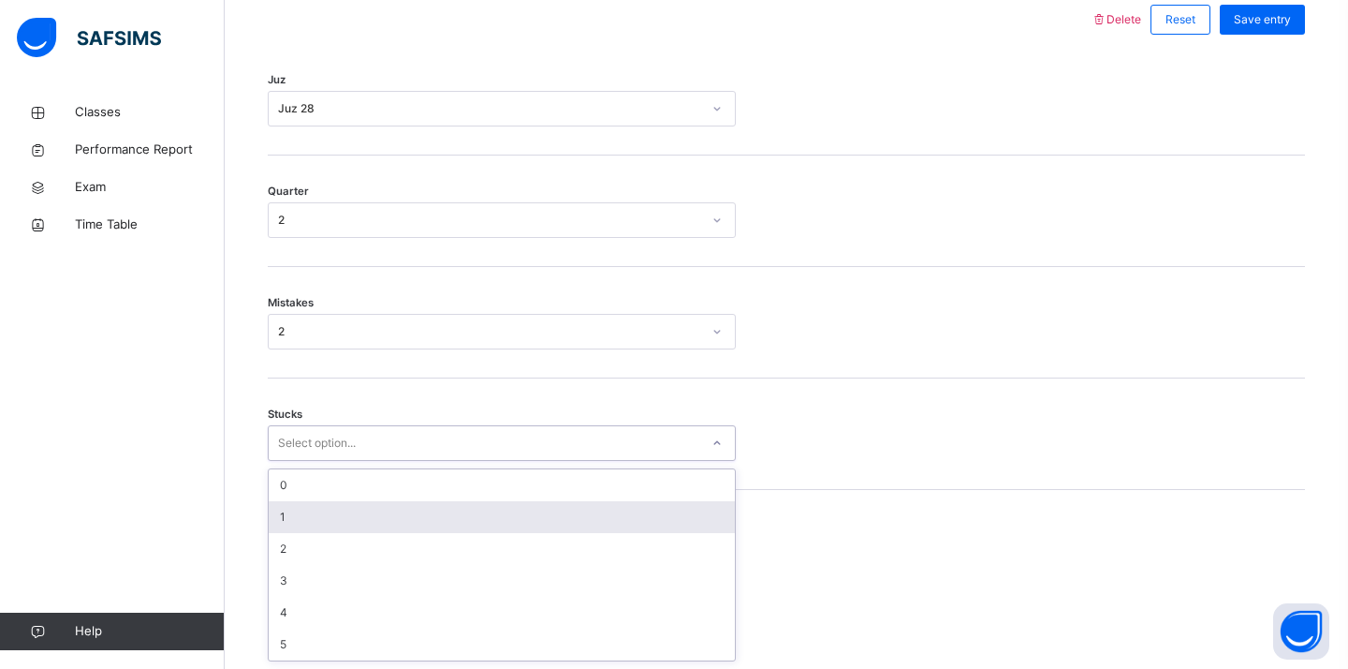
click at [325, 524] on div "1" at bounding box center [502, 517] width 466 height 32
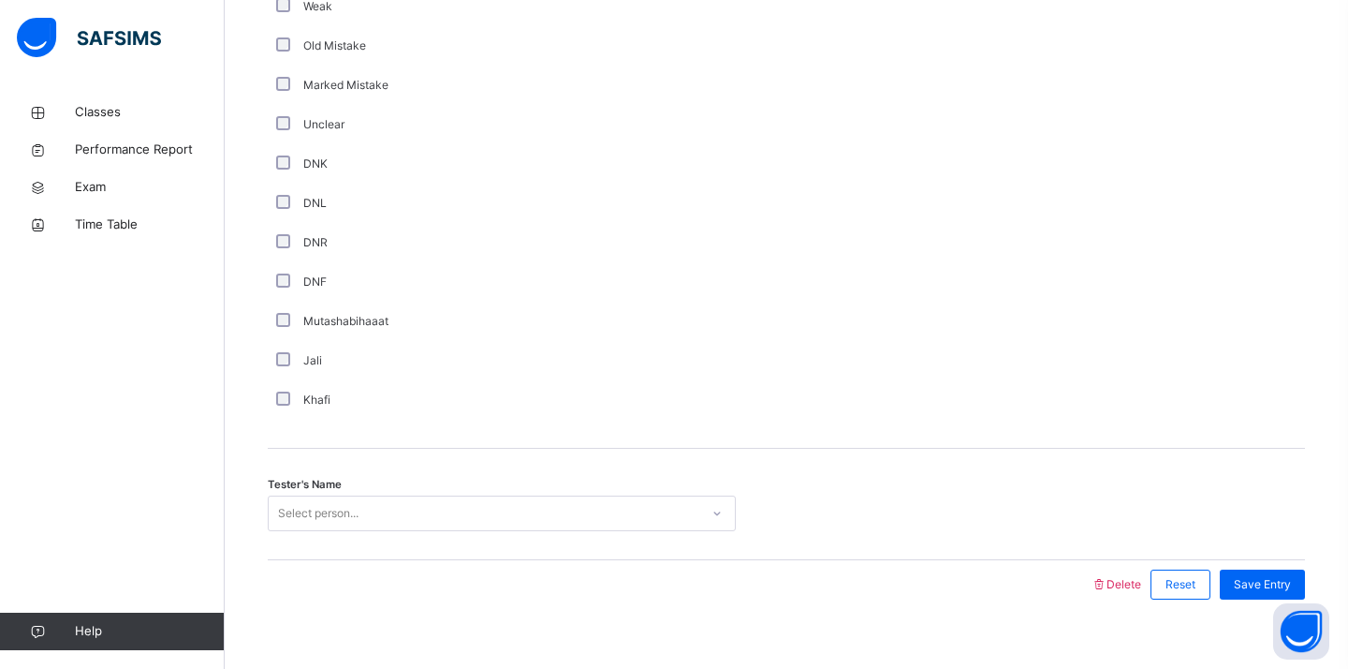
scroll to position [1564, 0]
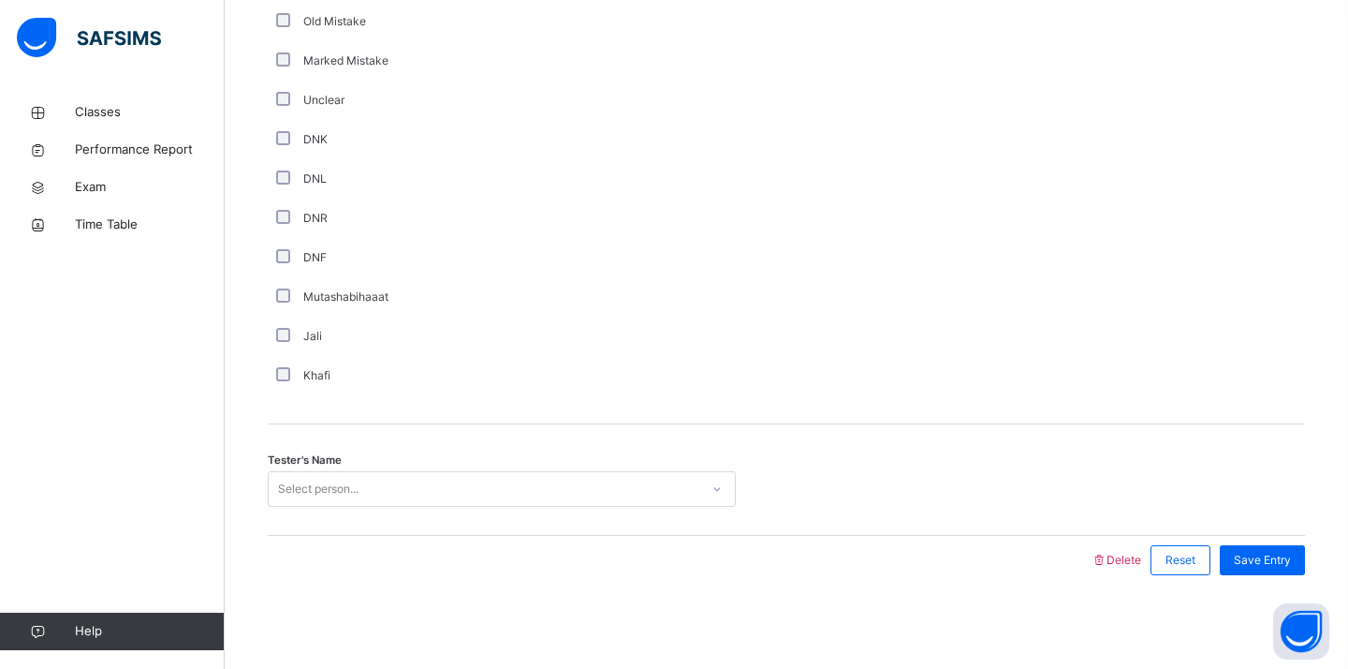
click at [280, 494] on div "Select person..." at bounding box center [318, 489] width 81 height 36
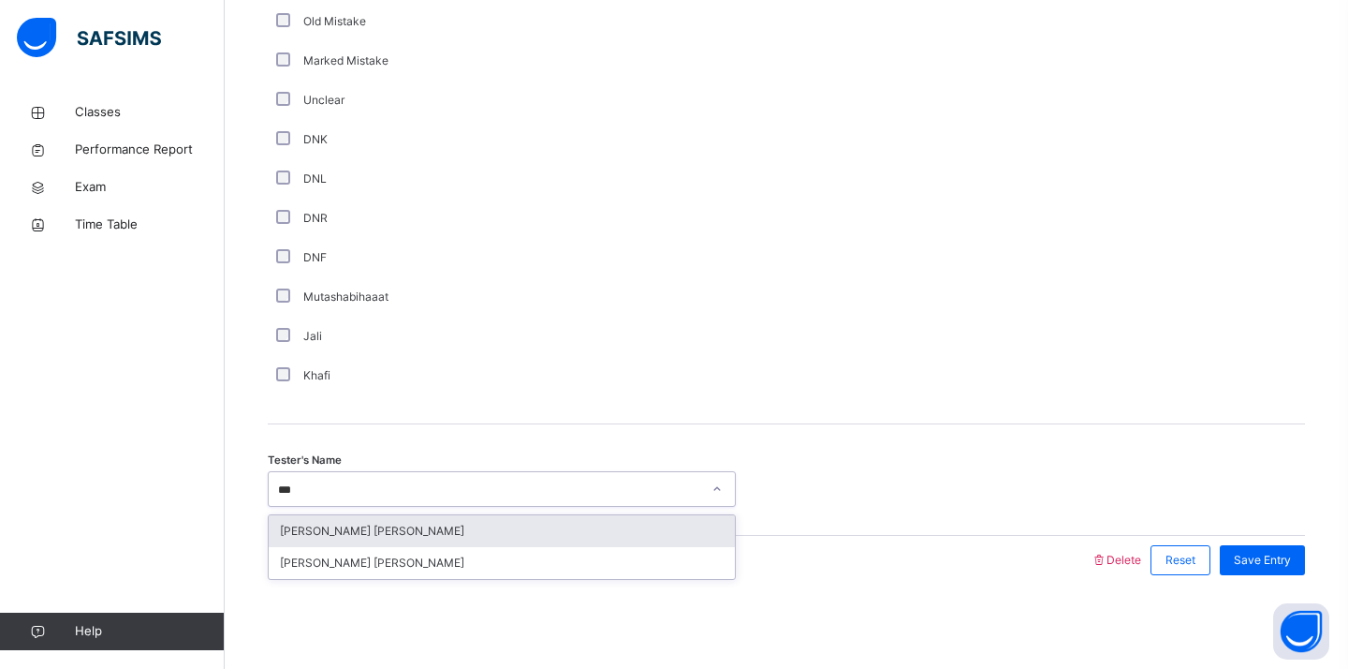
type input "****"
click at [291, 528] on div "[PERSON_NAME] [PERSON_NAME]" at bounding box center [502, 531] width 466 height 32
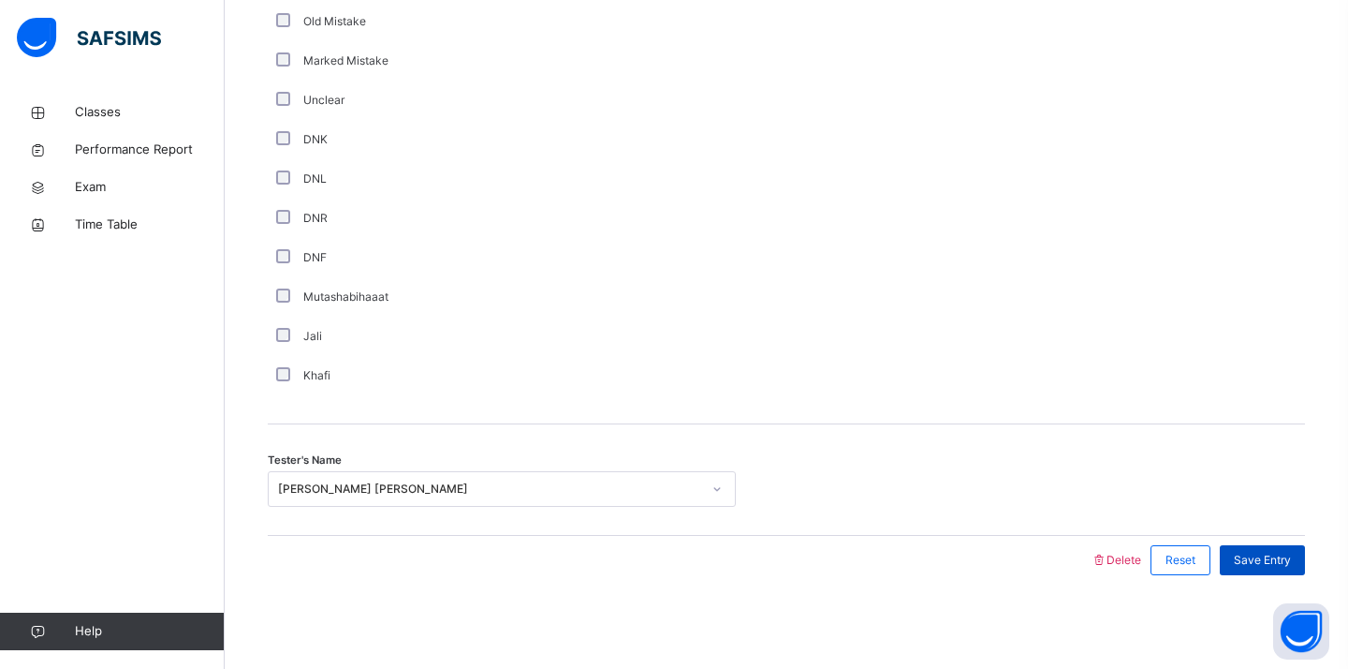
click at [1255, 561] on span "Save Entry" at bounding box center [1262, 560] width 57 height 17
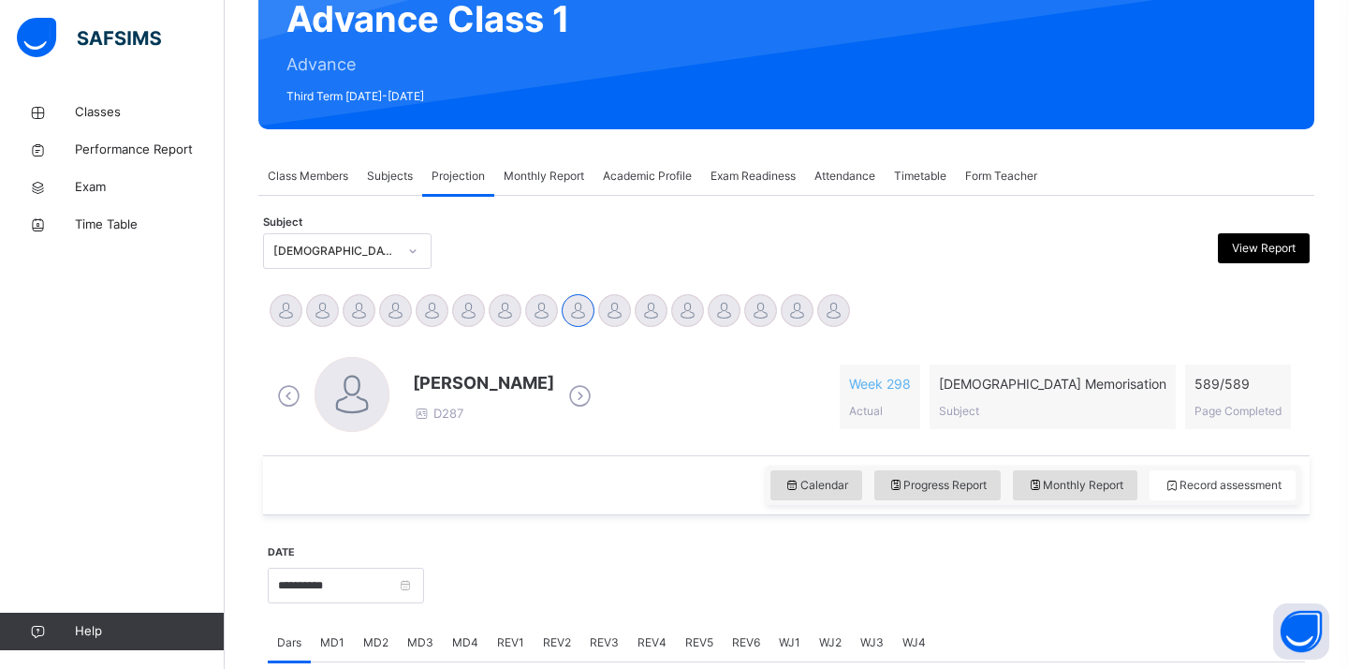
scroll to position [175, 0]
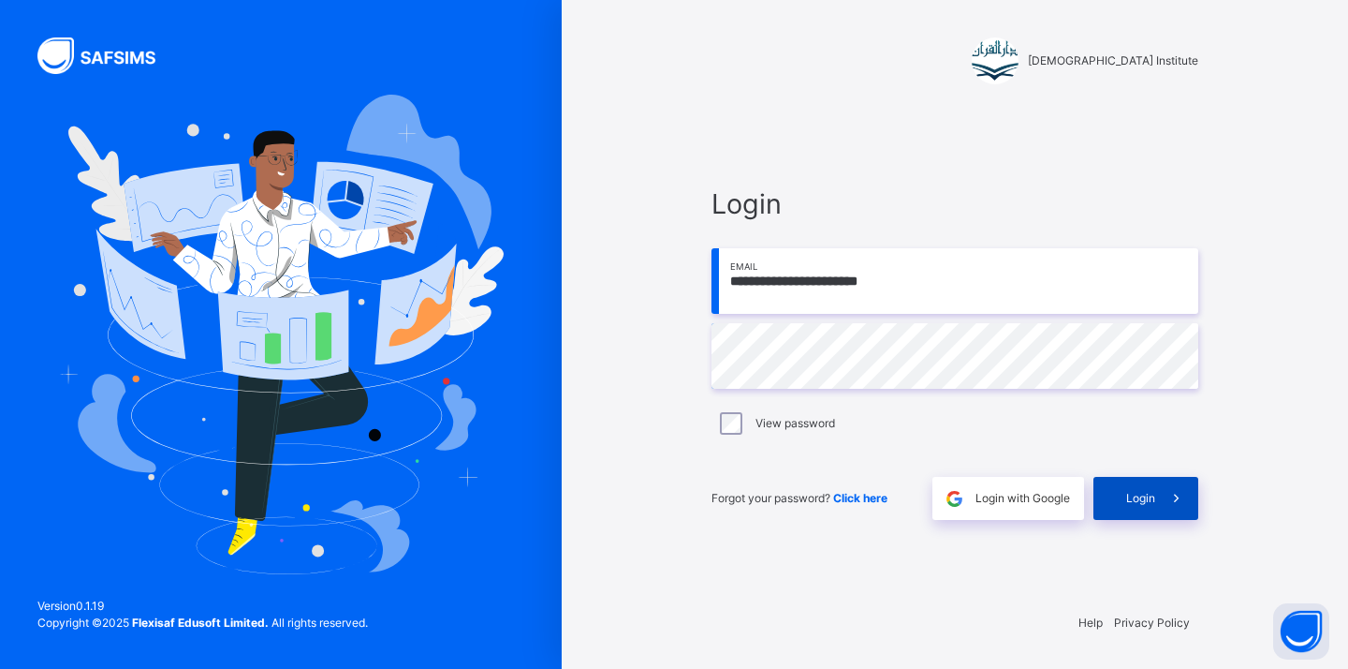
click at [1131, 504] on span "Login" at bounding box center [1140, 498] width 29 height 17
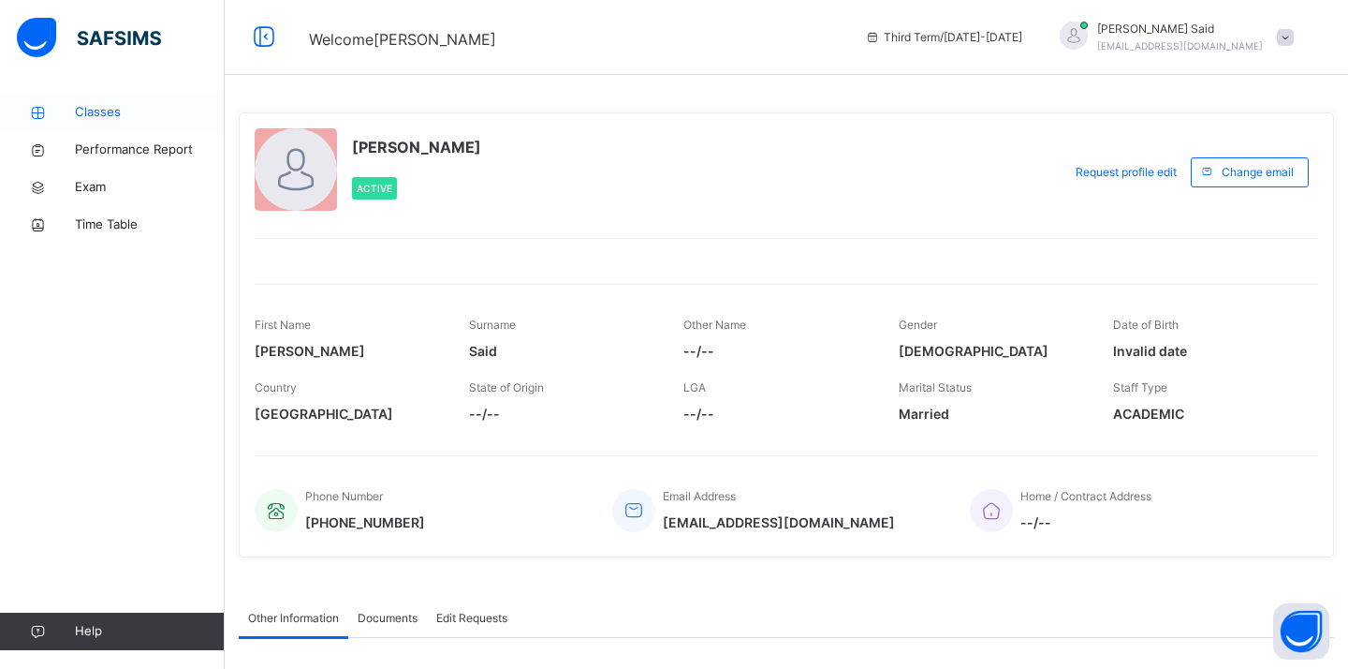
click at [146, 124] on link "Classes" at bounding box center [112, 112] width 225 height 37
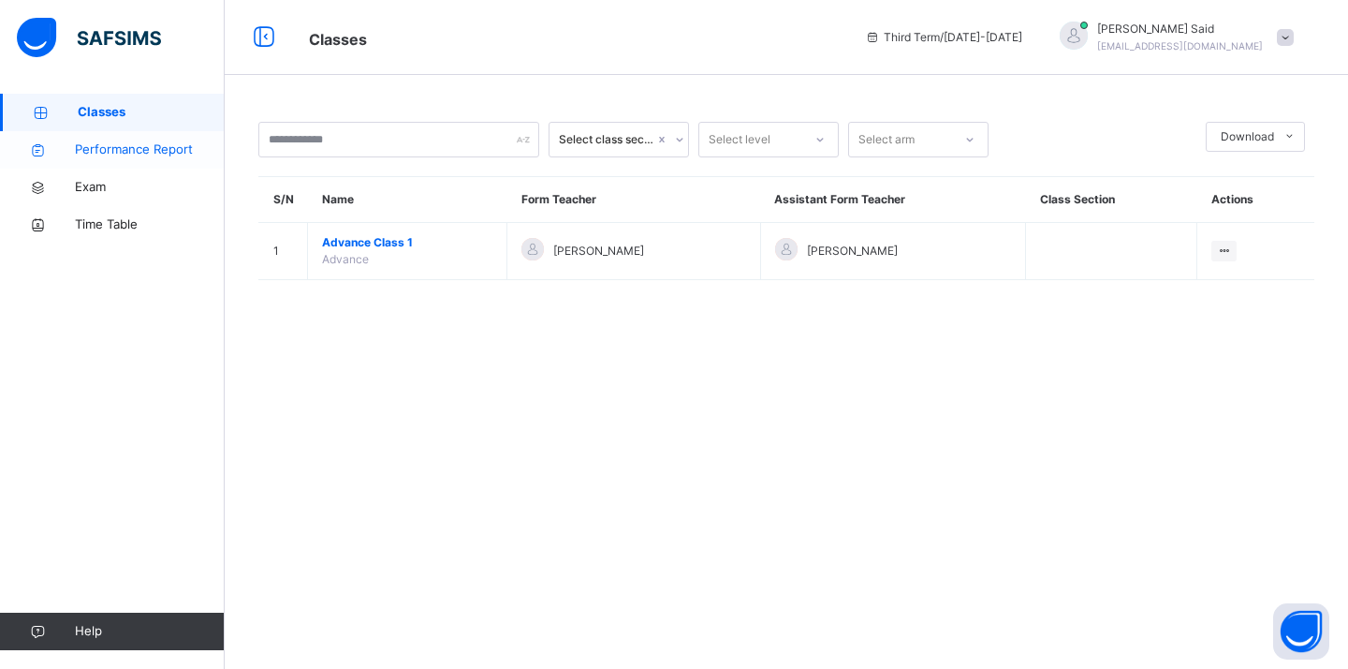
click at [147, 164] on link "Performance Report" at bounding box center [112, 149] width 225 height 37
select select "****"
select select "*"
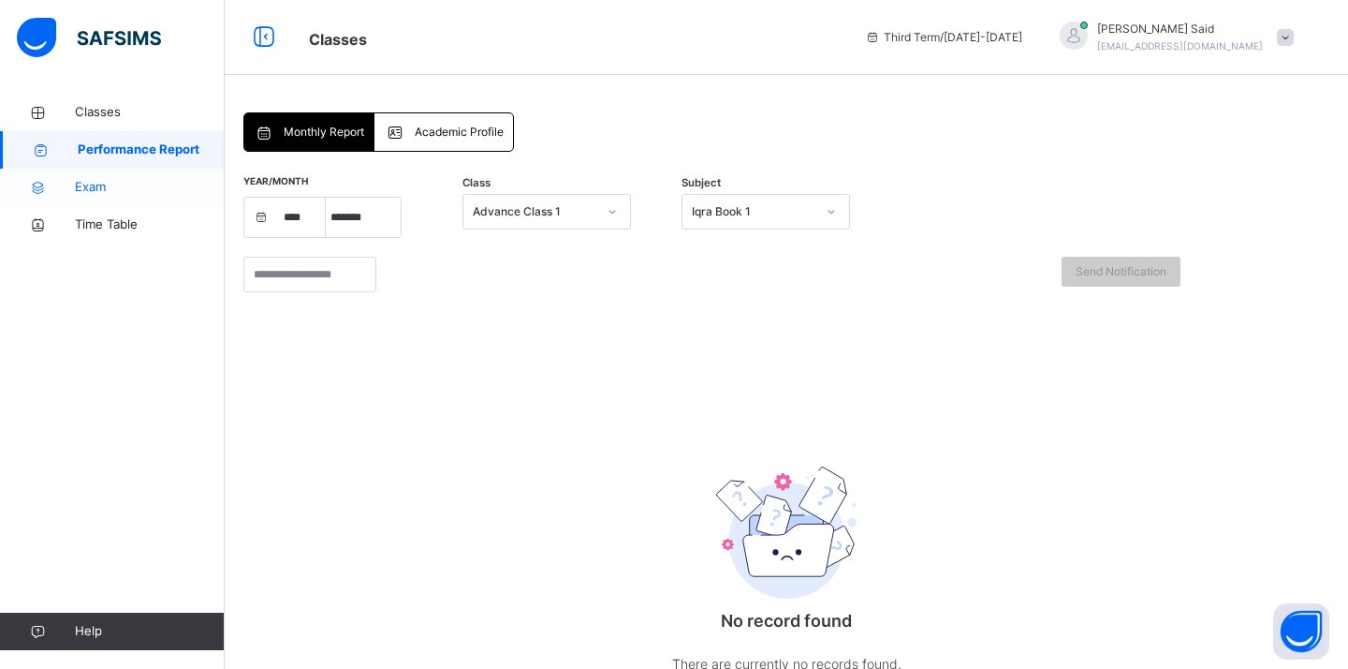
click at [148, 194] on span "Exam" at bounding box center [150, 187] width 150 height 19
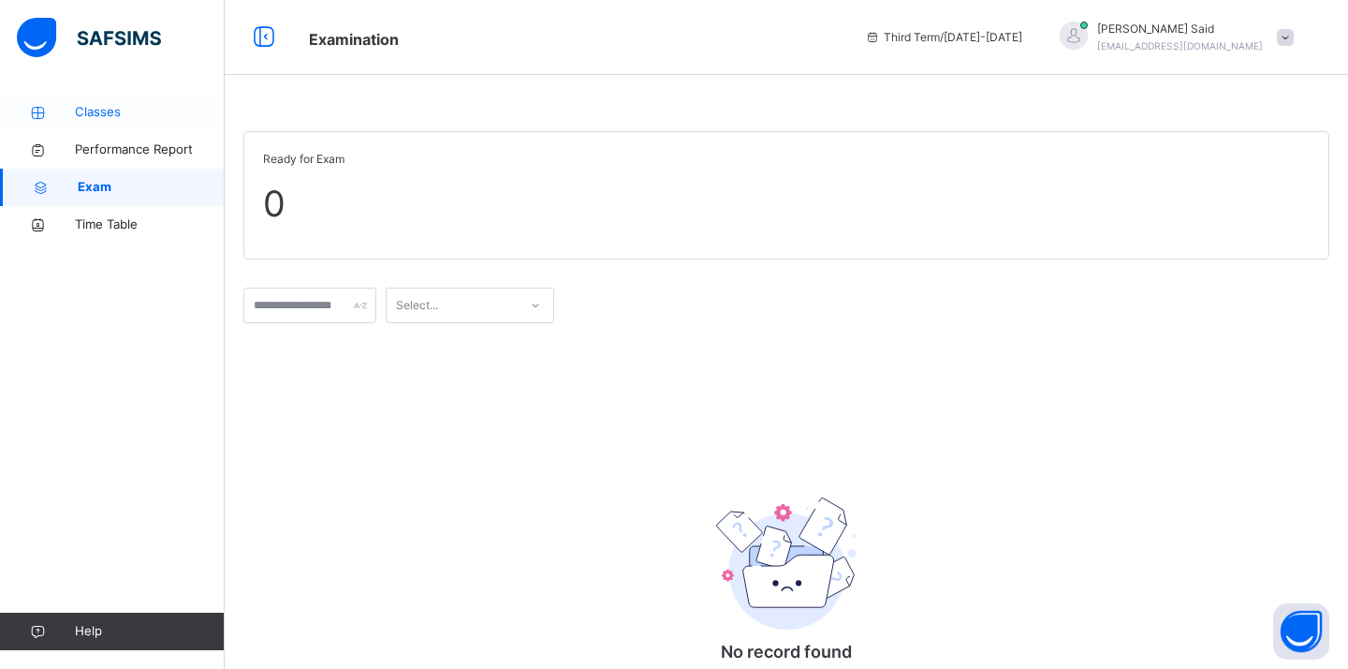
click at [153, 126] on link "Classes" at bounding box center [112, 112] width 225 height 37
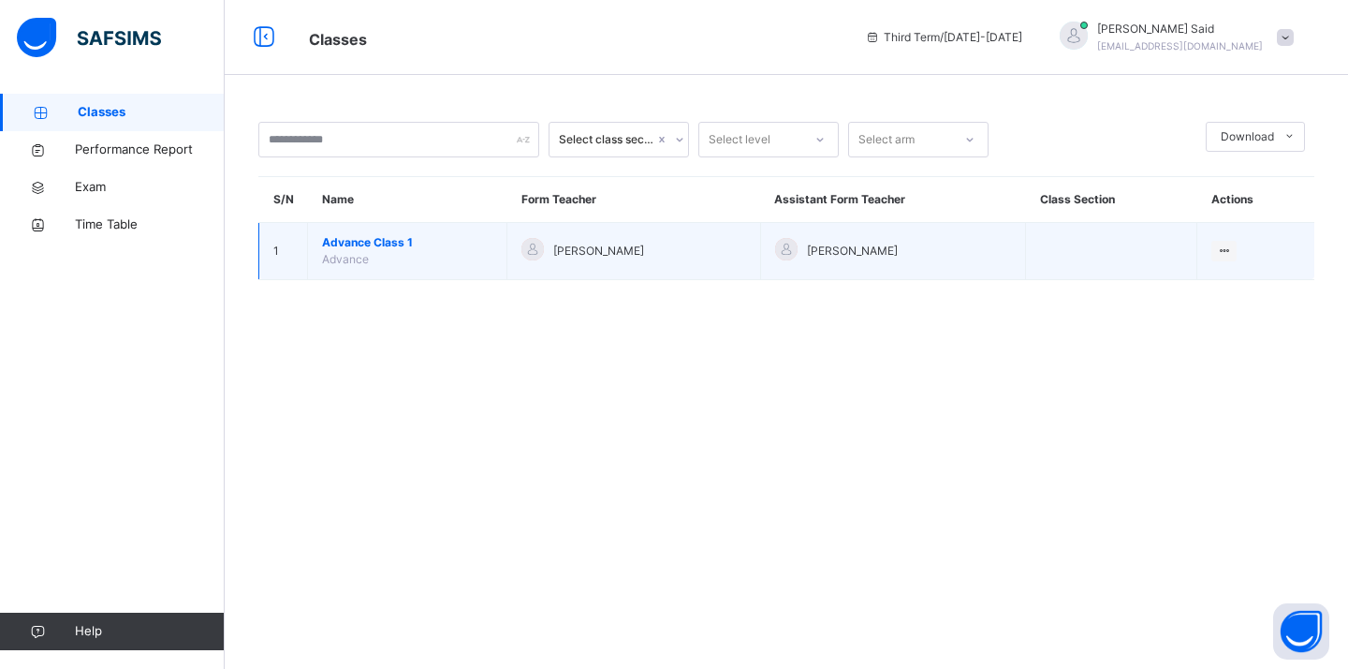
click at [429, 262] on td "Advance Class 1 Advance" at bounding box center [407, 251] width 199 height 57
click at [394, 234] on span "Advance Class 1" at bounding box center [407, 242] width 170 height 17
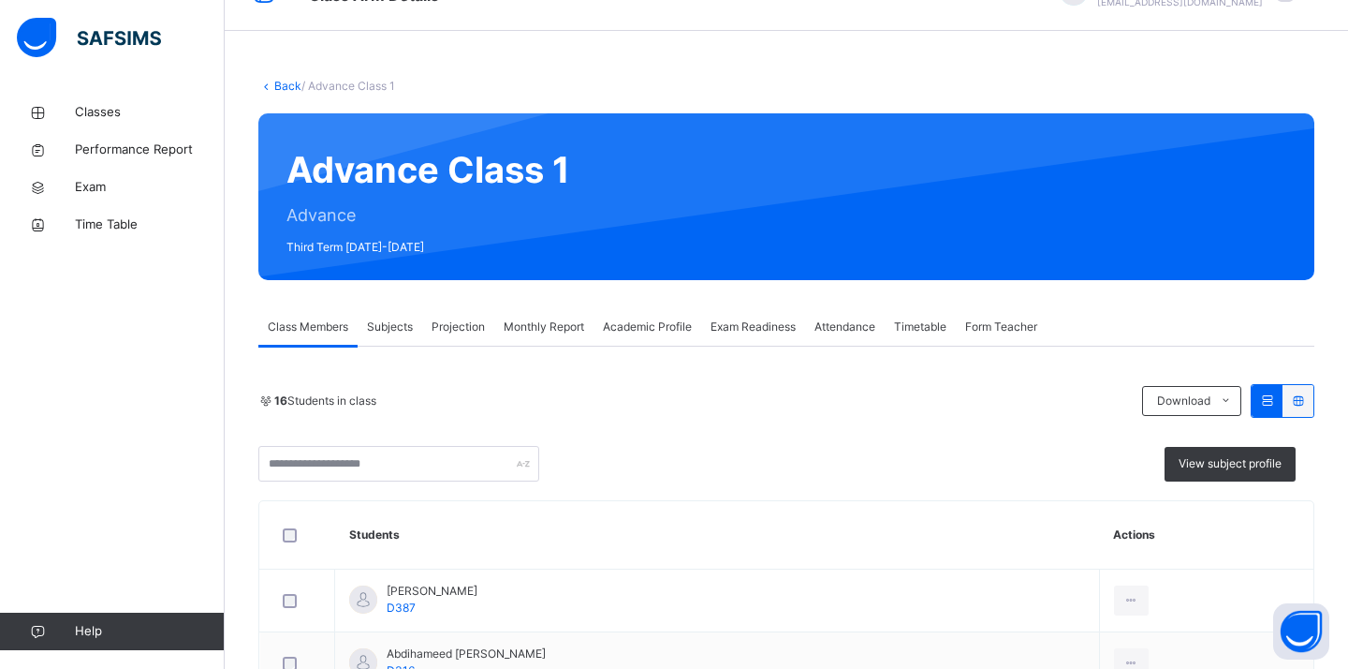
scroll to position [94, 0]
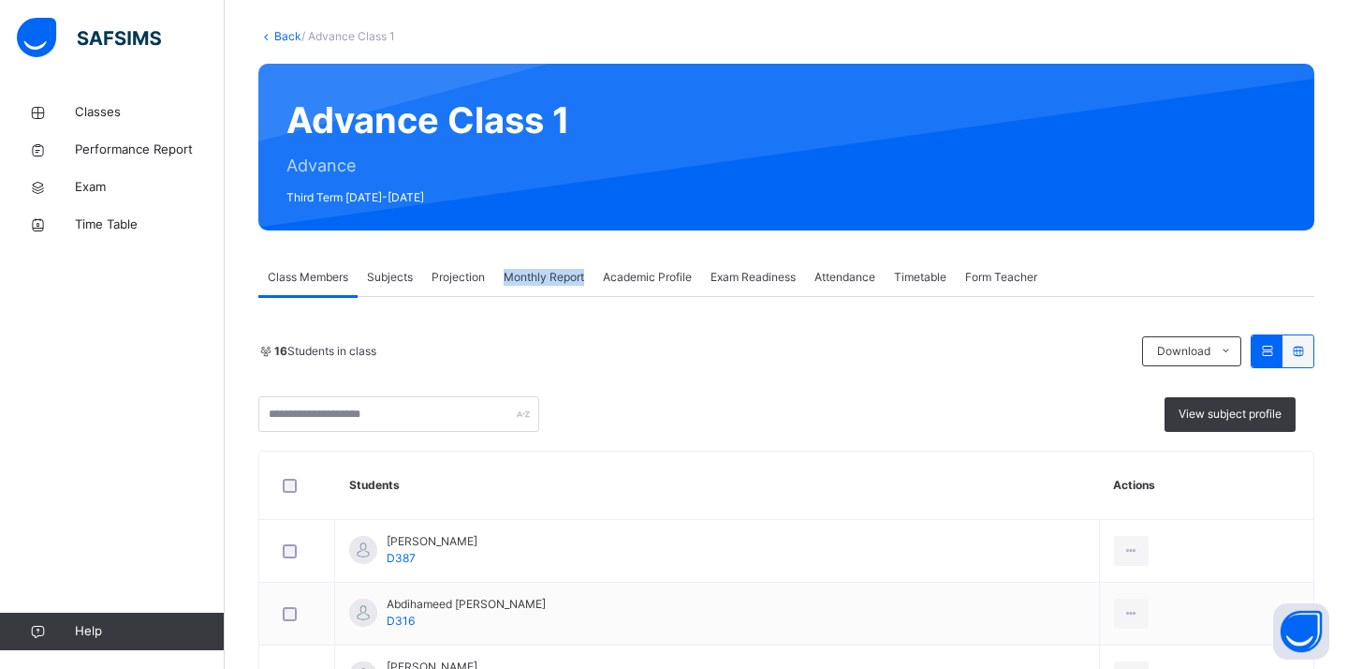
click at [491, 296] on div "Class Members Subjects Projection Monthly Report Academic Profile Exam Readines…" at bounding box center [786, 277] width 1056 height 38
click at [457, 280] on span "Projection" at bounding box center [458, 277] width 53 height 17
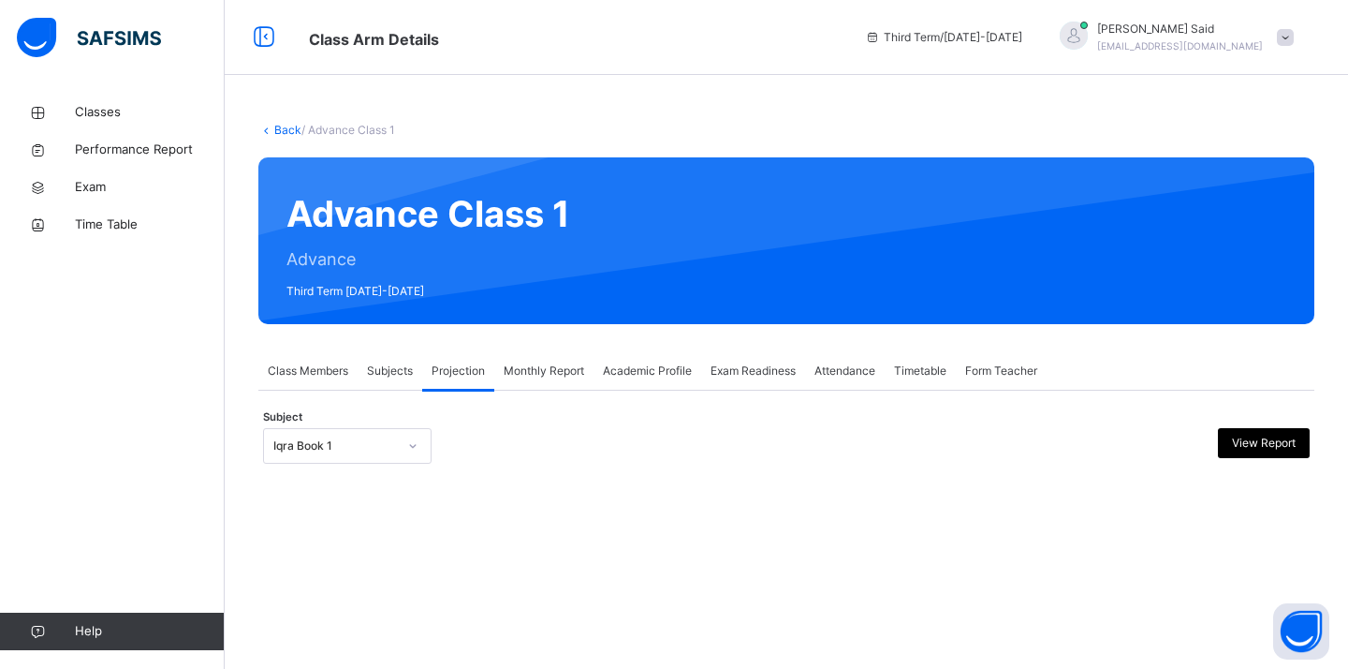
click at [346, 462] on div "Iqra Book 1" at bounding box center [347, 446] width 169 height 36
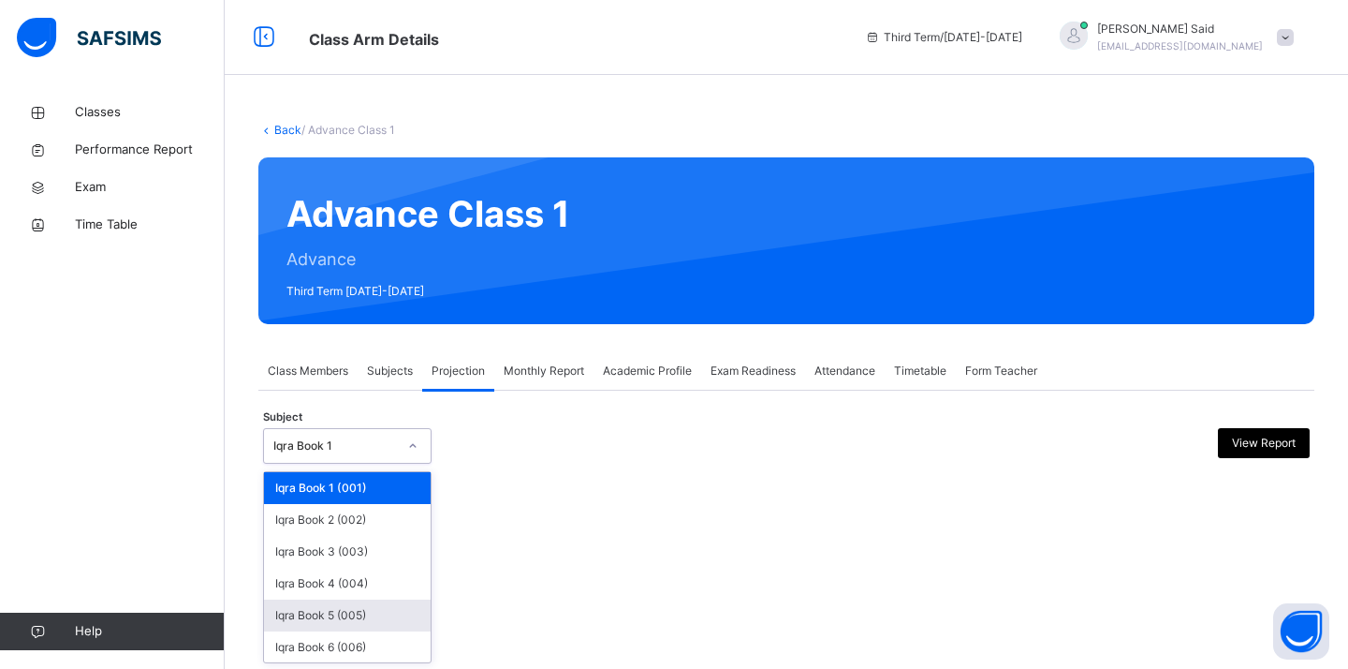
scroll to position [65, 0]
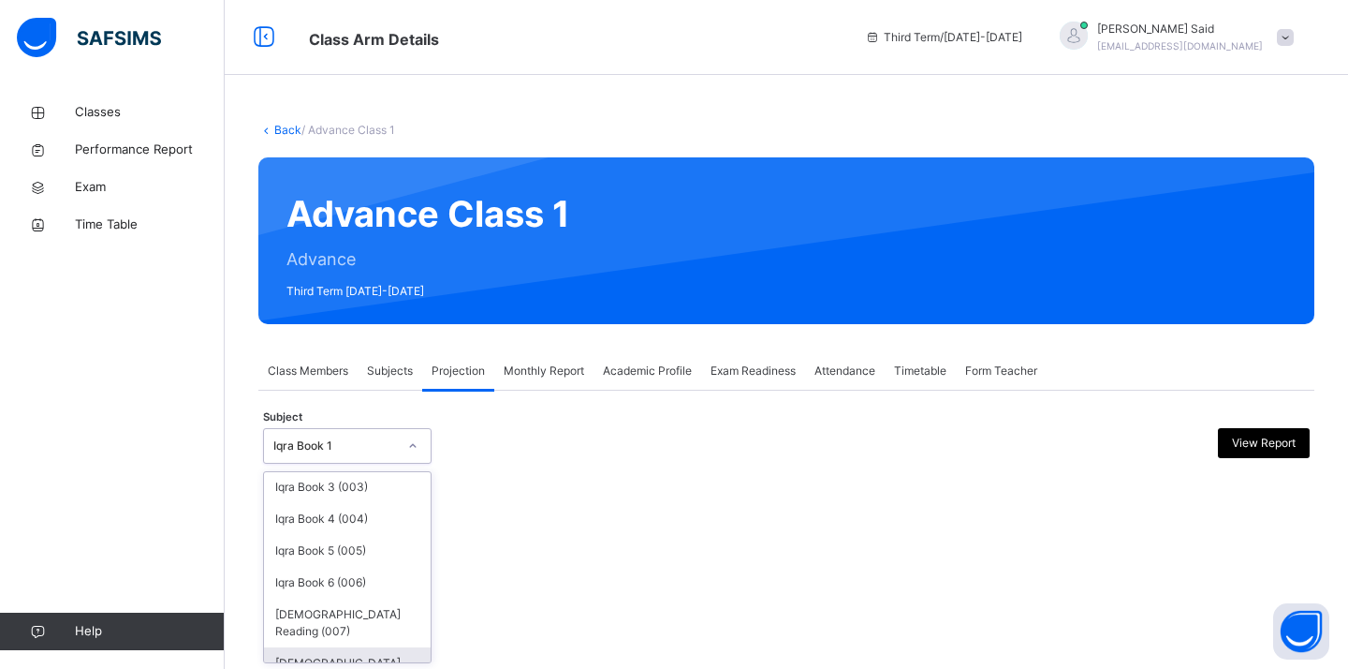
click at [347, 648] on div "[DEMOGRAPHIC_DATA] Memorisation (008)" at bounding box center [347, 671] width 167 height 49
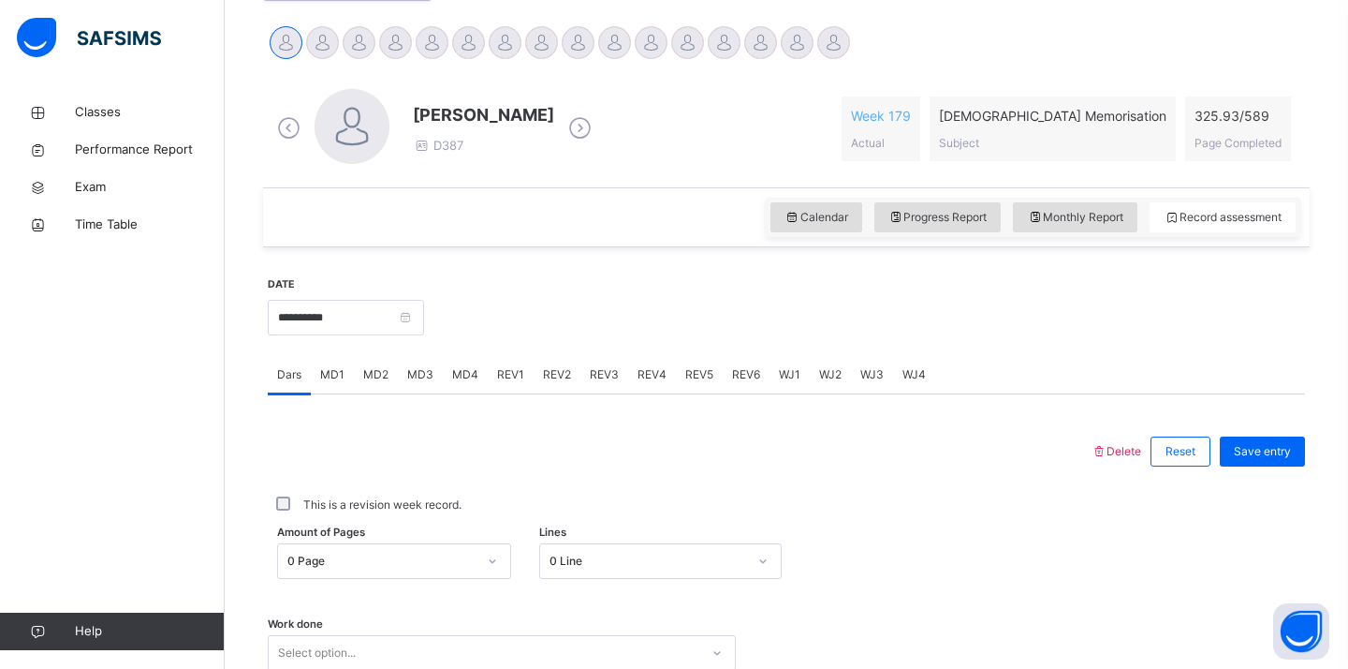
scroll to position [455, 0]
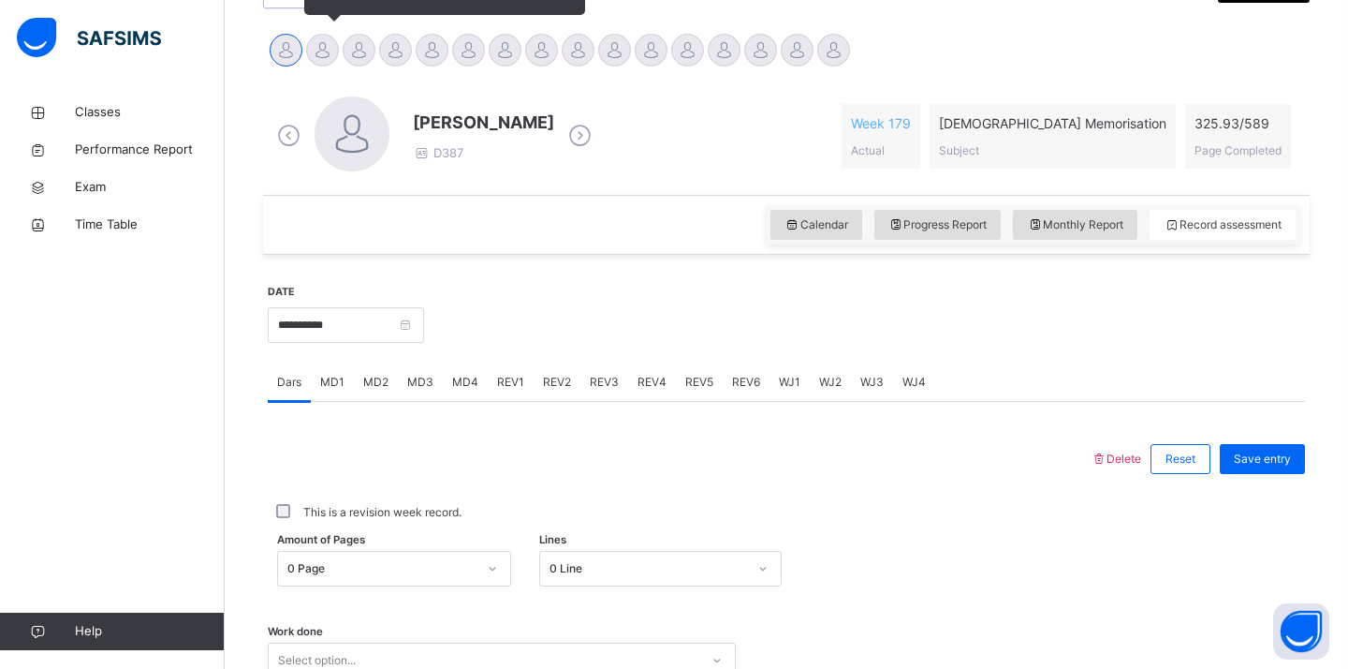
click at [304, 56] on div "Abdihameed [PERSON_NAME]" at bounding box center [322, 52] width 37 height 41
click at [320, 54] on div at bounding box center [322, 50] width 33 height 33
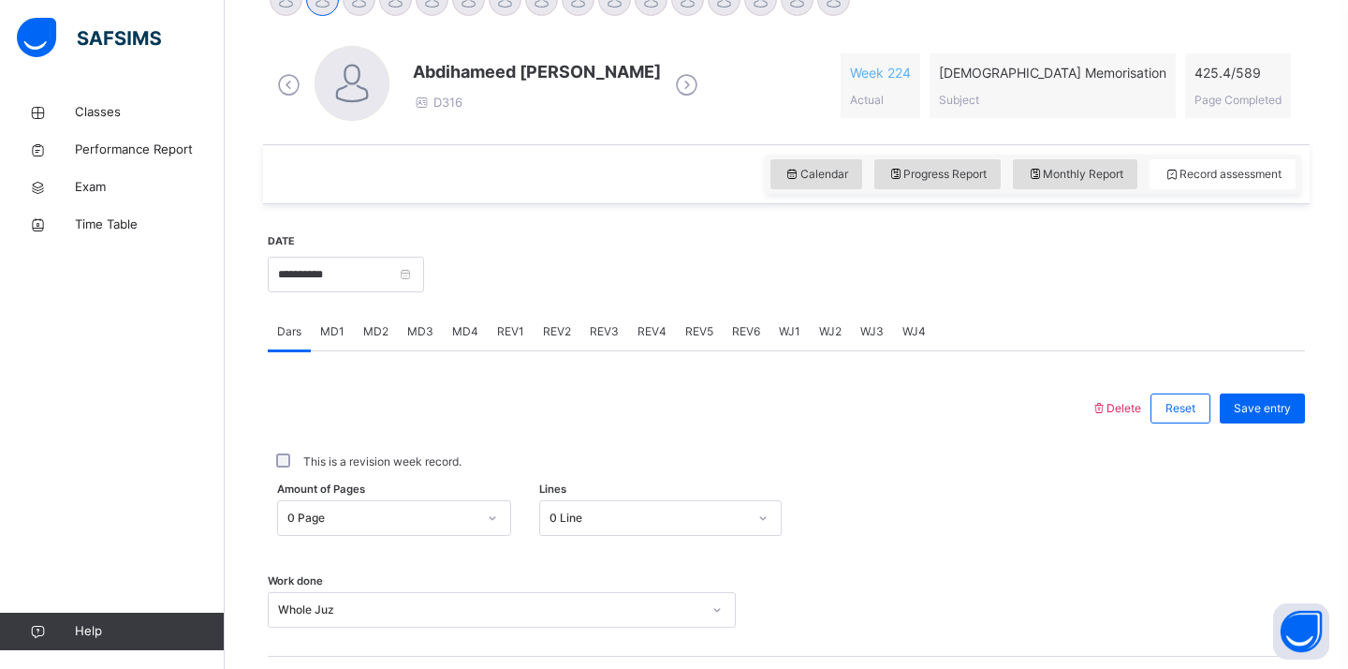
scroll to position [526, 0]
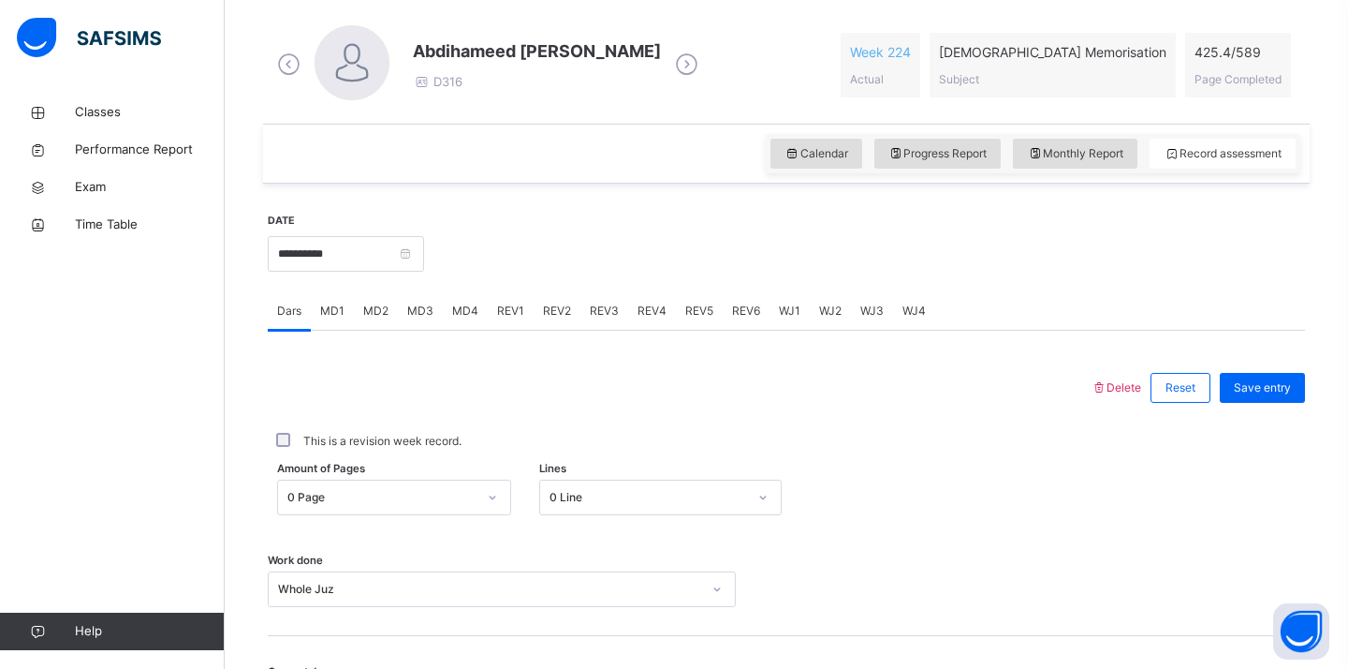
click at [872, 300] on div "WJ3" at bounding box center [872, 310] width 42 height 37
click at [825, 307] on span "WJ2" at bounding box center [830, 310] width 22 height 17
click at [779, 308] on span "WJ1" at bounding box center [790, 310] width 22 height 17
click at [585, 497] on div "Juz Select option..." at bounding box center [786, 467] width 1037 height 111
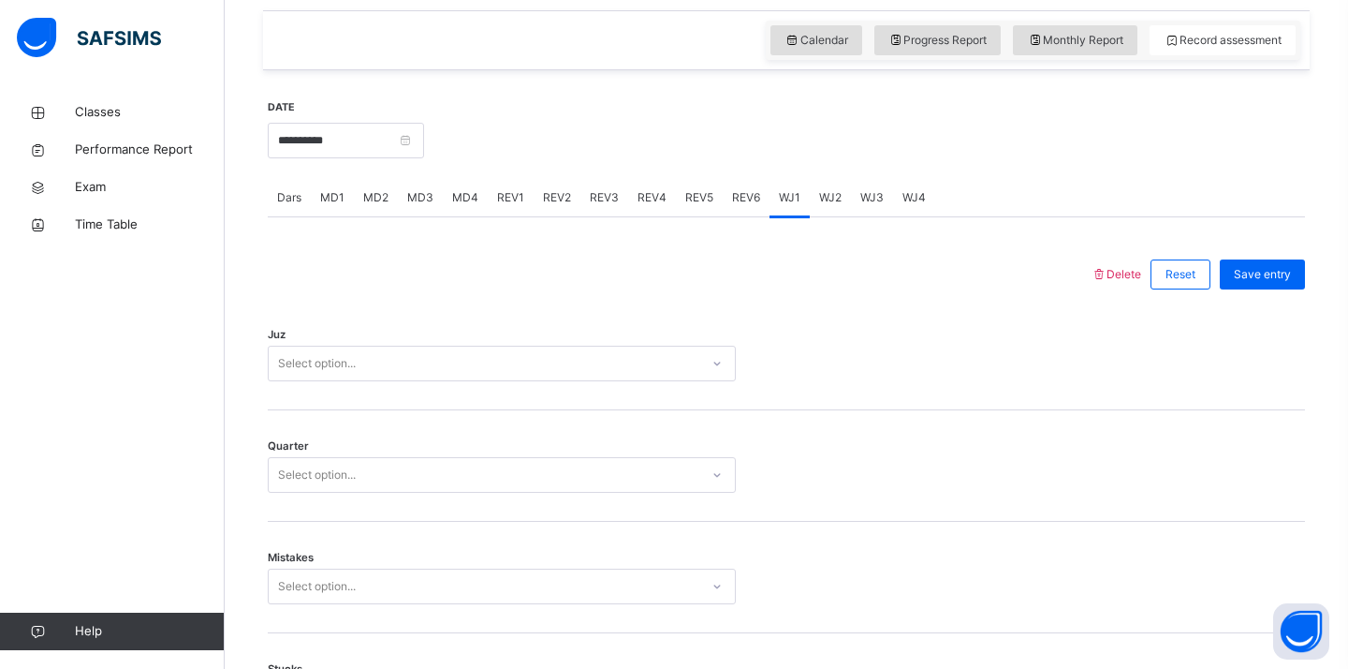
click at [589, 381] on div "Select option..." at bounding box center [502, 364] width 468 height 36
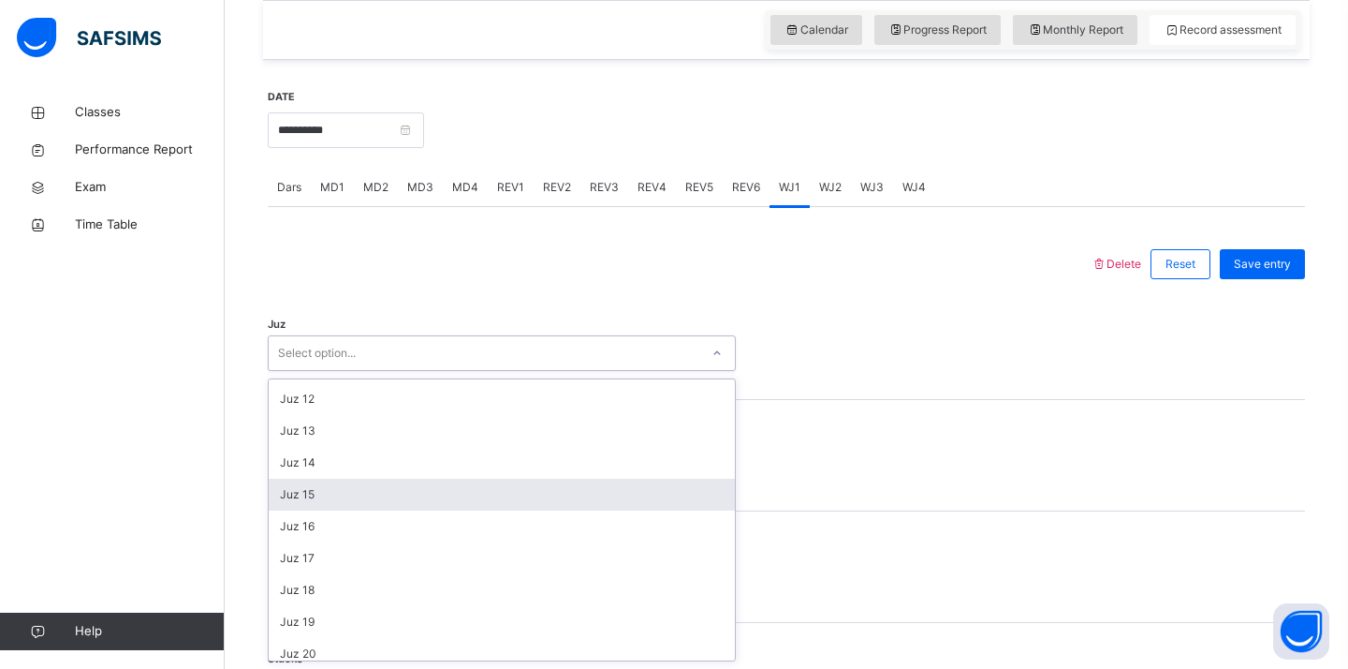
scroll to position [347, 0]
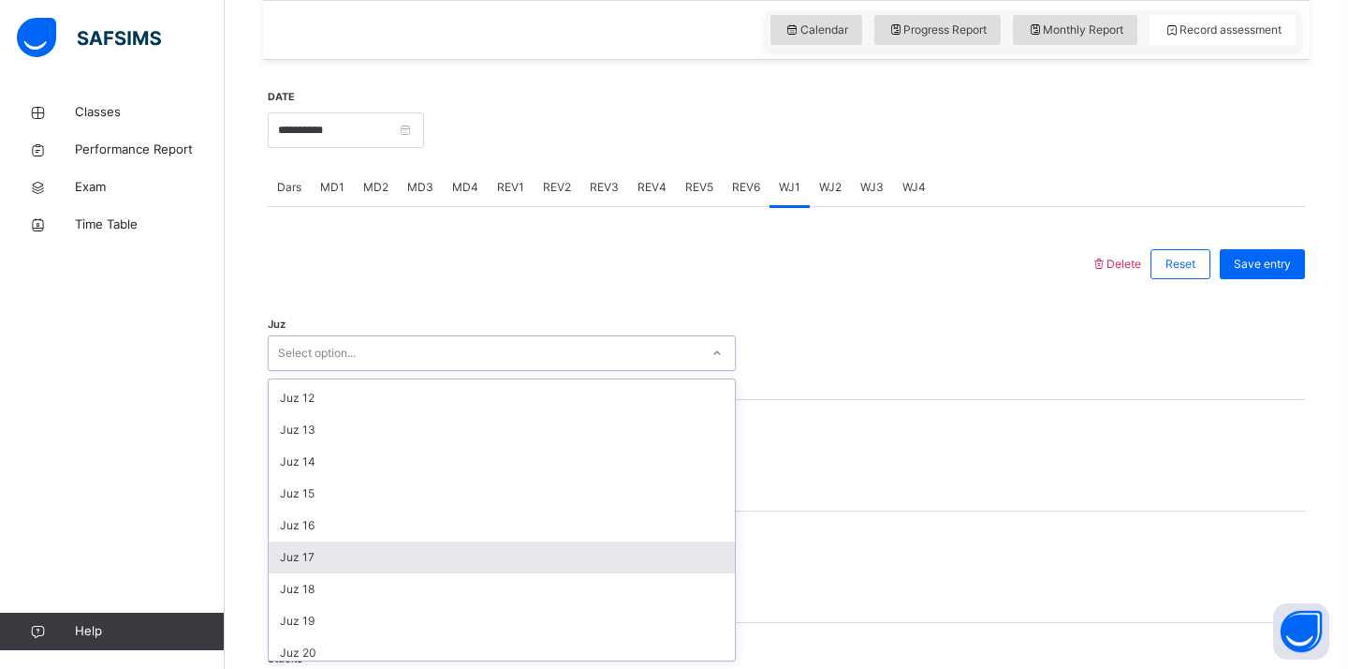
click at [545, 552] on div "Juz 17" at bounding box center [502, 557] width 466 height 32
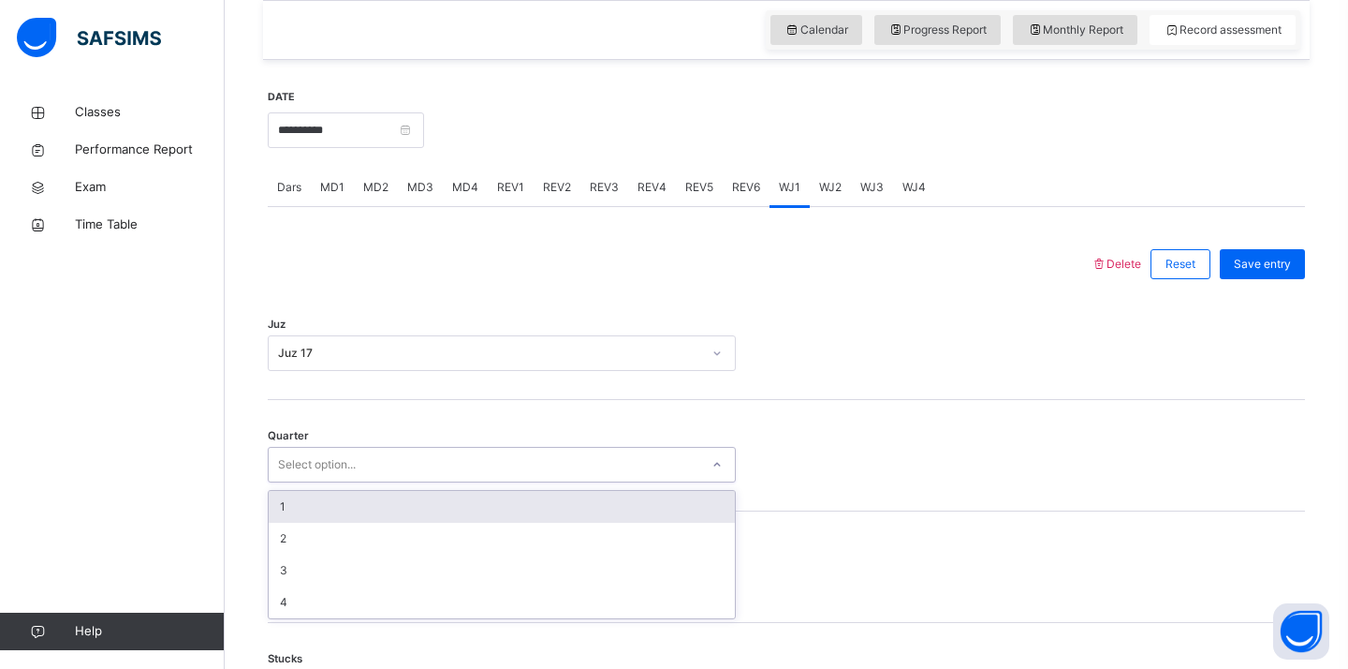
click at [515, 461] on div "Select option..." at bounding box center [484, 464] width 431 height 29
click at [489, 515] on div "1" at bounding box center [502, 507] width 466 height 32
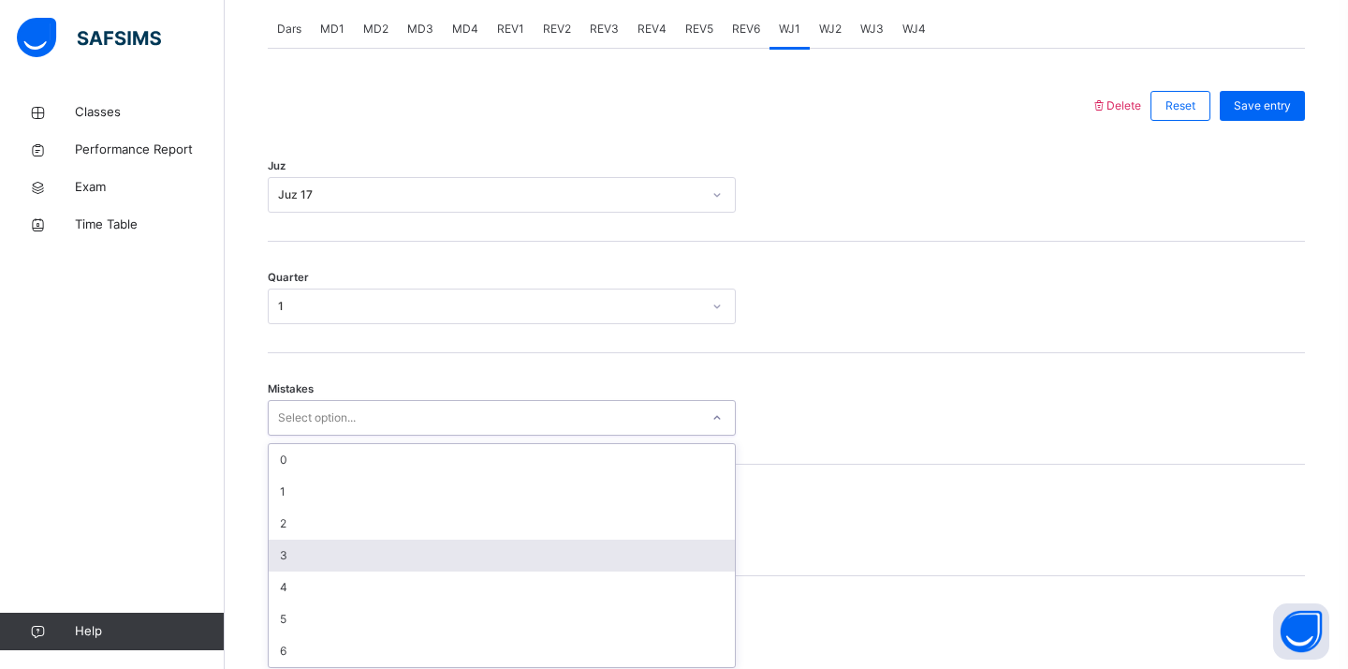
click at [448, 435] on div "option 3 focused, 4 of 7. 7 results available. Use Up and Down to choose option…" at bounding box center [502, 418] width 468 height 36
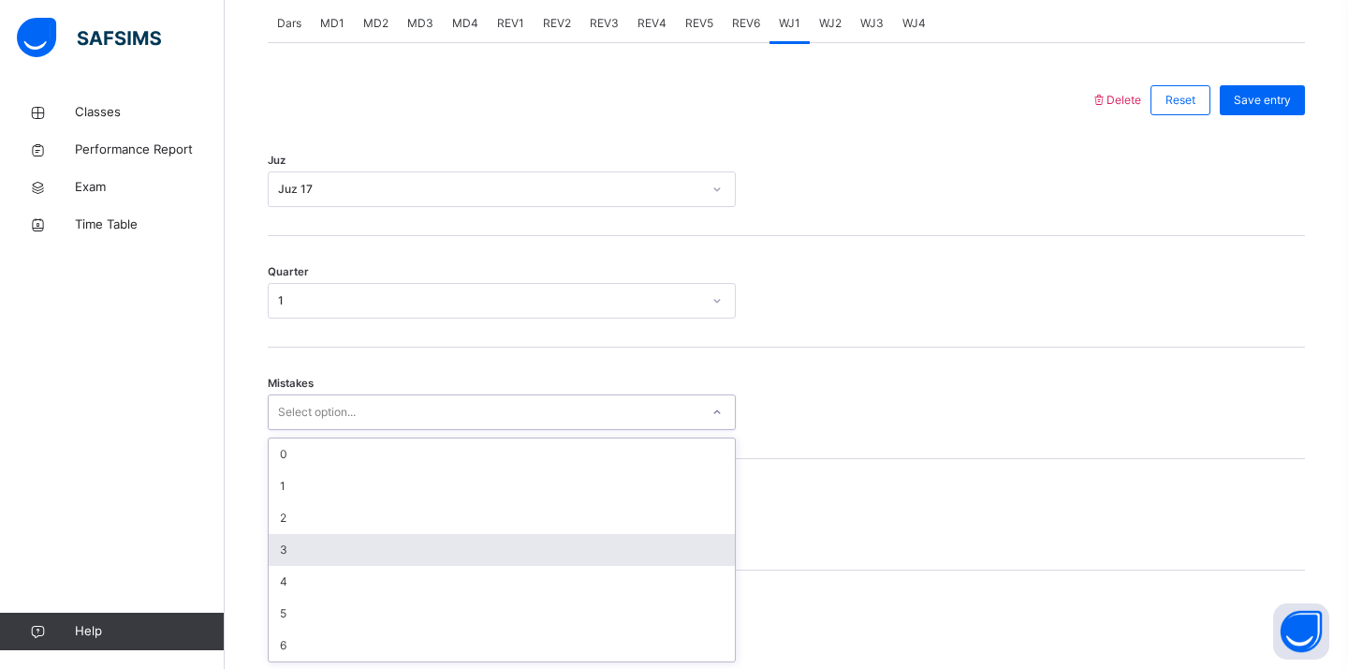
scroll to position [815, 0]
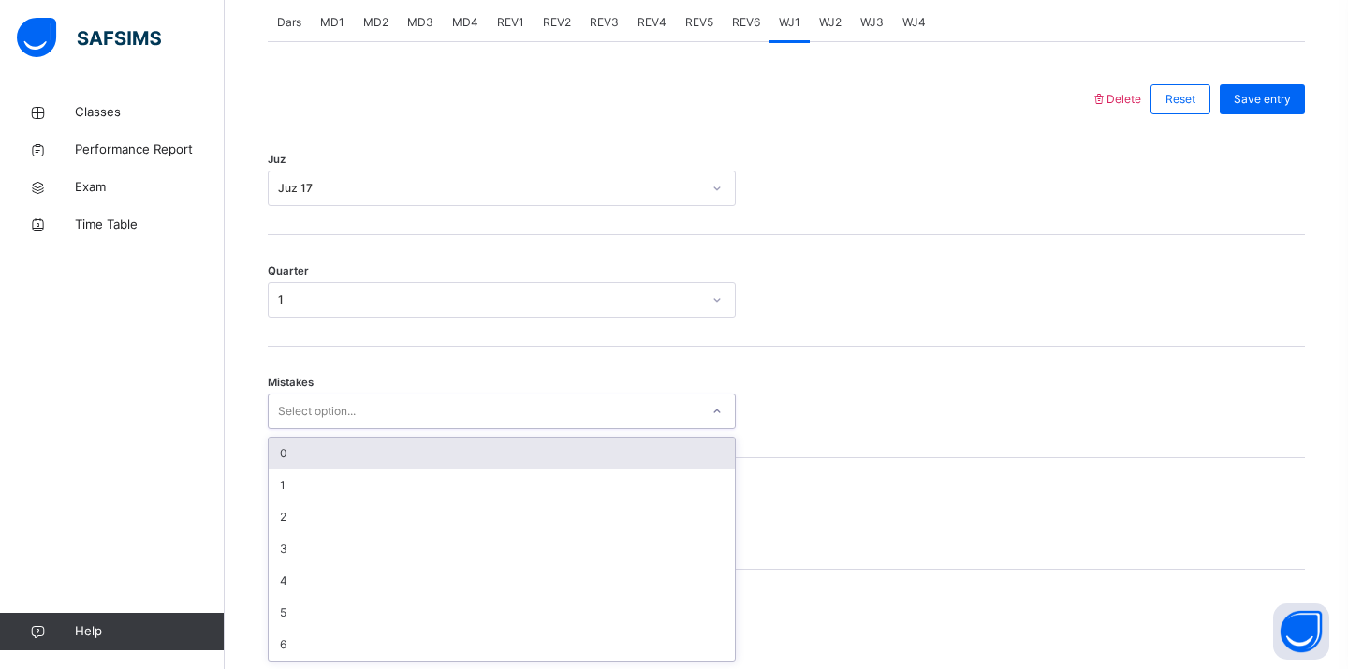
click at [426, 465] on div "0" at bounding box center [502, 453] width 466 height 32
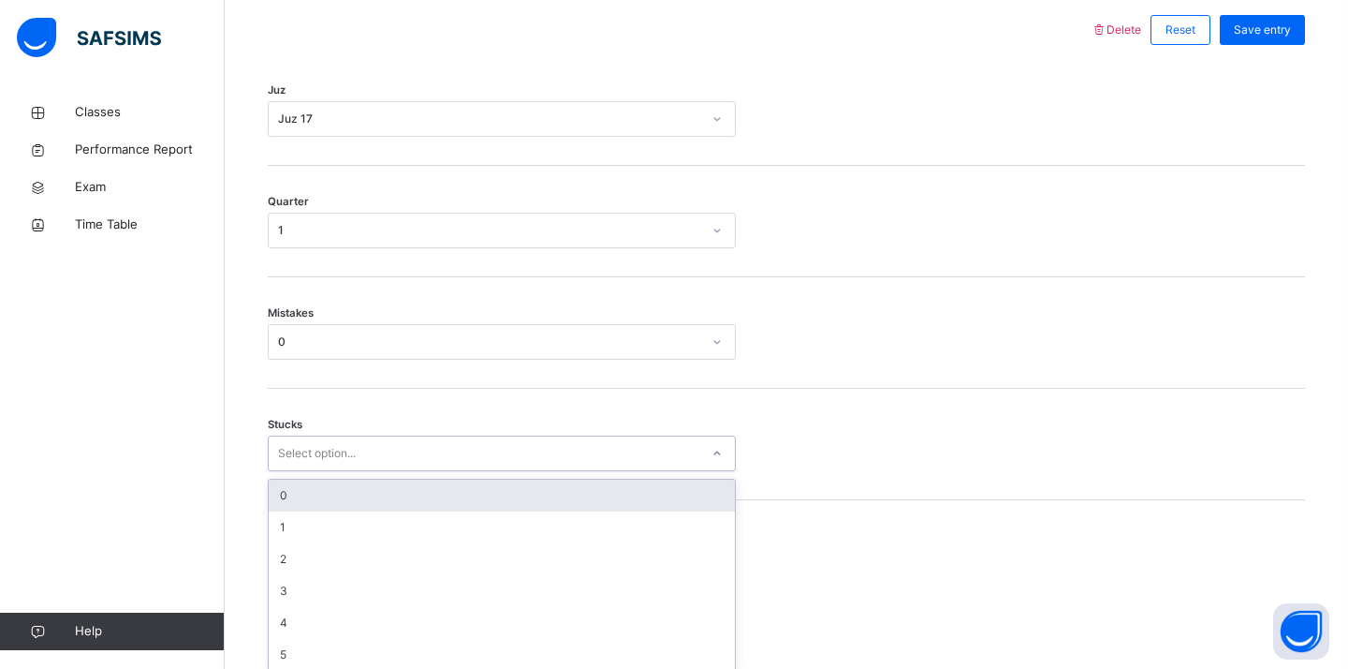
click at [388, 471] on div "option 0 focused, 1 of 6. 6 results available. Use Up and Down to choose option…" at bounding box center [502, 453] width 468 height 36
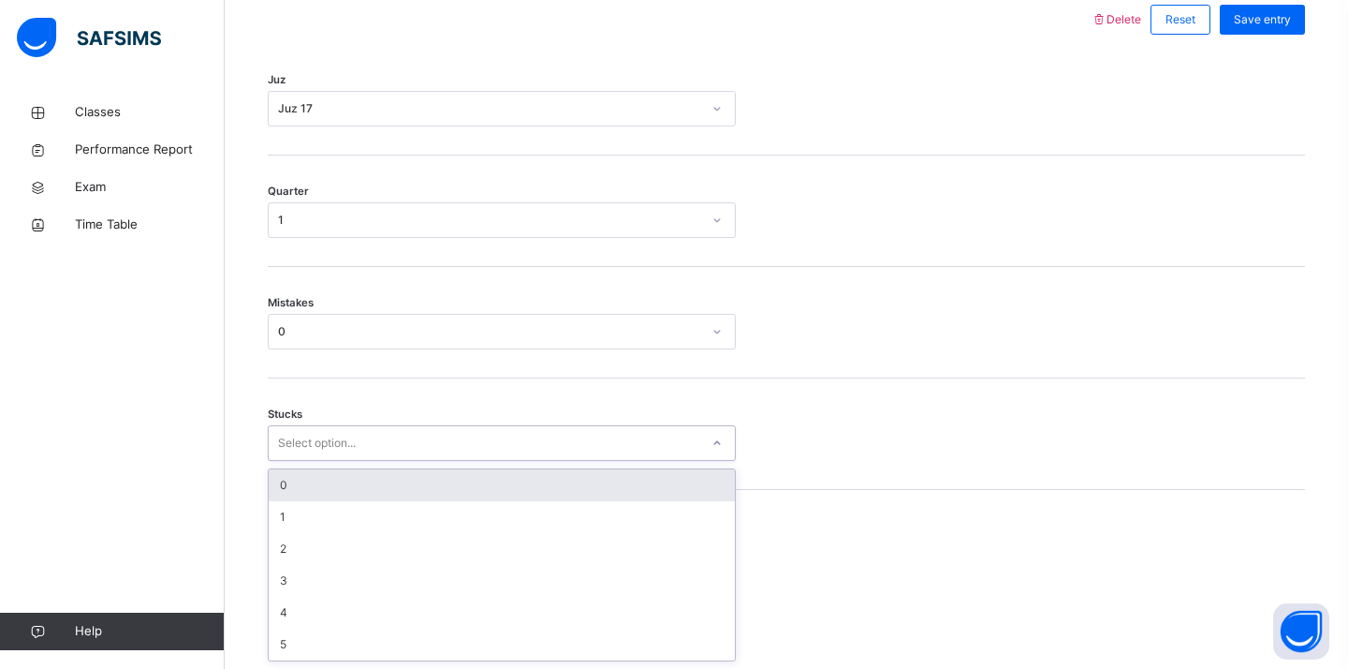
click at [390, 490] on div "0" at bounding box center [502, 485] width 466 height 32
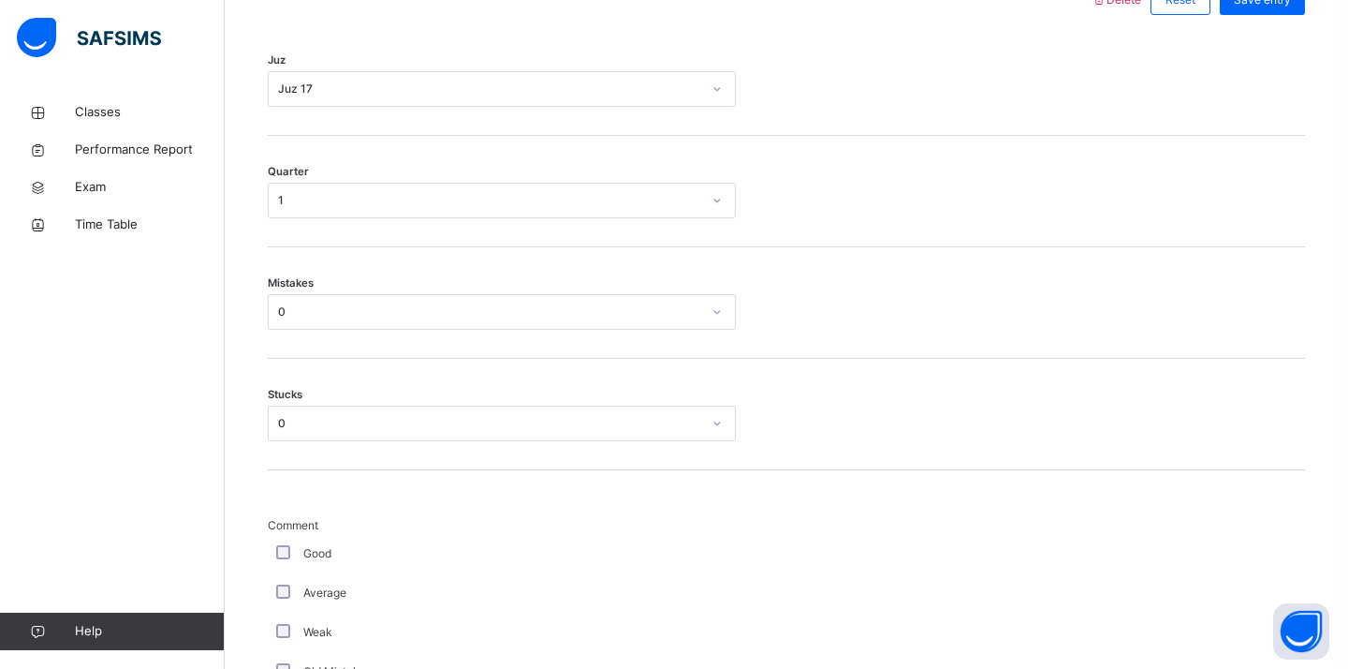
scroll to position [1564, 0]
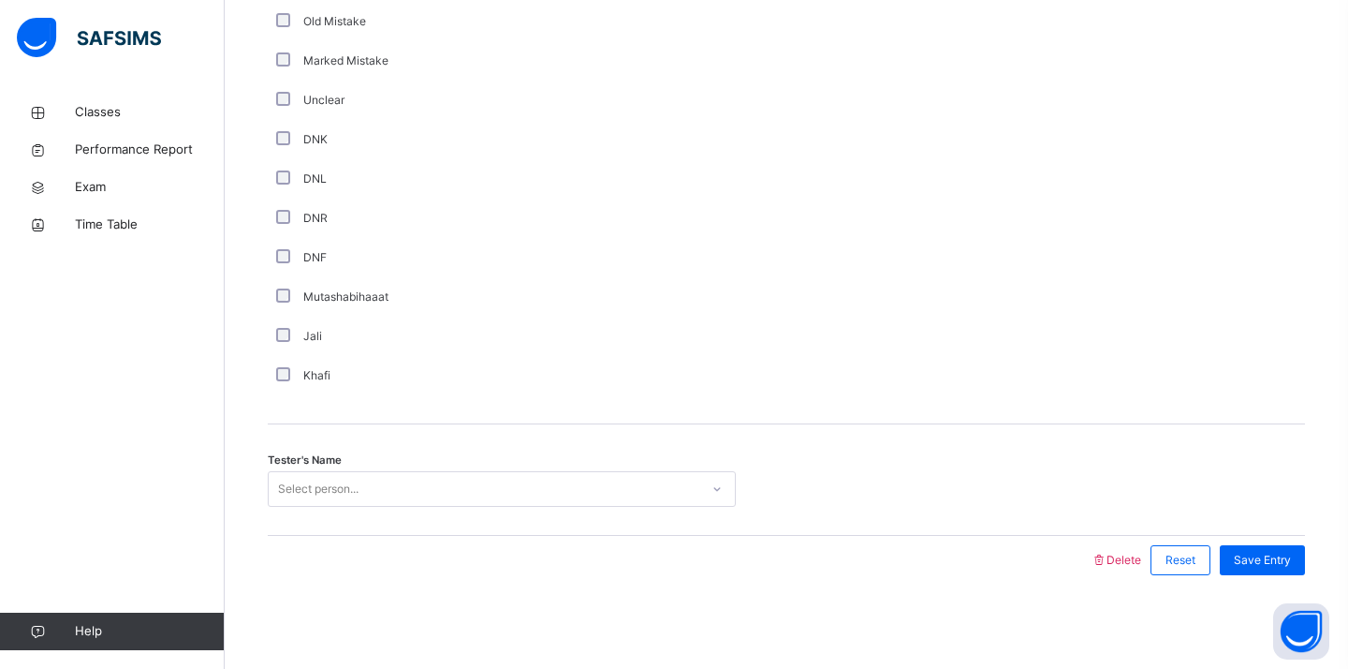
click at [324, 493] on div "Select person..." at bounding box center [318, 489] width 81 height 36
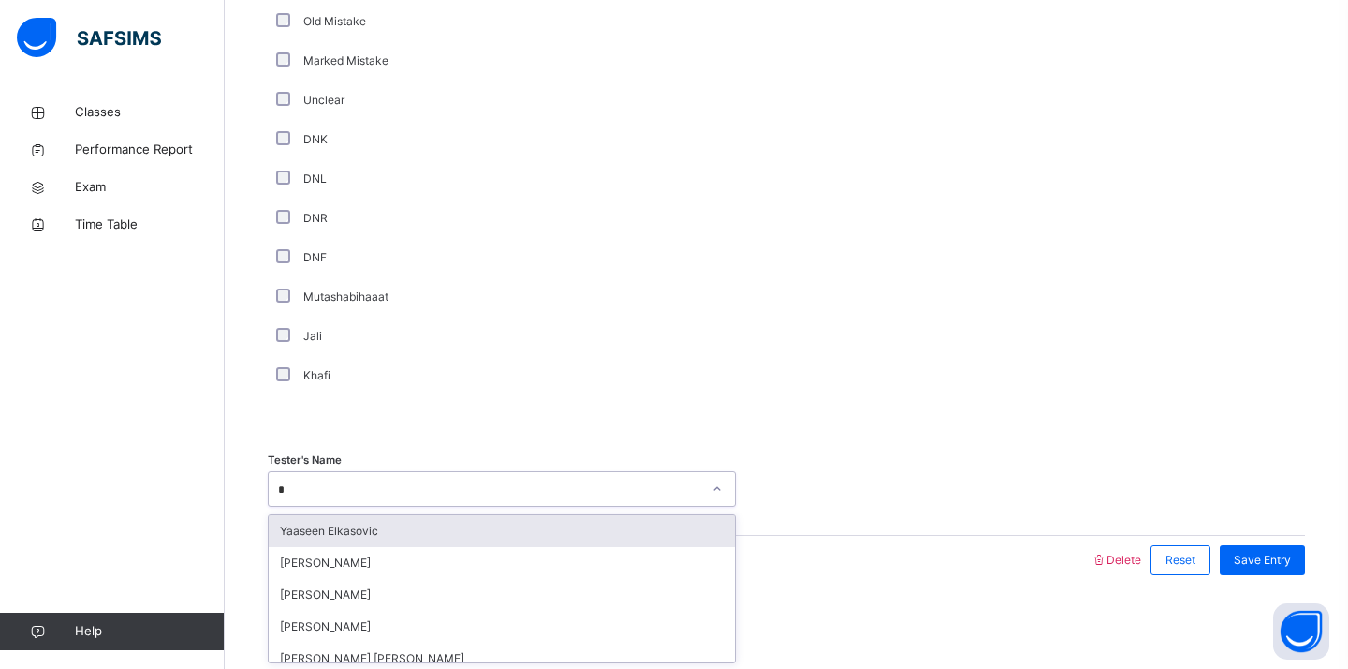
type input "**"
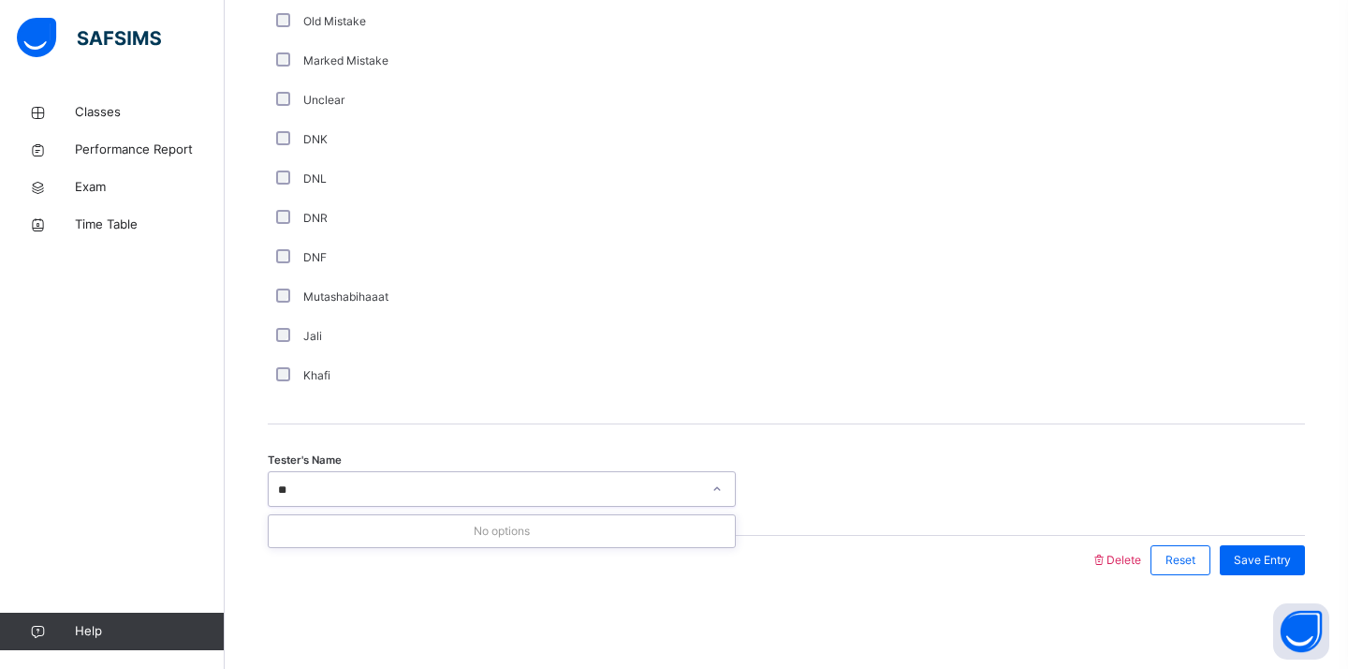
click at [324, 493] on div "** ok" at bounding box center [484, 489] width 431 height 29
type input "*"
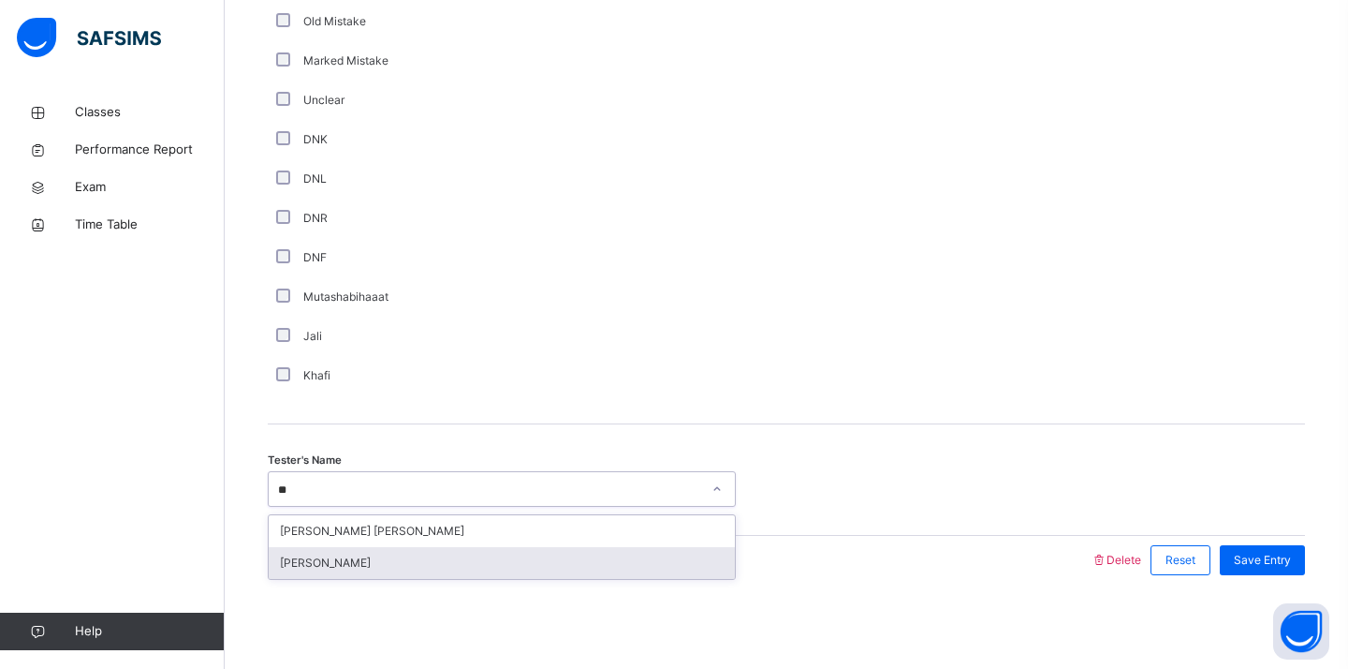
type input "**"
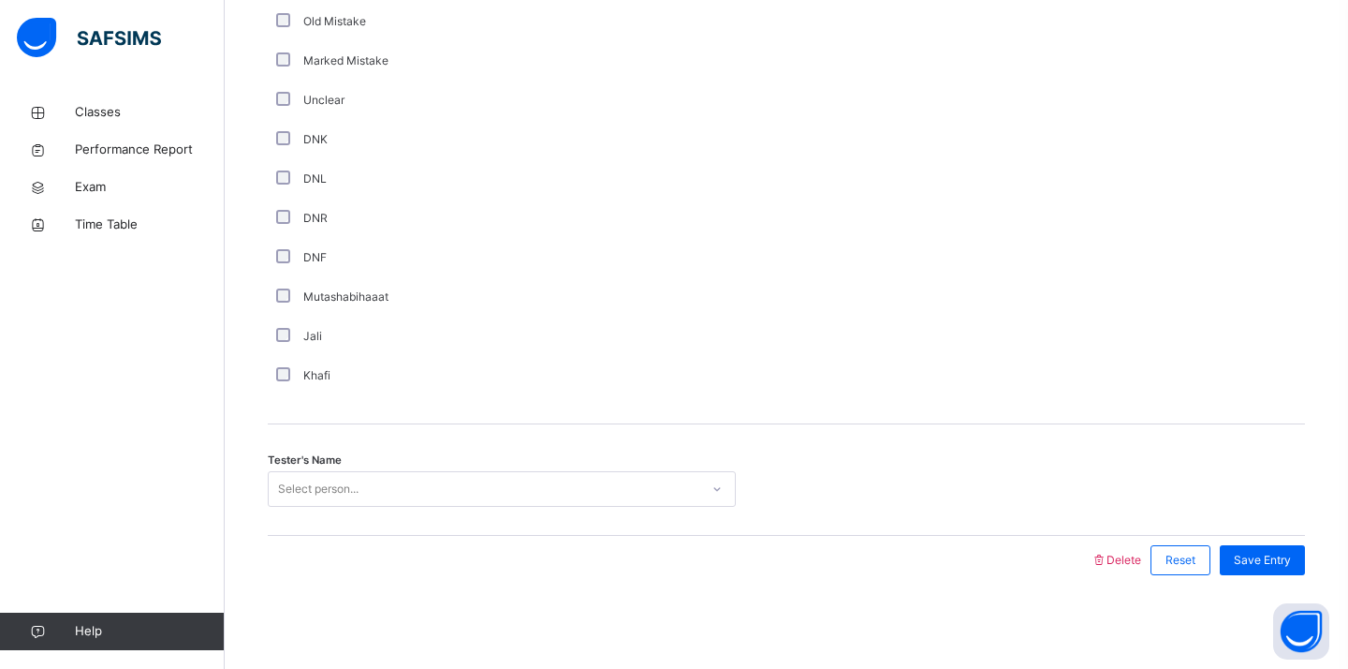
click at [370, 580] on div at bounding box center [679, 560] width 804 height 49
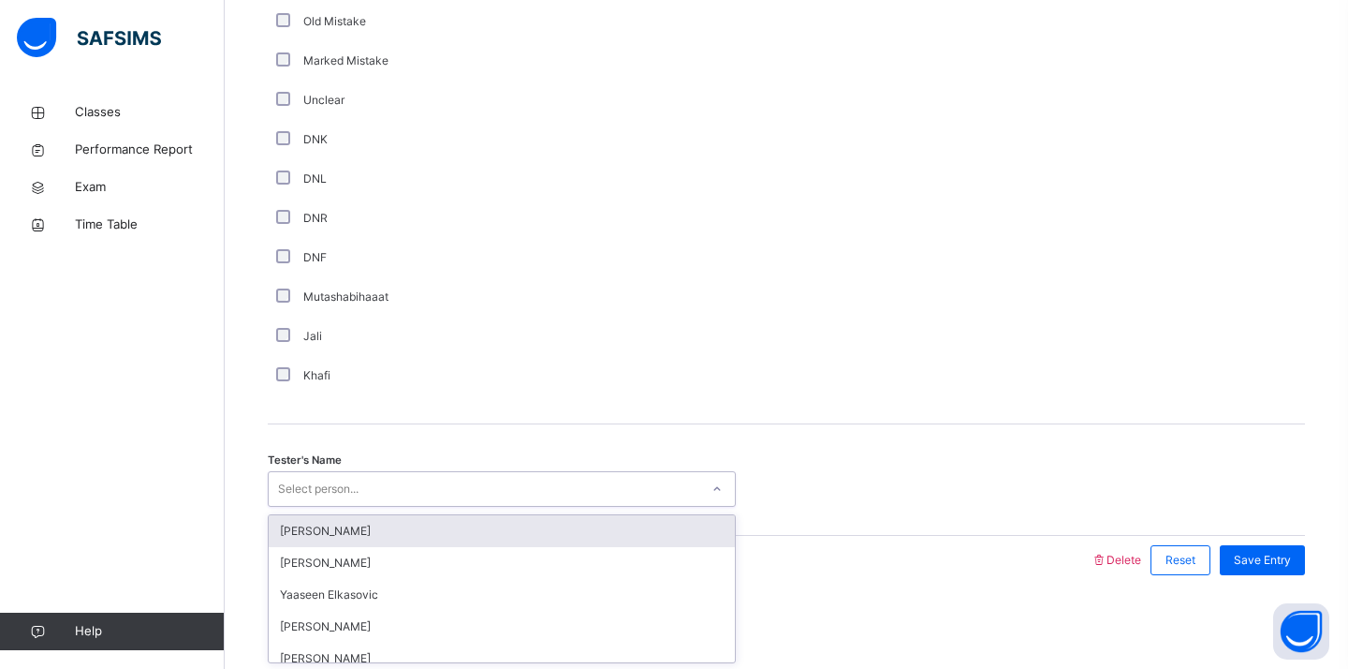
click at [422, 480] on div "Select person..." at bounding box center [484, 489] width 431 height 29
type input "**"
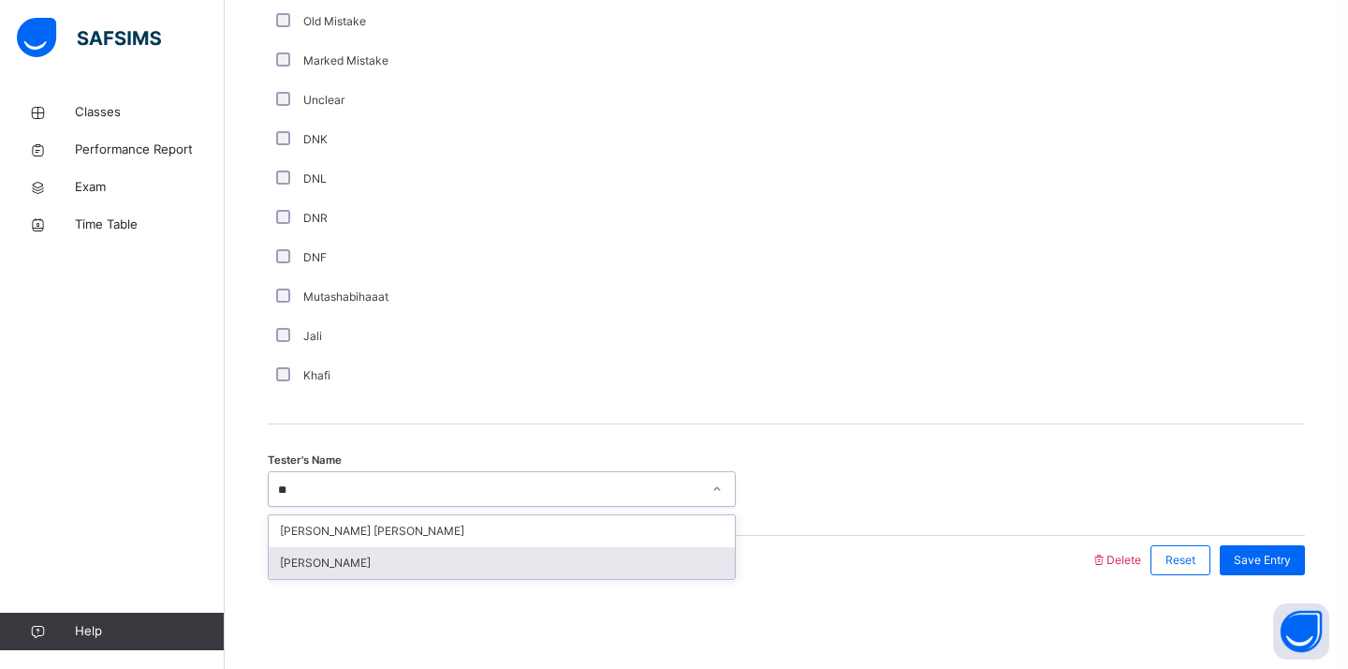
click at [411, 561] on div "[PERSON_NAME]" at bounding box center [502, 563] width 466 height 32
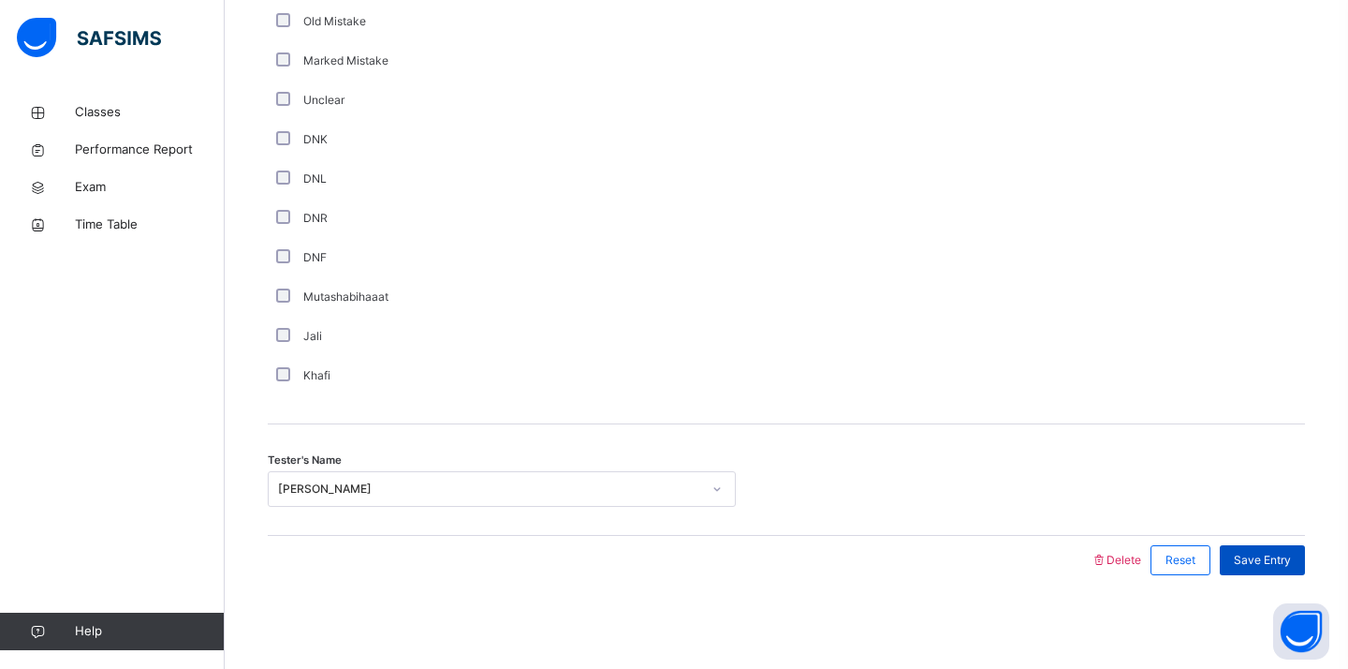
click at [1264, 573] on div "Save Entry" at bounding box center [1262, 560] width 85 height 30
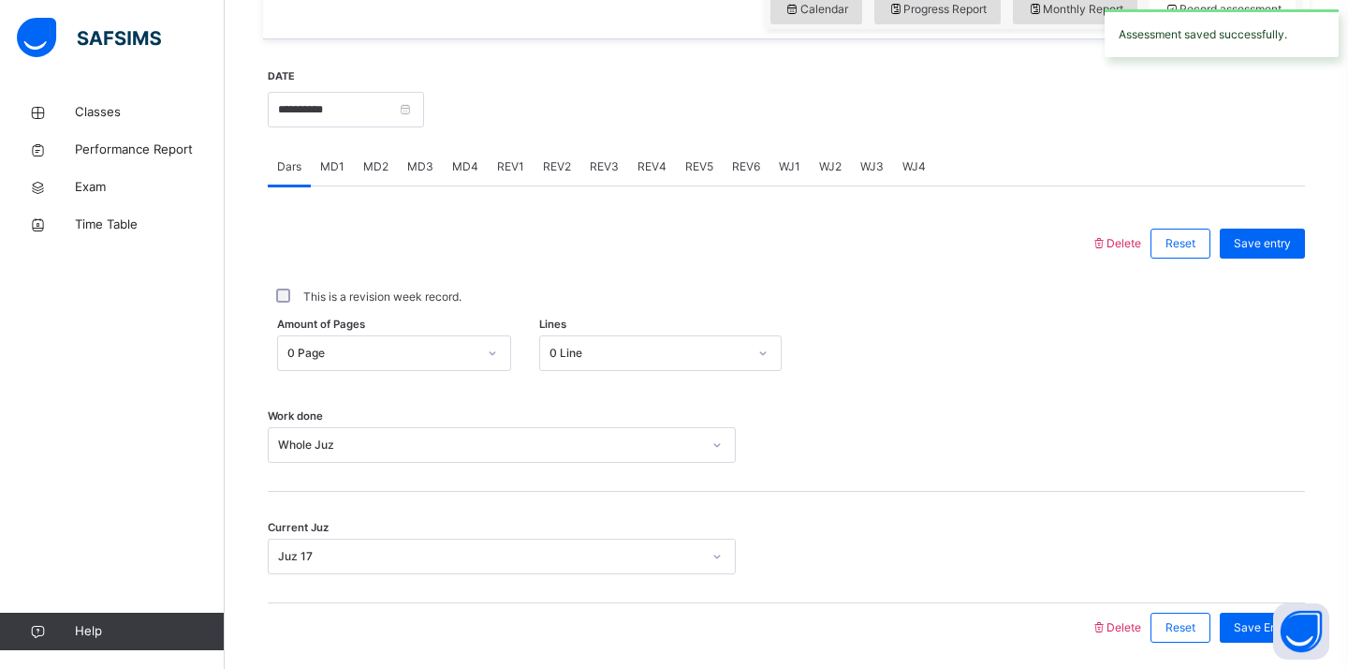
scroll to position [633, 0]
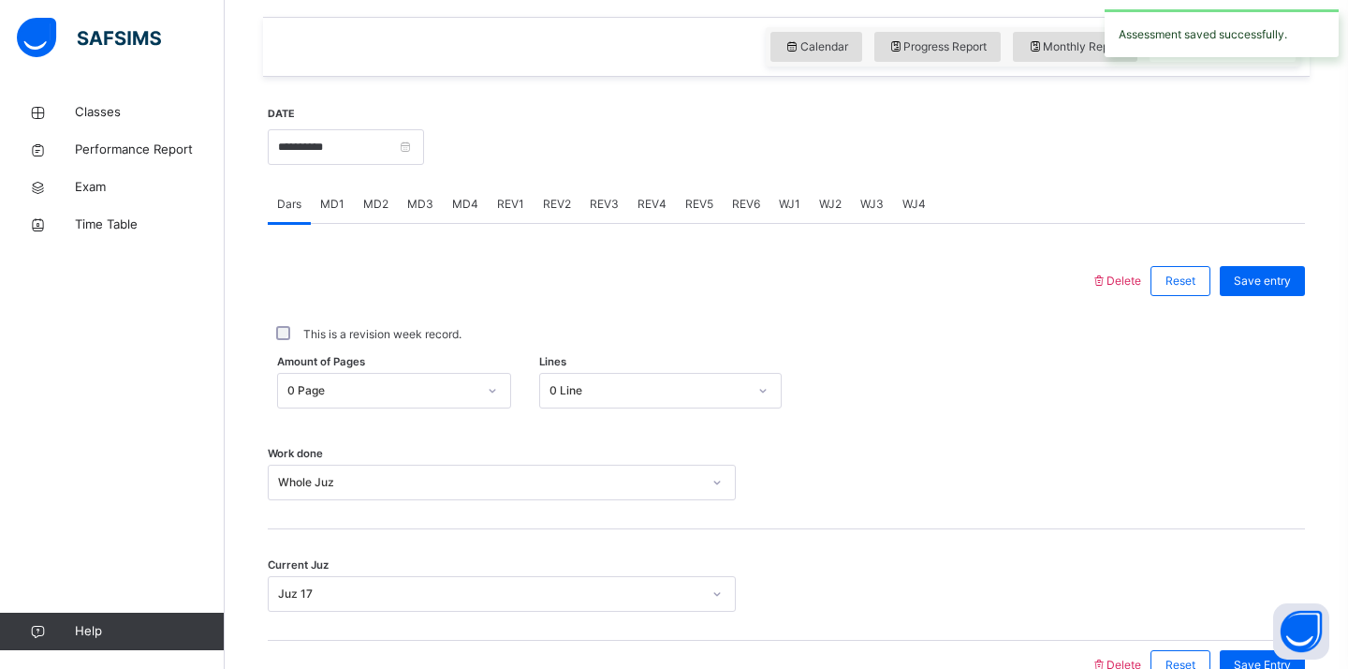
click at [508, 211] on span "REV1" at bounding box center [510, 204] width 27 height 17
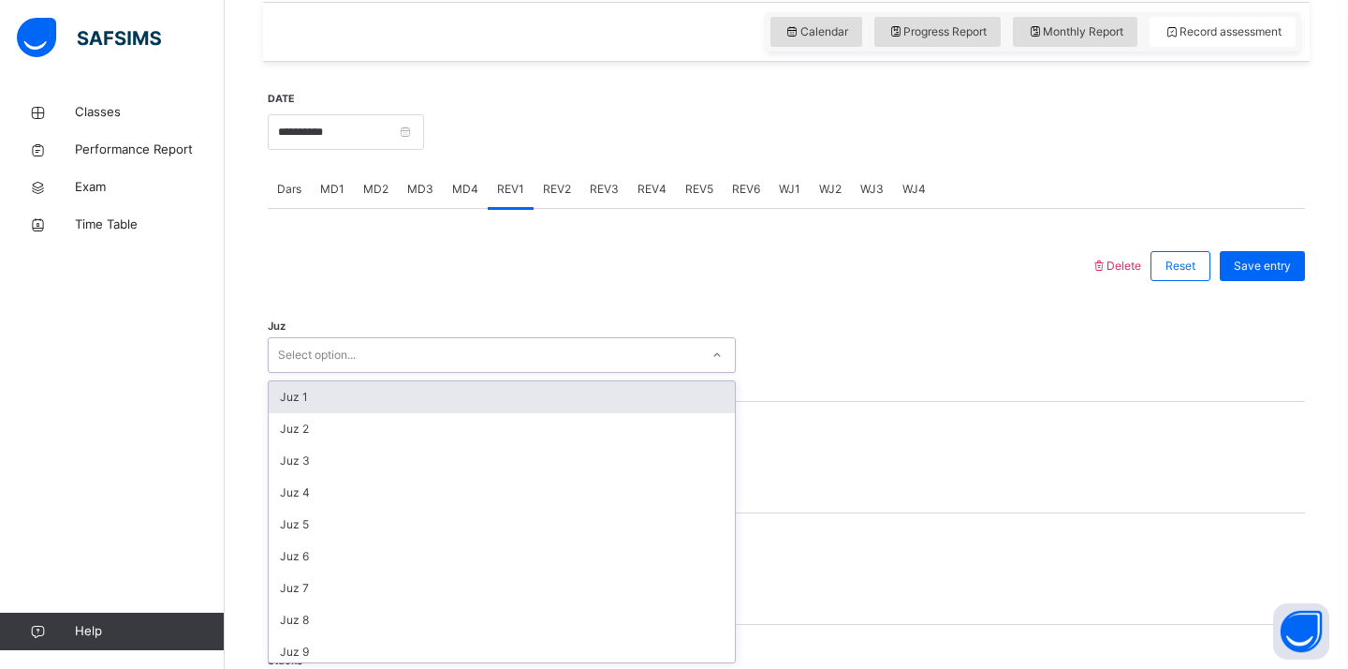
click at [410, 360] on div "Select option..." at bounding box center [484, 355] width 431 height 29
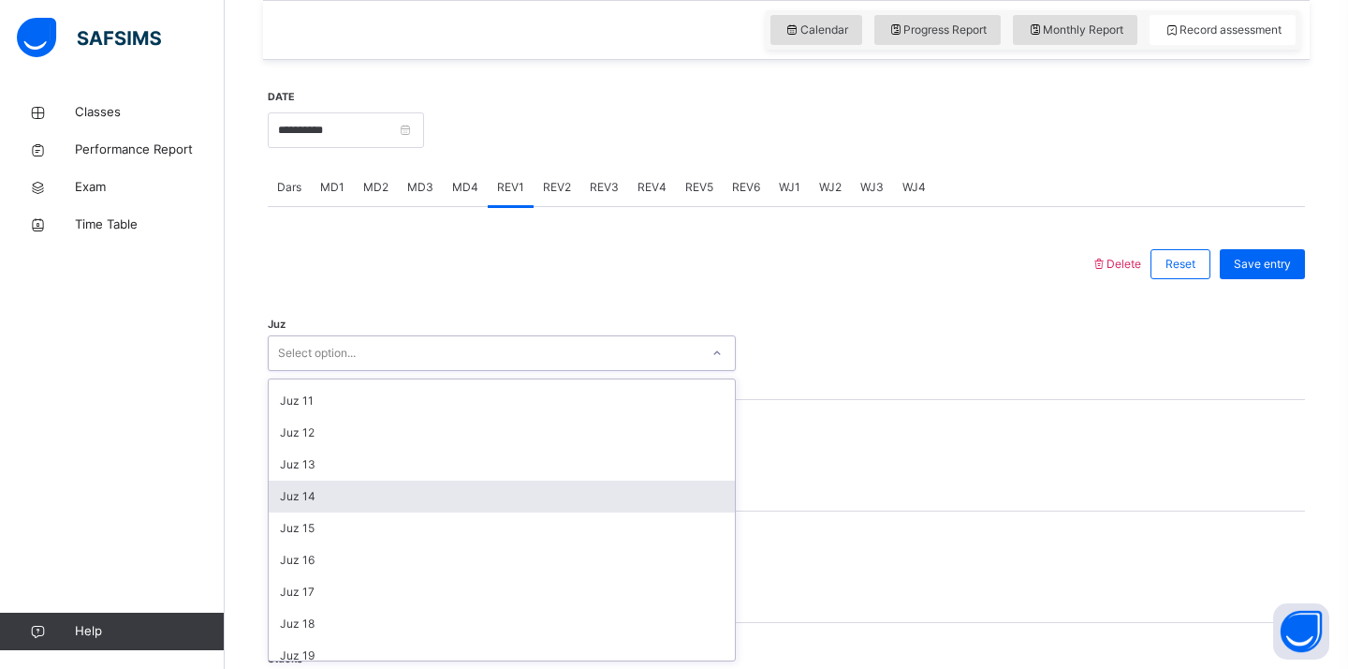
scroll to position [0, 0]
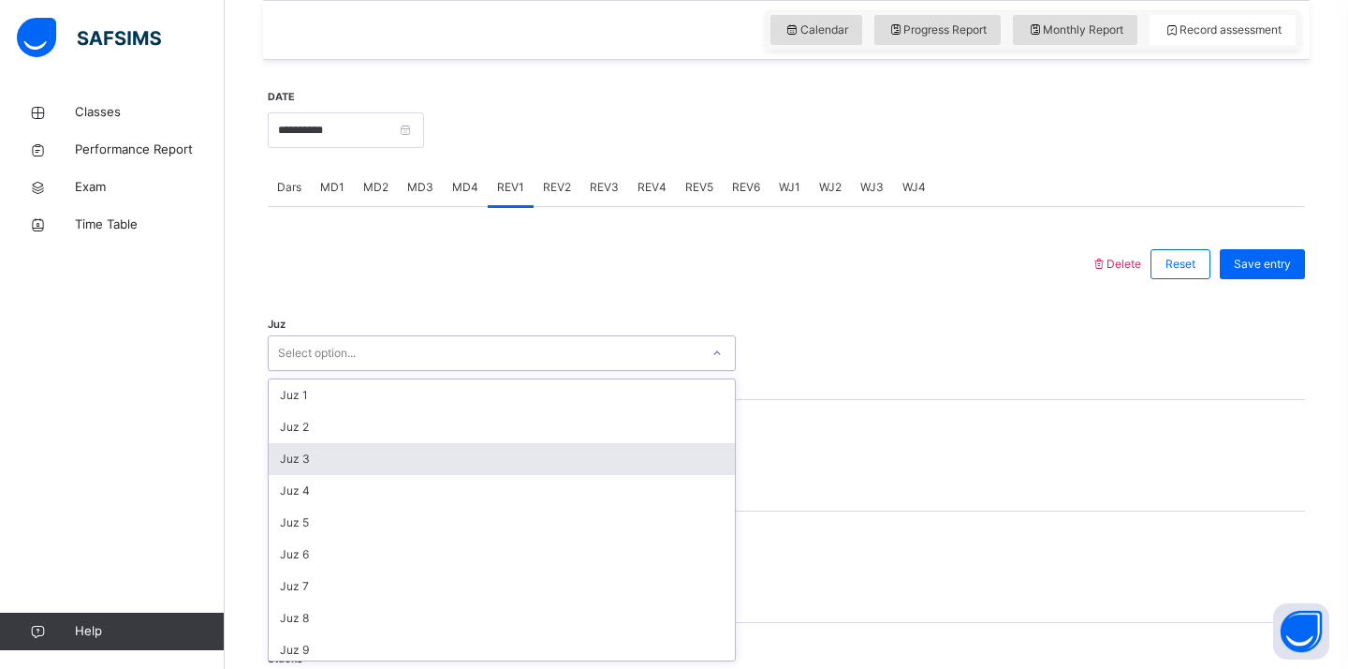
click at [381, 467] on div "Juz 3" at bounding box center [502, 459] width 466 height 32
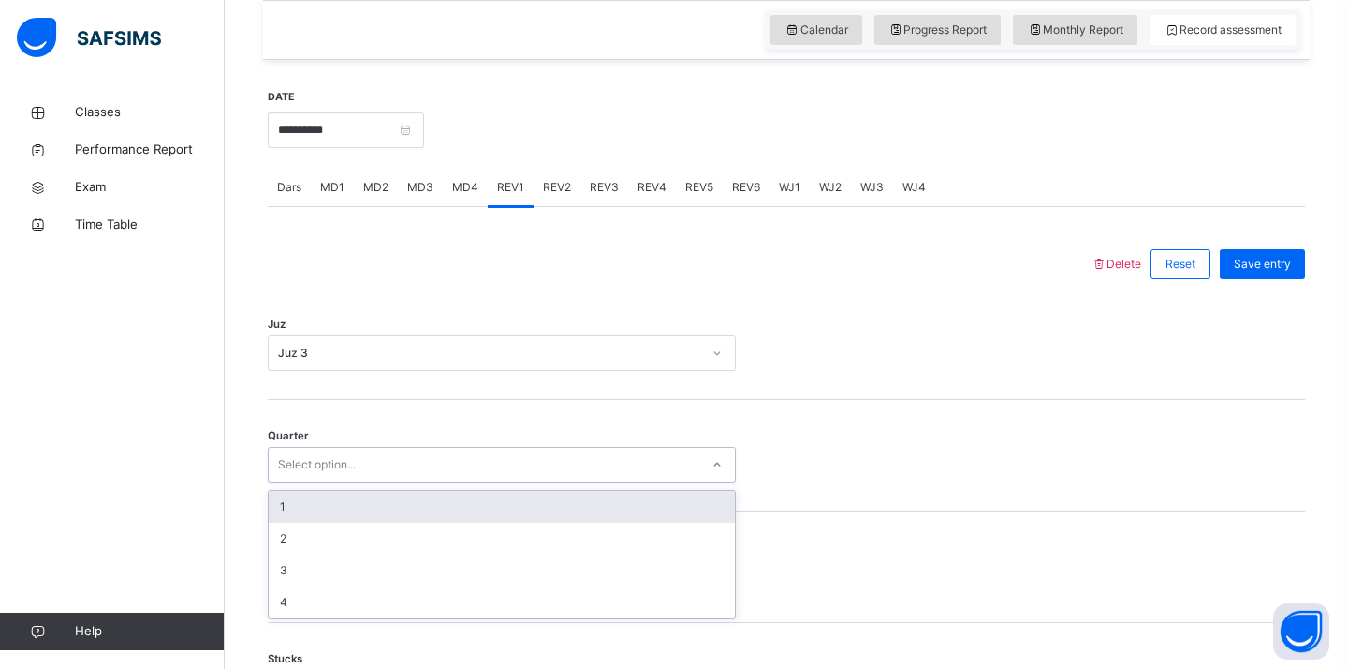
click at [381, 467] on div "Select option..." at bounding box center [484, 464] width 431 height 29
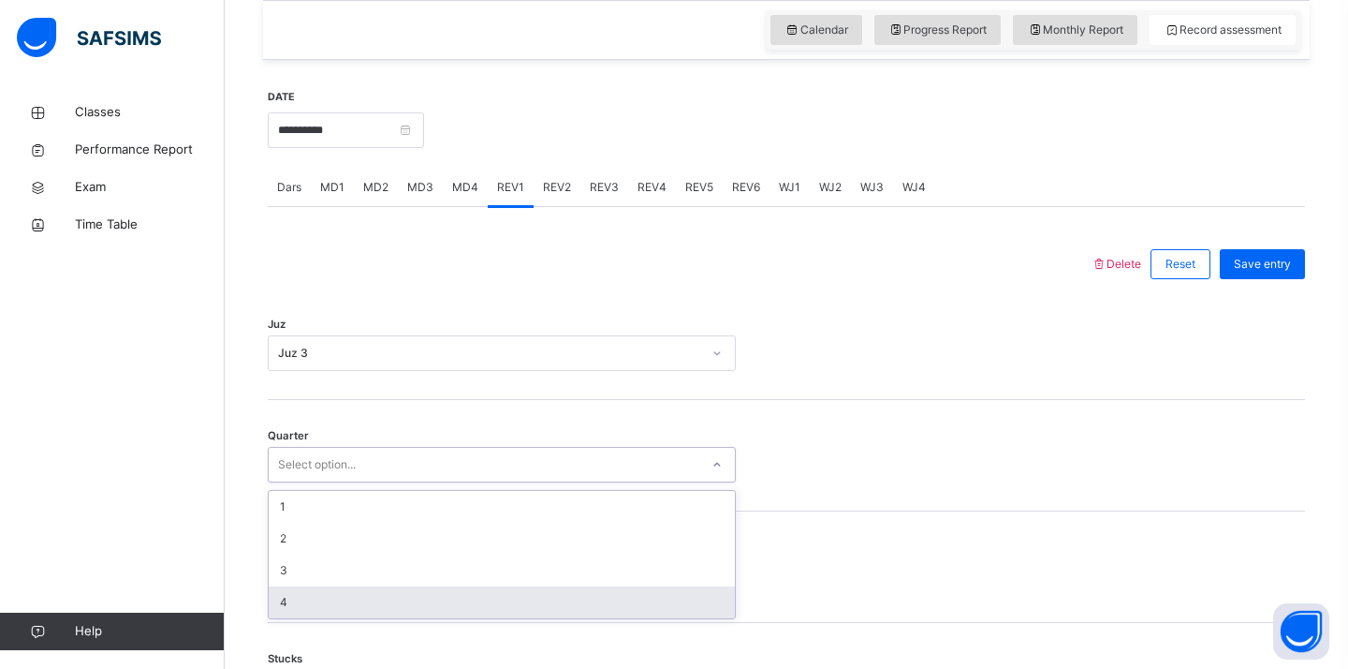
click at [318, 616] on div "4" at bounding box center [502, 602] width 466 height 32
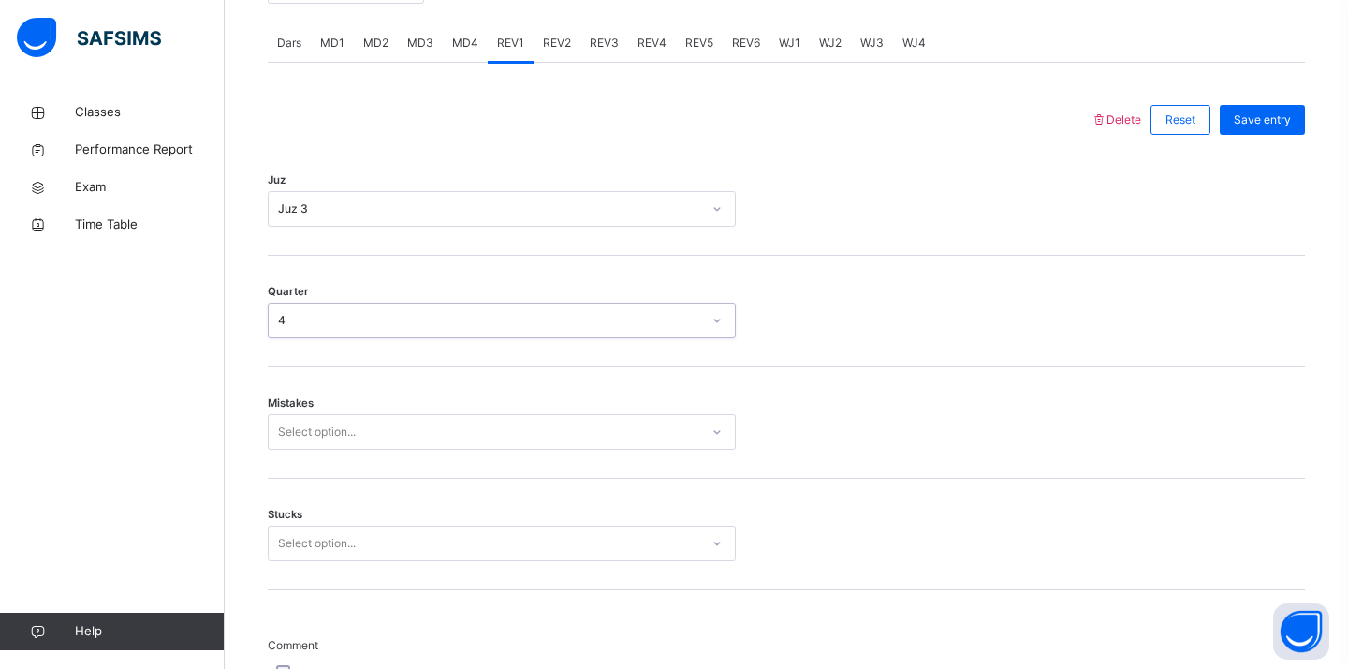
click at [320, 449] on div "Select option..." at bounding box center [502, 432] width 468 height 36
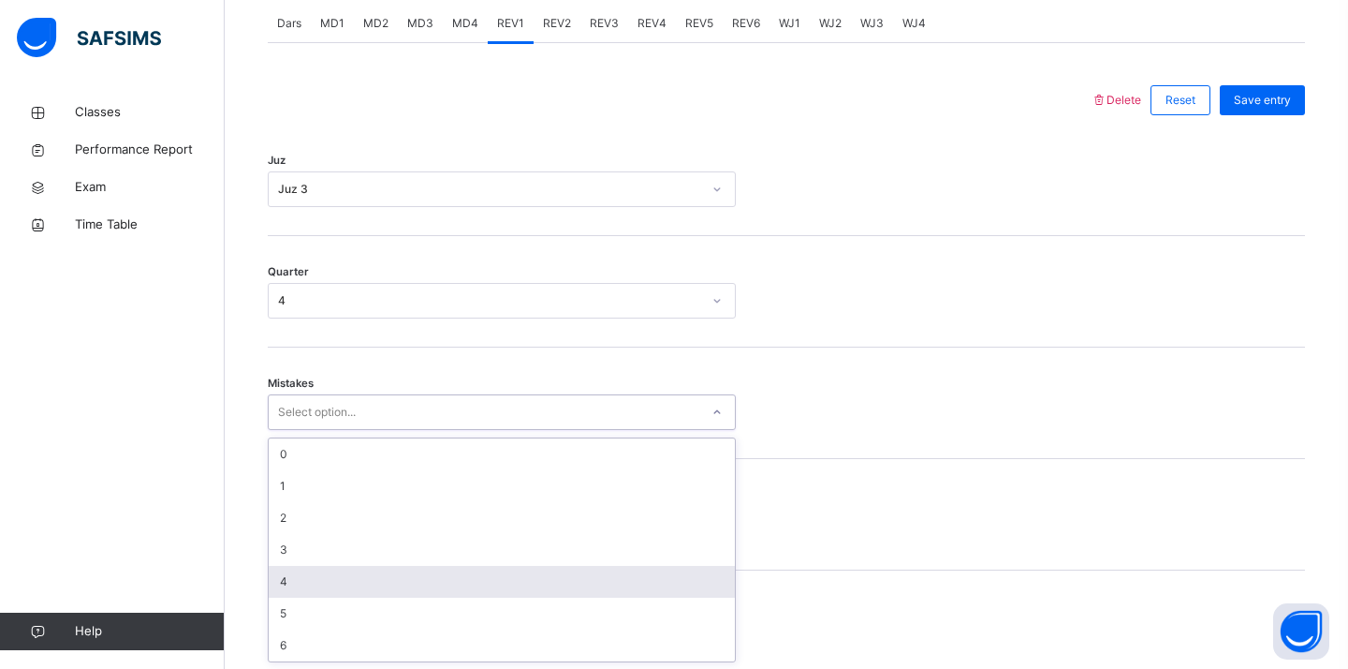
scroll to position [815, 0]
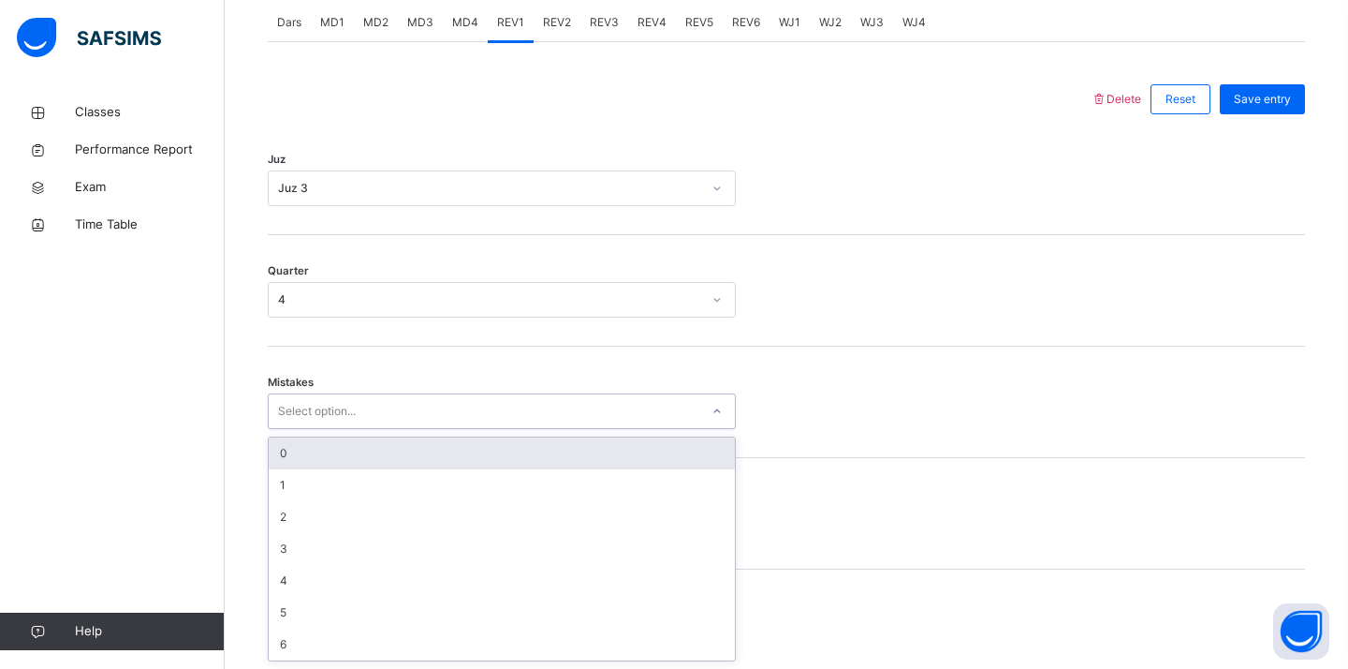
click at [383, 462] on div "0" at bounding box center [502, 453] width 466 height 32
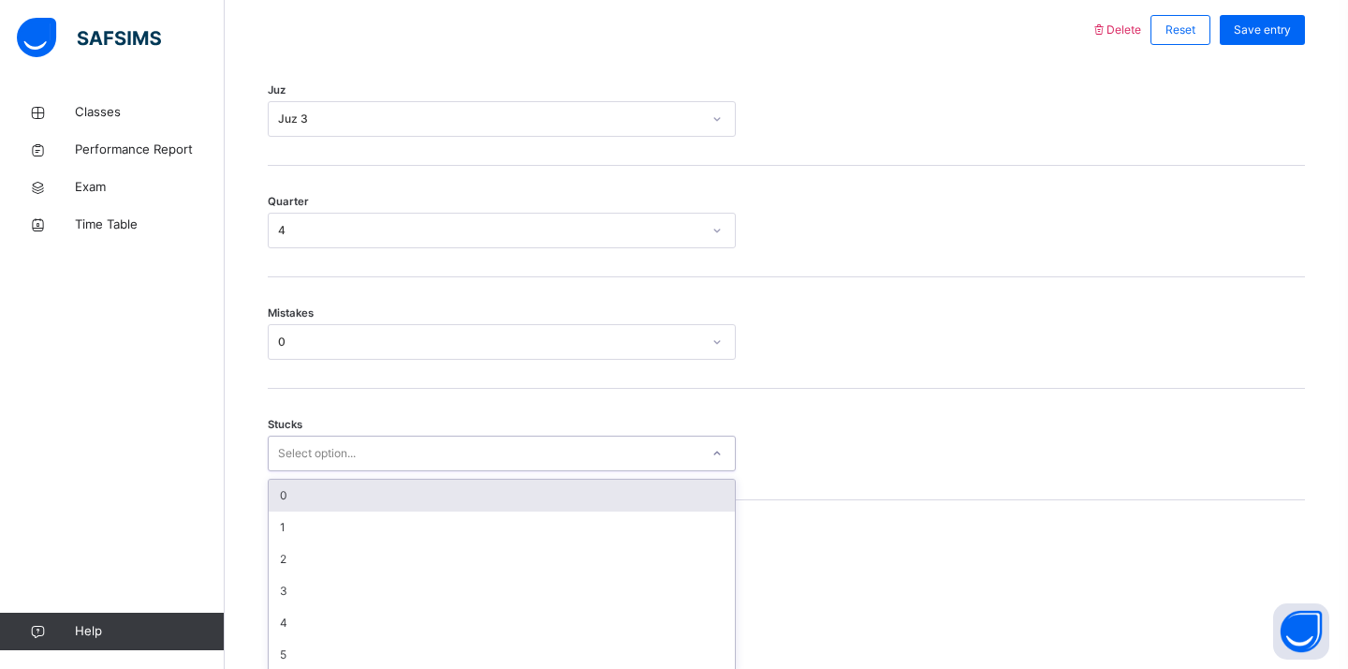
click at [359, 471] on div "option 0 focused, 1 of 6. 6 results available. Use Up and Down to choose option…" at bounding box center [502, 453] width 468 height 36
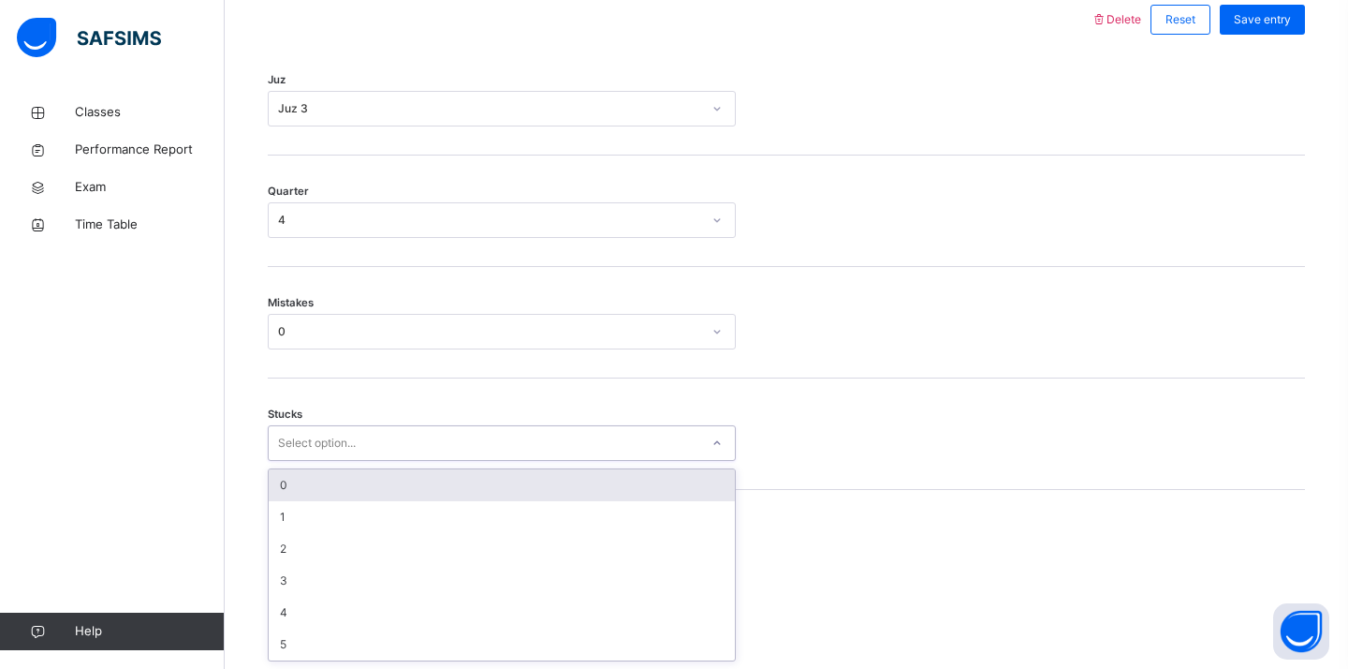
click at [330, 479] on div "0" at bounding box center [502, 485] width 466 height 32
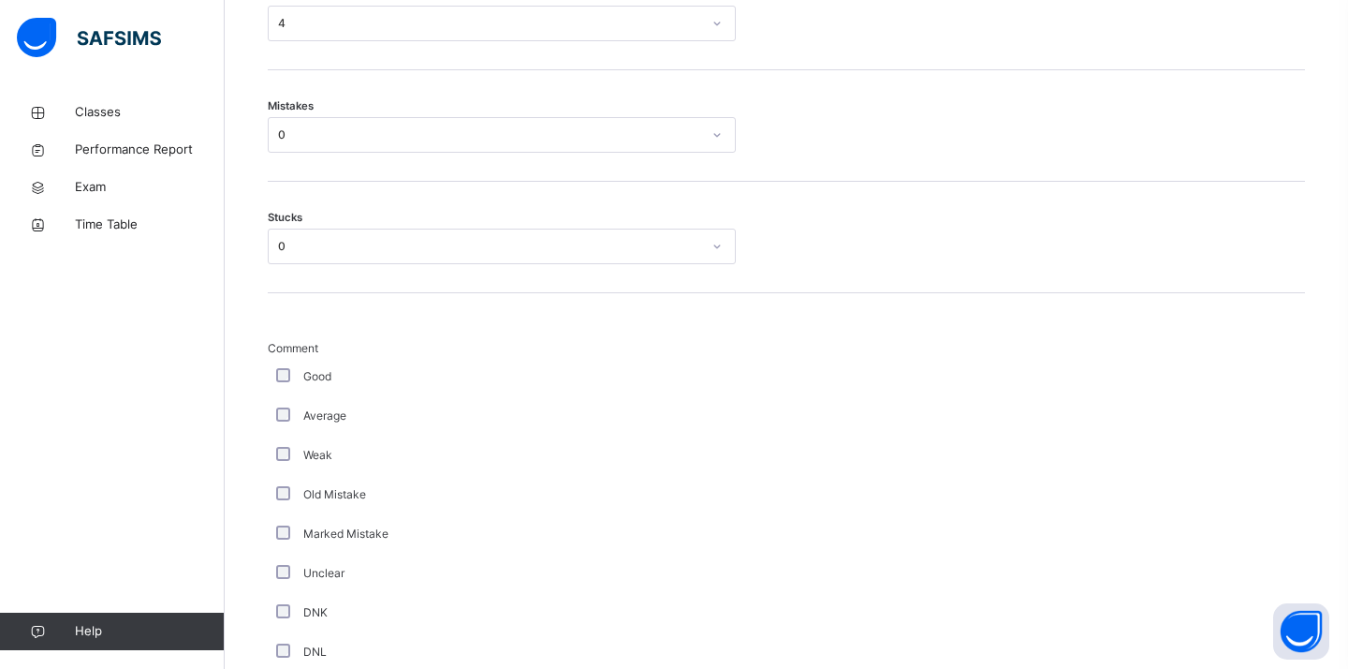
scroll to position [1564, 0]
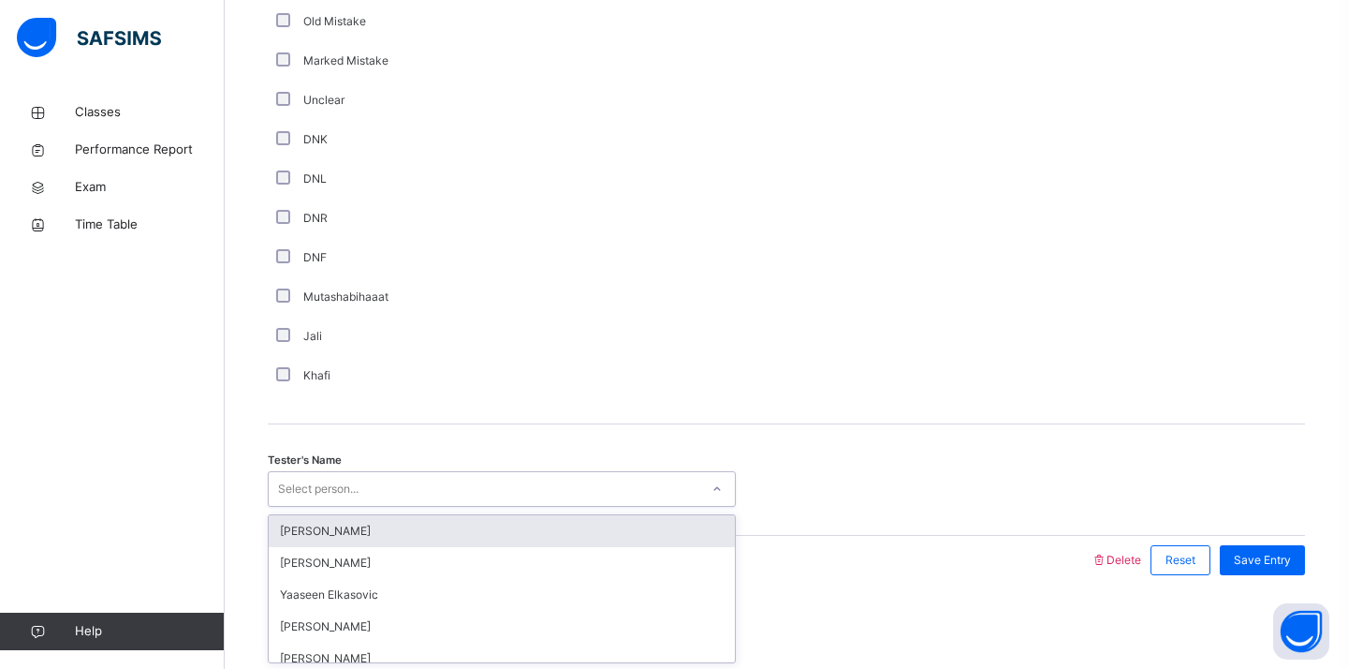
click at [308, 485] on div "Select person..." at bounding box center [318, 489] width 81 height 36
type input "**"
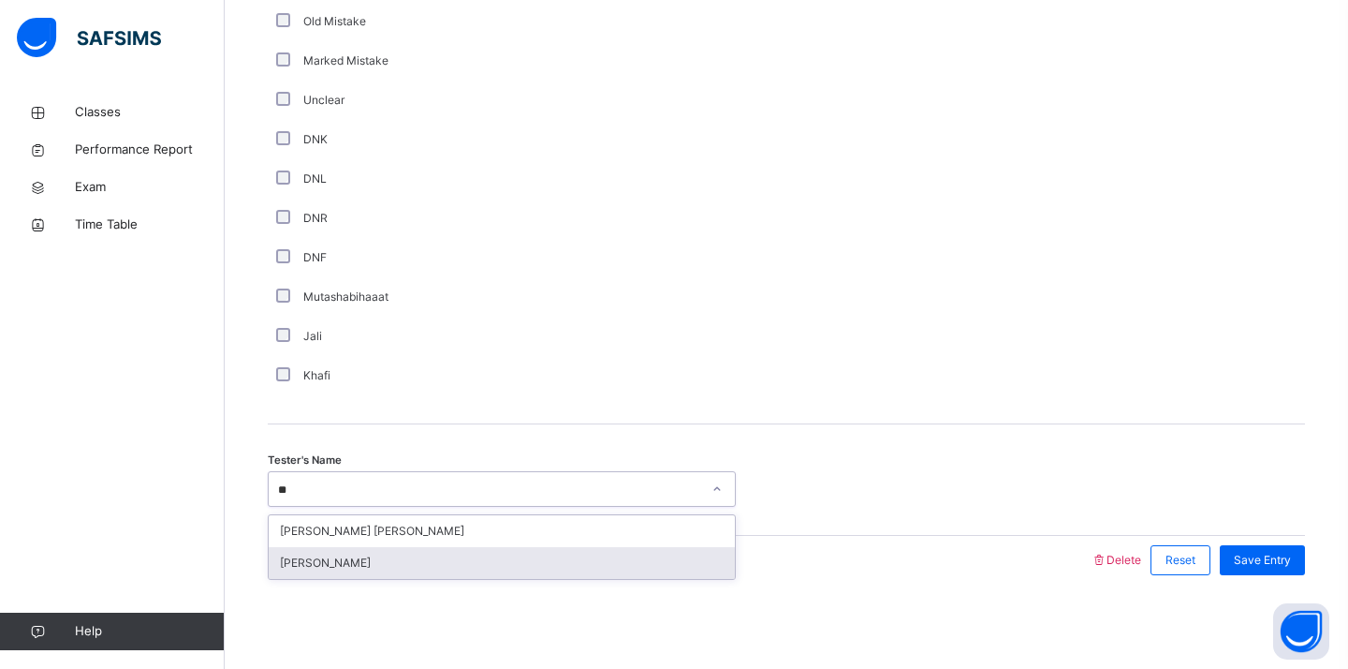
click at [325, 553] on div "[PERSON_NAME]" at bounding box center [502, 563] width 466 height 32
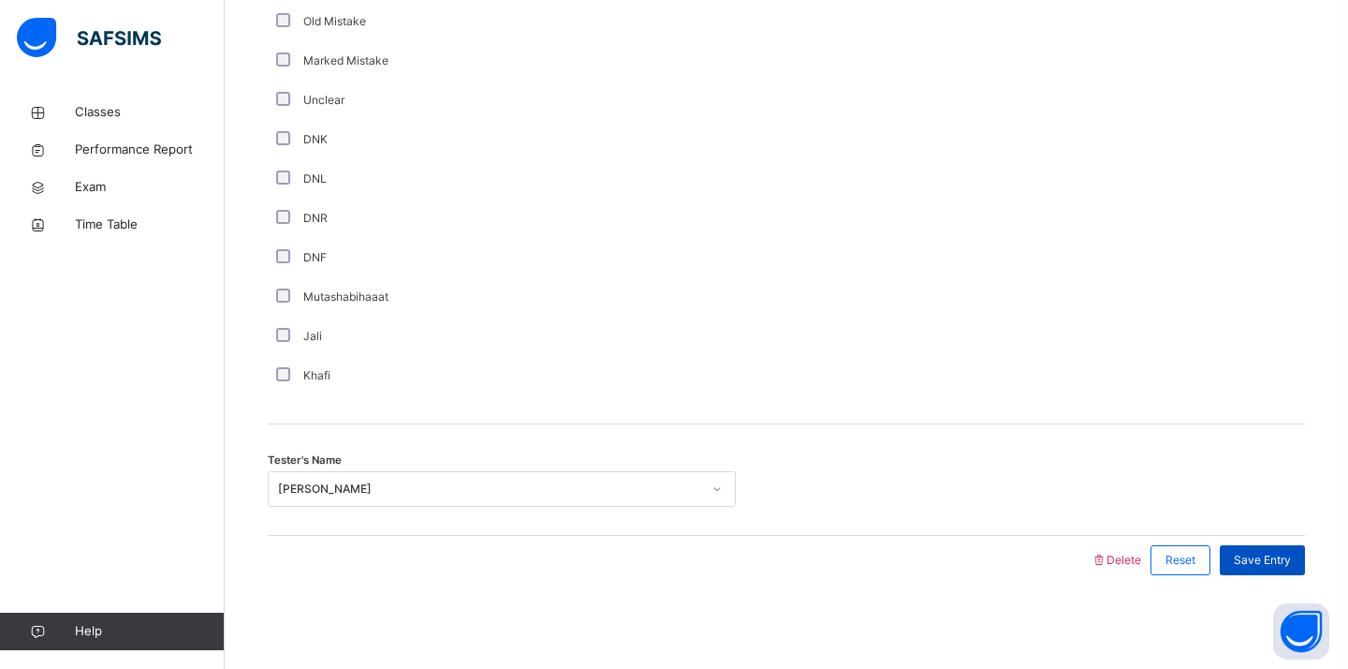
click at [1237, 561] on span "Save Entry" at bounding box center [1262, 560] width 57 height 17
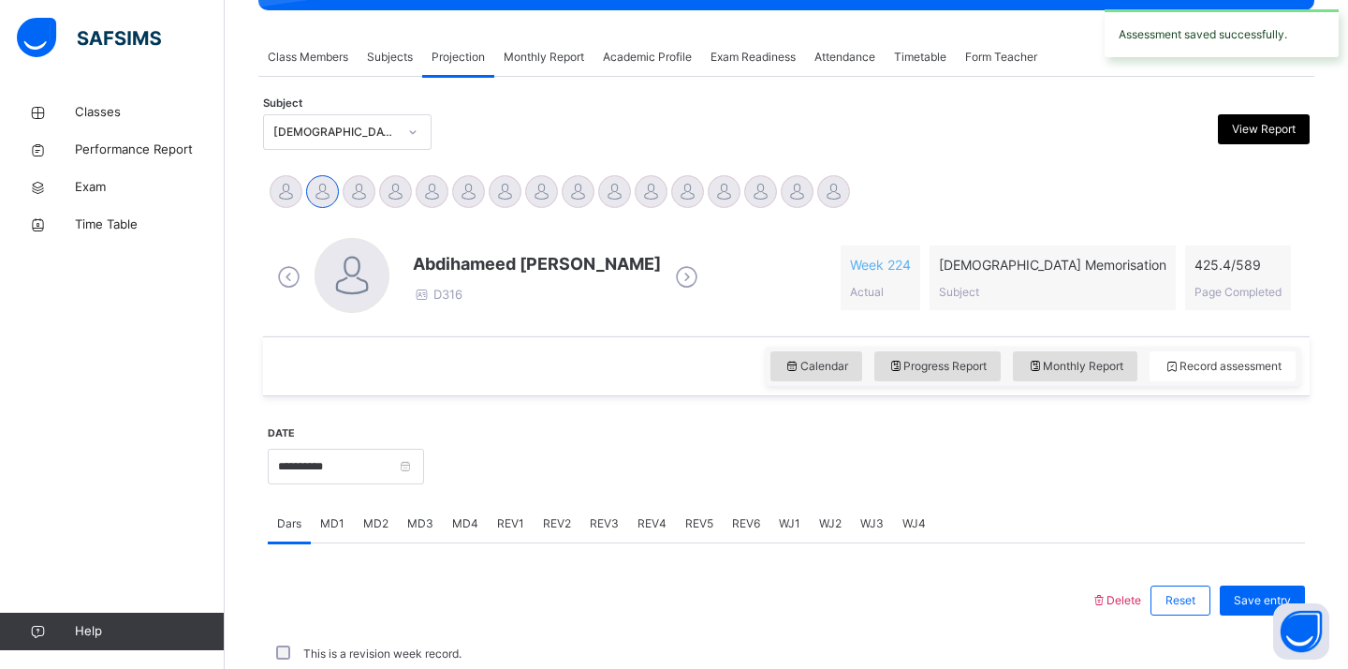
scroll to position [738, 0]
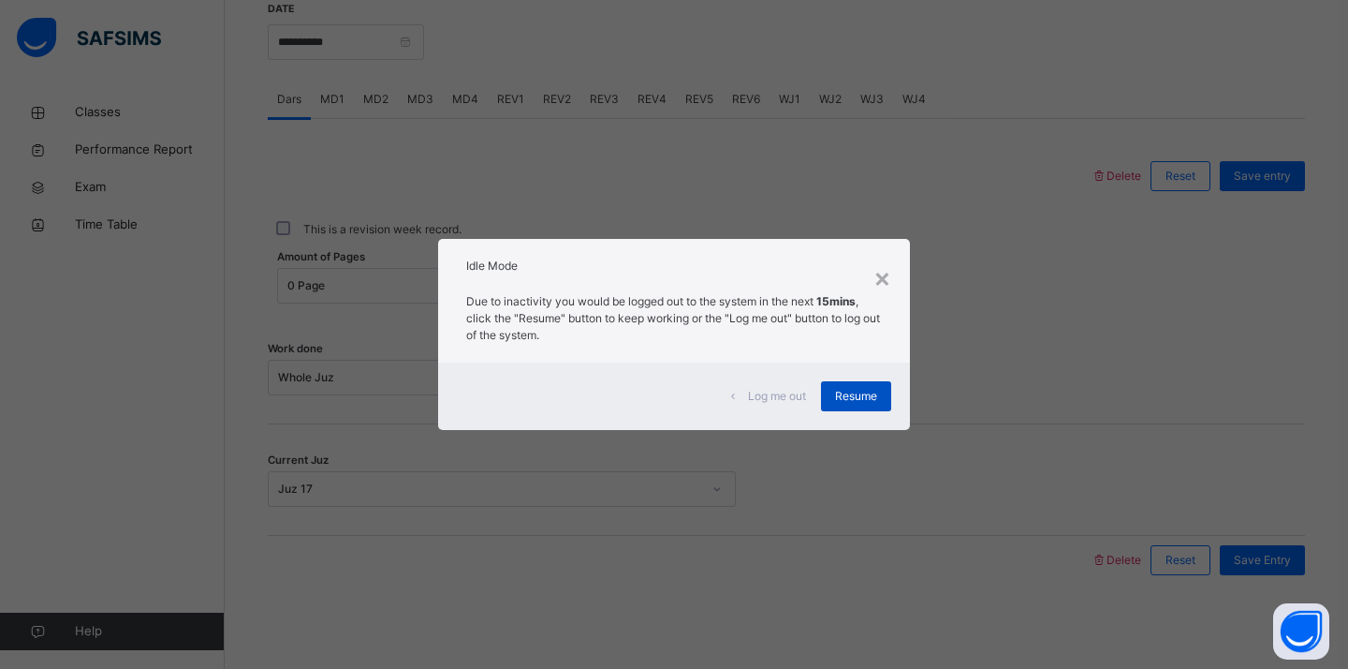
click at [854, 385] on div "Resume" at bounding box center [856, 396] width 70 height 30
click at [849, 403] on span "Resume" at bounding box center [856, 396] width 42 height 17
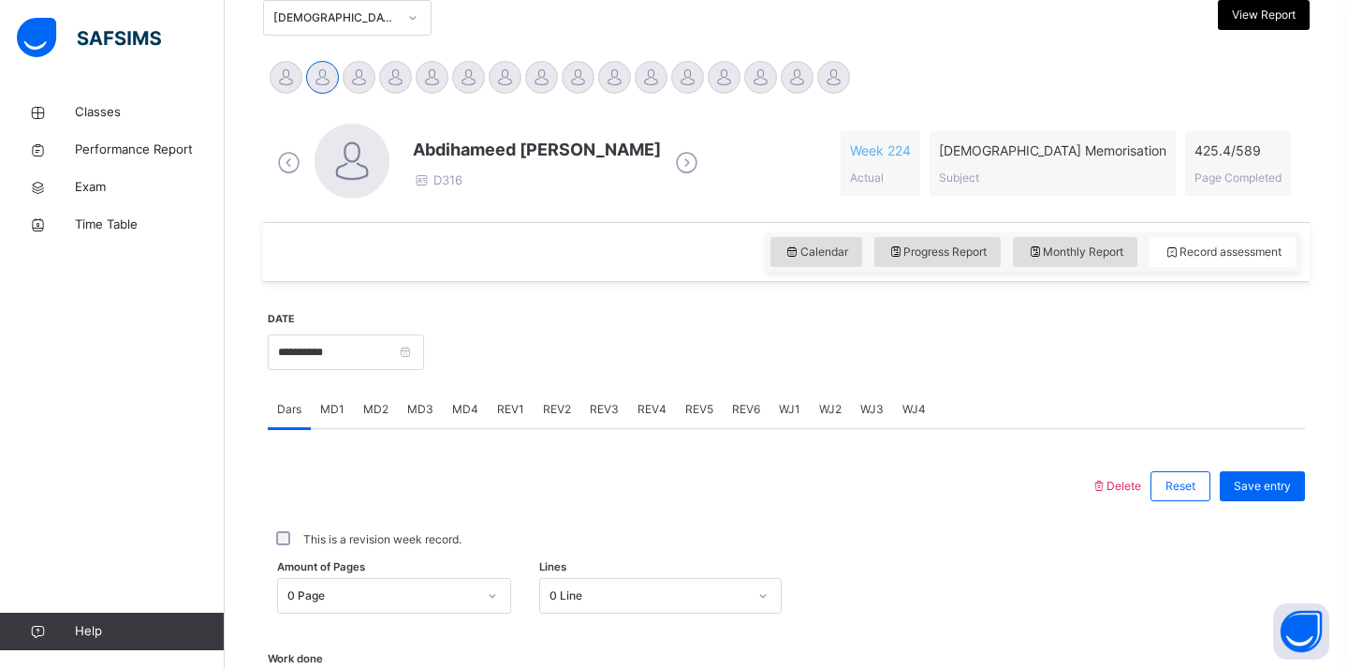
scroll to position [422, 0]
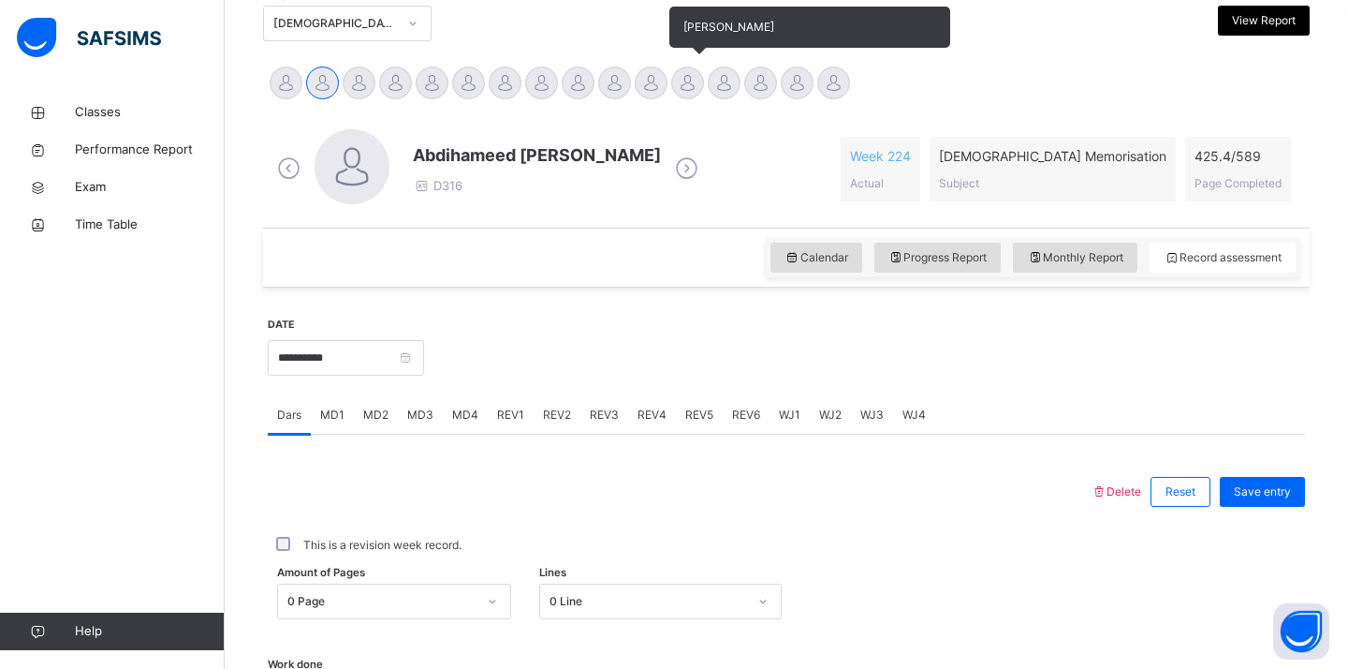
click at [702, 84] on div at bounding box center [687, 82] width 33 height 33
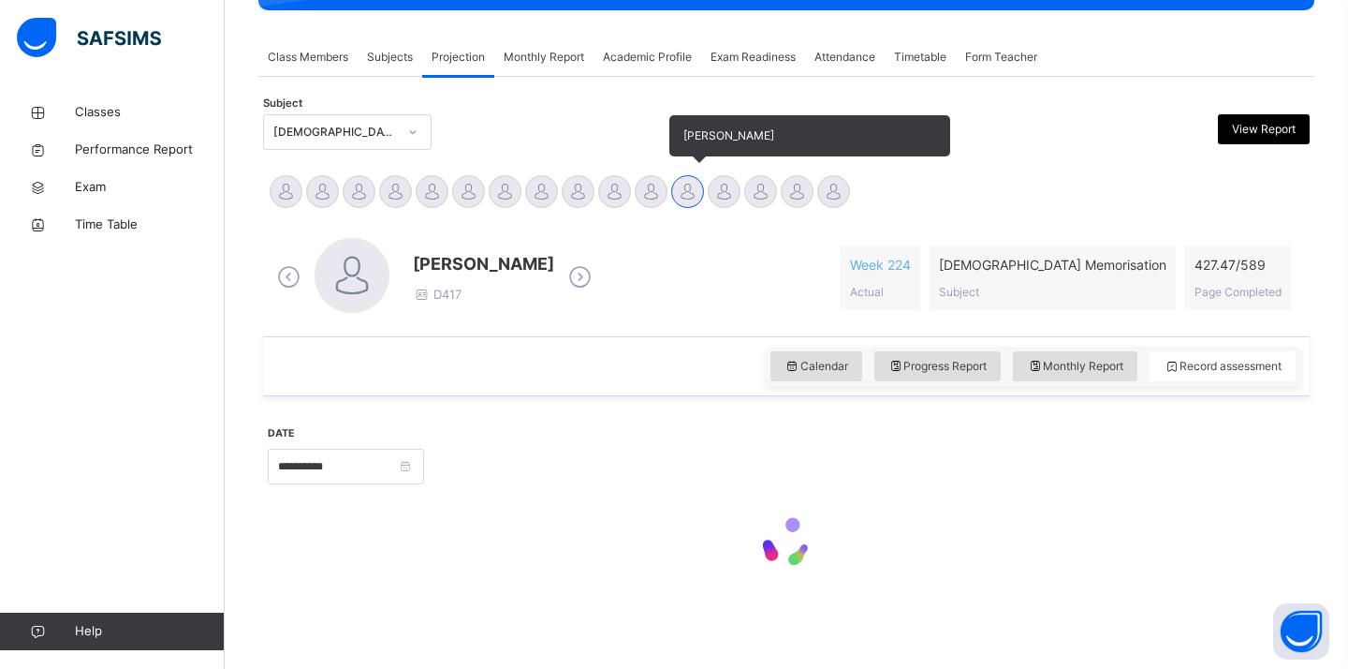
scroll to position [314, 0]
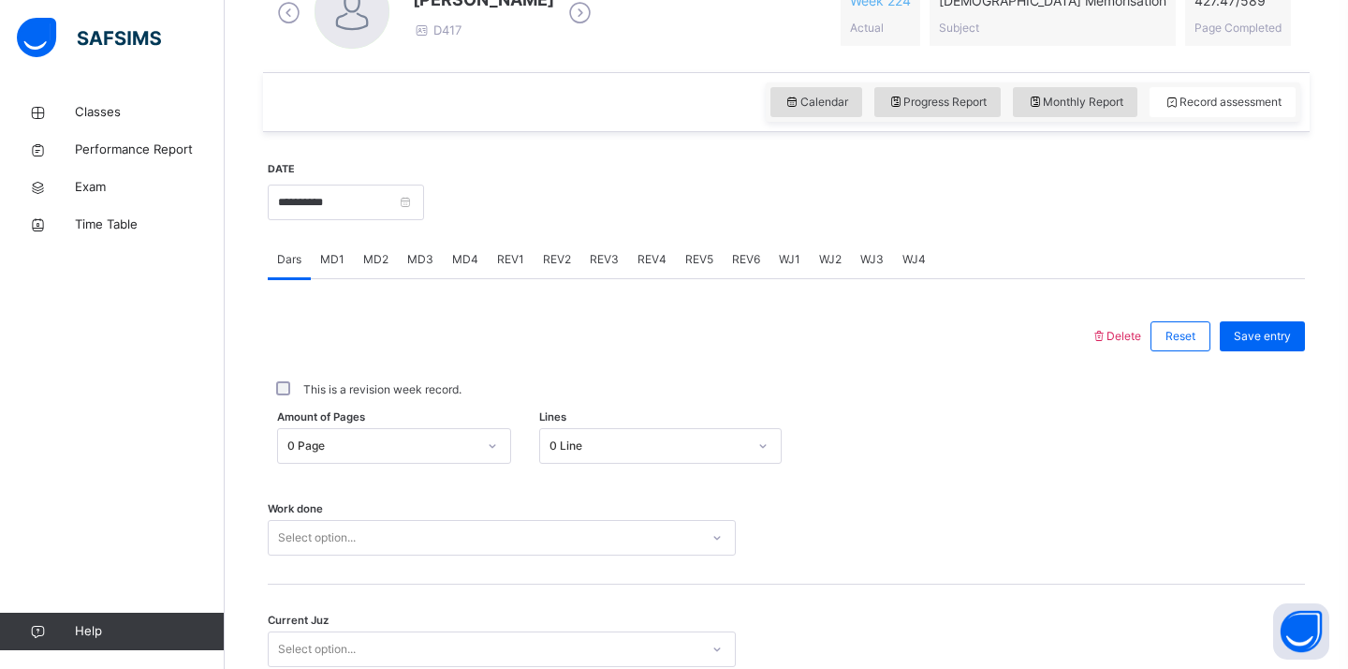
click at [371, 449] on div "Amount of Pages 0 Page Lines 0 Line" at bounding box center [786, 446] width 1037 height 54
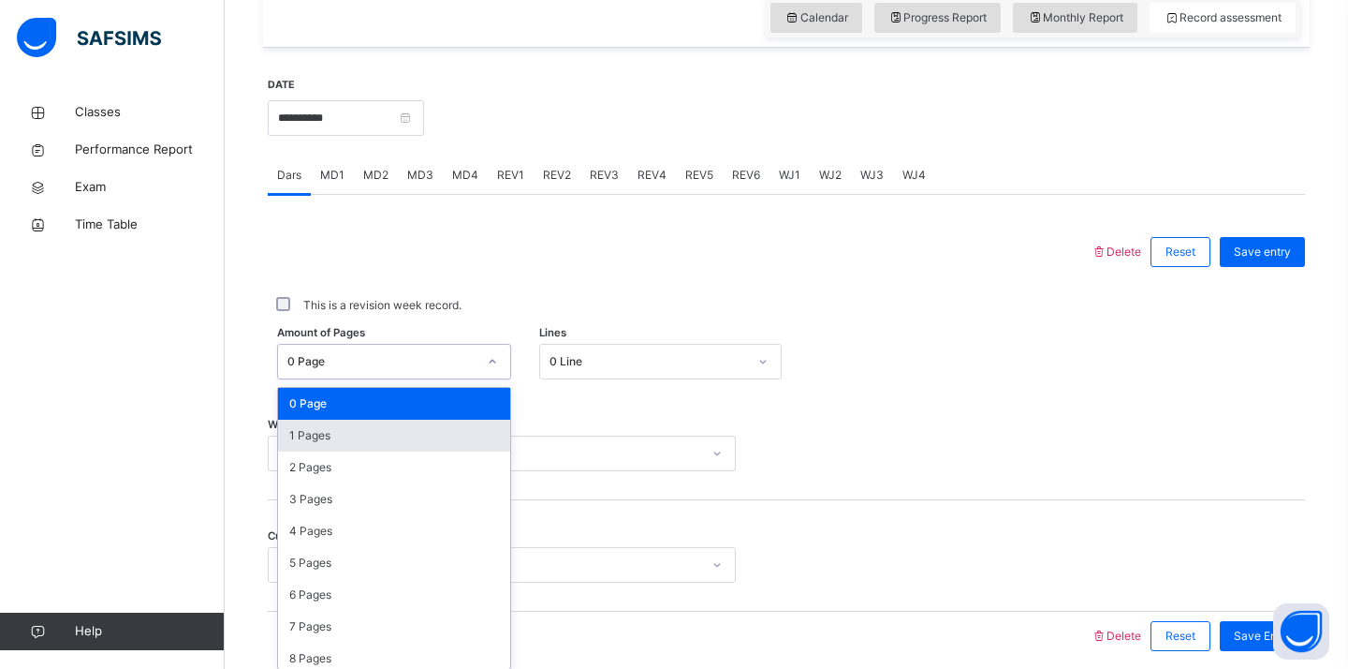
scroll to position [670, 0]
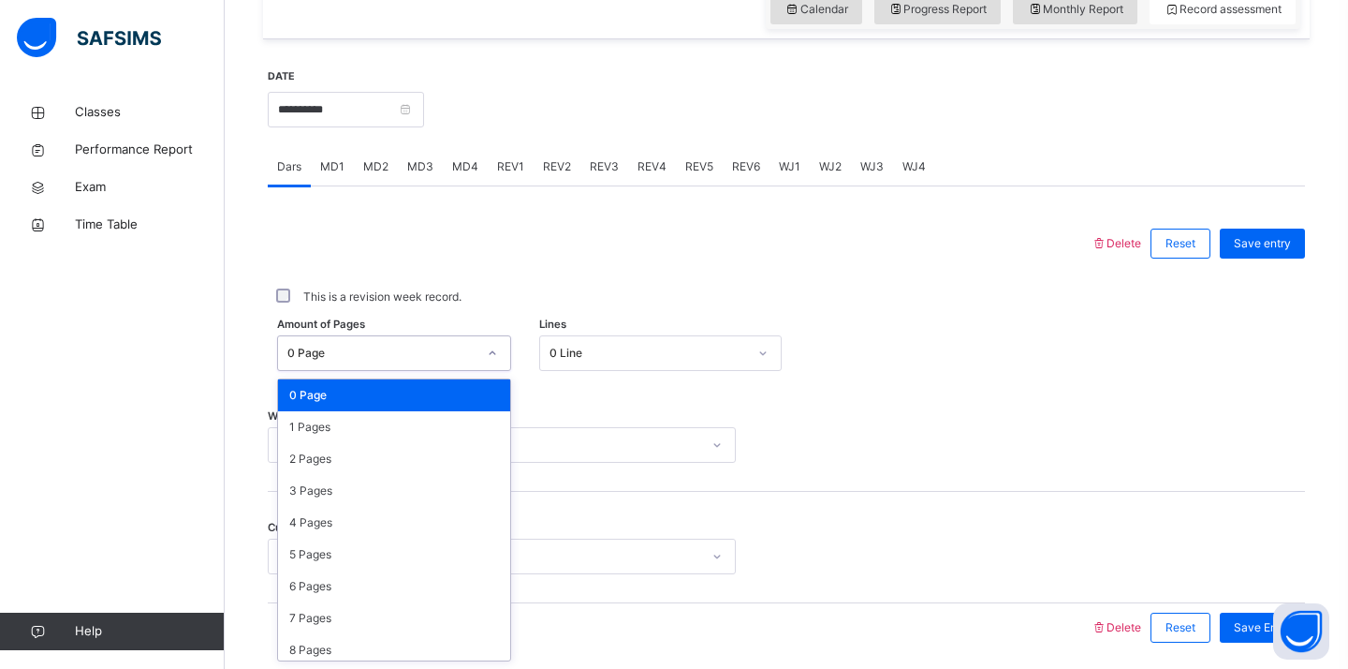
click at [664, 295] on div "This is a revision week record." at bounding box center [786, 296] width 1028 height 17
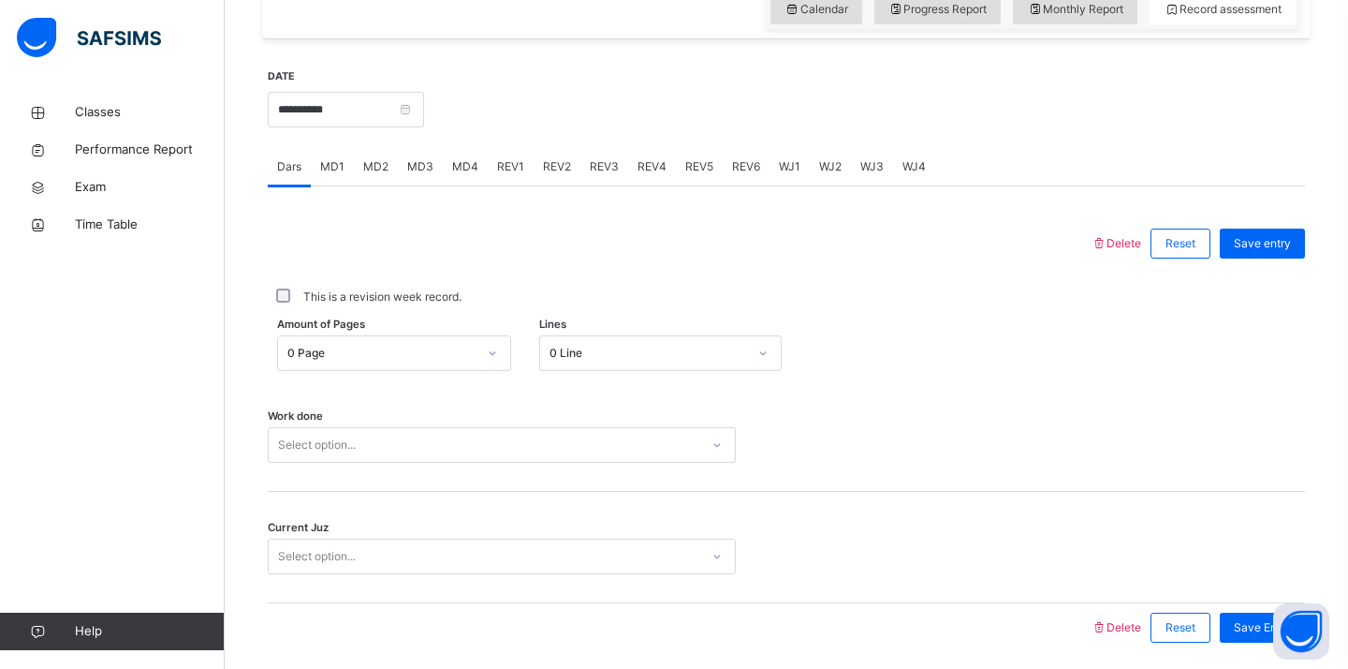
click at [530, 449] on div "Select option..." at bounding box center [502, 445] width 468 height 36
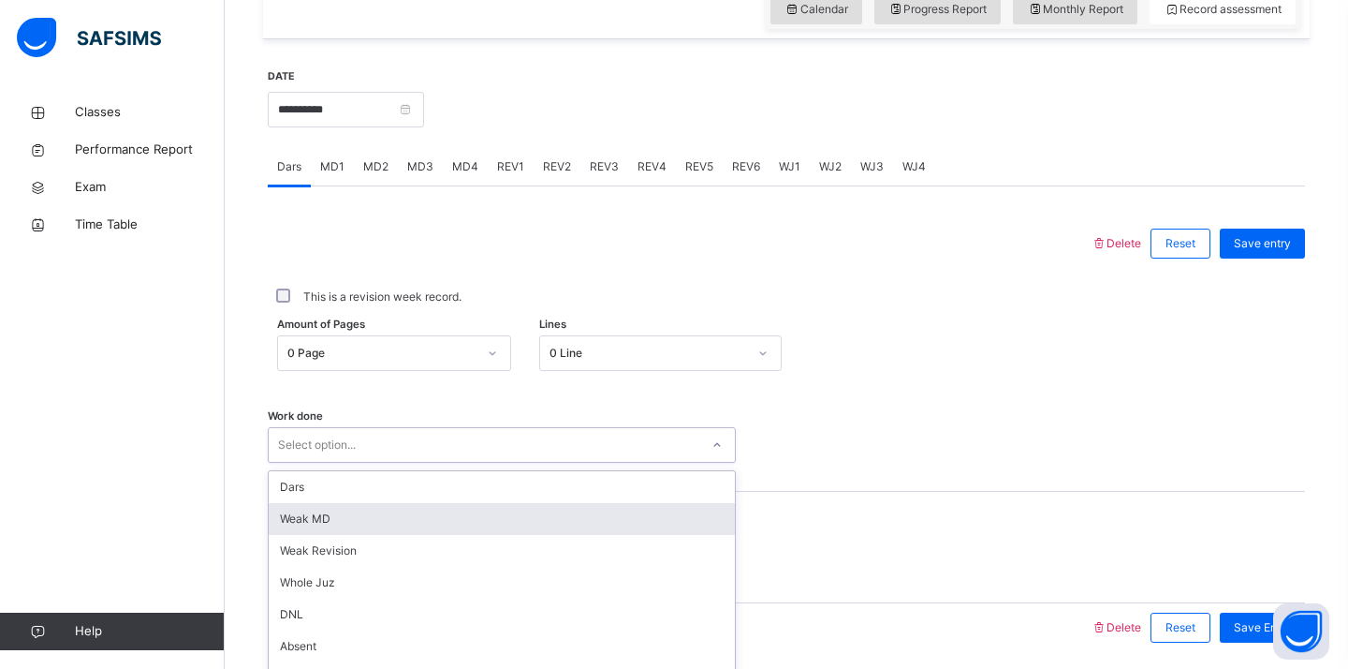
scroll to position [738, 0]
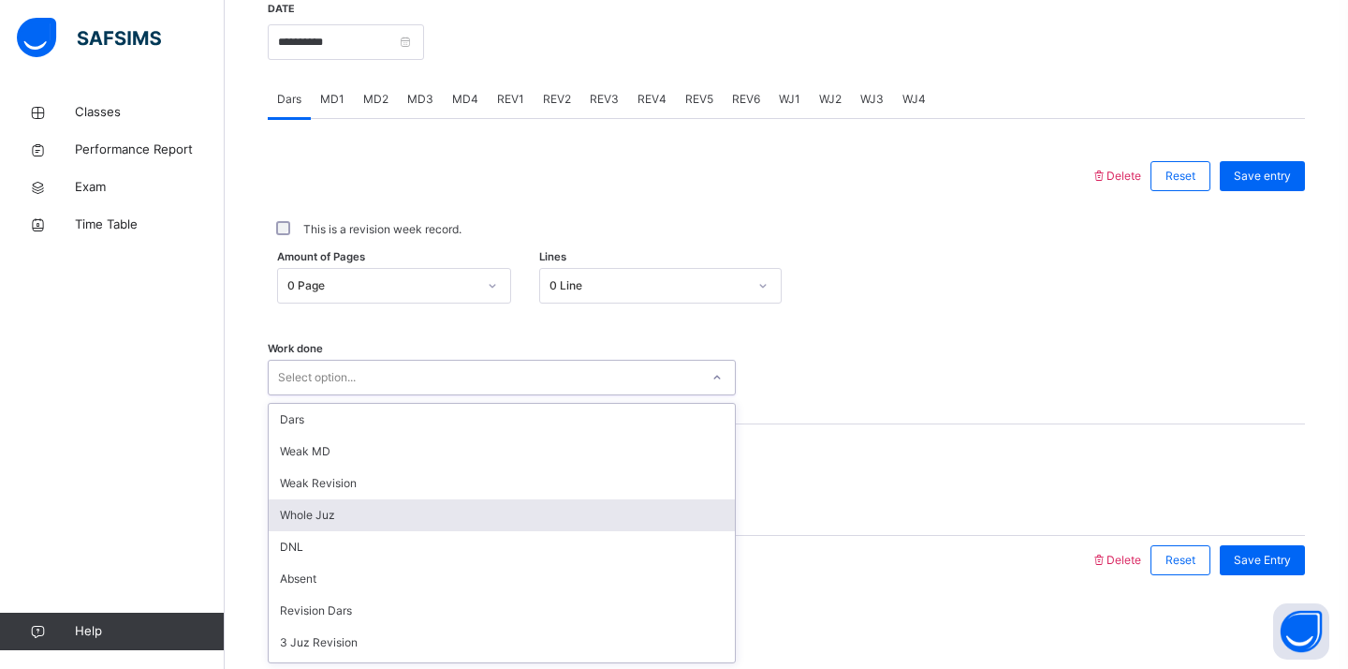
click at [419, 511] on div "Whole Juz" at bounding box center [502, 515] width 466 height 32
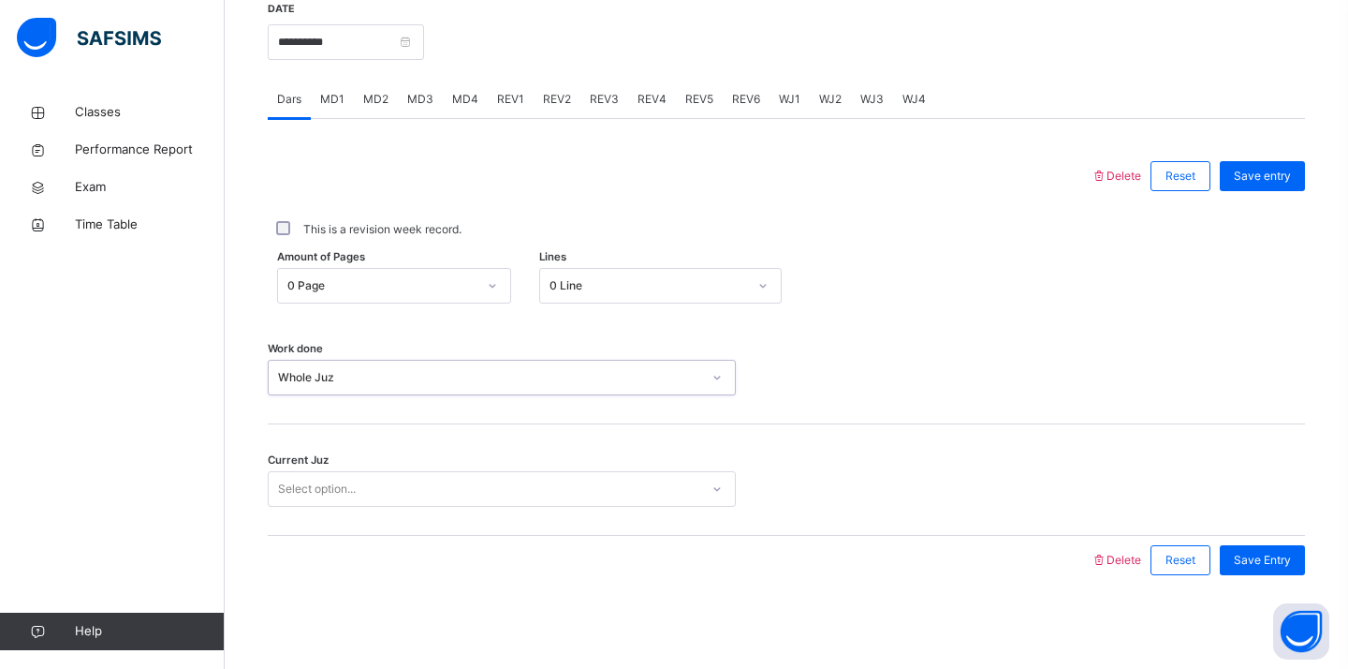
click at [407, 499] on div "Select option..." at bounding box center [484, 489] width 431 height 29
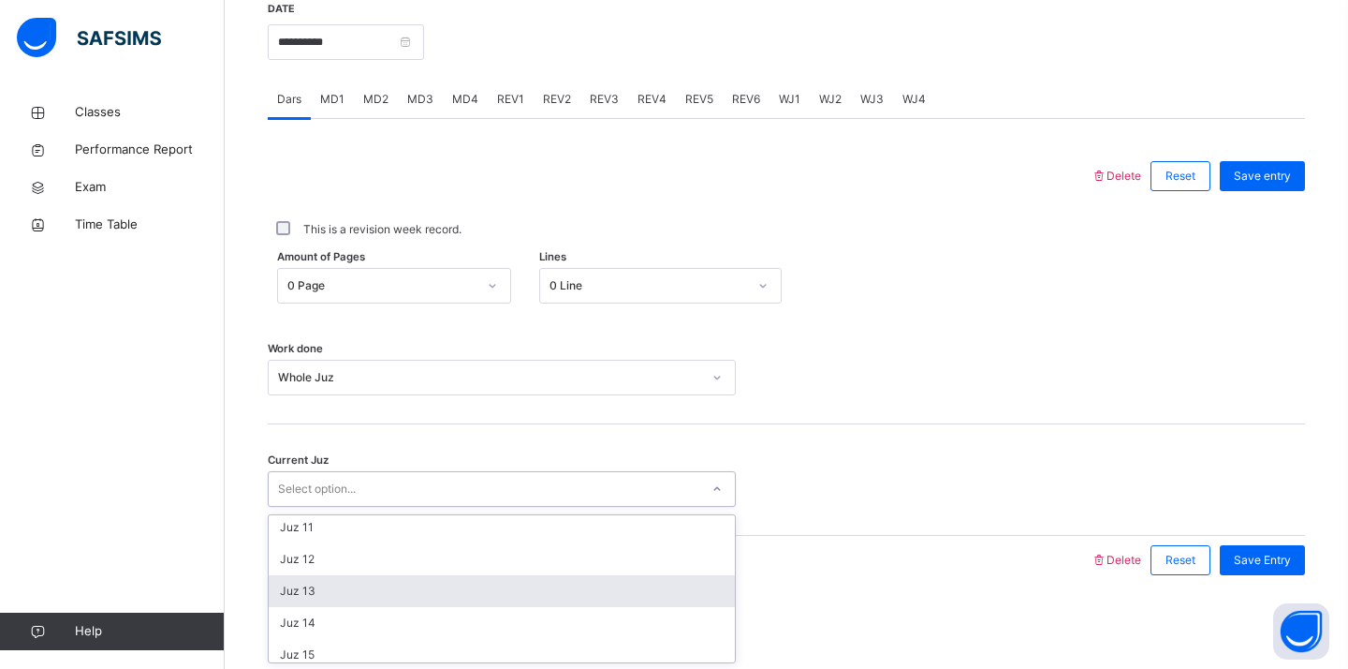
scroll to position [448, 0]
click at [366, 587] on div "Juz 17" at bounding box center [502, 593] width 466 height 32
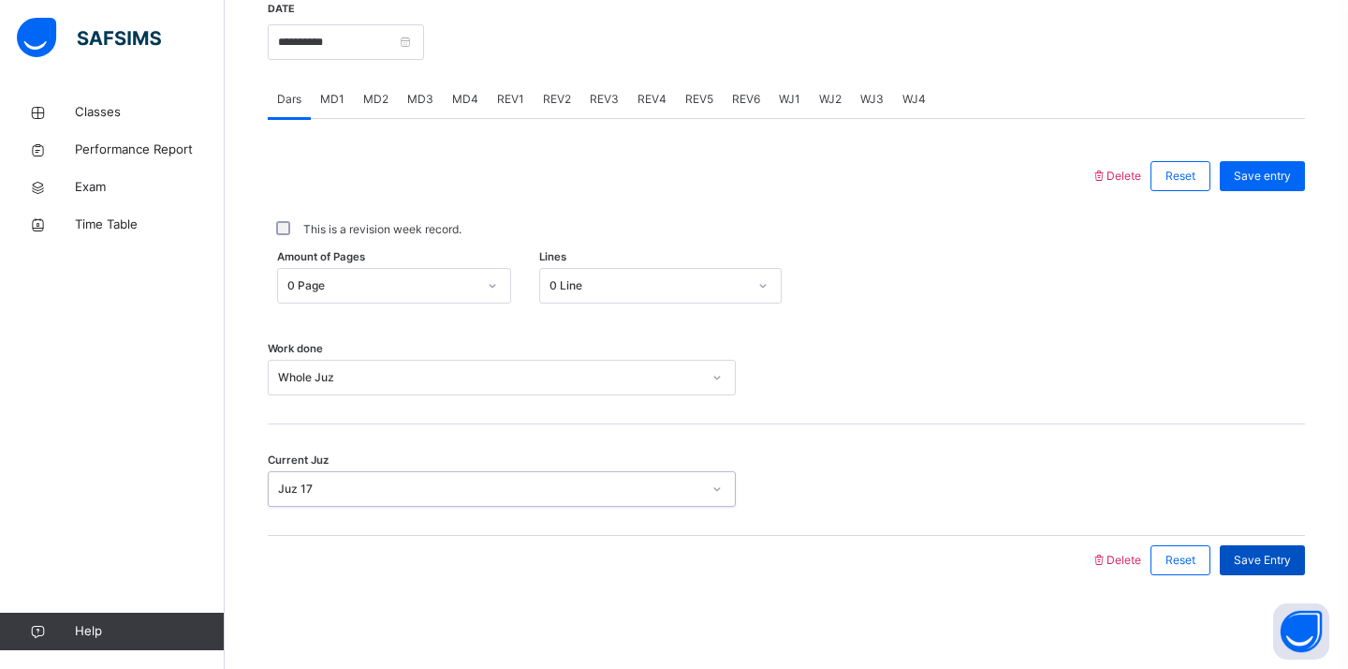
click at [1272, 558] on span "Save Entry" at bounding box center [1262, 560] width 57 height 17
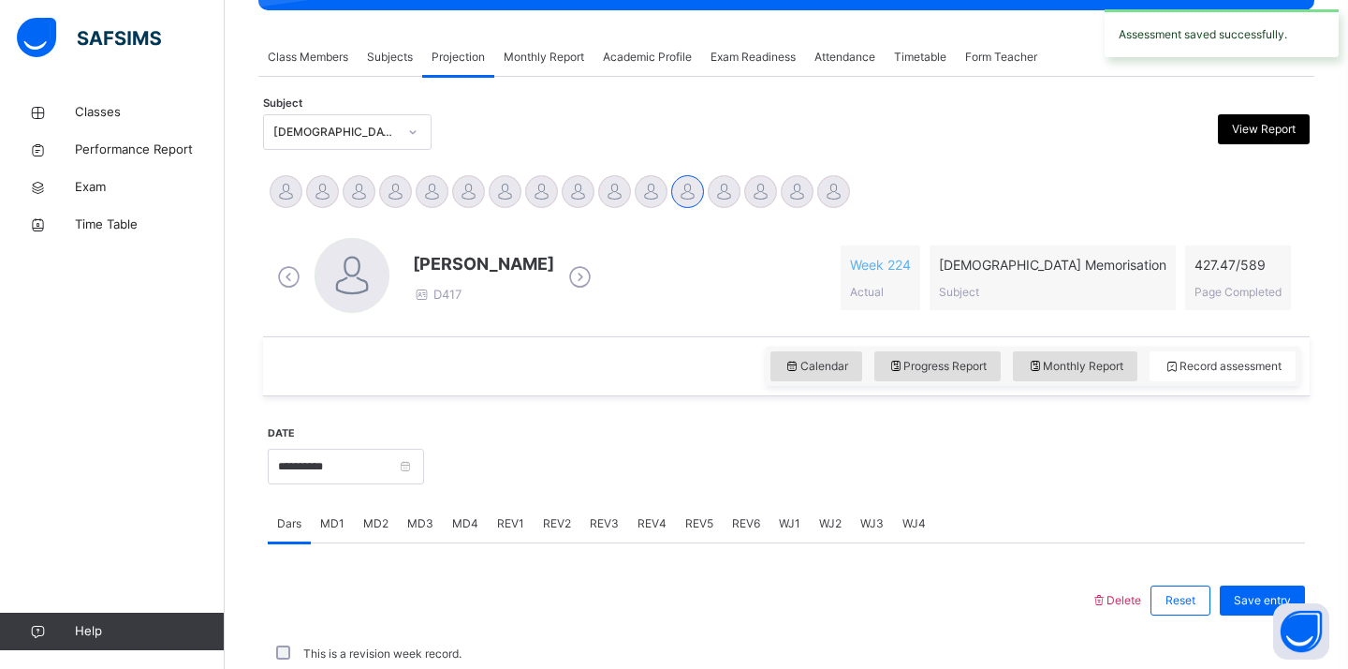
scroll to position [738, 0]
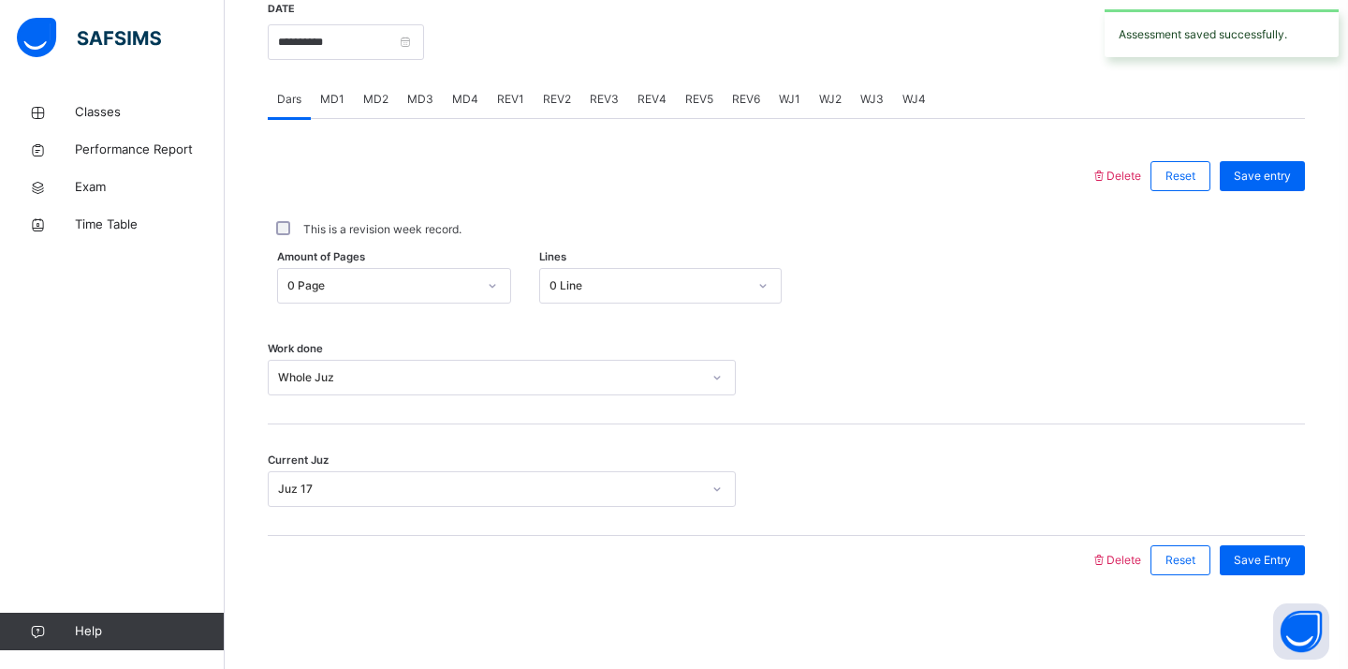
click at [505, 99] on span "REV1" at bounding box center [510, 99] width 27 height 17
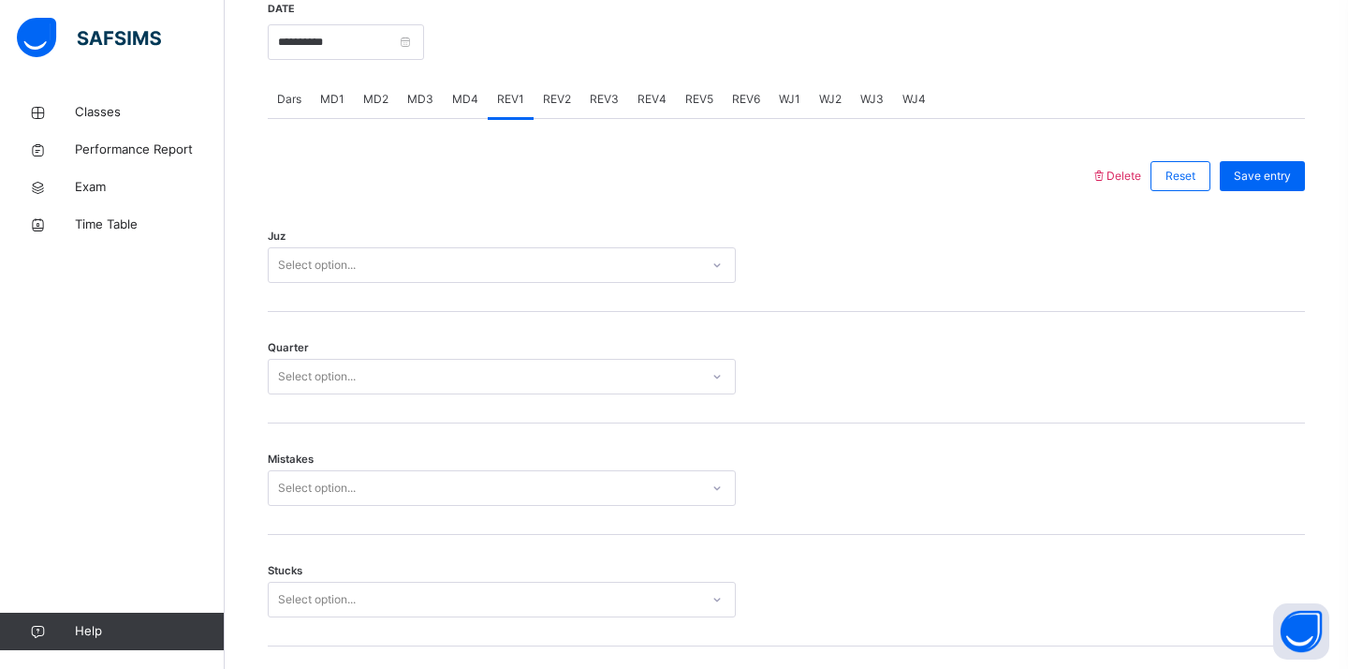
click at [424, 263] on div "Select option..." at bounding box center [484, 265] width 431 height 29
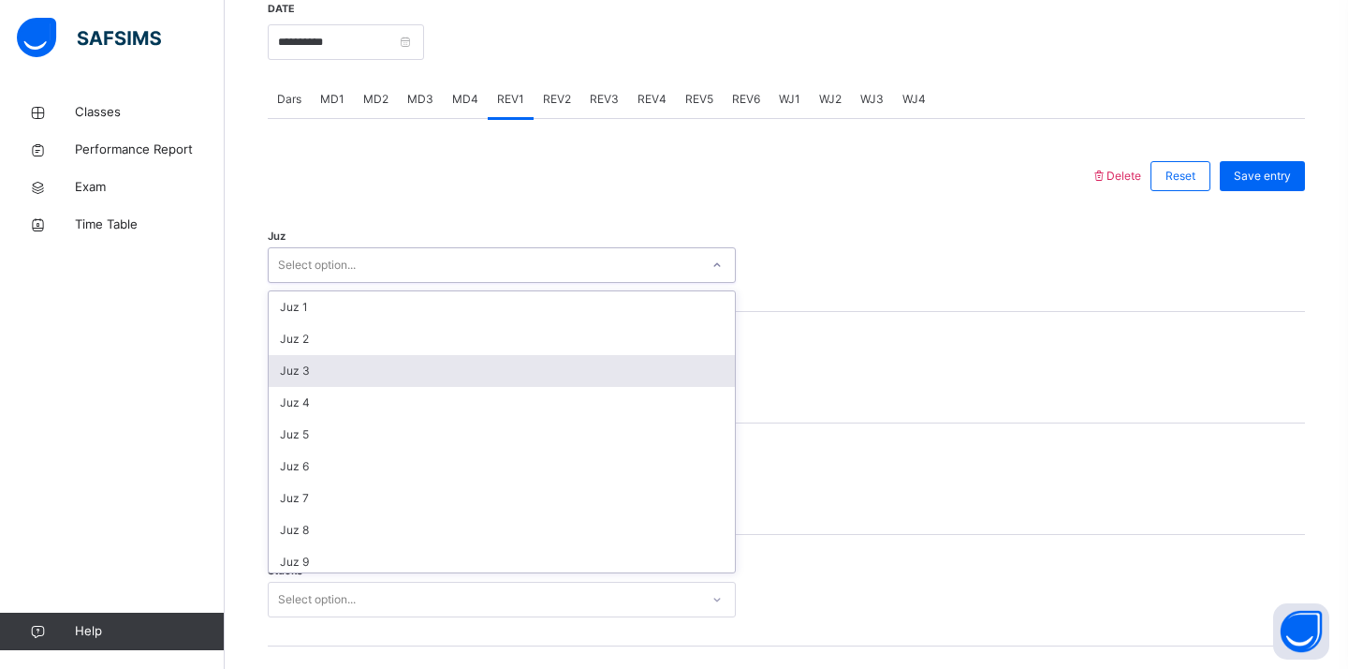
click at [328, 377] on div "Juz 3" at bounding box center [502, 371] width 466 height 32
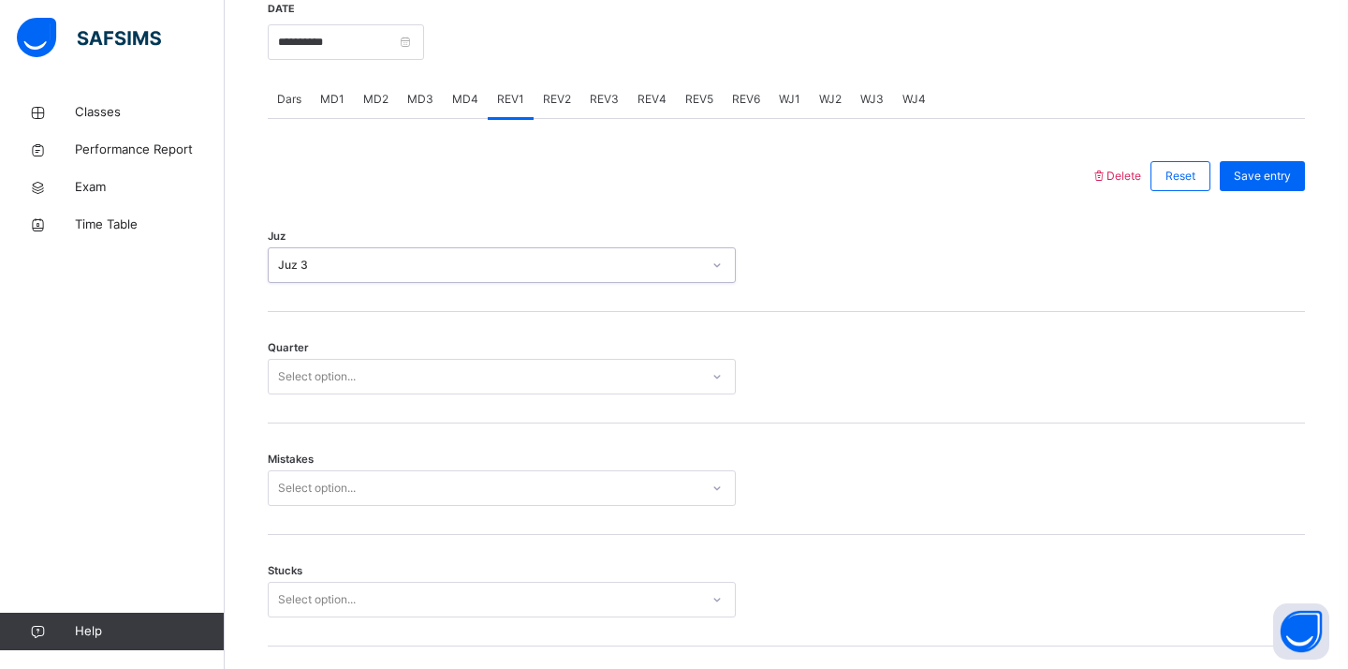
click at [295, 374] on div "Select option..." at bounding box center [317, 377] width 78 height 36
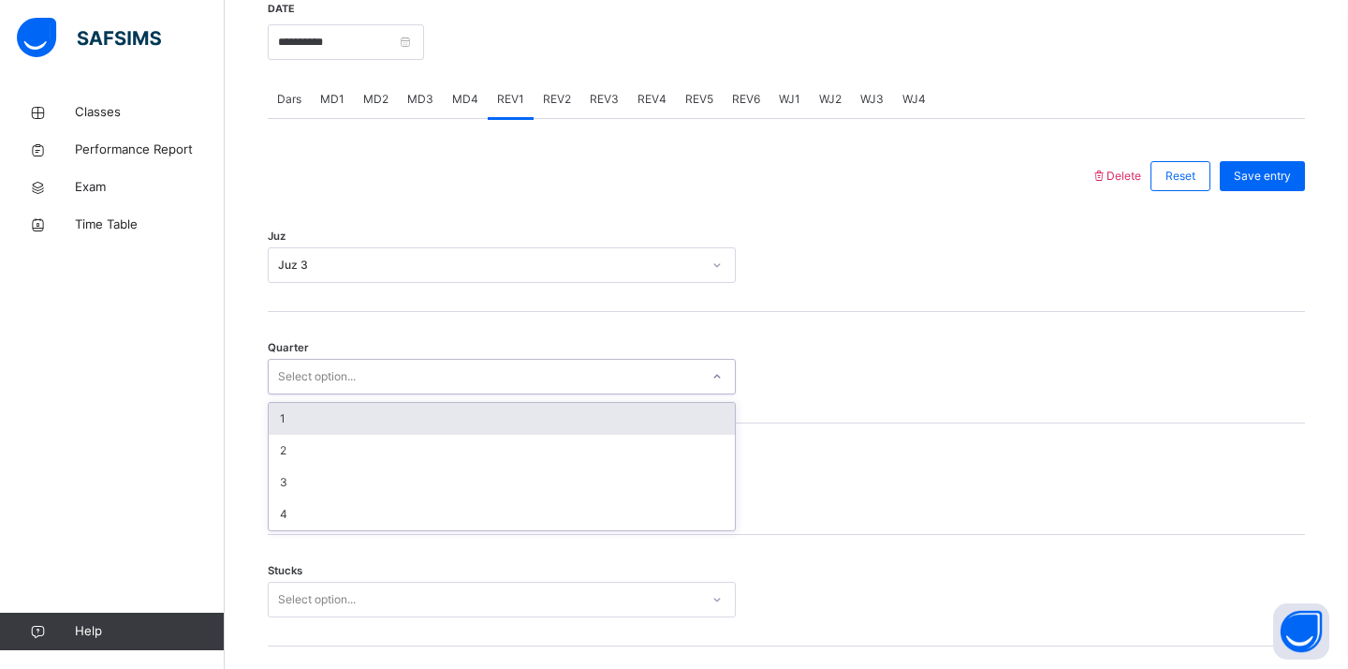
click at [284, 412] on div "1" at bounding box center [502, 419] width 466 height 32
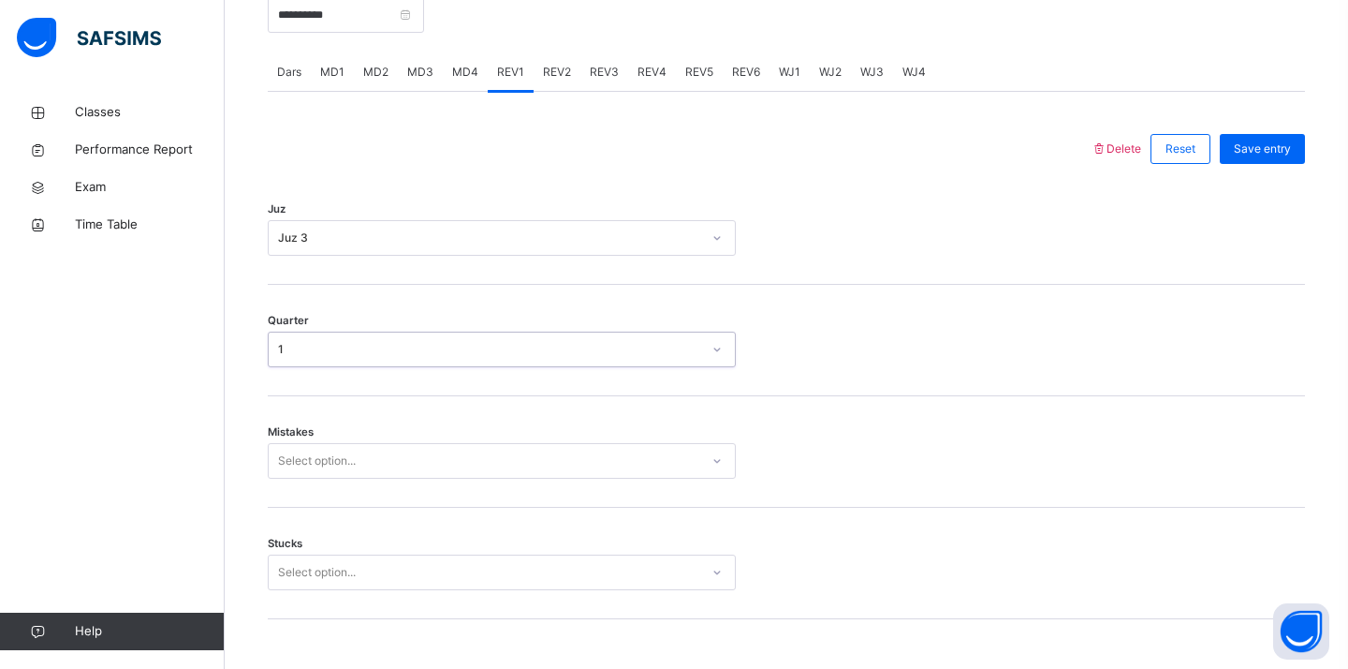
click at [289, 482] on div "Mistakes Select option..." at bounding box center [786, 451] width 1037 height 111
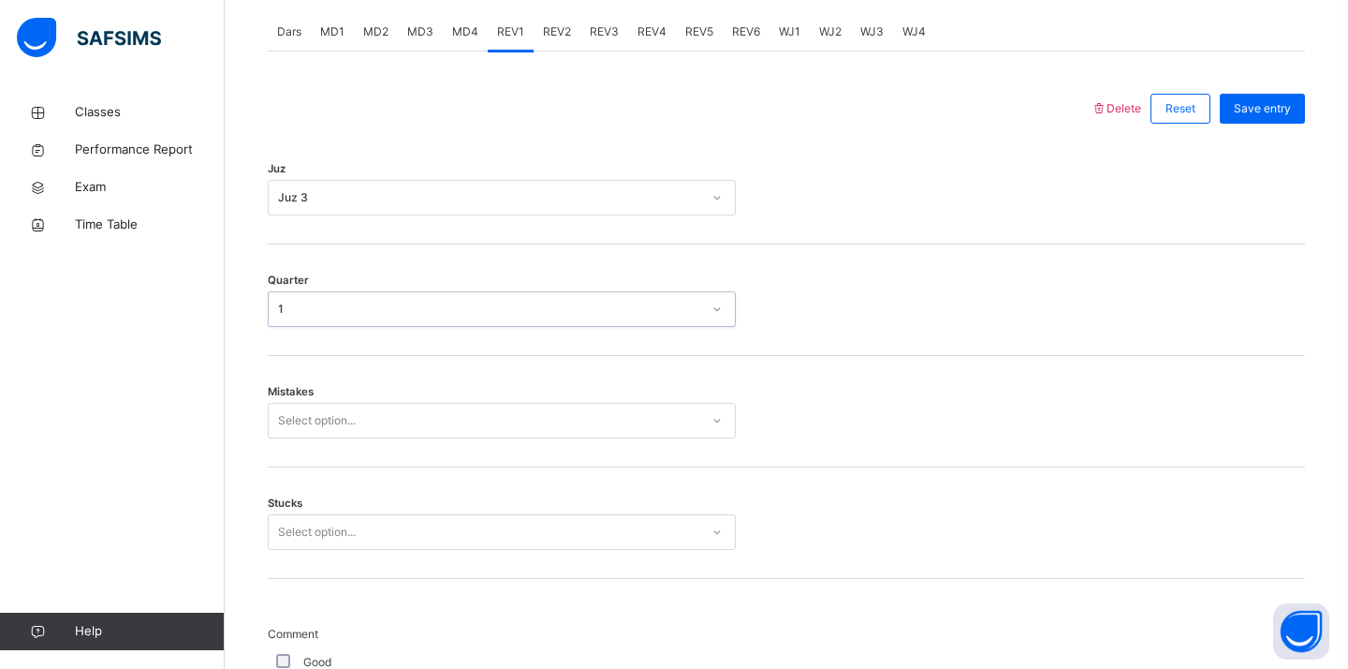
scroll to position [815, 0]
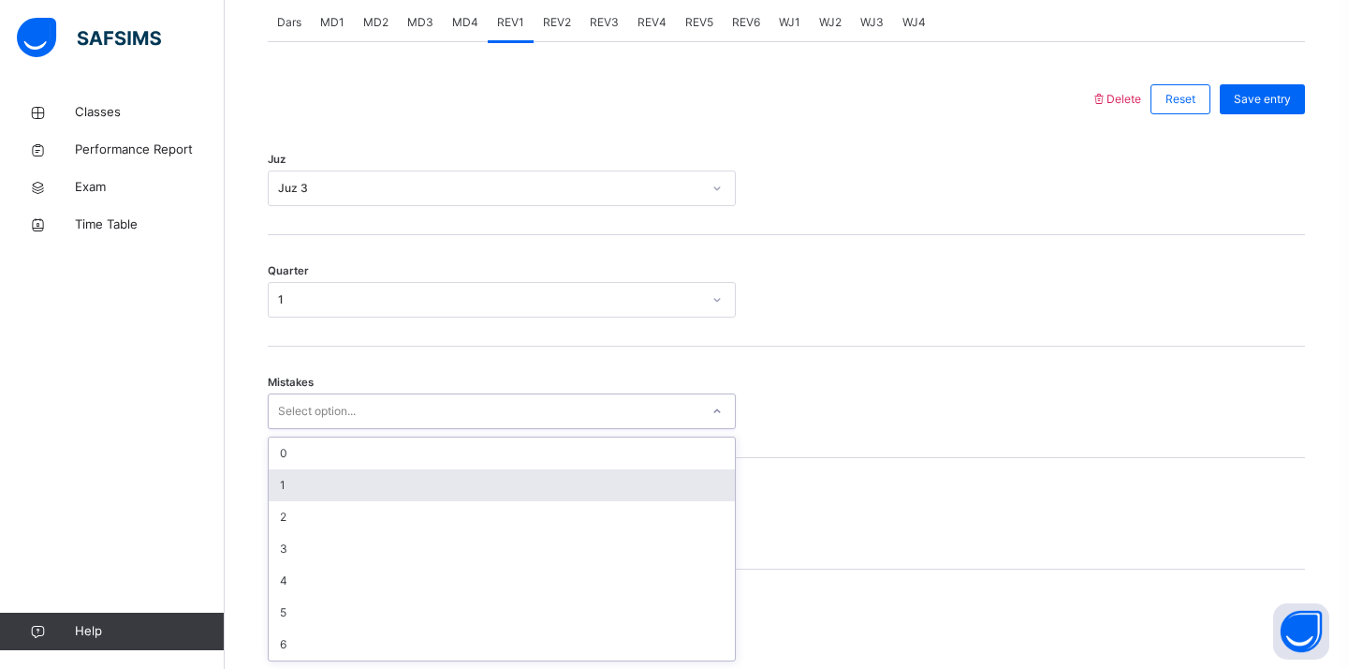
click at [289, 482] on div "1" at bounding box center [502, 485] width 466 height 32
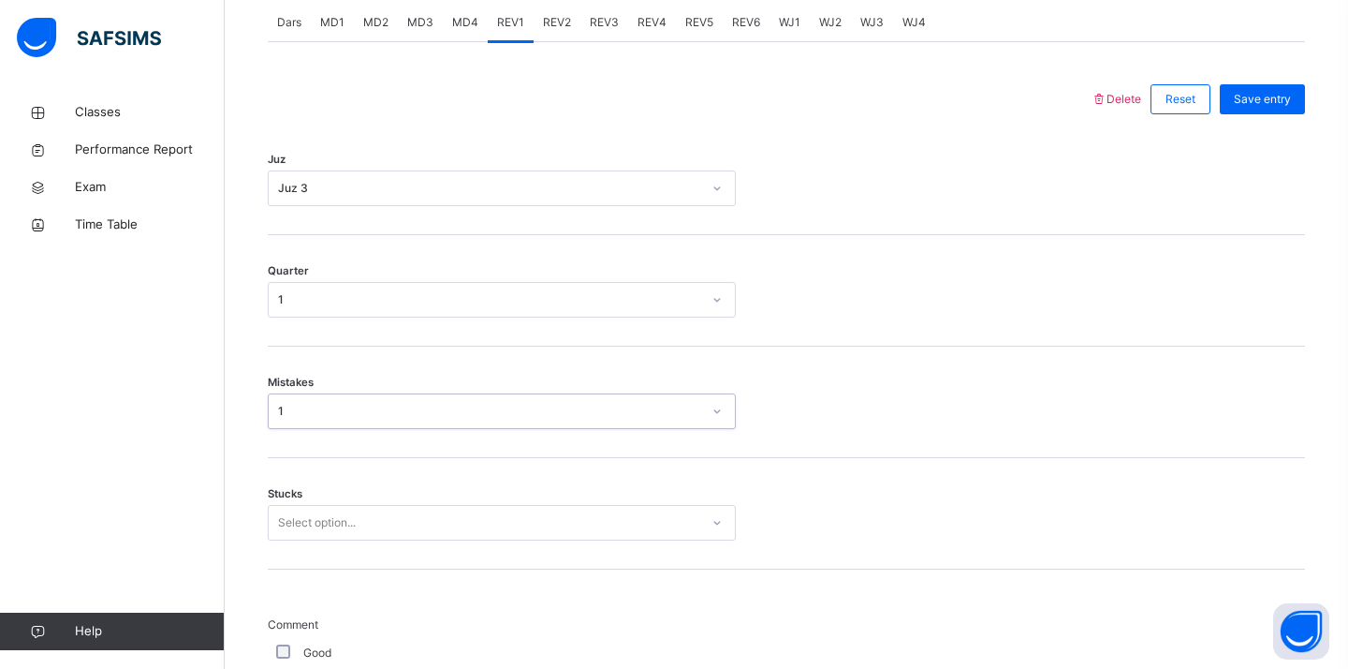
click at [288, 520] on div "Select option..." at bounding box center [502, 523] width 468 height 36
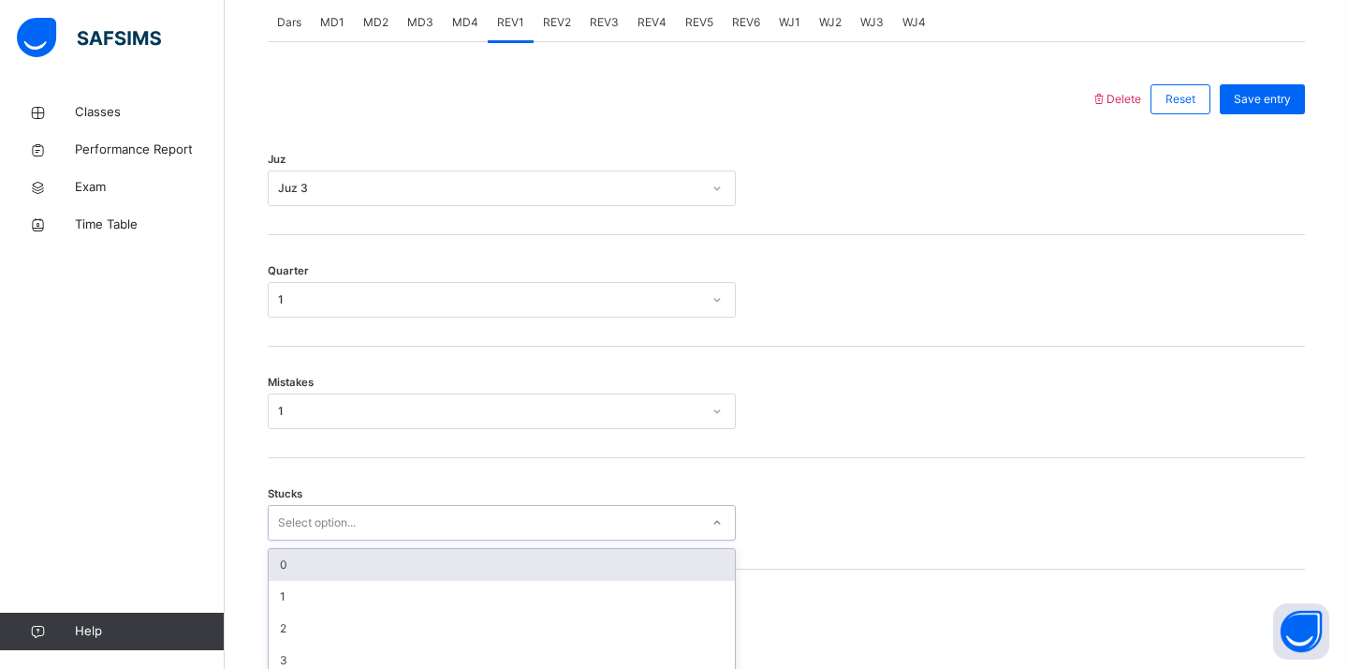
scroll to position [894, 0]
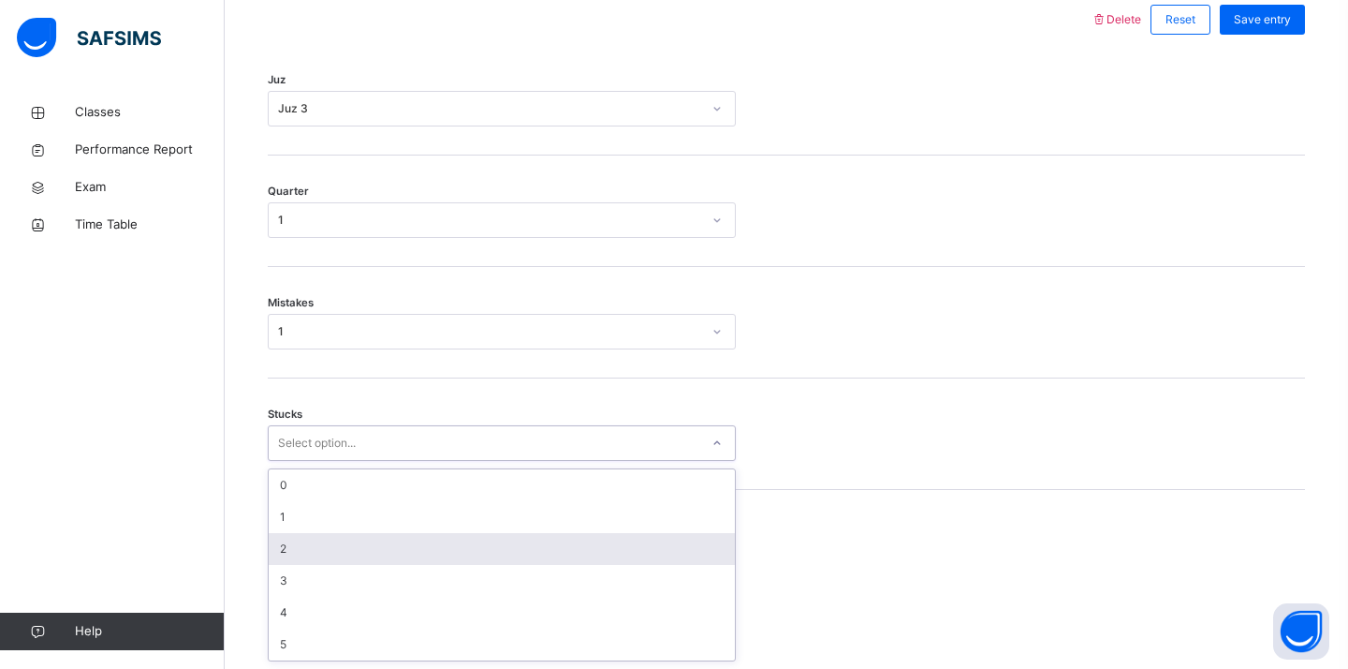
click at [294, 549] on div "2" at bounding box center [502, 549] width 466 height 32
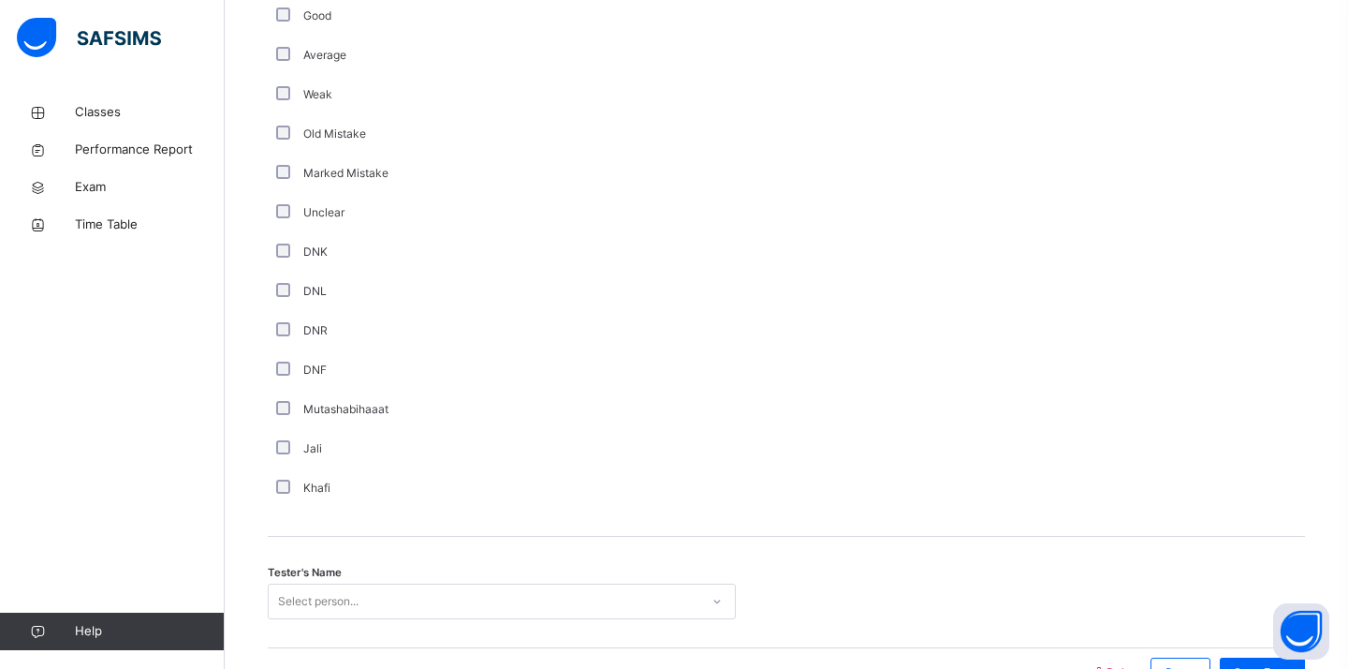
click at [343, 605] on div "Select person..." at bounding box center [502, 601] width 468 height 36
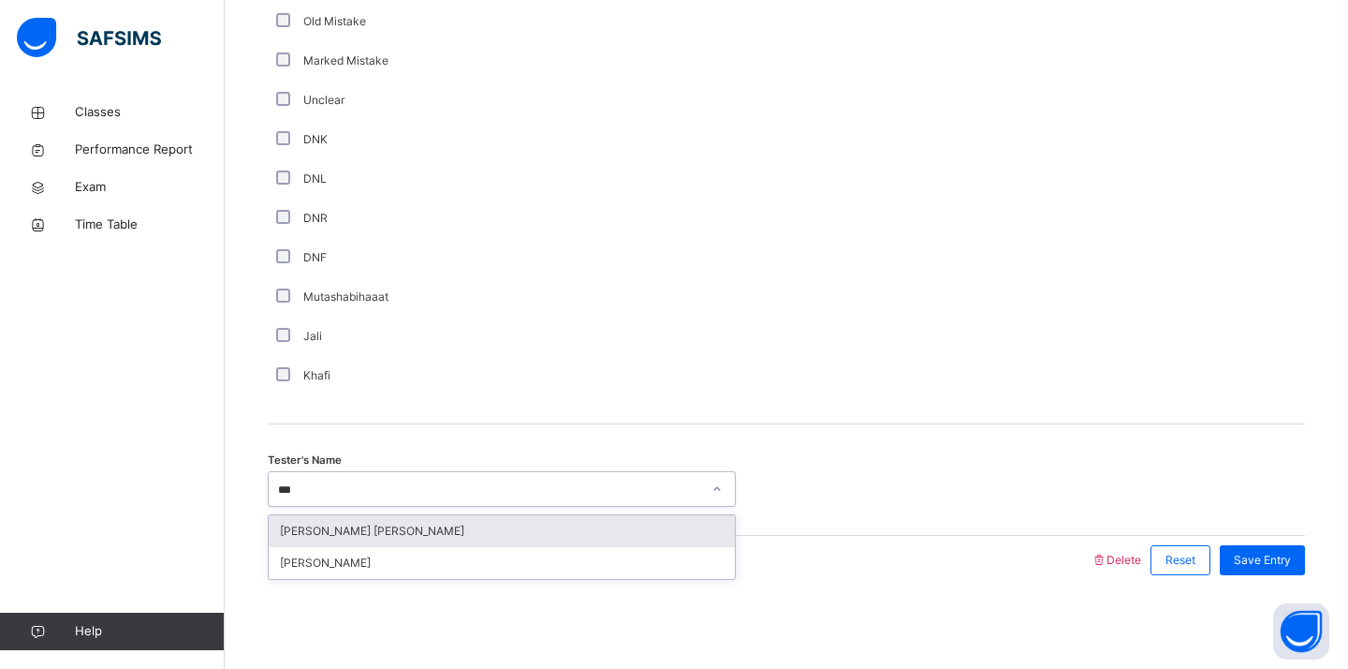
type input "****"
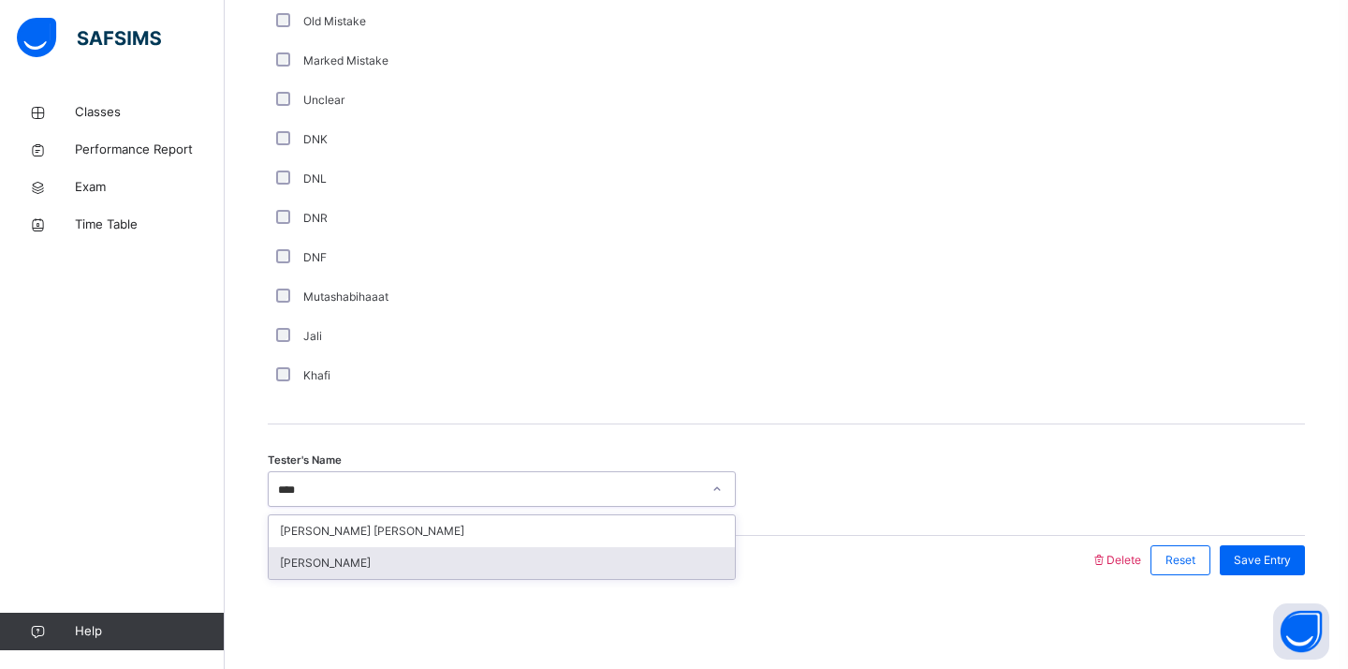
click at [380, 571] on div "[PERSON_NAME]" at bounding box center [502, 563] width 466 height 32
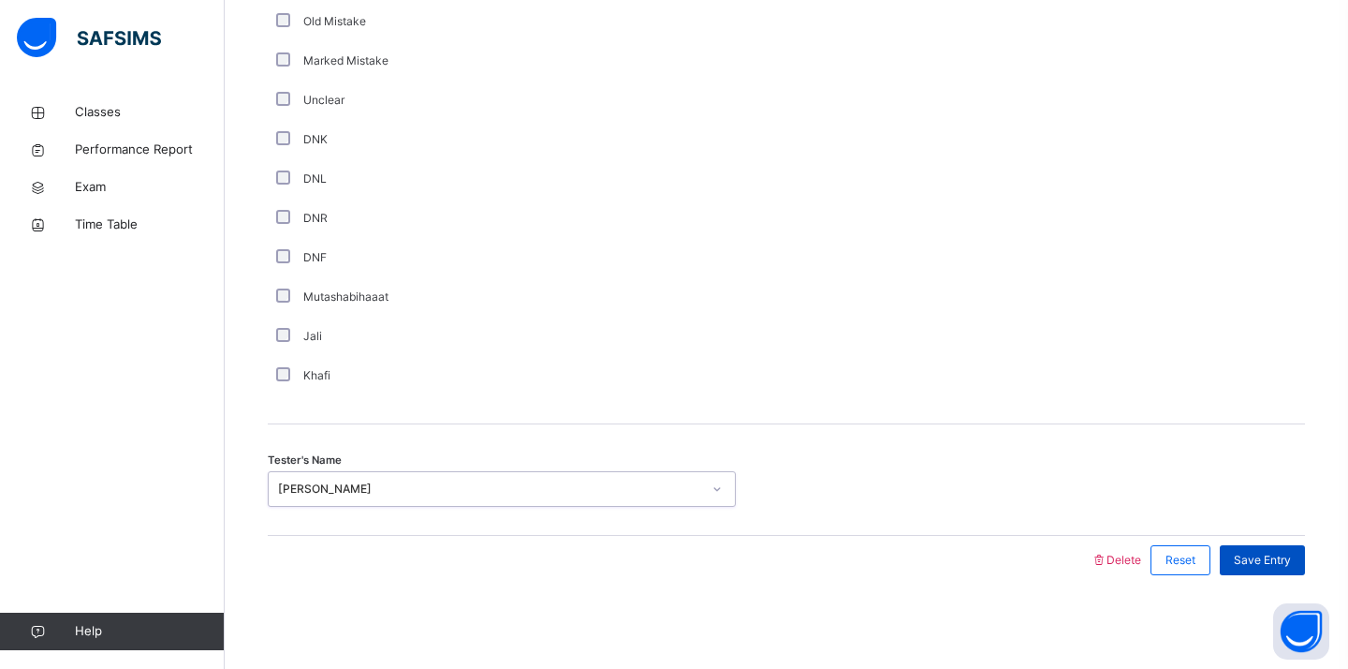
click at [1261, 554] on span "Save Entry" at bounding box center [1262, 560] width 57 height 17
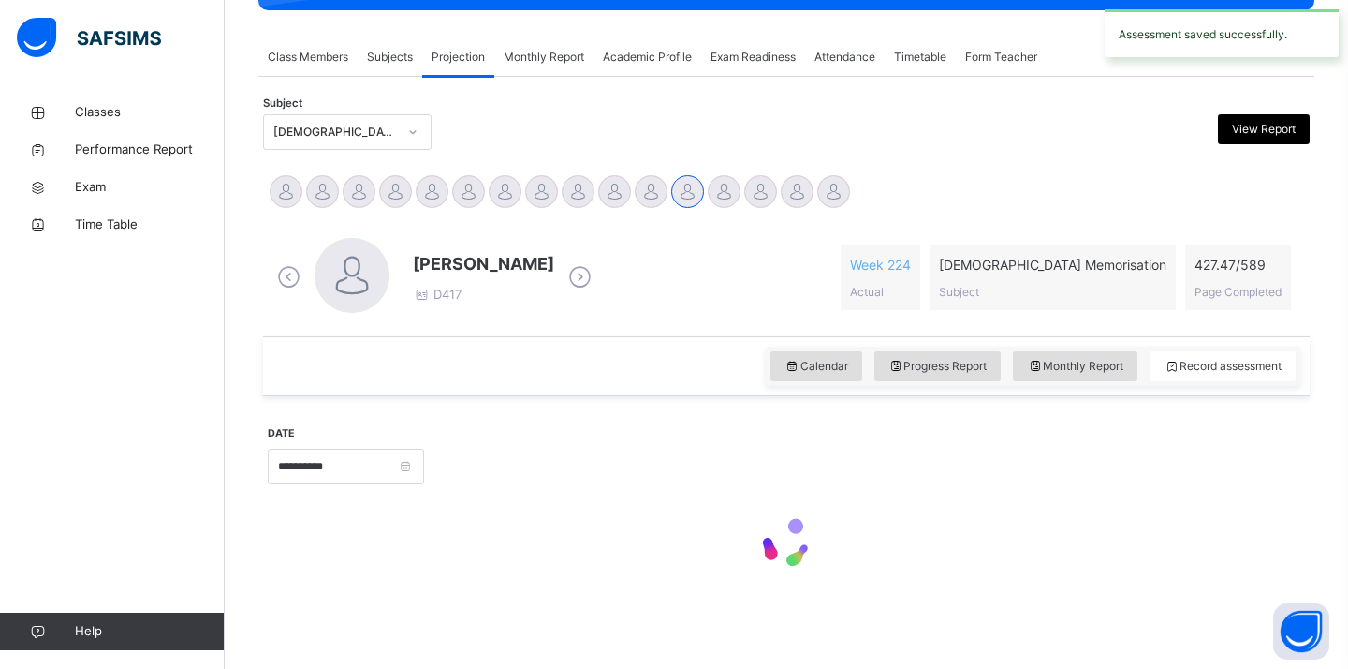
scroll to position [738, 0]
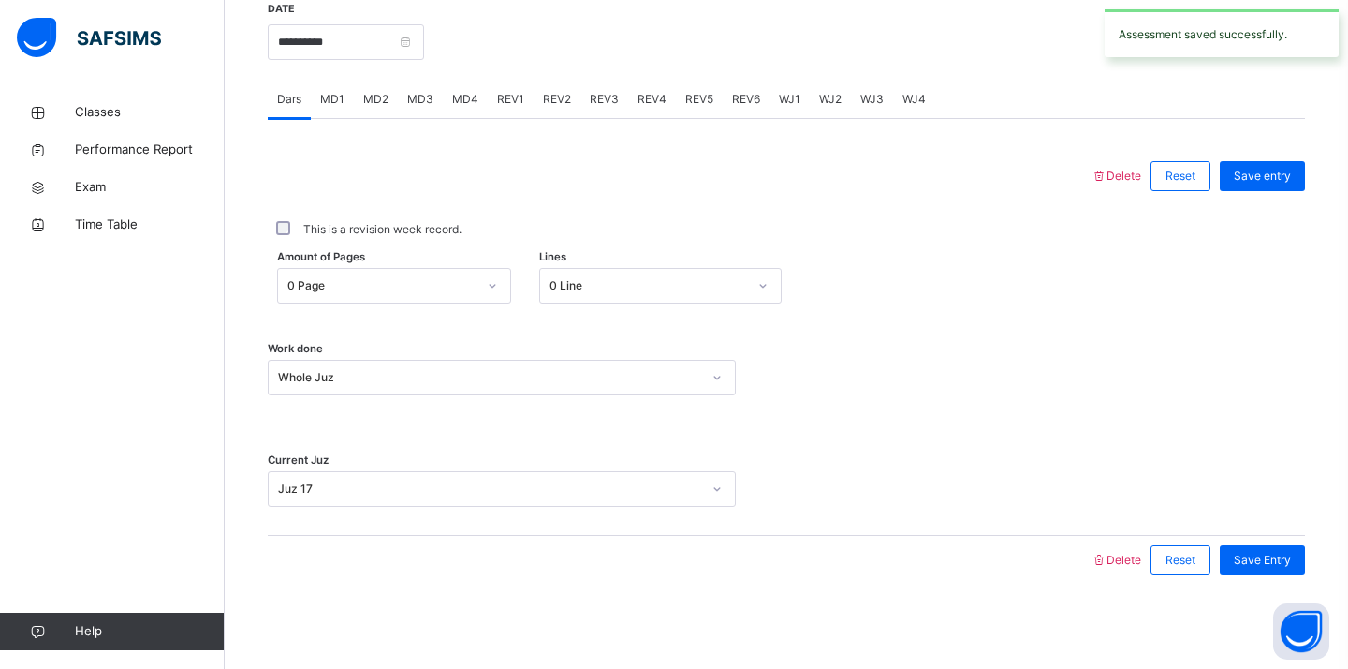
click at [779, 106] on span "WJ1" at bounding box center [790, 99] width 22 height 17
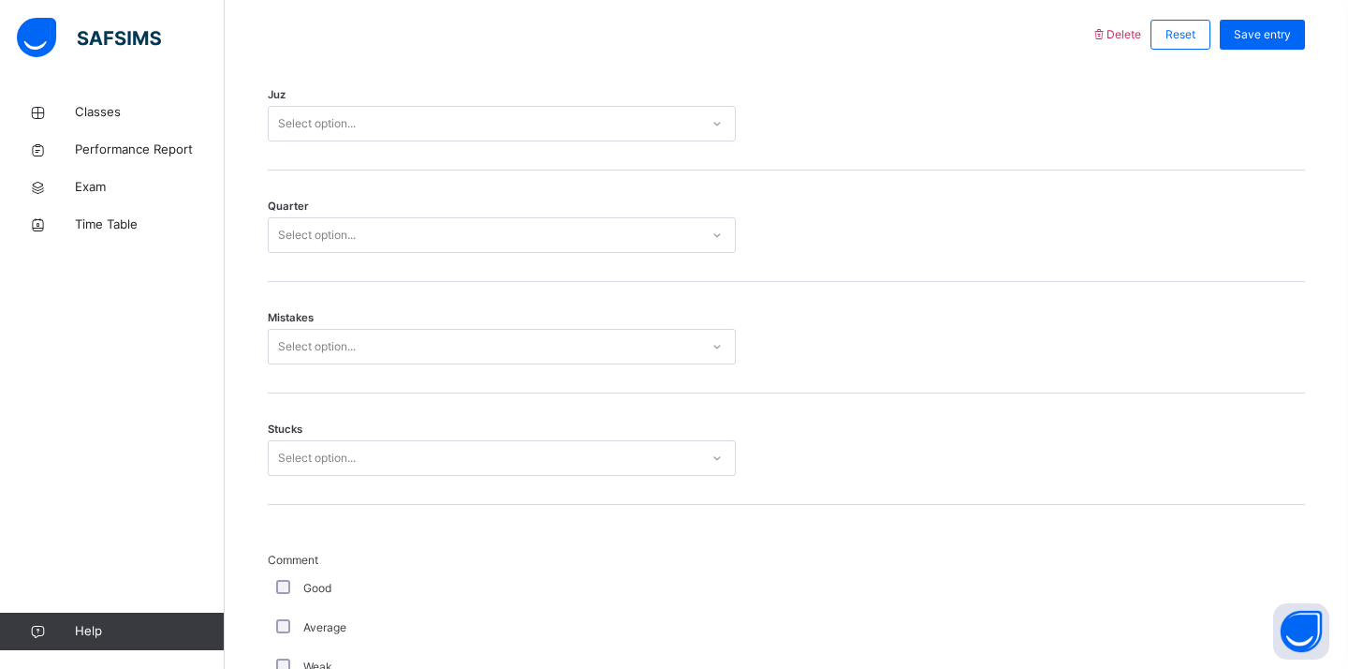
scroll to position [855, 0]
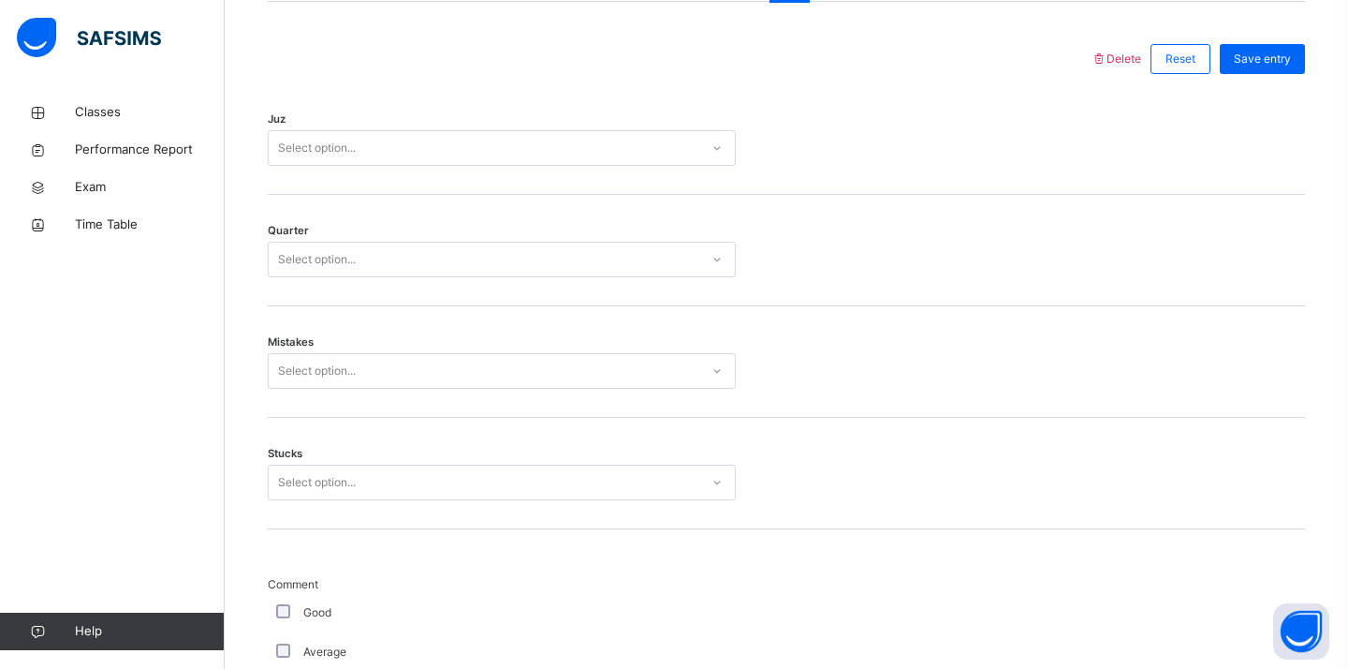
click at [353, 142] on div "Select option..." at bounding box center [317, 148] width 78 height 36
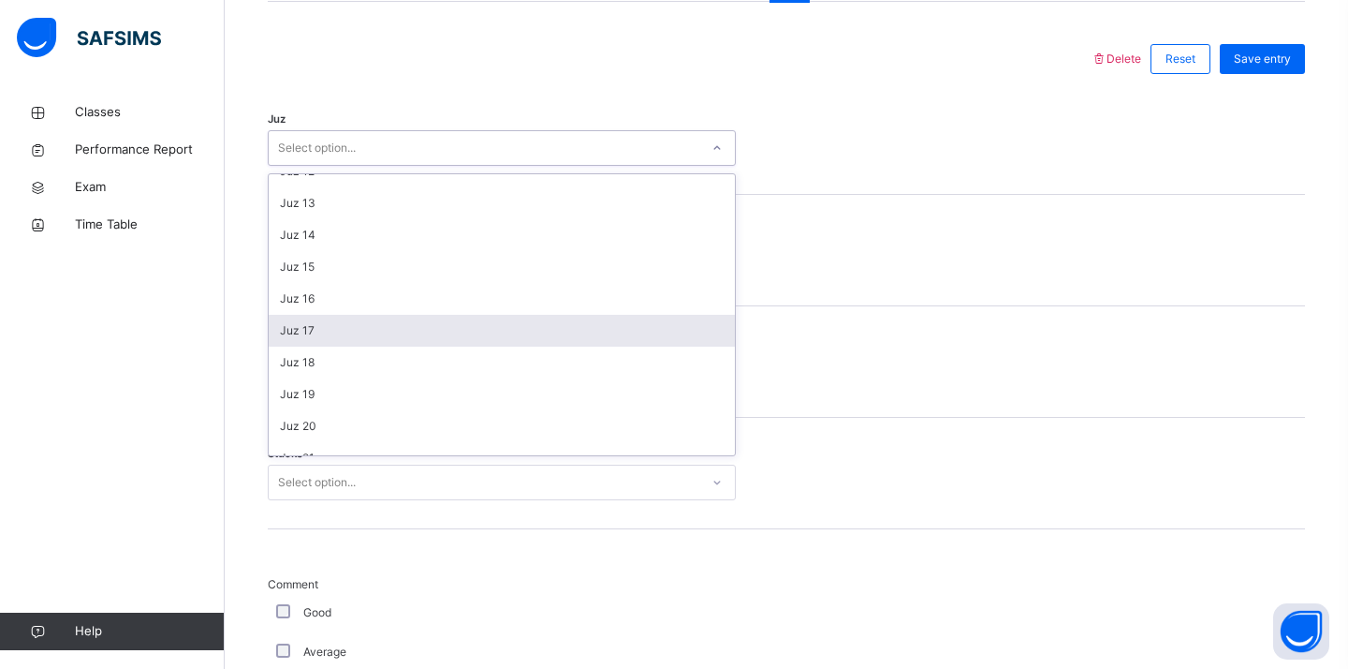
click at [331, 323] on div "Juz 17" at bounding box center [502, 331] width 466 height 32
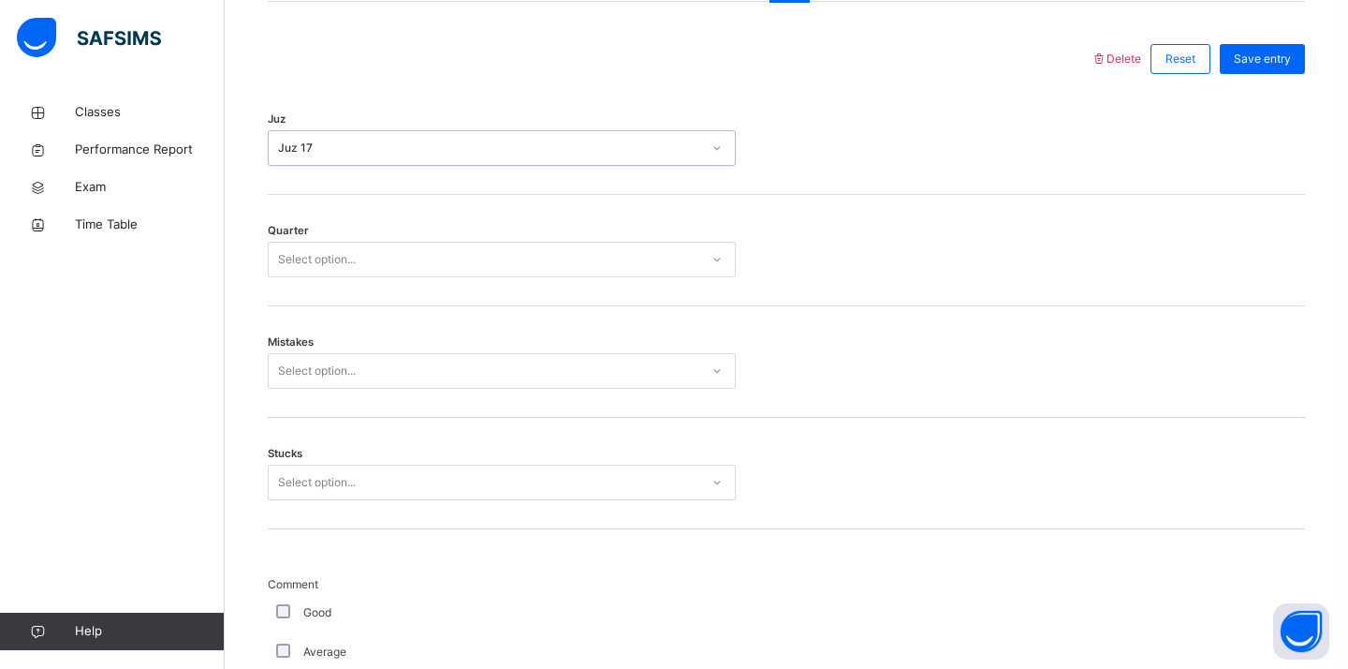
click at [347, 281] on div "Quarter Select option..." at bounding box center [786, 250] width 1037 height 111
click at [366, 273] on div "Select option..." at bounding box center [502, 260] width 468 height 36
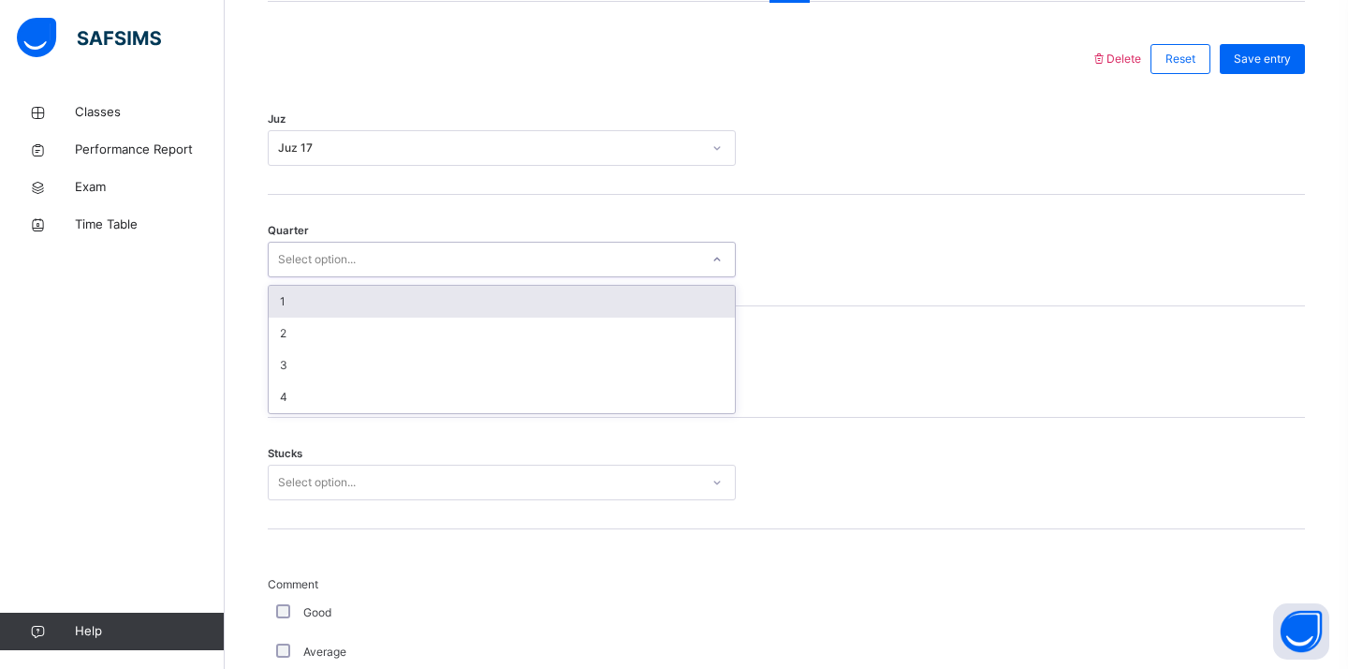
click at [352, 312] on div "1" at bounding box center [502, 302] width 466 height 32
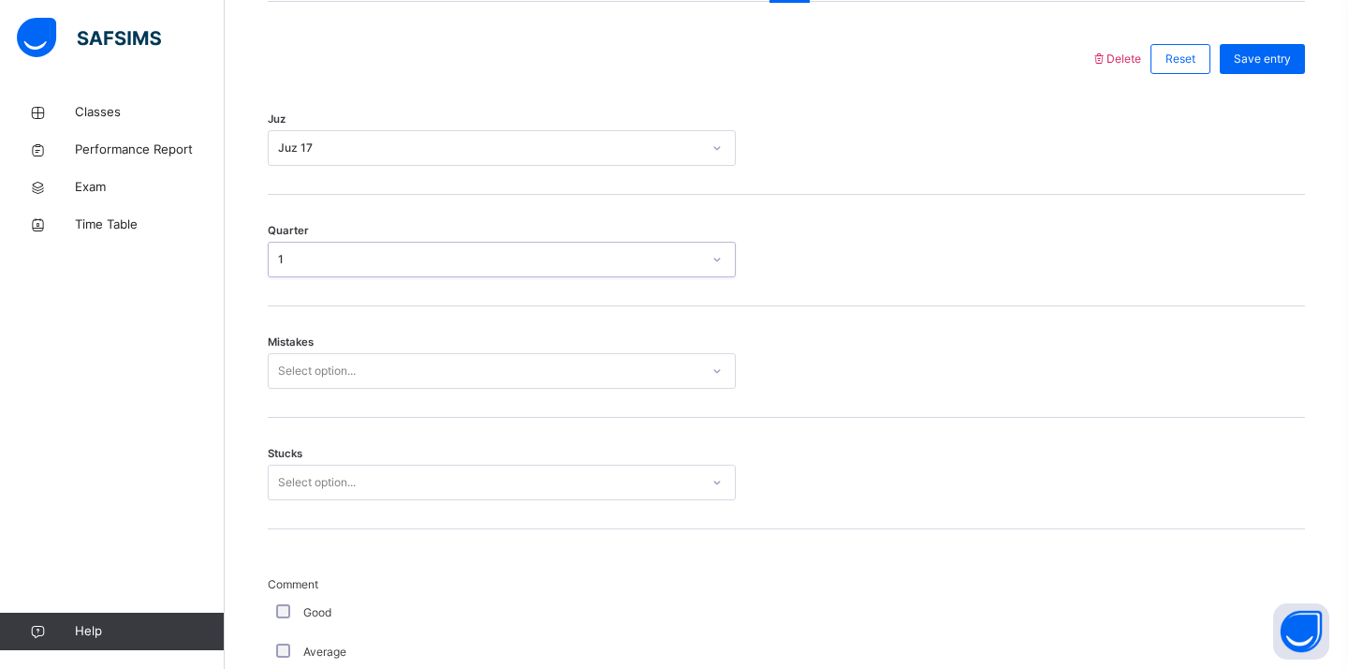
click at [314, 371] on div "Select option..." at bounding box center [317, 371] width 78 height 36
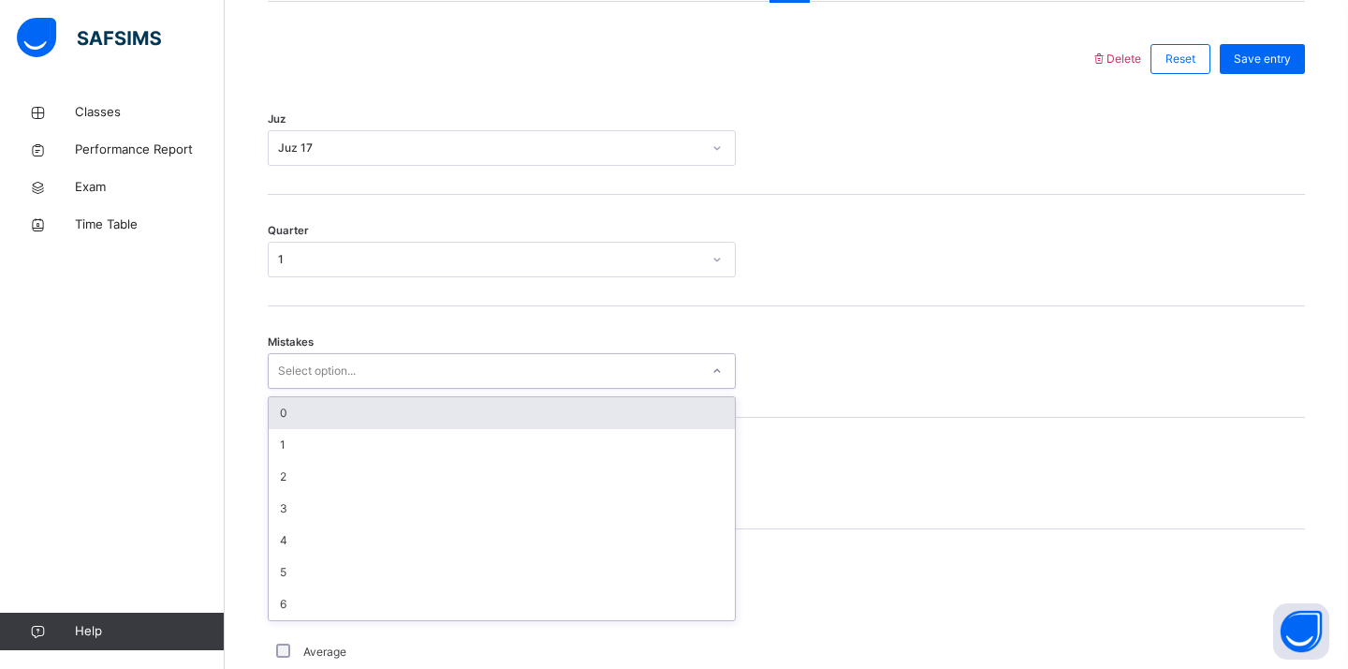
click at [306, 410] on div "0" at bounding box center [502, 413] width 466 height 32
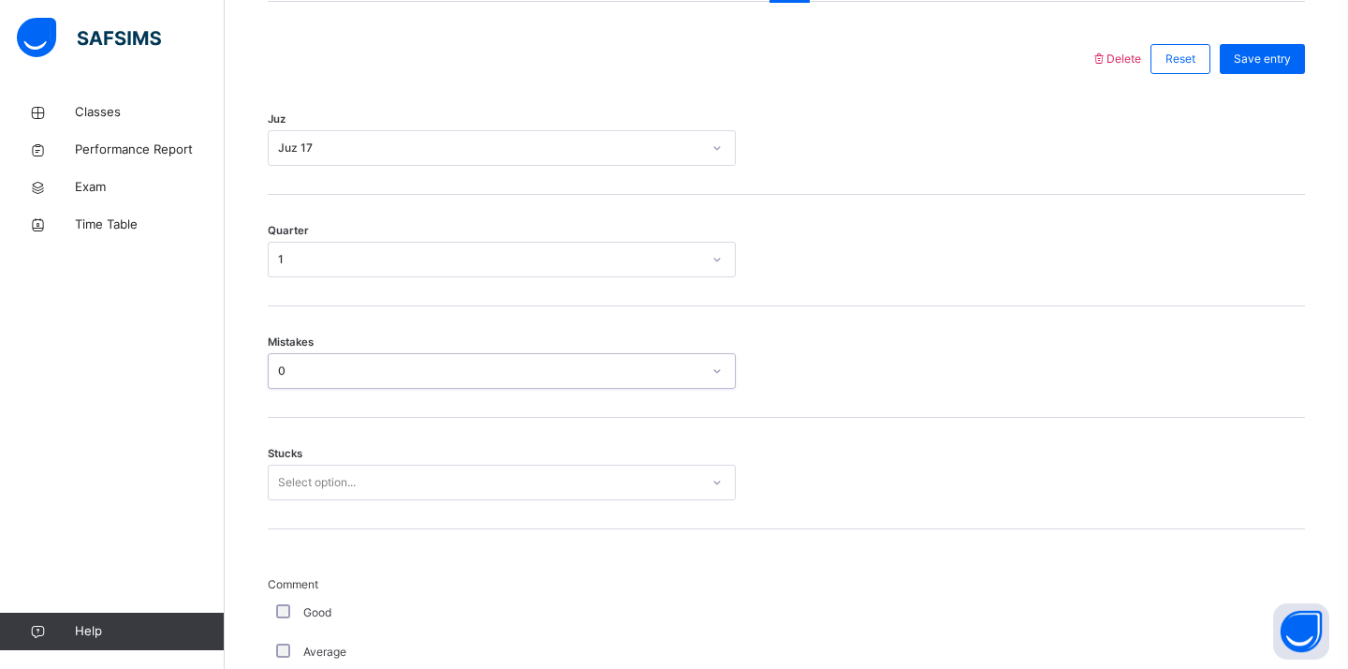
click at [294, 496] on div "Select option..." at bounding box center [502, 482] width 468 height 36
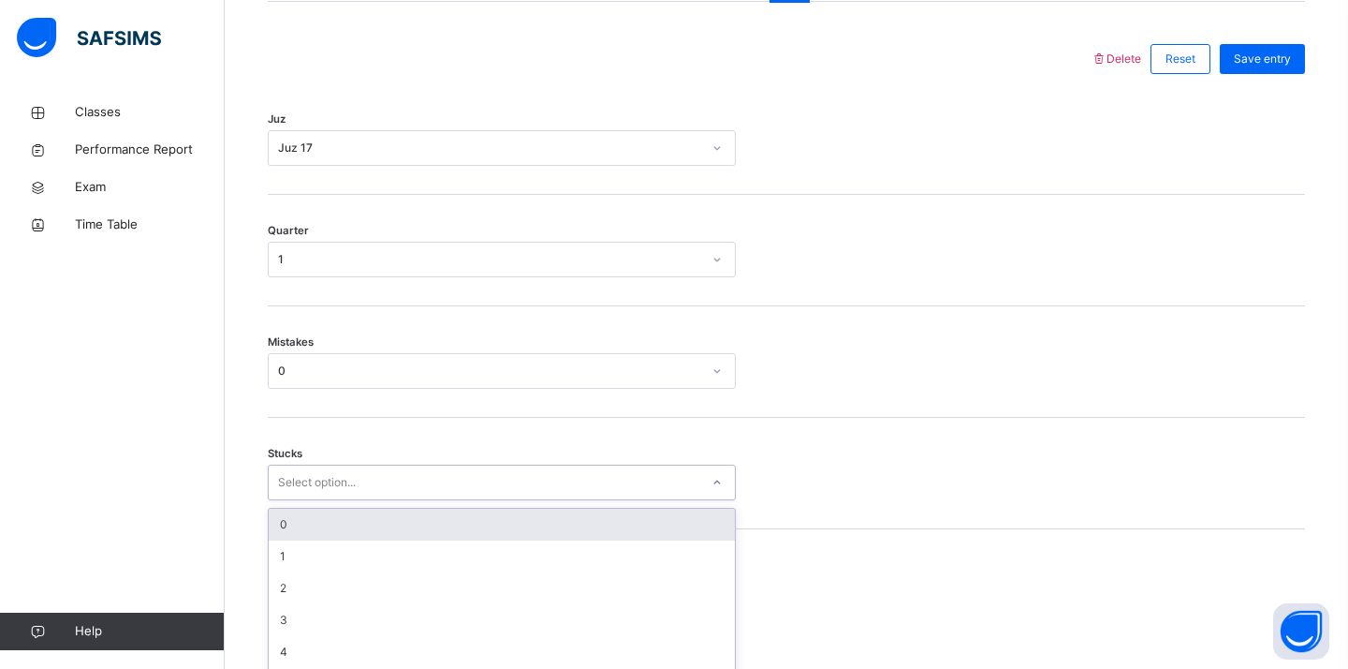
scroll to position [894, 0]
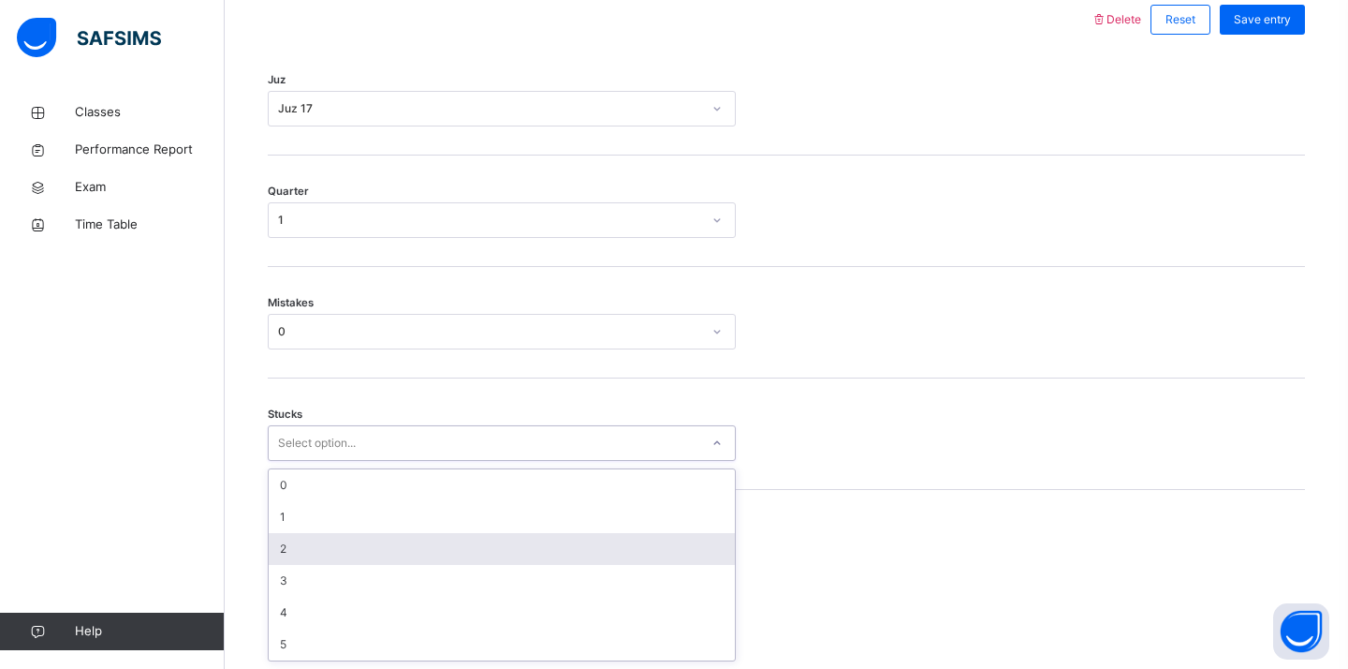
click at [302, 540] on div "2" at bounding box center [502, 549] width 466 height 32
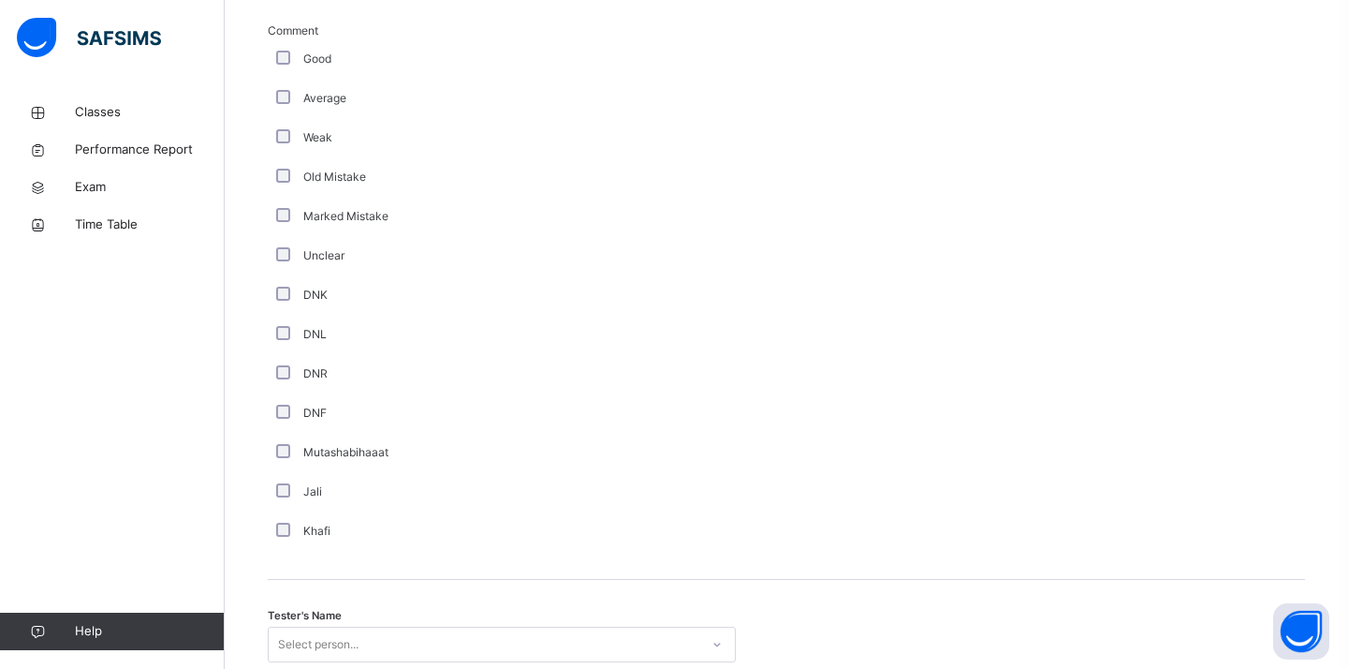
scroll to position [1459, 0]
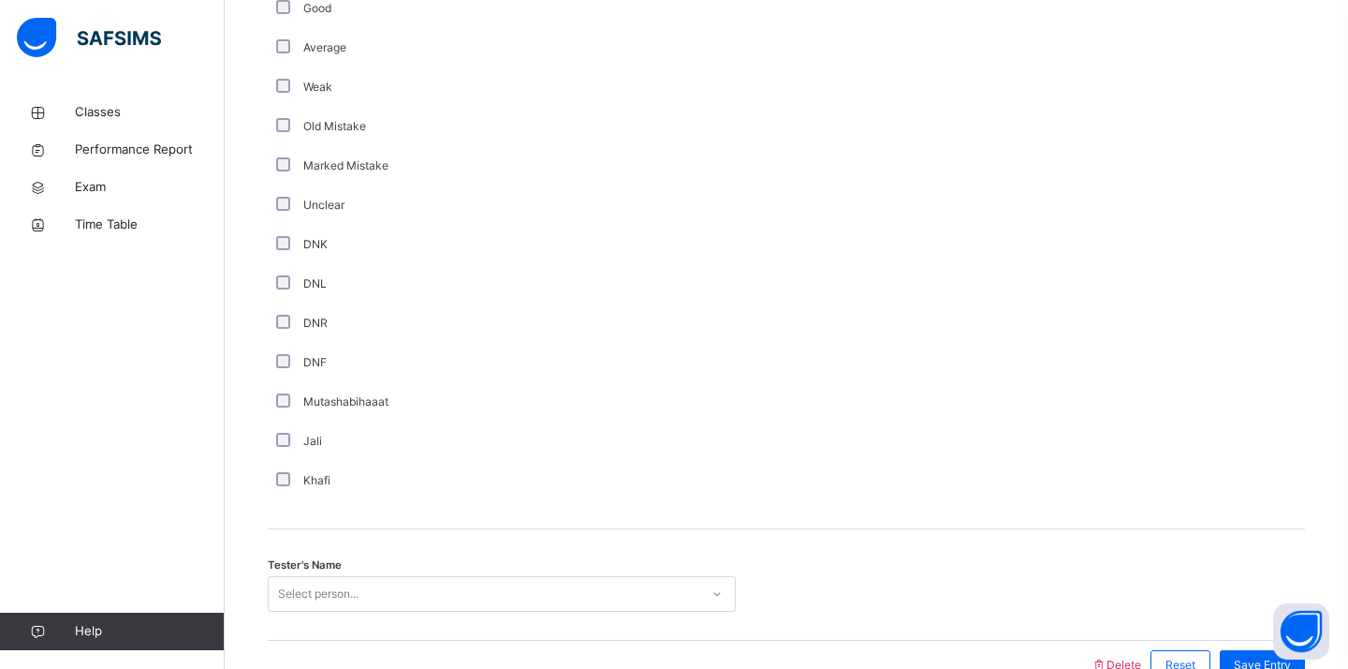
click at [343, 605] on div "Select person..." at bounding box center [502, 594] width 468 height 36
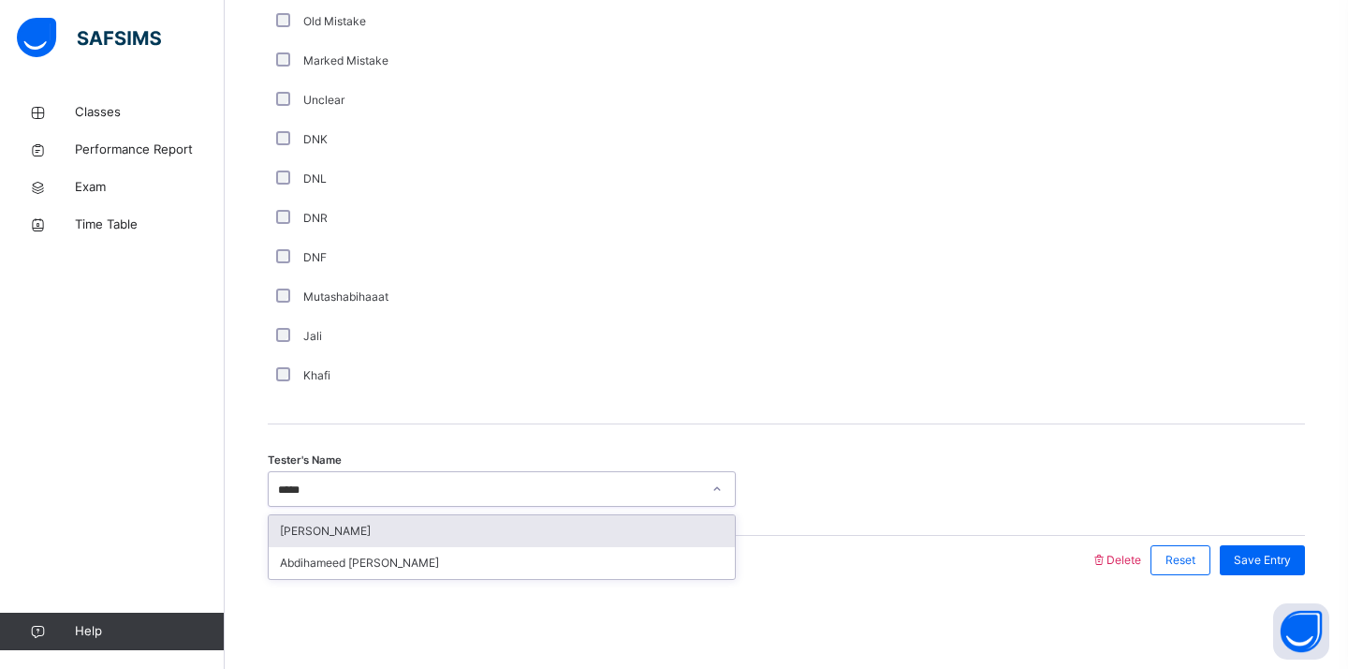
type input "******"
click at [473, 526] on div "Abdihameed [PERSON_NAME]" at bounding box center [502, 531] width 466 height 32
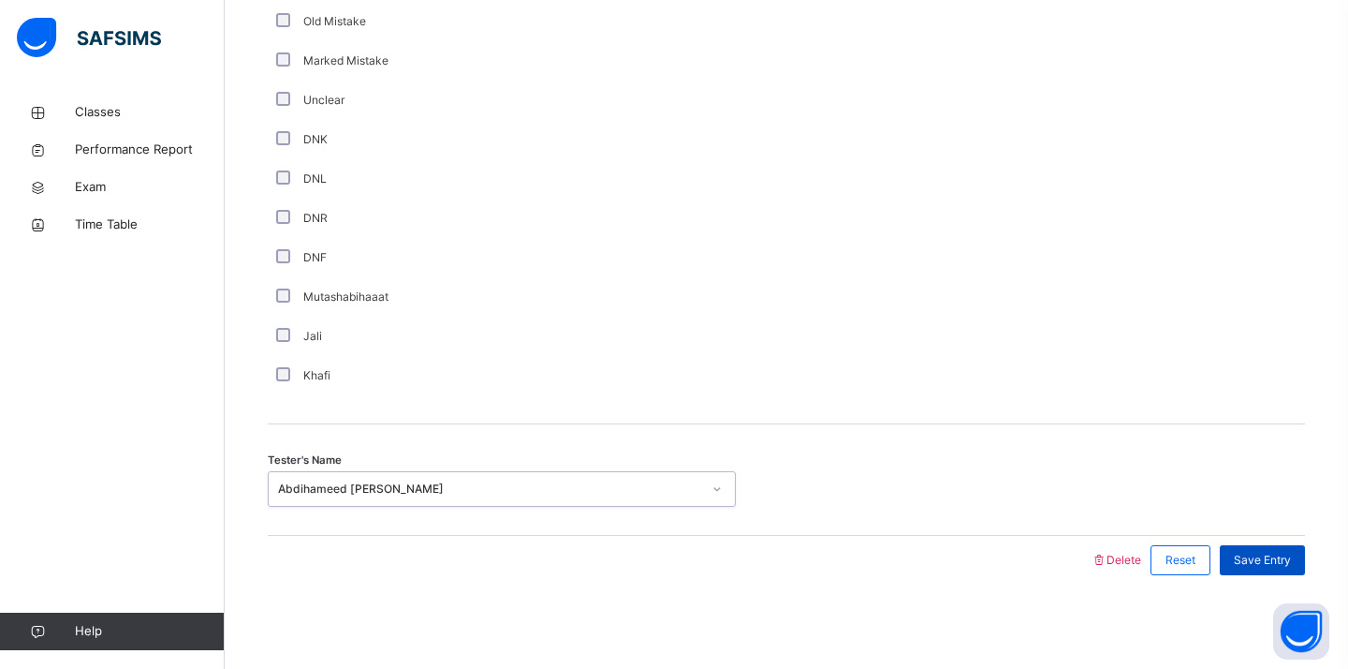
click at [1284, 559] on span "Save Entry" at bounding box center [1262, 560] width 57 height 17
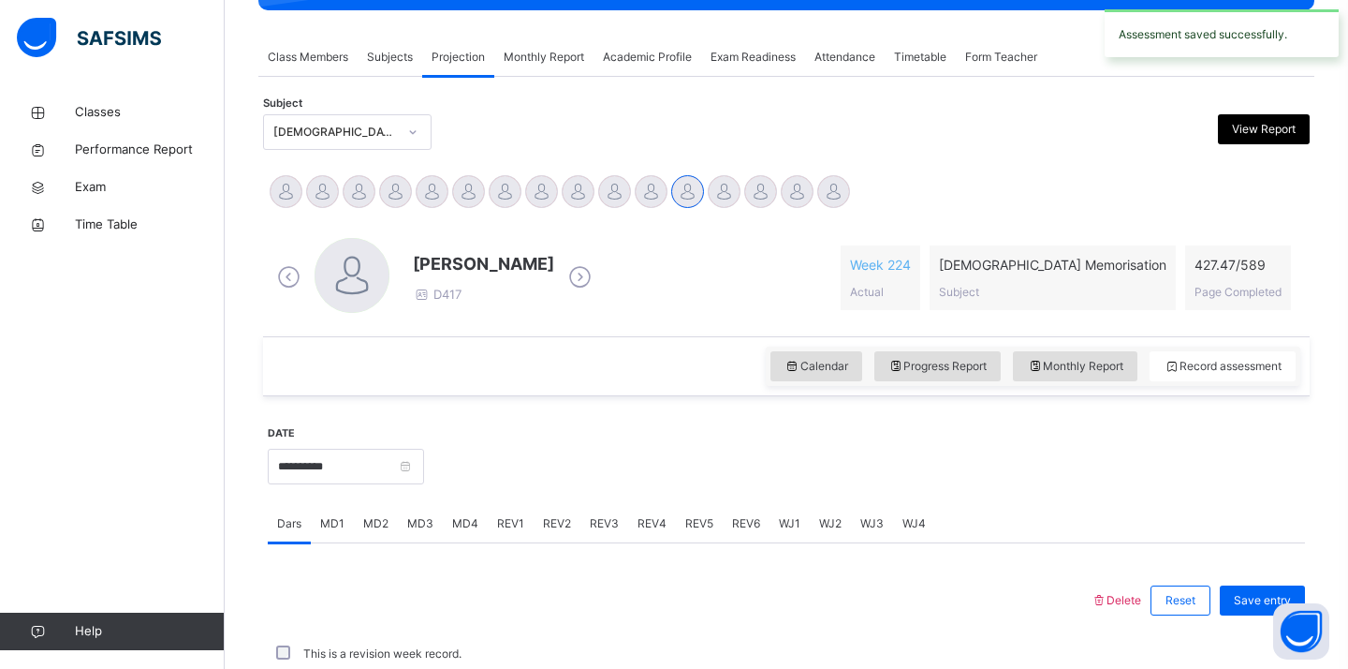
scroll to position [738, 0]
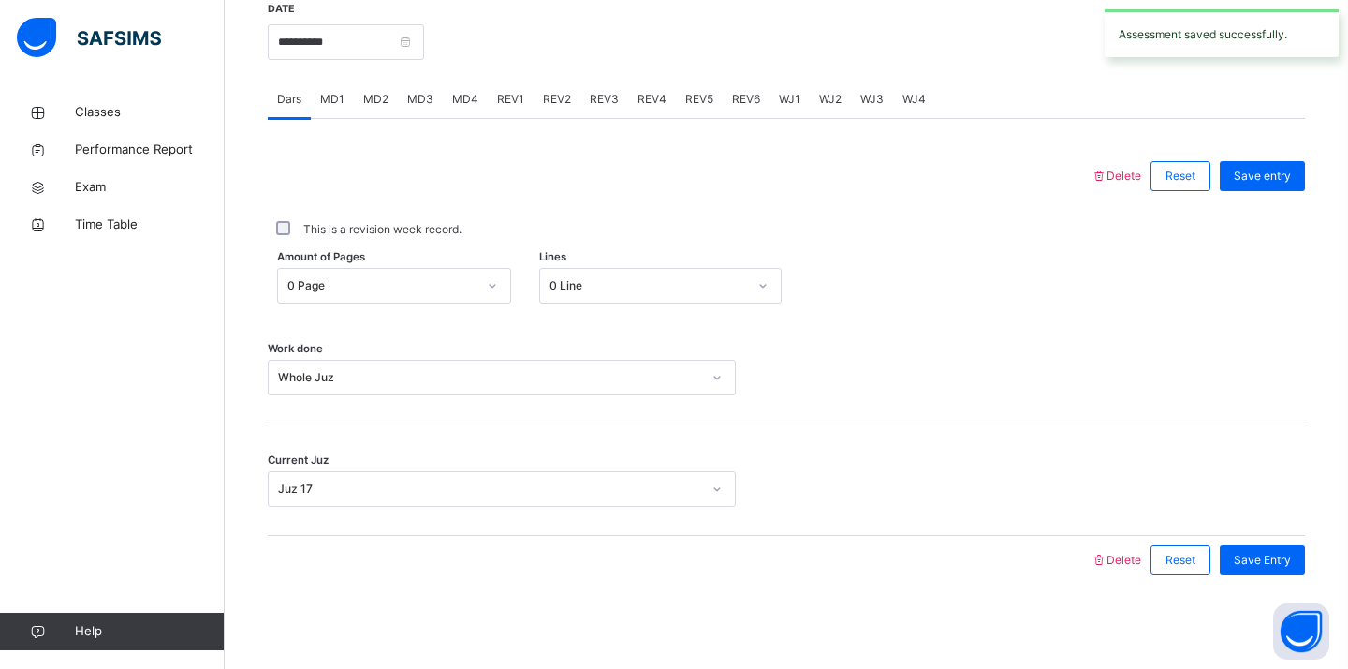
click at [819, 106] on span "WJ2" at bounding box center [830, 99] width 22 height 17
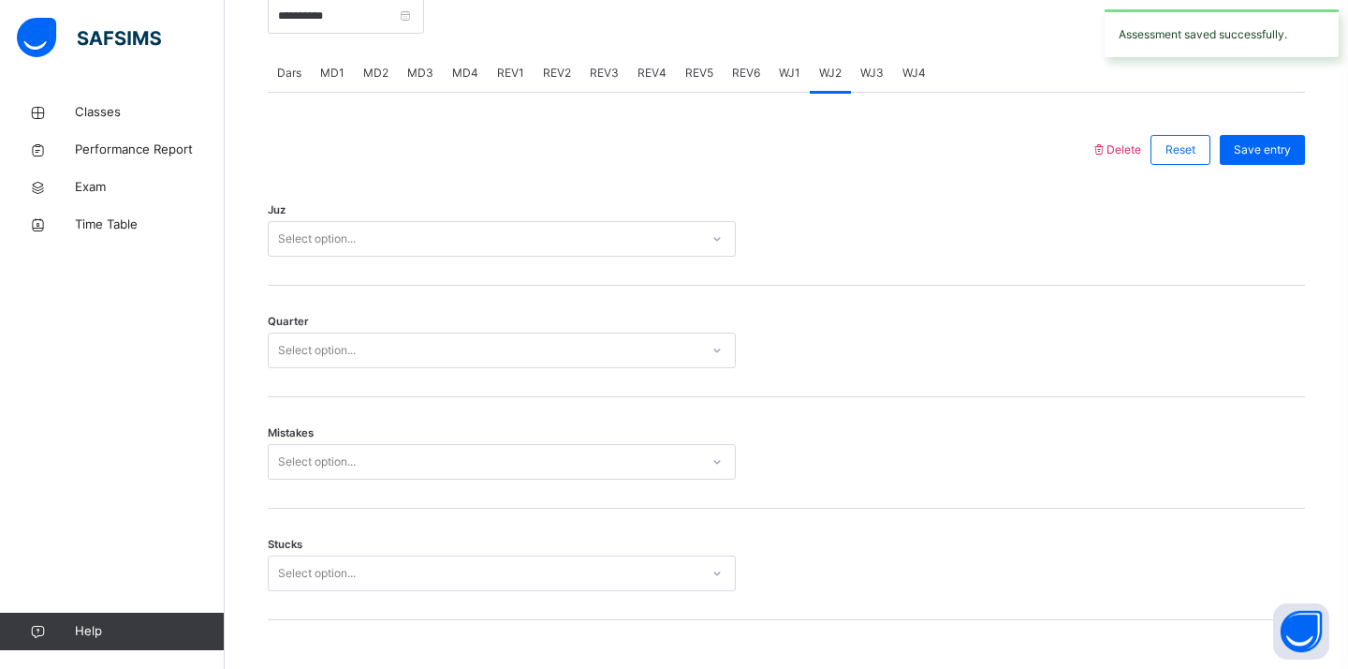
scroll to position [765, 0]
click at [405, 254] on div "Select option..." at bounding box center [502, 238] width 468 height 36
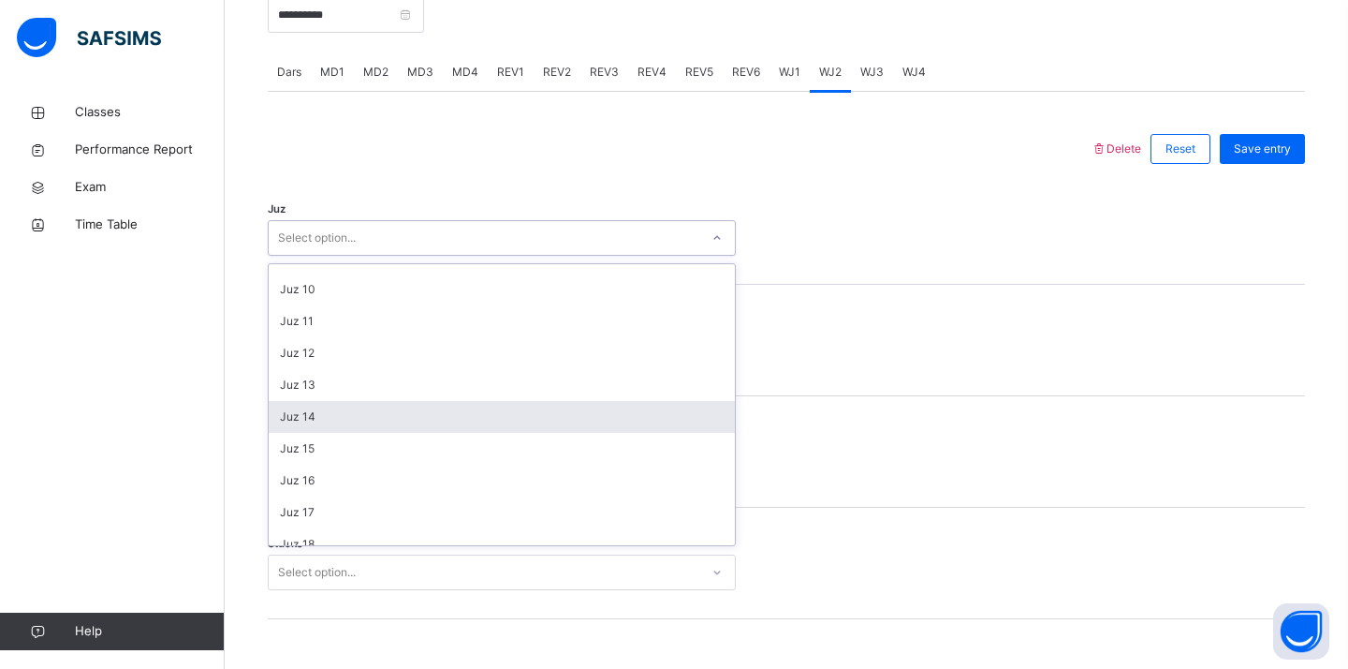
scroll to position [288, 0]
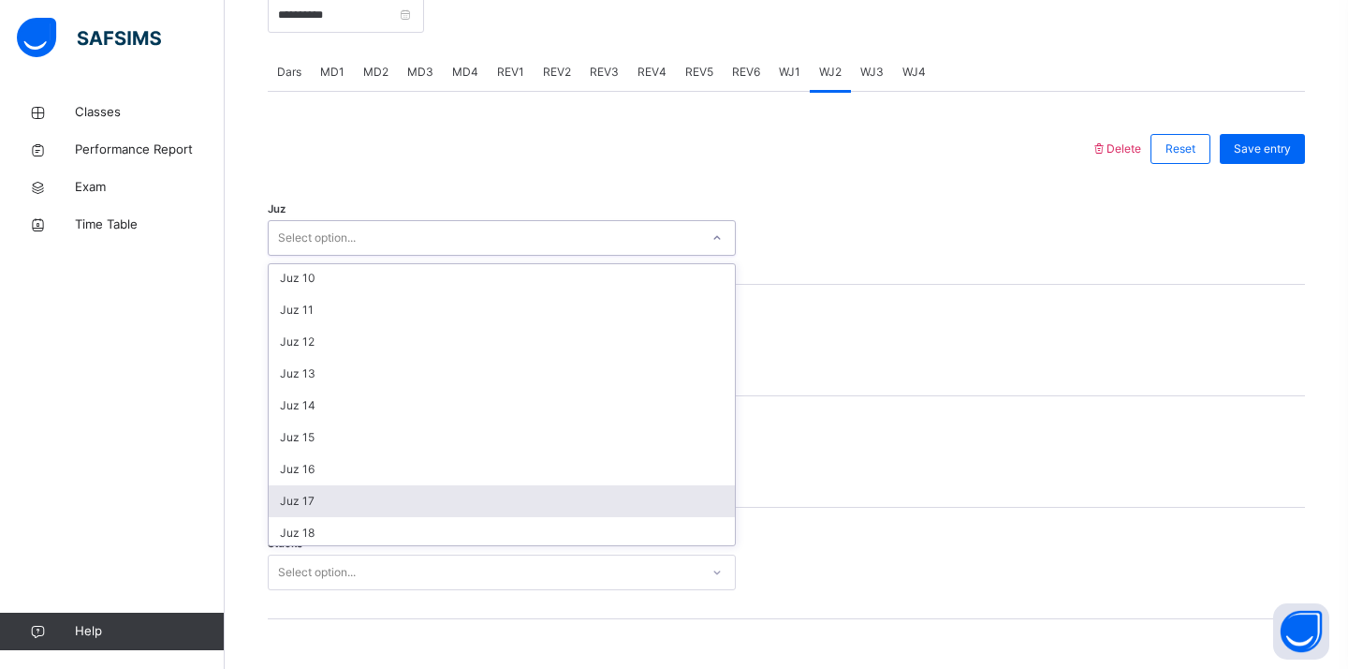
click at [343, 511] on div "Juz 17" at bounding box center [502, 501] width 466 height 32
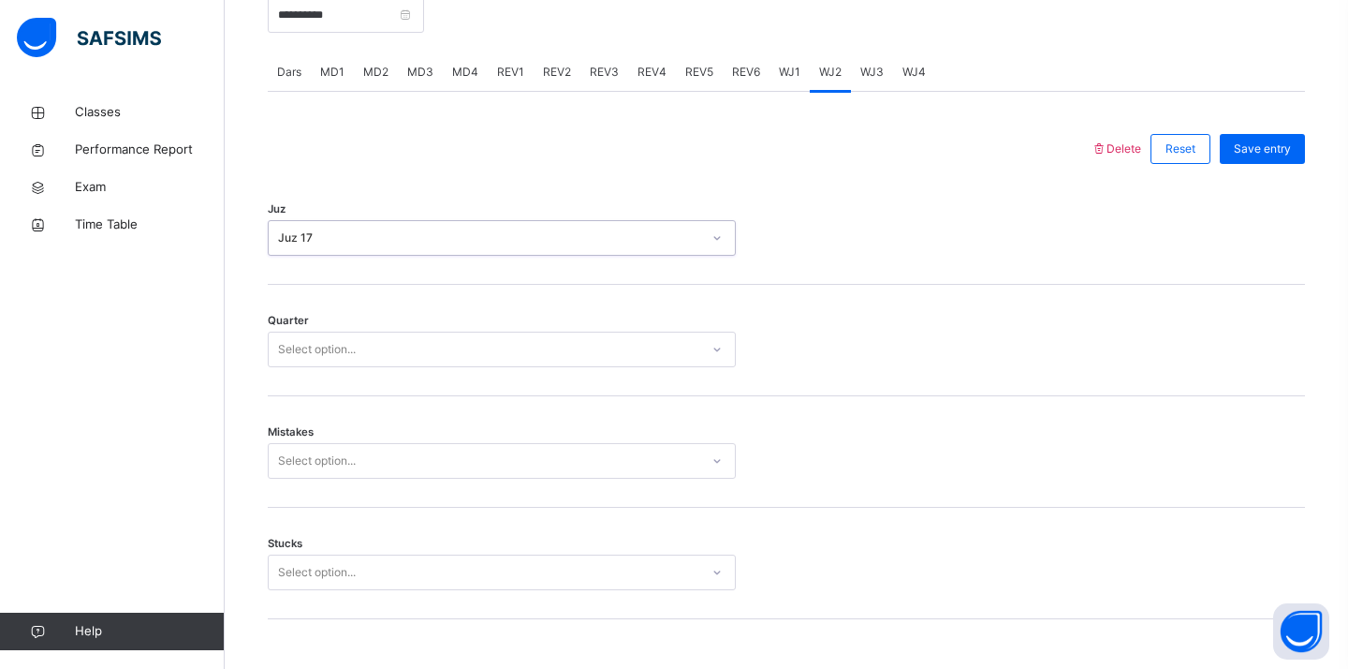
click at [430, 367] on div "Quarter Select option..." at bounding box center [786, 340] width 1037 height 111
click at [445, 351] on div "Select option..." at bounding box center [484, 349] width 431 height 29
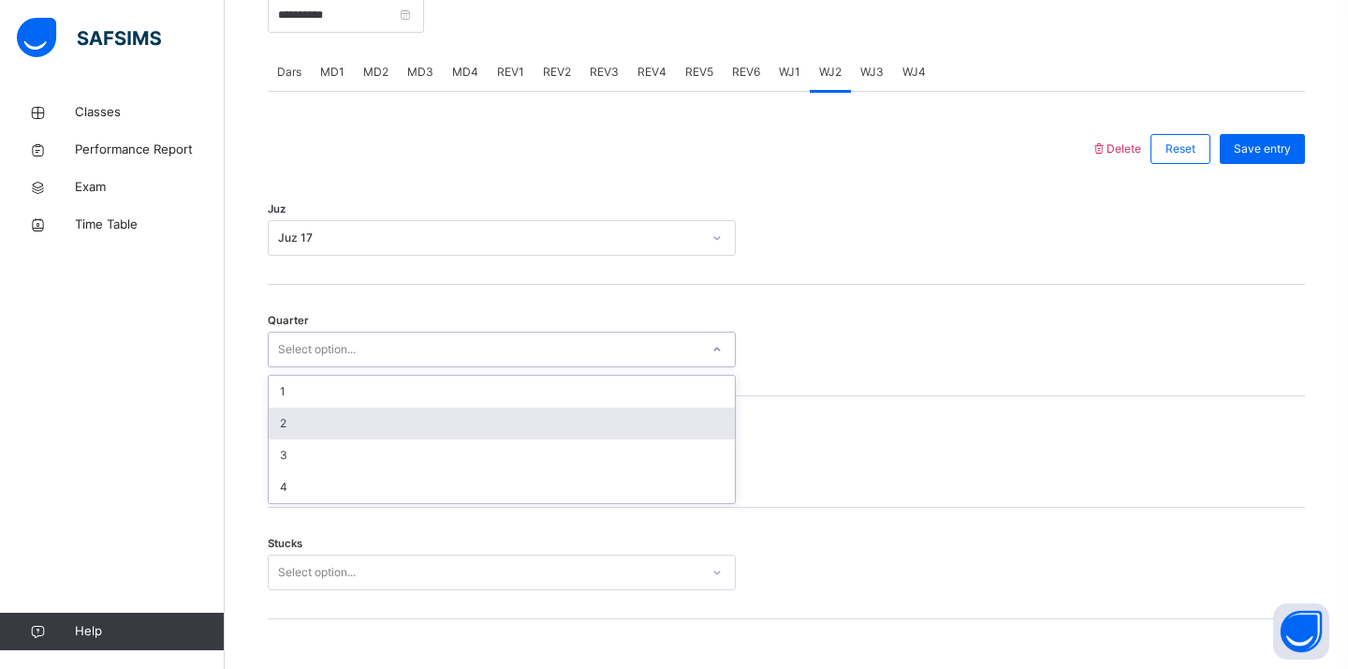
click at [396, 430] on div "2" at bounding box center [502, 423] width 466 height 32
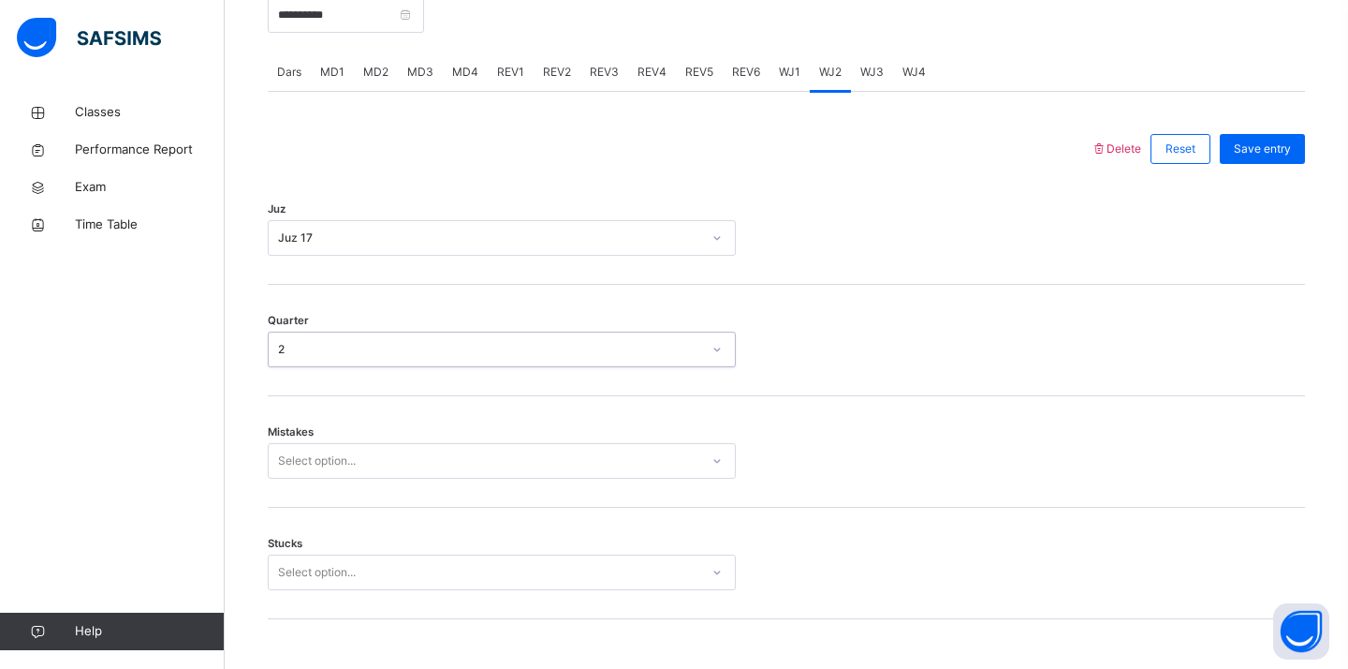
click at [360, 475] on div "Select option..." at bounding box center [502, 461] width 468 height 36
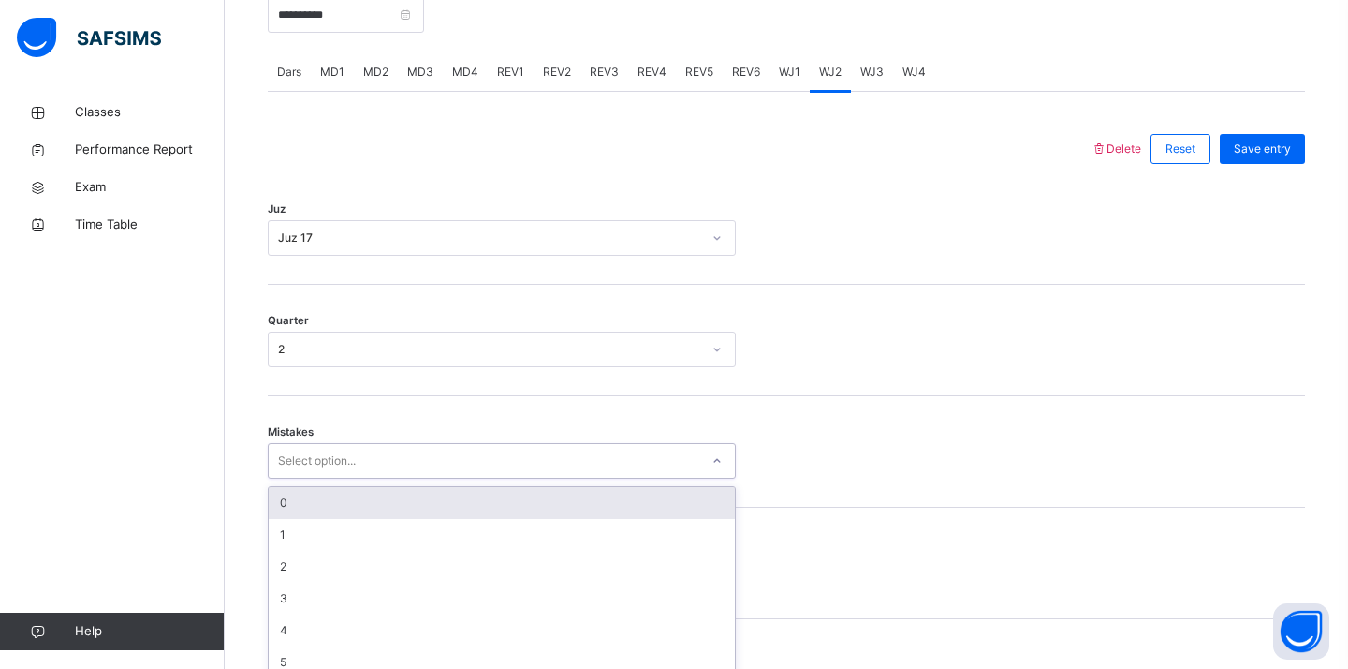
scroll to position [815, 0]
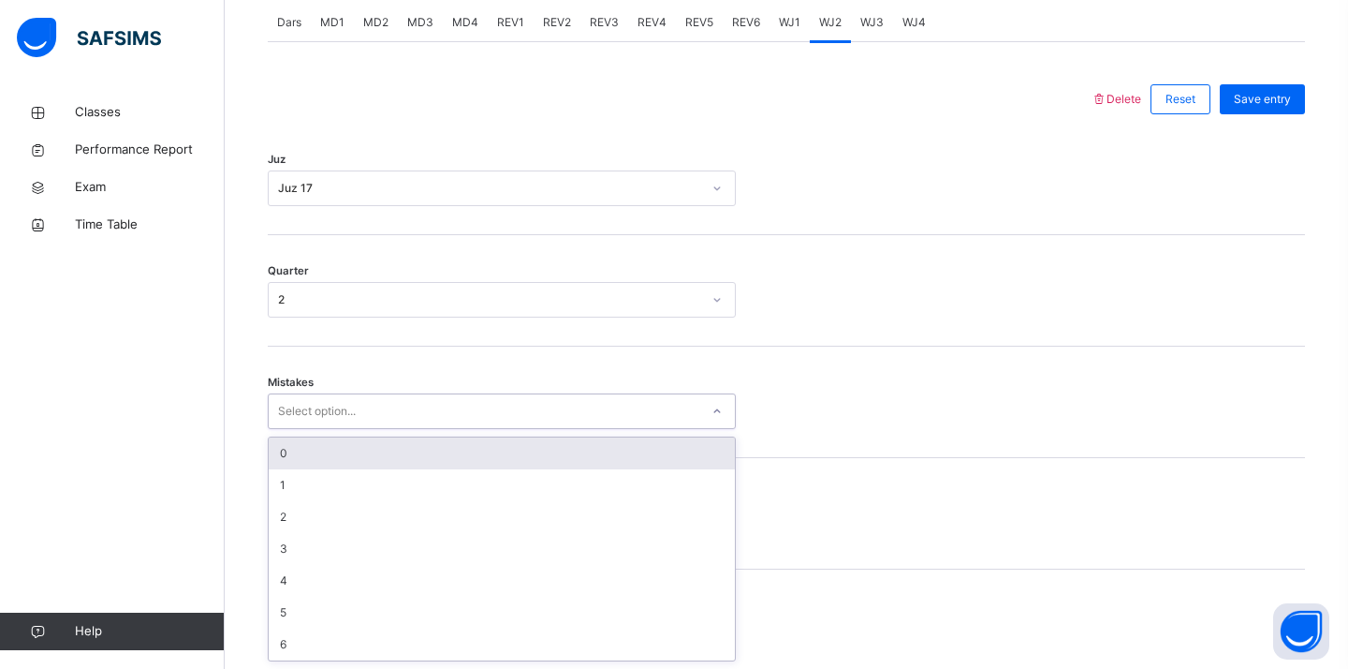
click at [312, 449] on div "0" at bounding box center [502, 453] width 466 height 32
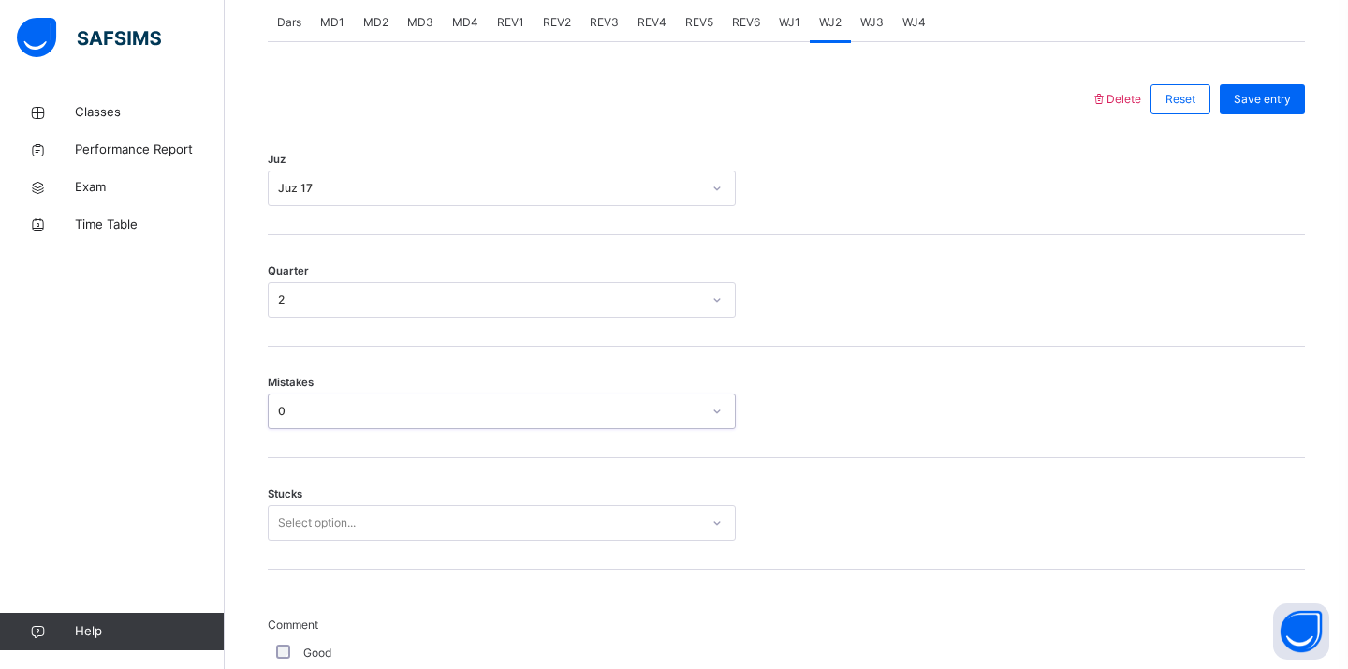
click at [304, 523] on div "Select option..." at bounding box center [502, 523] width 468 height 36
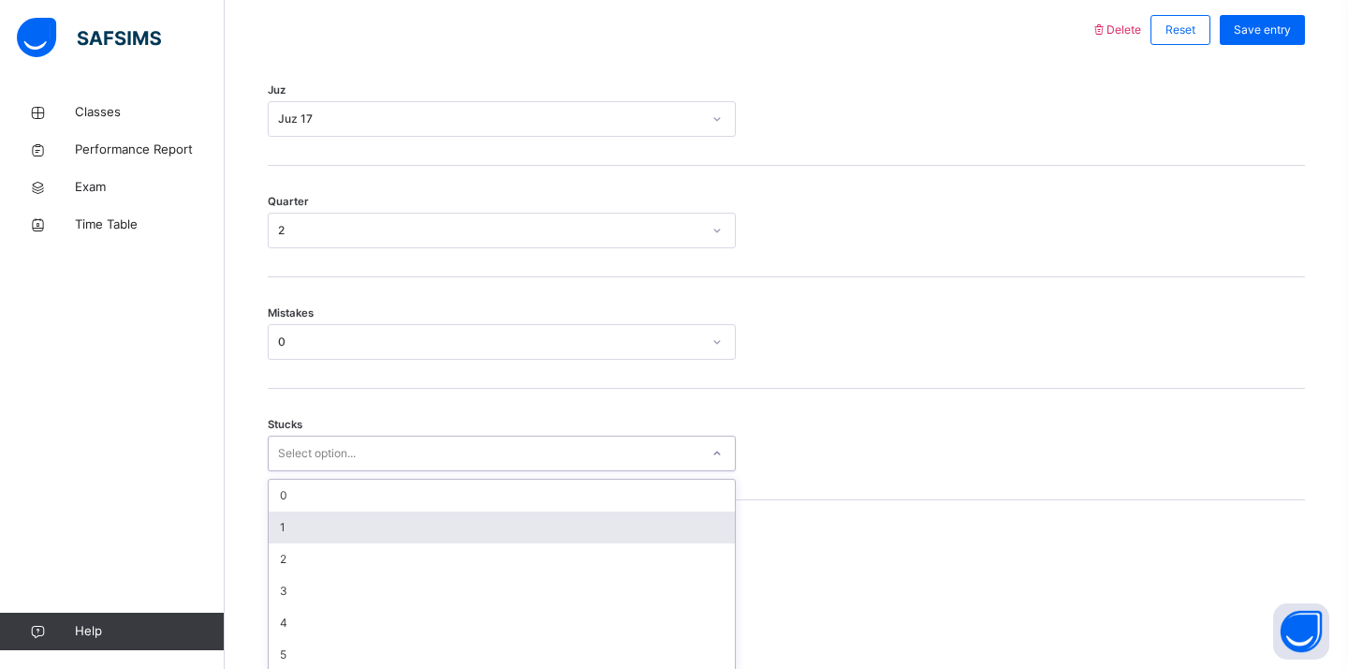
scroll to position [894, 0]
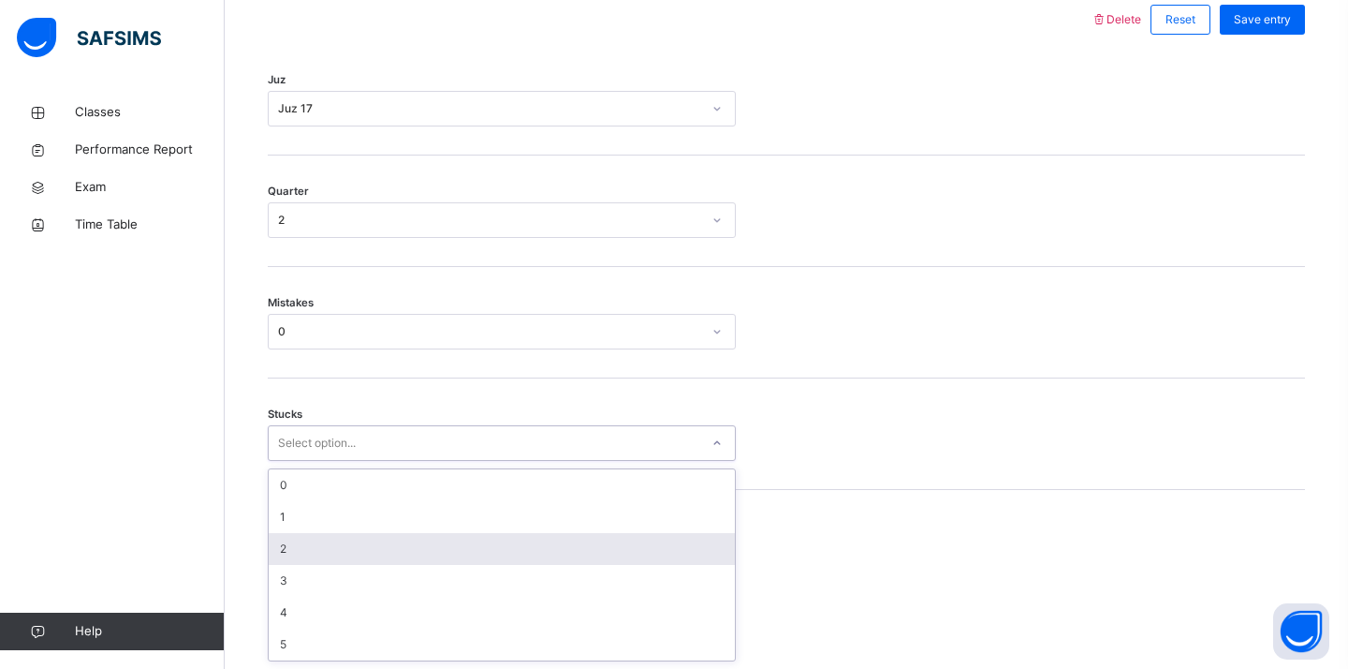
click at [310, 552] on div "2" at bounding box center [502, 549] width 466 height 32
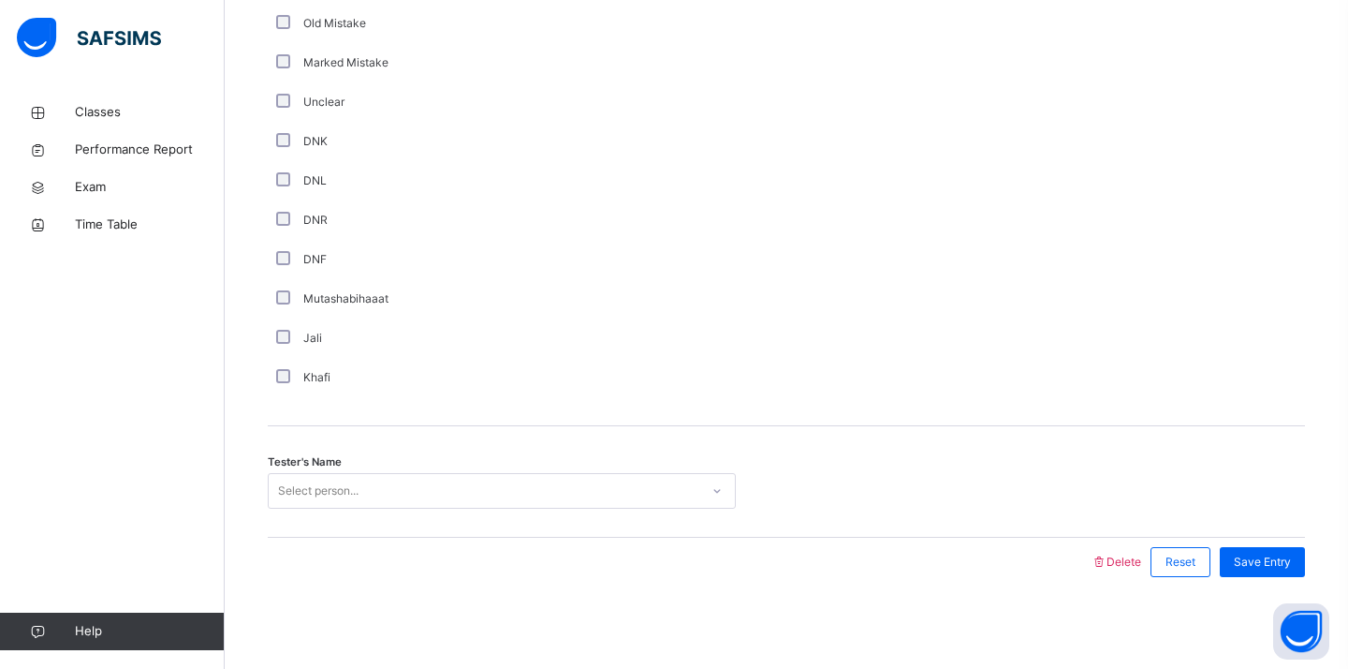
click at [427, 491] on div "Select person..." at bounding box center [484, 491] width 431 height 29
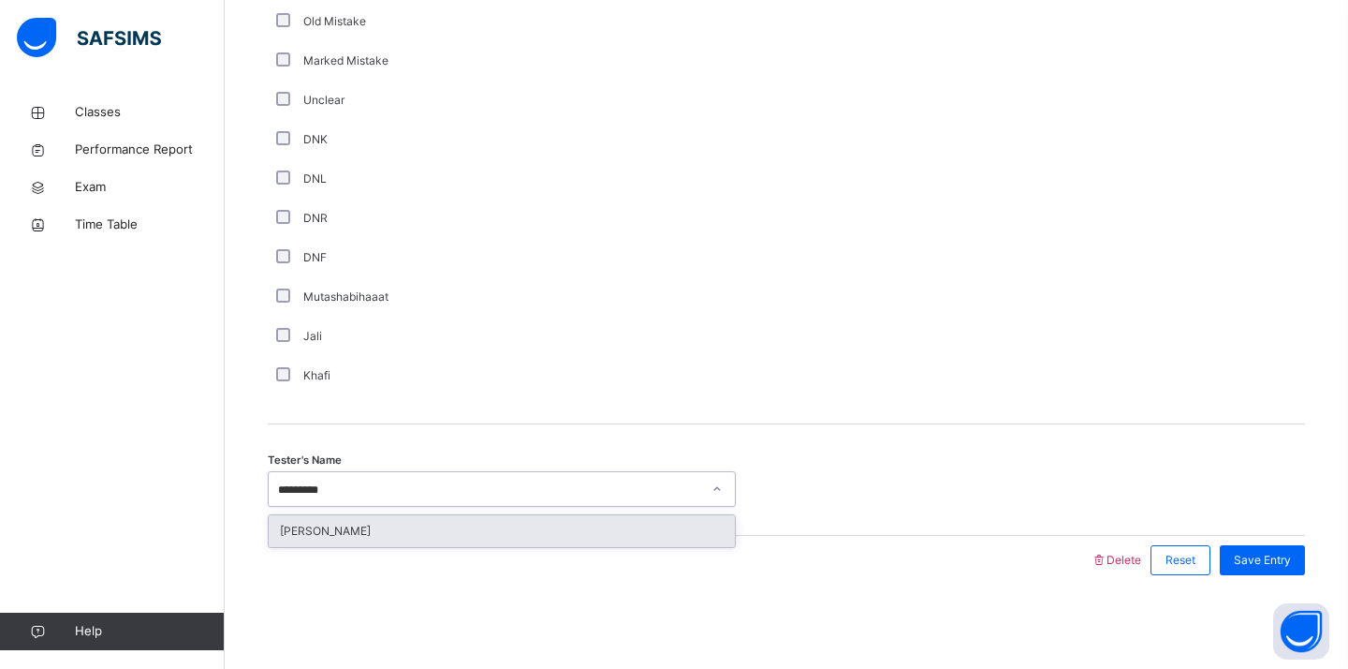
type input "**********"
click at [473, 525] on div "[PERSON_NAME]" at bounding box center [502, 531] width 466 height 32
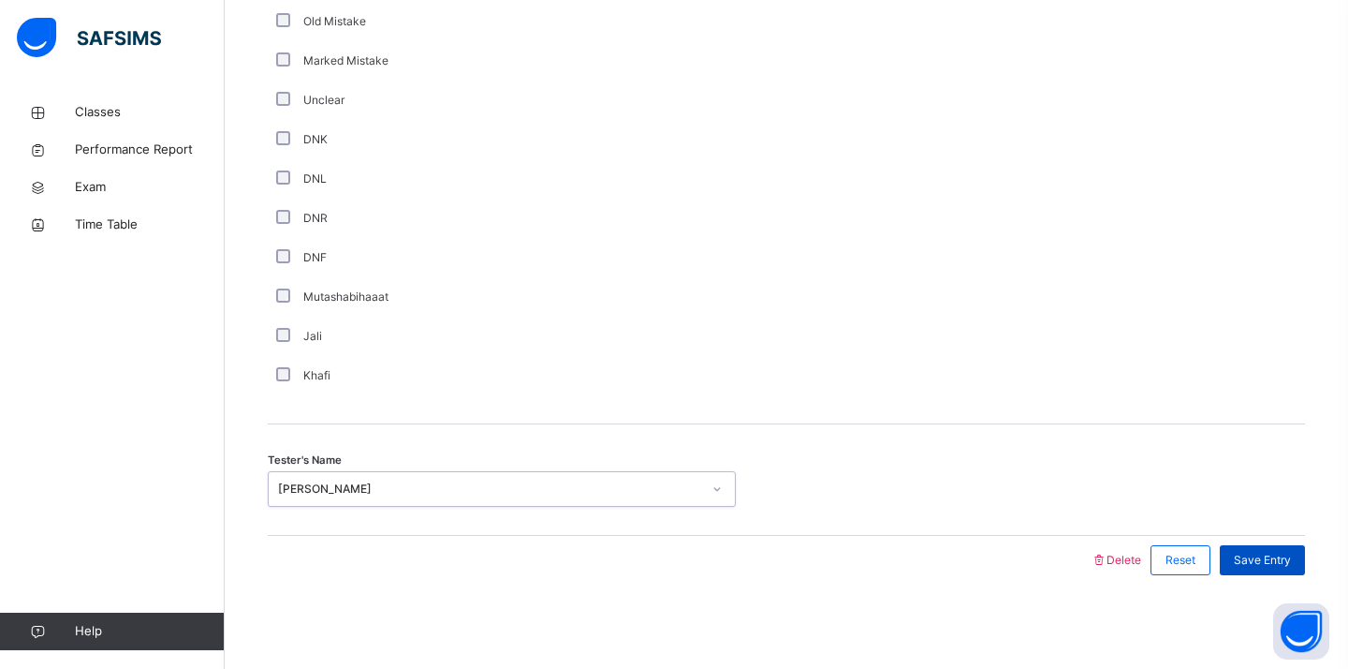
click at [1248, 556] on span "Save Entry" at bounding box center [1262, 560] width 57 height 17
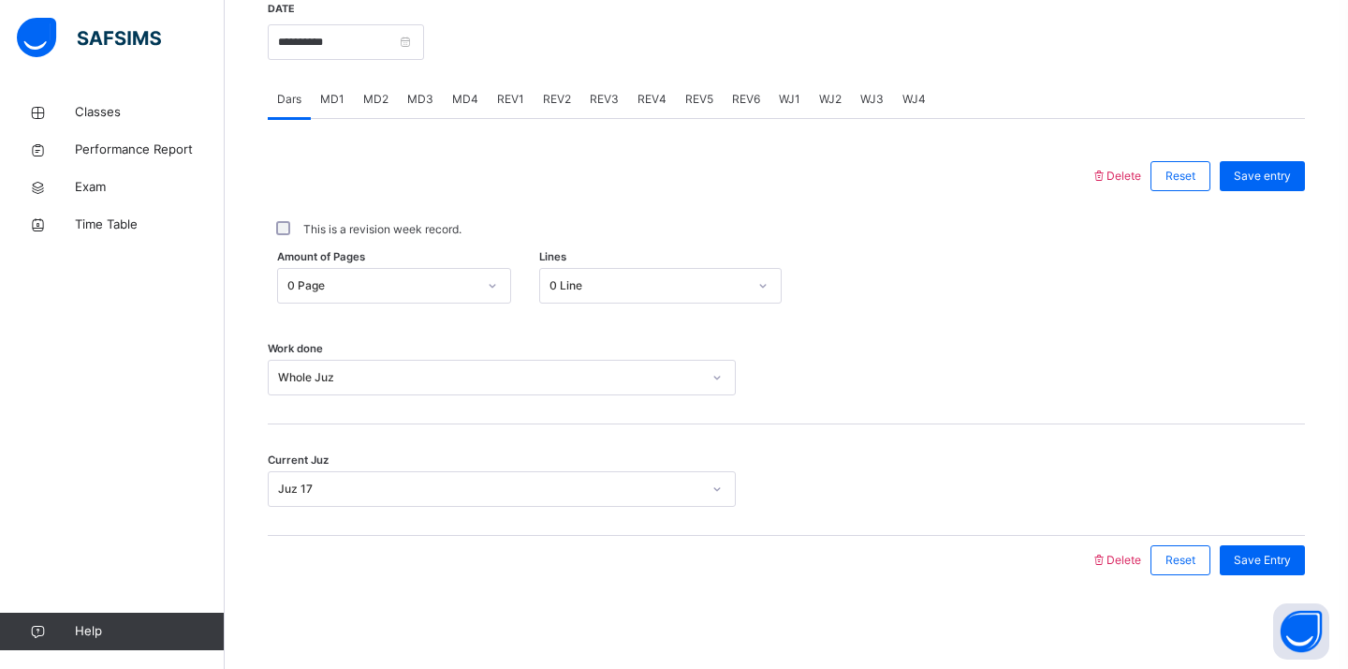
scroll to position [709, 0]
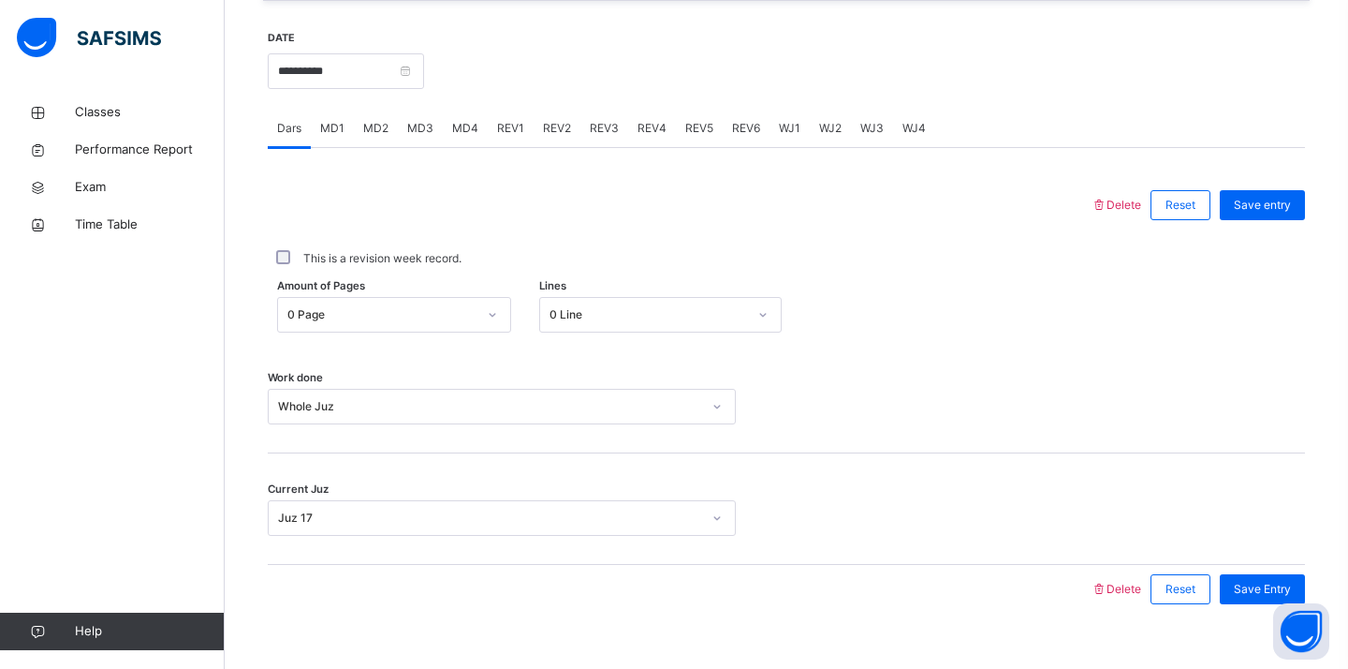
click at [288, 272] on div "This is a revision week record." at bounding box center [786, 258] width 1037 height 39
